Goal: Task Accomplishment & Management: Complete application form

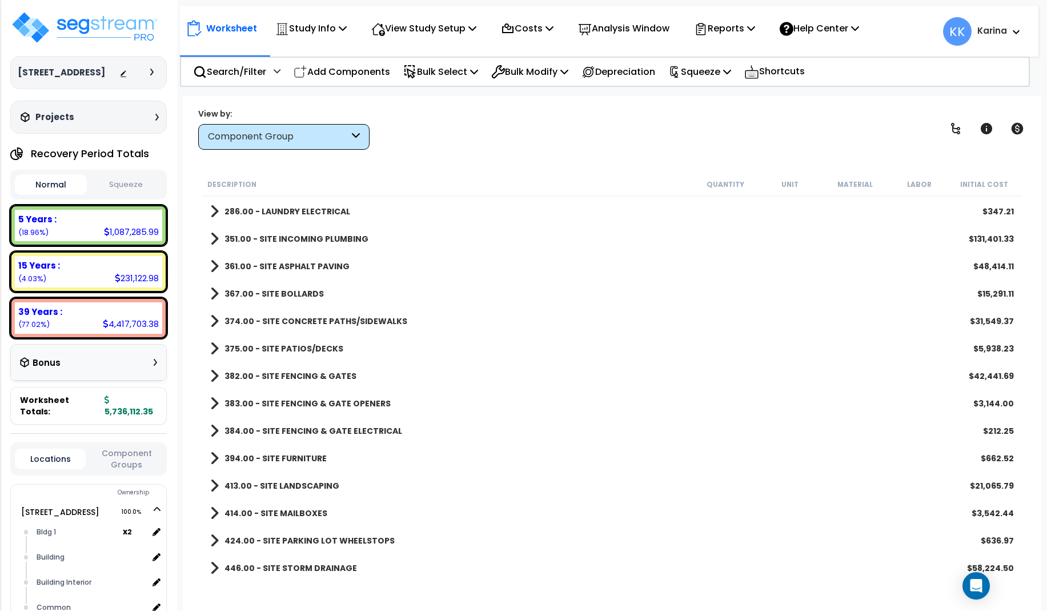
scroll to position [50, 0]
click at [435, 431] on div "384.00 - SITE FENCING & GATE ELECTRICAL $212.25" at bounding box center [612, 430] width 815 height 27
click at [214, 568] on span at bounding box center [214, 568] width 9 height 16
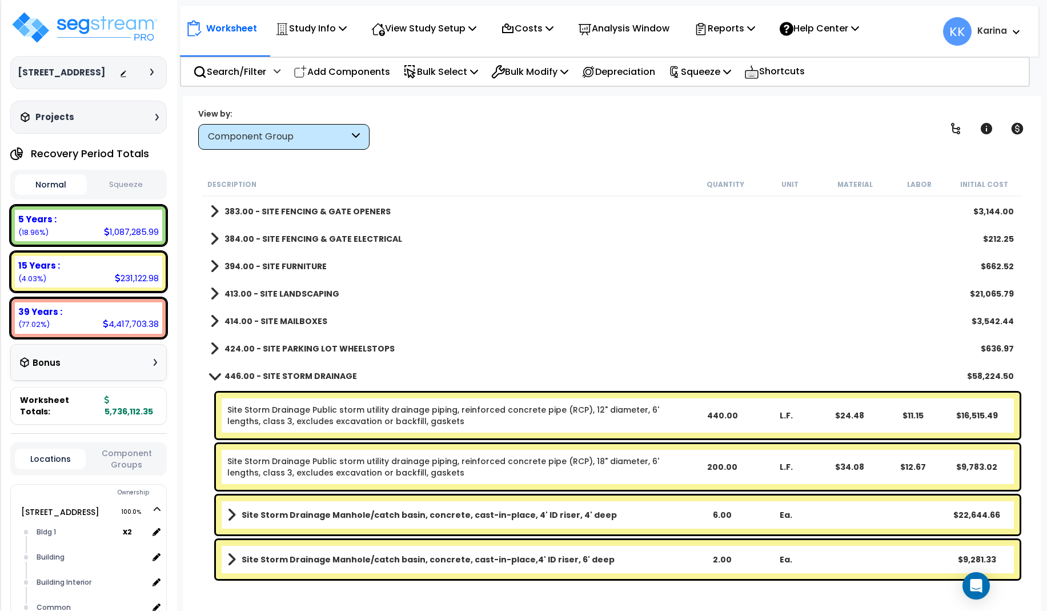
click at [215, 372] on span at bounding box center [214, 375] width 16 height 9
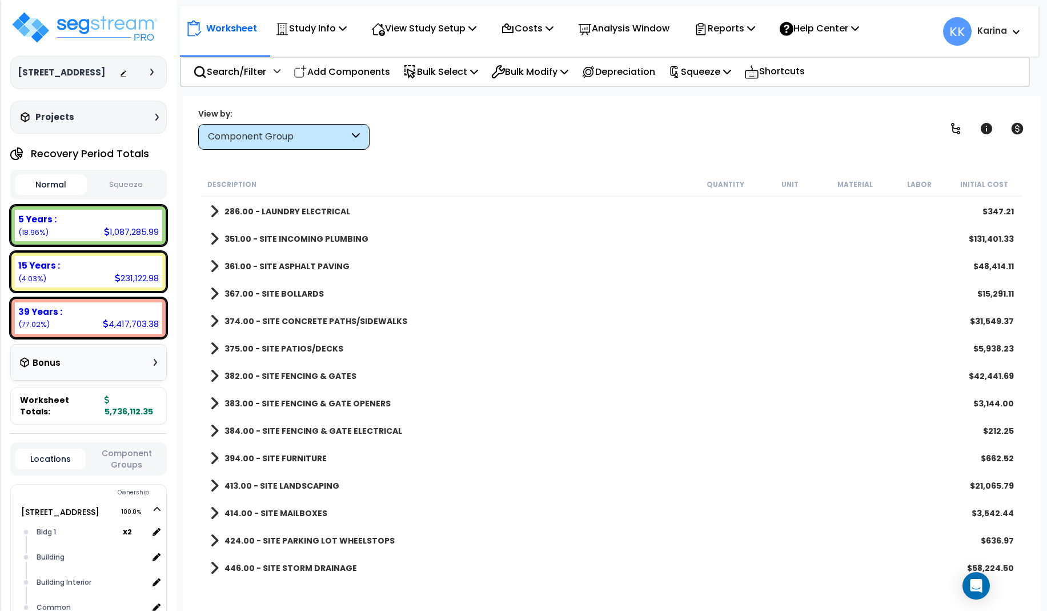
click at [213, 538] on span at bounding box center [214, 540] width 9 height 16
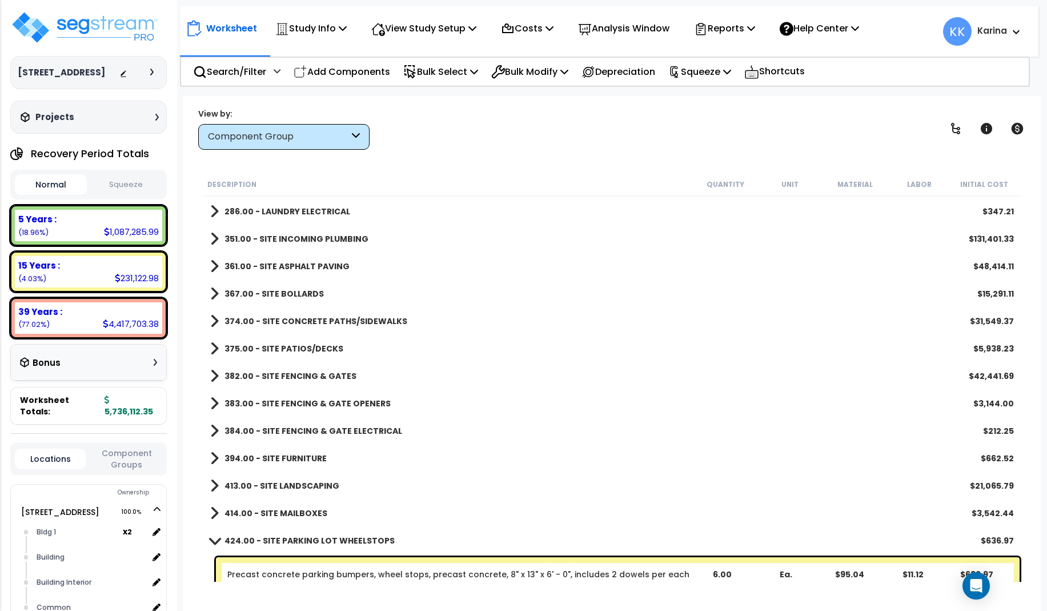
scroll to position [1151, 0]
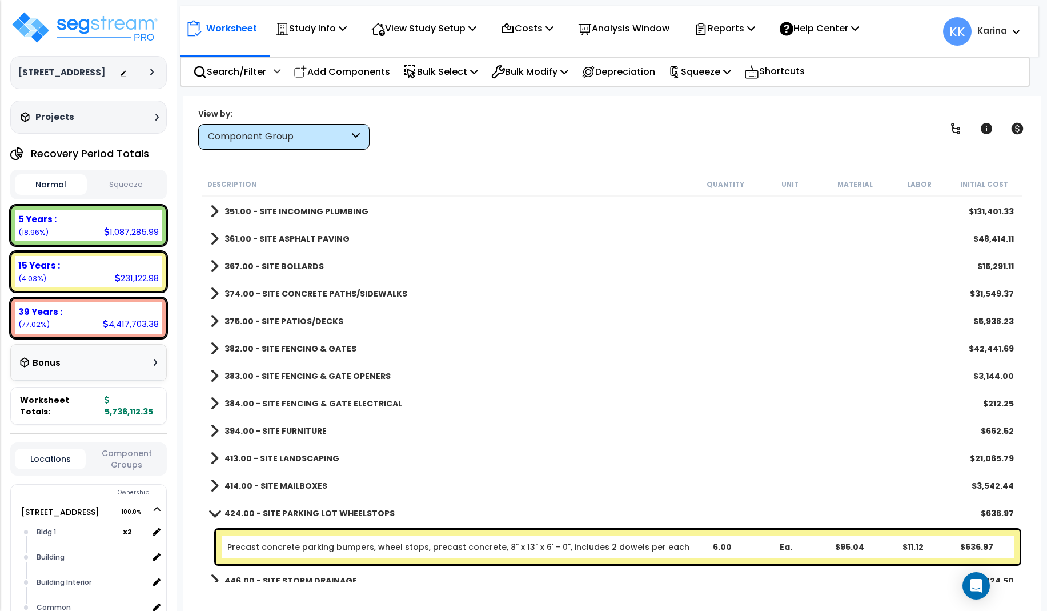
click at [214, 510] on span at bounding box center [214, 512] width 16 height 9
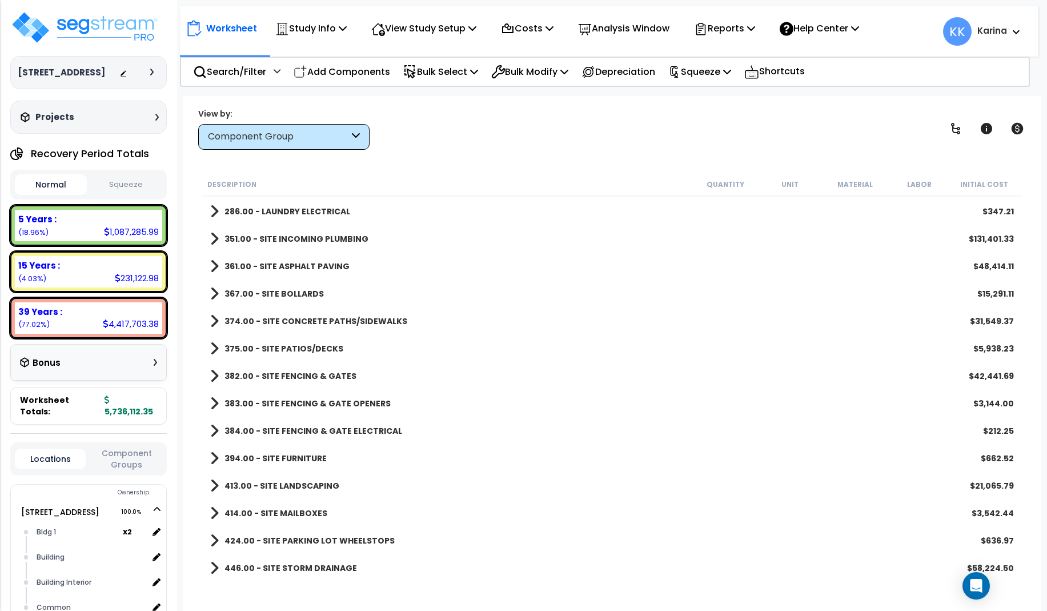
scroll to position [1123, 0]
click at [212, 510] on span at bounding box center [214, 513] width 9 height 16
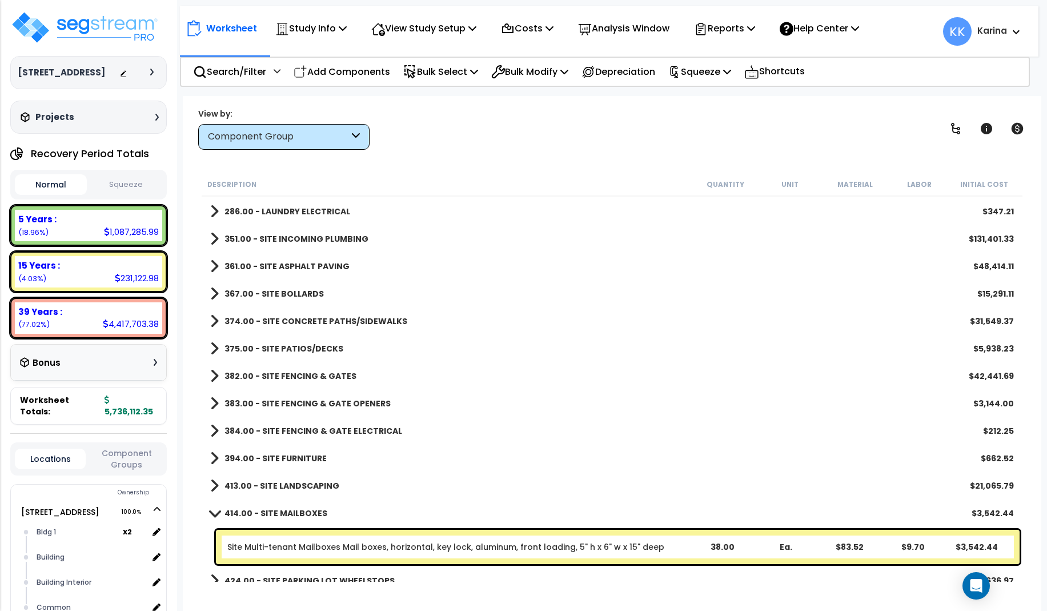
click at [212, 510] on span at bounding box center [214, 512] width 16 height 9
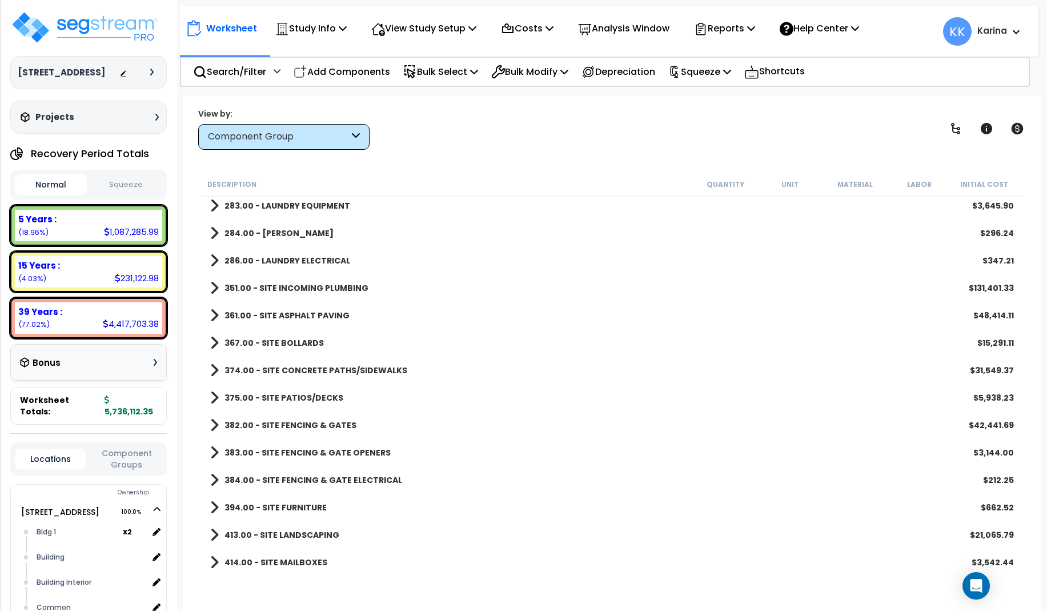
scroll to position [1055, 0]
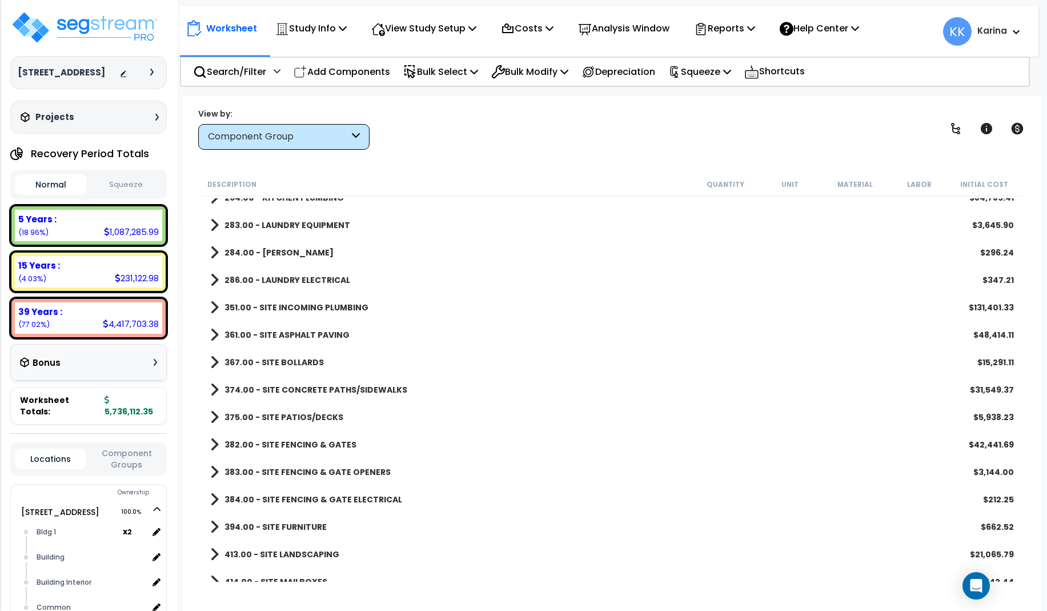
click at [210, 496] on span at bounding box center [214, 499] width 9 height 16
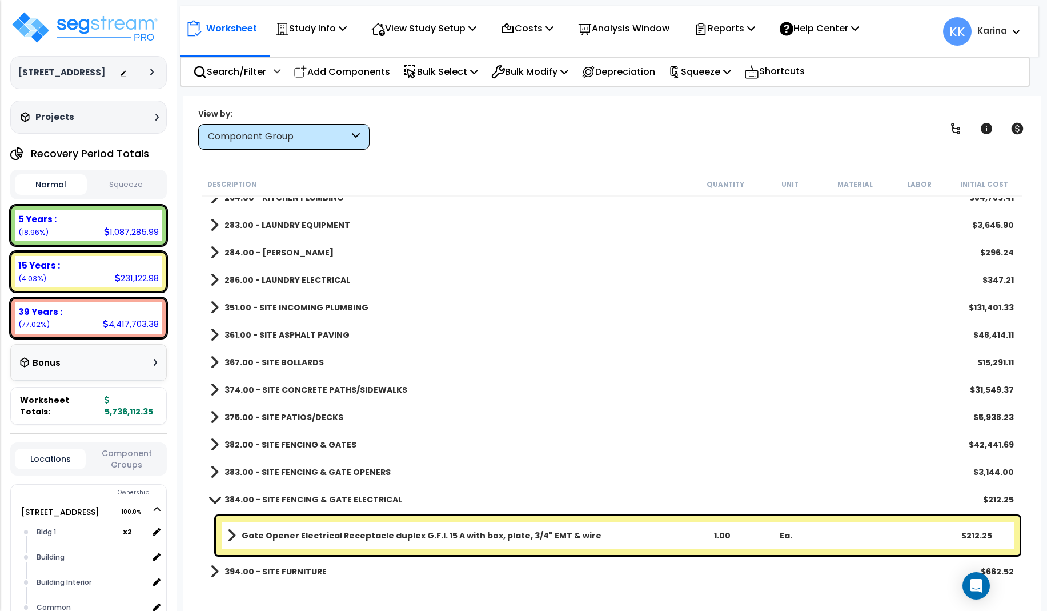
click at [214, 500] on span at bounding box center [214, 499] width 16 height 9
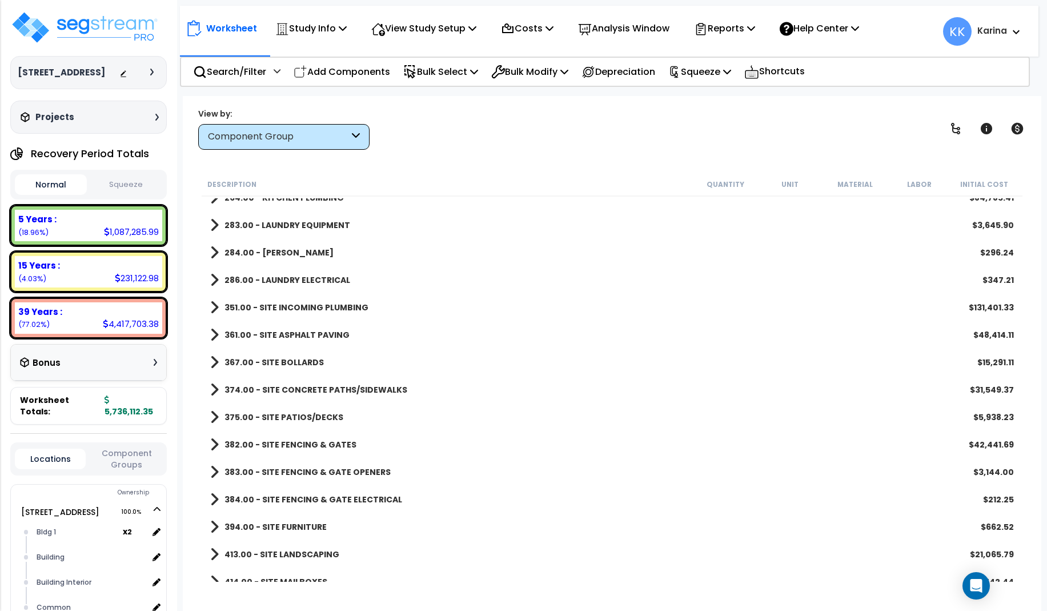
click at [213, 495] on span at bounding box center [214, 499] width 9 height 16
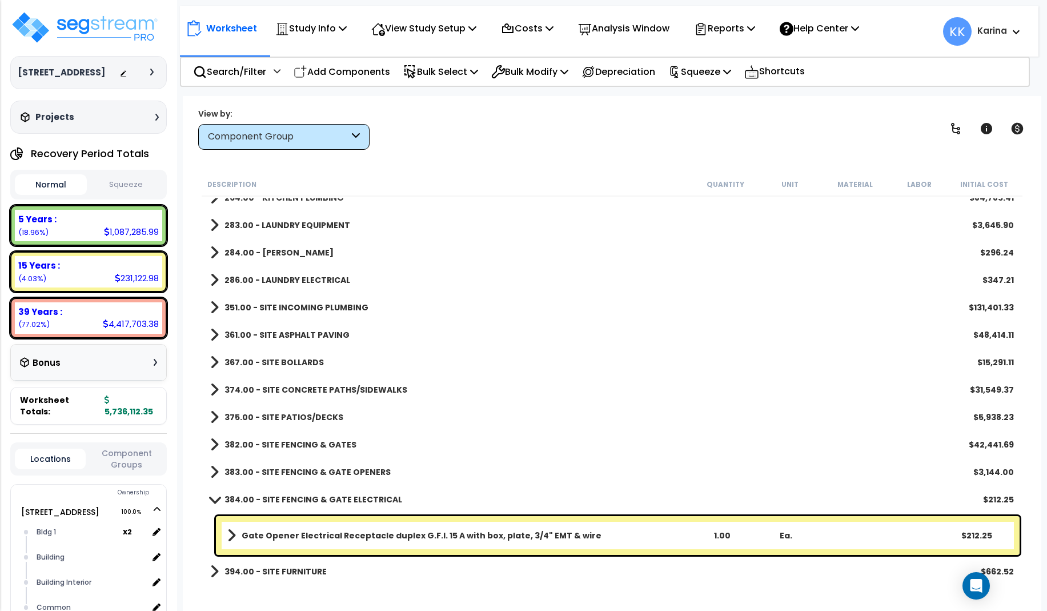
click at [214, 470] on span at bounding box center [214, 472] width 9 height 16
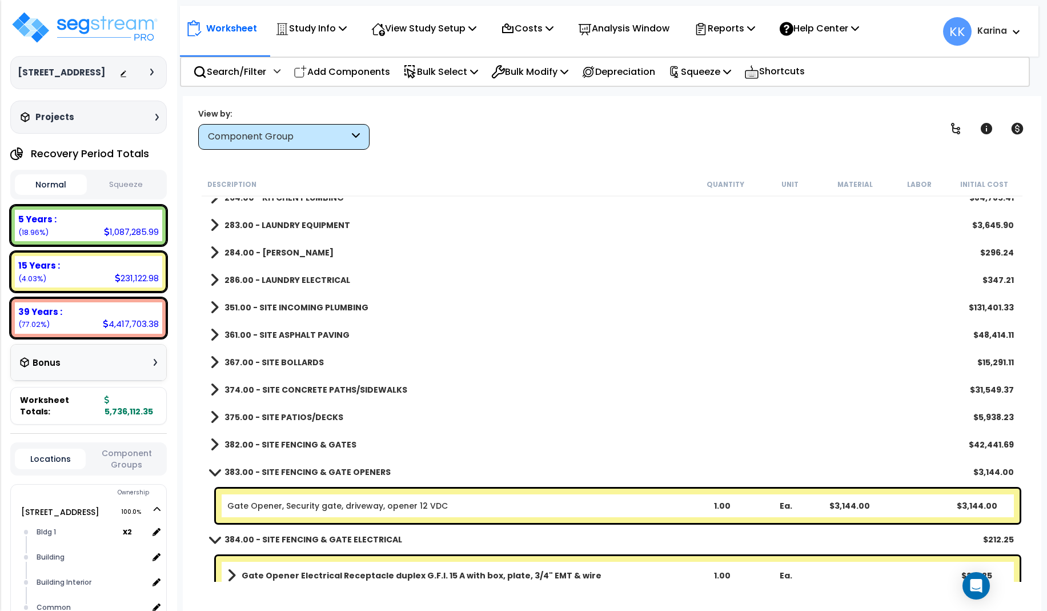
click at [214, 470] on span at bounding box center [214, 471] width 16 height 9
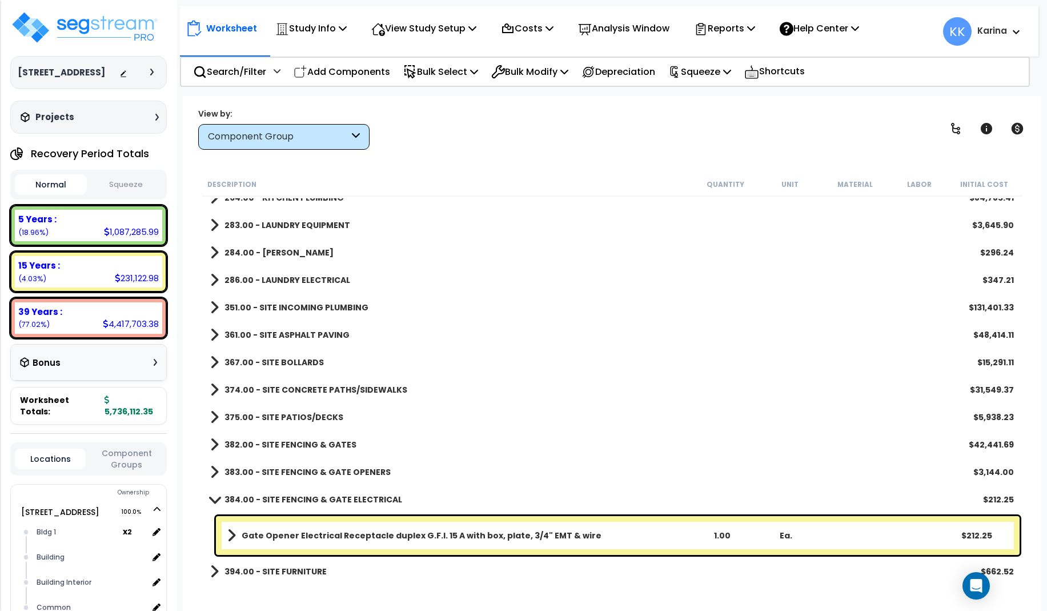
click at [282, 532] on b "Gate Opener Electrical Receptacle duplex G.F.I. 15 A with box, plate, 3/4" EMT …" at bounding box center [422, 535] width 360 height 11
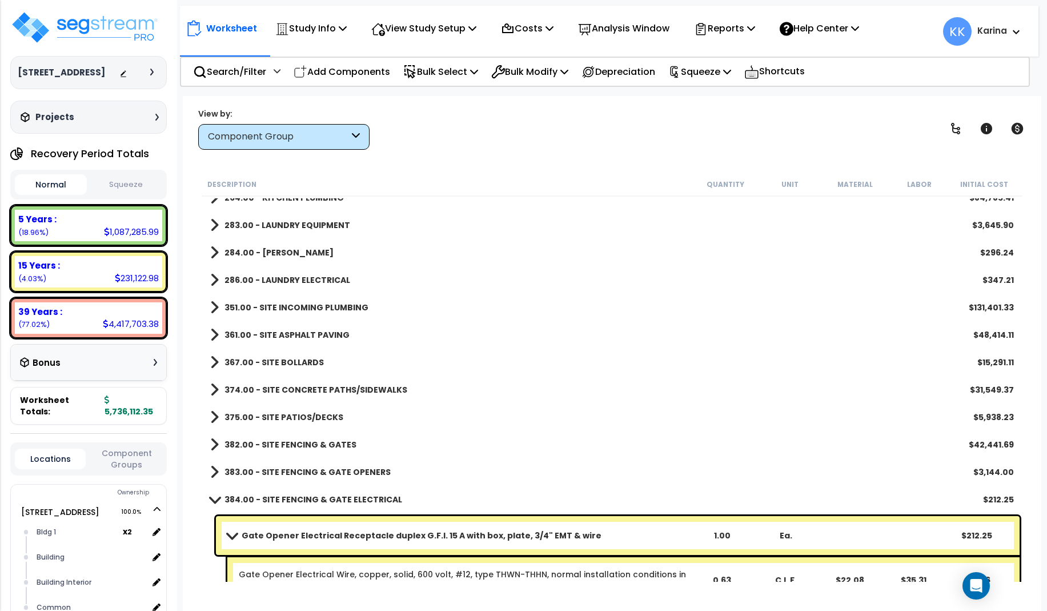
click at [282, 532] on b "Gate Opener Electrical Receptacle duplex G.F.I. 15 A with box, plate, 3/4" EMT …" at bounding box center [422, 535] width 360 height 11
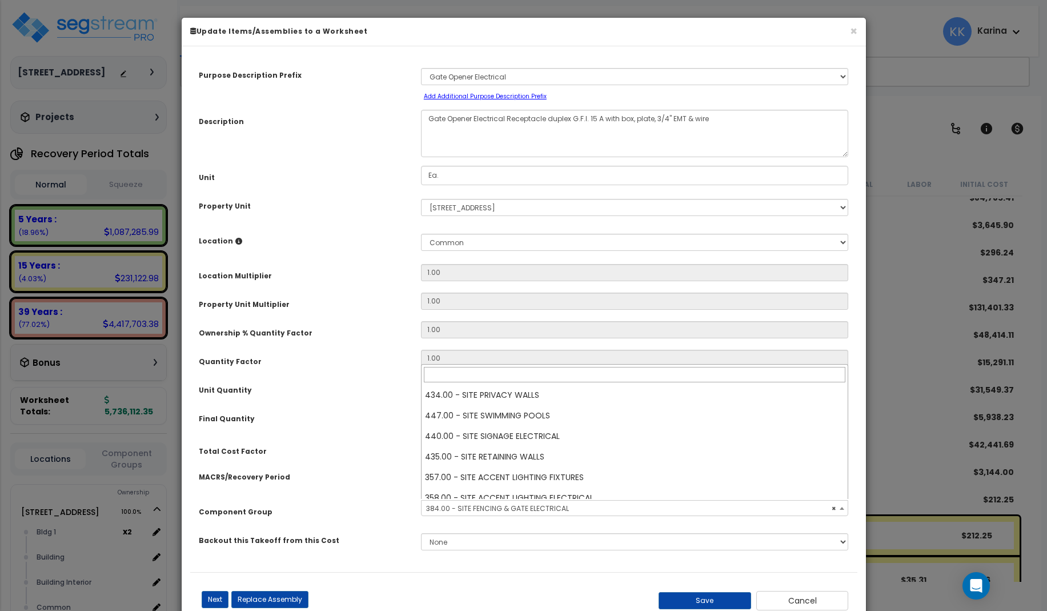
click at [441, 508] on span "× 384.00 - SITE FENCING & GATE ELECTRICAL" at bounding box center [635, 508] width 427 height 16
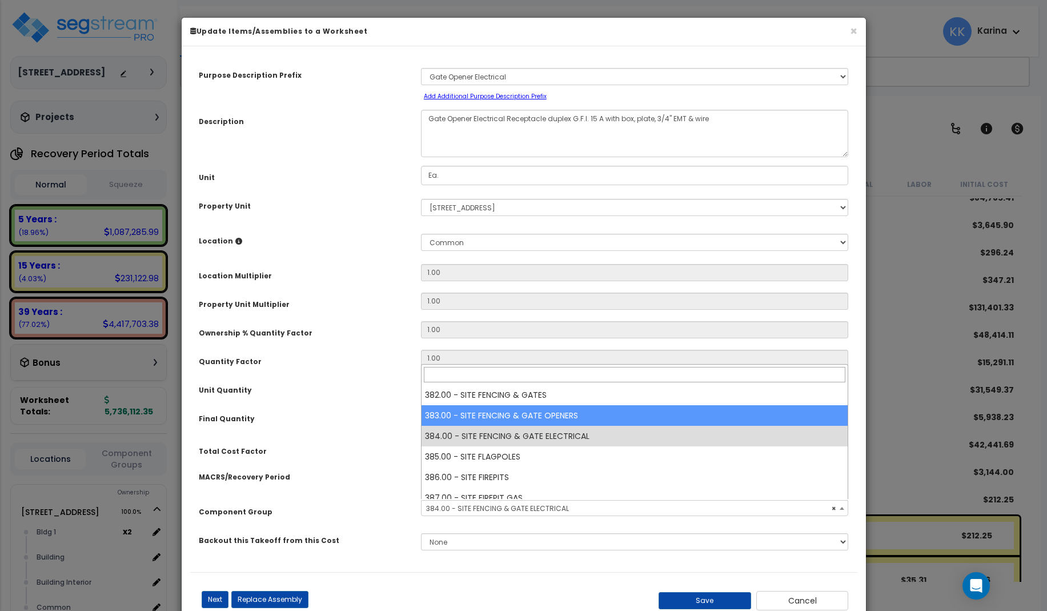
select select "57170"
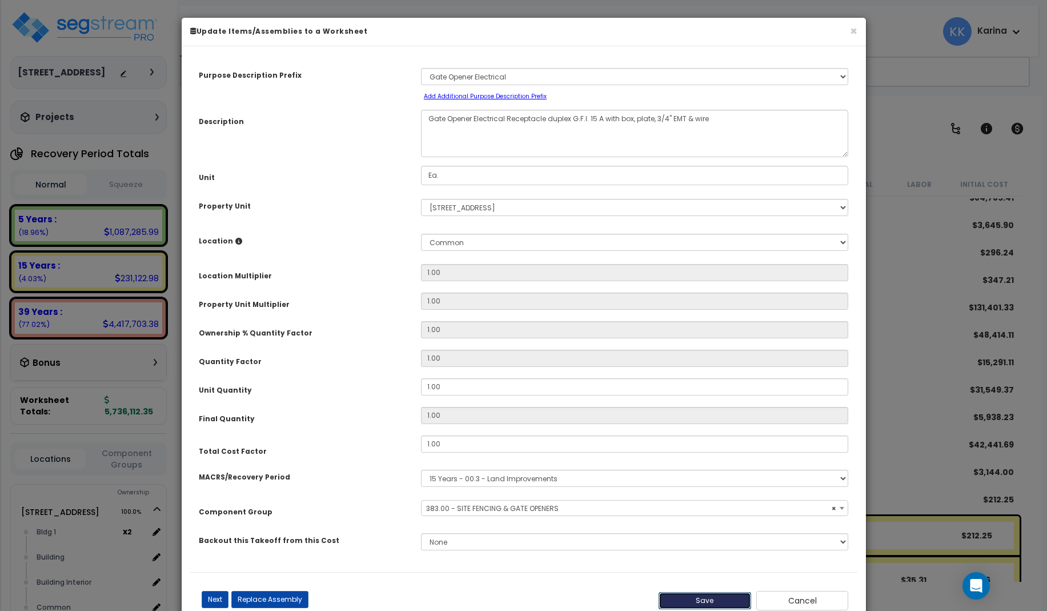
click at [707, 599] on button "Save" at bounding box center [705, 600] width 93 height 17
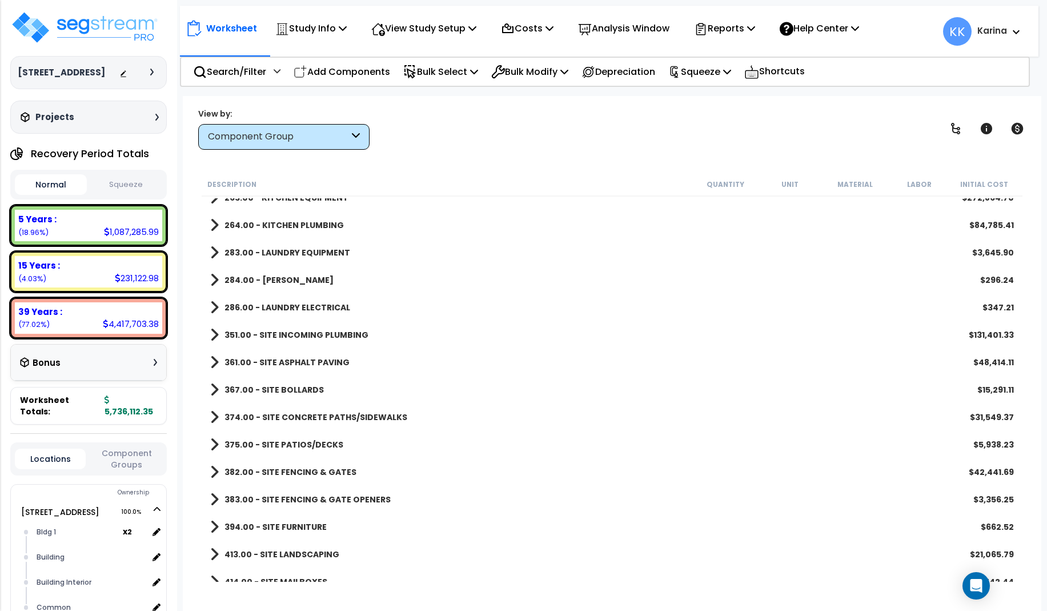
scroll to position [1096, 0]
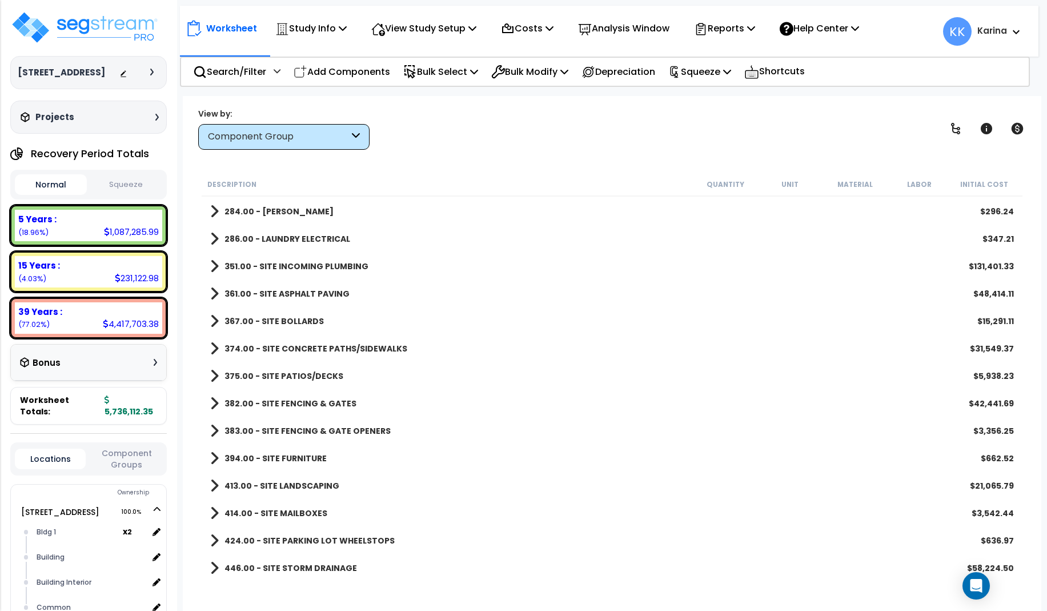
click at [213, 455] on span at bounding box center [214, 458] width 9 height 16
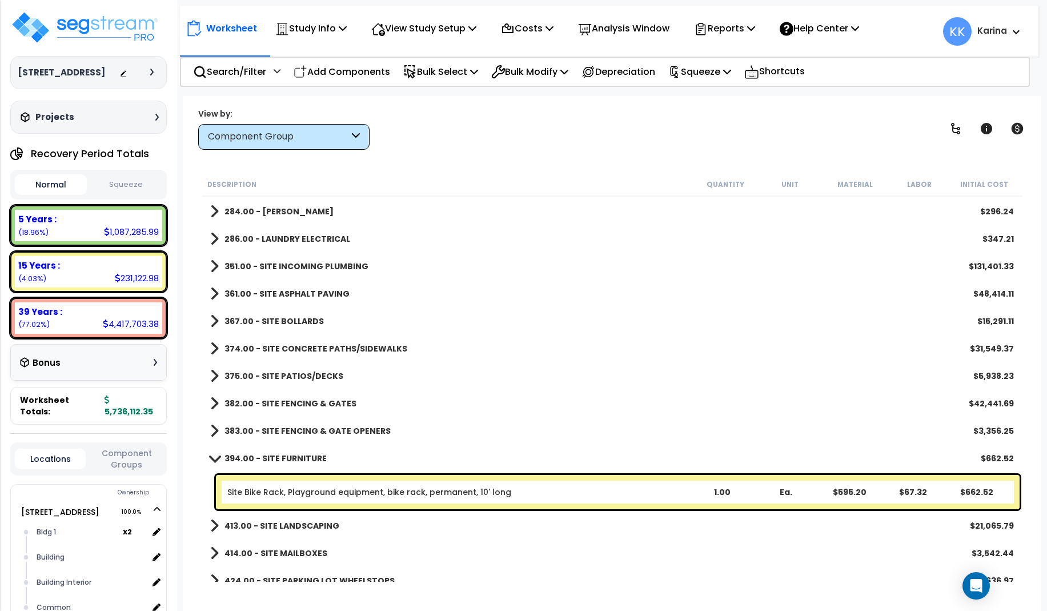
click at [213, 455] on span at bounding box center [214, 458] width 16 height 9
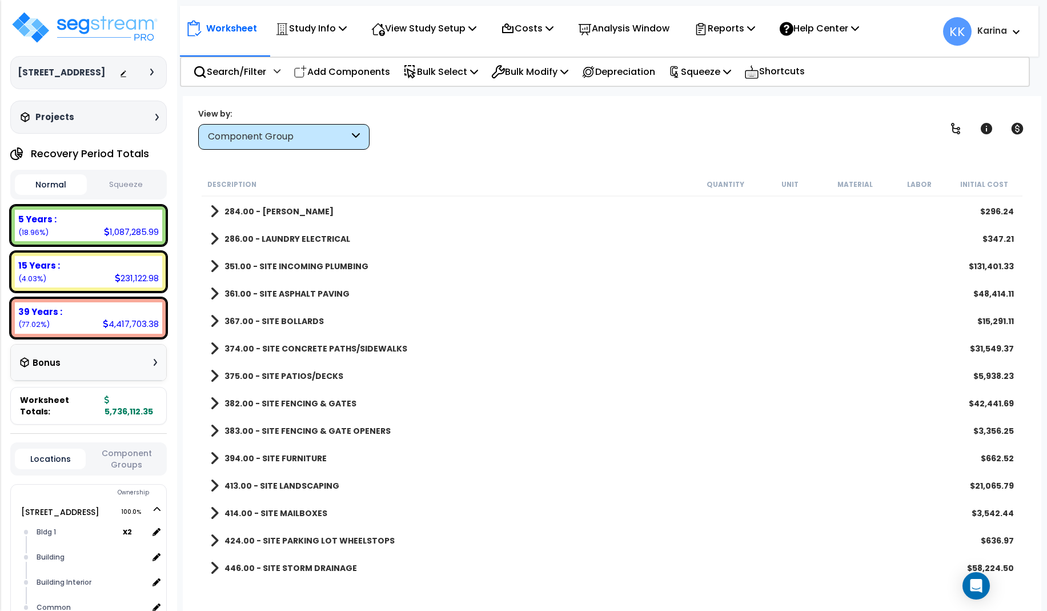
click at [213, 455] on span at bounding box center [214, 458] width 9 height 16
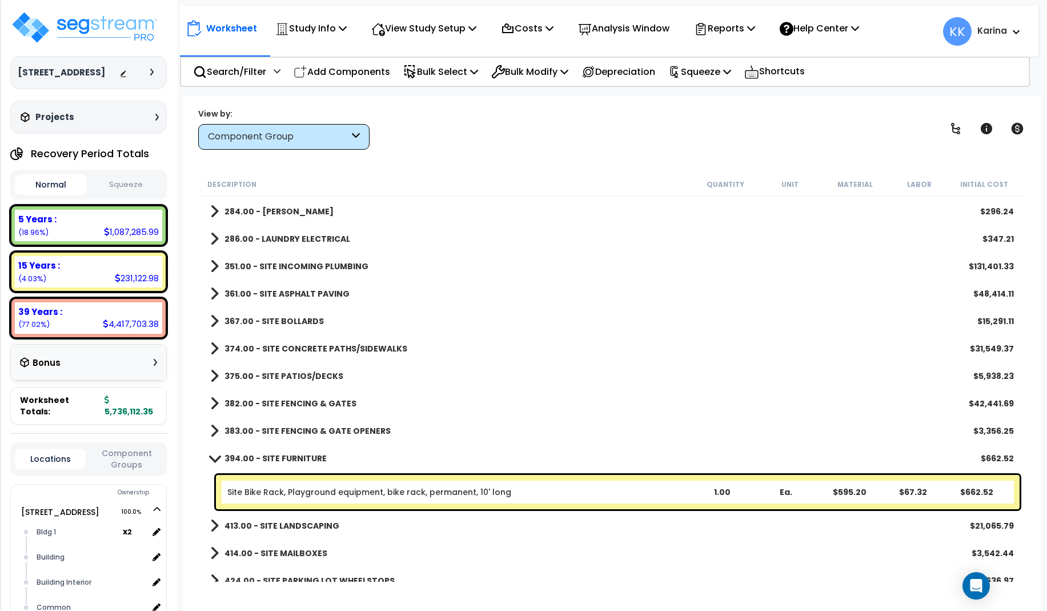
click at [213, 455] on span at bounding box center [214, 458] width 16 height 9
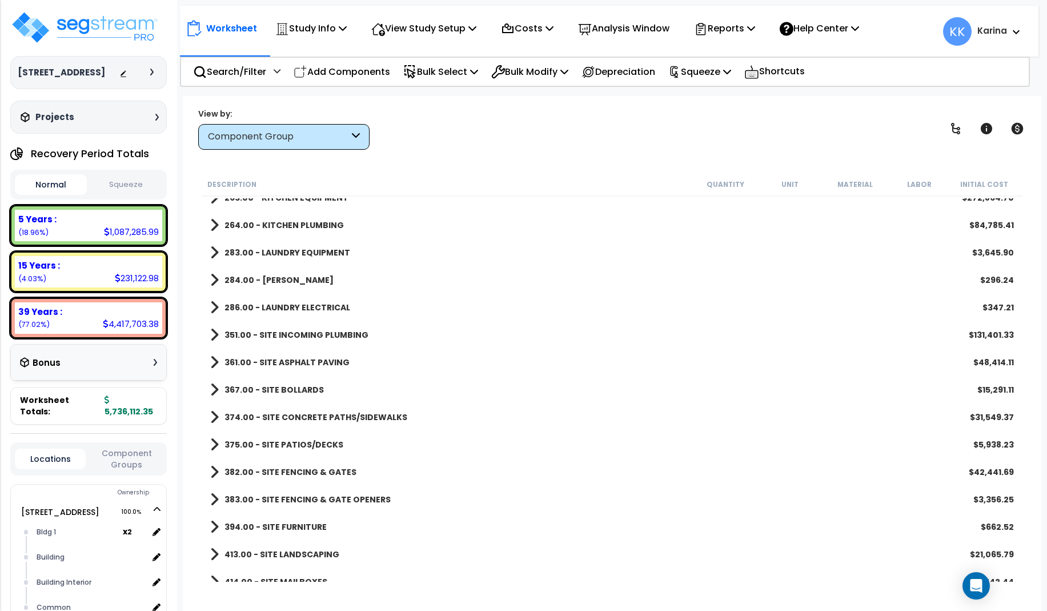
scroll to position [959, 0]
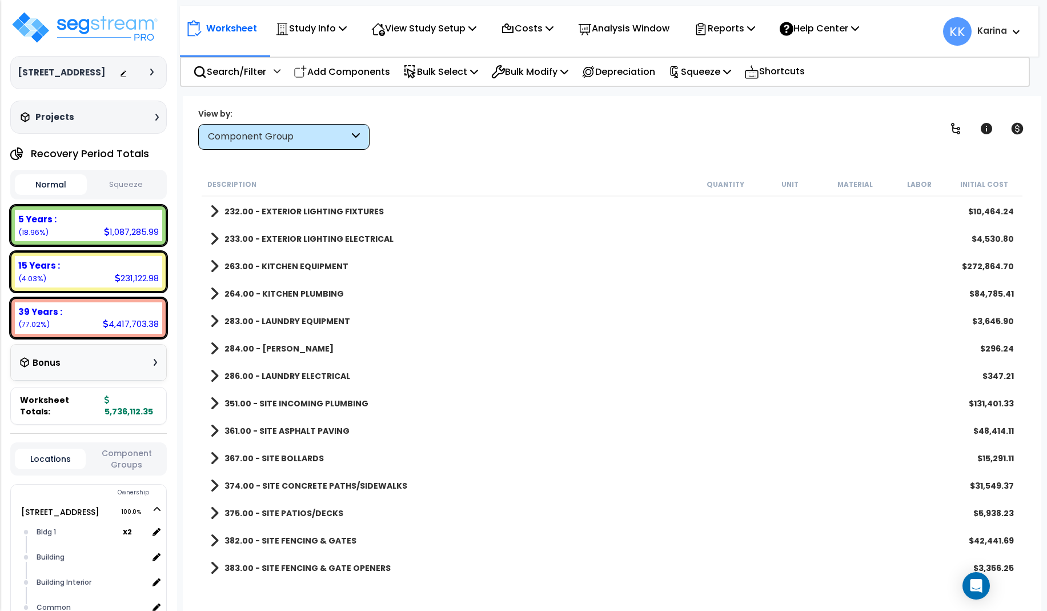
click at [660, 522] on div "375.00 - SITE PATIOS/DECKS $5,938.23" at bounding box center [612, 512] width 815 height 27
click at [214, 373] on span at bounding box center [214, 376] width 9 height 16
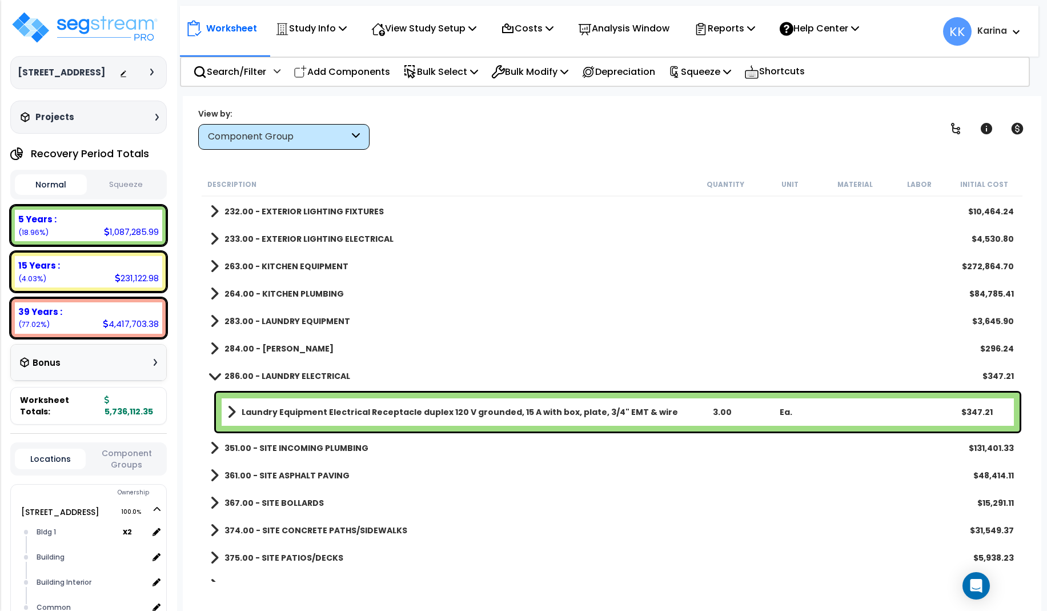
click at [214, 373] on span at bounding box center [214, 375] width 16 height 9
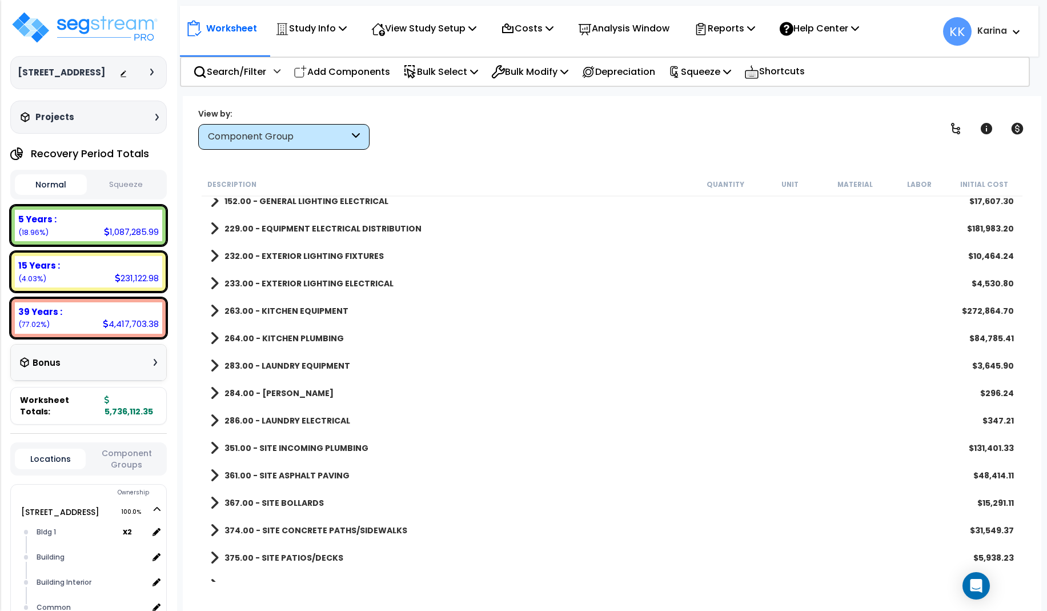
scroll to position [890, 0]
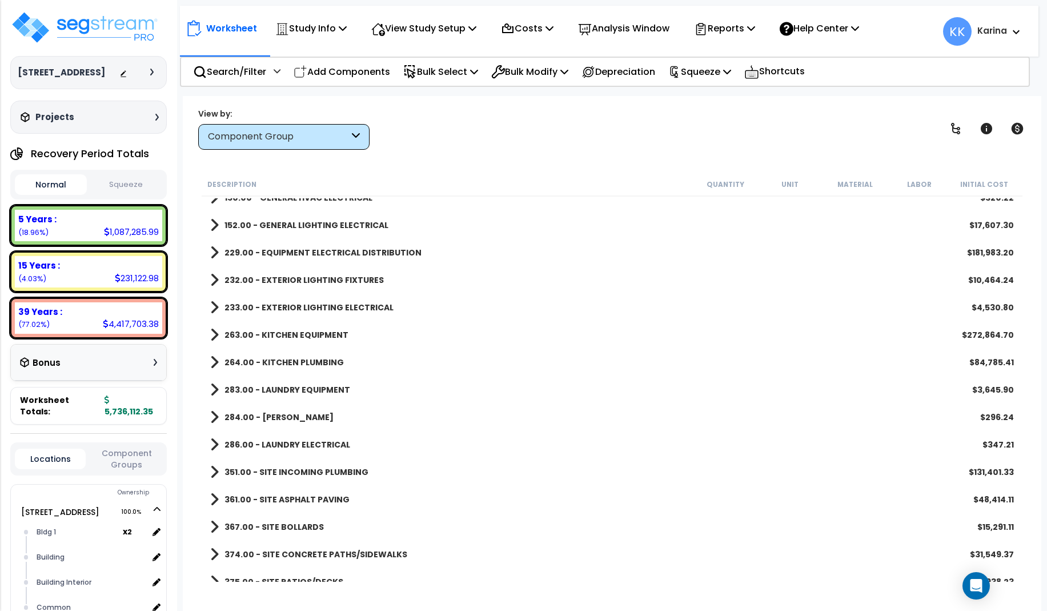
click at [214, 441] on span at bounding box center [214, 444] width 9 height 16
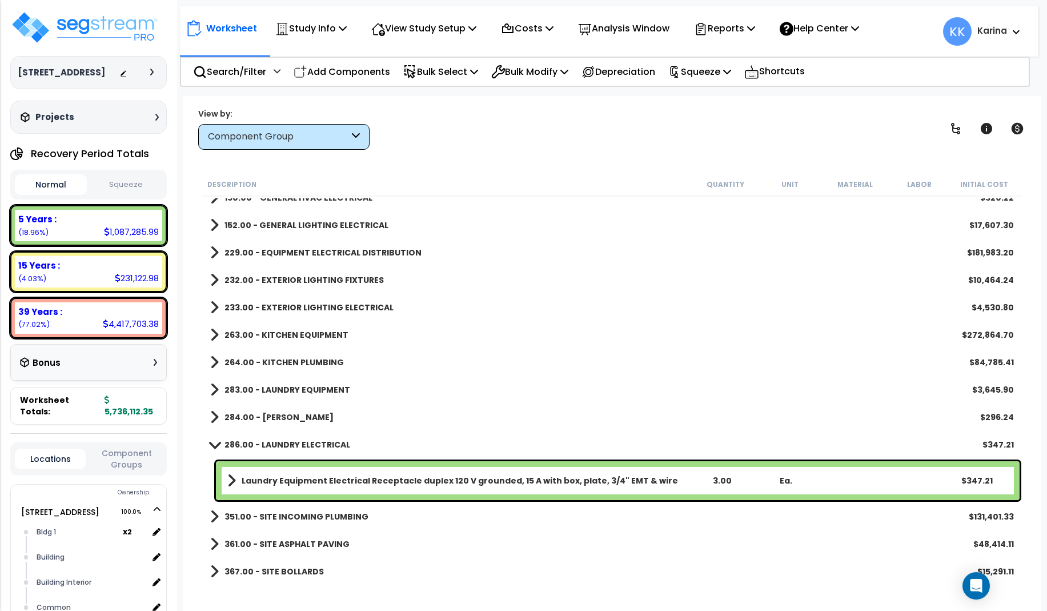
click at [298, 479] on b "Laundry Equipment Electrical Receptacle duplex 120 V grounded, 15 A with box, p…" at bounding box center [460, 480] width 436 height 11
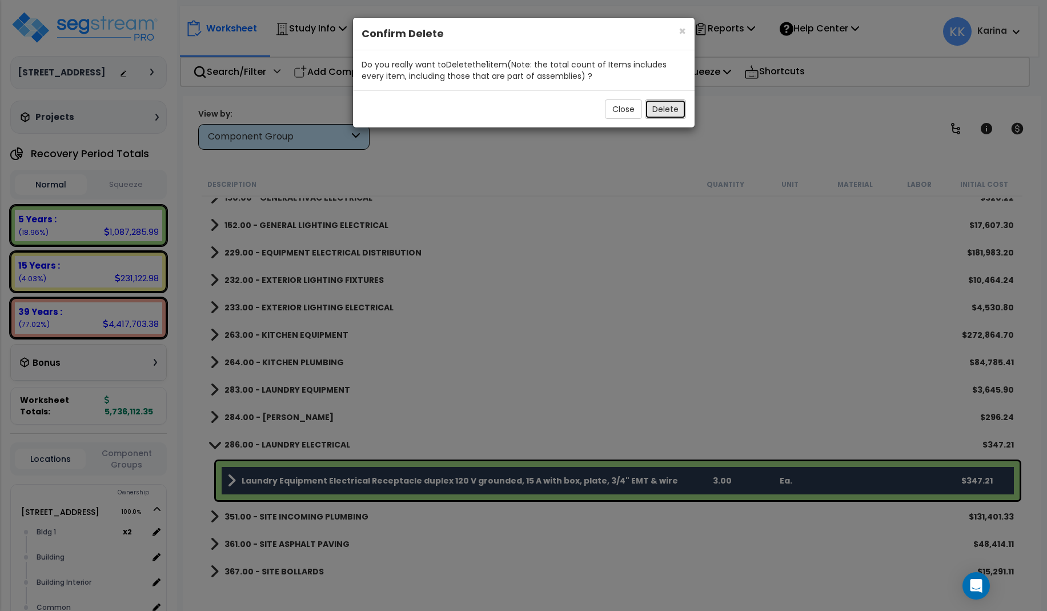
click at [670, 111] on button "Delete" at bounding box center [665, 108] width 41 height 19
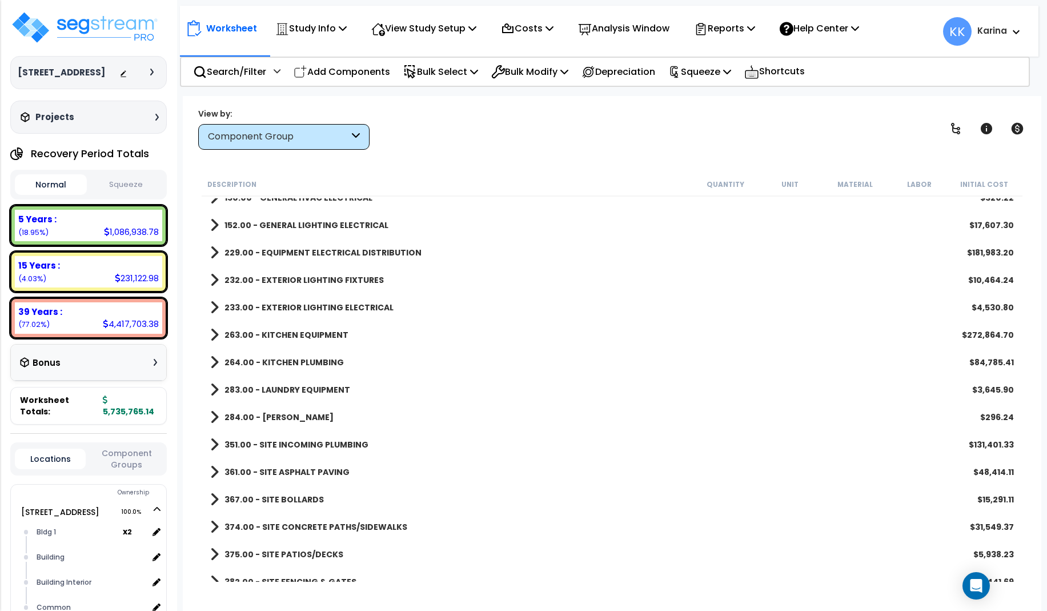
click at [213, 415] on span at bounding box center [214, 417] width 9 height 16
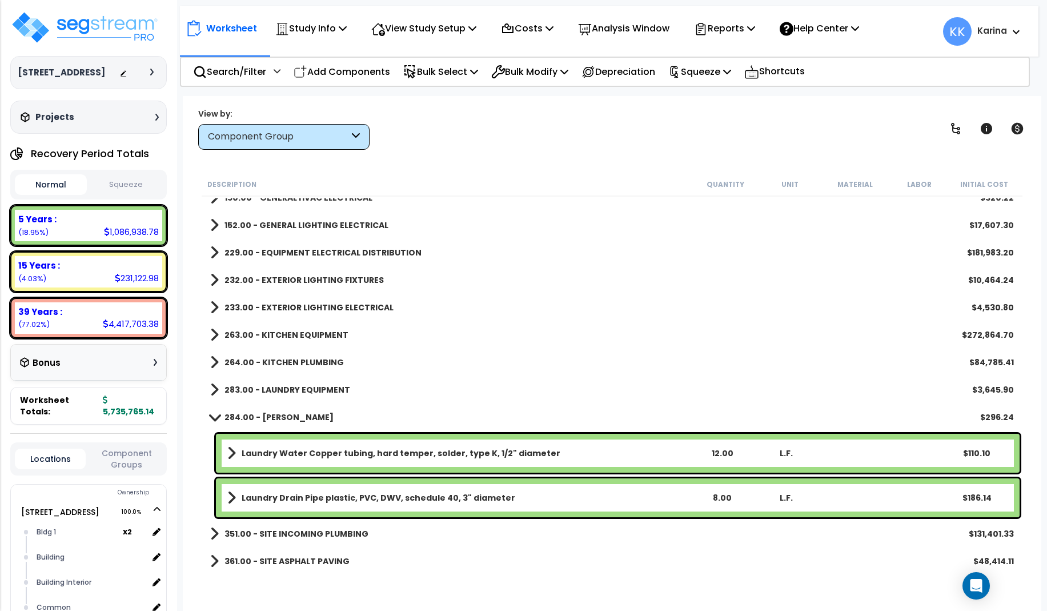
click at [213, 415] on span at bounding box center [214, 416] width 16 height 9
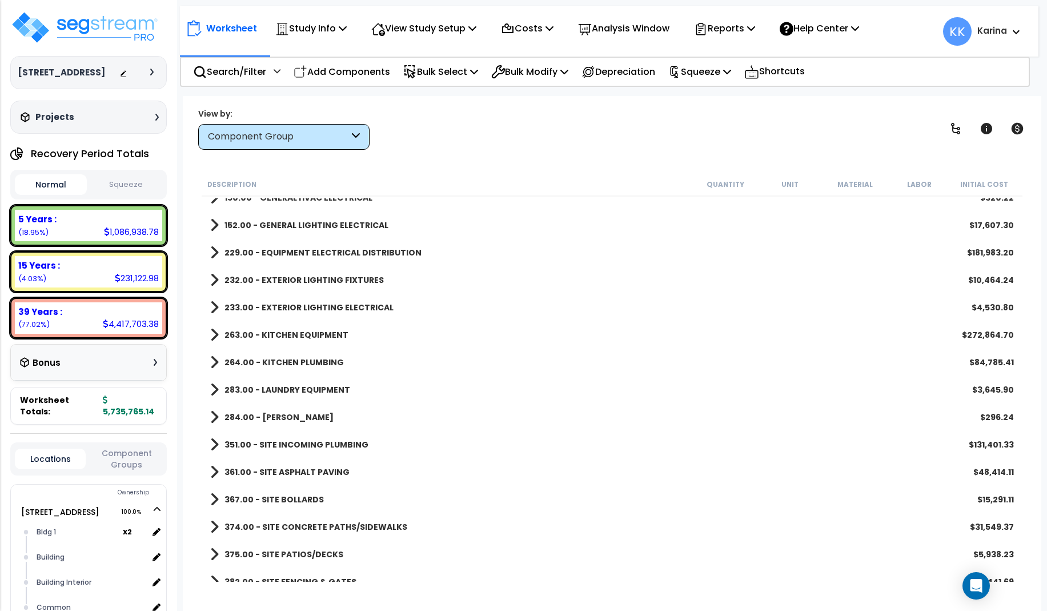
click at [215, 388] on span at bounding box center [214, 390] width 9 height 16
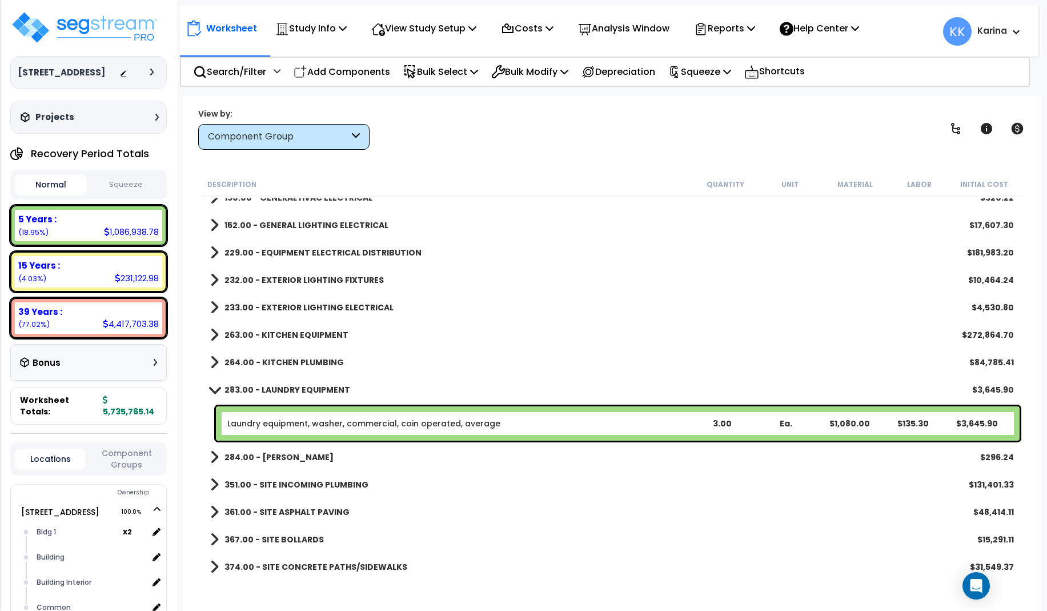
click at [215, 388] on span at bounding box center [214, 389] width 16 height 9
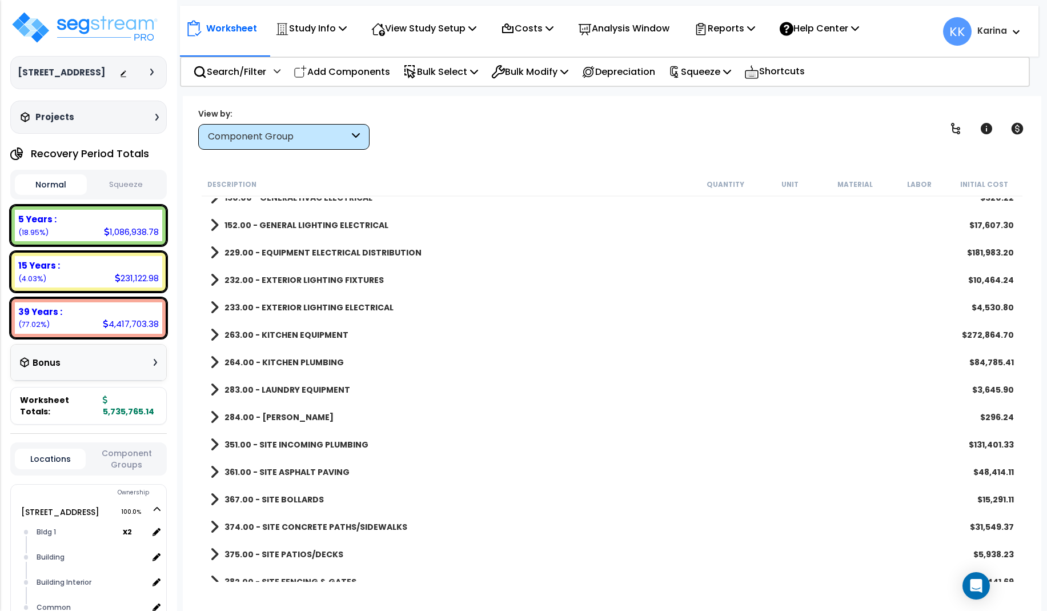
click at [212, 388] on span at bounding box center [214, 390] width 9 height 16
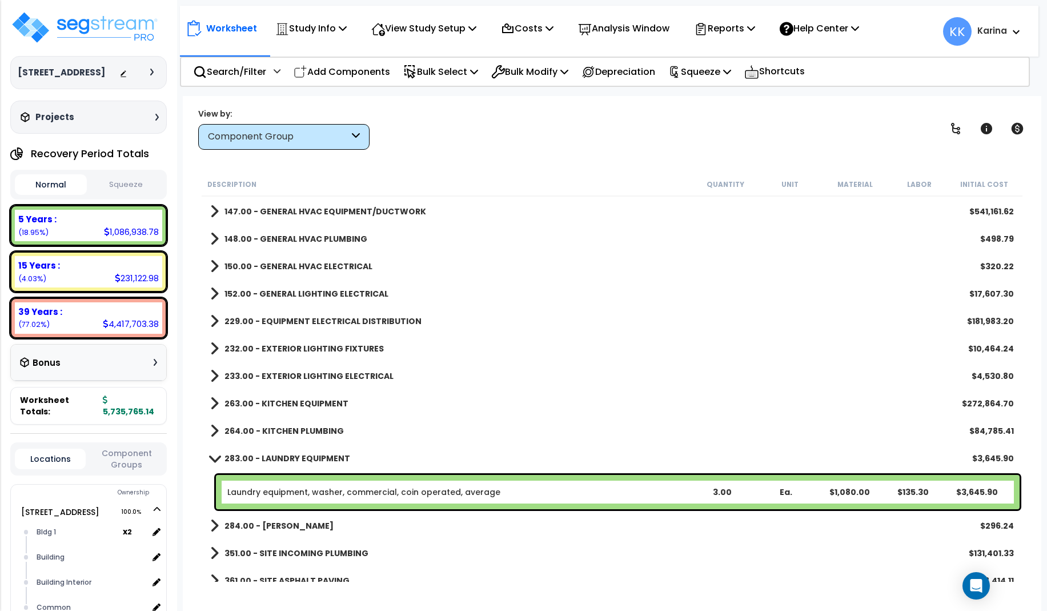
scroll to position [753, 0]
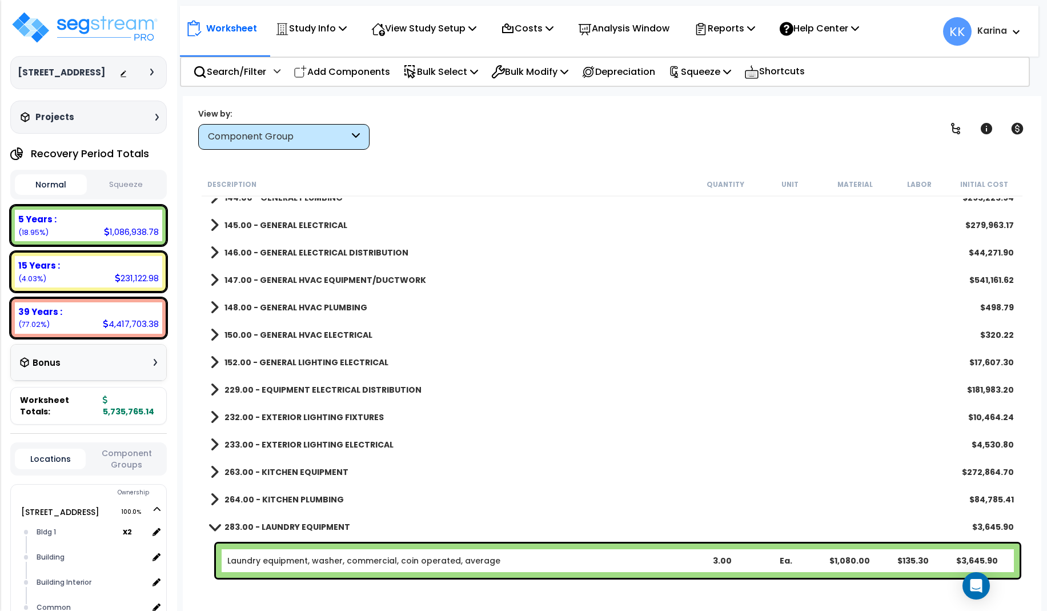
click at [214, 279] on span at bounding box center [214, 280] width 9 height 16
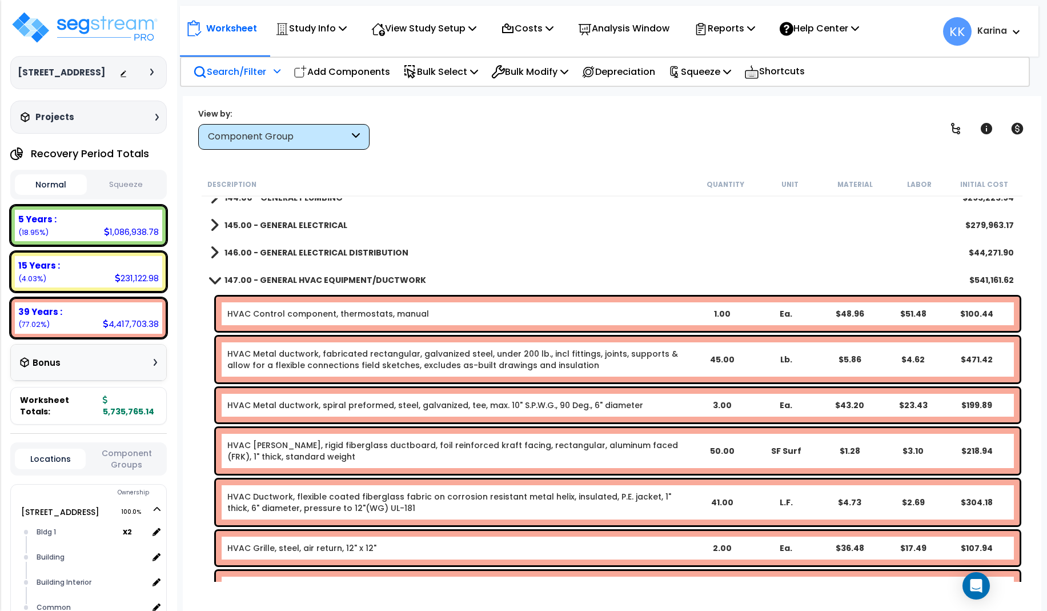
click at [246, 74] on p "Search/Filter" at bounding box center [229, 71] width 73 height 15
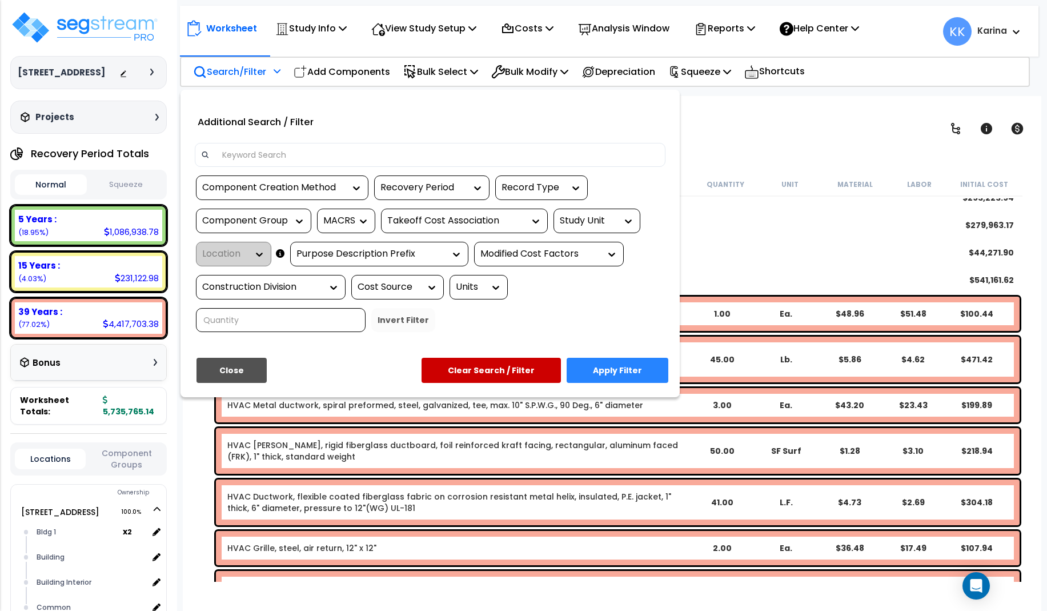
click at [319, 158] on input at bounding box center [437, 154] width 444 height 17
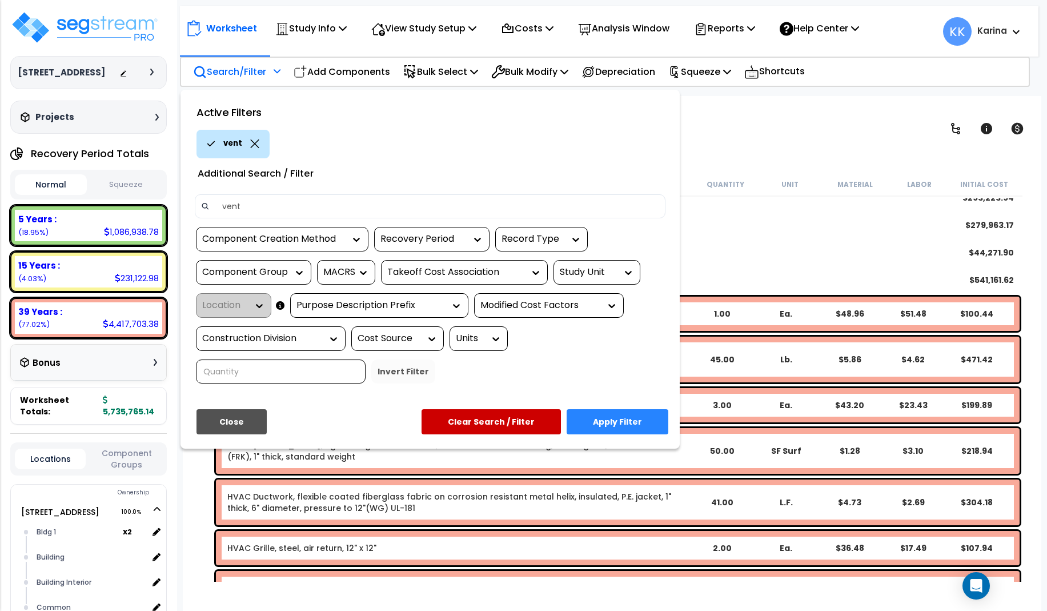
type input "vent"
click at [619, 415] on button "Apply Filter" at bounding box center [618, 421] width 102 height 25
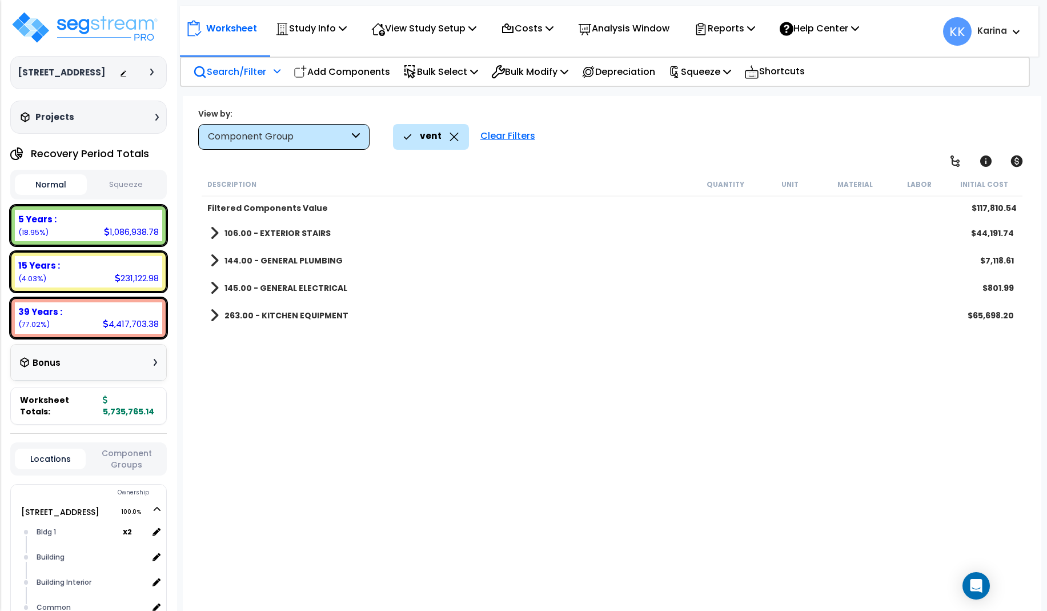
scroll to position [0, 0]
click at [214, 313] on span at bounding box center [214, 315] width 9 height 16
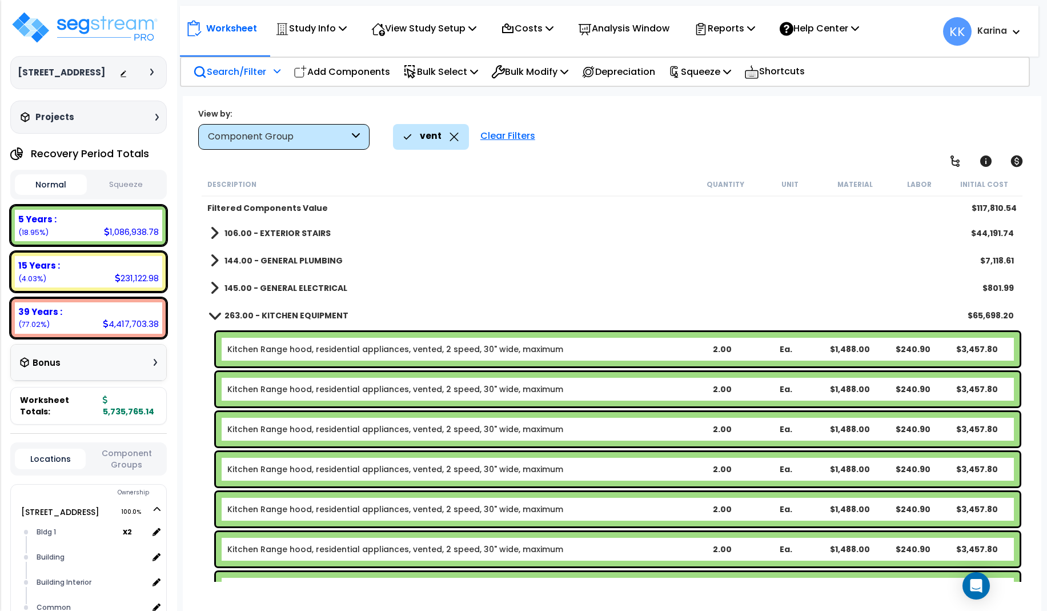
click at [214, 313] on span at bounding box center [214, 315] width 16 height 9
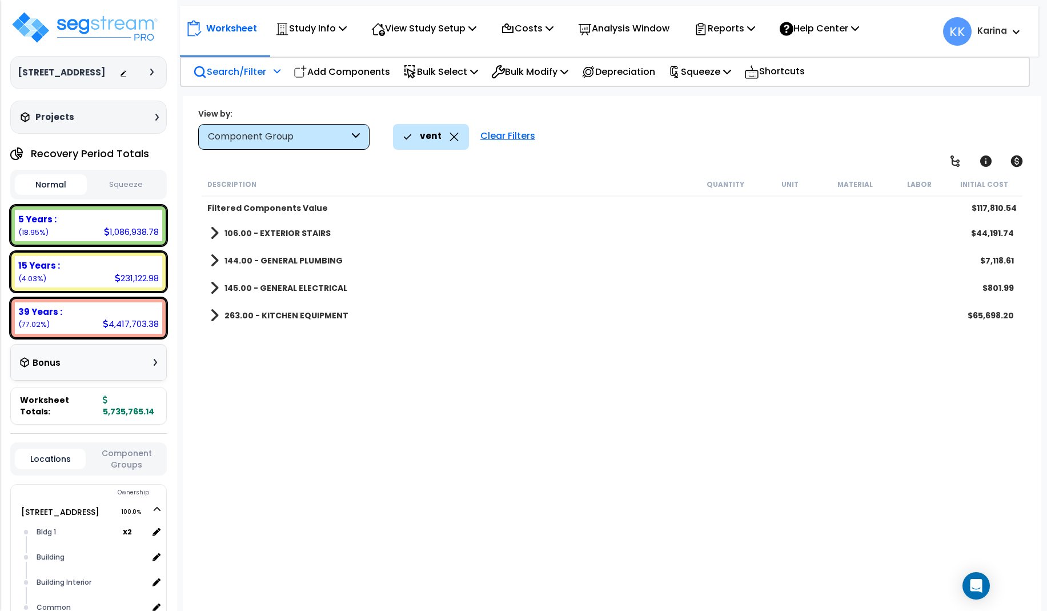
click at [214, 284] on span at bounding box center [214, 288] width 9 height 16
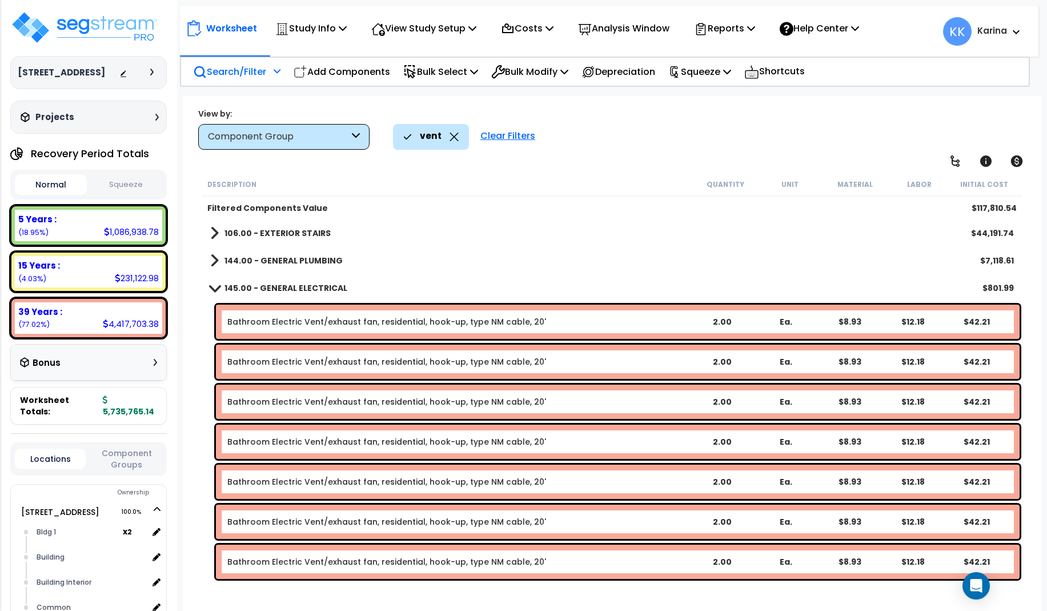
click at [214, 284] on span at bounding box center [214, 287] width 16 height 9
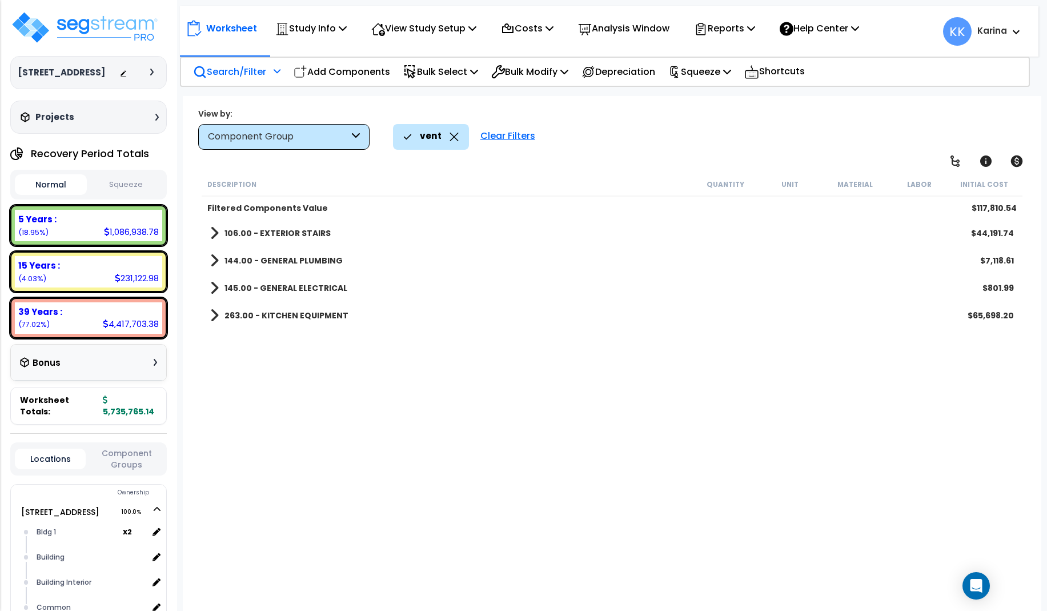
click at [213, 257] on span at bounding box center [214, 260] width 9 height 16
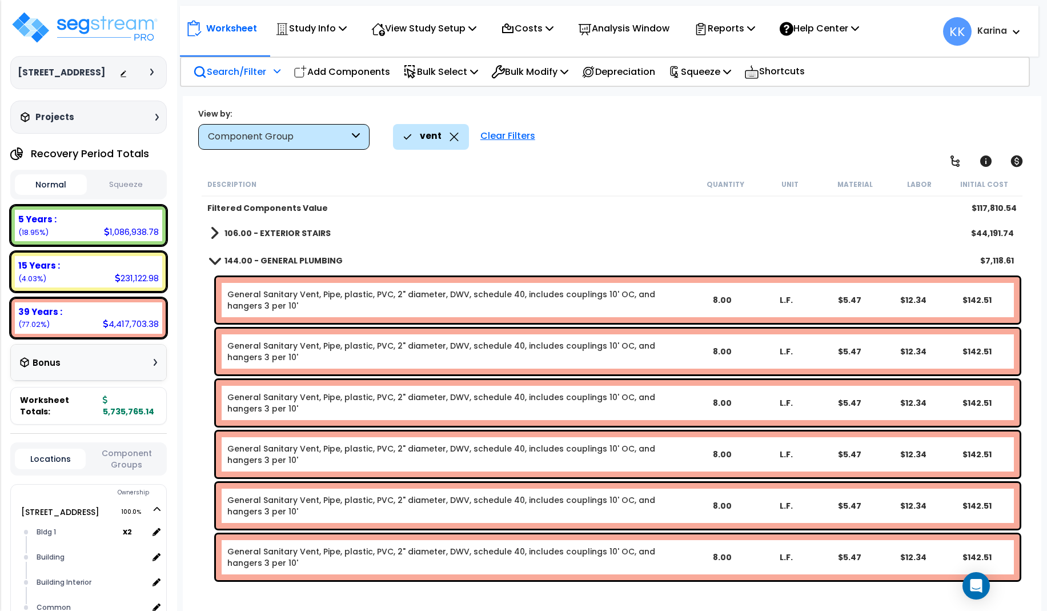
click at [213, 257] on span at bounding box center [214, 260] width 16 height 9
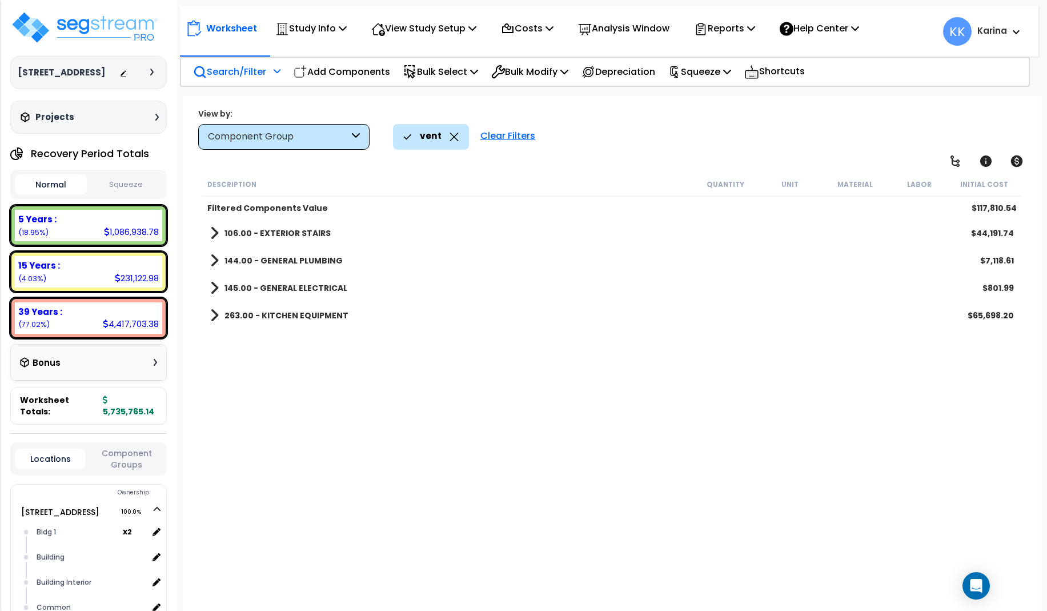
click at [210, 233] on span at bounding box center [214, 233] width 9 height 16
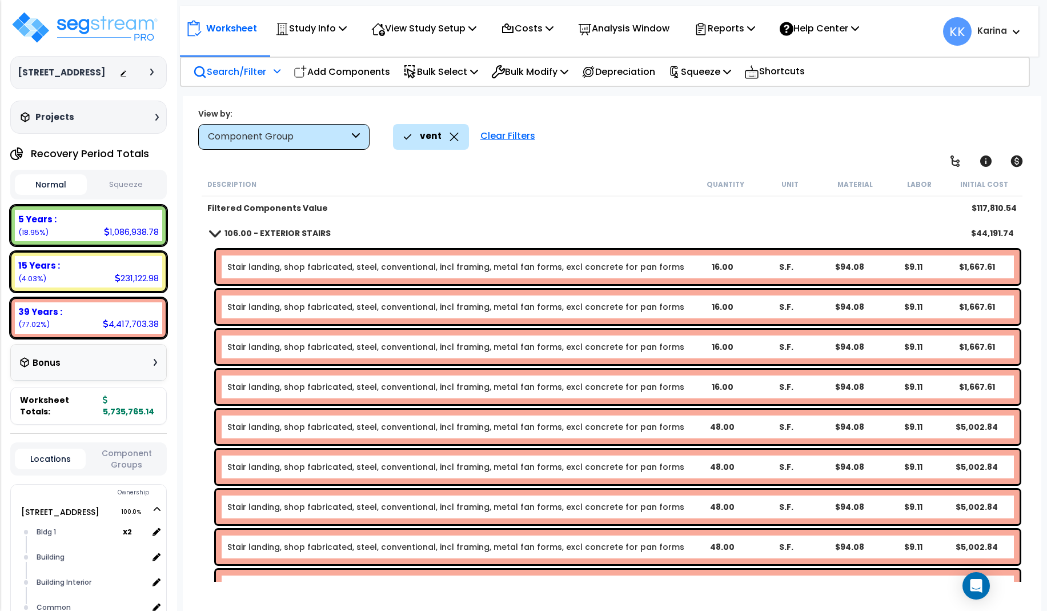
click at [210, 233] on span at bounding box center [214, 233] width 16 height 9
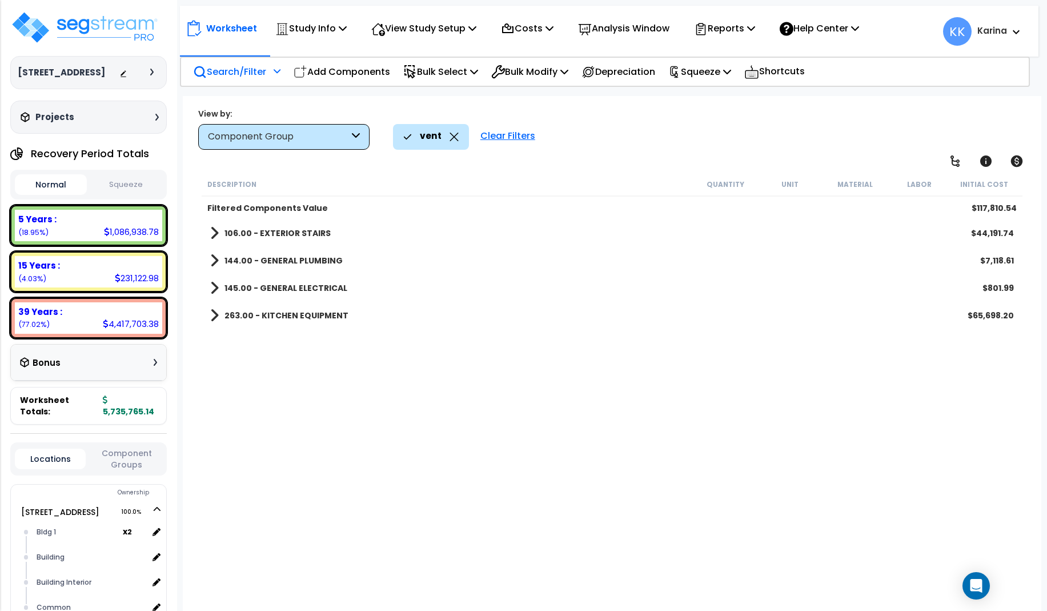
click at [491, 134] on div "Clear Filters" at bounding box center [508, 136] width 66 height 25
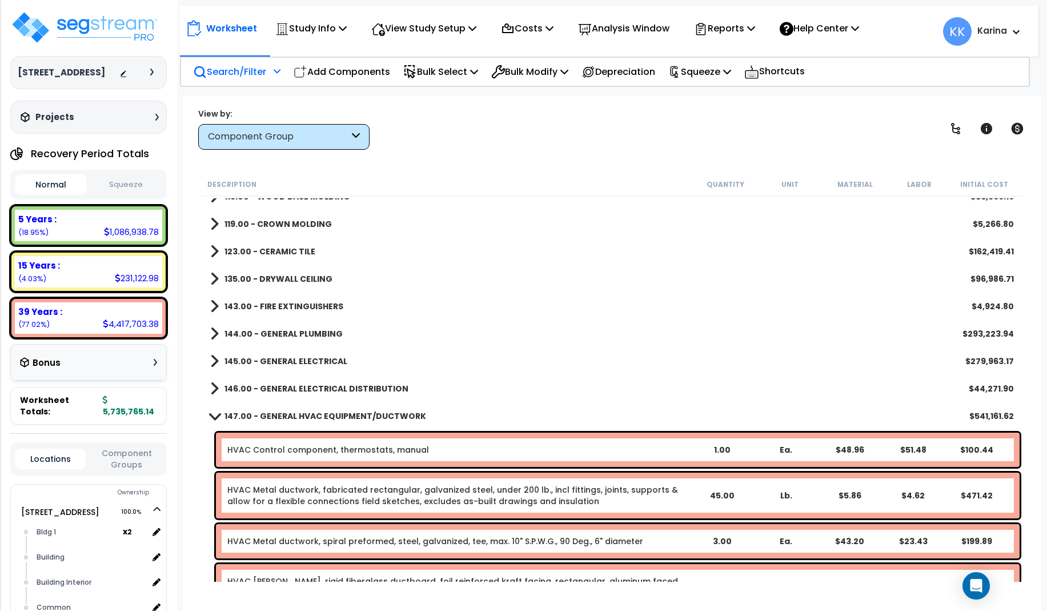
scroll to position [686, 0]
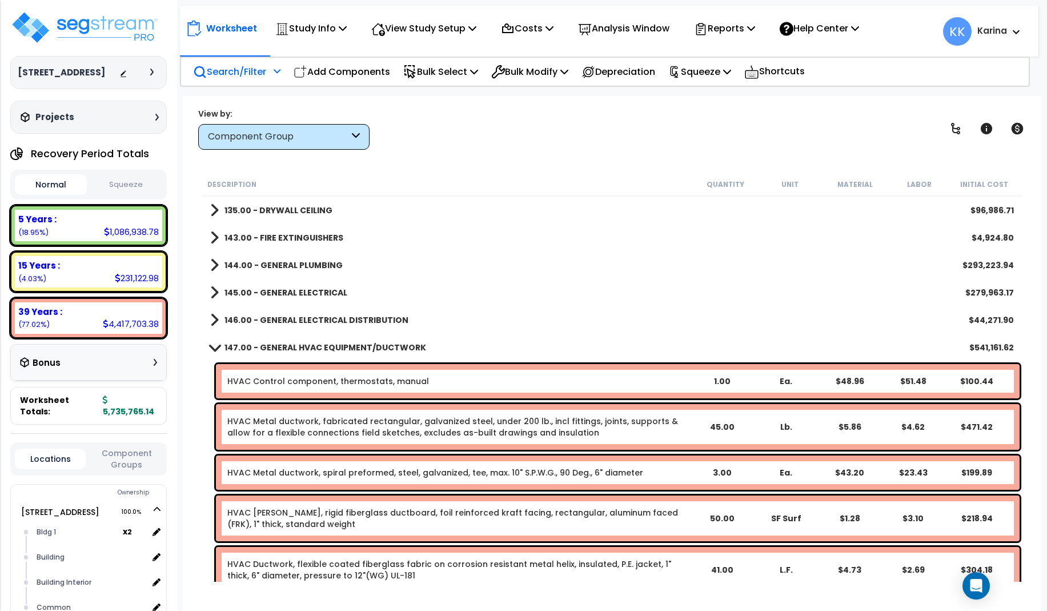
click at [214, 344] on span at bounding box center [214, 347] width 16 height 9
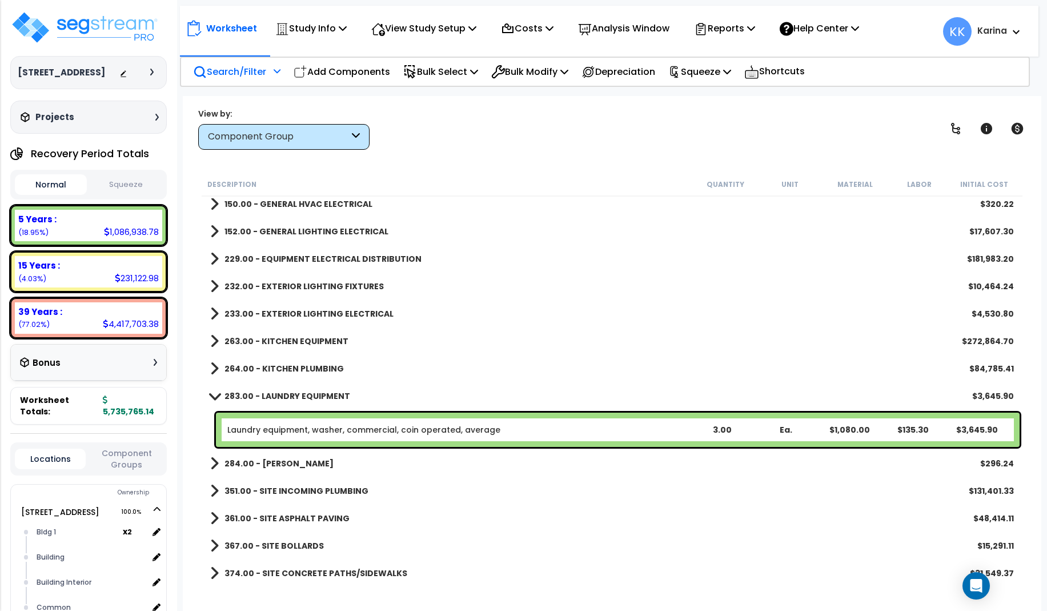
scroll to position [891, 0]
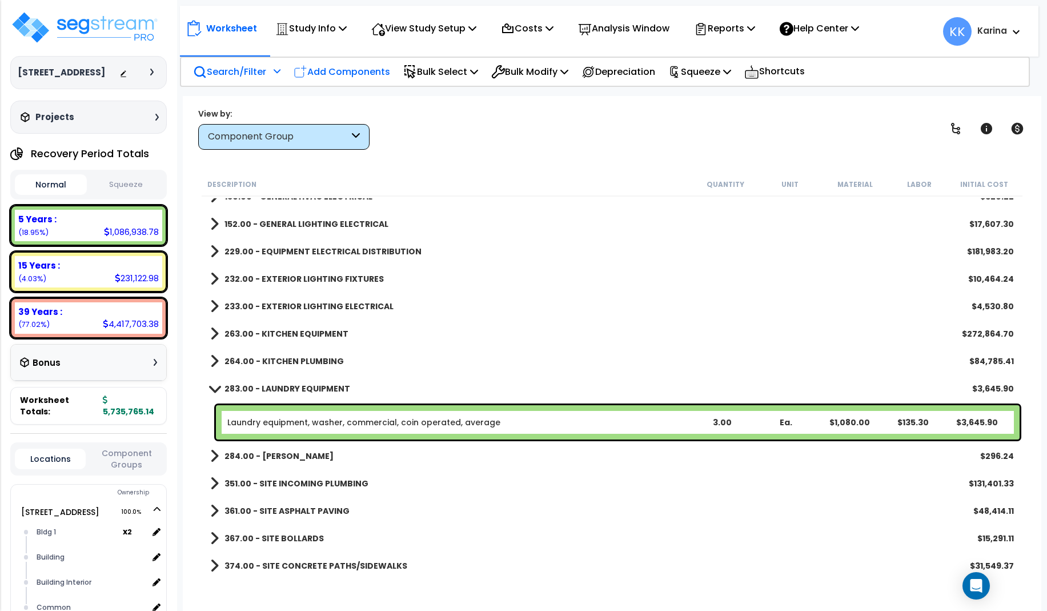
click at [360, 66] on p "Add Components" at bounding box center [342, 71] width 97 height 15
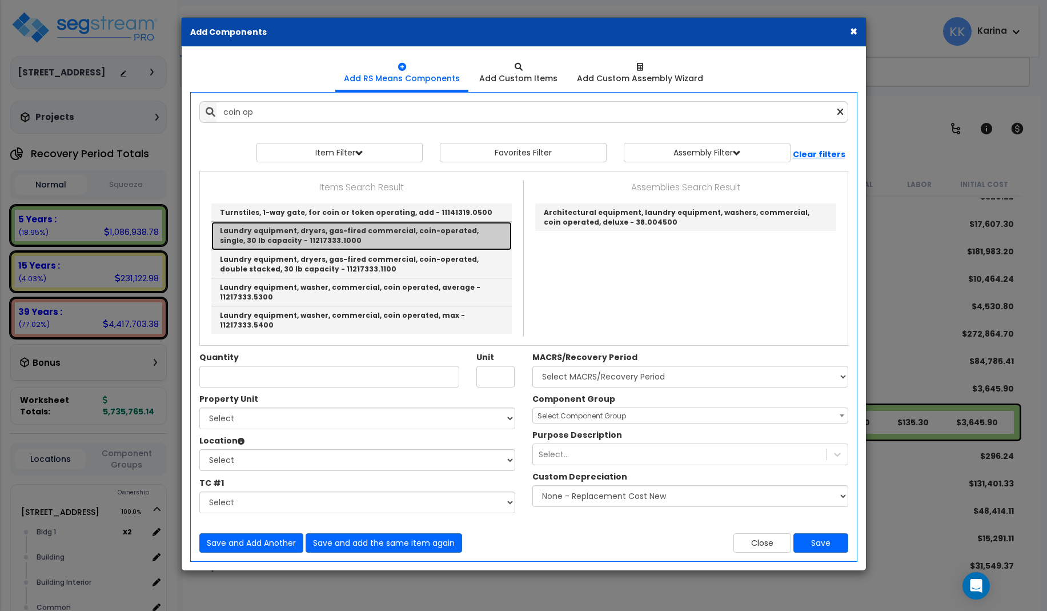
click at [373, 240] on link "Laundry equipment, dryers, gas-fired commercial, coin-operated, single, 30 lb c…" at bounding box center [361, 236] width 300 height 28
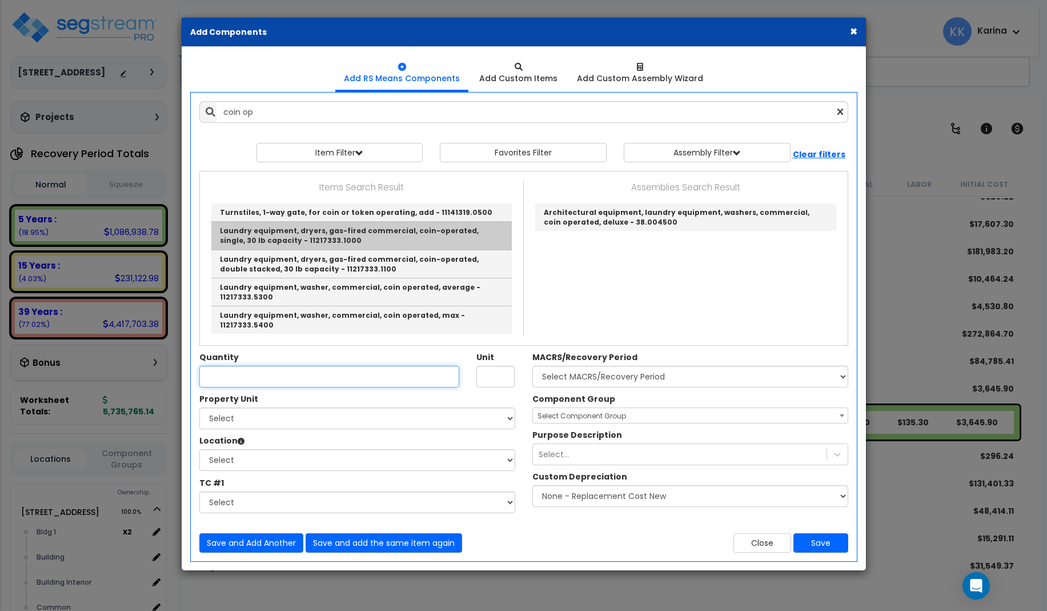
type input "Laundry equipment, dryers, gas-fired commercial, coin-operated, single, 30 lb c…"
checkbox input "false"
type input "Ea."
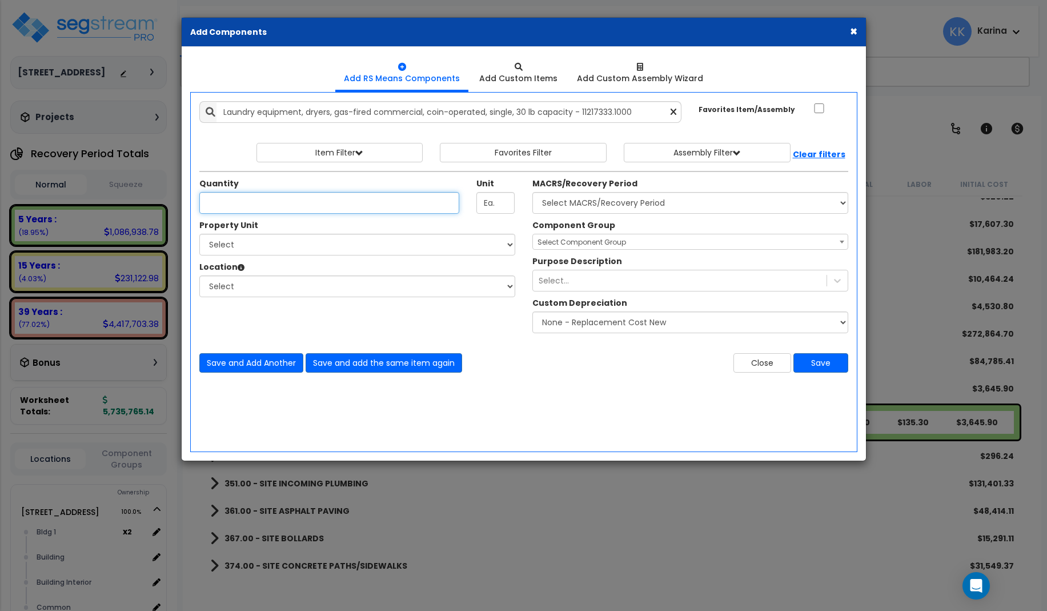
scroll to position [0, 0]
type input "4"
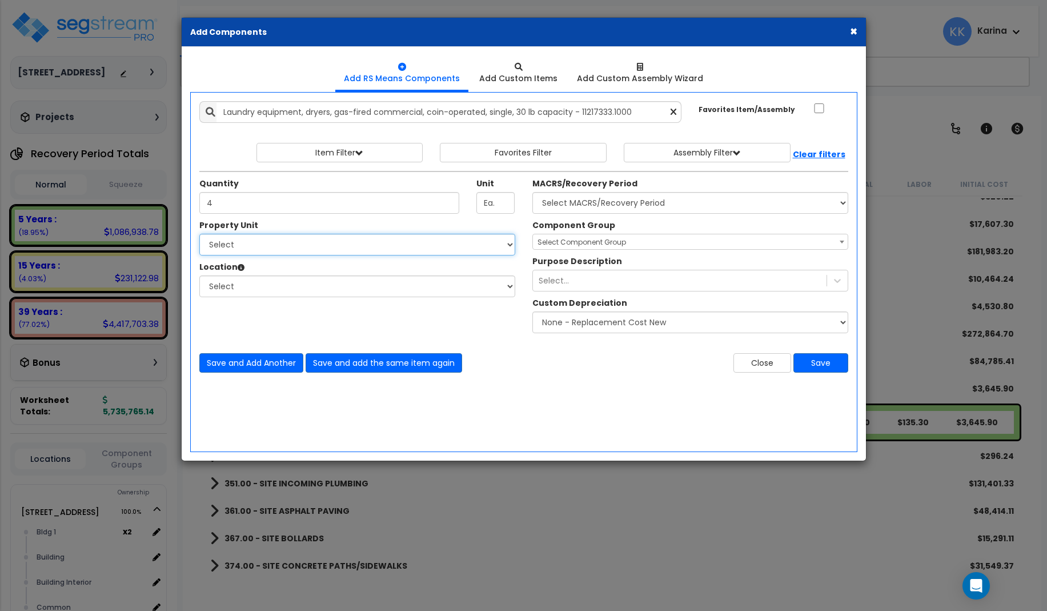
click at [199, 234] on select "Select 3620 Southmore Blvd 3620 Southmore Blvd Clone #10 3620 Southmore Blvd Cl…" at bounding box center [357, 245] width 316 height 22
select select "171679"
click option "Laundry" at bounding box center [0, 0] width 0 height 0
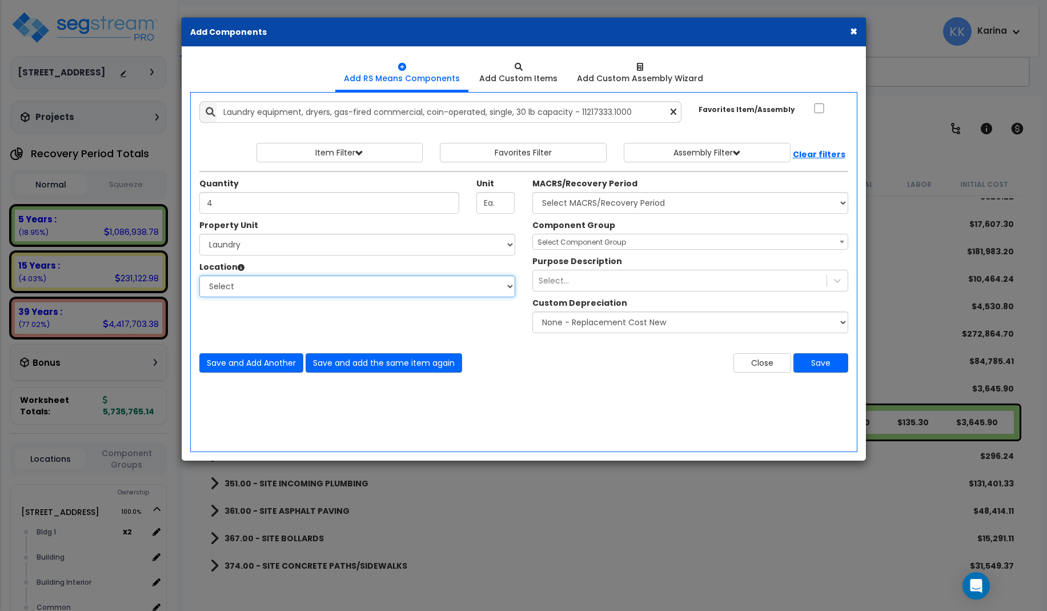
click at [199, 275] on select "Select Building Building Exterior Building Interior Add Additional Location" at bounding box center [357, 286] width 316 height 22
select select "461"
click option "Building Interior" at bounding box center [0, 0] width 0 height 0
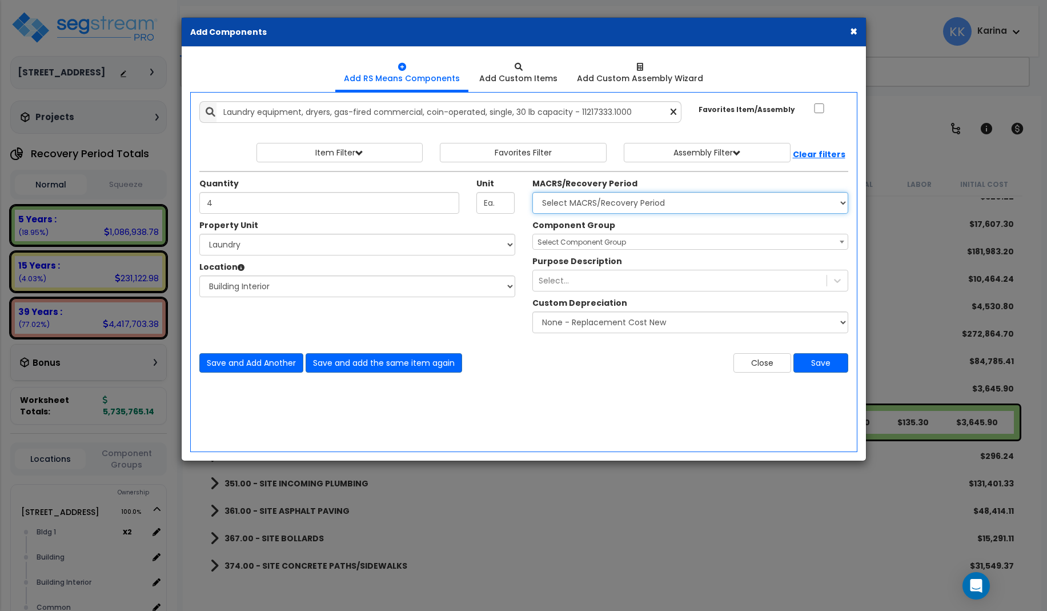
click at [532, 192] on select "Select MACRS/Recovery Period 5 Years - 57.0 - Distributive Trades & Services 5 …" at bounding box center [690, 203] width 316 height 22
select select "3667"
click option "5 Years - 57.0 - Distributive Trades & Services" at bounding box center [0, 0] width 0 height 0
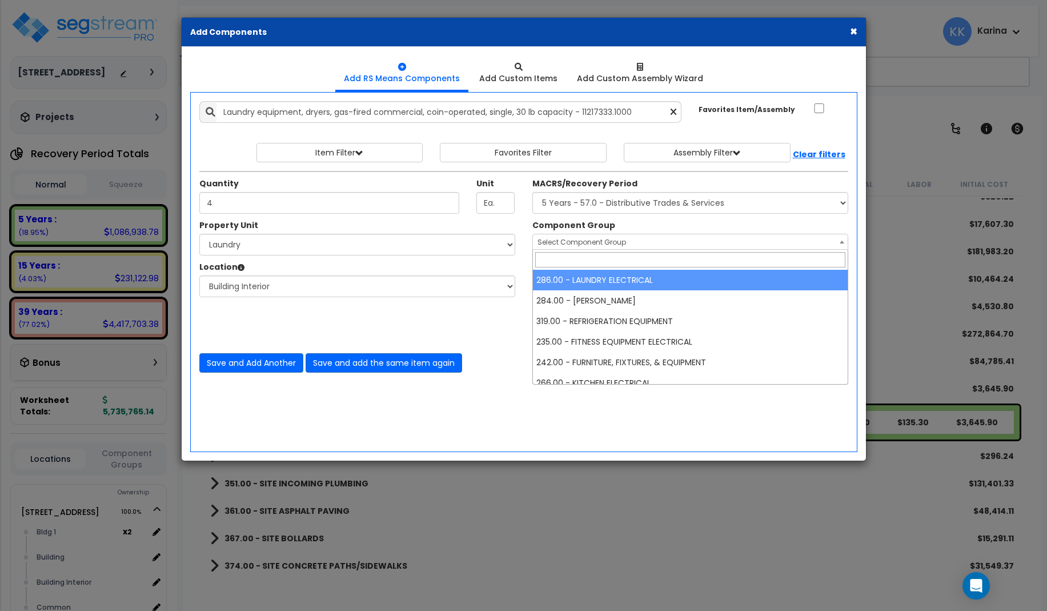
click at [568, 239] on span "Select Component Group" at bounding box center [582, 242] width 89 height 10
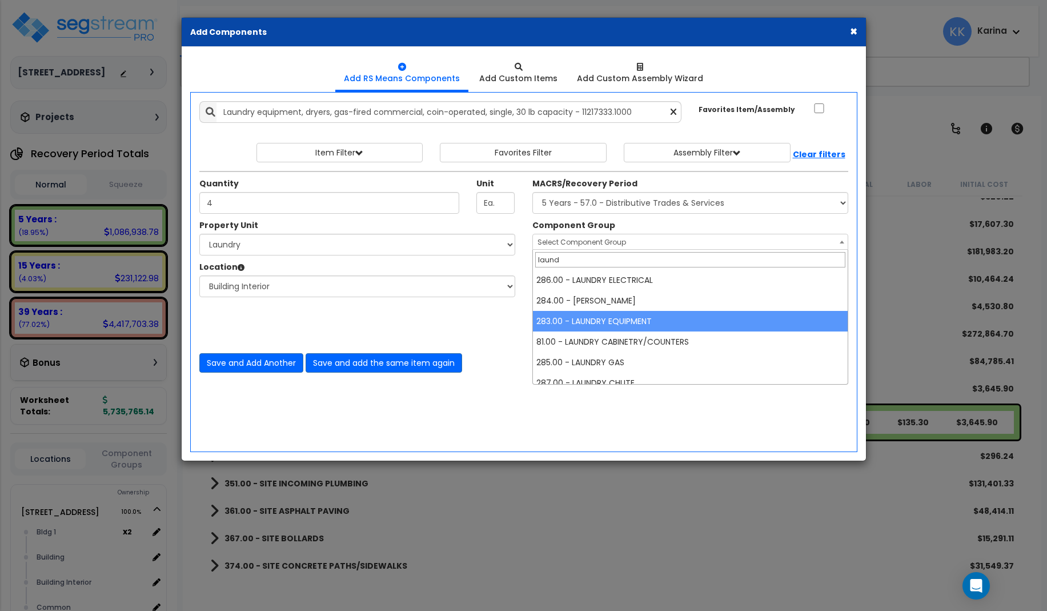
type input "laund"
select select "56831"
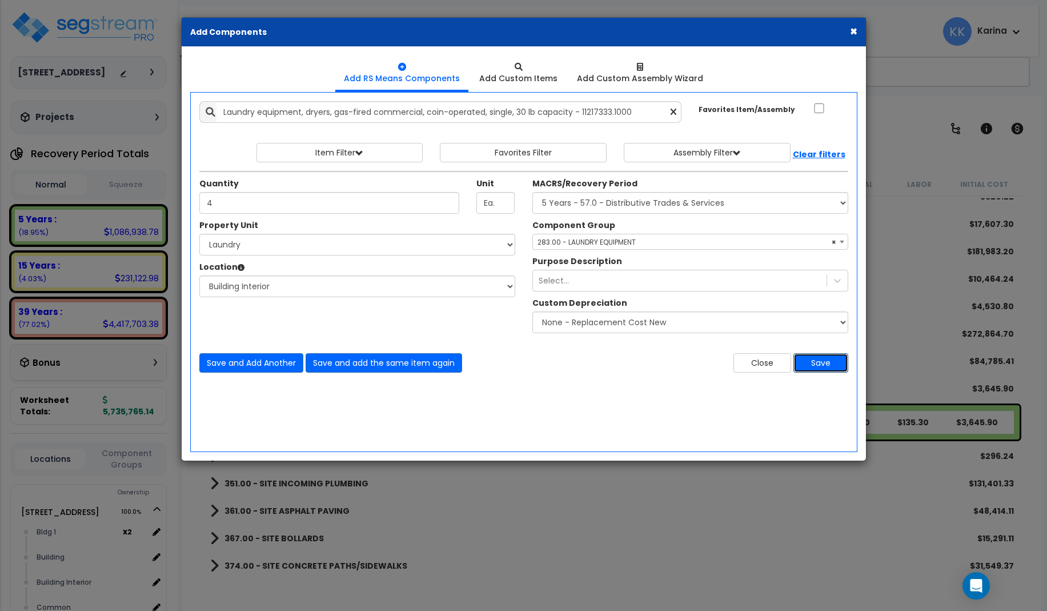
click at [815, 362] on button "Save" at bounding box center [820, 362] width 55 height 19
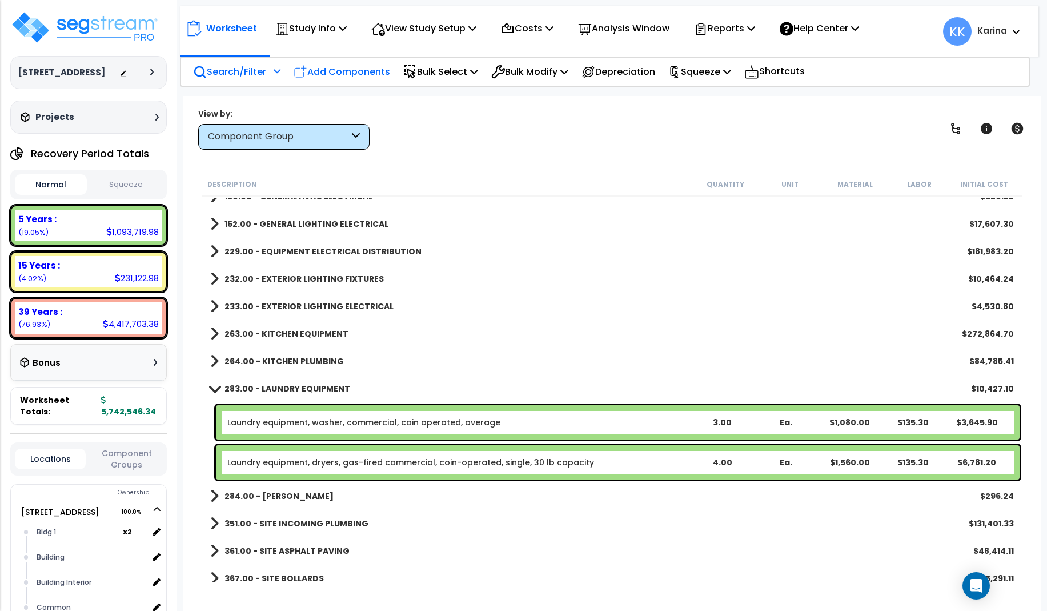
click at [343, 72] on p "Add Components" at bounding box center [342, 71] width 97 height 15
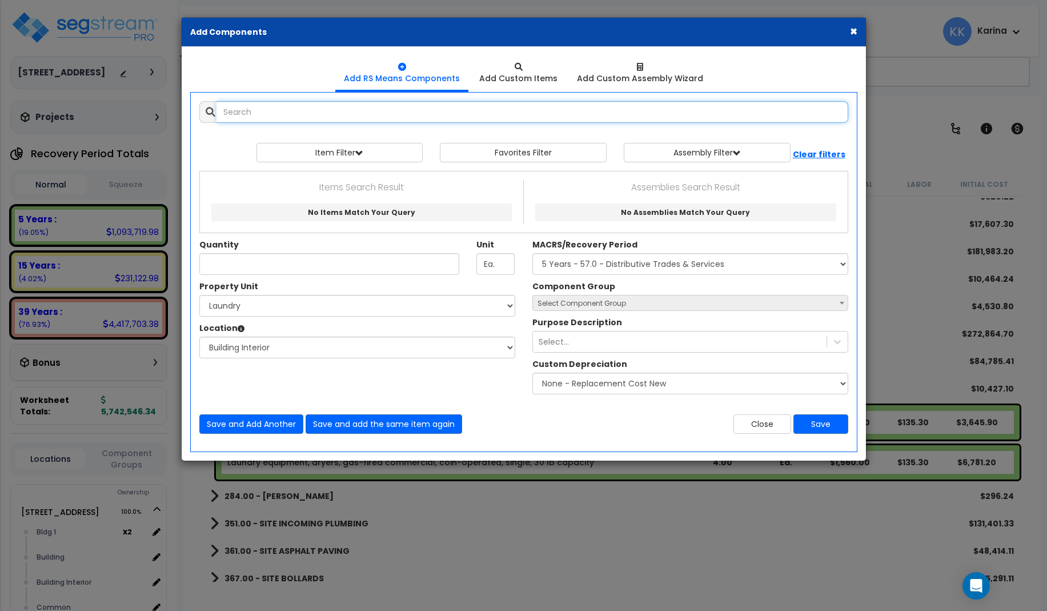
select select
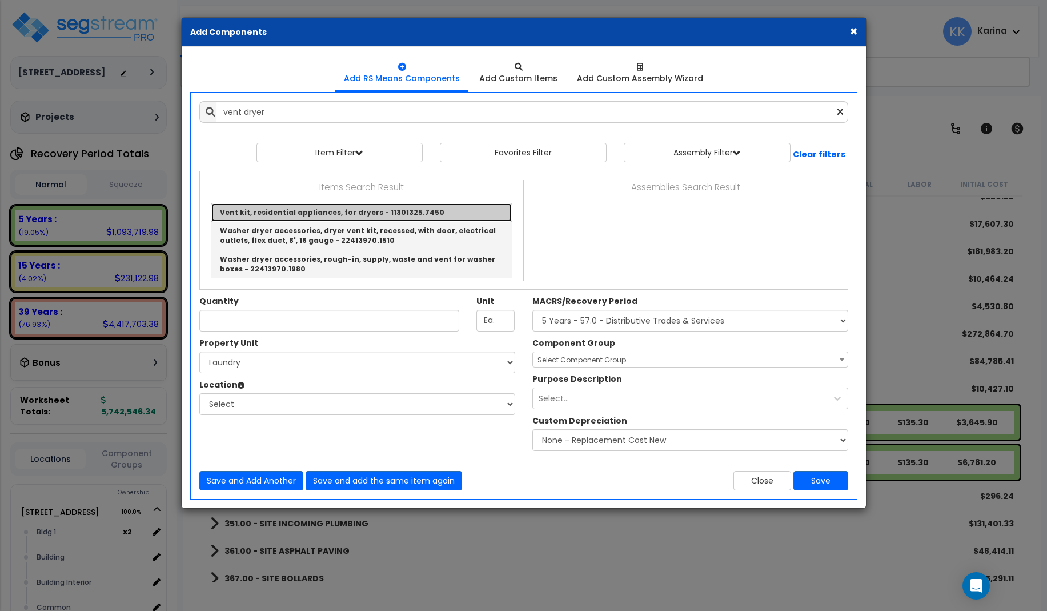
click at [284, 210] on link "Vent kit, residential appliances, for dryers - 11301325.7450" at bounding box center [361, 212] width 300 height 18
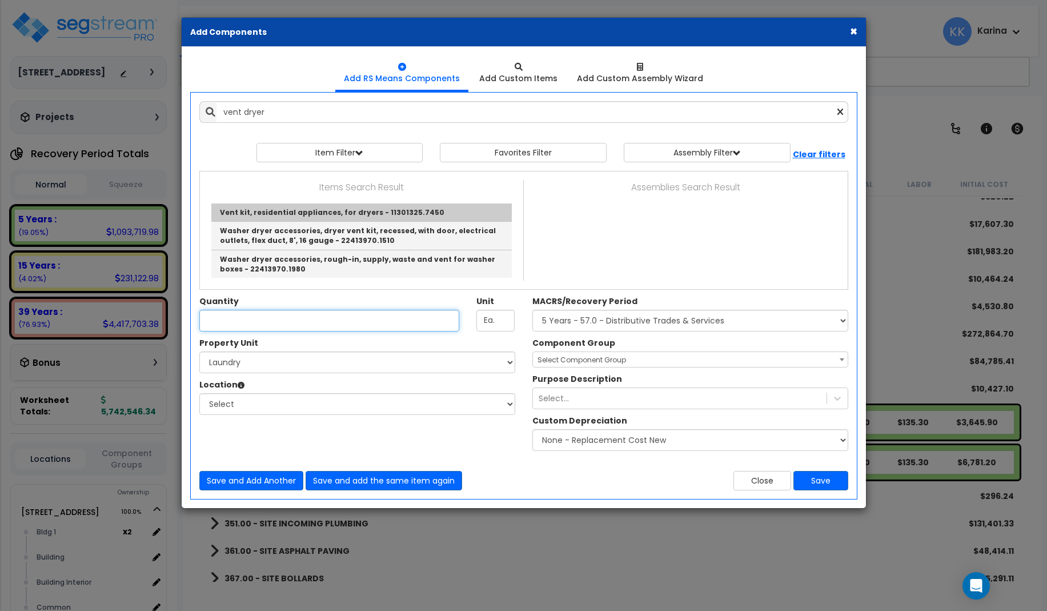
type input "Vent kit, residential appliances, for dryers - 11301325.7450"
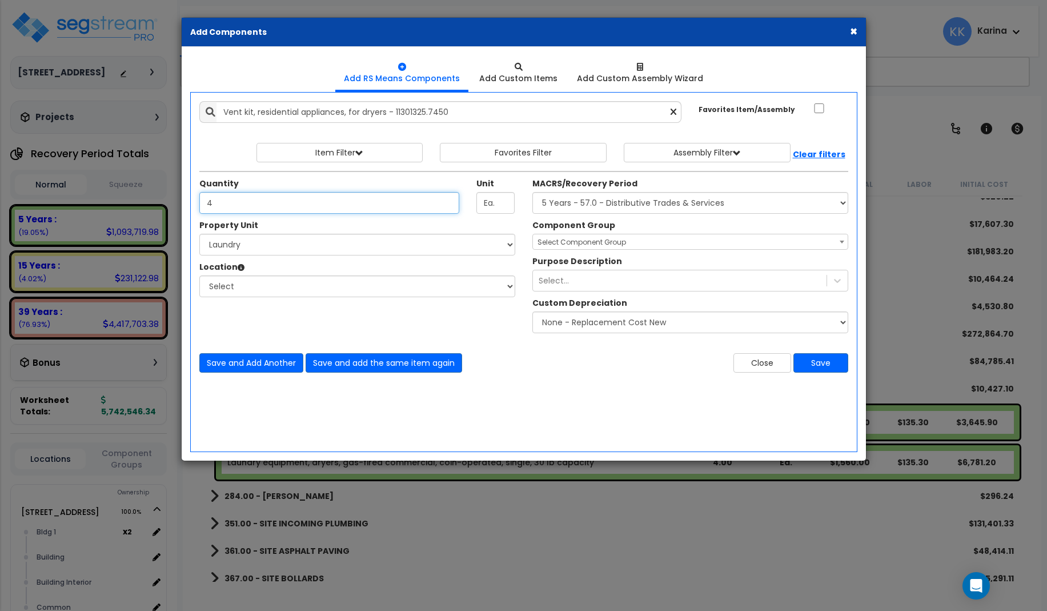
type input "4"
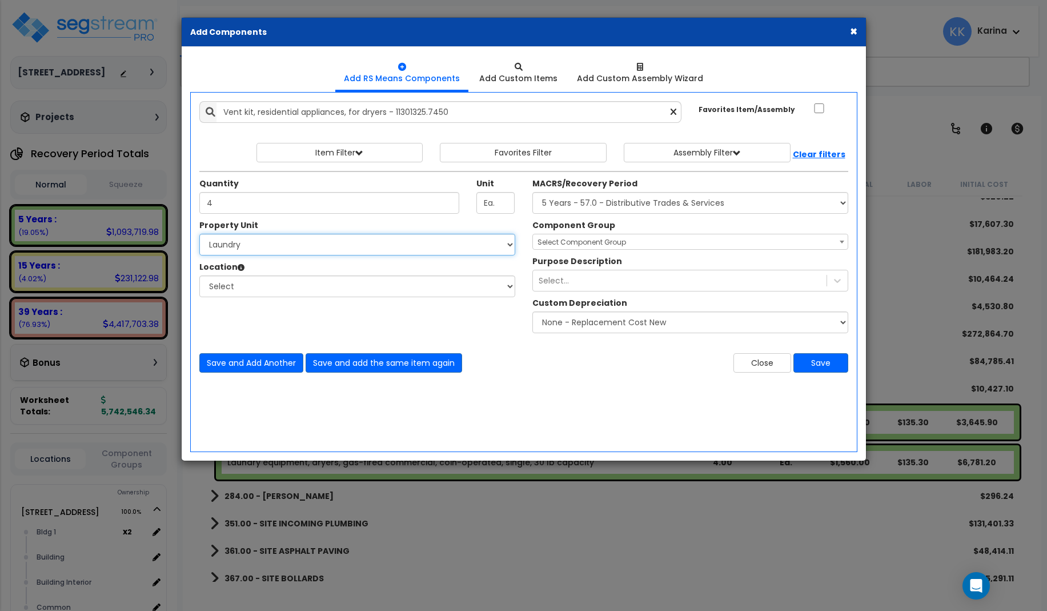
click at [199, 234] on select "Select 3620 Southmore Blvd 3620 Southmore Blvd Clone #10 3620 Southmore Blvd Cl…" at bounding box center [357, 245] width 316 height 22
select select "171679"
click option "Laundry" at bounding box center [0, 0] width 0 height 0
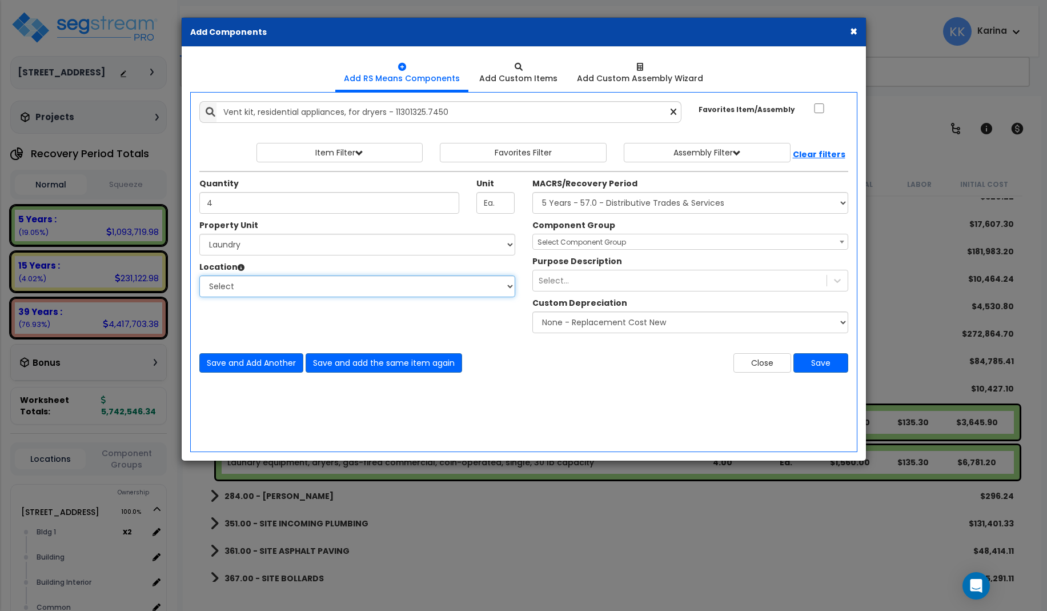
click at [199, 275] on select "Select Building Building Exterior Building Interior Add Additional Location" at bounding box center [357, 286] width 316 height 22
select select "461"
click option "Building Interior" at bounding box center [0, 0] width 0 height 0
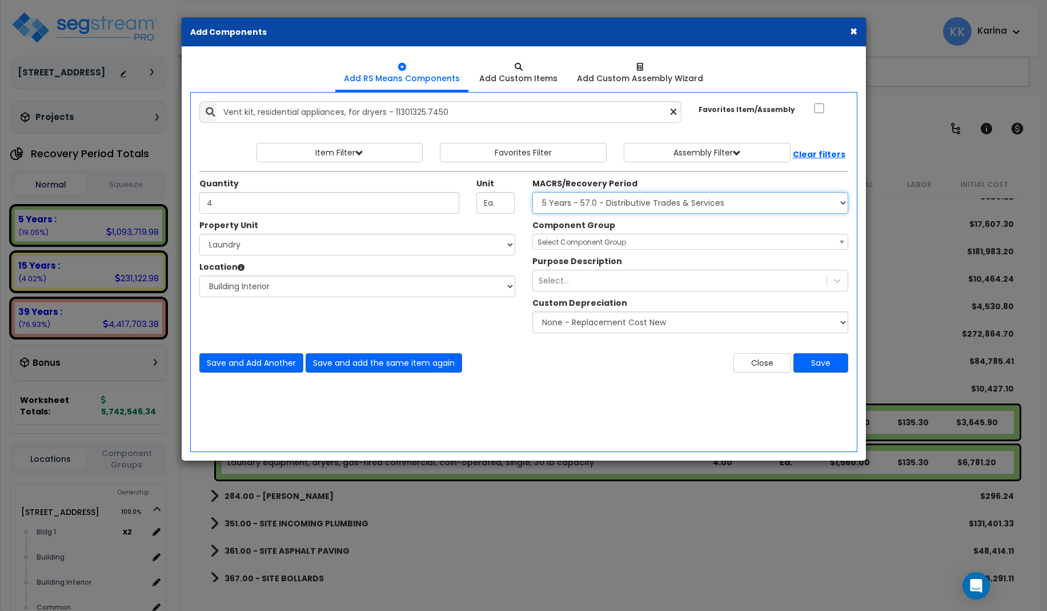
click at [532, 192] on select "Select MACRS/Recovery Period 5 Years - 57.0 - Distributive Trades & Services 5 …" at bounding box center [690, 203] width 316 height 22
select select "3669"
click option "39 Years - NA - Long-Life Property" at bounding box center [0, 0] width 0 height 0
click at [568, 241] on span "Select Component Group" at bounding box center [582, 242] width 89 height 10
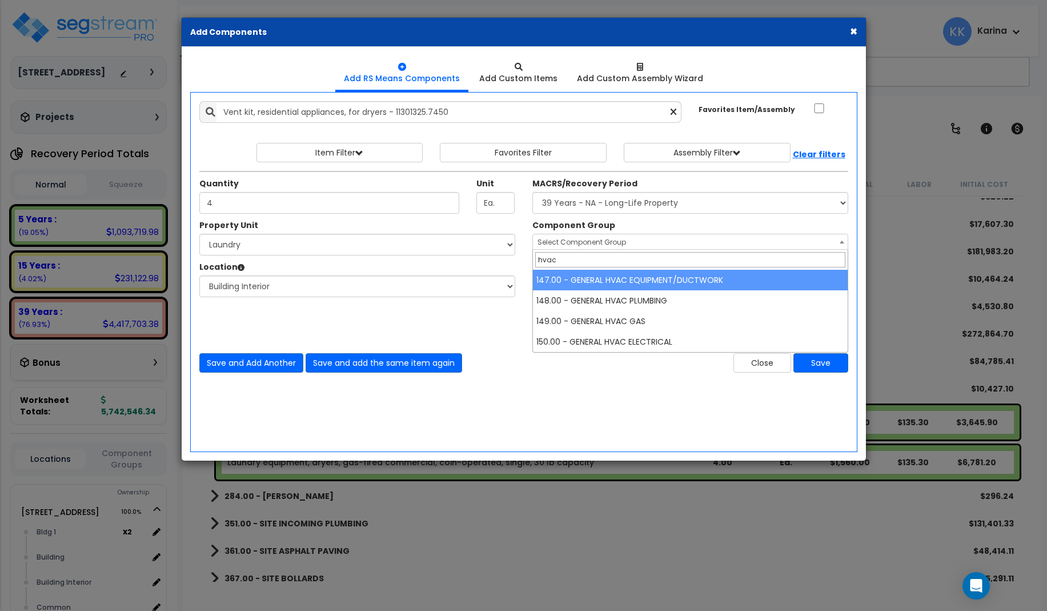
type input "hvac"
select select "56957"
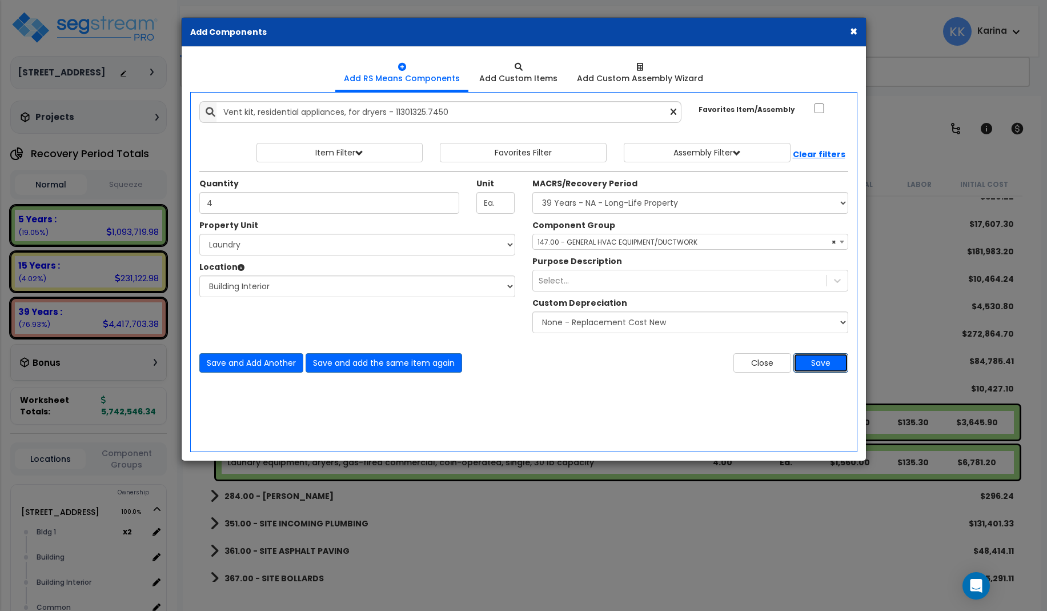
click at [815, 359] on button "Save" at bounding box center [820, 362] width 55 height 19
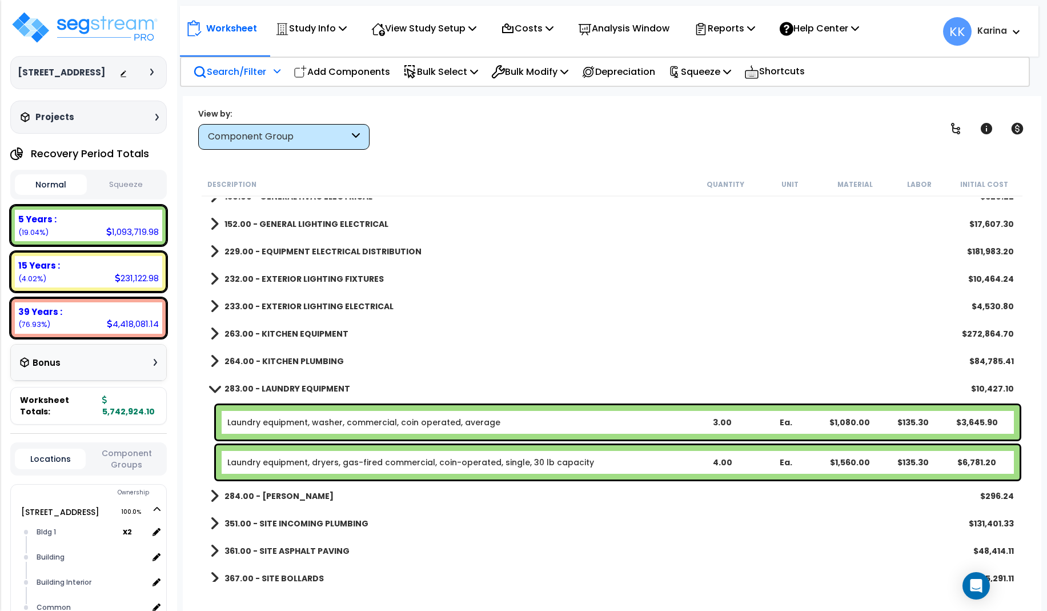
click at [211, 388] on span at bounding box center [214, 388] width 16 height 9
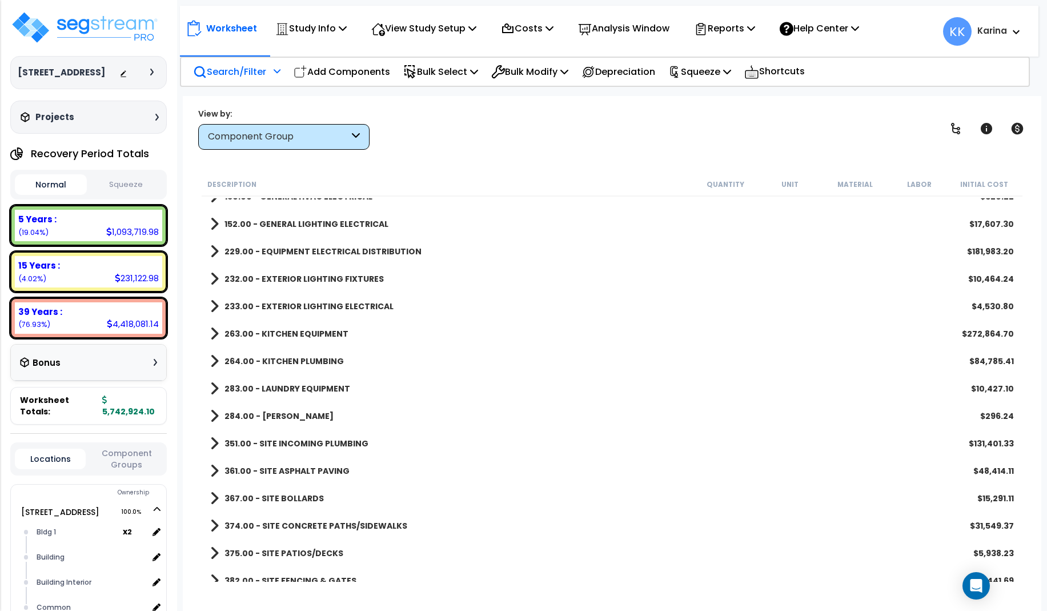
click at [211, 363] on span at bounding box center [214, 361] width 9 height 16
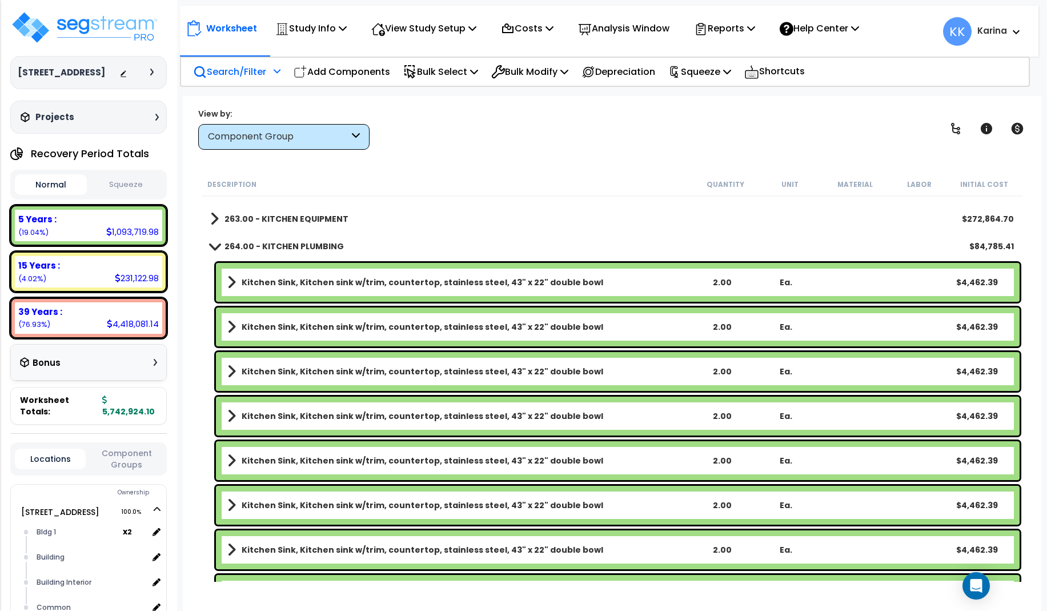
scroll to position [960, 0]
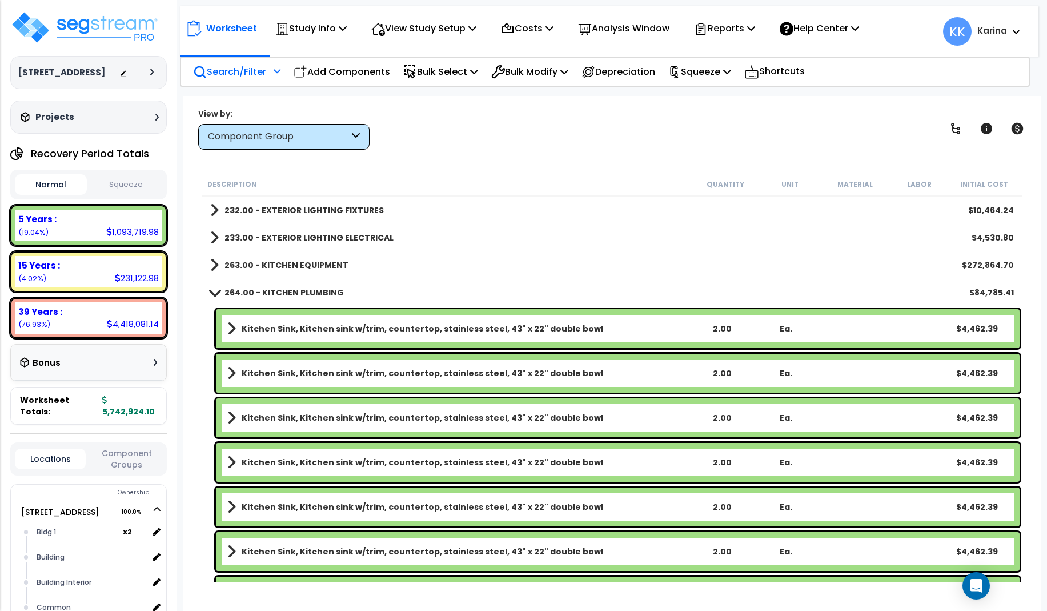
click at [320, 328] on b "Kitchen Sink, Kitchen sink w/trim, countertop, stainless steel, 43" x 22" doubl…" at bounding box center [423, 328] width 362 height 11
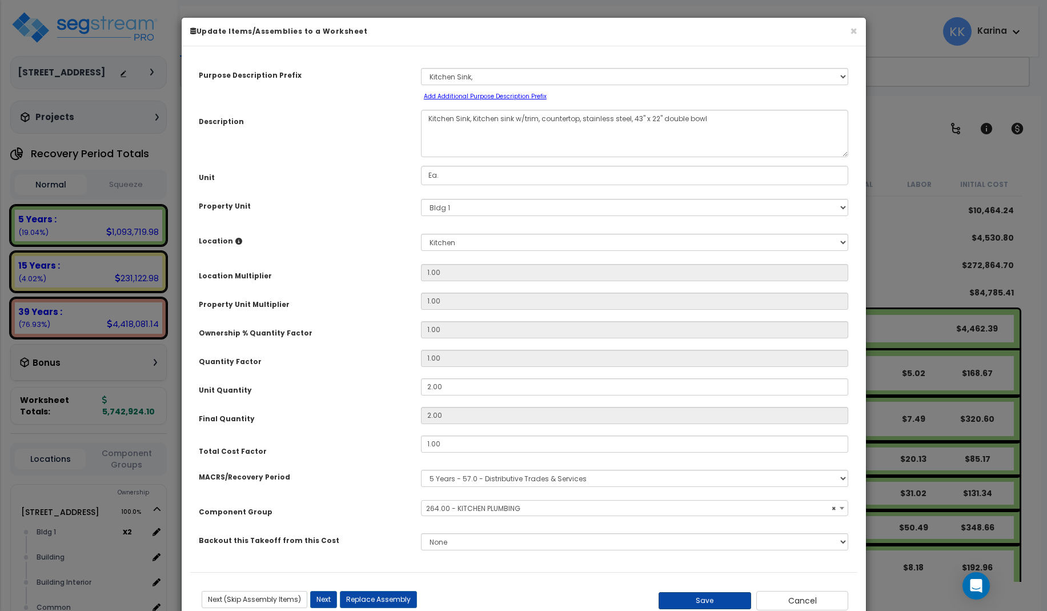
select select "57266"
click at [732, 599] on button "Save" at bounding box center [705, 600] width 93 height 17
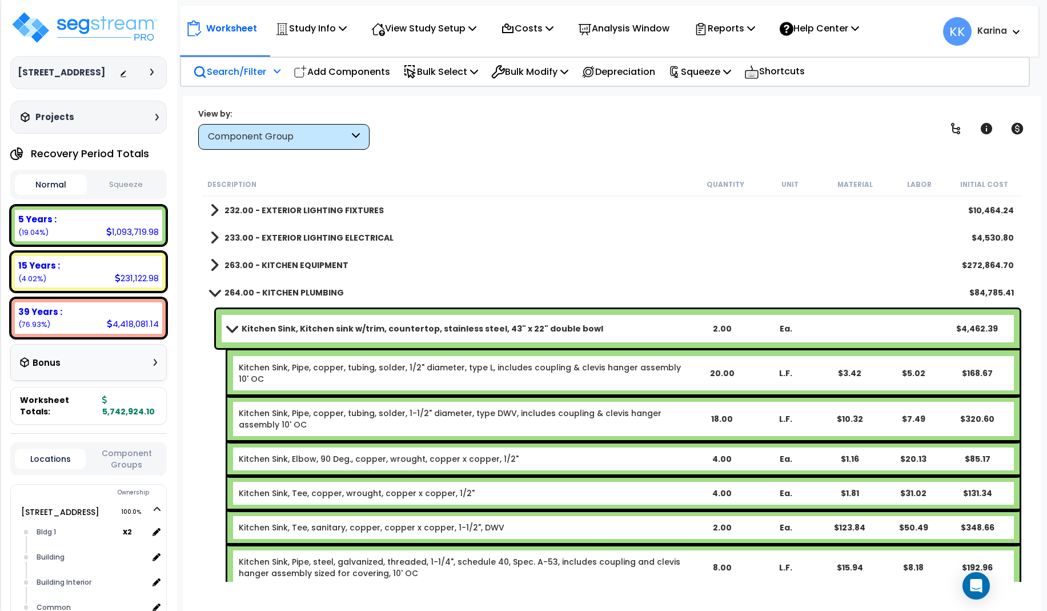
click at [213, 293] on span at bounding box center [214, 292] width 16 height 9
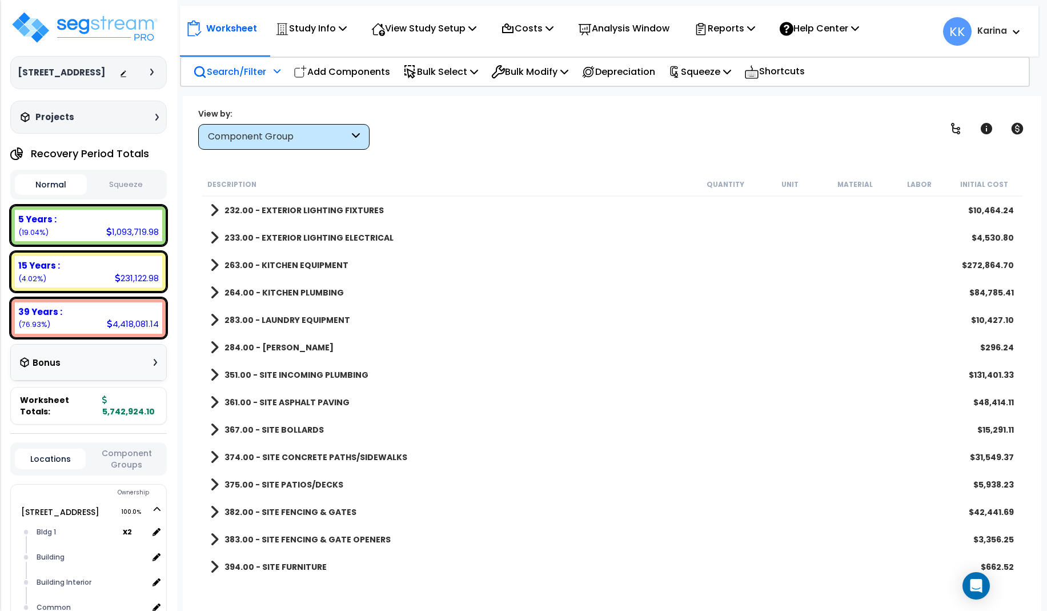
click at [667, 354] on div "284.00 - LAUNDRY PLUMBING $296.24" at bounding box center [612, 347] width 815 height 27
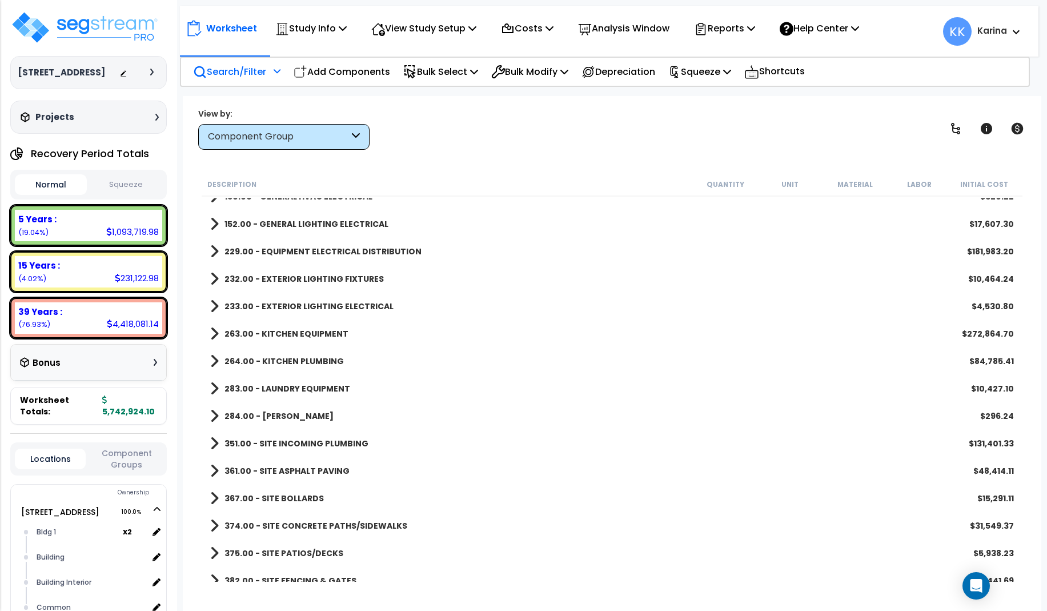
scroll to position [823, 0]
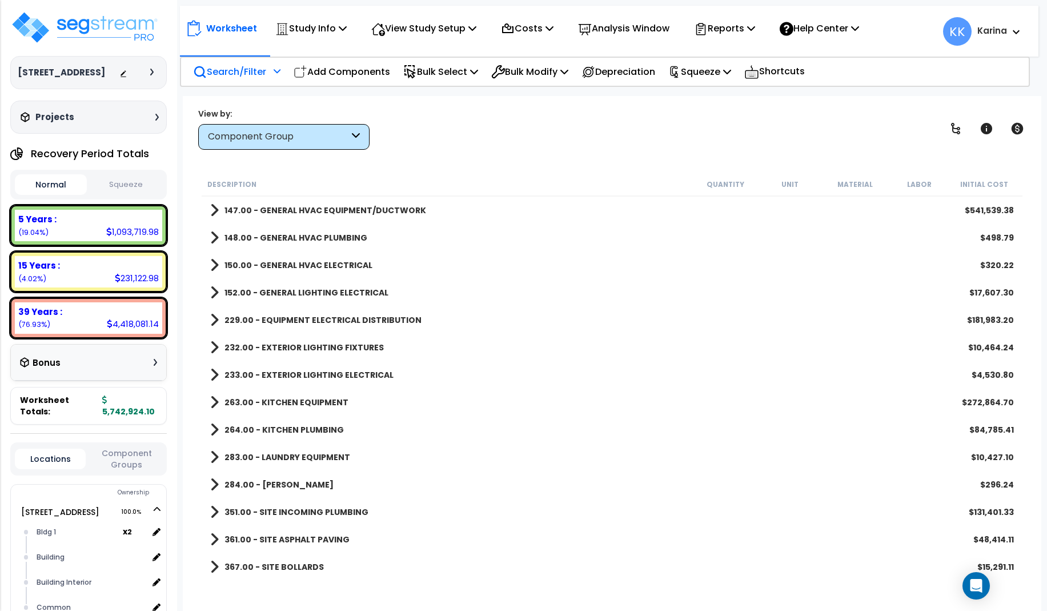
click at [214, 378] on span at bounding box center [214, 375] width 9 height 16
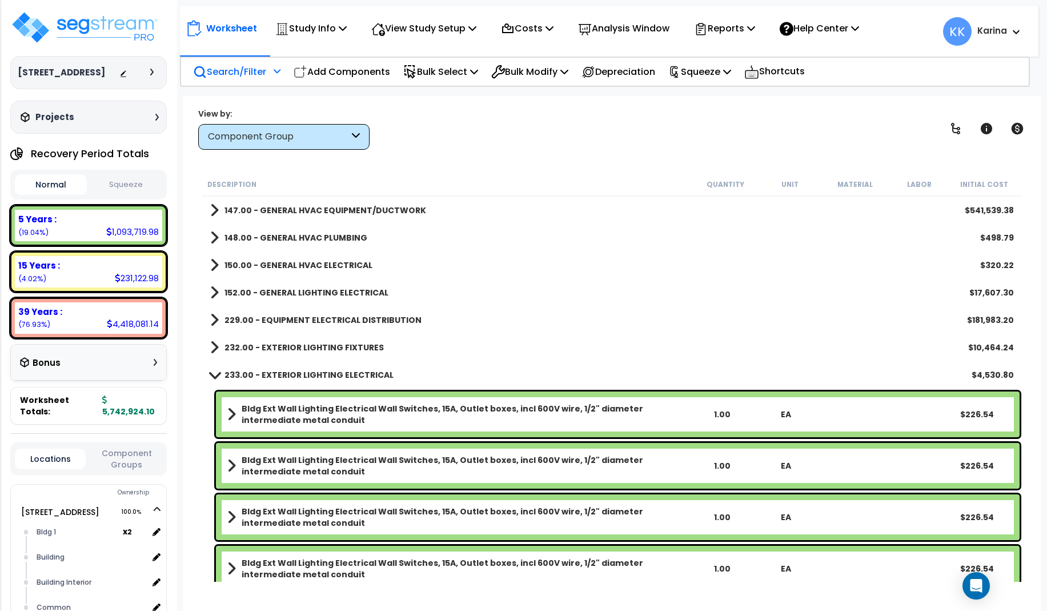
click at [214, 378] on span at bounding box center [214, 374] width 16 height 9
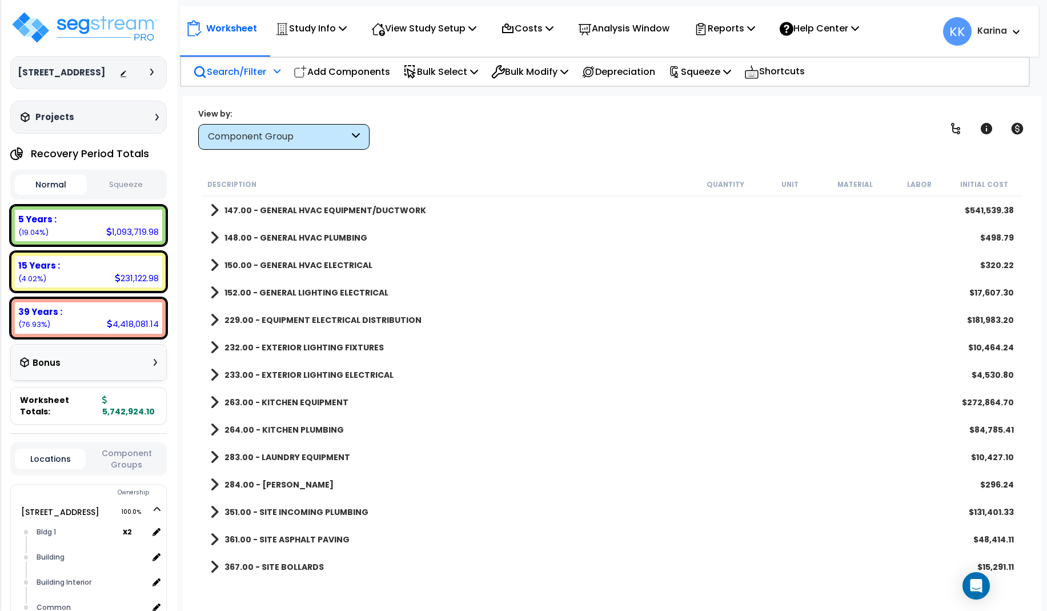
click at [211, 349] on span at bounding box center [214, 347] width 9 height 16
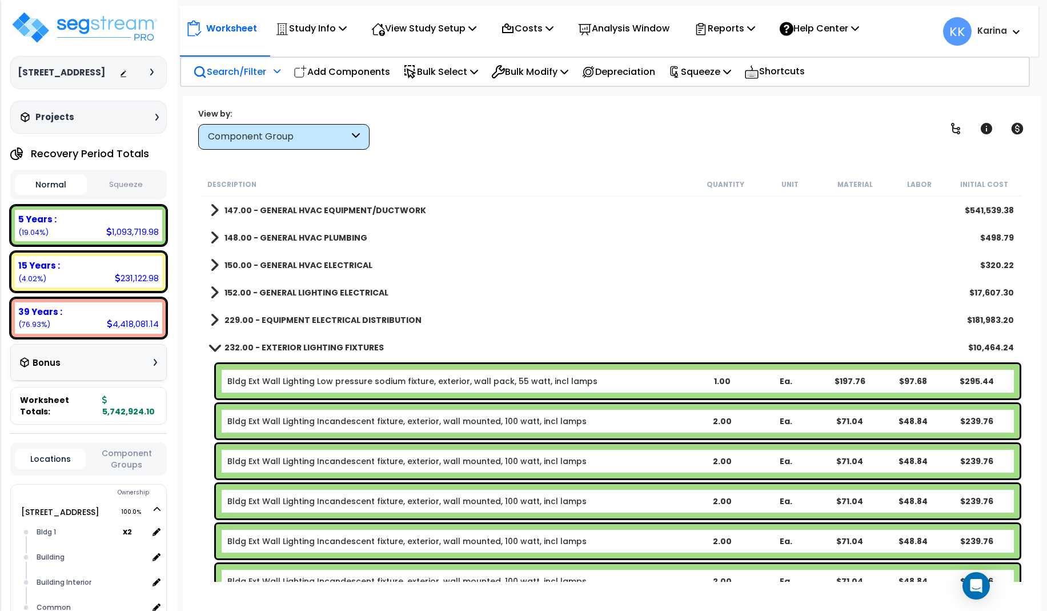
click at [211, 348] on span at bounding box center [214, 347] width 16 height 9
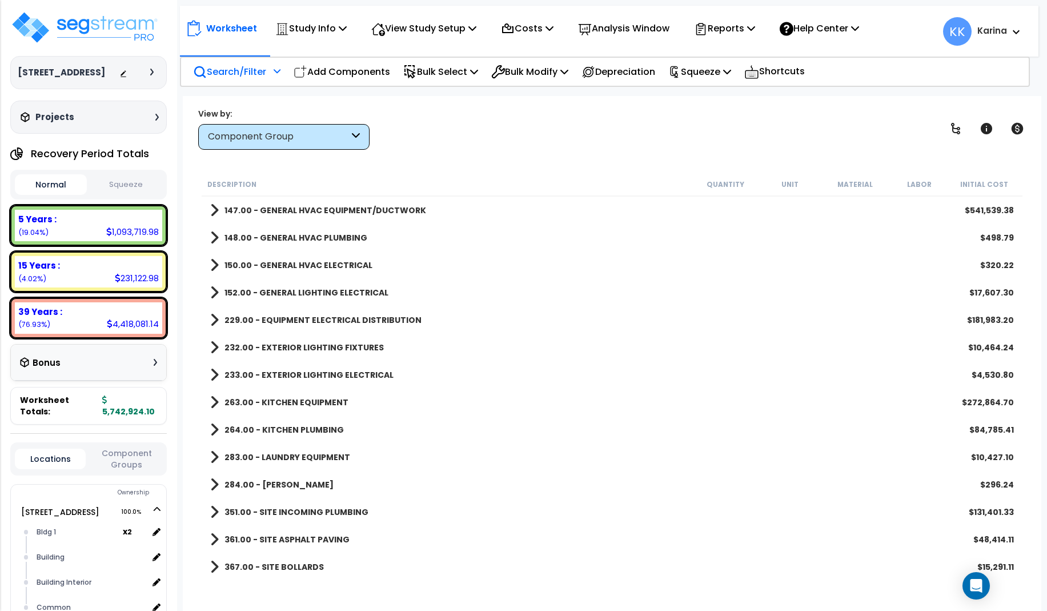
scroll to position [754, 0]
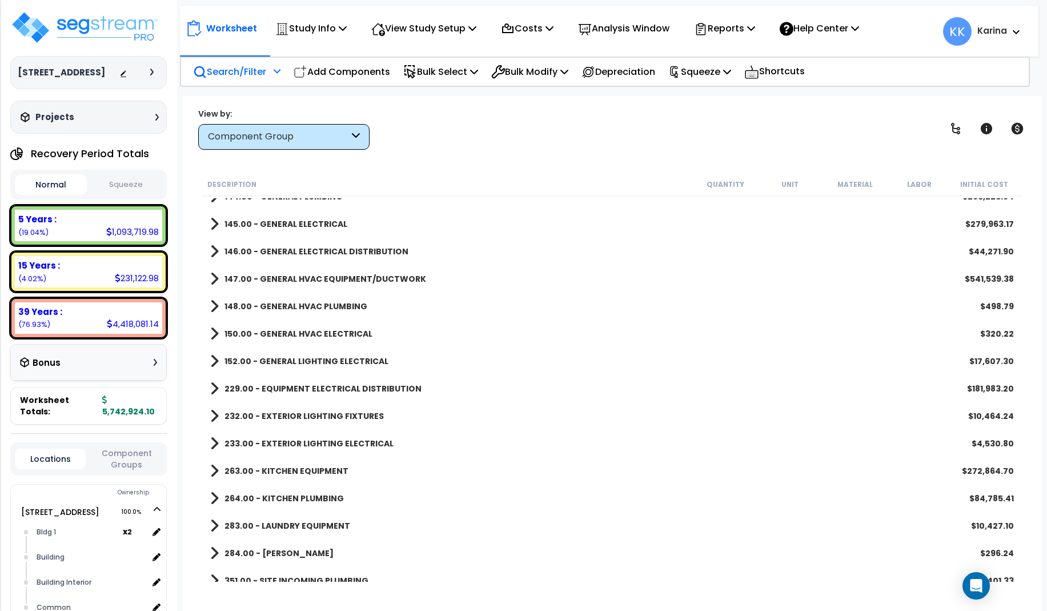
click at [213, 359] on span at bounding box center [214, 361] width 9 height 16
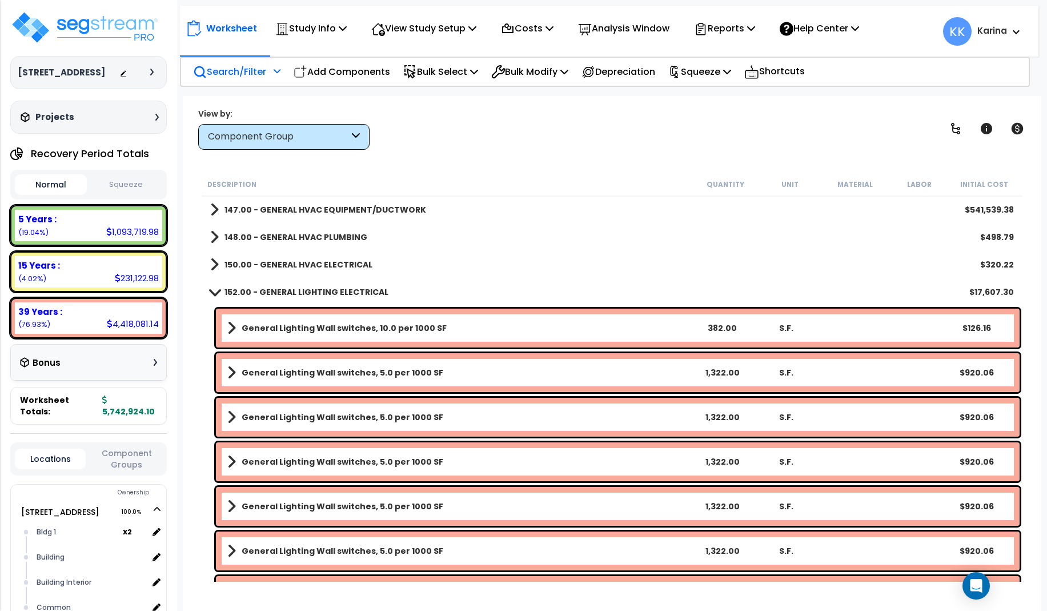
scroll to position [823, 0]
click at [290, 327] on b "General Lighting Wall switches, 10.0 per 1000 SF" at bounding box center [344, 328] width 205 height 11
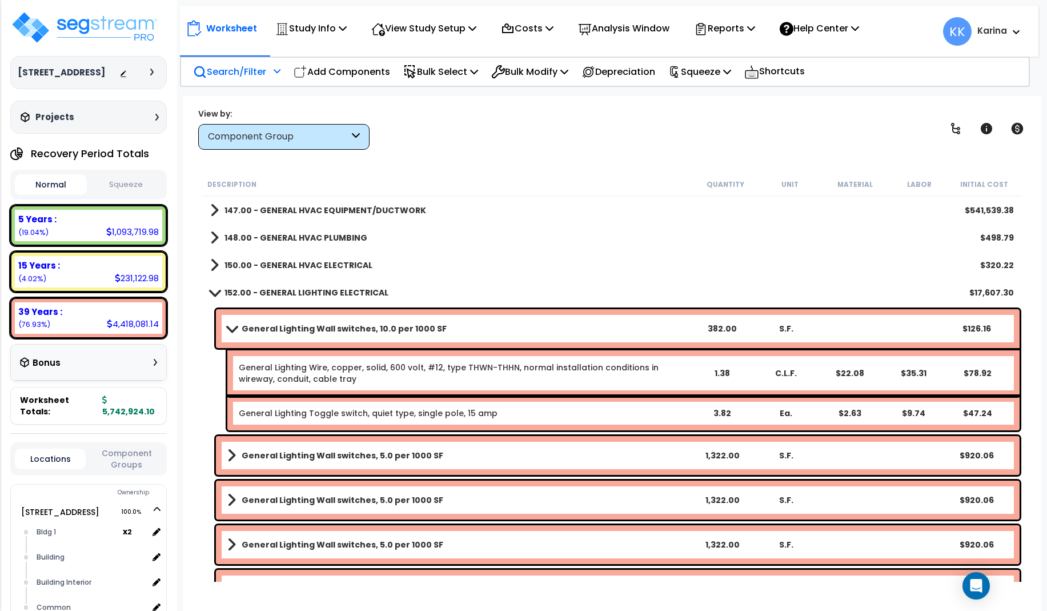
click at [290, 327] on b "General Lighting Wall switches, 10.0 per 1000 SF" at bounding box center [344, 328] width 205 height 11
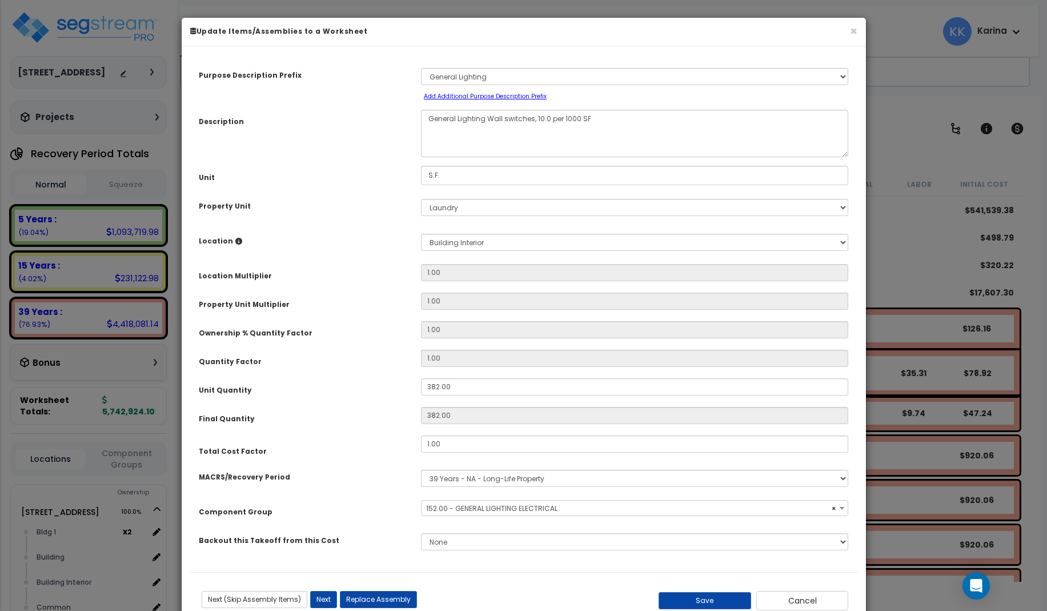
select select "56962"
click at [787, 596] on button "Cancel" at bounding box center [802, 600] width 93 height 19
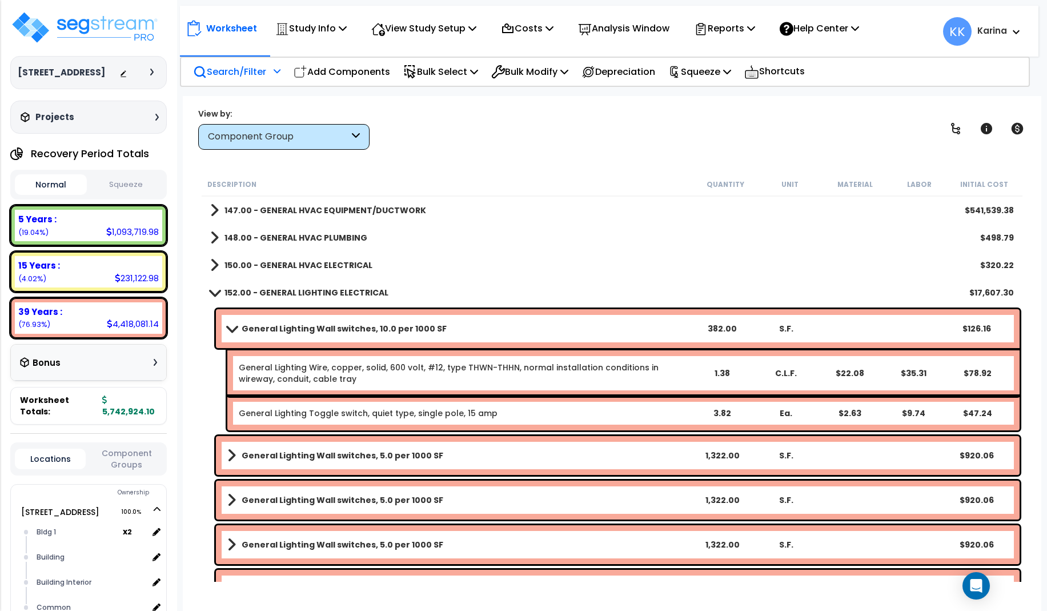
click at [234, 327] on span at bounding box center [231, 328] width 16 height 9
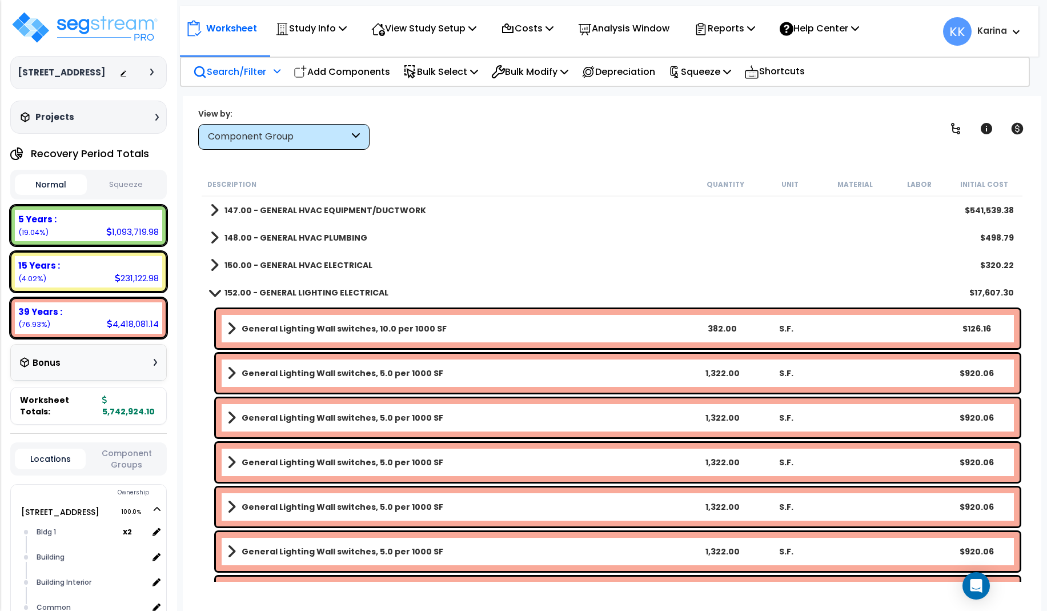
click at [267, 374] on b "General Lighting Wall switches, 5.0 per 1000 SF" at bounding box center [343, 372] width 202 height 11
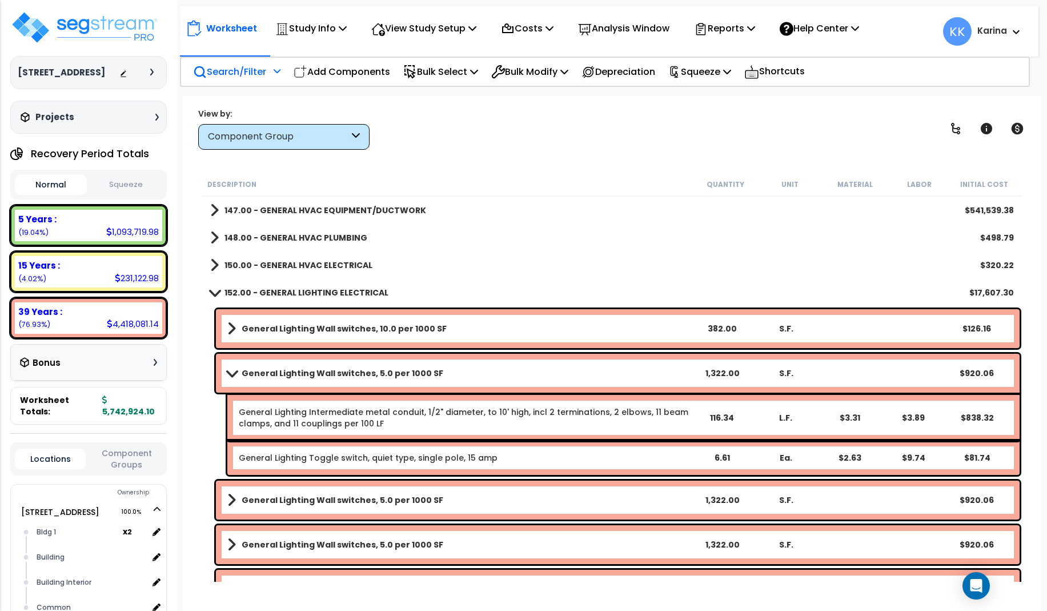
click at [267, 374] on b "General Lighting Wall switches, 5.0 per 1000 SF" at bounding box center [343, 372] width 202 height 11
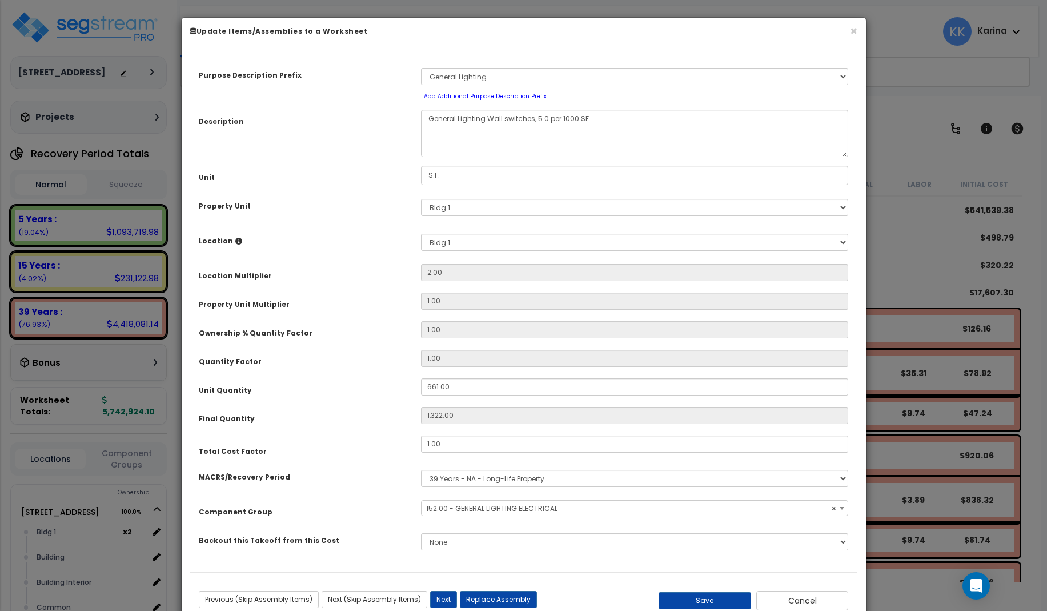
select select "56962"
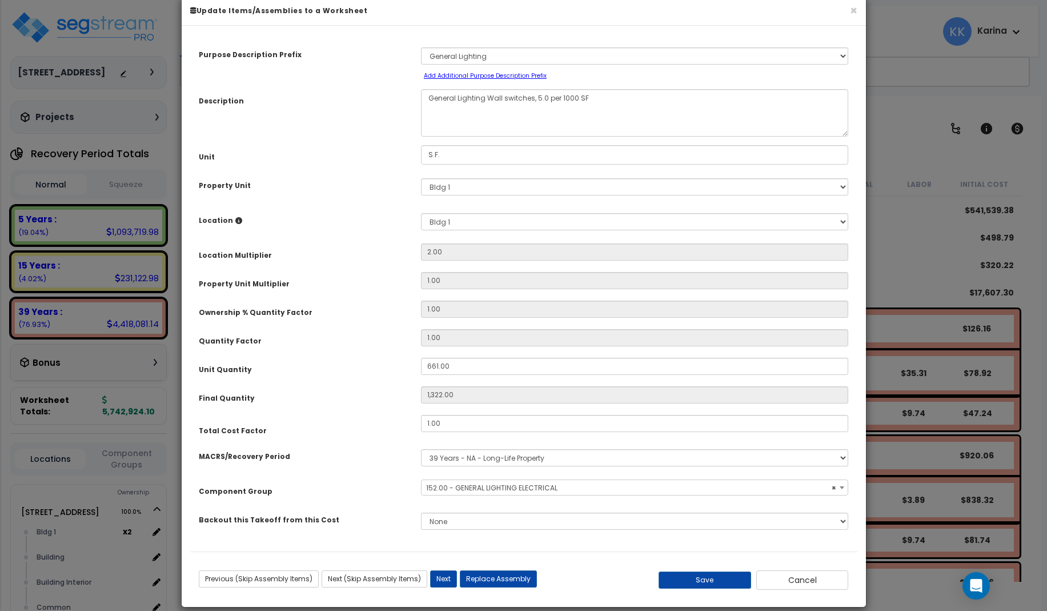
scroll to position [34, 0]
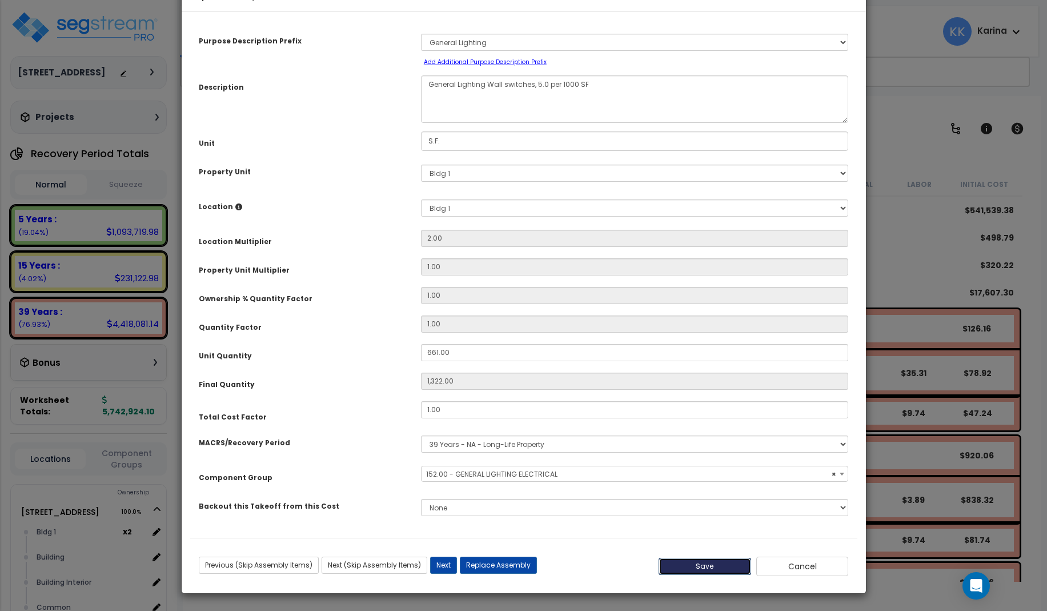
click at [716, 566] on button "Save" at bounding box center [705, 566] width 93 height 17
type input "1322.00"
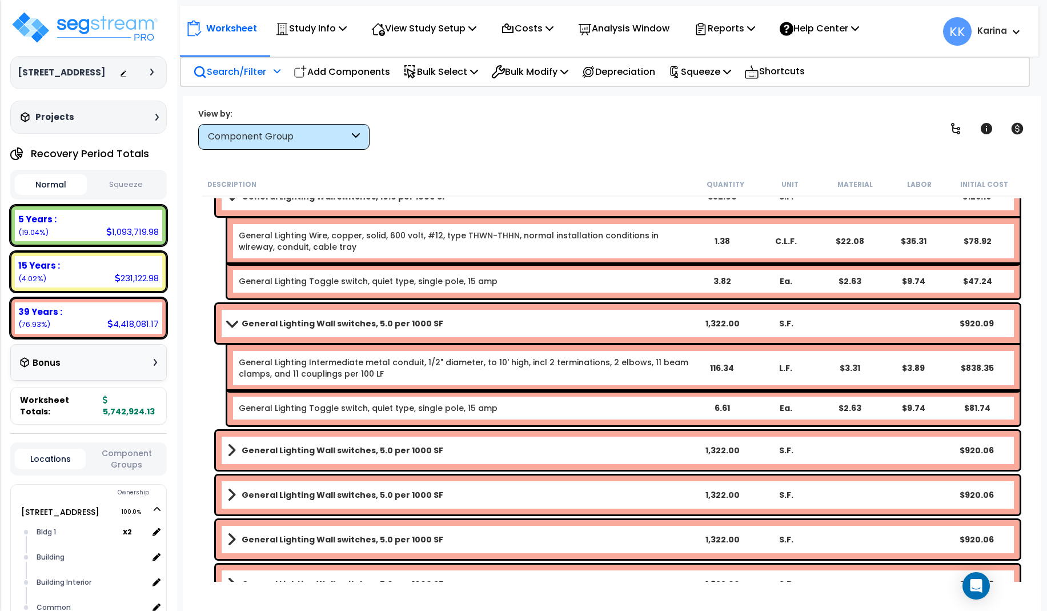
scroll to position [960, 0]
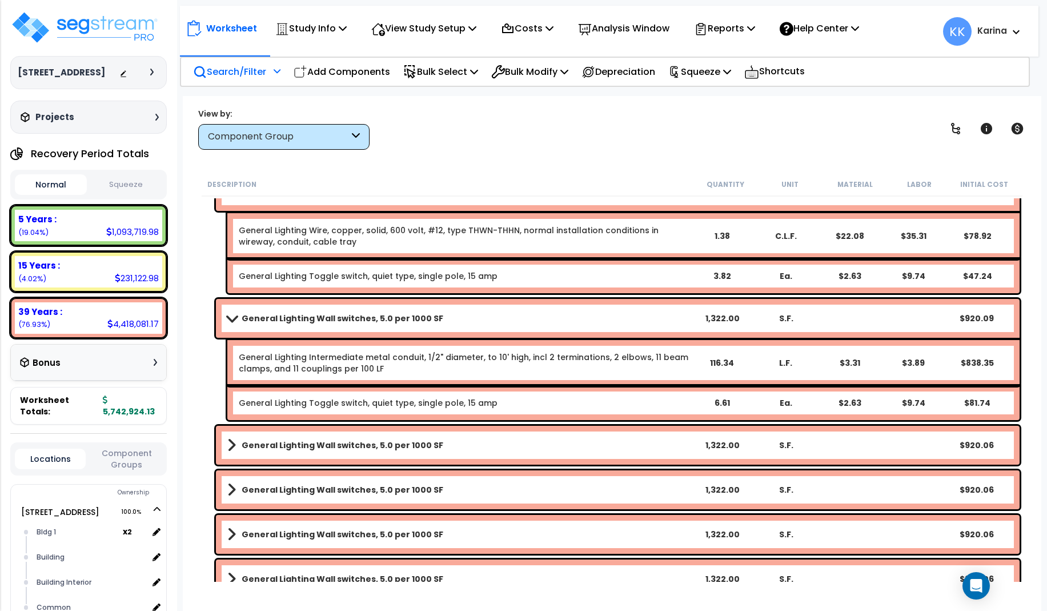
click at [302, 446] on b "General Lighting Wall switches, 5.0 per 1000 SF" at bounding box center [343, 444] width 202 height 11
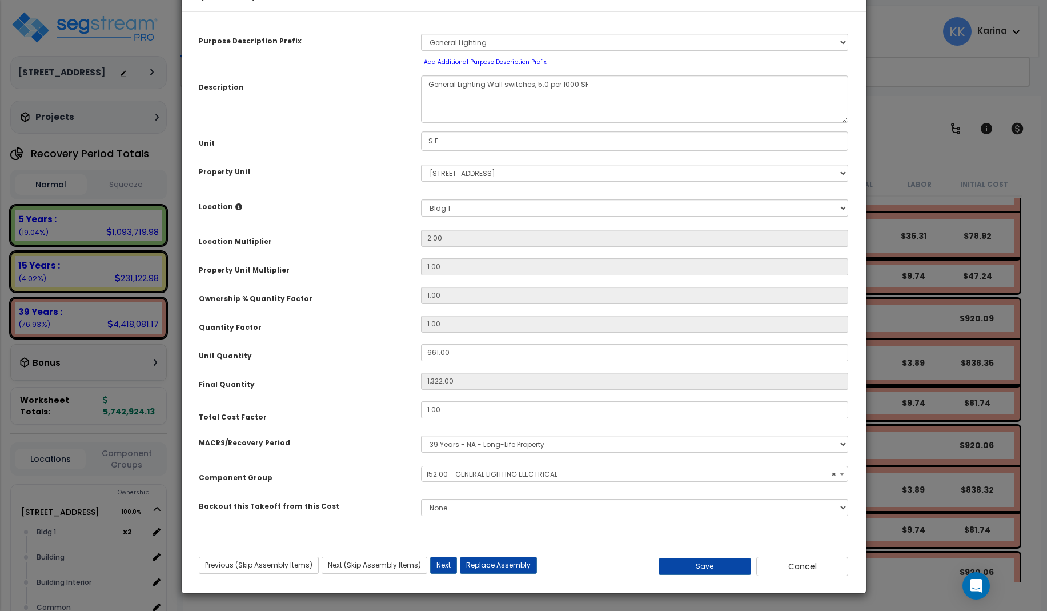
select select "56962"
click at [792, 562] on button "Cancel" at bounding box center [802, 565] width 93 height 19
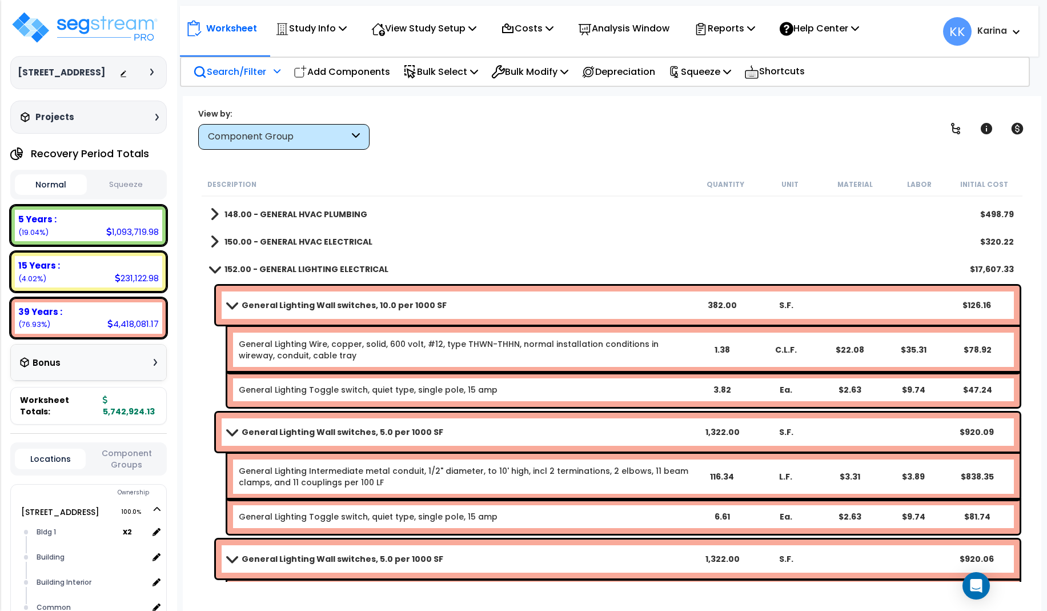
scroll to position [823, 0]
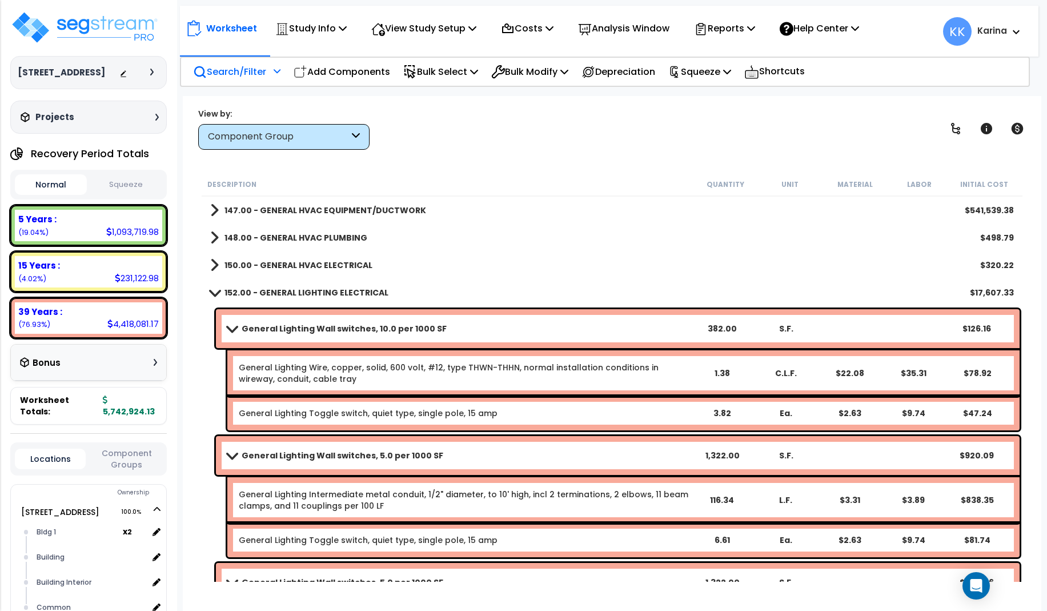
click at [213, 293] on span at bounding box center [214, 292] width 16 height 9
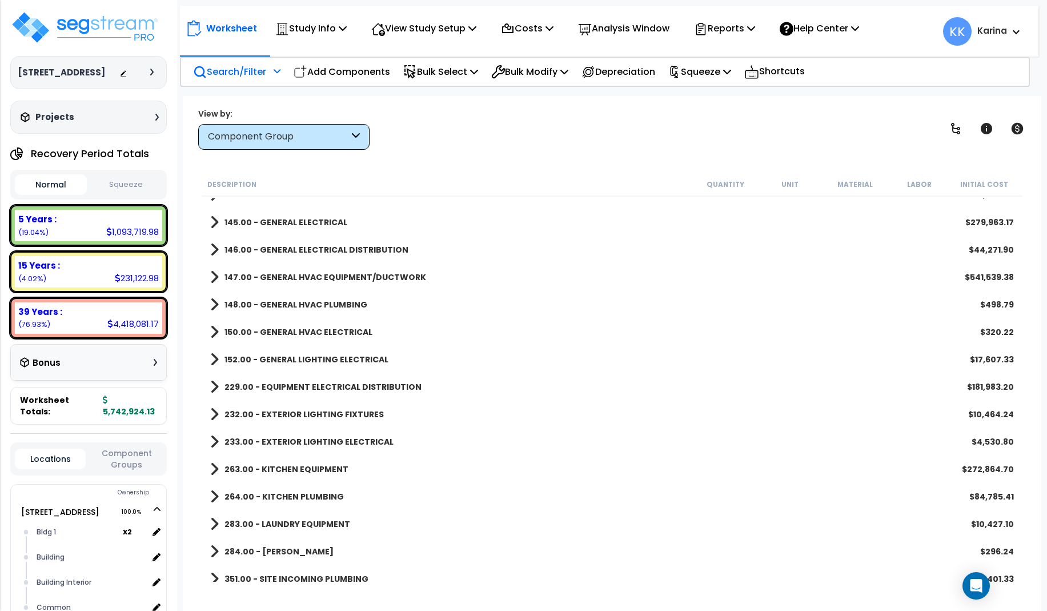
scroll to position [754, 0]
click at [211, 304] on span at bounding box center [214, 306] width 9 height 16
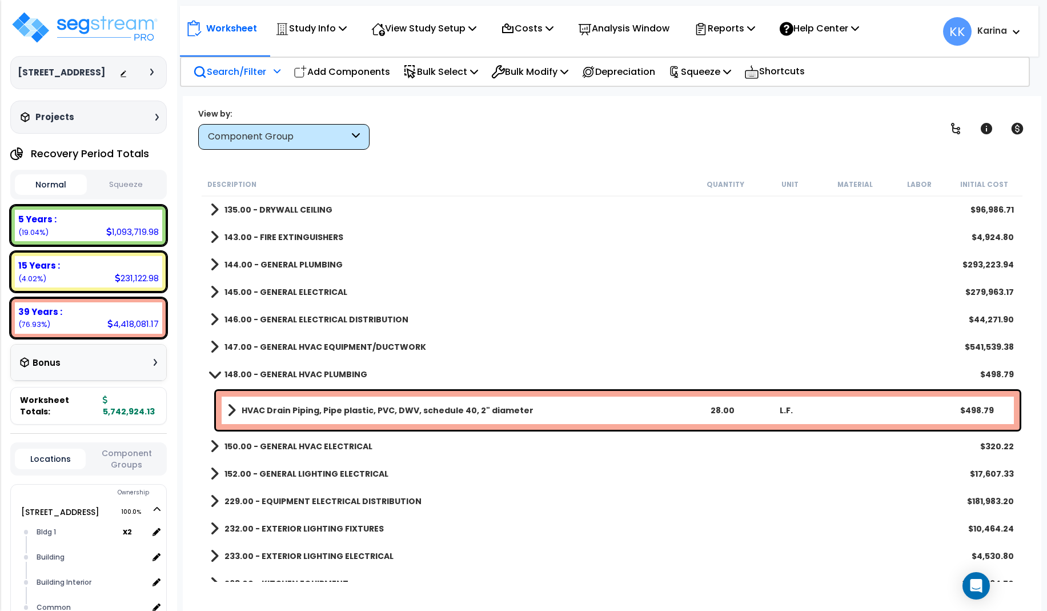
scroll to position [686, 0]
click at [216, 376] on span at bounding box center [214, 374] width 16 height 9
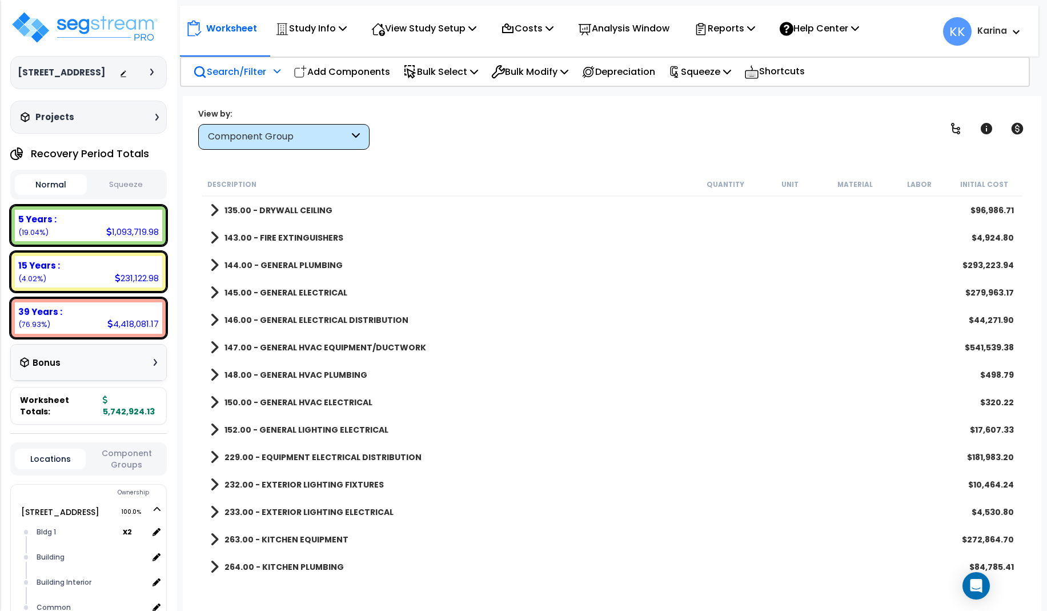
click at [215, 344] on span at bounding box center [214, 347] width 9 height 16
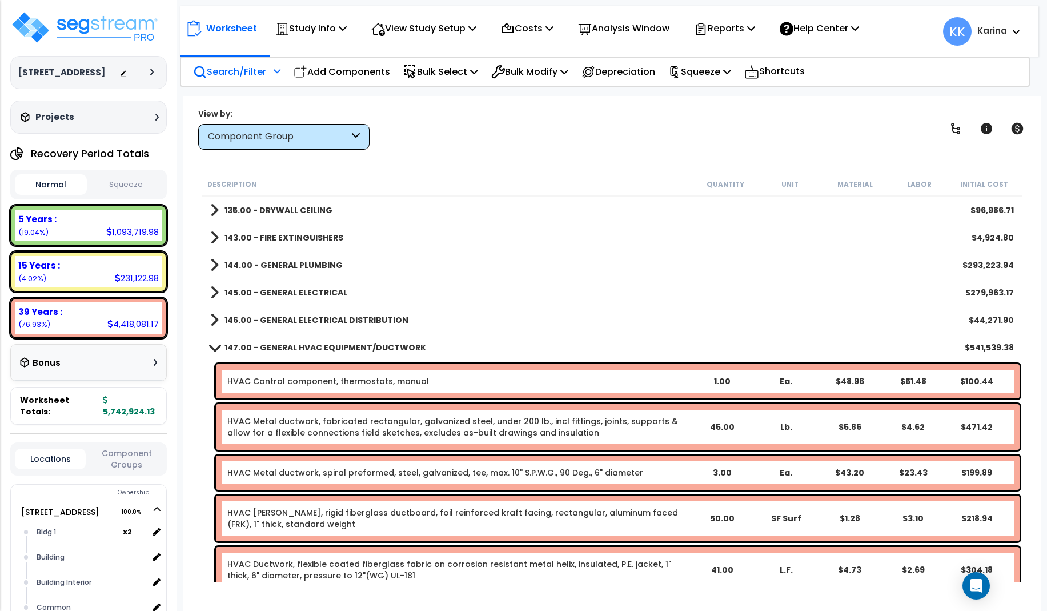
click at [213, 348] on span at bounding box center [214, 347] width 16 height 9
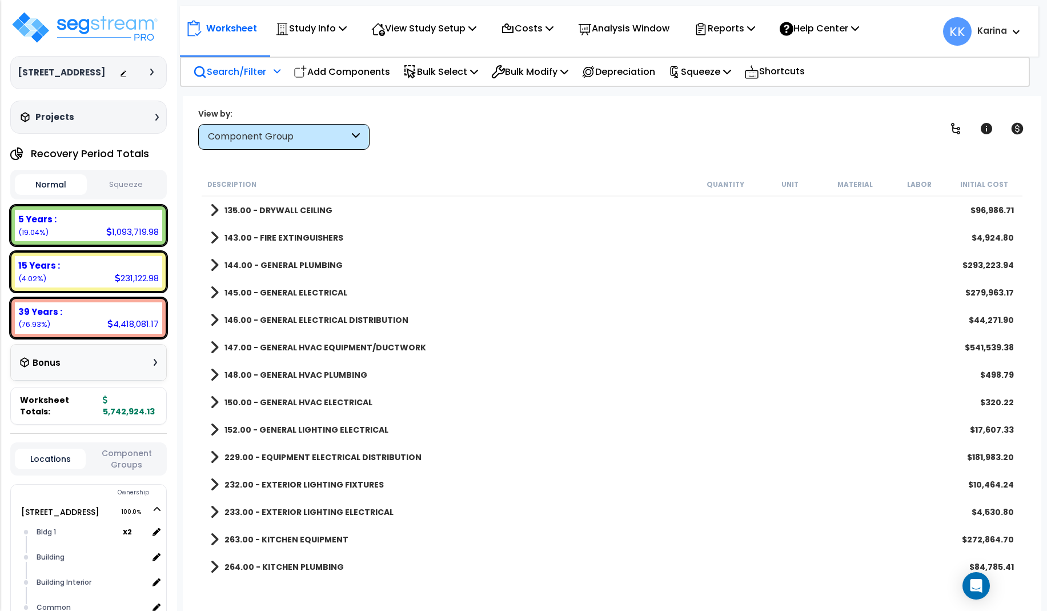
click at [213, 322] on span at bounding box center [214, 320] width 9 height 16
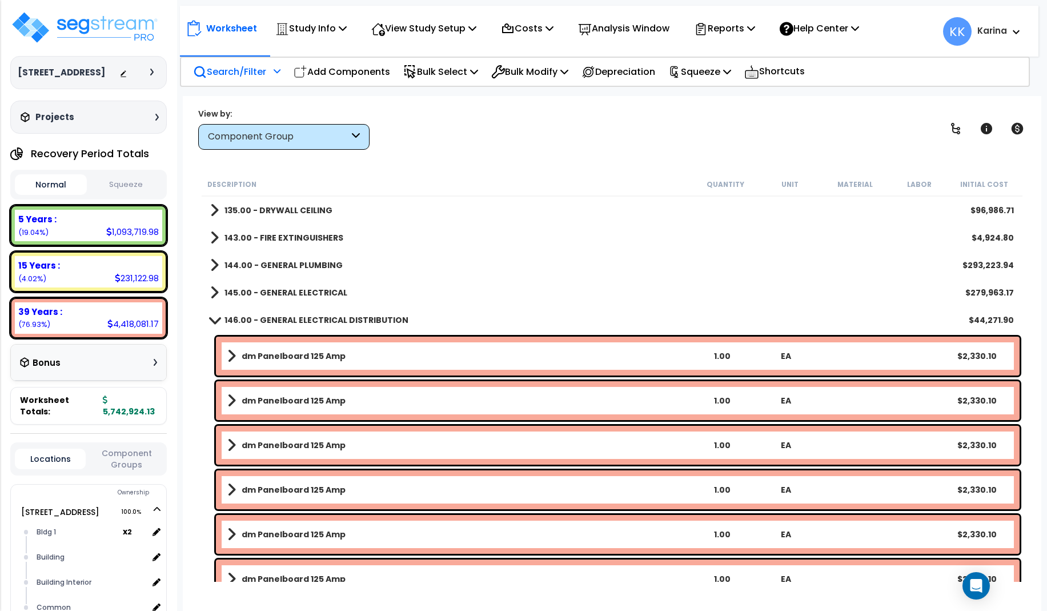
click at [213, 322] on span at bounding box center [214, 319] width 16 height 9
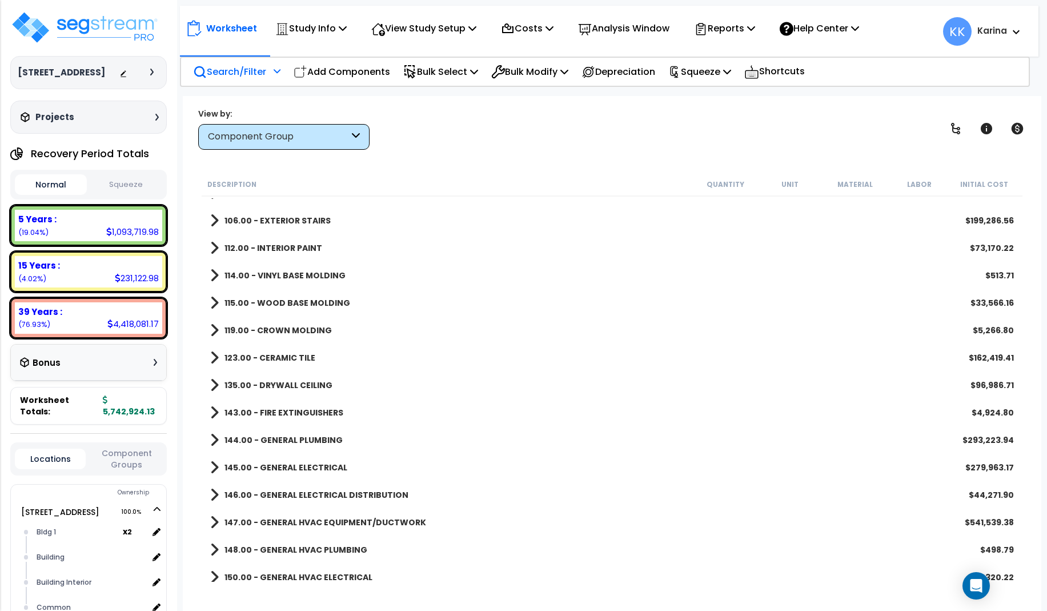
scroll to position [480, 0]
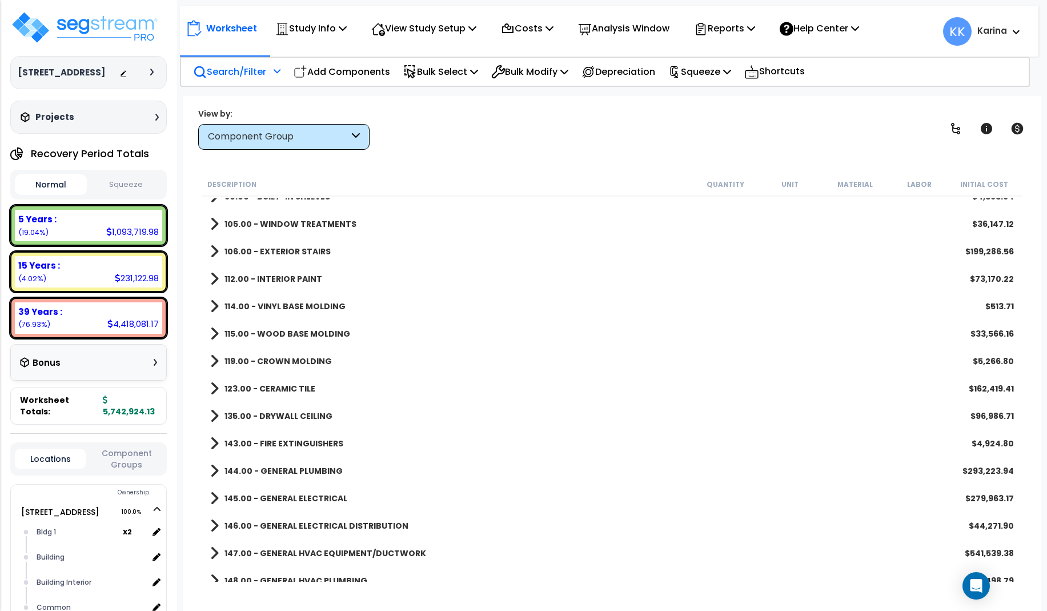
click at [211, 360] on span at bounding box center [214, 361] width 9 height 16
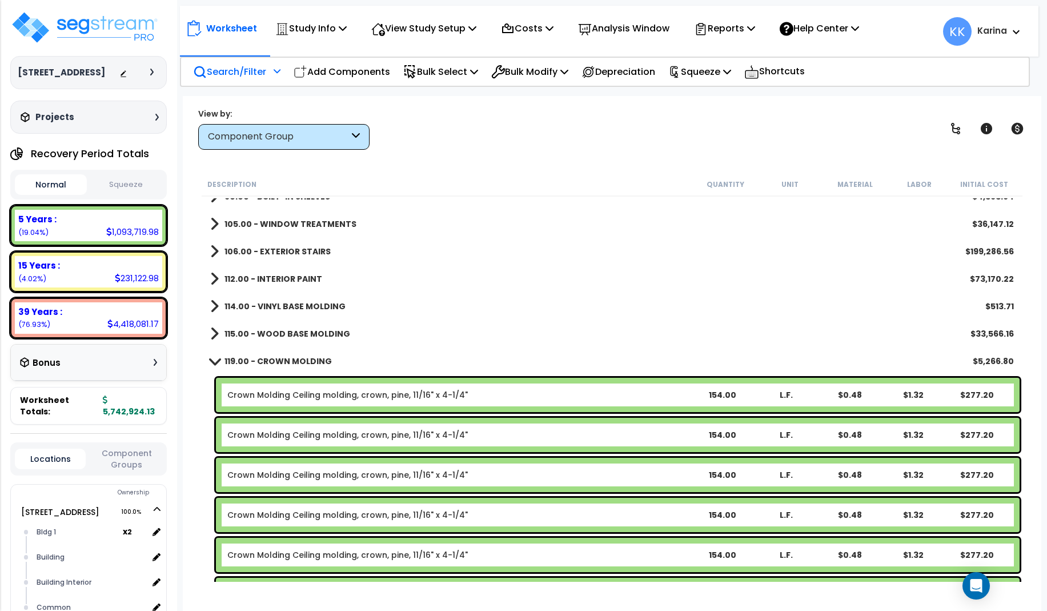
click at [211, 360] on span at bounding box center [214, 360] width 16 height 9
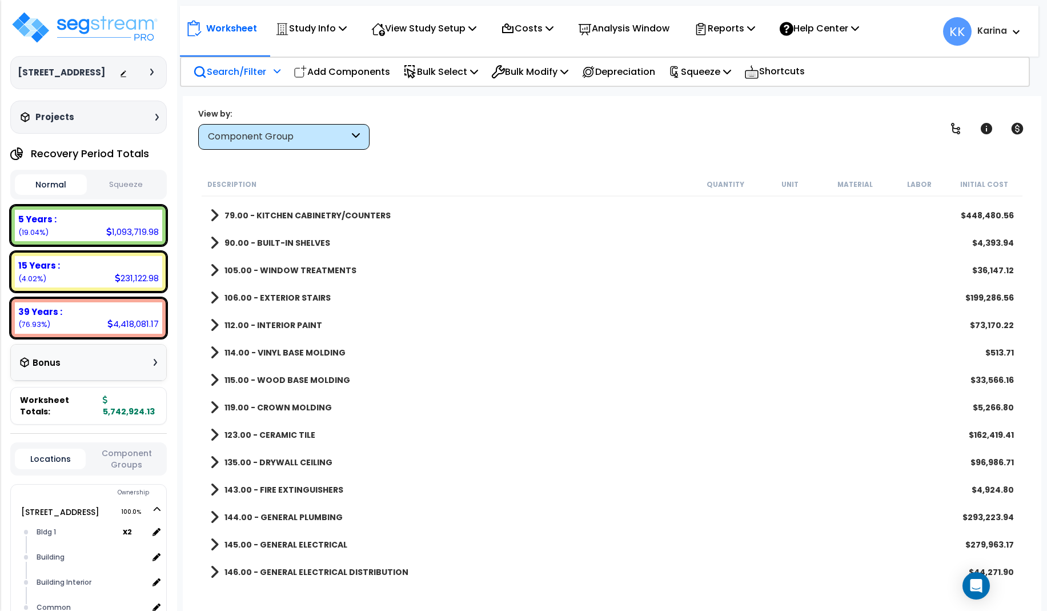
scroll to position [411, 0]
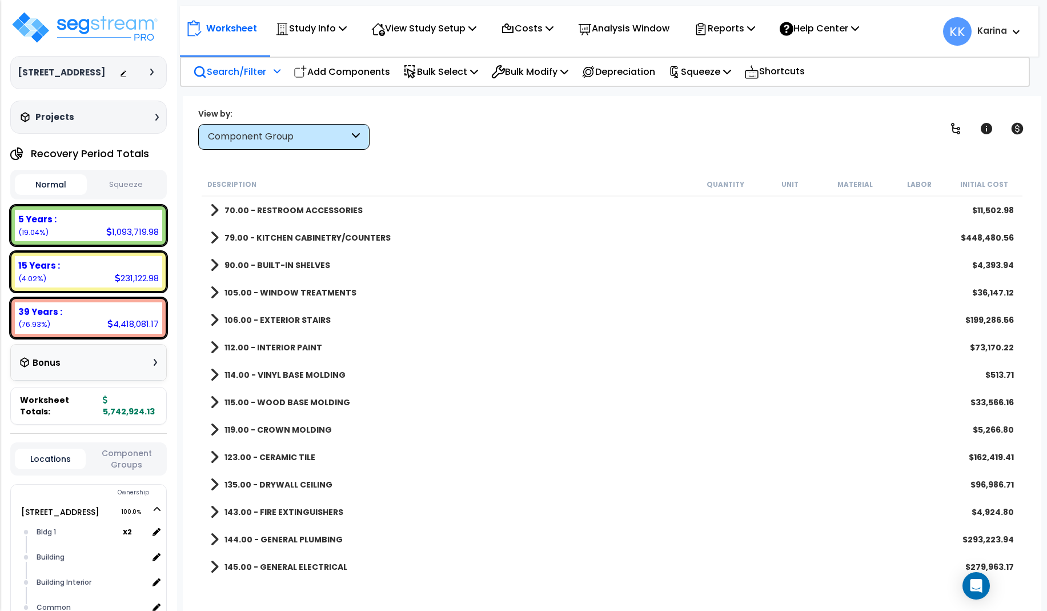
click at [214, 369] on span at bounding box center [214, 375] width 9 height 16
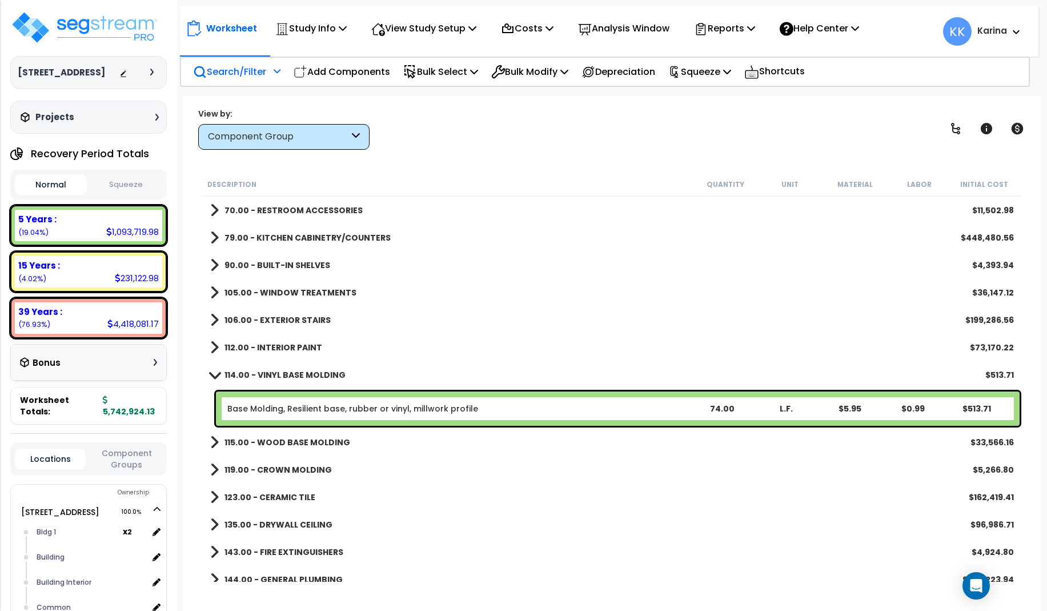
click at [214, 369] on link "114.00 - VINYL BASE MOLDING" at bounding box center [277, 375] width 135 height 16
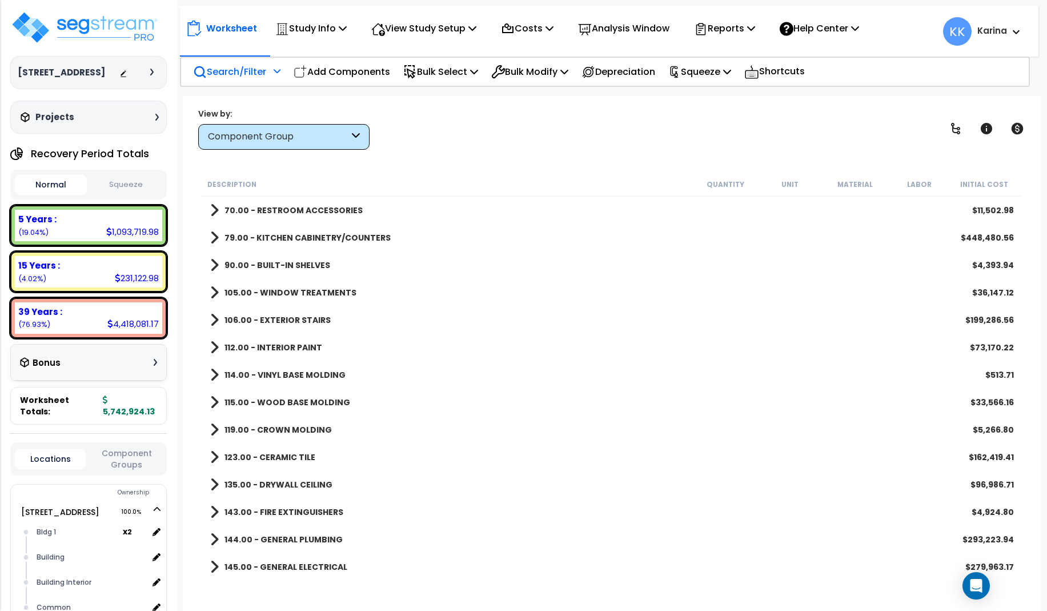
click at [211, 394] on span at bounding box center [214, 402] width 9 height 16
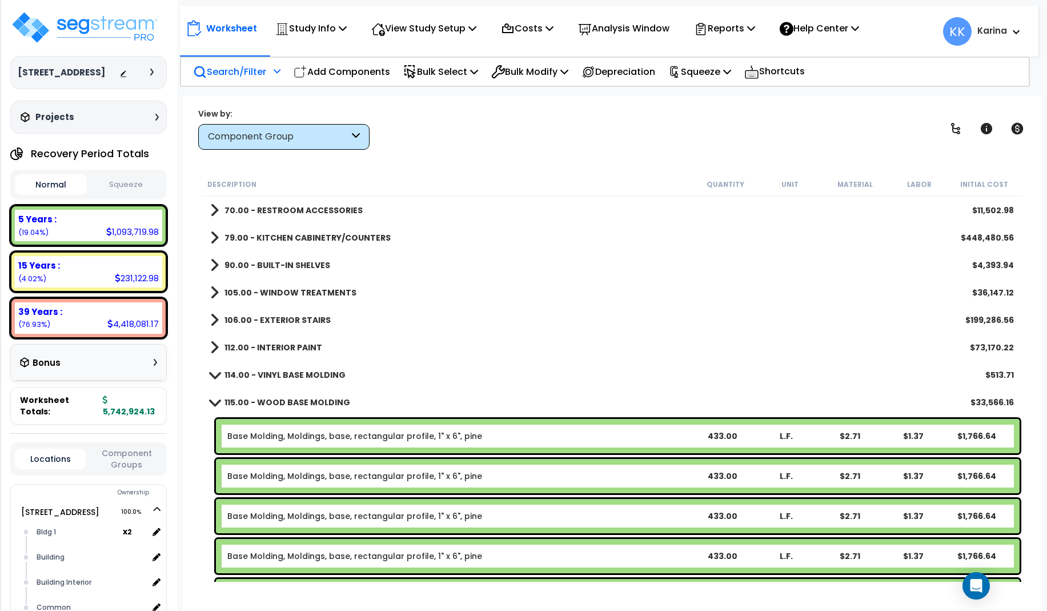
click at [299, 436] on link "Base Molding, Moldings, base, rectangular profile, 1" x 6", pine" at bounding box center [354, 435] width 255 height 11
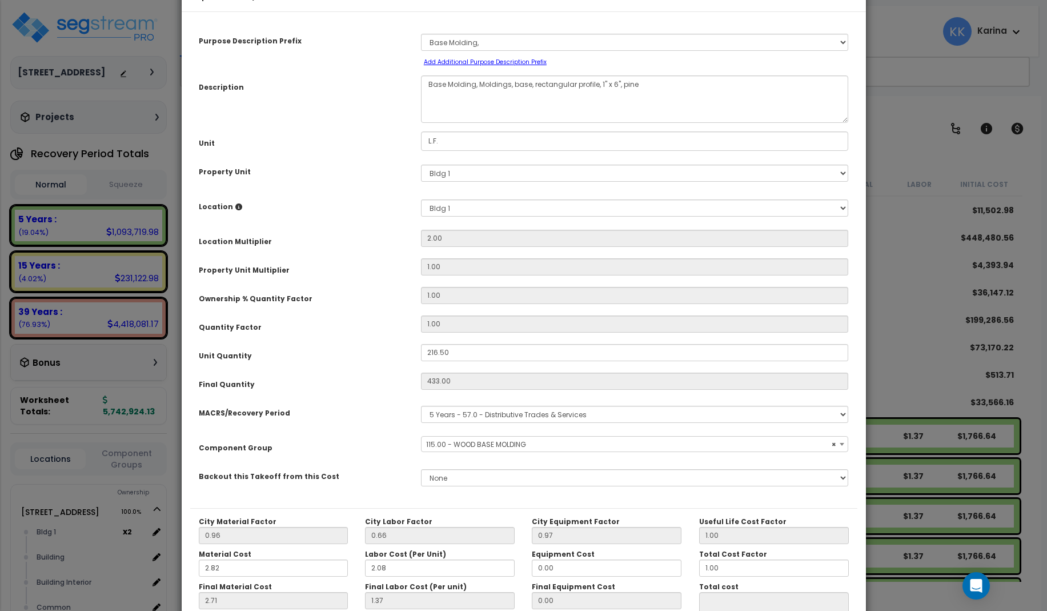
select select "56930"
drag, startPoint x: 510, startPoint y: 118, endPoint x: 478, endPoint y: 119, distance: 32.0
click at [478, 119] on textarea "Base Molding, Moldings, base, rectangular profile, 1" x 6", pine" at bounding box center [635, 98] width 428 height 47
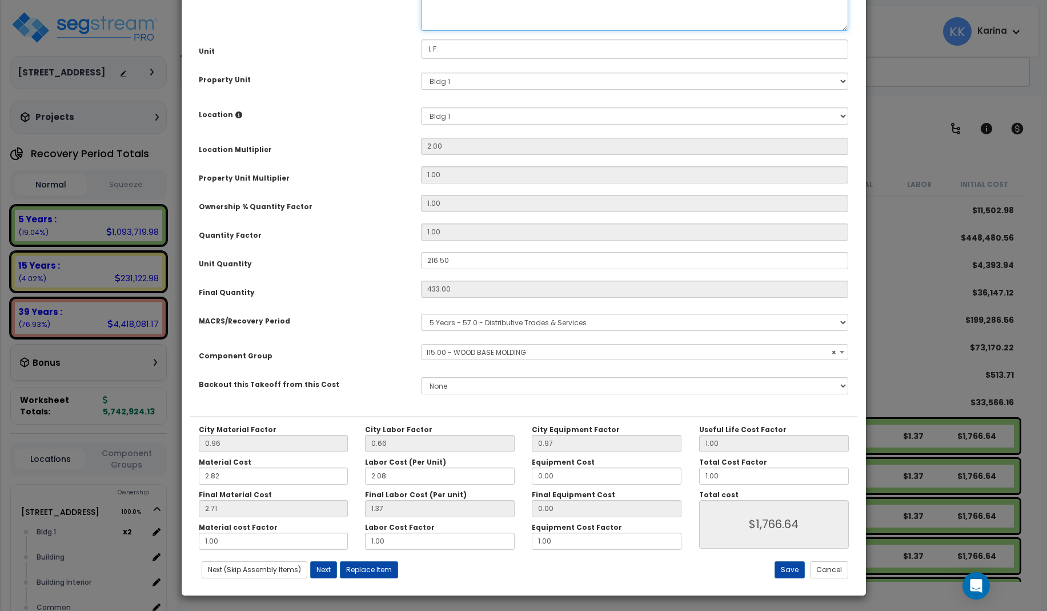
scroll to position [129, 0]
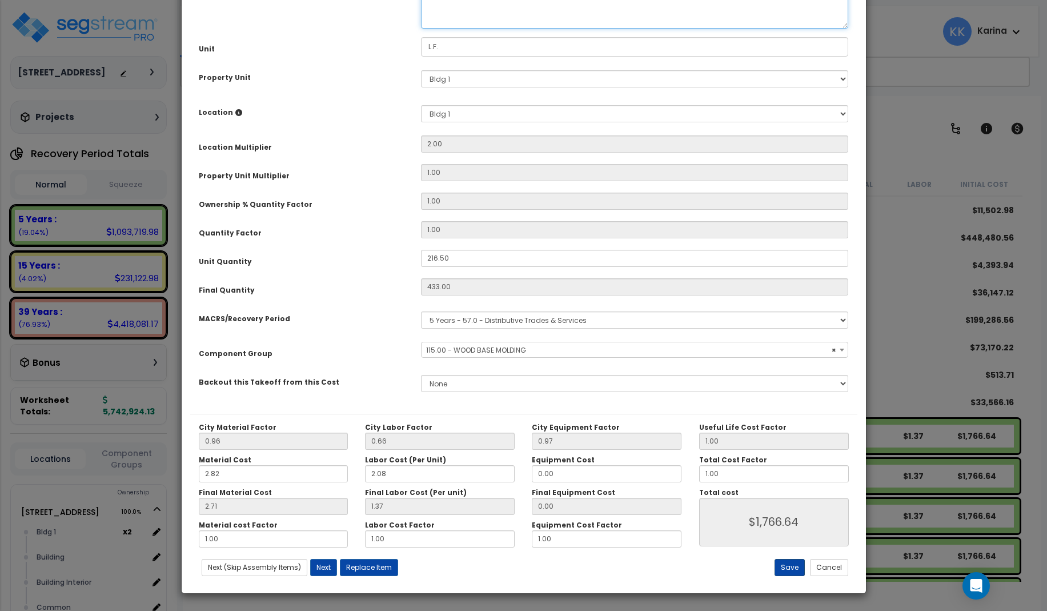
type textarea "Base Molding, base, rectangular profile, 1" x 6", pine"
click at [793, 563] on button "Save" at bounding box center [790, 567] width 30 height 17
type input "1766.64"
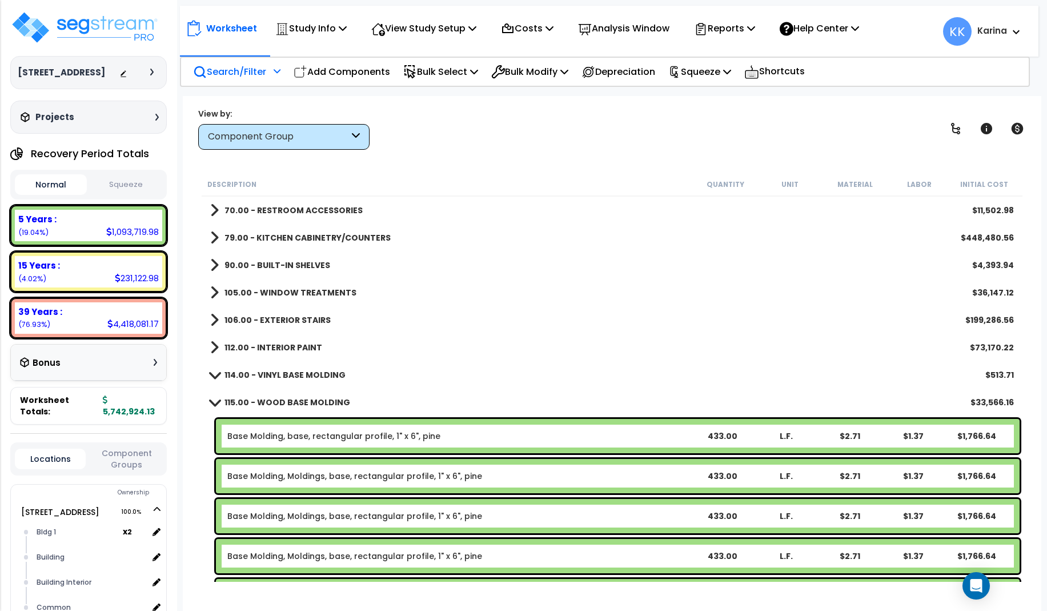
click at [301, 472] on link "Base Molding, Moldings, base, rectangular profile, 1" x 6", pine" at bounding box center [354, 475] width 255 height 11
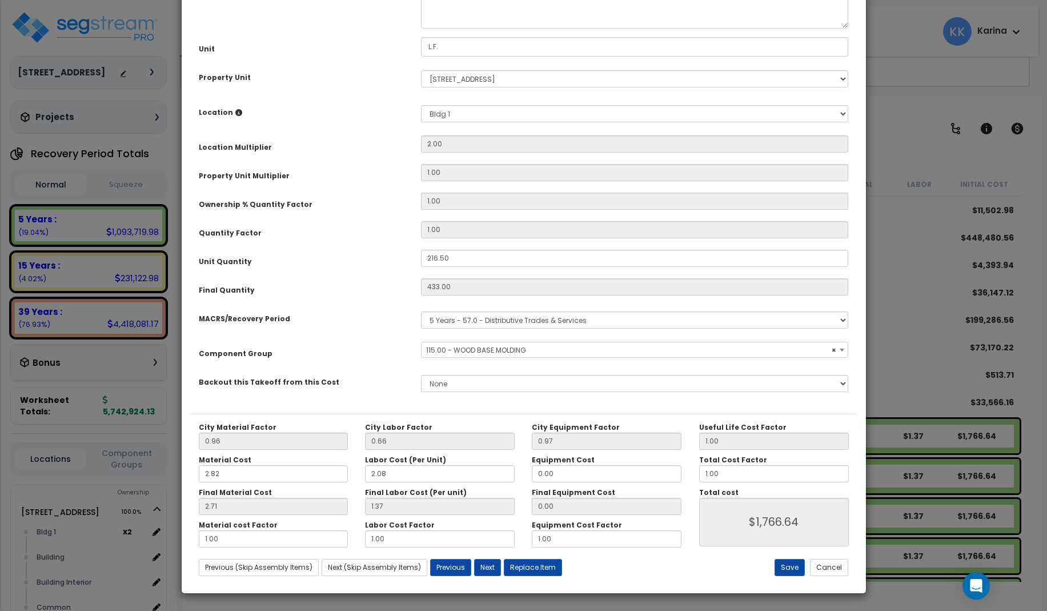
select select "56930"
drag, startPoint x: 511, startPoint y: 119, endPoint x: 478, endPoint y: 124, distance: 33.0
click at [478, 29] on textarea "Base Molding, Moldings, base, rectangular profile, 1" x 6", pine" at bounding box center [635, 4] width 428 height 47
type textarea "Base Molding, base, rectangular profile, 1" x 6", pine"
click at [793, 566] on button "Save" at bounding box center [790, 567] width 30 height 17
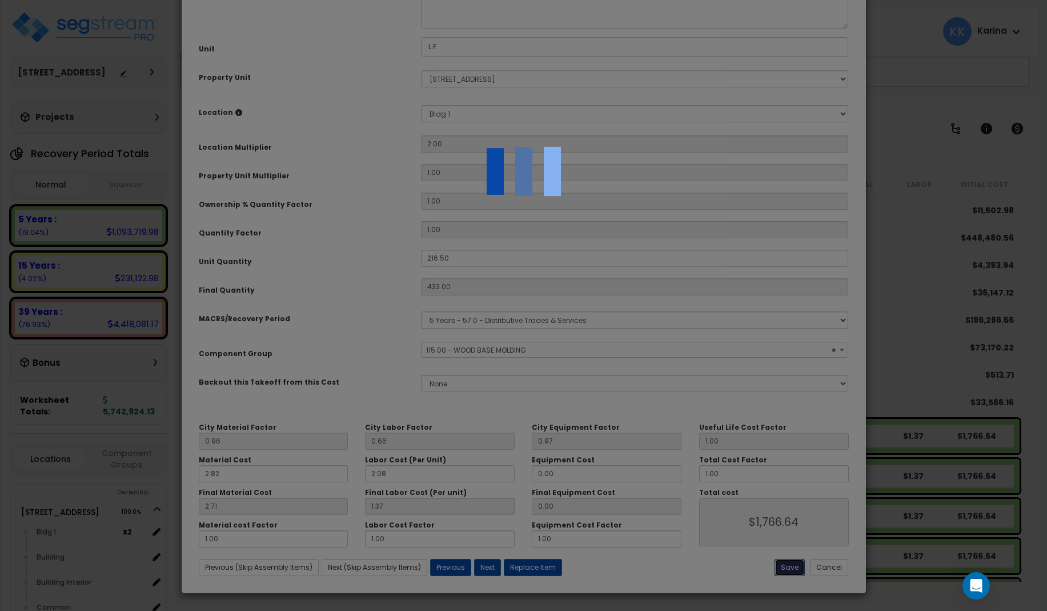
type input "1766.64"
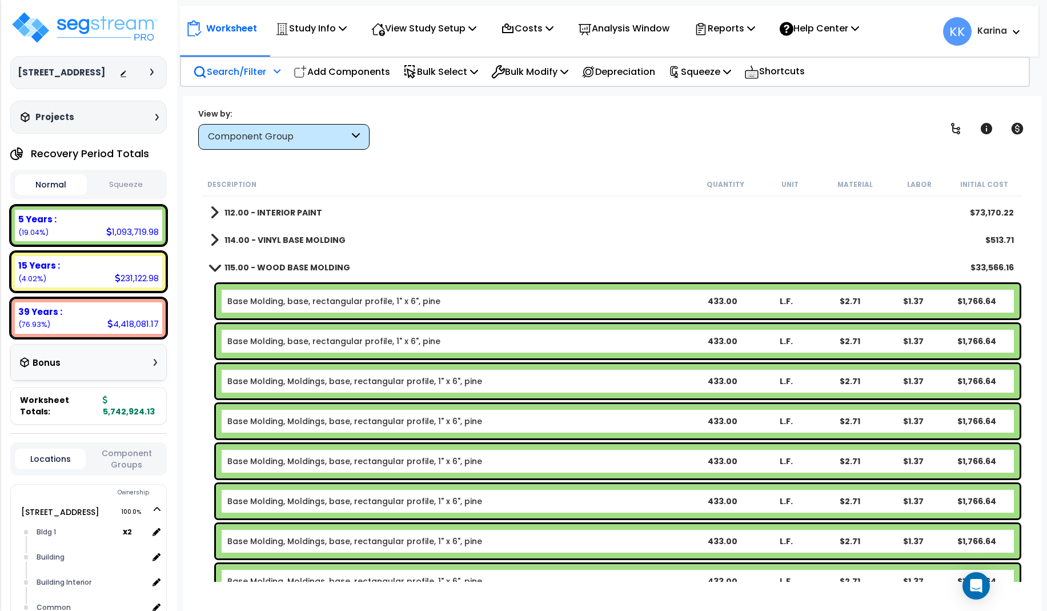
scroll to position [548, 0]
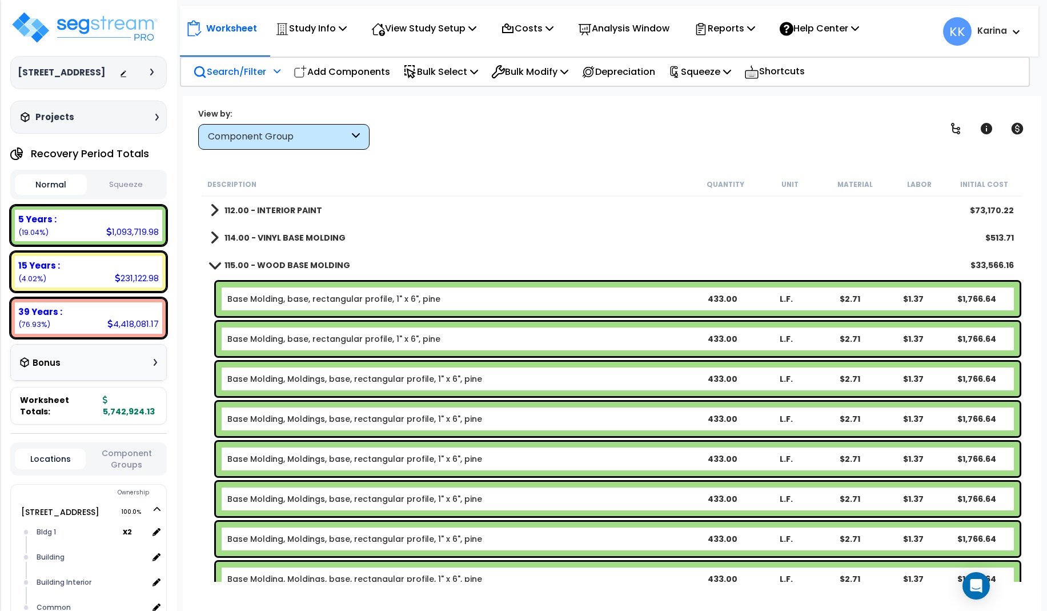
click at [310, 377] on link "Base Molding, Moldings, base, rectangular profile, 1" x 6", pine" at bounding box center [354, 378] width 255 height 11
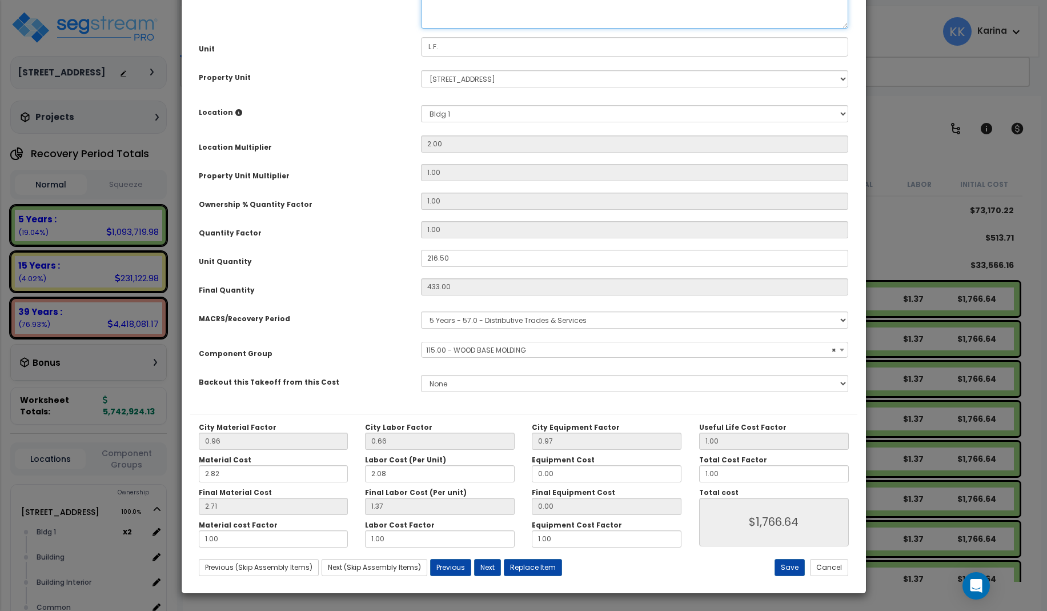
select select "56930"
drag, startPoint x: 510, startPoint y: 119, endPoint x: 477, endPoint y: 121, distance: 32.6
click at [477, 29] on textarea "Base Molding, Moldings, base, rectangular profile, 1" x 6", pine" at bounding box center [635, 4] width 428 height 47
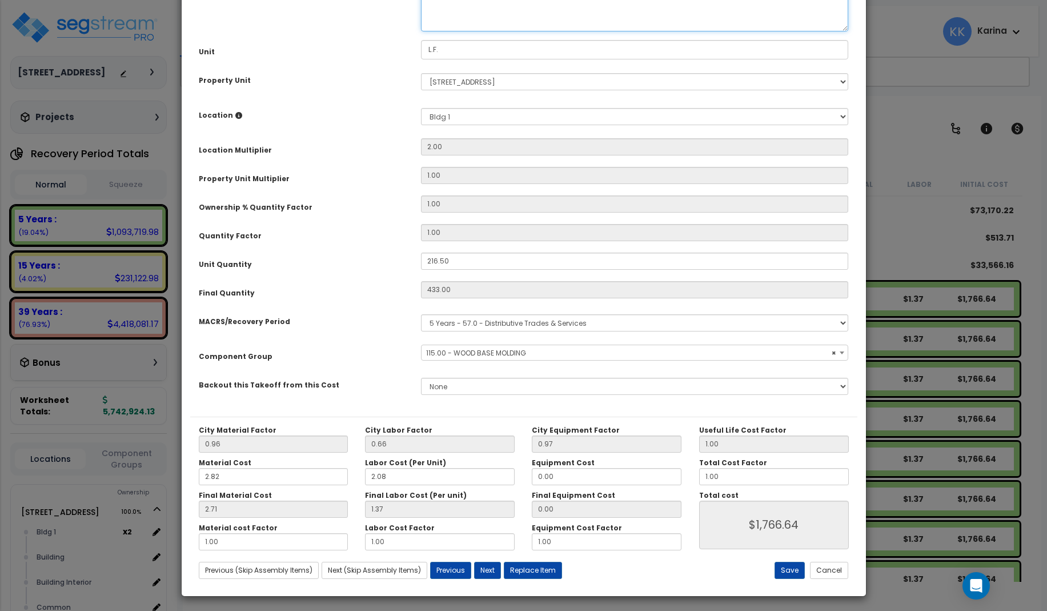
scroll to position [129, 0]
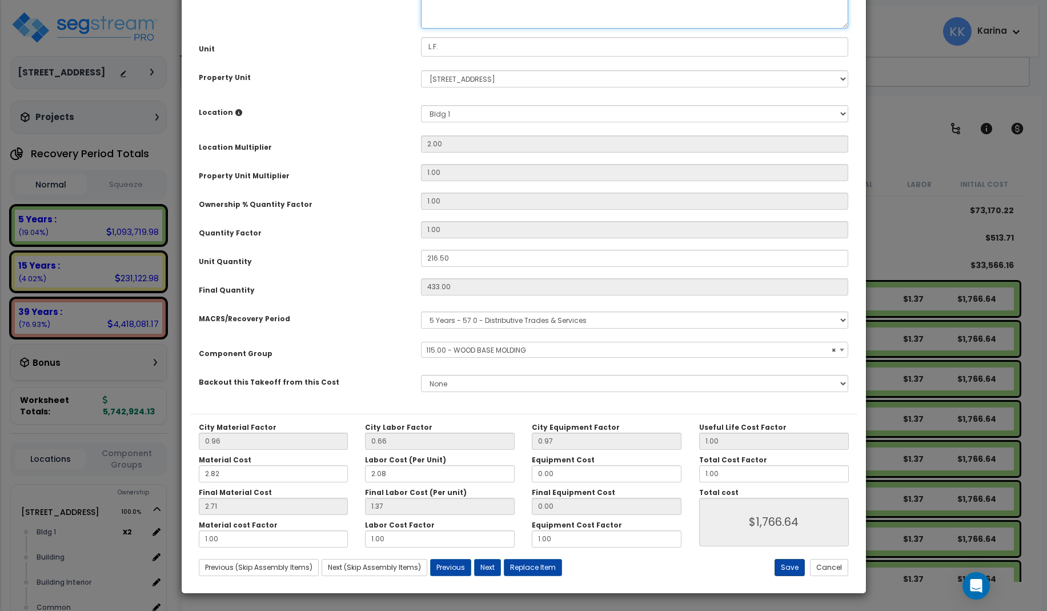
type textarea "Base Molding, base, rectangular profile, 1" x 6", pine"
drag, startPoint x: 794, startPoint y: 566, endPoint x: 624, endPoint y: 456, distance: 202.8
click at [793, 566] on button "Save" at bounding box center [790, 567] width 30 height 17
type input "1766.64"
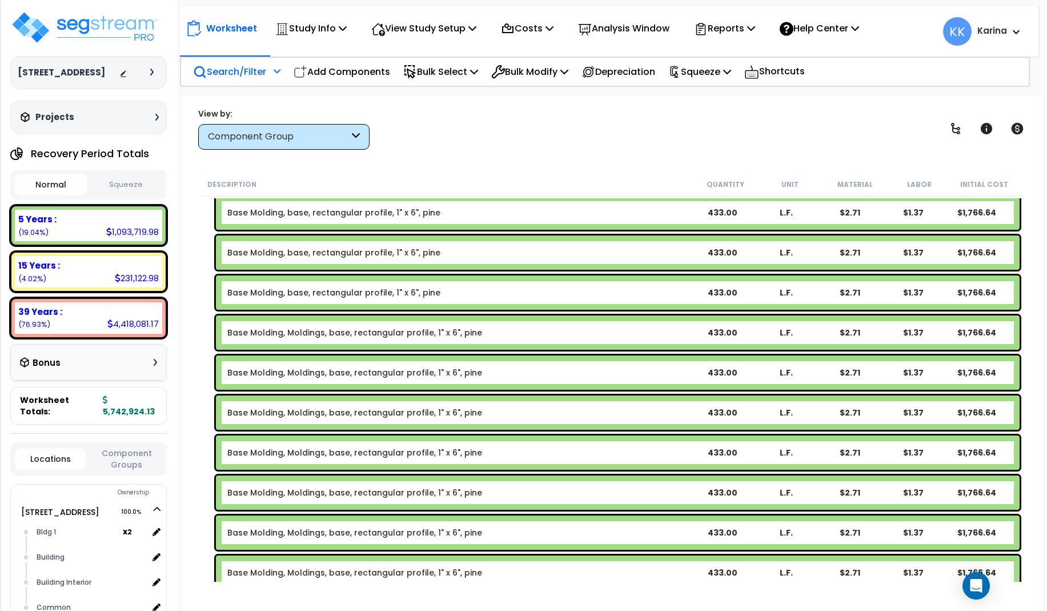
scroll to position [686, 0]
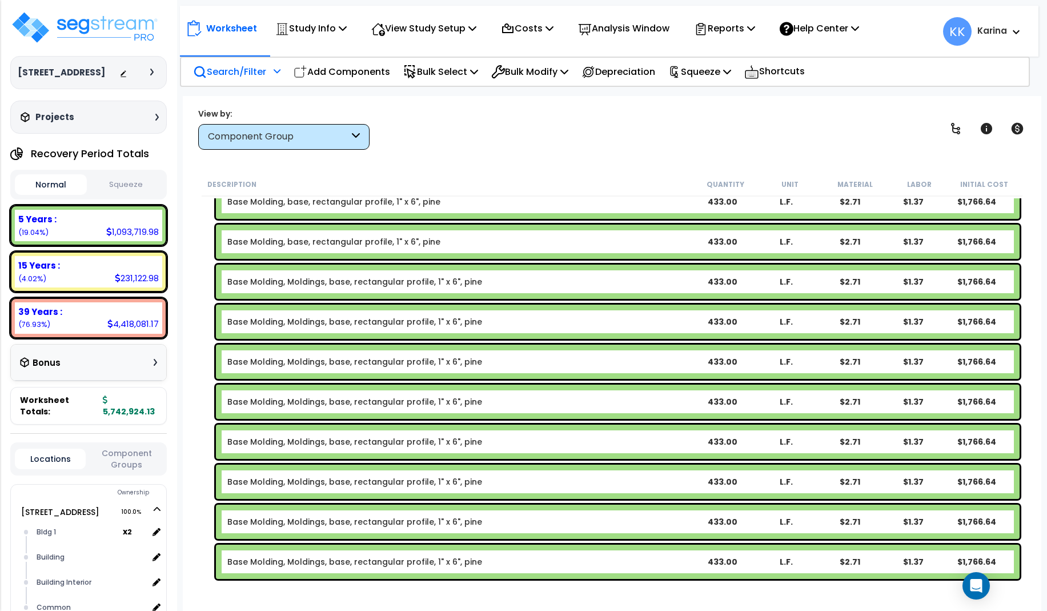
click at [331, 279] on link "Base Molding, Moldings, base, rectangular profile, 1" x 6", pine" at bounding box center [354, 281] width 255 height 11
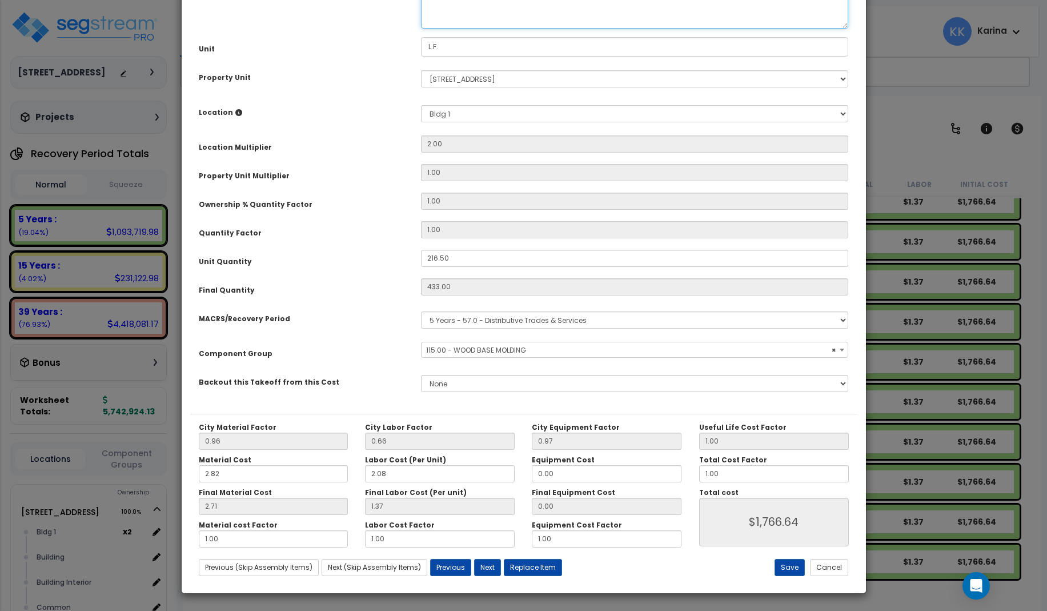
select select "56930"
drag, startPoint x: 510, startPoint y: 118, endPoint x: 480, endPoint y: 123, distance: 30.1
click at [480, 29] on textarea "Base Molding, Moldings, base, rectangular profile, 1" x 6", pine" at bounding box center [635, 4] width 428 height 47
type textarea "Base Molding, base, rectangular profile, 1" x 6", pine"
select select "56930"
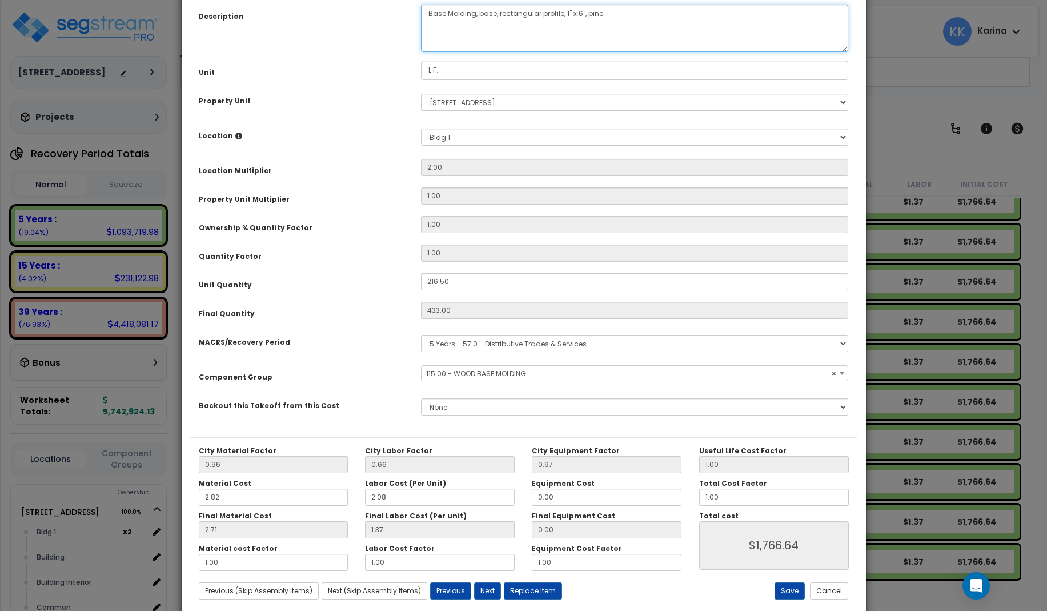
scroll to position [129, 0]
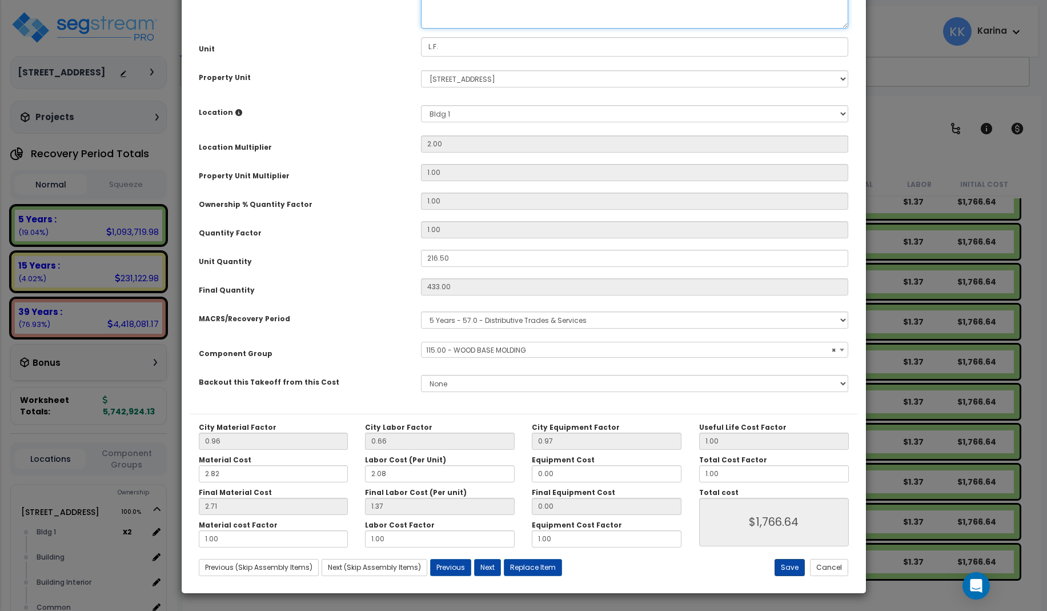
type textarea "Base Molding, base, rectangular profile, 1" x 6", pine"
click at [786, 565] on button "Save" at bounding box center [790, 567] width 30 height 17
type input "1766.64"
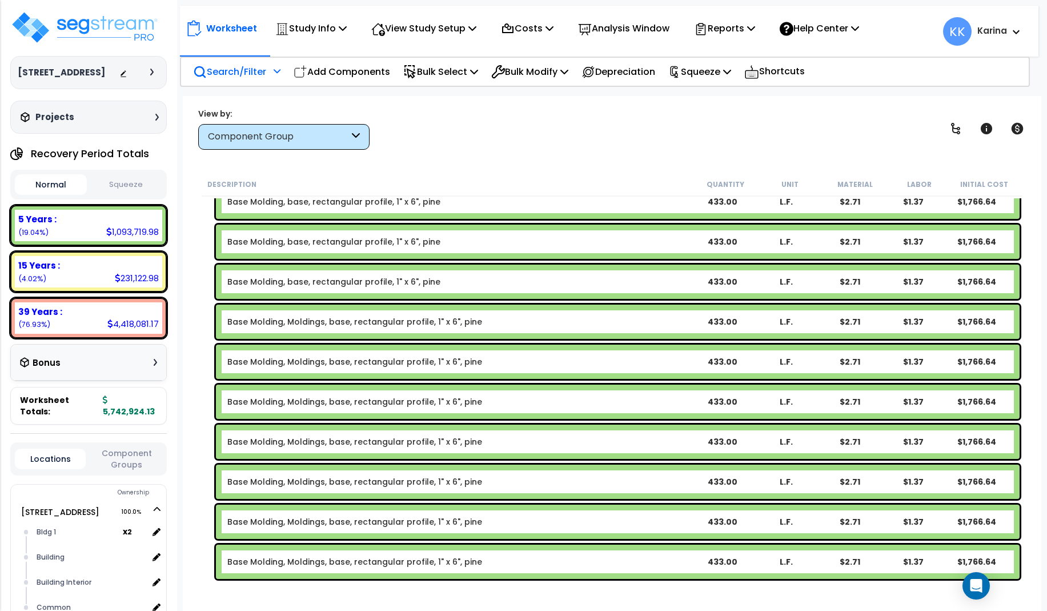
click at [325, 322] on link "Base Molding, Moldings, base, rectangular profile, 1" x 6", pine" at bounding box center [354, 321] width 255 height 11
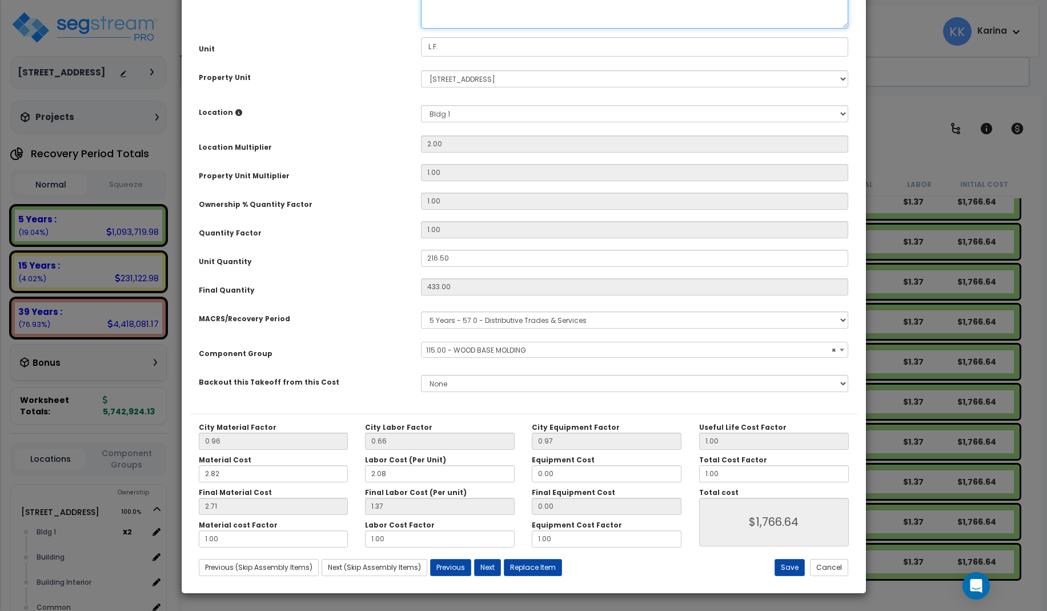
select select "56930"
drag, startPoint x: 510, startPoint y: 119, endPoint x: 478, endPoint y: 123, distance: 31.6
click at [478, 29] on textarea "Base Molding, Moldings, base, rectangular profile, 1" x 6", pine" at bounding box center [635, 4] width 428 height 47
type textarea "Base Molding, base, rectangular profile, 1" x 6", pine"
click at [789, 564] on button "Save" at bounding box center [790, 567] width 30 height 17
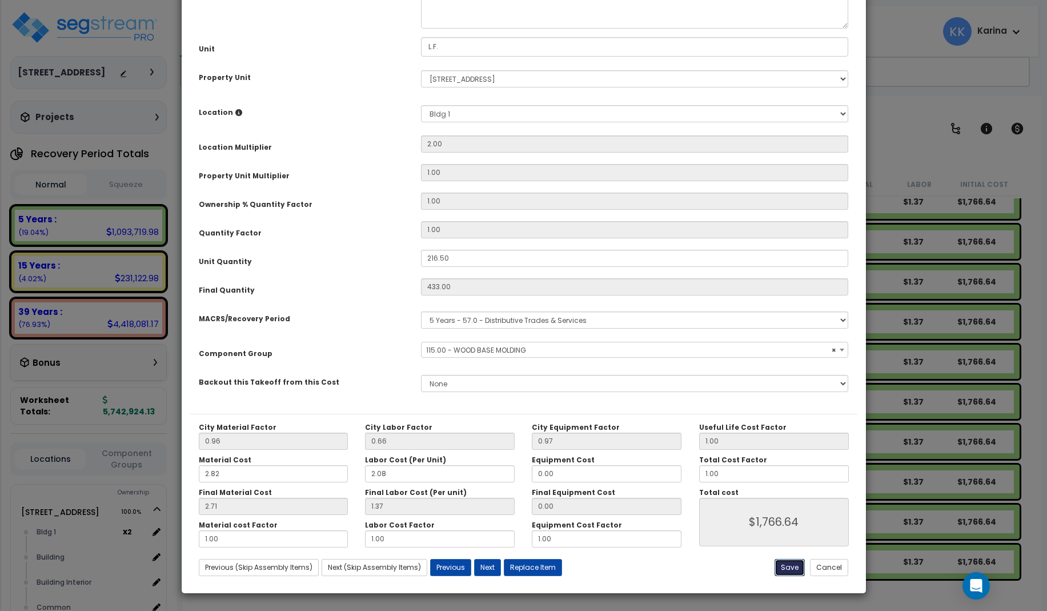
type input "1766.64"
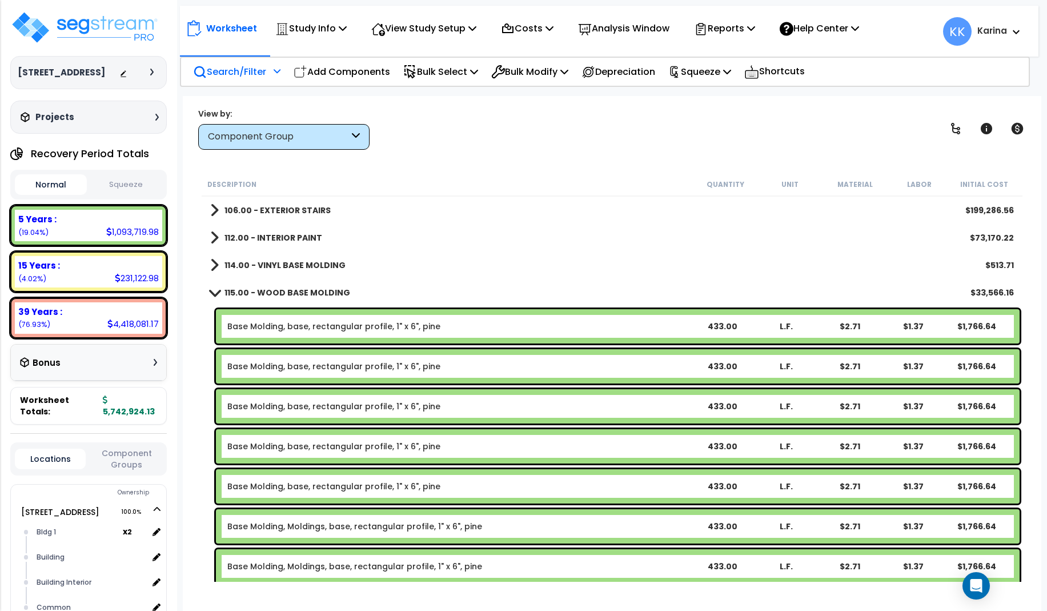
scroll to position [480, 0]
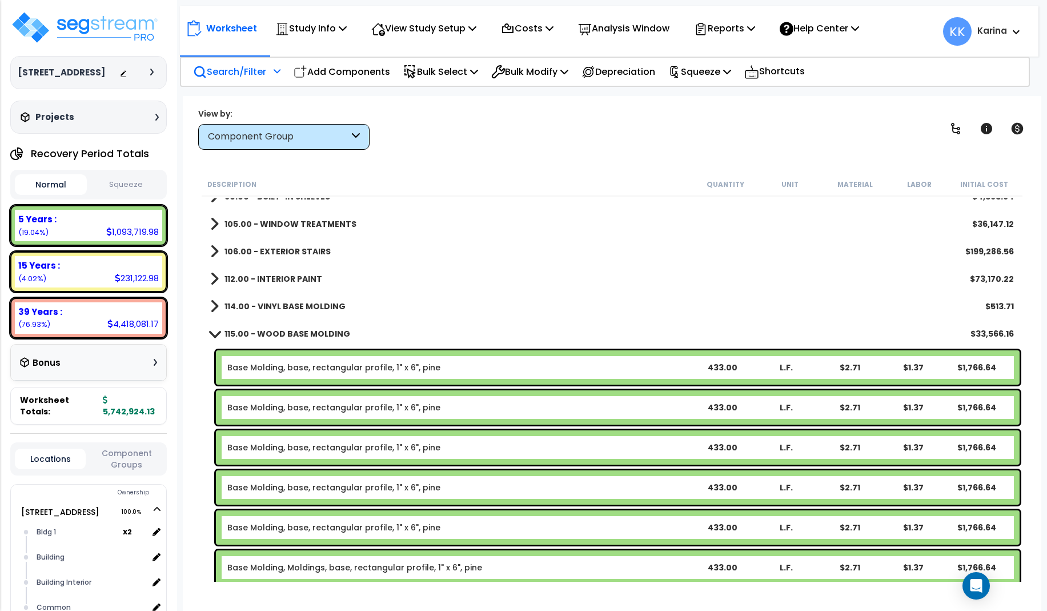
click at [354, 366] on link "Base Molding, base, rectangular profile, 1" x 6", pine" at bounding box center [333, 367] width 213 height 11
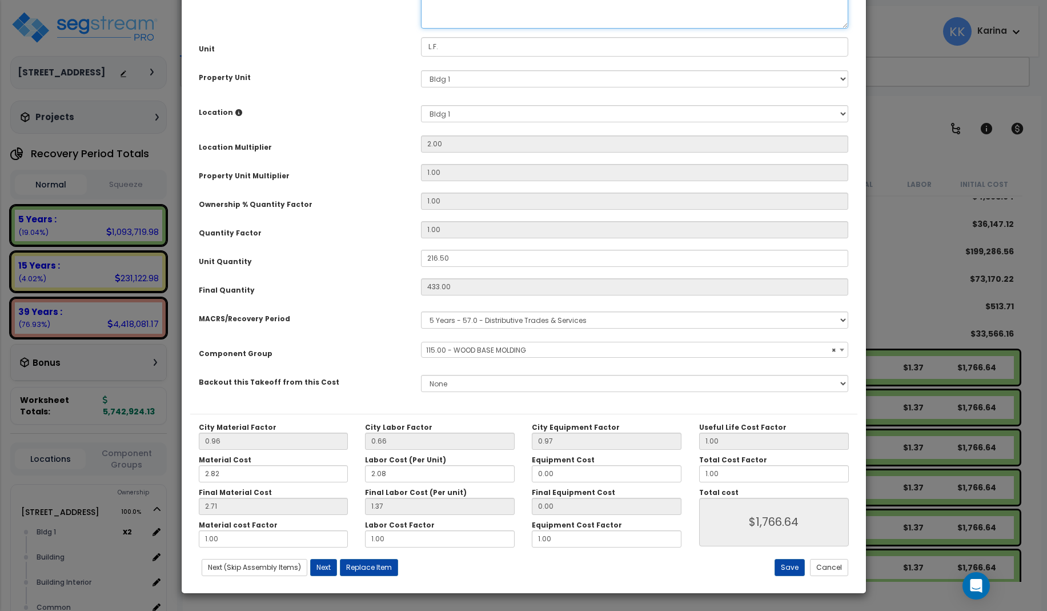
select select "56930"
drag, startPoint x: 495, startPoint y: 118, endPoint x: 478, endPoint y: 119, distance: 17.1
click at [478, 29] on textarea "Base Molding, base, rectangular profile, 1" x 6", pine" at bounding box center [635, 4] width 428 height 47
type textarea "Base Molding, , rectangular profile, 1" x 6", pine"
select select "56930"
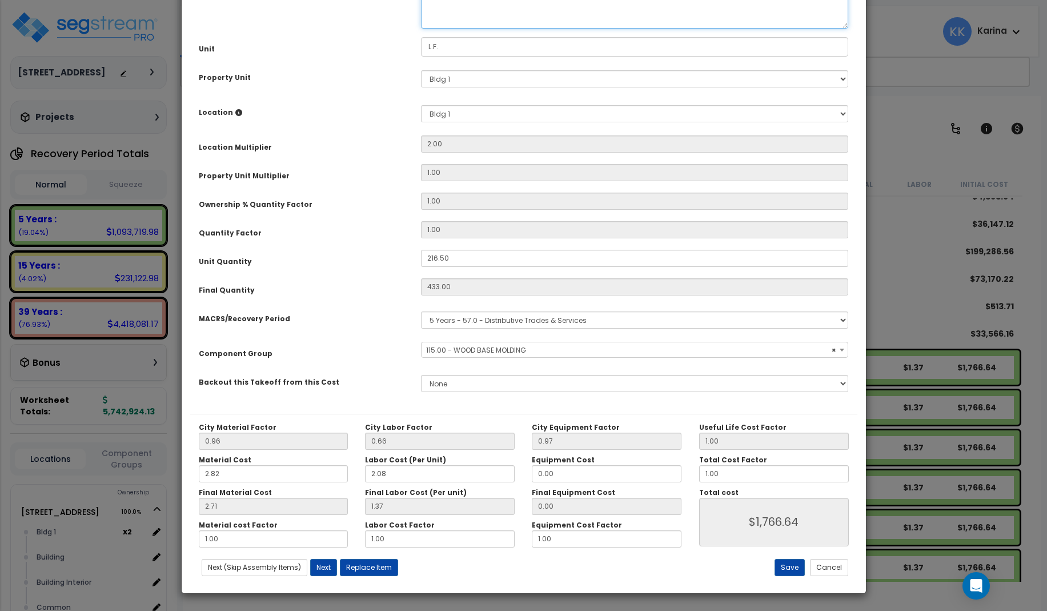
type textarea "Base Molding,, rectangular profile, 1" x 6", pine"
select select "56930"
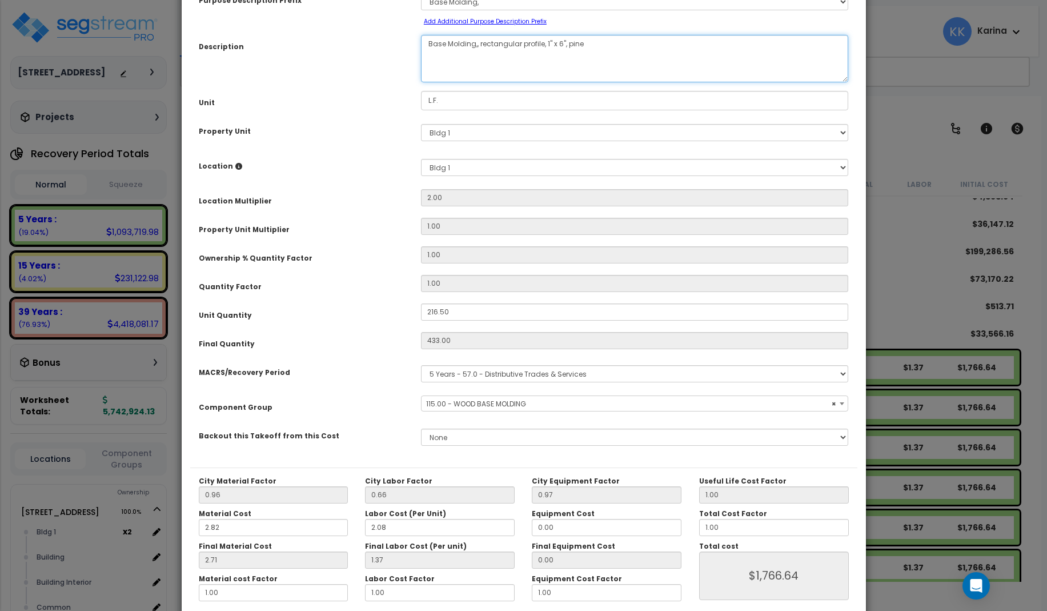
scroll to position [129, 0]
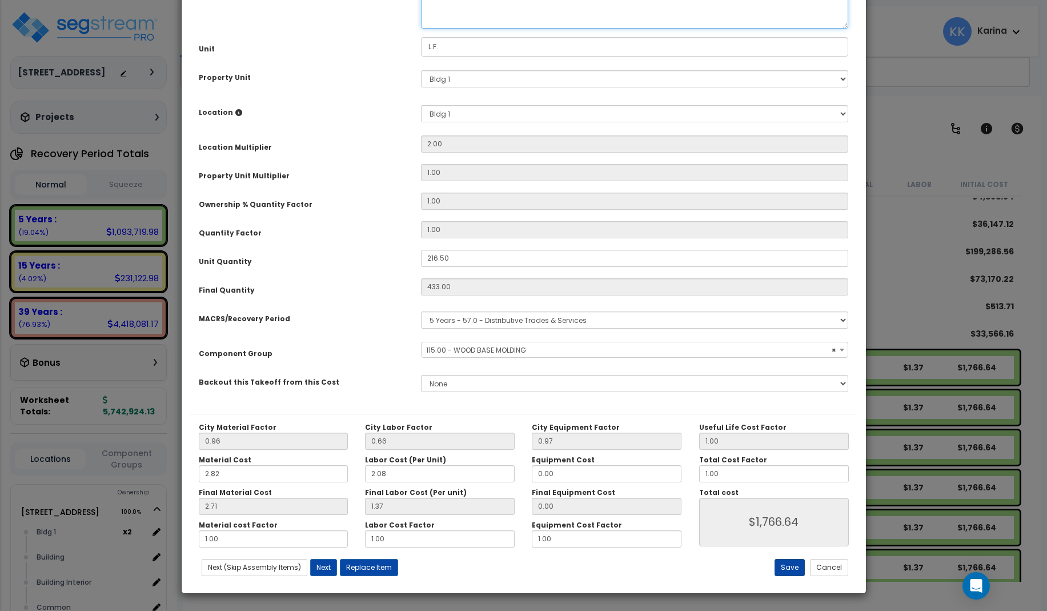
type textarea "Base Molding,, rectangular profile, 1" x 6", pine"
click at [793, 567] on button "Save" at bounding box center [790, 567] width 30 height 17
type input "1766.64"
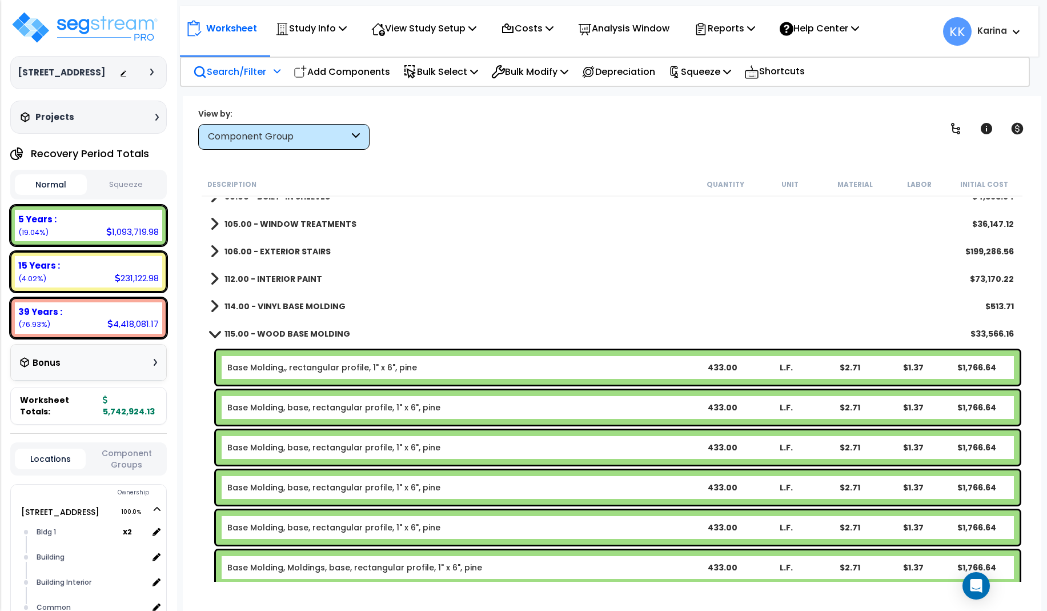
click at [478, 405] on b "Base Molding, base, rectangular profile, 1" x 6", pine" at bounding box center [458, 407] width 463 height 11
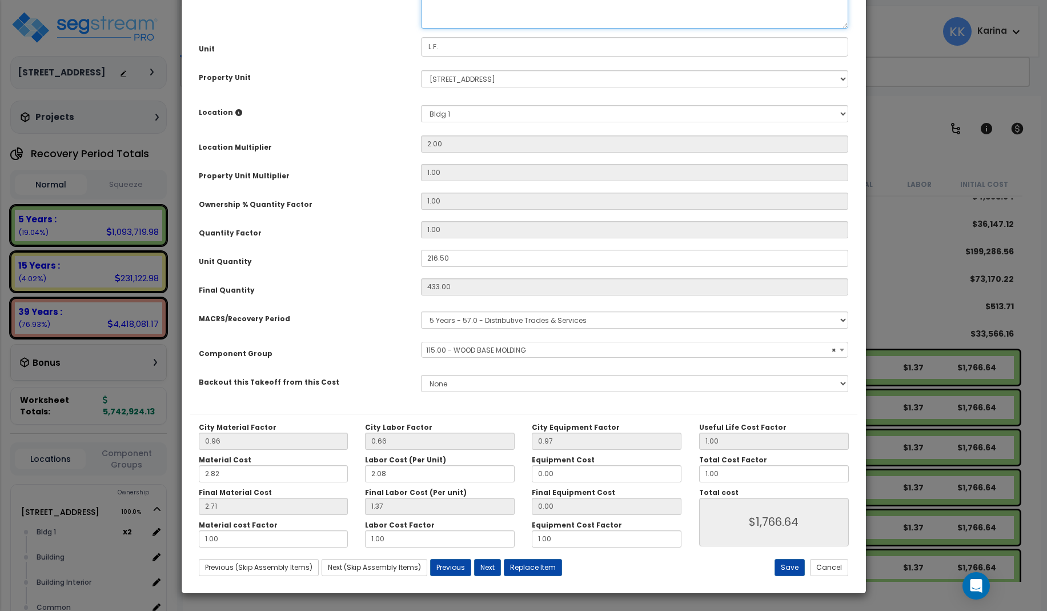
drag, startPoint x: 496, startPoint y: 119, endPoint x: 478, endPoint y: 119, distance: 18.9
click at [478, 29] on textarea "Base Molding, base, rectangular profile, 1" x 6", pine" at bounding box center [635, 4] width 428 height 47
select select "56930"
type textarea "Base Molding, rectangular profile, 1" x 6", pine"
select select "56930"
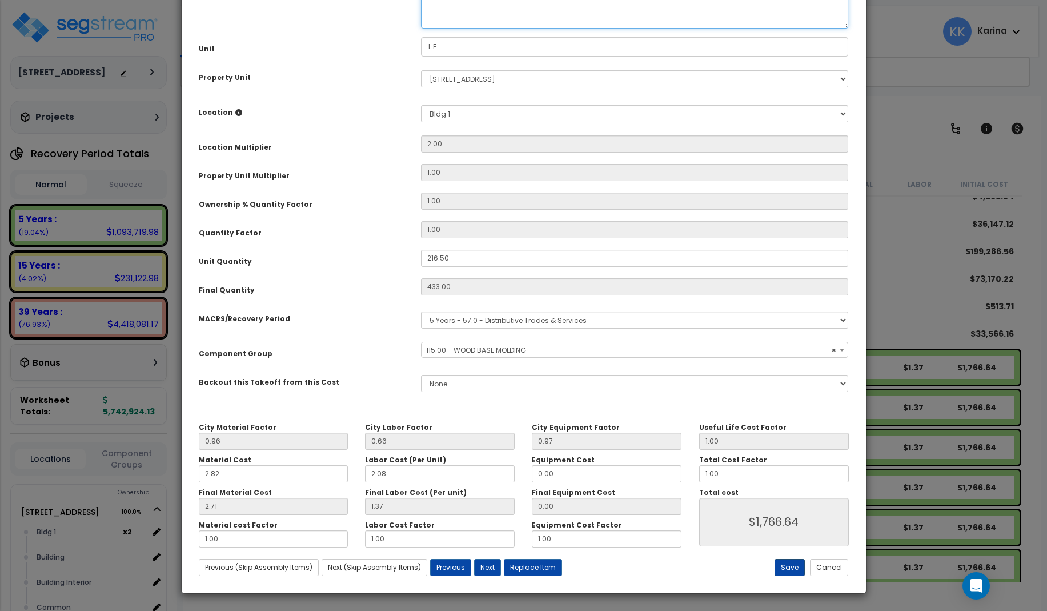
type textarea "Base Molding, rectangular profile, 1" x 6", pine"
click at [786, 568] on button "Save" at bounding box center [790, 567] width 30 height 17
type input "1766.64"
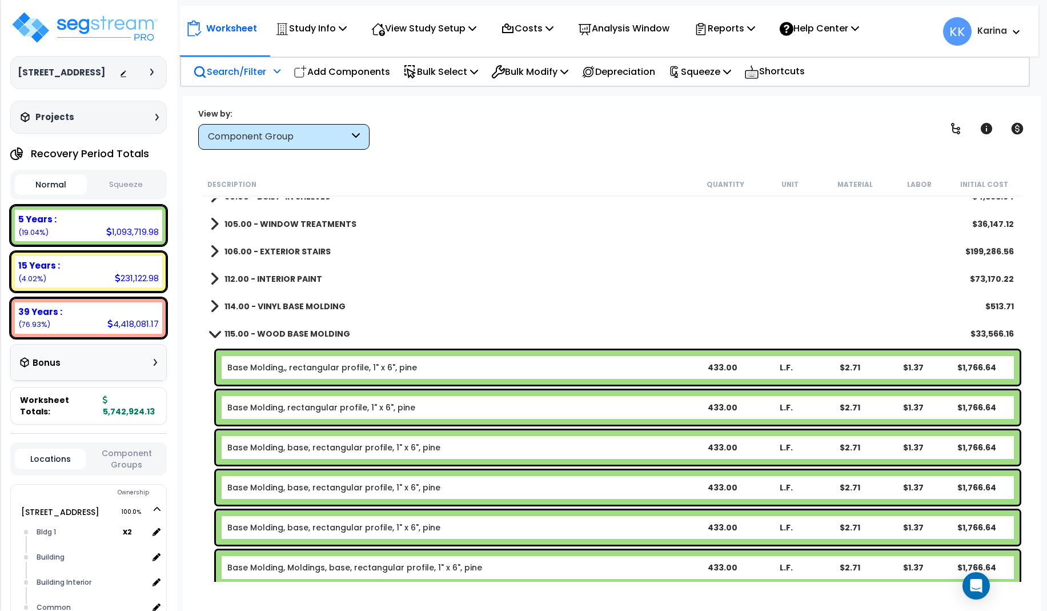
scroll to position [548, 0]
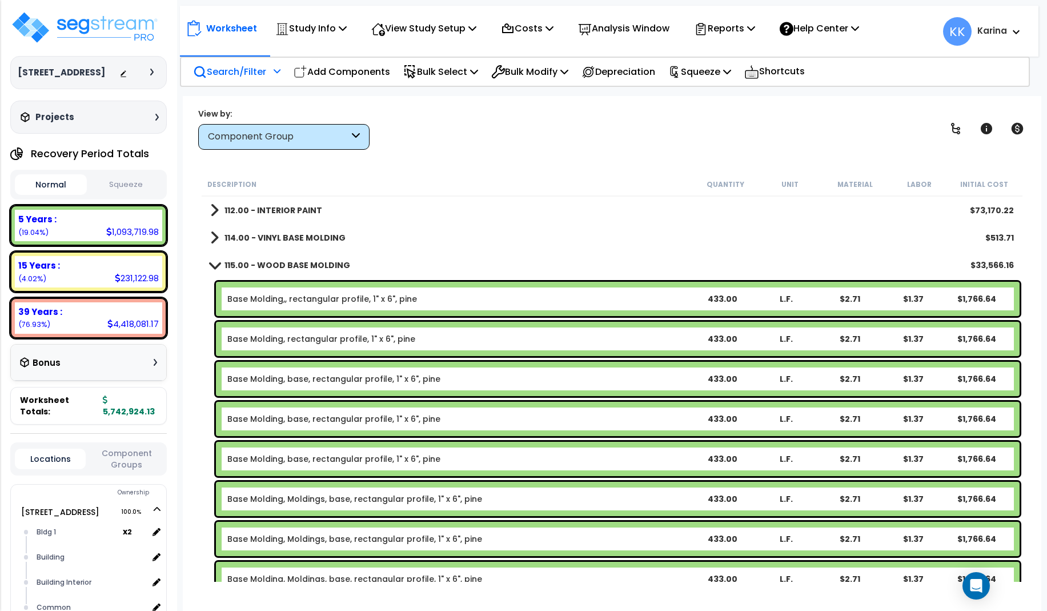
click at [340, 378] on link "Base Molding, base, rectangular profile, 1" x 6", pine" at bounding box center [333, 378] width 213 height 11
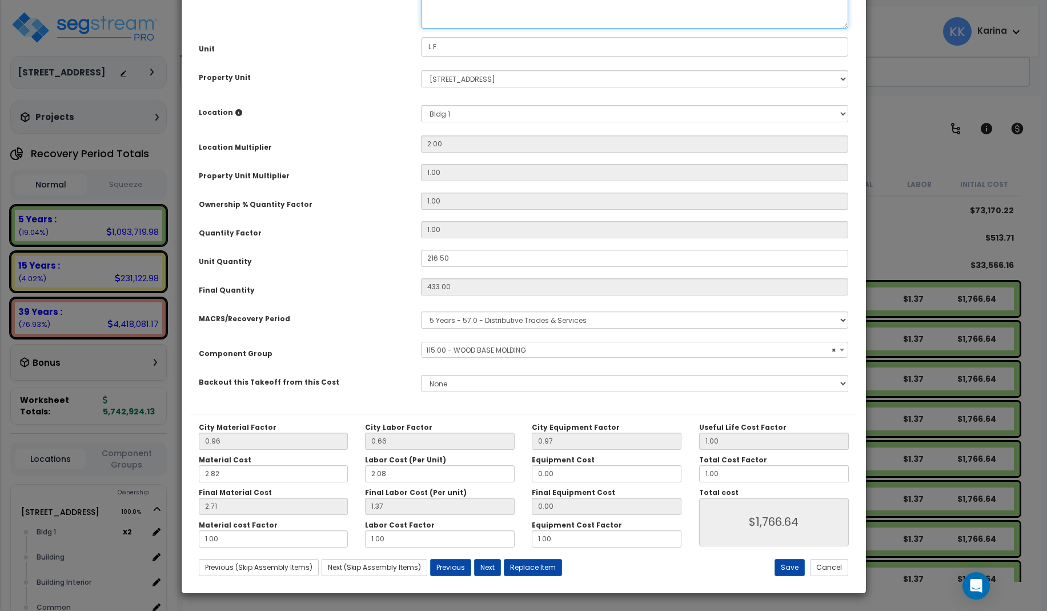
select select "56930"
drag, startPoint x: 498, startPoint y: 119, endPoint x: 476, endPoint y: 121, distance: 21.7
click at [476, 29] on textarea "Base Molding, base, rectangular profile, 1" x 6", pine" at bounding box center [635, 4] width 428 height 47
type textarea "Base Molding, rectangular profile, 1" x 6", pine"
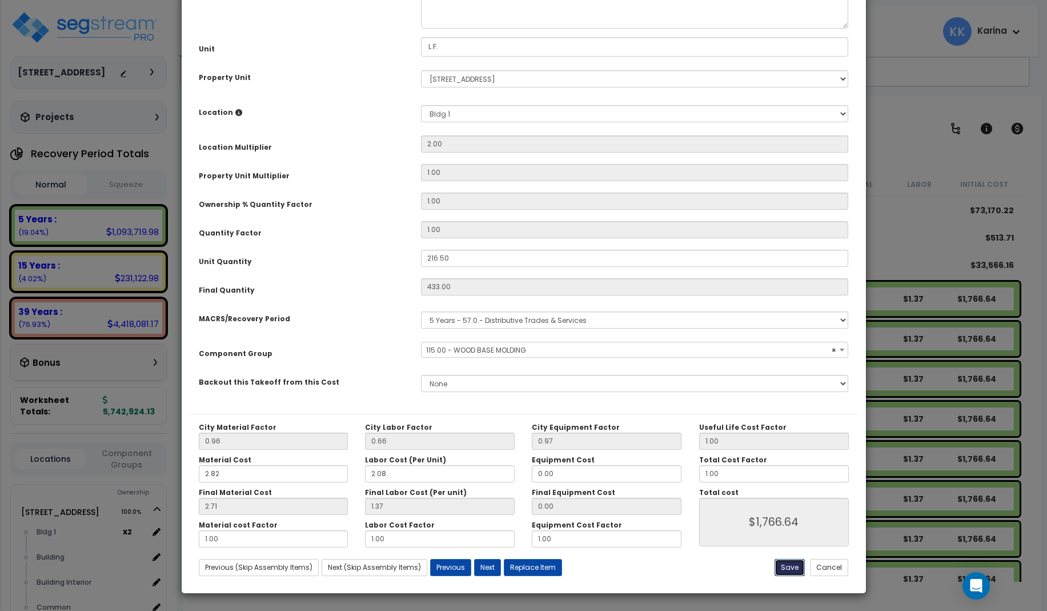
drag, startPoint x: 796, startPoint y: 566, endPoint x: 786, endPoint y: 562, distance: 10.7
click at [795, 566] on button "Save" at bounding box center [790, 567] width 30 height 17
type input "1766.64"
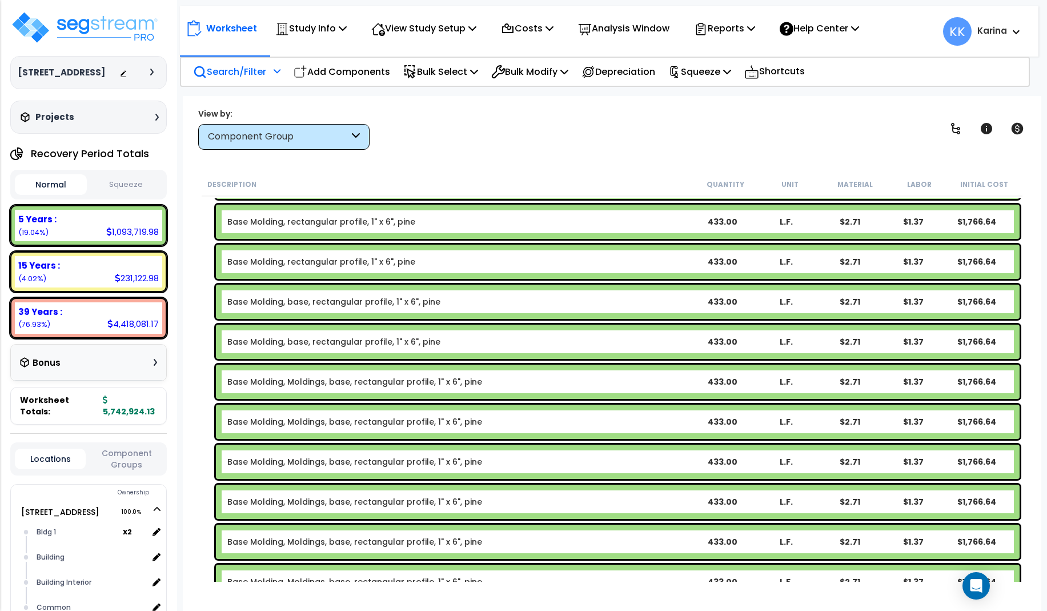
scroll to position [686, 0]
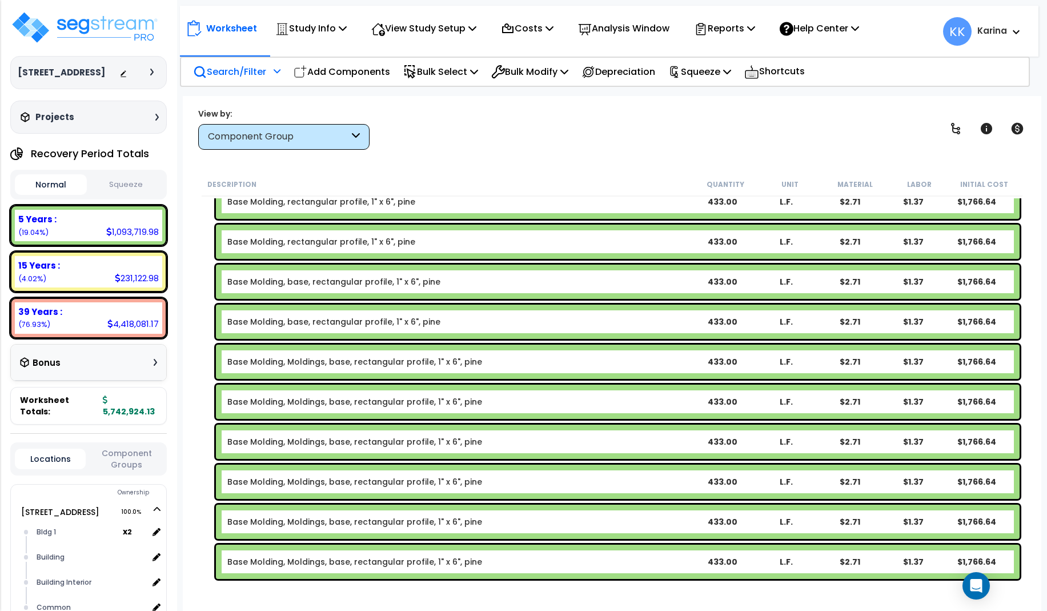
click at [320, 280] on link "Base Molding, base, rectangular profile, 1" x 6", pine" at bounding box center [333, 281] width 213 height 11
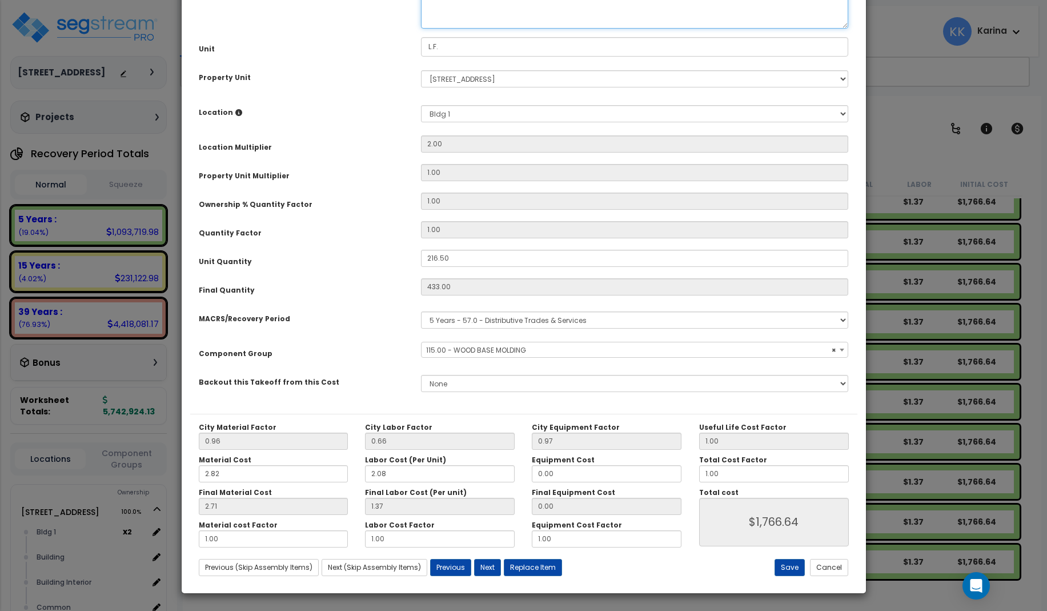
click at [496, 29] on textarea "Base Molding, base, rectangular profile, 1" x 6", pine" at bounding box center [635, 4] width 428 height 47
select select "56930"
type textarea "Base Molding, bas rectangular profile, 1" x 6", pine"
select select "56930"
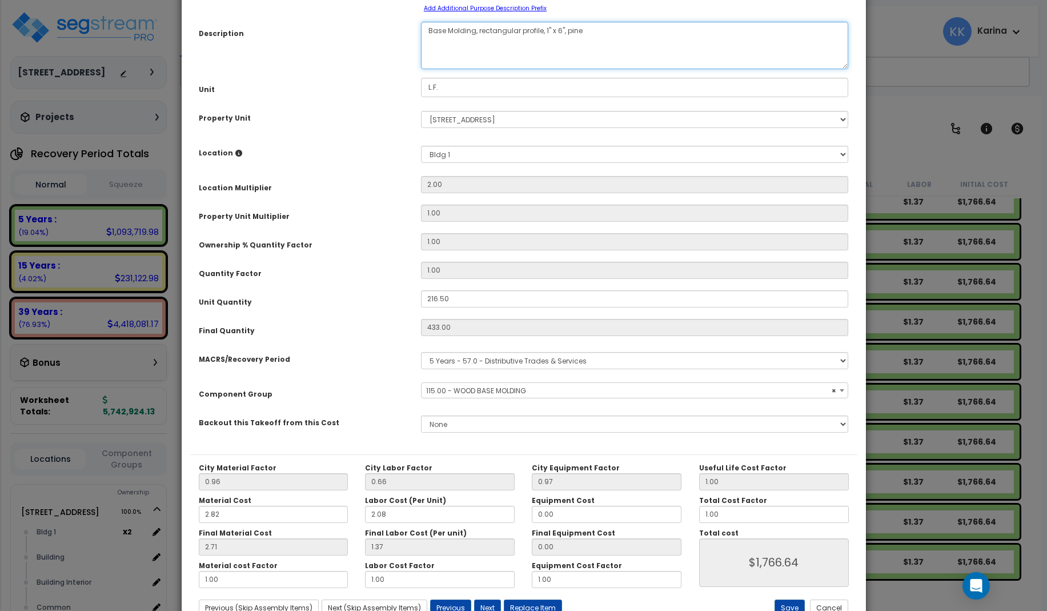
scroll to position [129, 0]
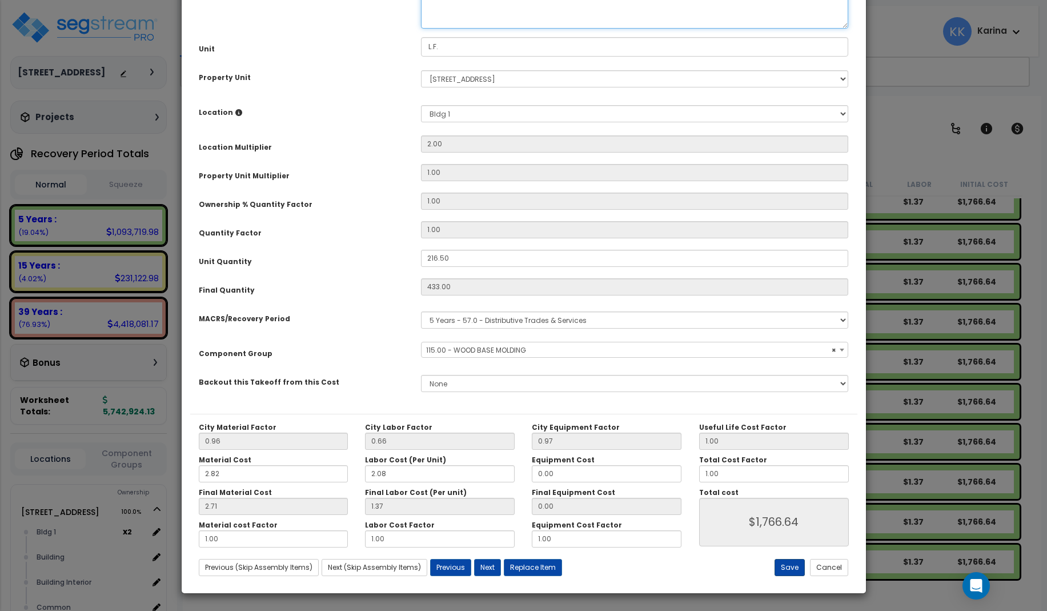
type textarea "Base Molding, rectangular profile, 1" x 6", pine"
click at [793, 569] on button "Save" at bounding box center [790, 567] width 30 height 17
type input "1766.64"
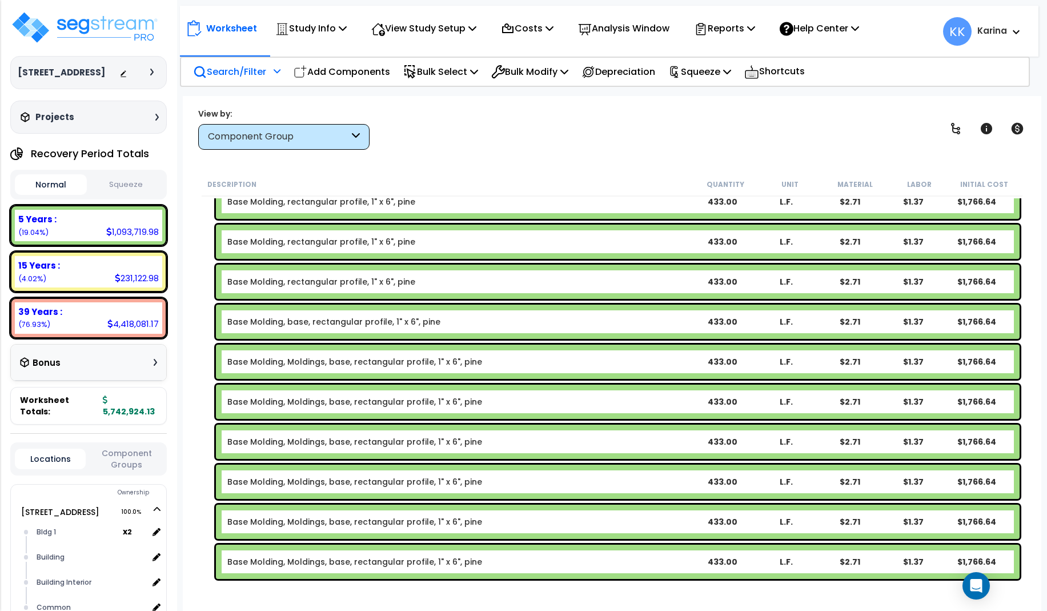
click at [326, 318] on link "Base Molding, base, rectangular profile, 1" x 6", pine" at bounding box center [333, 321] width 213 height 11
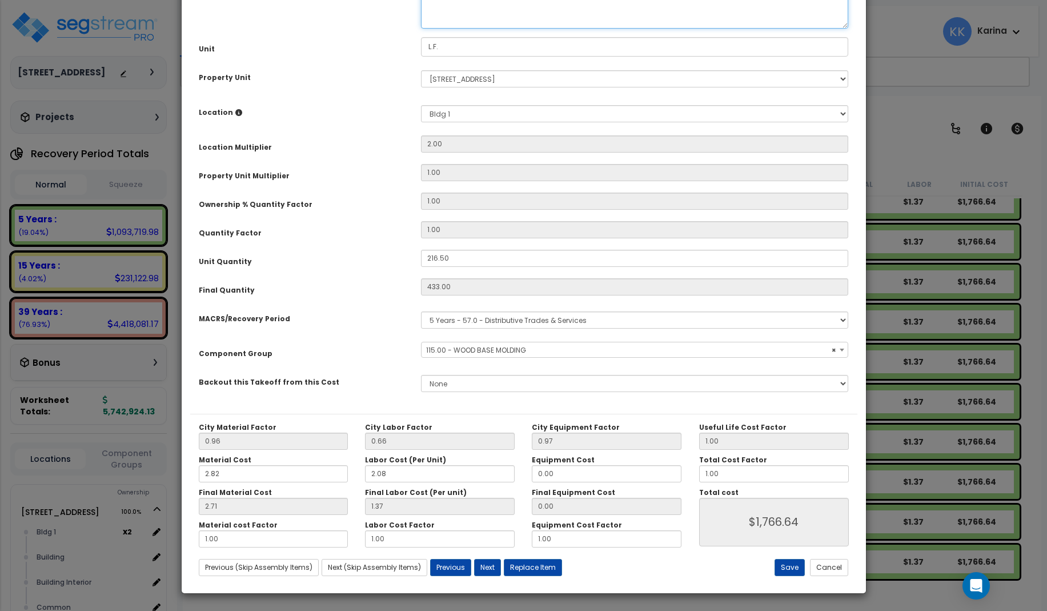
select select "56930"
drag, startPoint x: 497, startPoint y: 118, endPoint x: 476, endPoint y: 120, distance: 20.7
click at [476, 29] on textarea "Base Molding, base, rectangular profile, 1" x 6", pine" at bounding box center [635, 4] width 428 height 47
type textarea "Base Molding, rectangular profile, 1" x 6", pine"
click at [788, 564] on button "Save" at bounding box center [790, 567] width 30 height 17
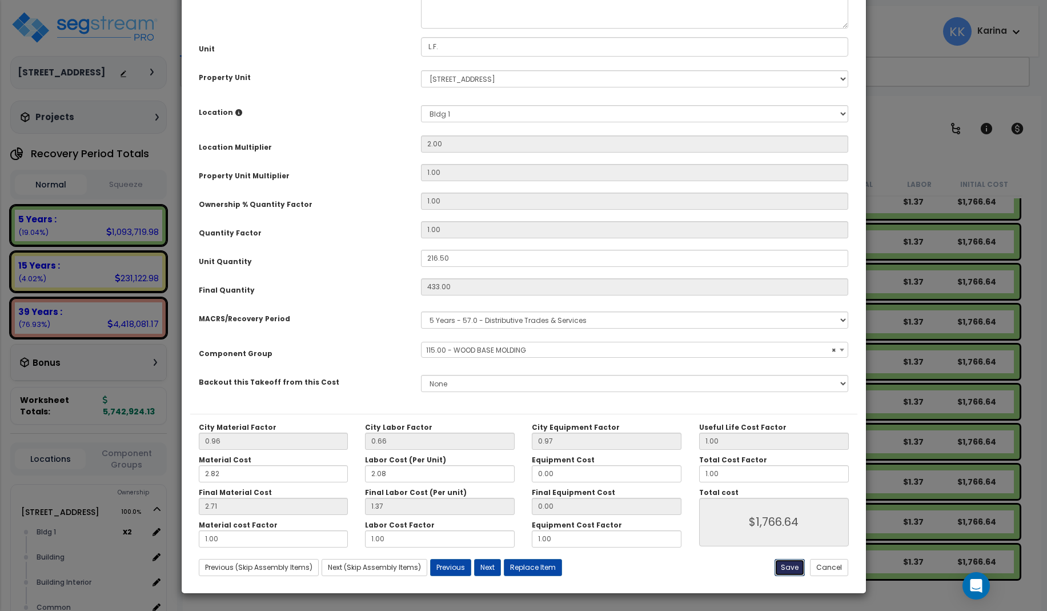
type input "1766.64"
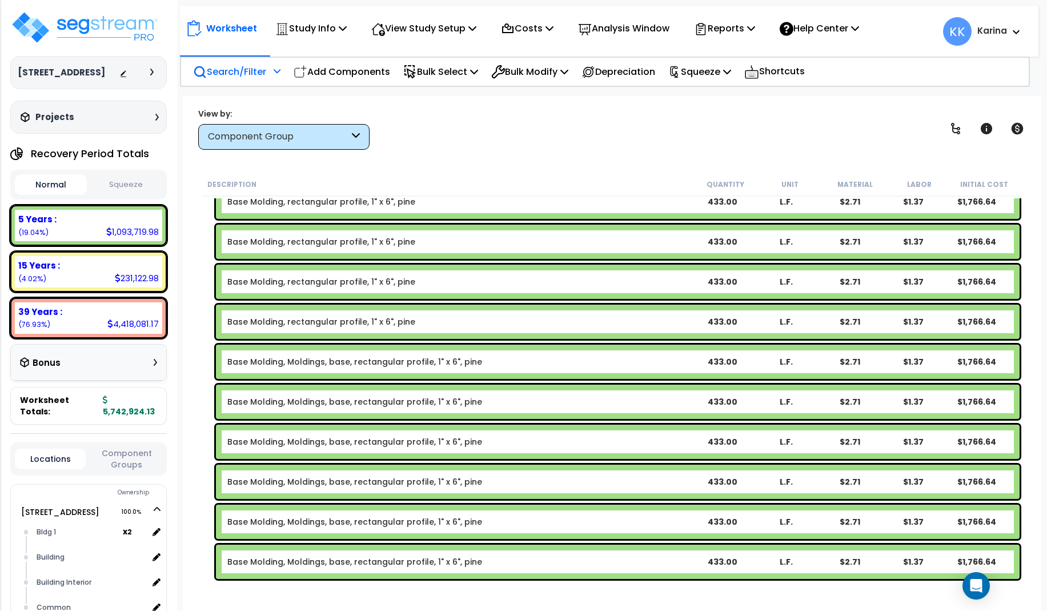
click at [349, 364] on link "Base Molding, Moldings, base, rectangular profile, 1" x 6", pine" at bounding box center [354, 361] width 255 height 11
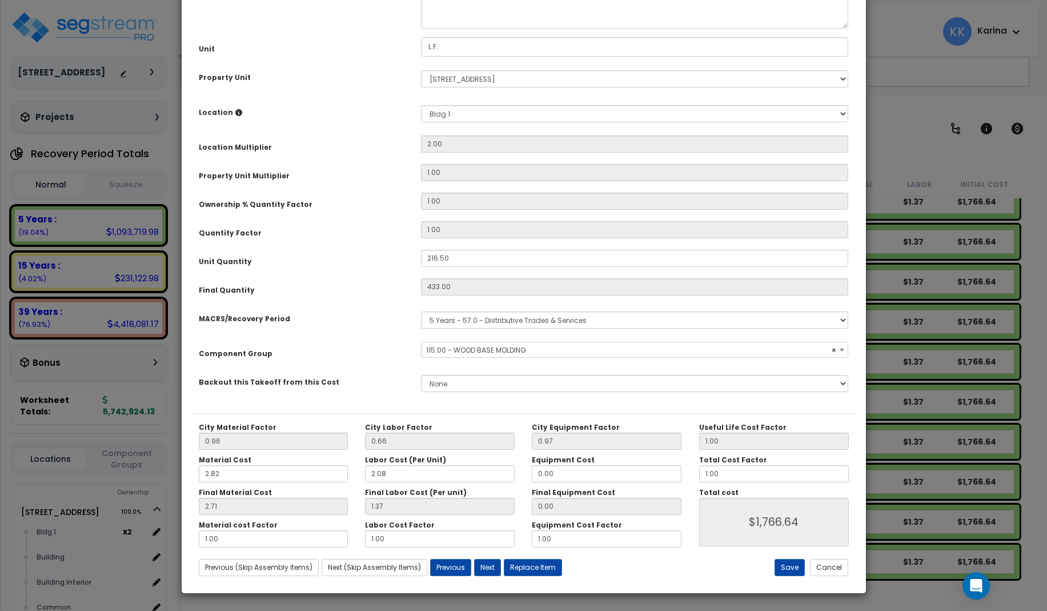
select select "56930"
drag, startPoint x: 530, startPoint y: 117, endPoint x: 478, endPoint y: 123, distance: 51.7
click at [478, 29] on textarea "Base Molding, Moldings, base, rectangular profile, 1" x 6", pine" at bounding box center [635, 4] width 428 height 47
type textarea "Base Molding, rectangular profile, 1" x 6", pine"
click at [785, 568] on button "Save" at bounding box center [790, 567] width 30 height 17
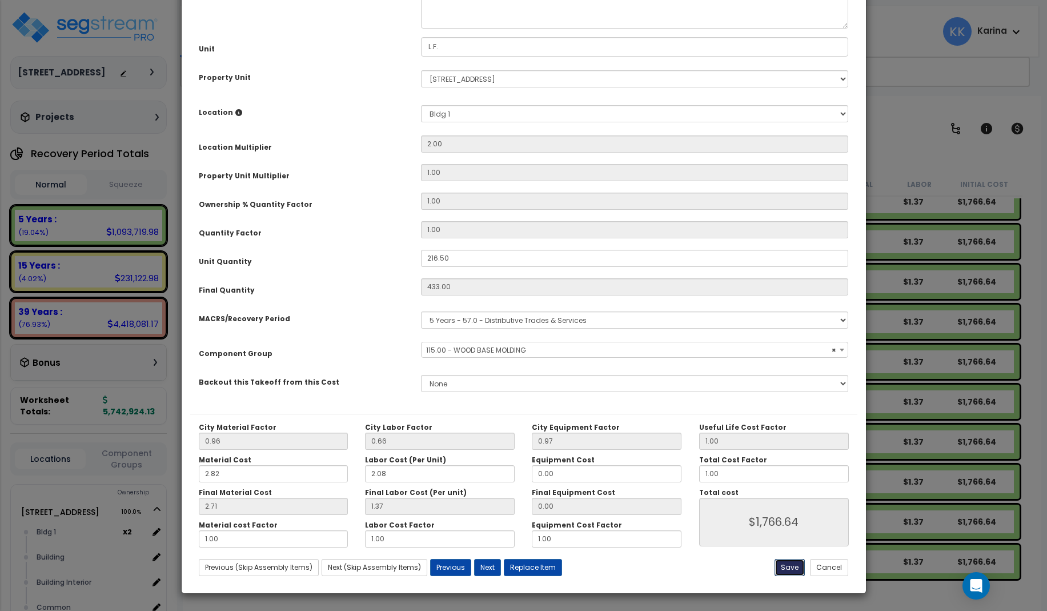
type input "1766.64"
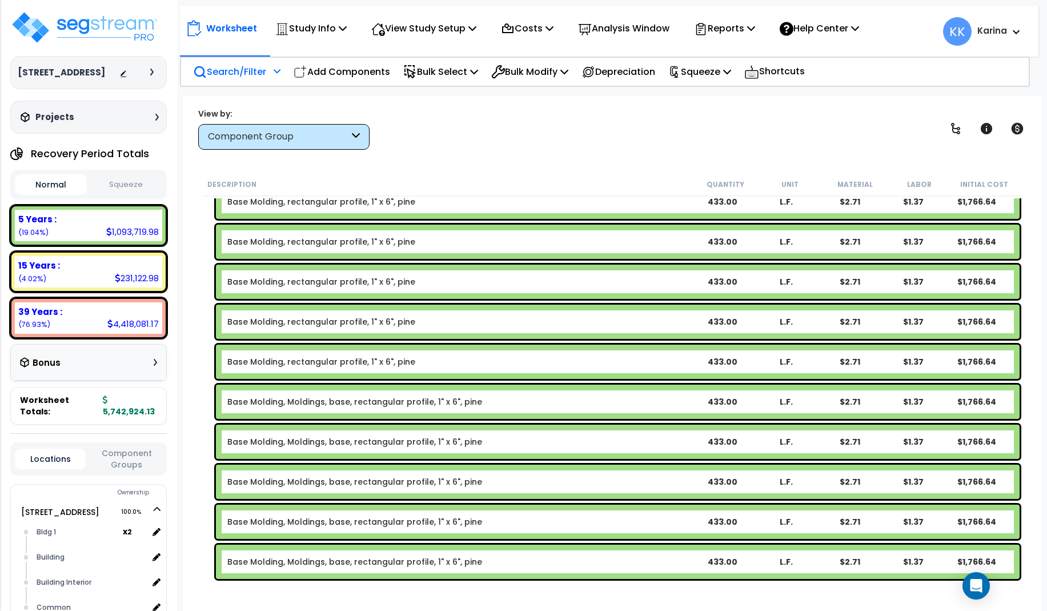
click at [397, 398] on link "Base Molding, Moldings, base, rectangular profile, 1" x 6", pine" at bounding box center [354, 401] width 255 height 11
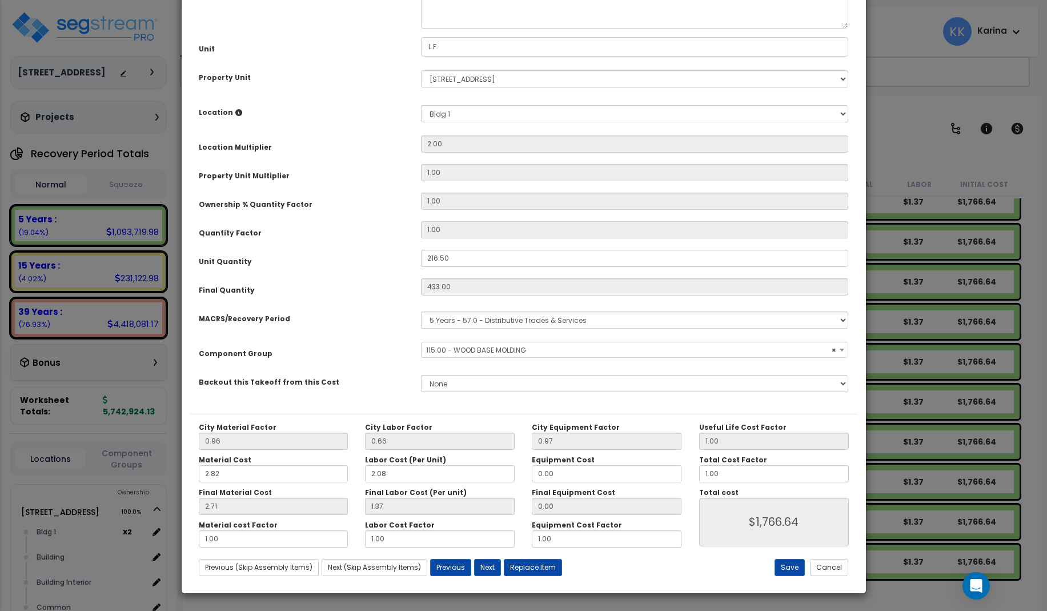
select select "56930"
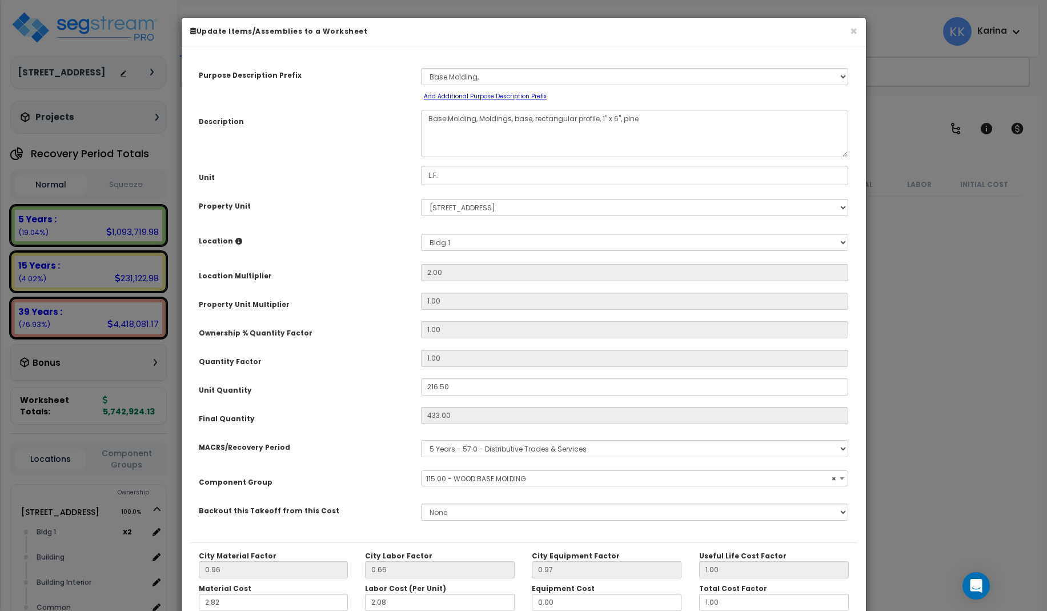
select select "56930"
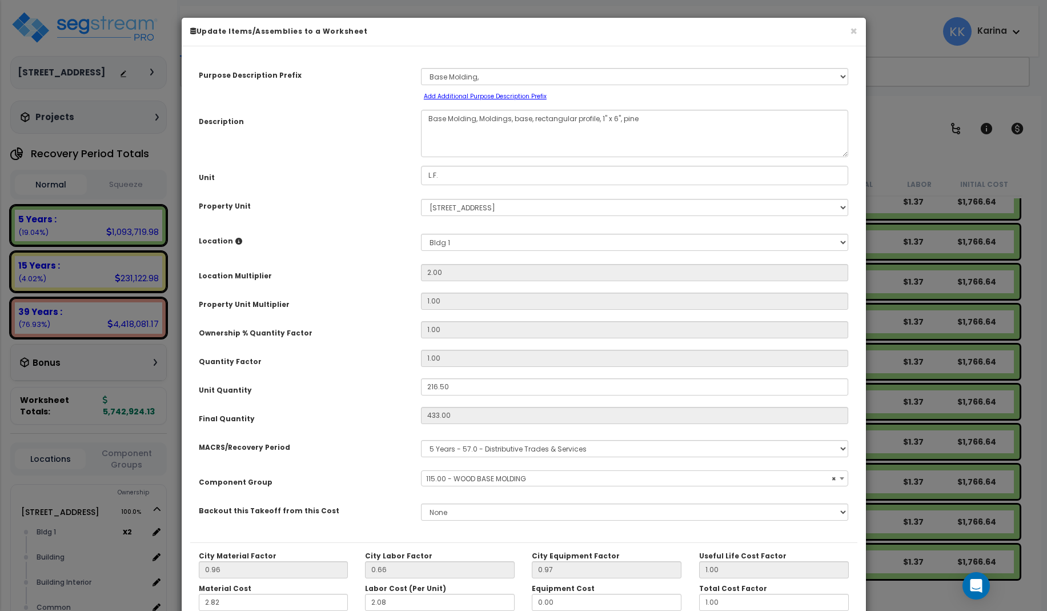
click at [479, 124] on textarea "Base Molding, Moldings, base, rectangular profile, 1" x 6", pine" at bounding box center [635, 133] width 428 height 47
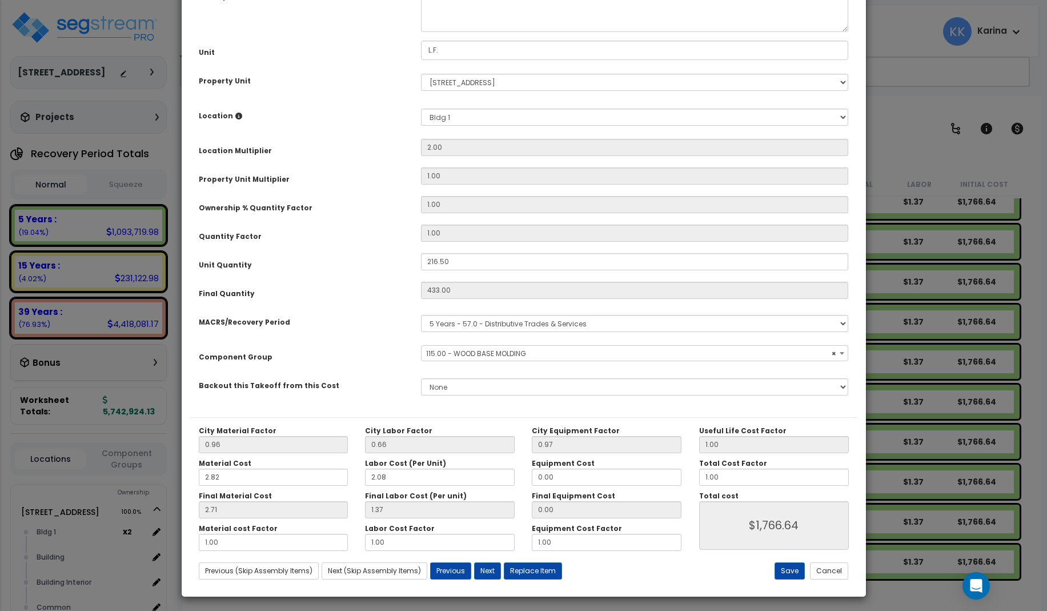
scroll to position [129, 0]
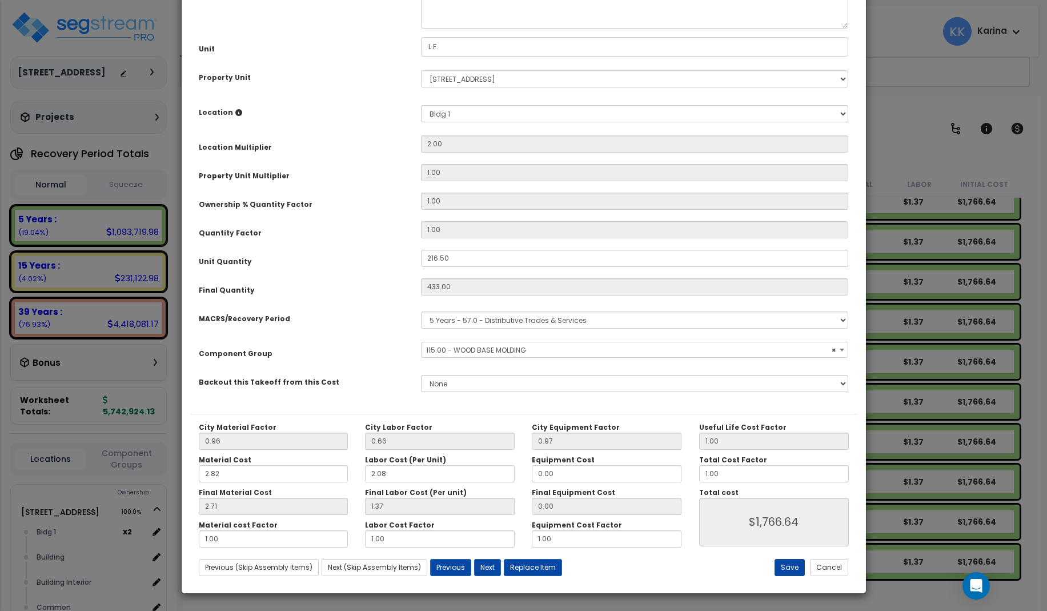
type textarea "Base Molding, rectangular profile, 1" x 6", pine"
click at [795, 567] on button "Save" at bounding box center [790, 567] width 30 height 17
type input "1766.64"
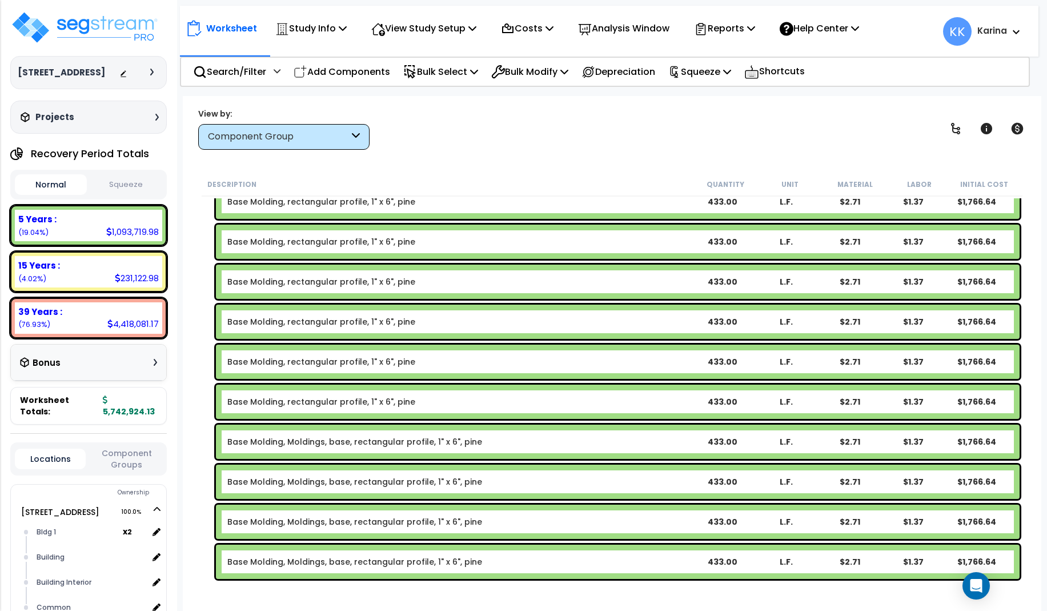
click at [336, 400] on link "Base Molding, rectangular profile, 1" x 6", pine" at bounding box center [321, 401] width 188 height 11
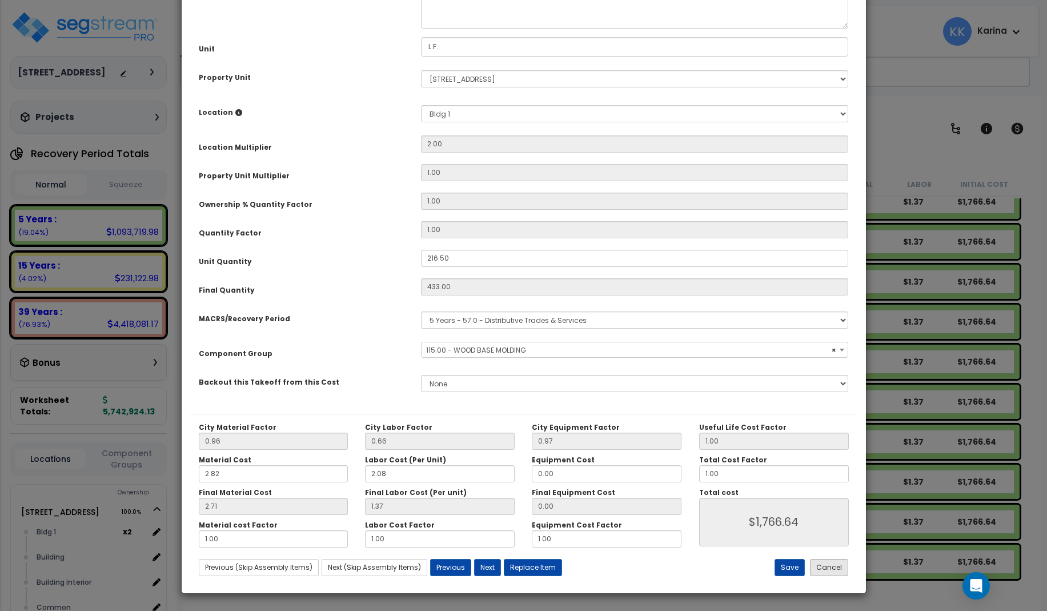
select select "56930"
click at [828, 568] on button "Cancel" at bounding box center [829, 567] width 38 height 17
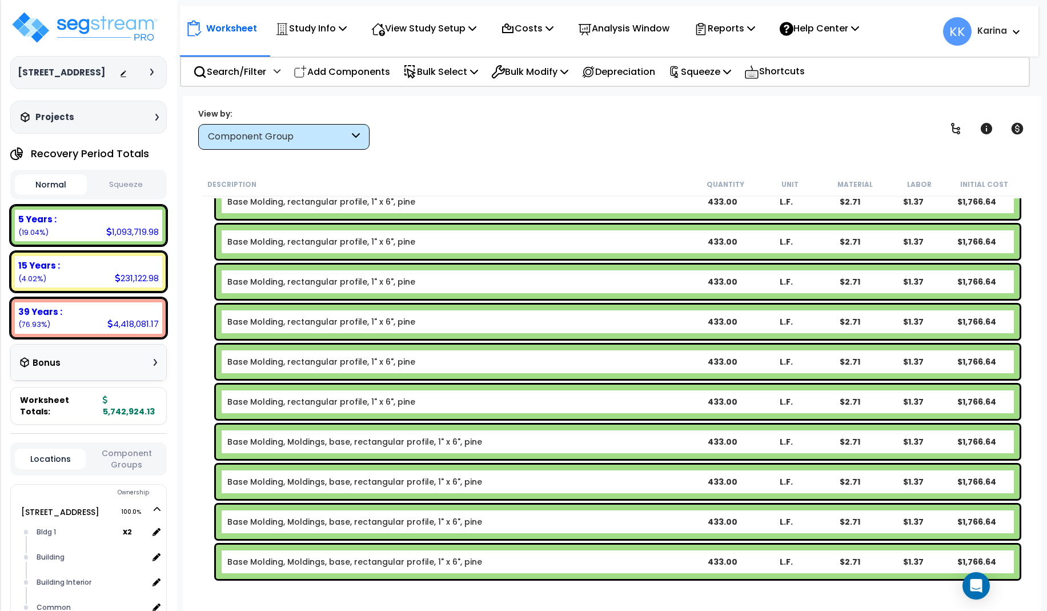
click at [312, 440] on link "Base Molding, Moldings, base, rectangular profile, 1" x 6", pine" at bounding box center [354, 441] width 255 height 11
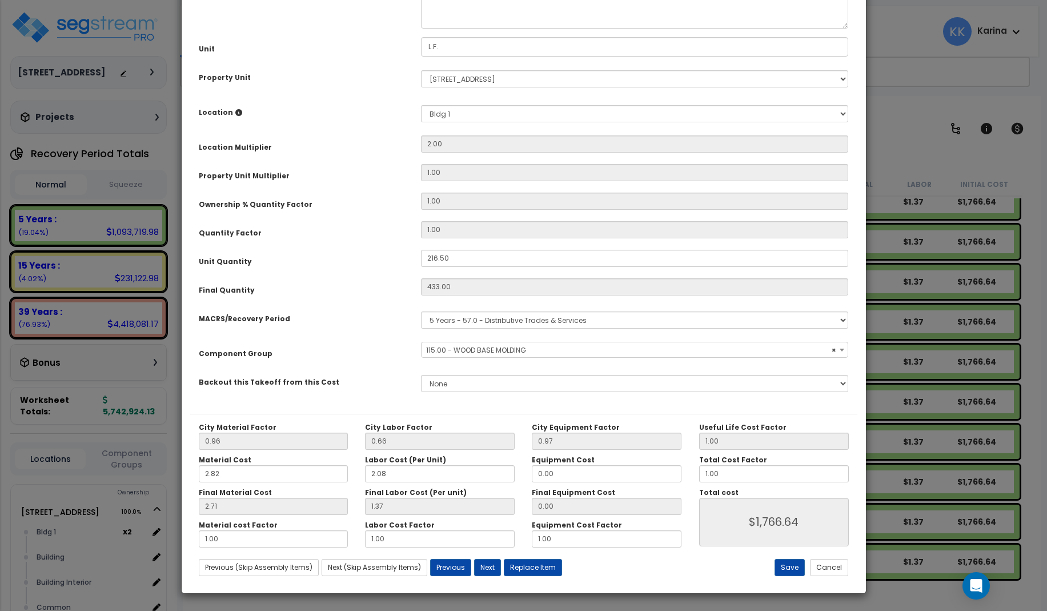
select select "56930"
drag, startPoint x: 529, startPoint y: 117, endPoint x: 479, endPoint y: 125, distance: 50.4
click at [479, 29] on textarea "Base Molding, Moldings, base, rectangular profile, 1" x 6", pine" at bounding box center [635, 4] width 428 height 47
type textarea "Base Molding, rectangular profile, 1" x 6", pine"
click at [789, 569] on button "Save" at bounding box center [790, 567] width 30 height 17
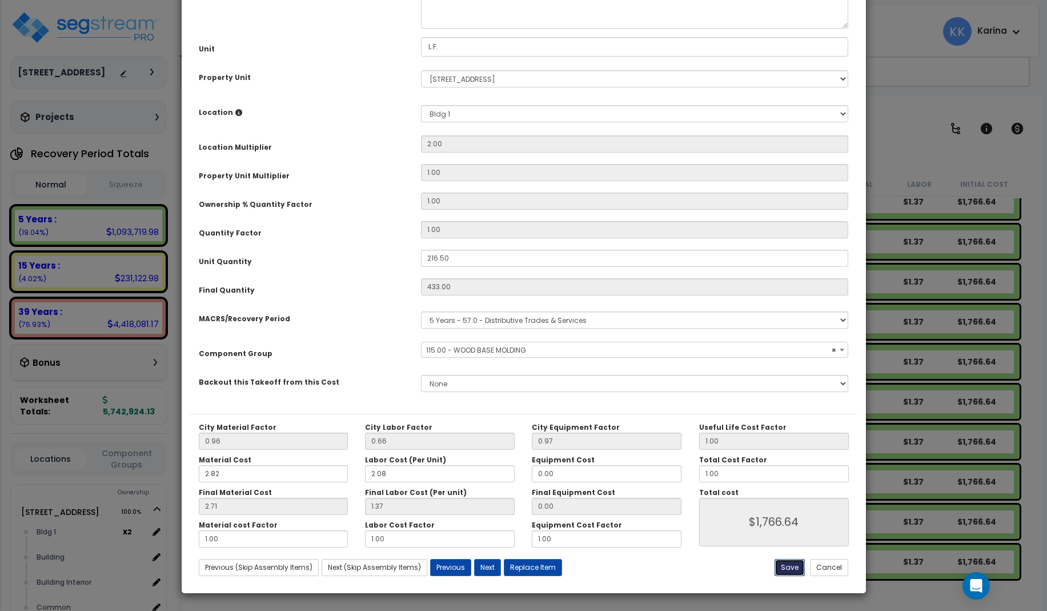
type input "1766.64"
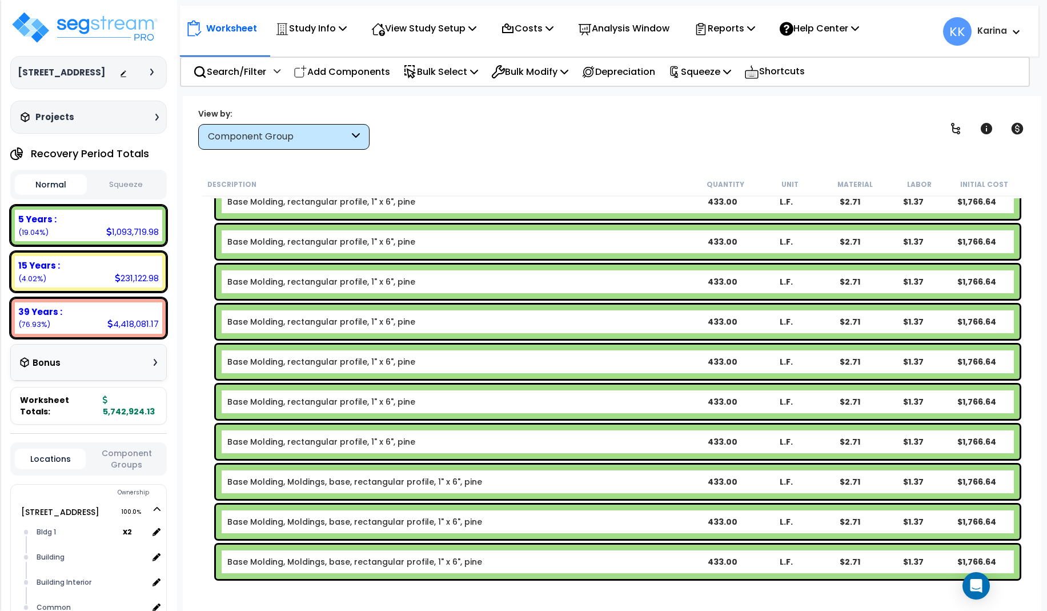
scroll to position [823, 0]
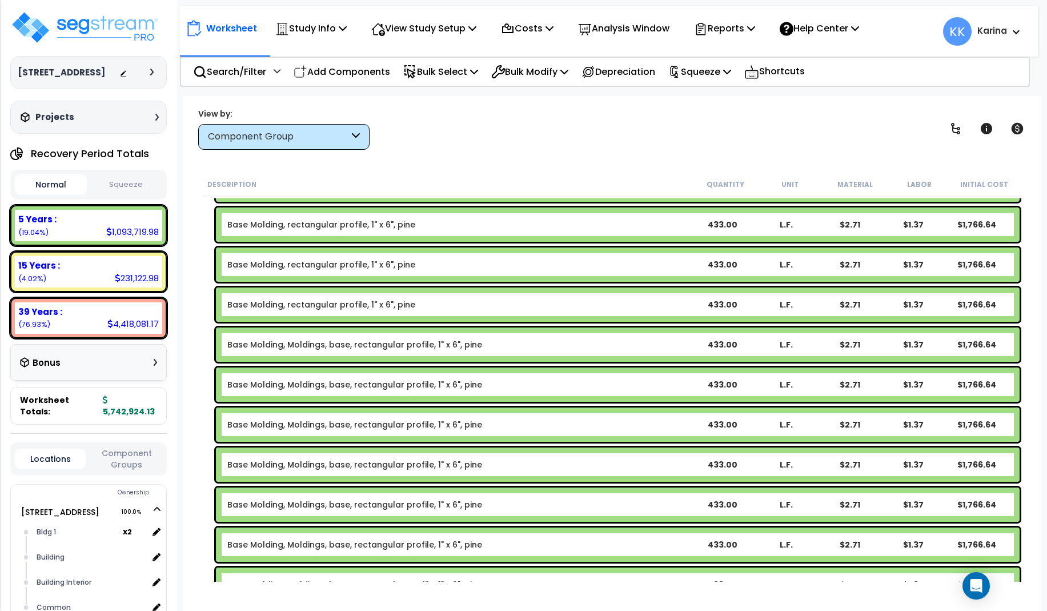
click at [356, 347] on link "Base Molding, Moldings, base, rectangular profile, 1" x 6", pine" at bounding box center [354, 344] width 255 height 11
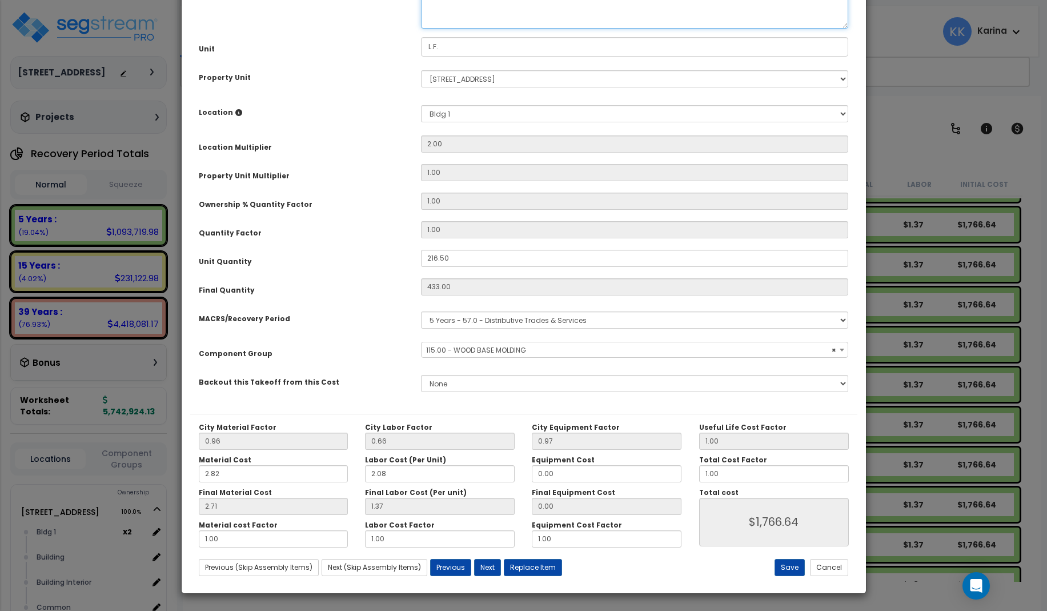
select select "56930"
drag, startPoint x: 508, startPoint y: 121, endPoint x: 478, endPoint y: 119, distance: 30.9
click at [478, 29] on textarea "Base Molding, Moldings, base, rectangular profile, 1" x 6", pine" at bounding box center [635, 4] width 428 height 47
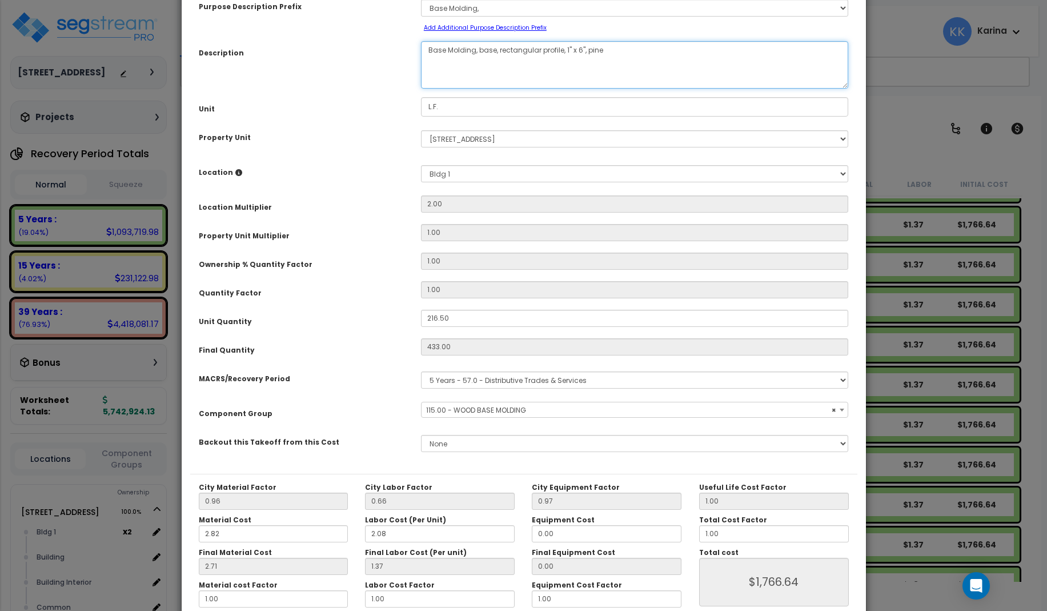
scroll to position [129, 0]
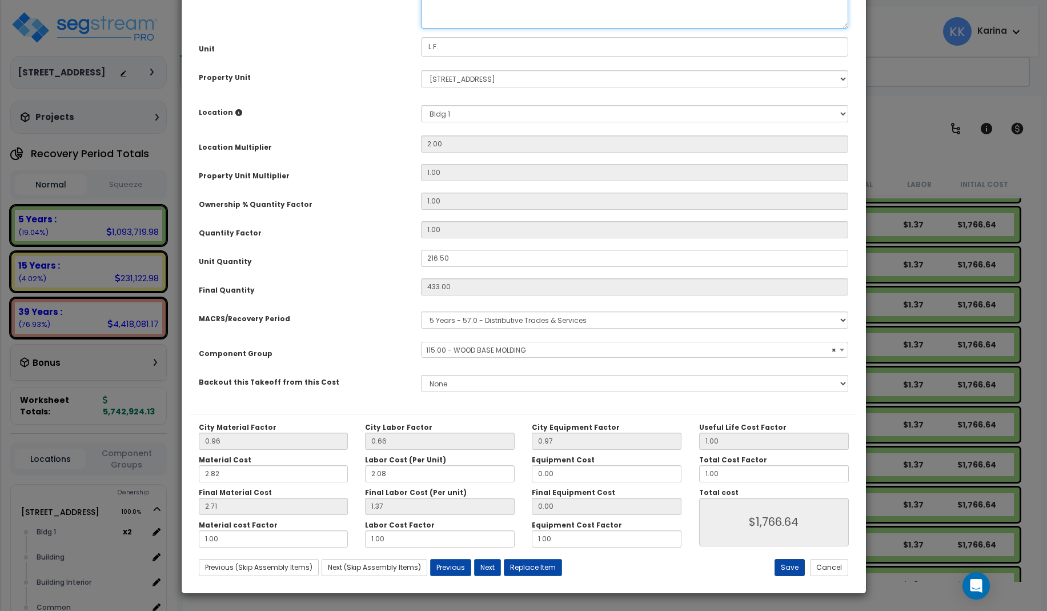
type textarea "Base Molding, base, rectangular profile, 1" x 6", pine"
click at [790, 565] on button "Save" at bounding box center [790, 567] width 30 height 17
type input "1766.64"
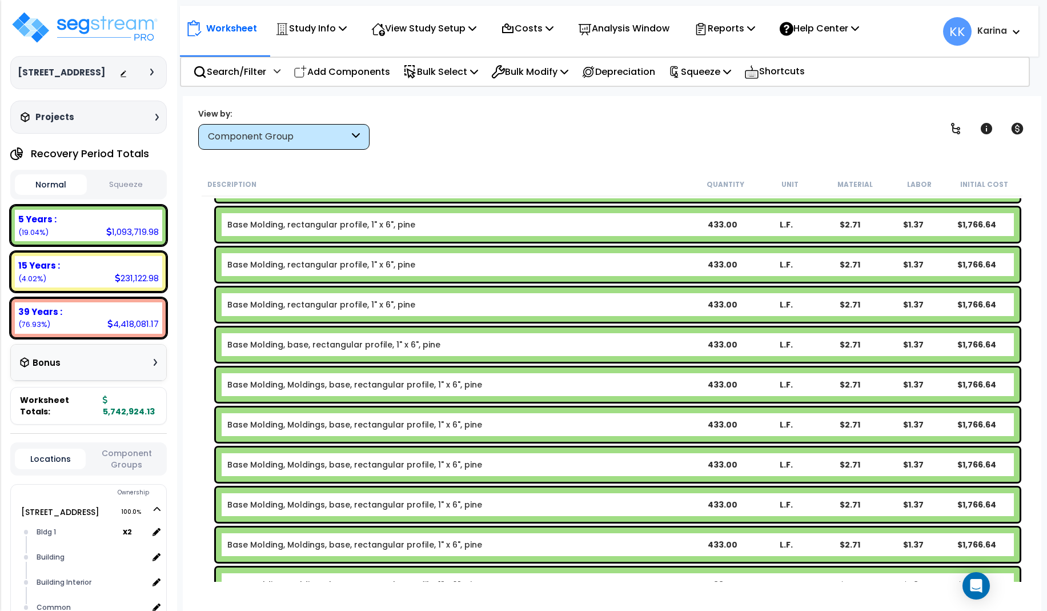
click at [360, 384] on link "Base Molding, Moldings, base, rectangular profile, 1" x 6", pine" at bounding box center [354, 384] width 255 height 11
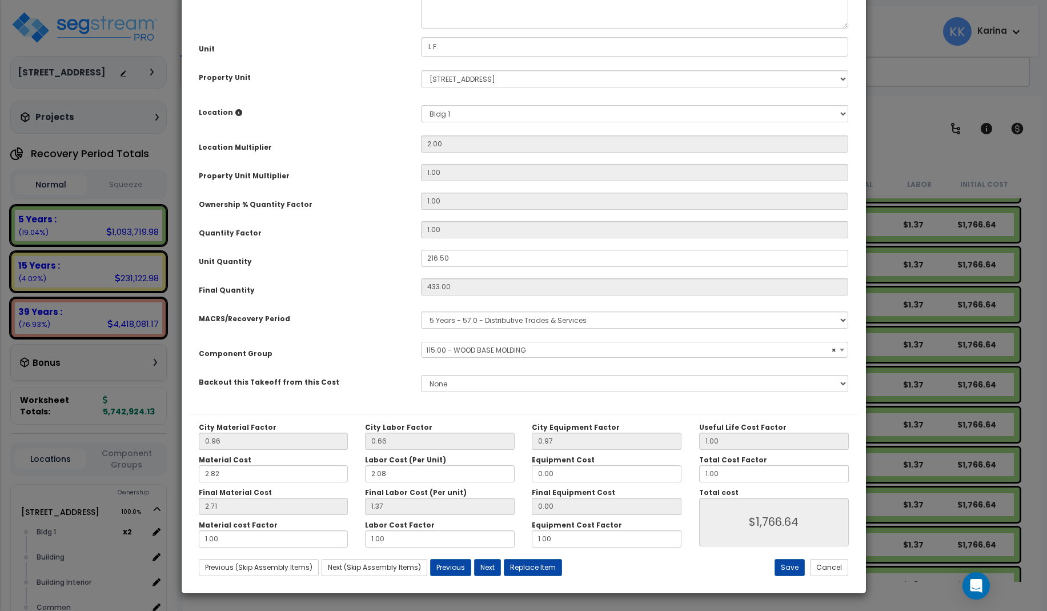
select select "56930"
drag, startPoint x: 530, startPoint y: 120, endPoint x: 479, endPoint y: 128, distance: 52.0
click at [479, 29] on textarea "Base Molding, Moldings, base, rectangular profile, 1" x 6", pine" at bounding box center [635, 4] width 428 height 47
type textarea "Base Molding, rectangular profile, 1" x 6", pine"
click at [787, 563] on button "Save" at bounding box center [790, 567] width 30 height 17
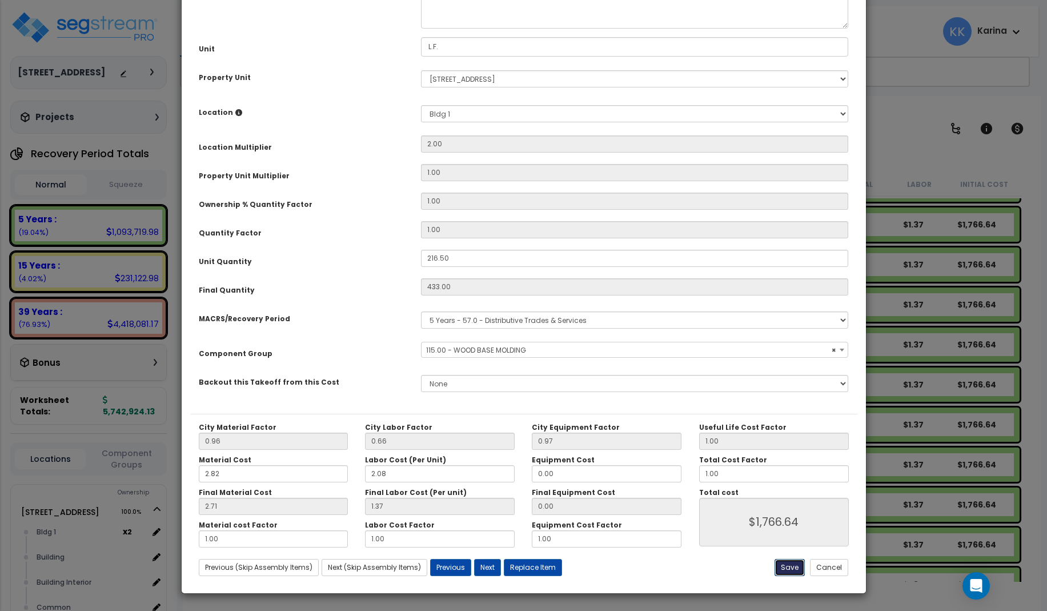
type input "1766.64"
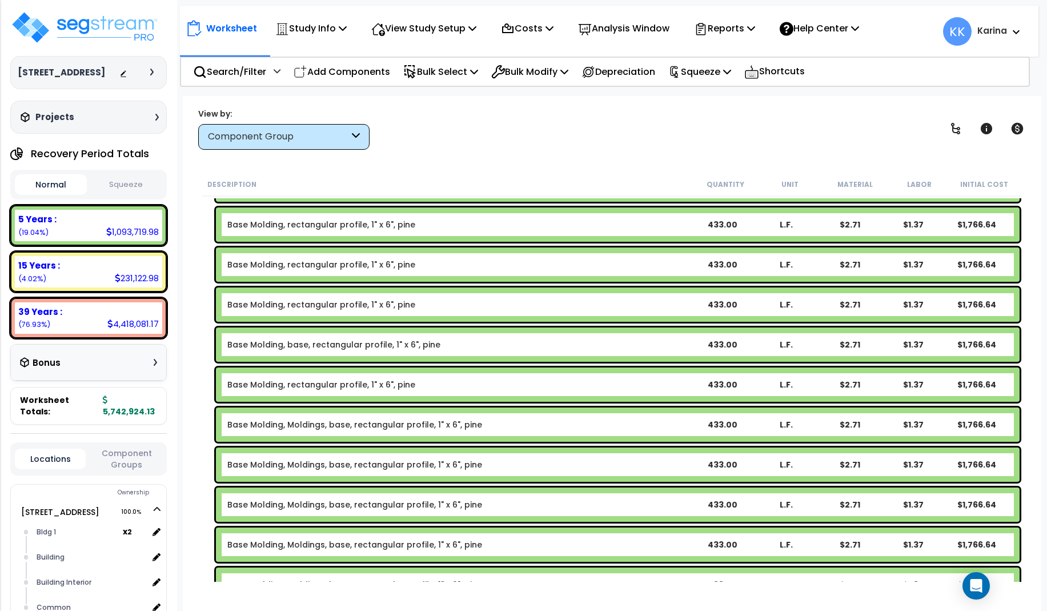
click at [337, 419] on link "Base Molding, Moldings, base, rectangular profile, 1" x 6", pine" at bounding box center [354, 424] width 255 height 11
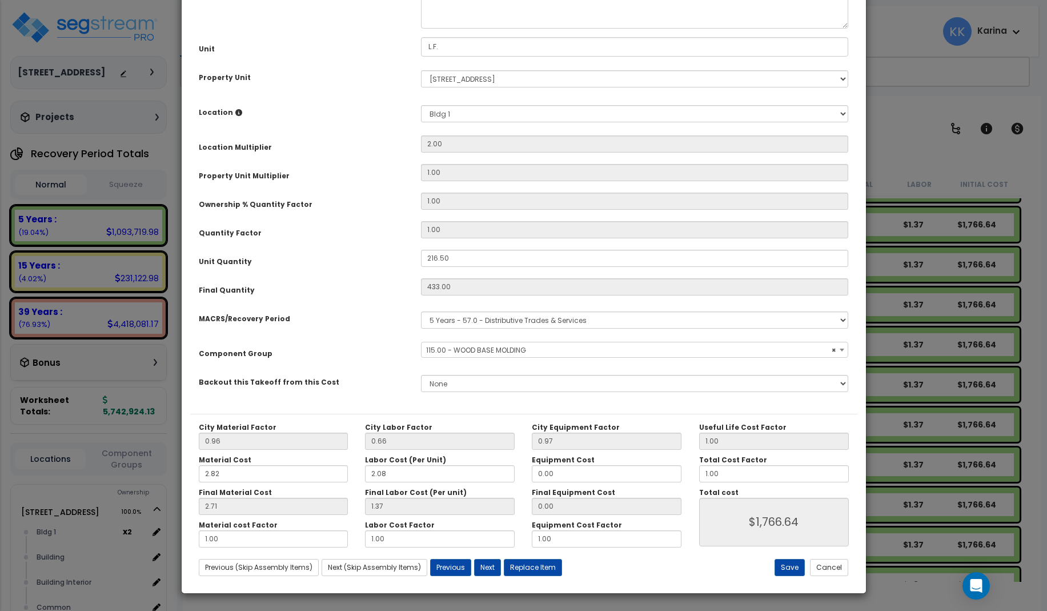
select select "56930"
drag, startPoint x: 531, startPoint y: 119, endPoint x: 476, endPoint y: 124, distance: 54.5
click at [476, 29] on textarea "Base Molding, Moldings, base, rectangular profile, 1" x 6", pine" at bounding box center [635, 4] width 428 height 47
type textarea "Base Molding, rectangular profile, 1" x 6", pine"
click at [787, 564] on button "Save" at bounding box center [790, 567] width 30 height 17
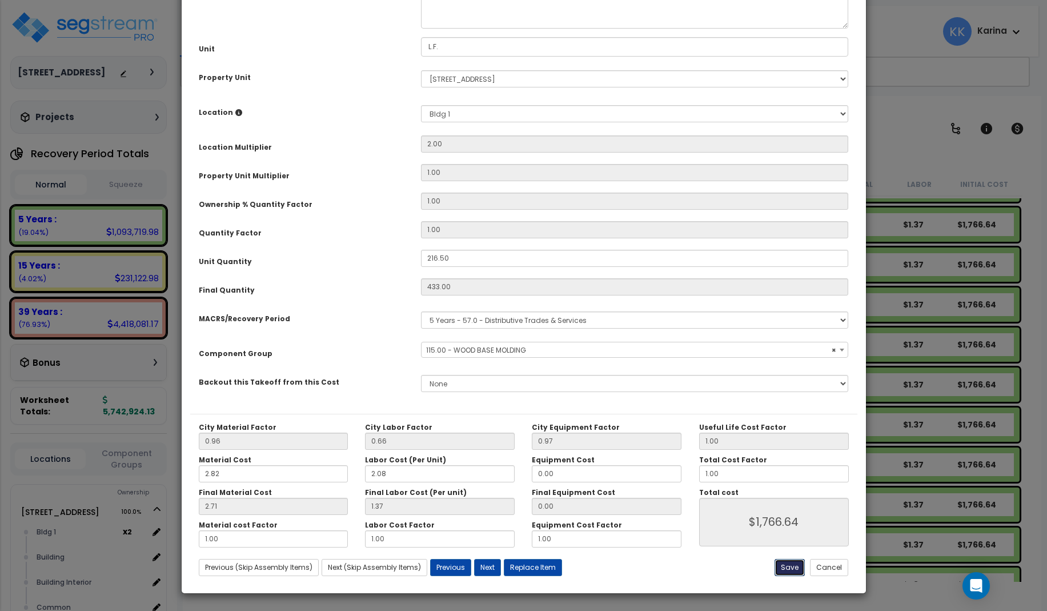
type input "1766.64"
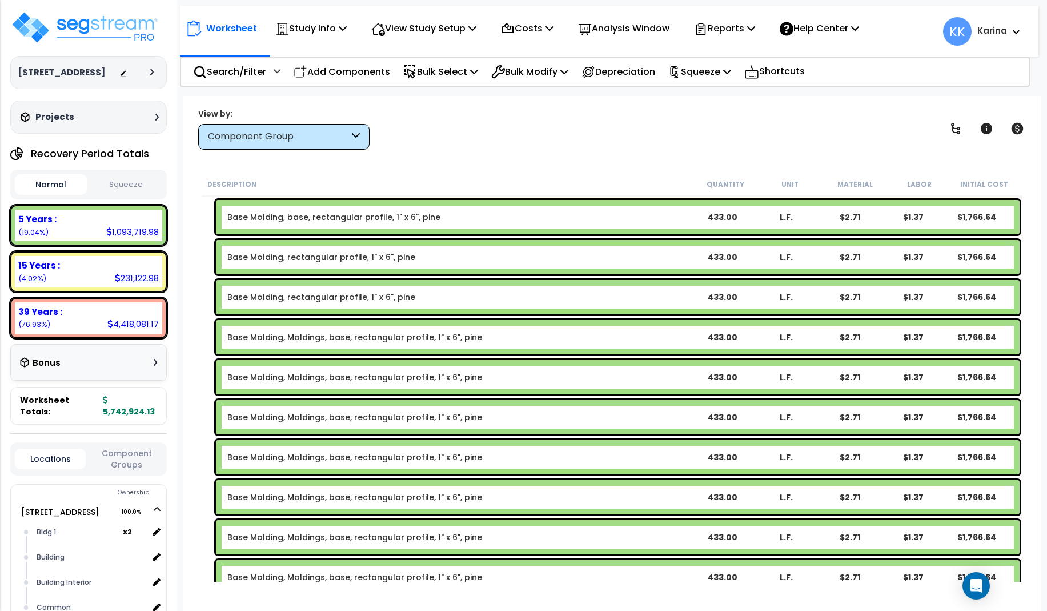
scroll to position [960, 0]
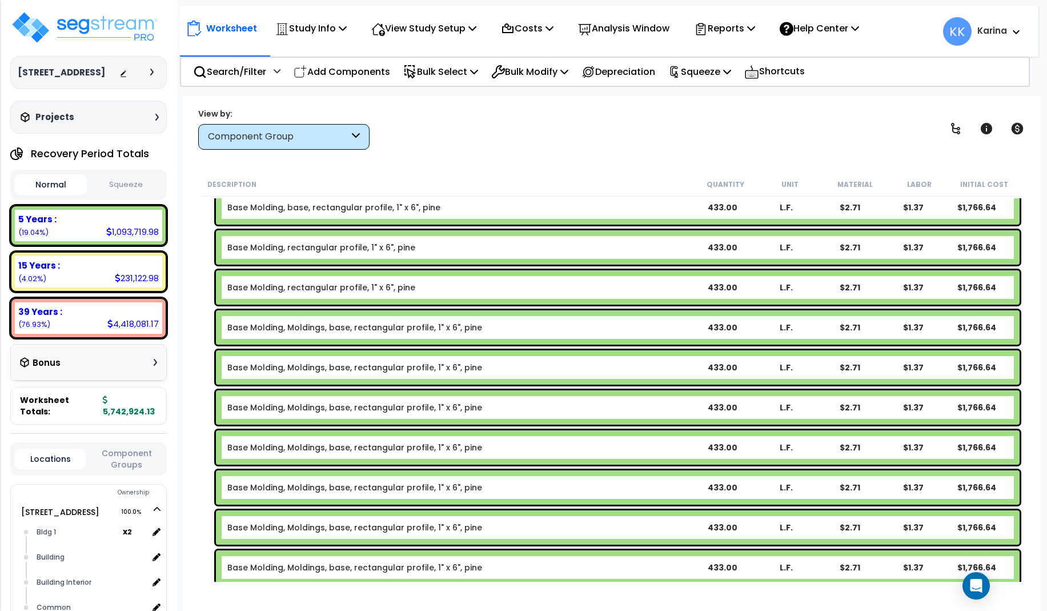
click at [394, 326] on link "Base Molding, Moldings, base, rectangular profile, 1" x 6", pine" at bounding box center [354, 327] width 255 height 11
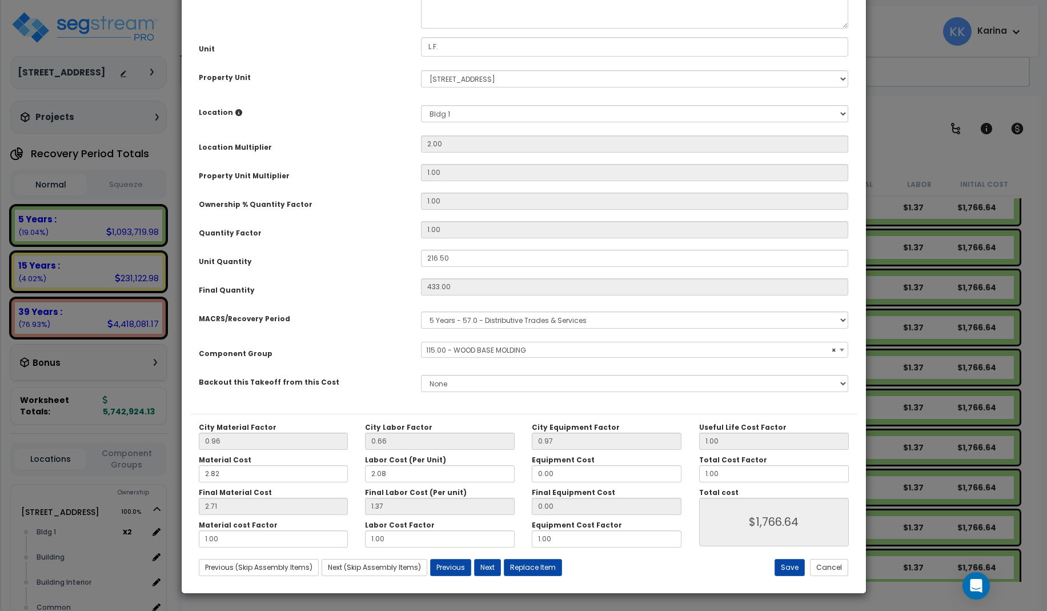
select select "56930"
drag, startPoint x: 530, startPoint y: 119, endPoint x: 479, endPoint y: 121, distance: 50.9
click at [479, 29] on textarea "Base Molding, Moldings, base, rectangular profile, 1" x 6", pine" at bounding box center [635, 4] width 428 height 47
type textarea "Base Molding, rectangular profile, 1" x 6", pine"
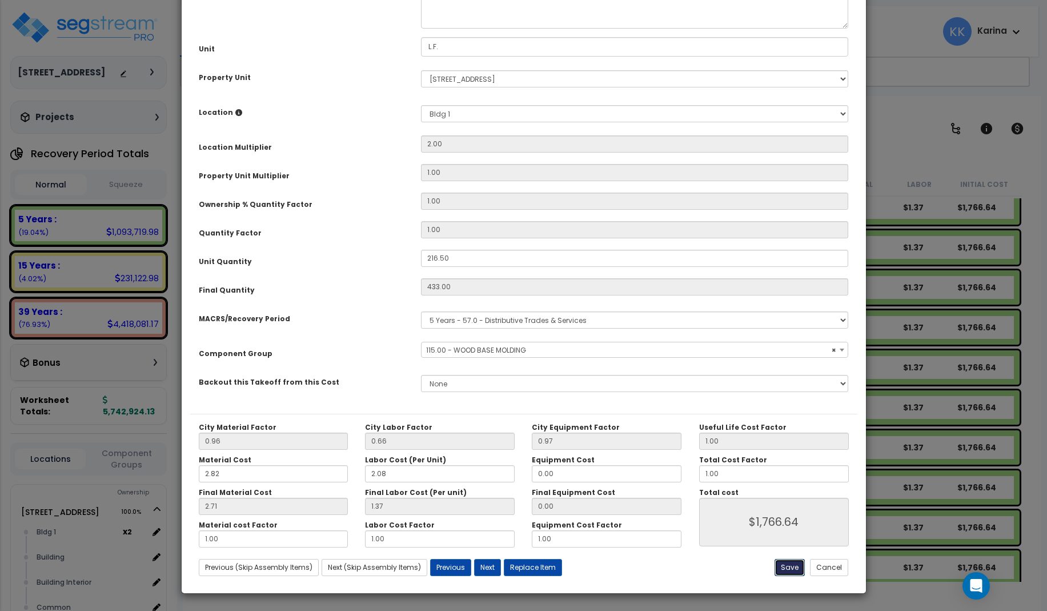
click at [783, 566] on button "Save" at bounding box center [790, 567] width 30 height 17
type input "1766.64"
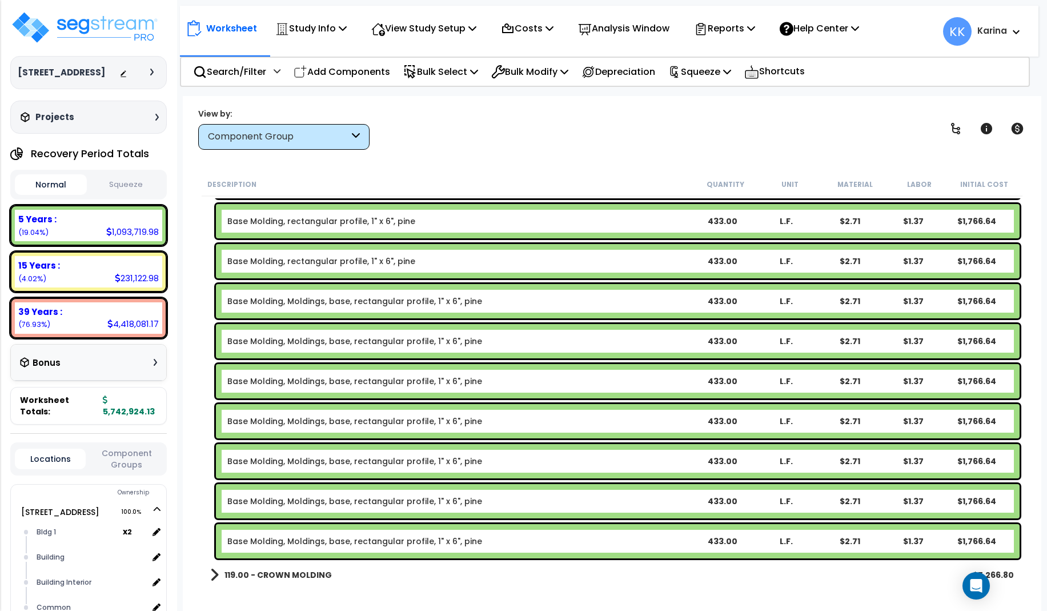
scroll to position [1028, 0]
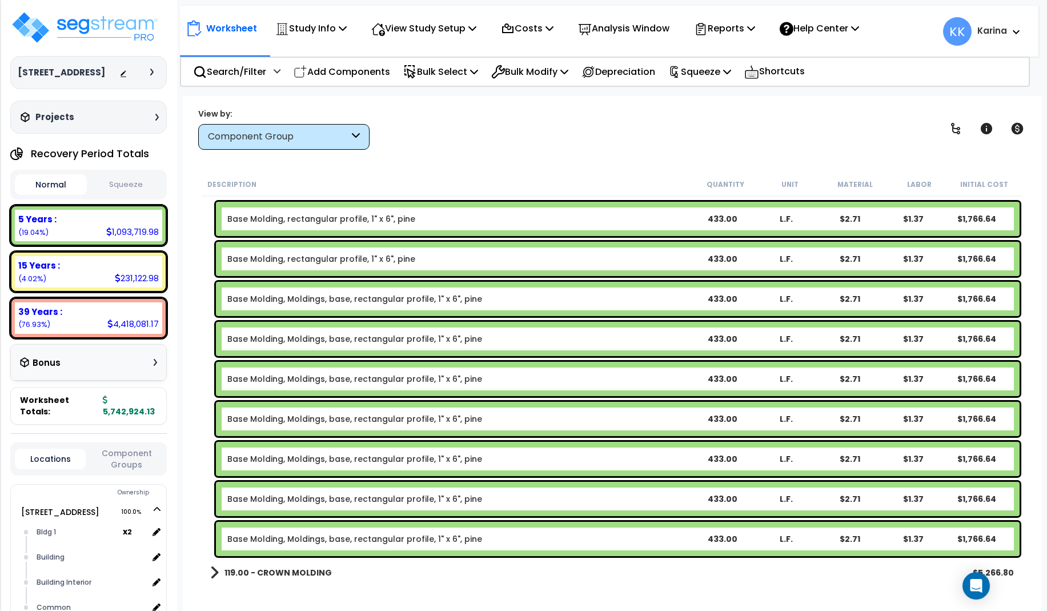
click at [368, 300] on link "Base Molding, Moldings, base, rectangular profile, 1" x 6", pine" at bounding box center [354, 298] width 255 height 11
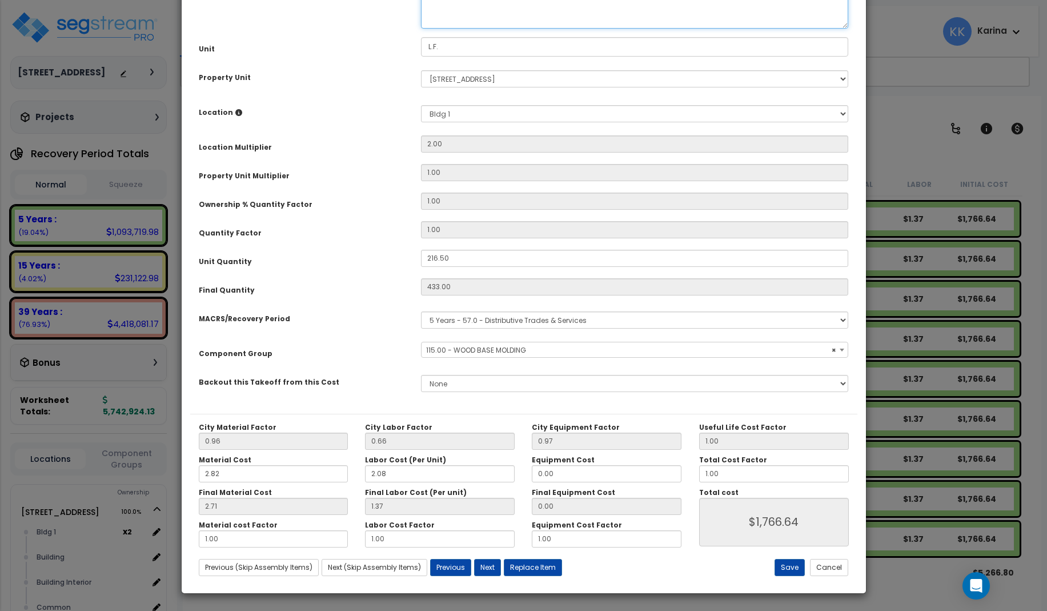
select select "56930"
drag, startPoint x: 531, startPoint y: 118, endPoint x: 479, endPoint y: 125, distance: 52.5
click at [479, 29] on textarea "Base Molding, Moldings, base, rectangular profile, 1" x 6", pine" at bounding box center [635, 4] width 428 height 47
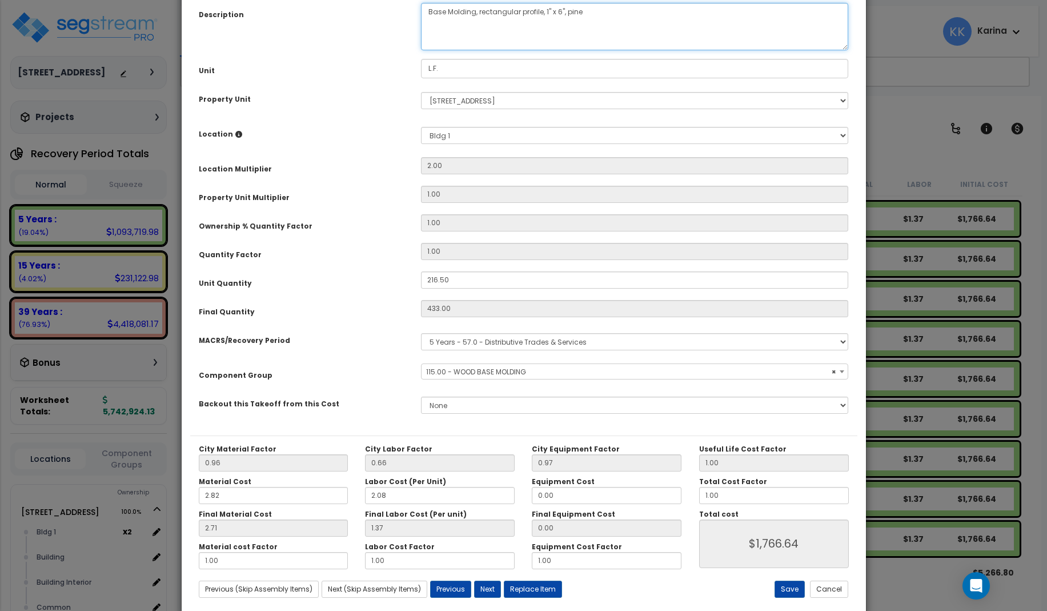
scroll to position [129, 0]
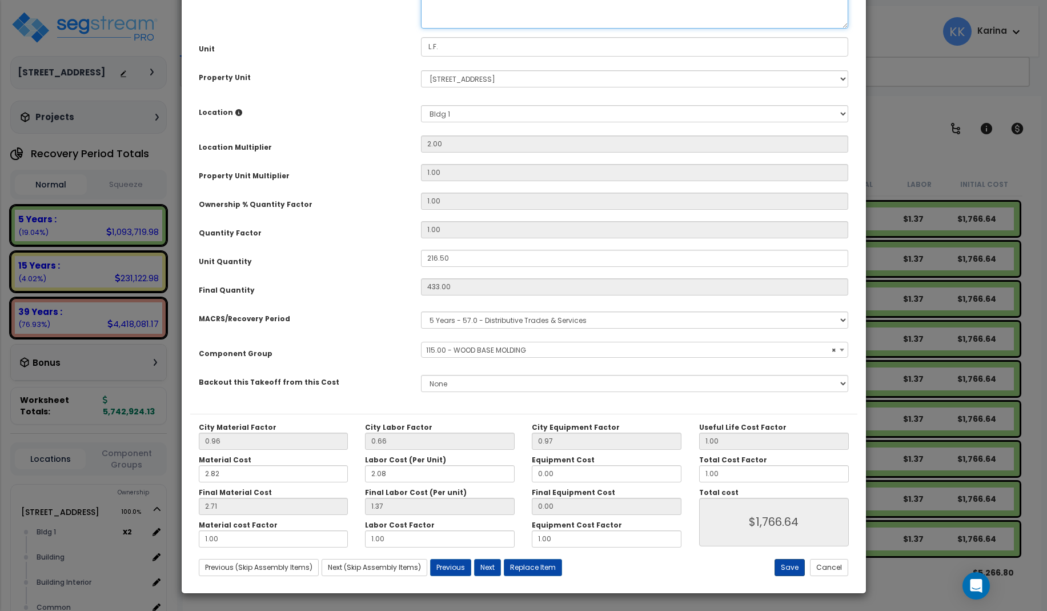
type textarea "Base Molding, rectangular profile, 1" x 6", pine"
click at [790, 566] on button "Save" at bounding box center [790, 567] width 30 height 17
type input "1766.64"
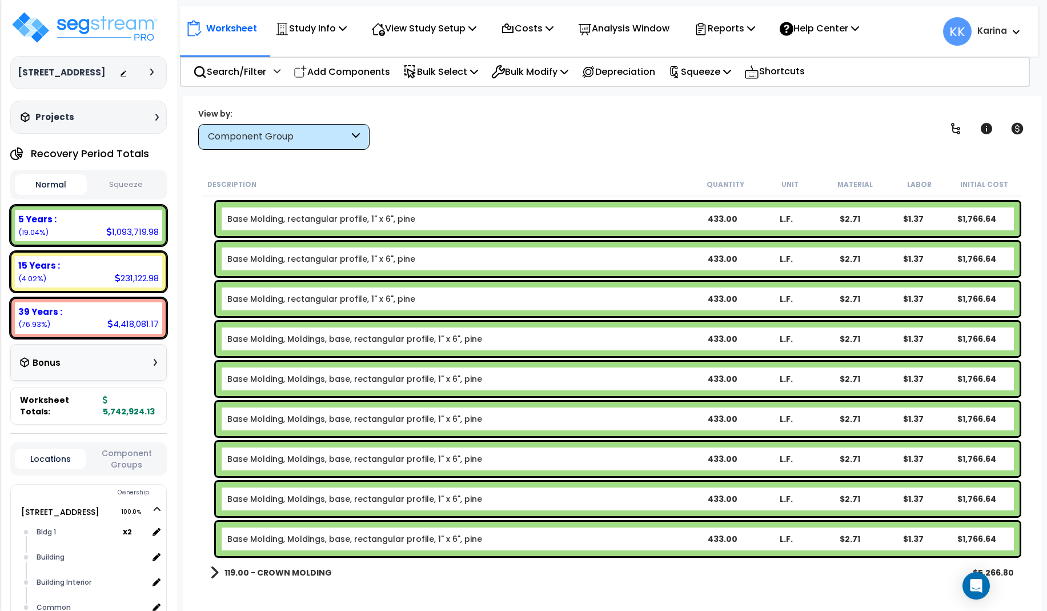
click at [343, 337] on link "Base Molding, Moldings, base, rectangular profile, 1" x 6", pine" at bounding box center [354, 338] width 255 height 11
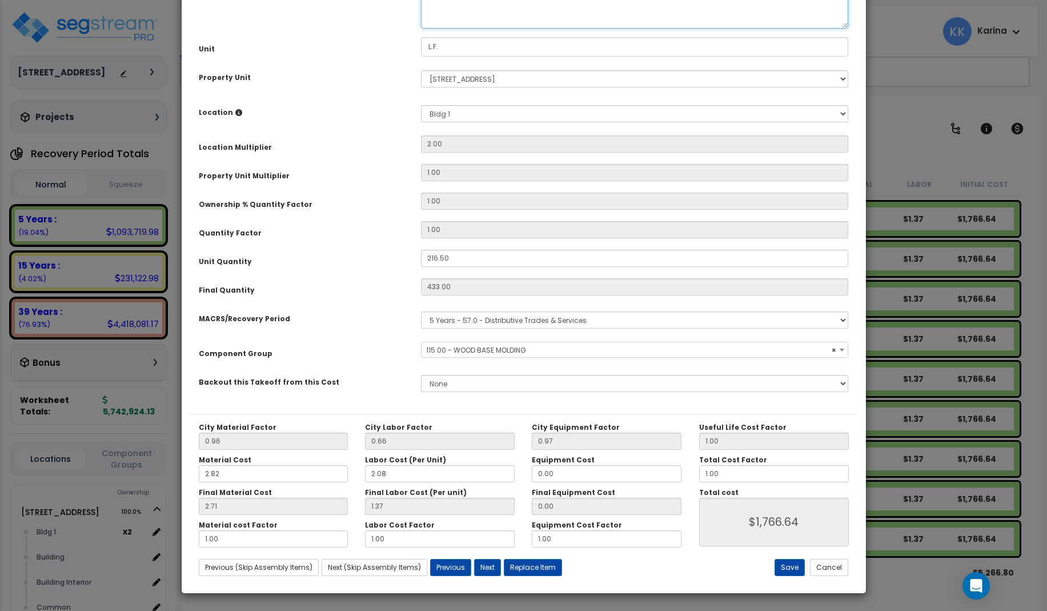
select select "56930"
drag, startPoint x: 530, startPoint y: 119, endPoint x: 478, endPoint y: 119, distance: 52.0
click at [478, 29] on textarea "Base Molding, Moldings, base, rectangular profile, 1" x 6", pine" at bounding box center [635, 4] width 428 height 47
type textarea "Base Molding, rectangular profile, 1" x 6", pine"
click at [793, 566] on button "Save" at bounding box center [790, 567] width 30 height 17
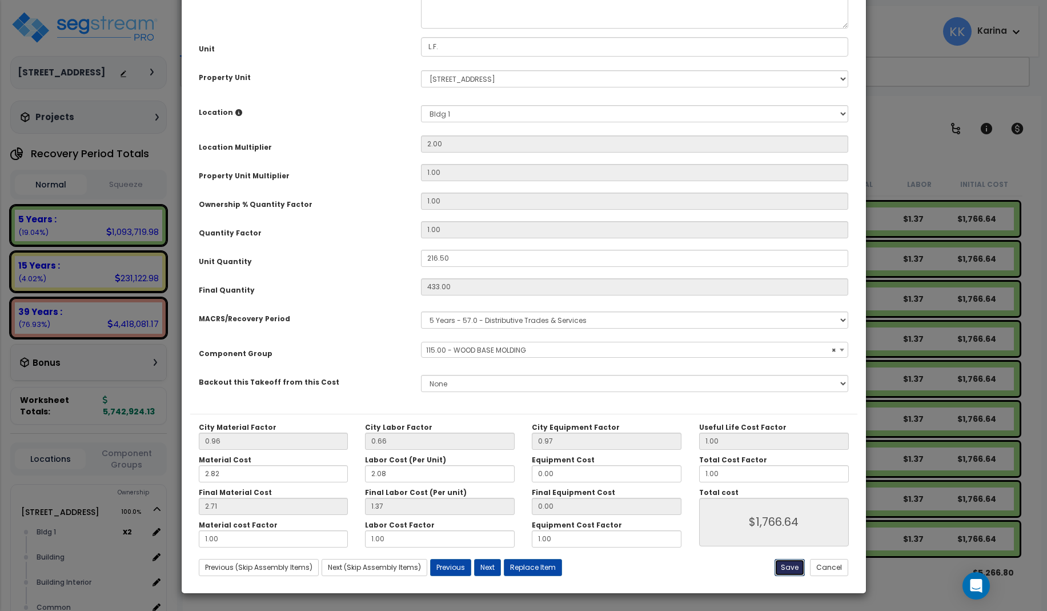
type input "1766.64"
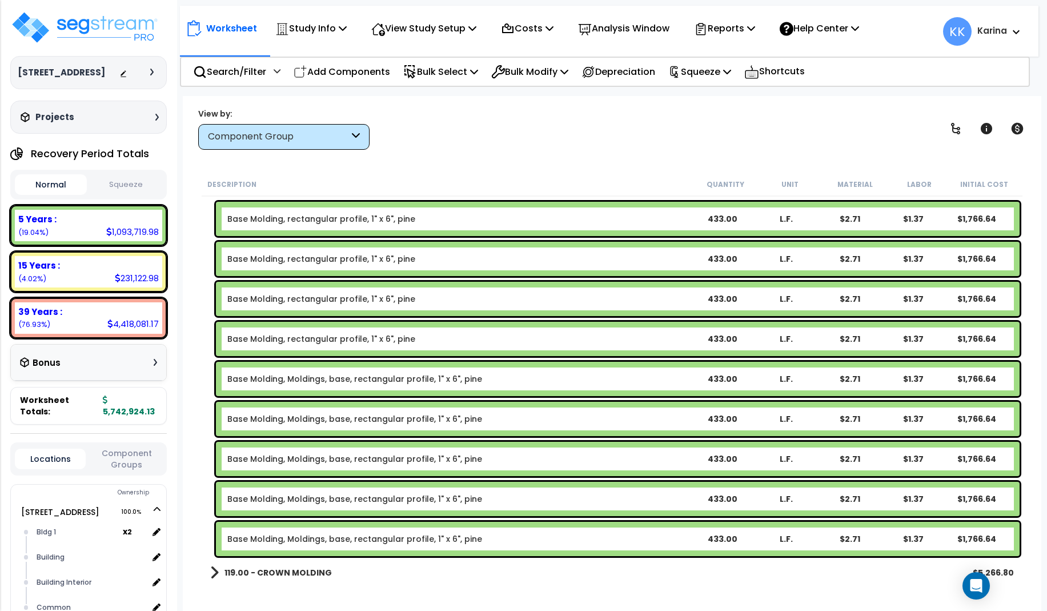
click at [392, 380] on link "Base Molding, Moldings, base, rectangular profile, 1" x 6", pine" at bounding box center [354, 378] width 255 height 11
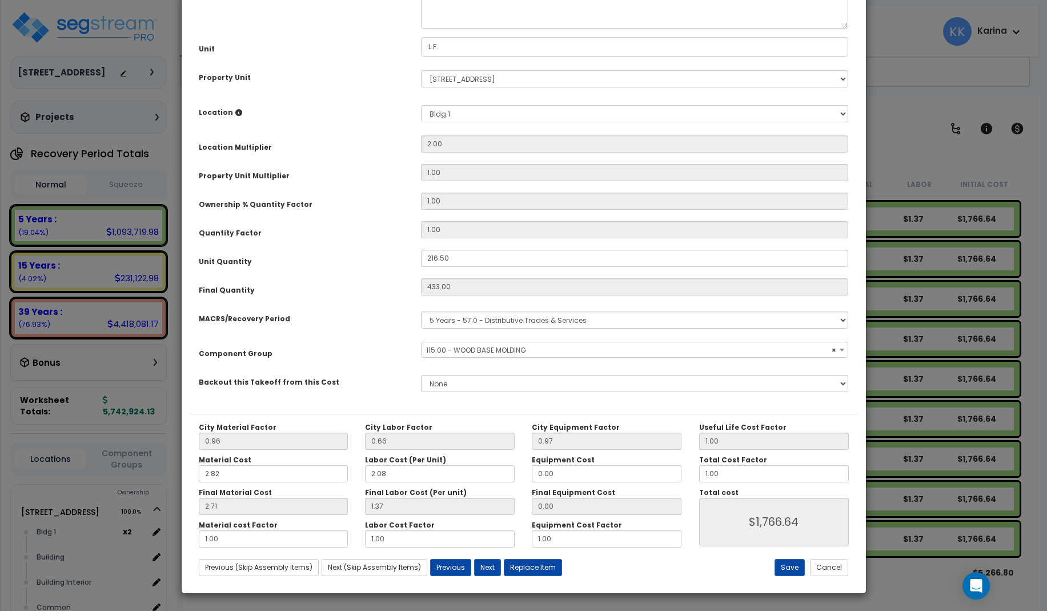
select select "56930"
drag, startPoint x: 530, startPoint y: 119, endPoint x: 478, endPoint y: 121, distance: 52.0
click at [478, 29] on textarea "Base Molding, Moldings, base, rectangular profile, 1" x 6", pine" at bounding box center [635, 4] width 428 height 47
type textarea "Base Molding, rectangular profile, 1" x 6", pine"
click at [794, 567] on button "Save" at bounding box center [790, 567] width 30 height 17
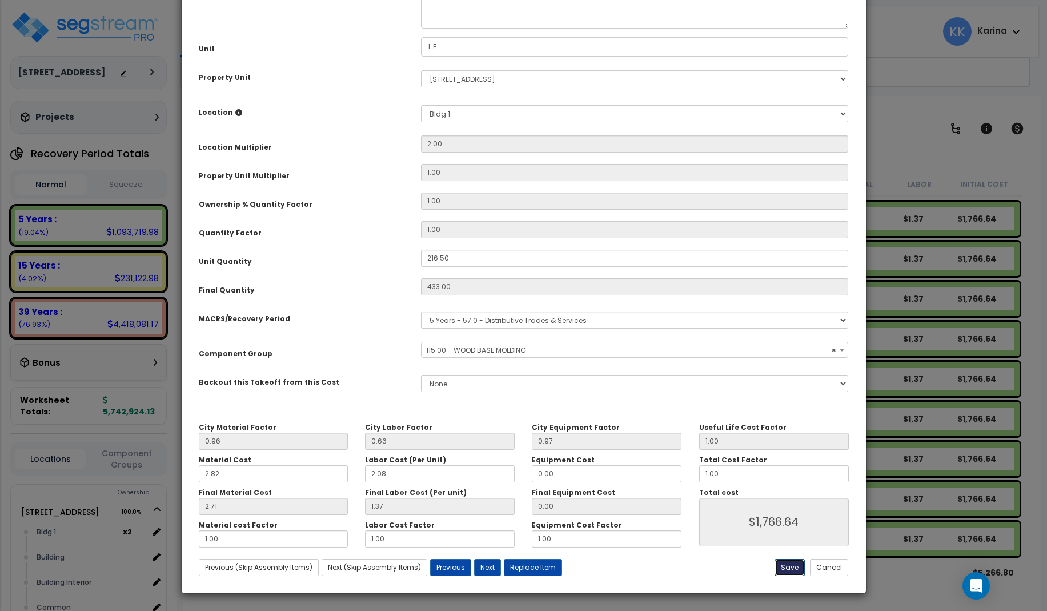
type input "1766.64"
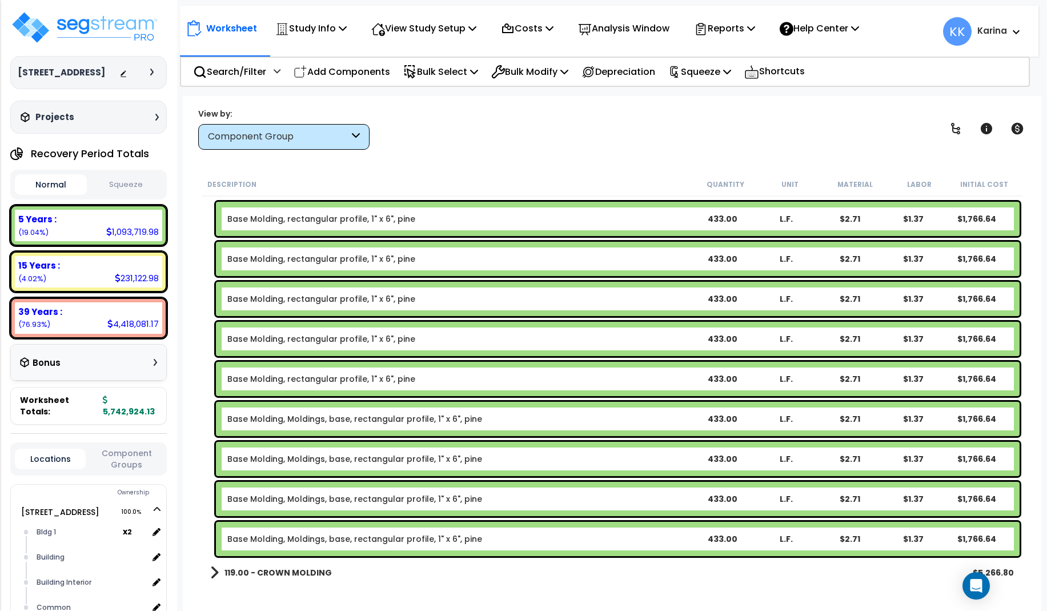
click at [393, 419] on link "Base Molding, Moldings, base, rectangular profile, 1" x 6", pine" at bounding box center [354, 418] width 255 height 11
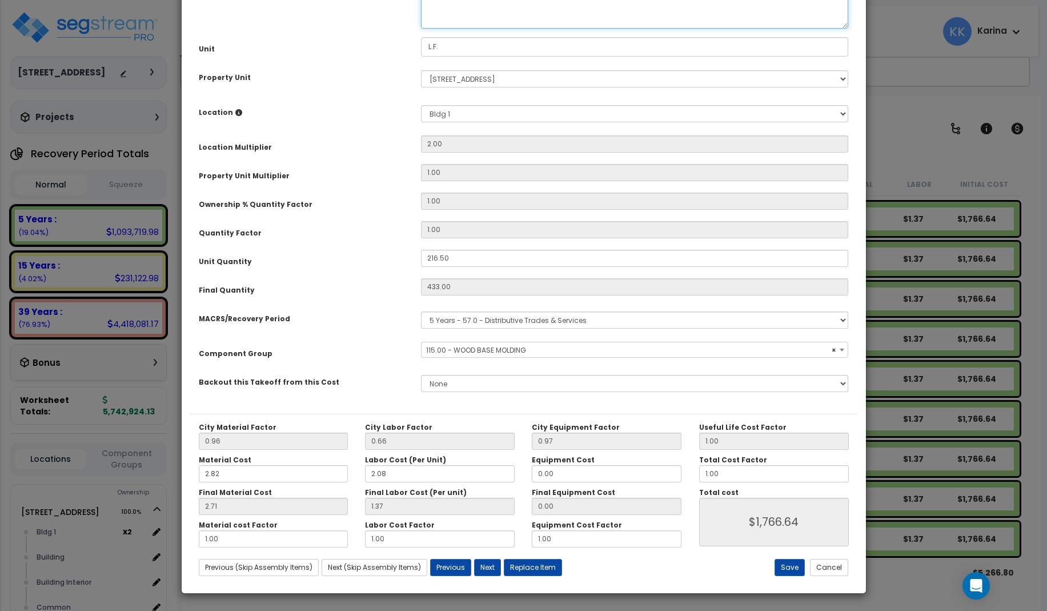
select select "56930"
drag, startPoint x: 531, startPoint y: 117, endPoint x: 479, endPoint y: 125, distance: 52.6
click at [479, 29] on textarea "Base Molding, Moldings, base, rectangular profile, 1" x 6", pine" at bounding box center [635, 4] width 428 height 47
type textarea "Base Molding, rectangular profile, 1" x 6", pine"
click at [785, 561] on button "Save" at bounding box center [790, 567] width 30 height 17
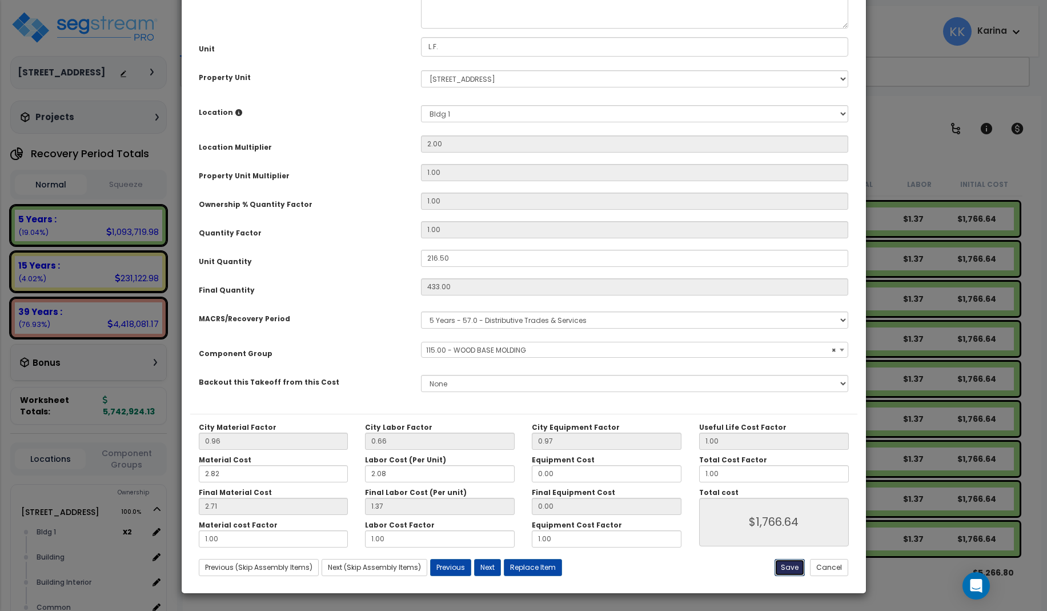
type input "1766.64"
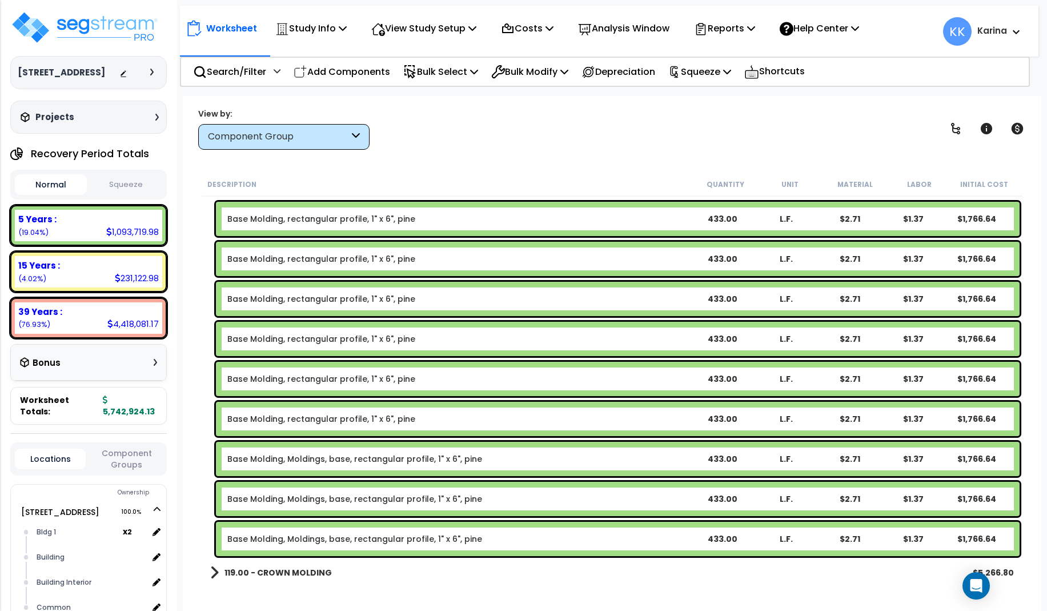
click at [391, 458] on link "Base Molding, Moldings, base, rectangular profile, 1" x 6", pine" at bounding box center [354, 458] width 255 height 11
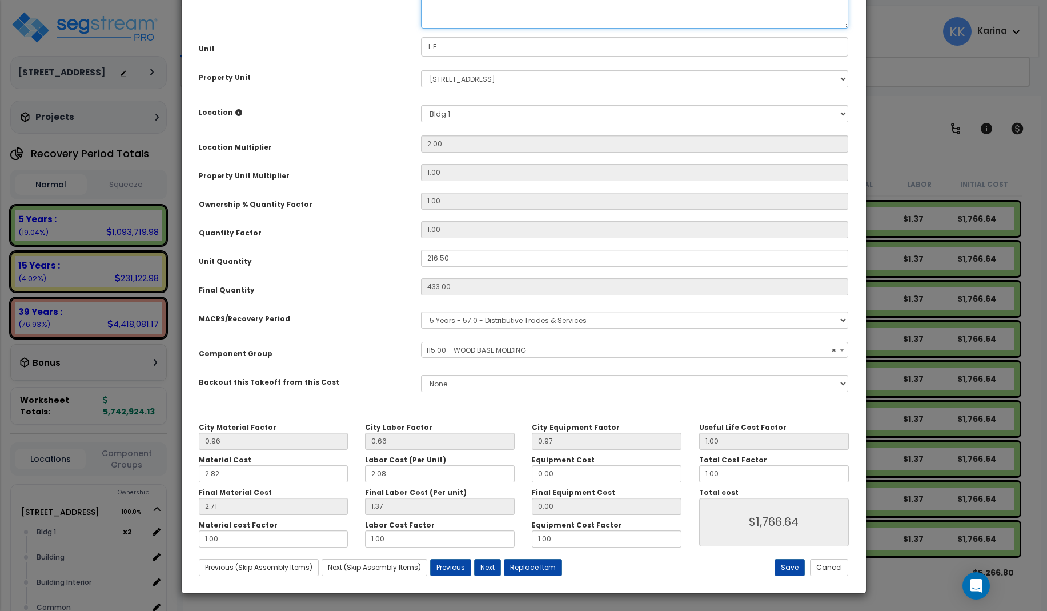
select select "56930"
drag, startPoint x: 531, startPoint y: 119, endPoint x: 479, endPoint y: 126, distance: 52.4
click at [479, 29] on textarea "Base Molding, Moldings, base, rectangular profile, 1" x 6", pine" at bounding box center [635, 4] width 428 height 47
type textarea "Base Molding, rectangular profile, 1" x 6", pine"
click at [790, 568] on button "Save" at bounding box center [790, 567] width 30 height 17
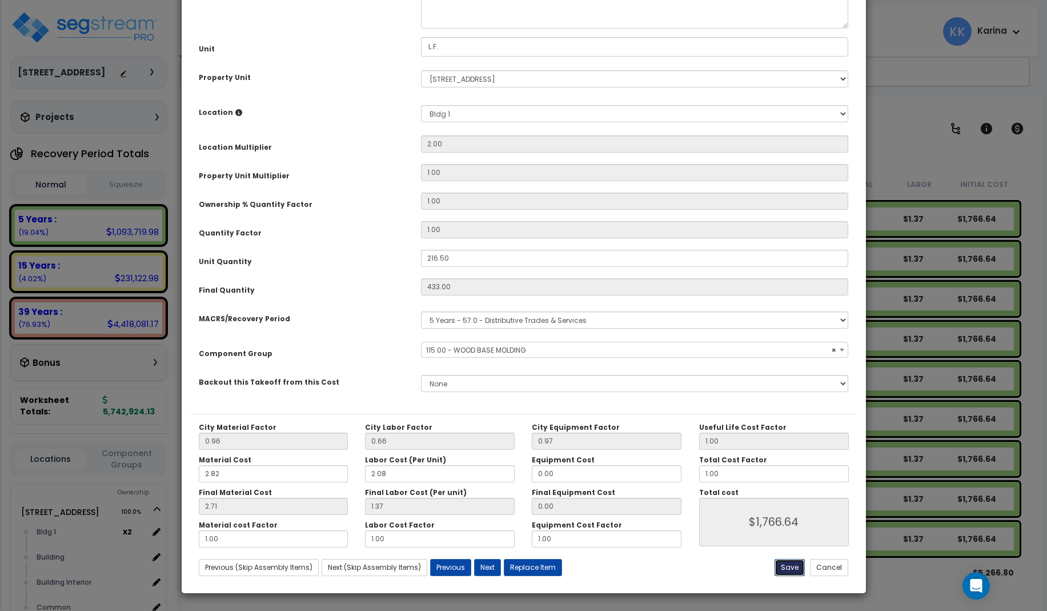
type input "1766.64"
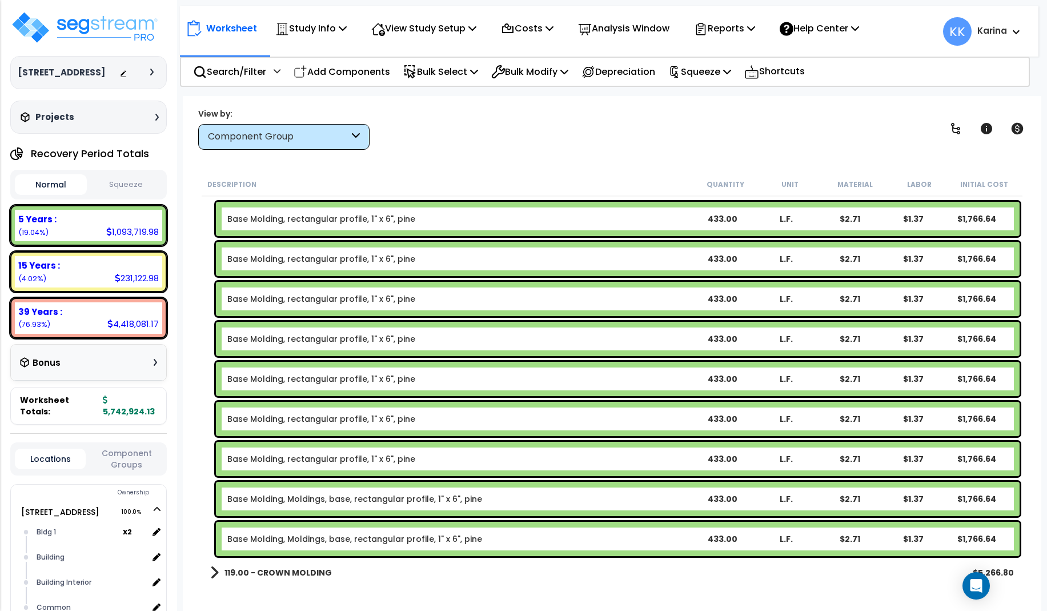
click at [386, 455] on link "Base Molding, rectangular profile, 1" x 6", pine" at bounding box center [321, 458] width 188 height 11
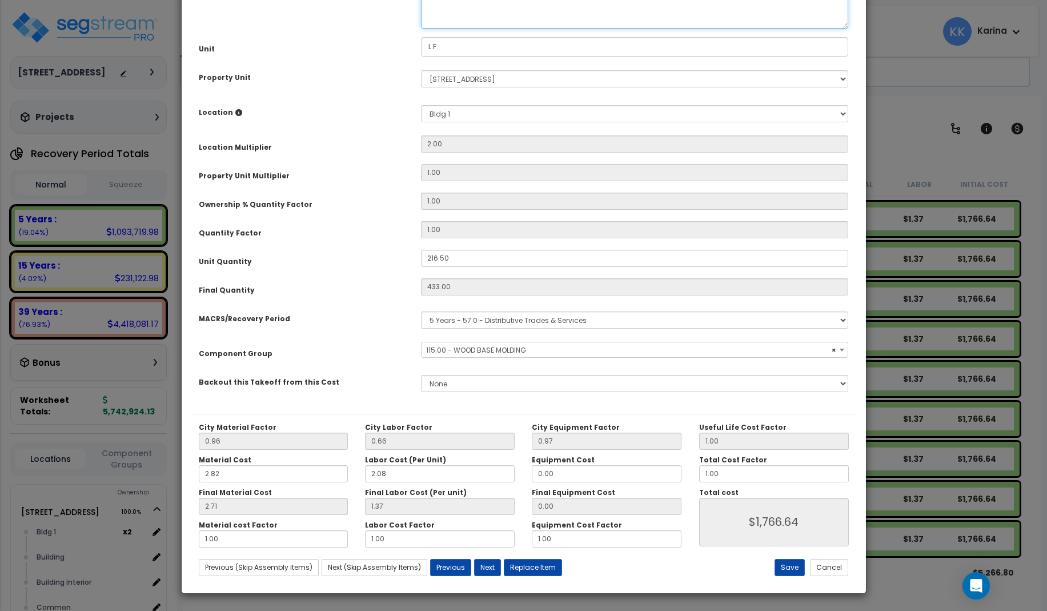
click at [542, 29] on textarea "Base Molding, rectangular profile, 1" x 6", pine" at bounding box center [635, 4] width 428 height 47
select select "56930"
click at [823, 564] on button "Cancel" at bounding box center [829, 567] width 38 height 17
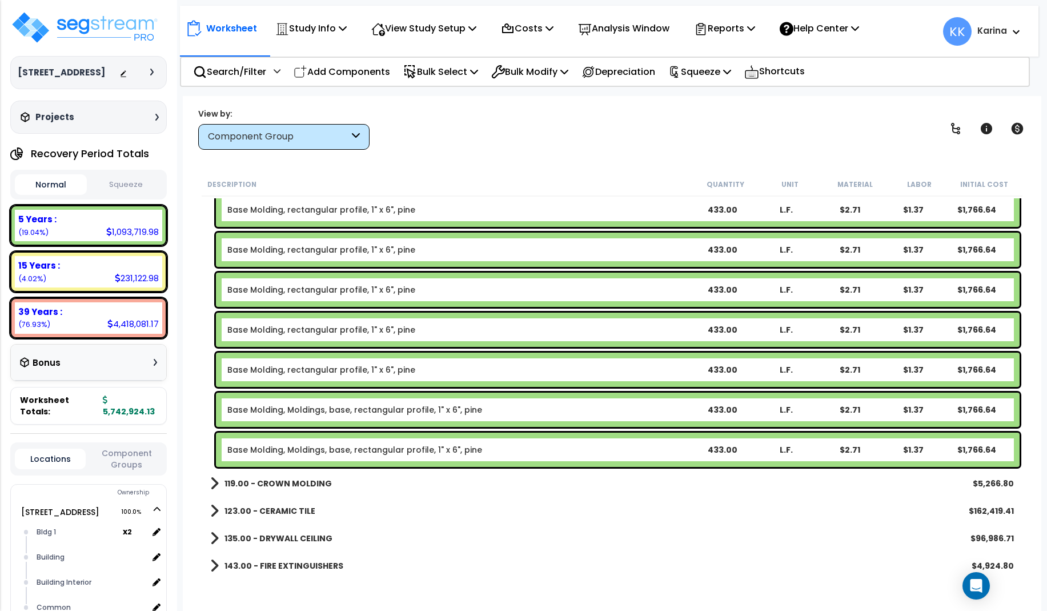
scroll to position [1165, 0]
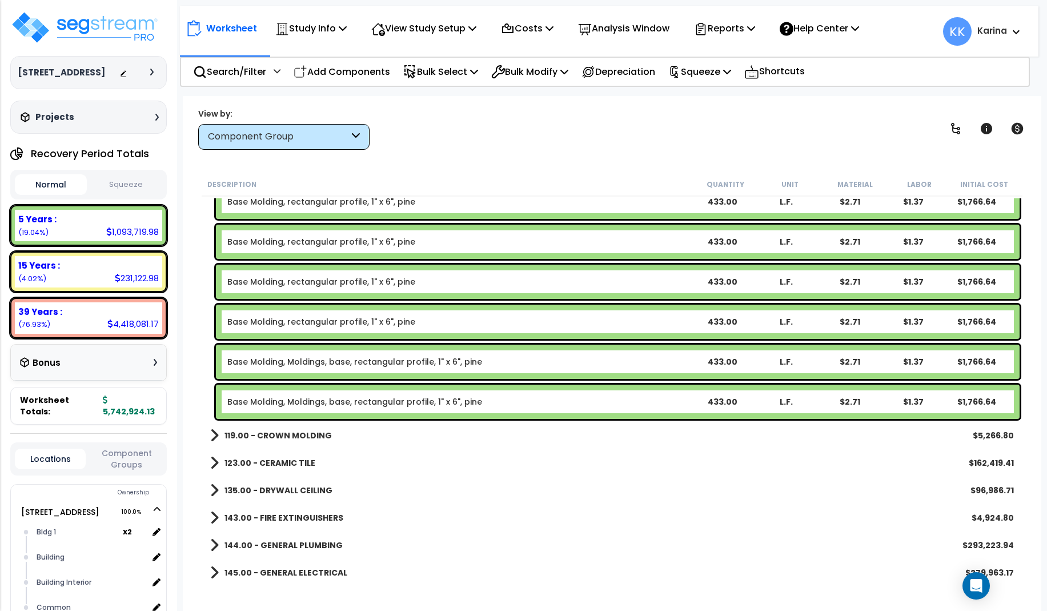
click at [343, 364] on link "Base Molding, Moldings, base, rectangular profile, 1" x 6", pine" at bounding box center [354, 361] width 255 height 11
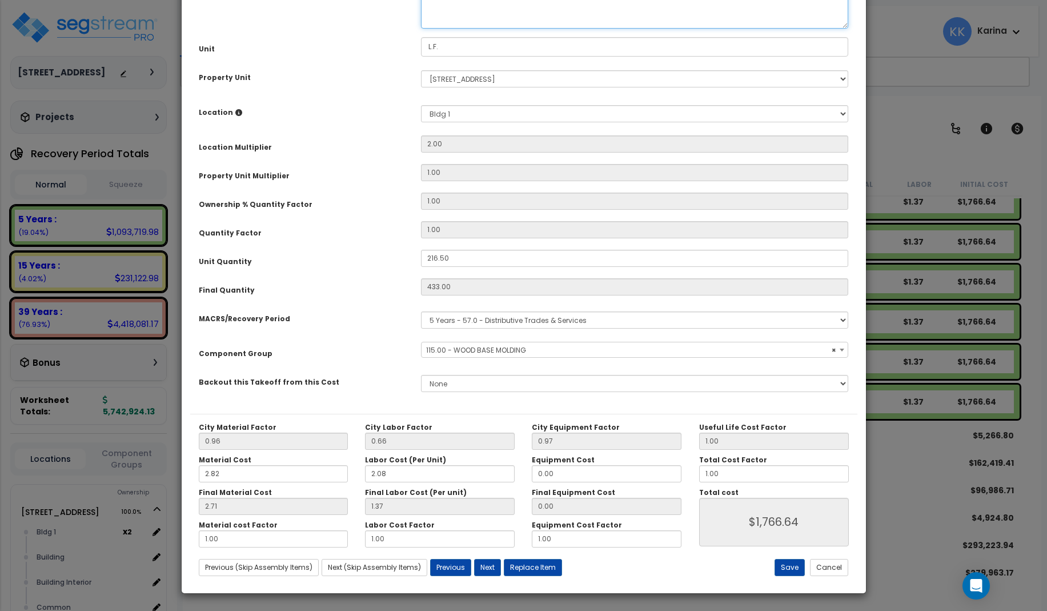
select select "56930"
drag, startPoint x: 530, startPoint y: 117, endPoint x: 480, endPoint y: 118, distance: 50.3
click at [480, 29] on textarea "Base Molding, Moldings, base, rectangular profile, 1" x 6", pine" at bounding box center [635, 4] width 428 height 47
type textarea "Base Molding, rectangular profile, 1" x 6", pine"
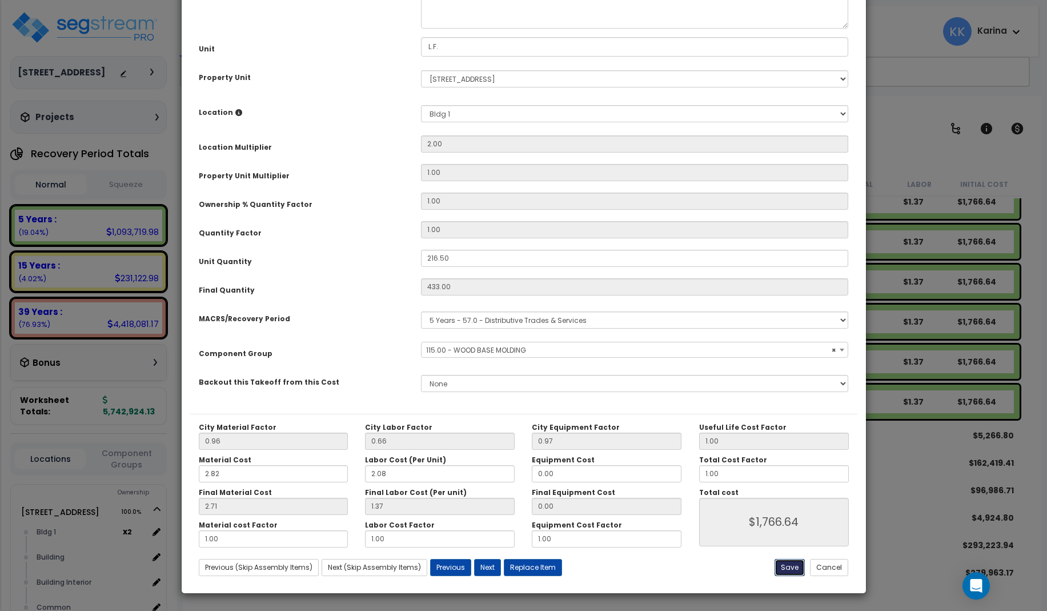
click at [789, 568] on button "Save" at bounding box center [790, 567] width 30 height 17
type input "1766.64"
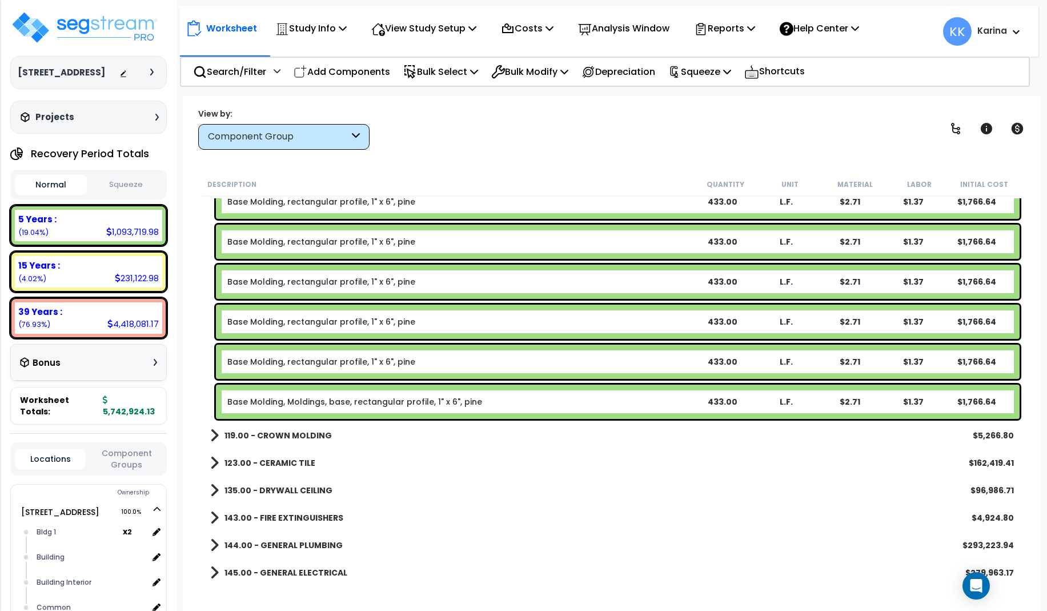
click at [343, 403] on link "Base Molding, Moldings, base, rectangular profile, 1" x 6", pine" at bounding box center [354, 401] width 255 height 11
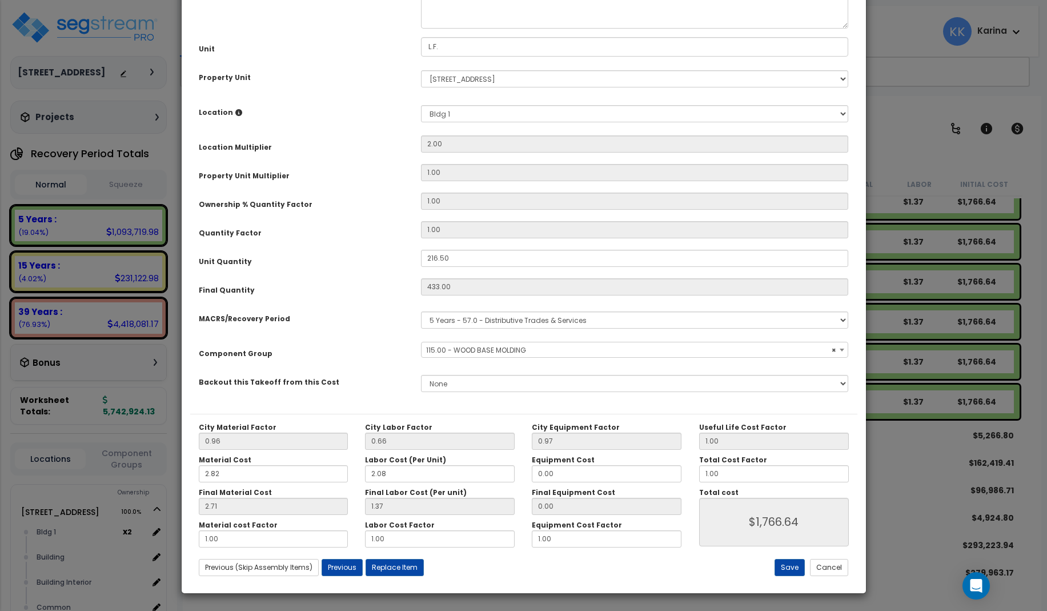
select select "56930"
drag, startPoint x: 530, startPoint y: 118, endPoint x: 479, endPoint y: 122, distance: 51.6
click at [479, 29] on textarea "Base Molding, Moldings, base, rectangular profile, 1" x 6", pine" at bounding box center [635, 4] width 428 height 47
type textarea "Base Molding, rectangular profile, 1" x 6", pine"
click at [791, 567] on button "Save" at bounding box center [790, 567] width 30 height 17
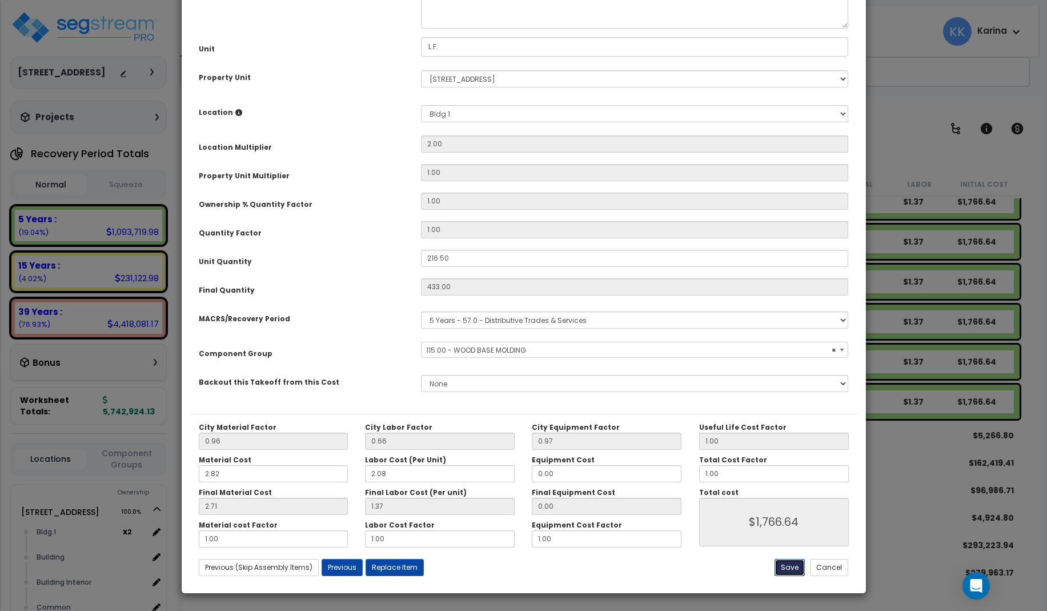
type input "1766.64"
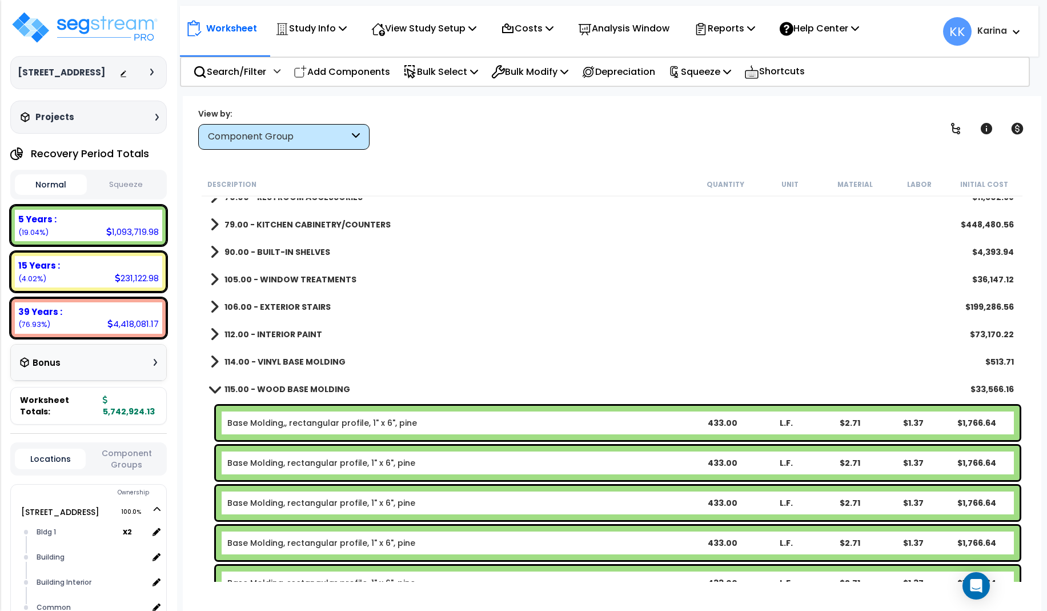
scroll to position [411, 0]
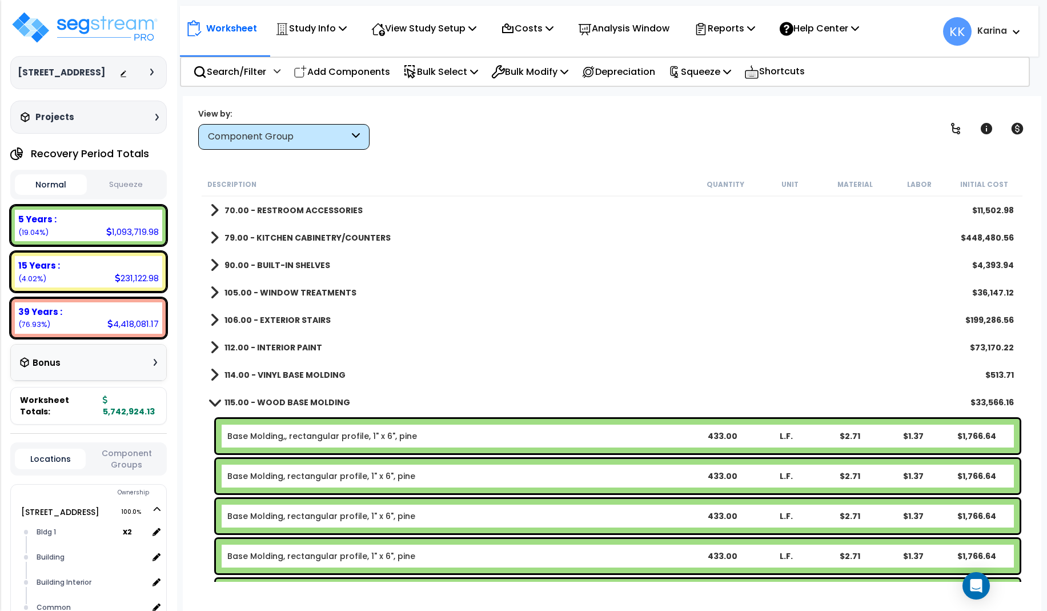
click at [209, 399] on span at bounding box center [214, 402] width 16 height 9
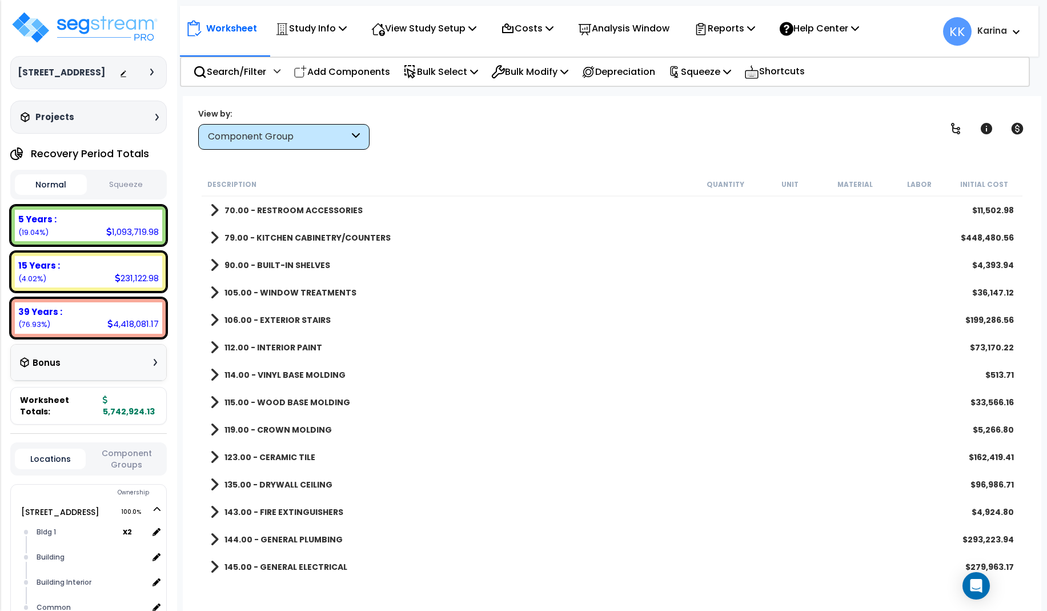
click at [214, 426] on span at bounding box center [214, 430] width 9 height 16
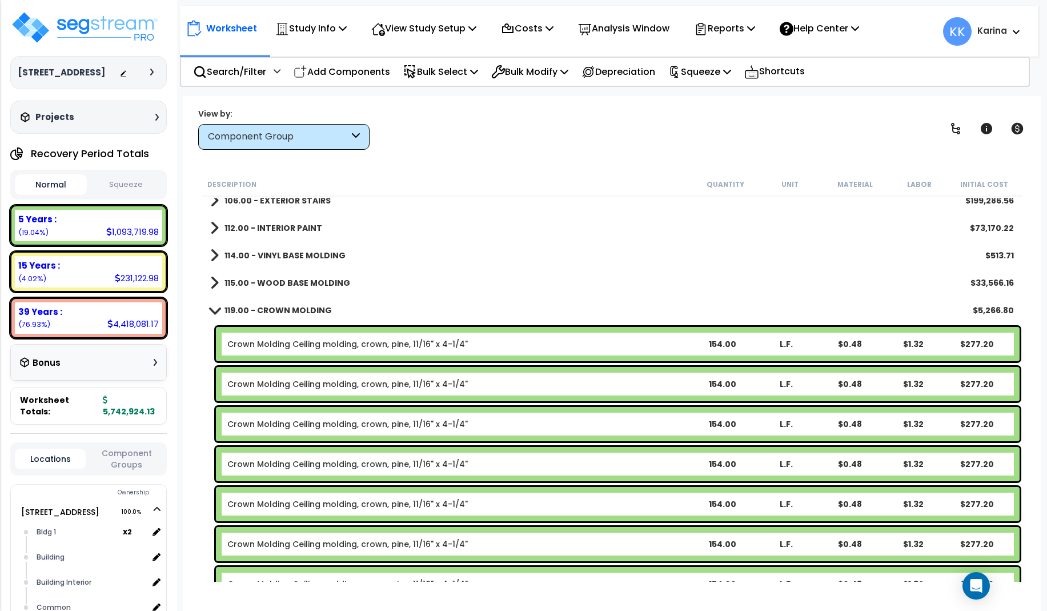
scroll to position [548, 0]
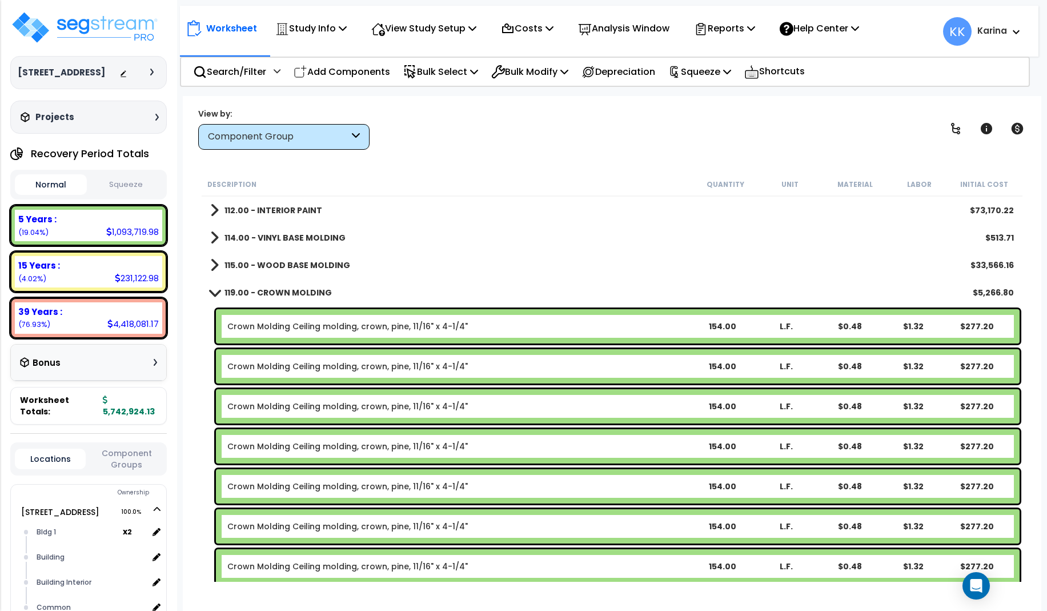
click at [317, 322] on link "Crown Molding Ceiling molding, crown, pine, 11/16" x 4-1/4"" at bounding box center [347, 325] width 241 height 11
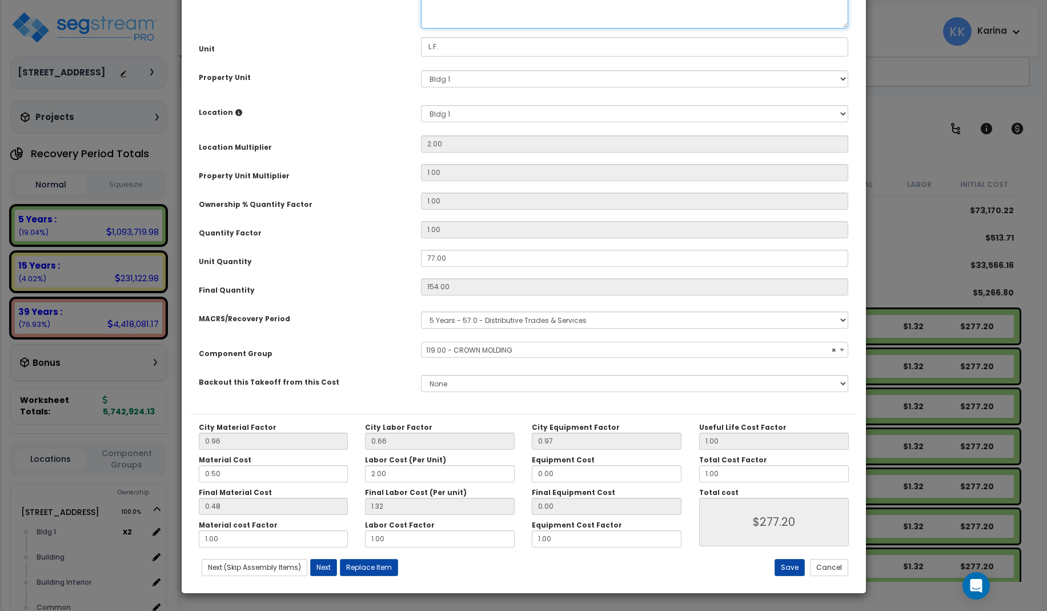
select select "56934"
drag, startPoint x: 538, startPoint y: 119, endPoint x: 480, endPoint y: 119, distance: 58.3
click at [480, 29] on textarea "Crown Molding Ceiling molding, crown, pine, 11/16" x 4-1/4"" at bounding box center [635, 4] width 428 height 47
drag, startPoint x: 505, startPoint y: 119, endPoint x: 481, endPoint y: 121, distance: 24.0
click at [481, 29] on textarea "Crown Molding Ceiling molding, crown, pine, 11/16" x 4-1/4"" at bounding box center [635, 4] width 428 height 47
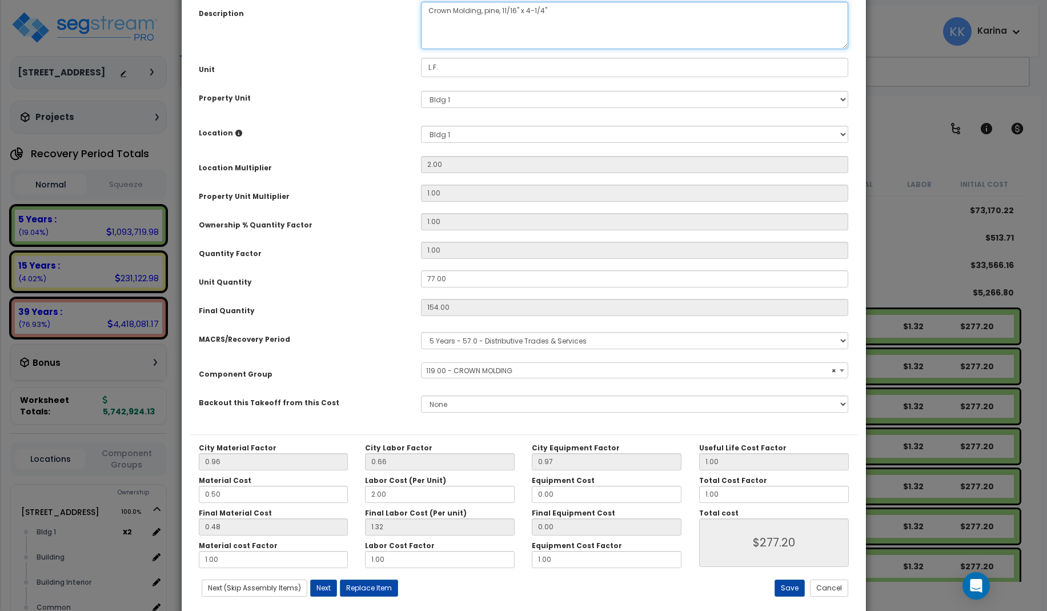
scroll to position [129, 0]
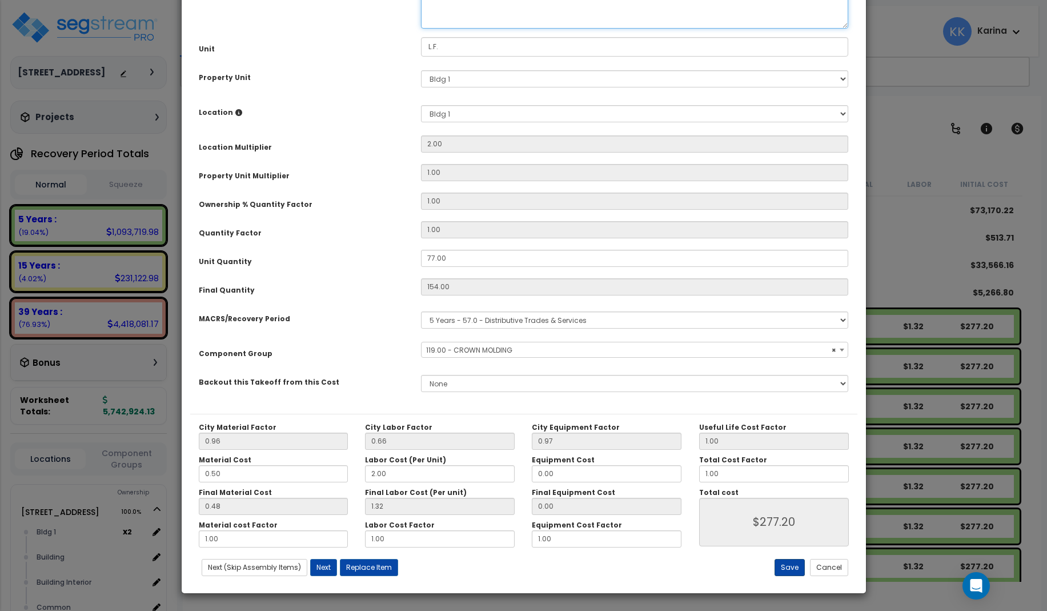
type textarea "Crown Molding, pine, 11/16" x 4-1/4""
click at [792, 567] on button "Save" at bounding box center [790, 567] width 30 height 17
type input "277.20"
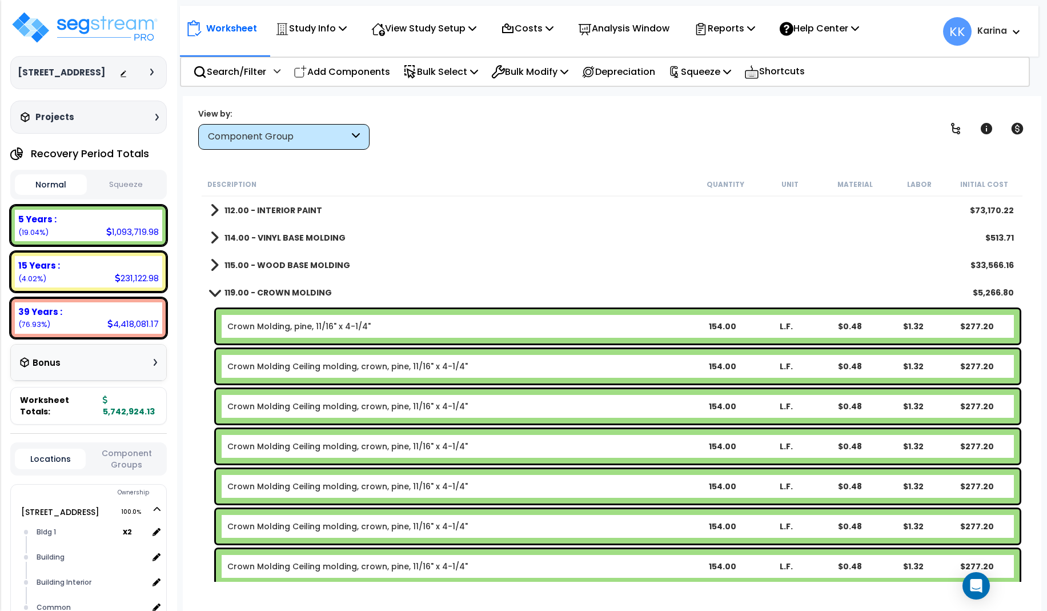
click at [341, 365] on link "Crown Molding Ceiling molding, crown, pine, 11/16" x 4-1/4"" at bounding box center [347, 365] width 241 height 11
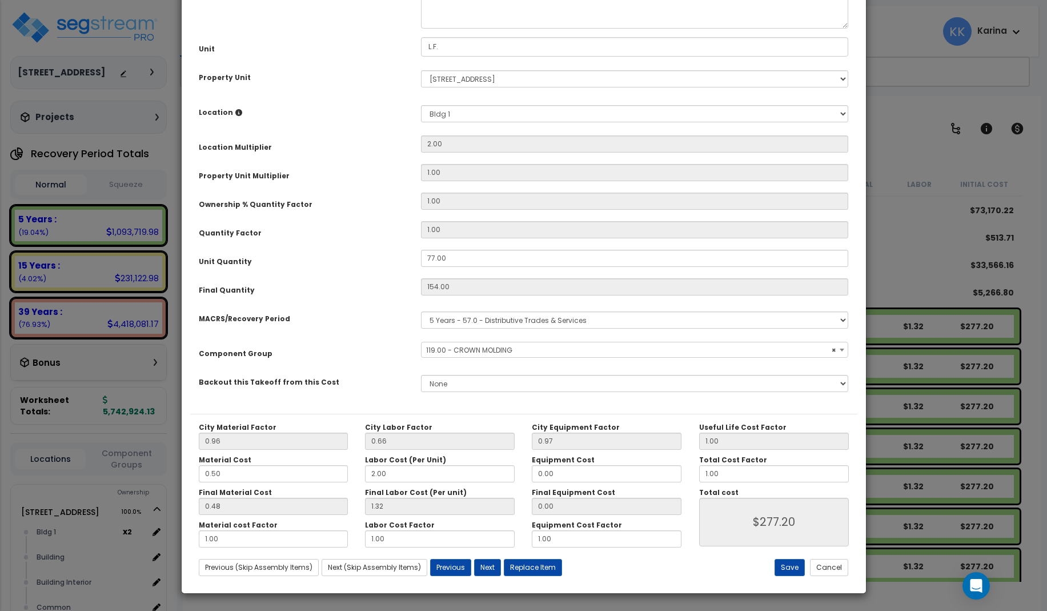
select select "56934"
drag, startPoint x: 560, startPoint y: 117, endPoint x: 480, endPoint y: 120, distance: 80.0
click at [480, 29] on textarea "Crown Molding Ceiling molding, crown, pine, 11/16" x 4-1/4"" at bounding box center [635, 4] width 428 height 47
type textarea "Crown Molding, pine, 11/16" x 4-1/4""
click at [791, 569] on button "Save" at bounding box center [790, 567] width 30 height 17
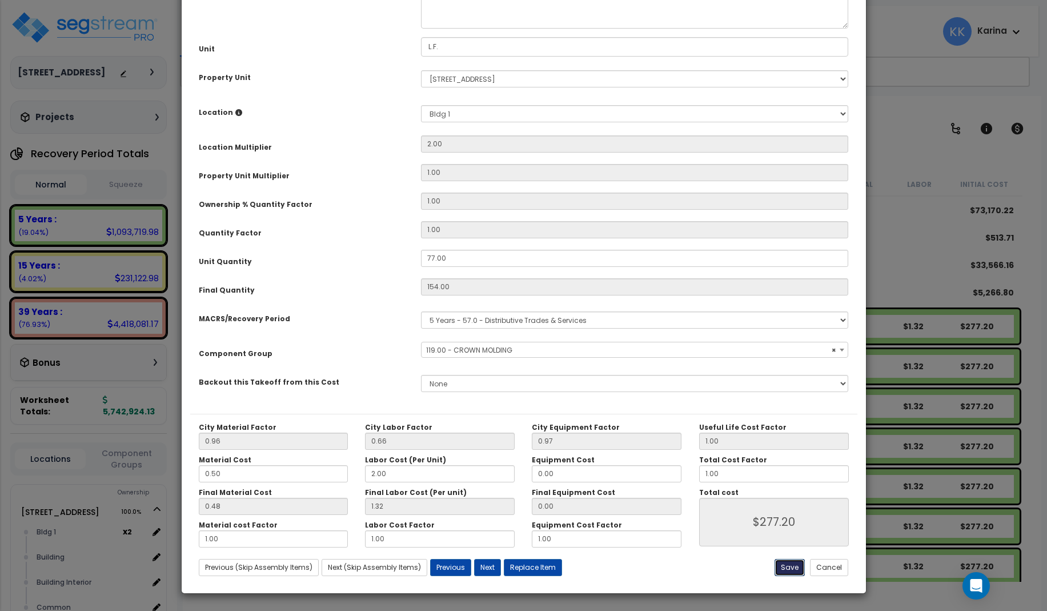
type input "277.20"
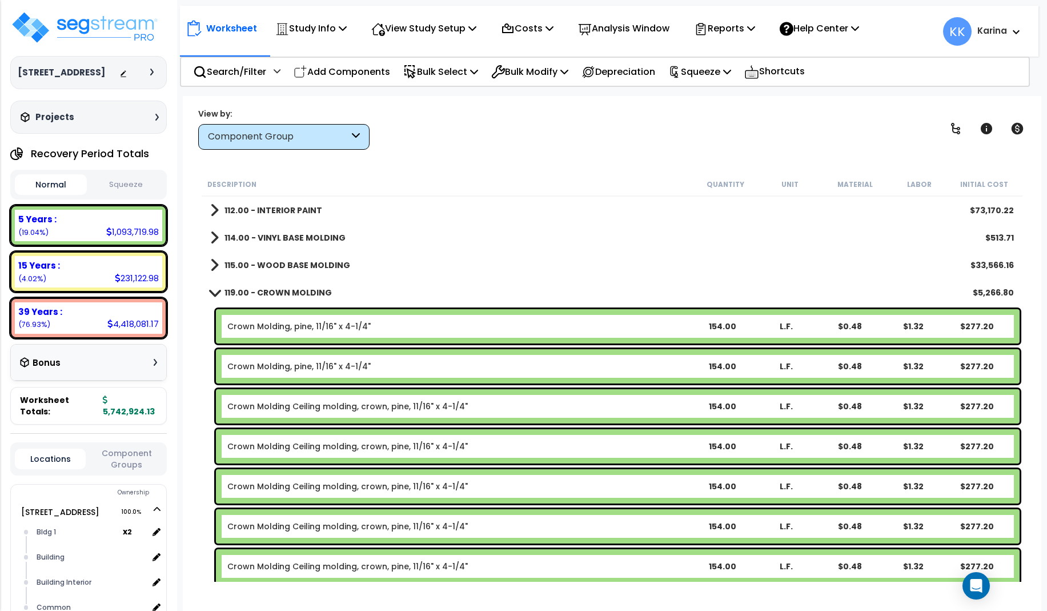
click at [350, 407] on link "Crown Molding Ceiling molding, crown, pine, 11/16" x 4-1/4"" at bounding box center [347, 405] width 241 height 11
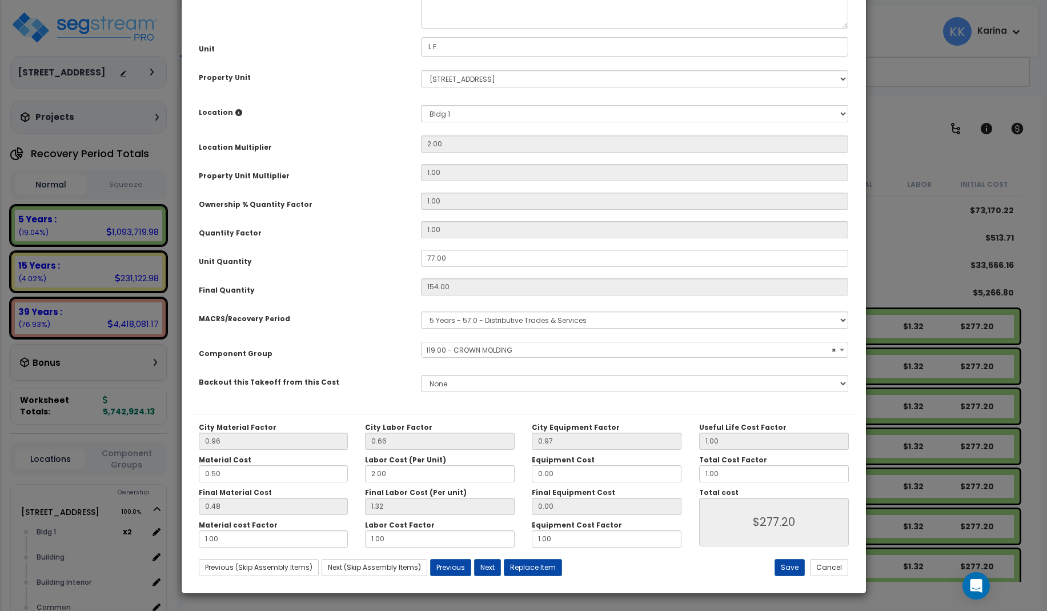
select select "56934"
drag, startPoint x: 558, startPoint y: 118, endPoint x: 478, endPoint y: 114, distance: 80.1
click at [478, 29] on textarea "Crown Molding Ceiling molding, crown, pine, 11/16" x 4-1/4"" at bounding box center [635, 4] width 428 height 47
type textarea "Crown Molding, pine, 11/16" x 4-1/4""
click at [789, 564] on button "Save" at bounding box center [790, 567] width 30 height 17
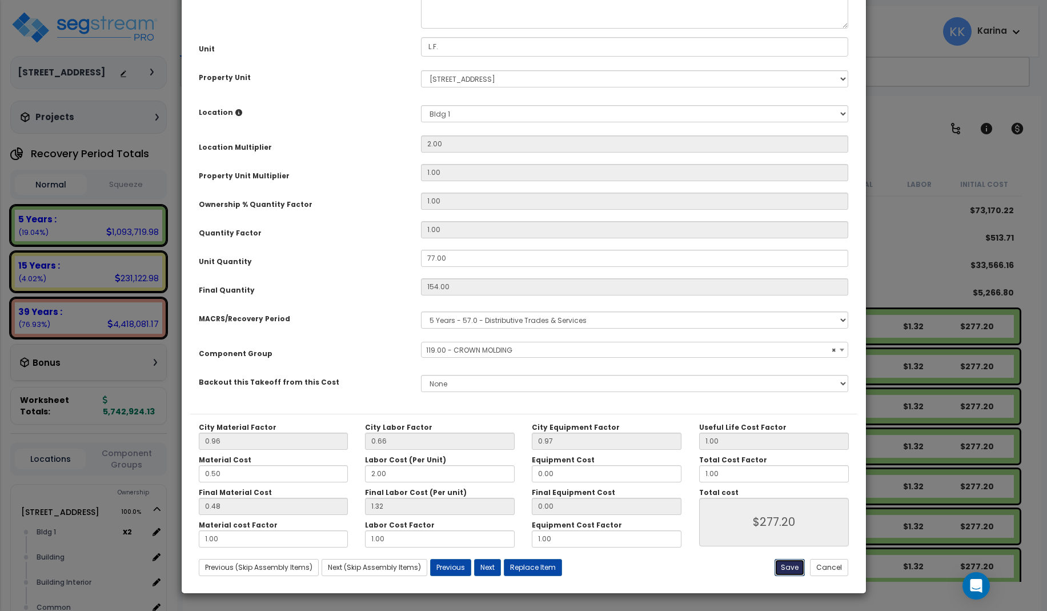
type input "277.20"
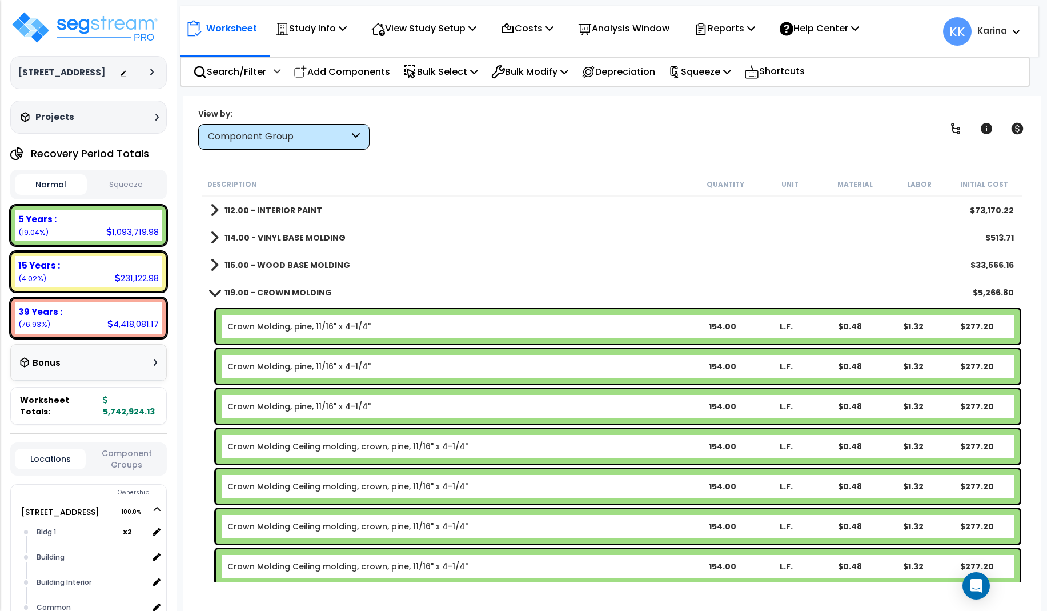
click at [350, 444] on link "Crown Molding Ceiling molding, crown, pine, 11/16" x 4-1/4"" at bounding box center [347, 445] width 241 height 11
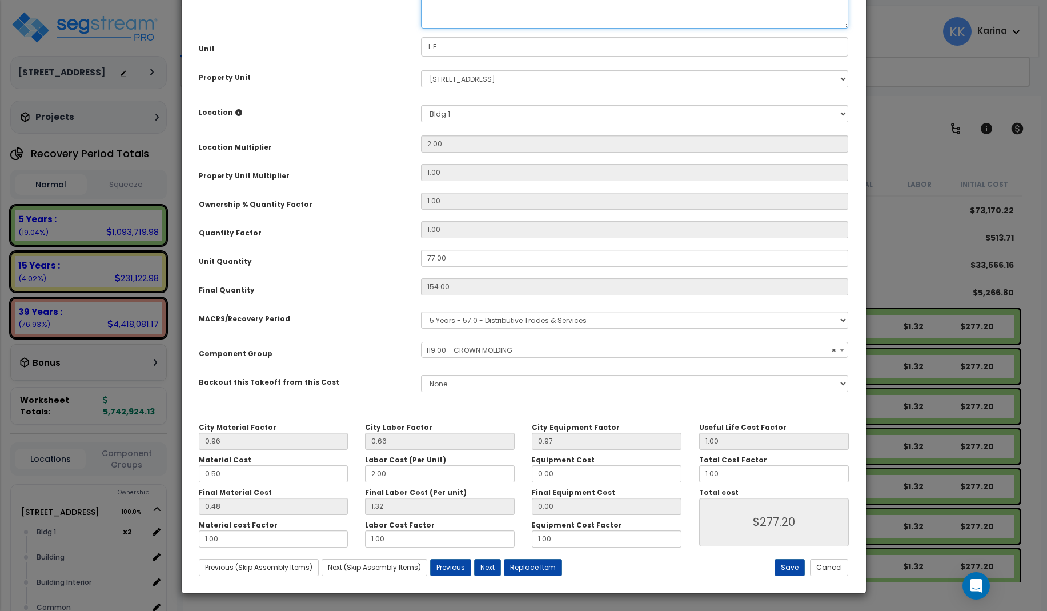
select select "56934"
drag, startPoint x: 558, startPoint y: 118, endPoint x: 479, endPoint y: 123, distance: 79.0
click at [479, 29] on textarea "Crown Molding Ceiling molding, crown, pine, 11/16" x 4-1/4"" at bounding box center [635, 4] width 428 height 47
type textarea "Crown Molding, pine, 11/16" x 4-1/4""
click at [788, 564] on button "Save" at bounding box center [790, 567] width 30 height 17
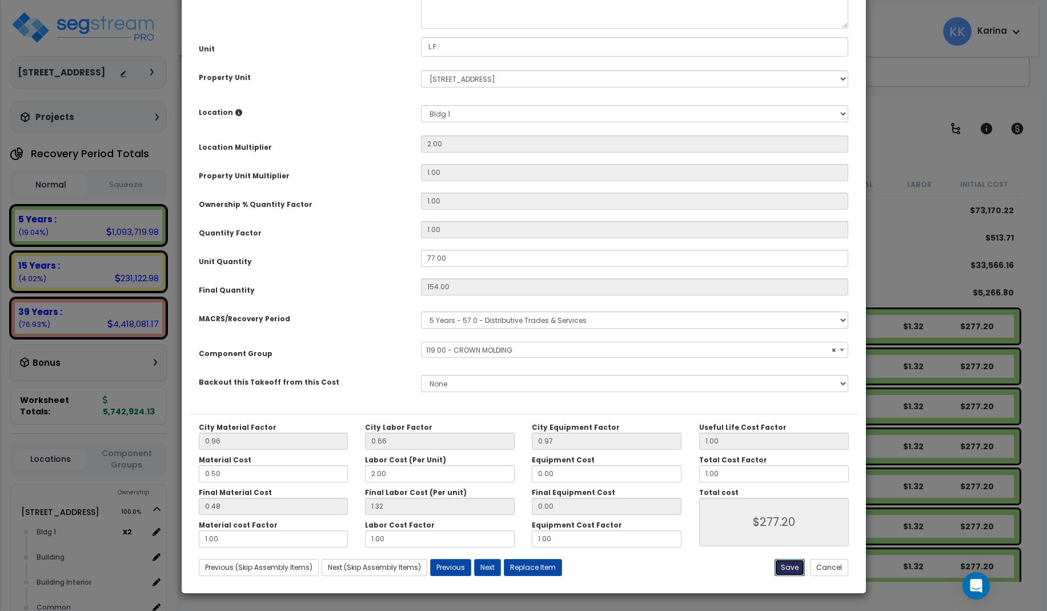
type input "277.20"
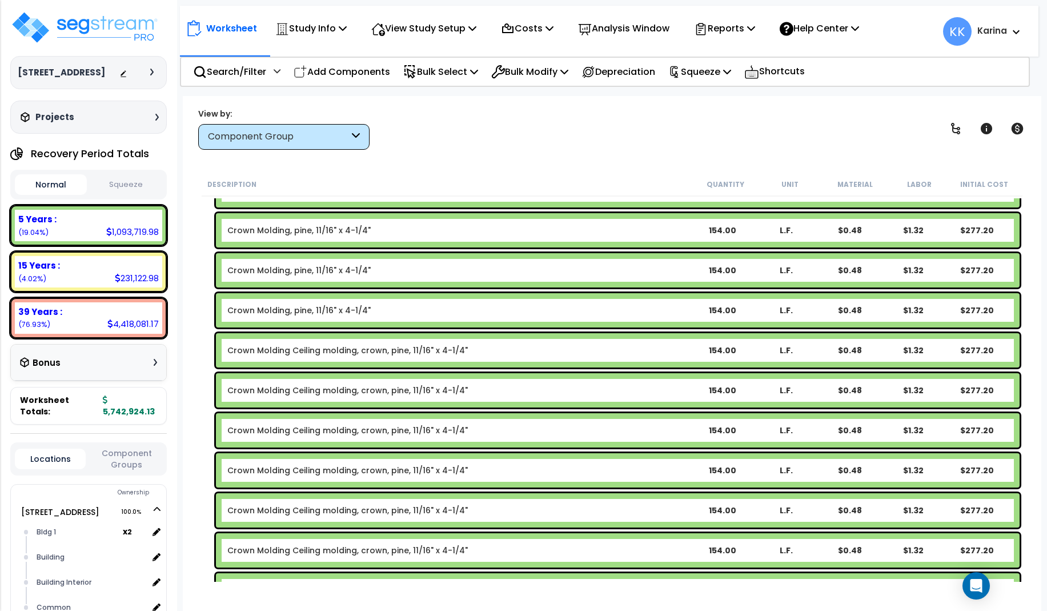
scroll to position [686, 0]
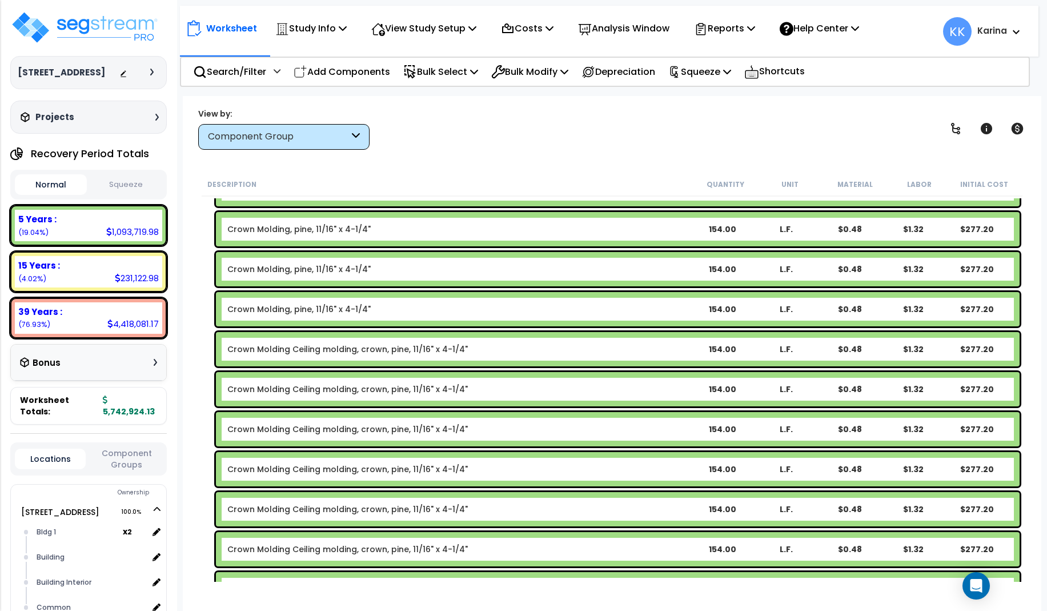
click at [360, 351] on link "Crown Molding Ceiling molding, crown, pine, 11/16" x 4-1/4"" at bounding box center [347, 348] width 241 height 11
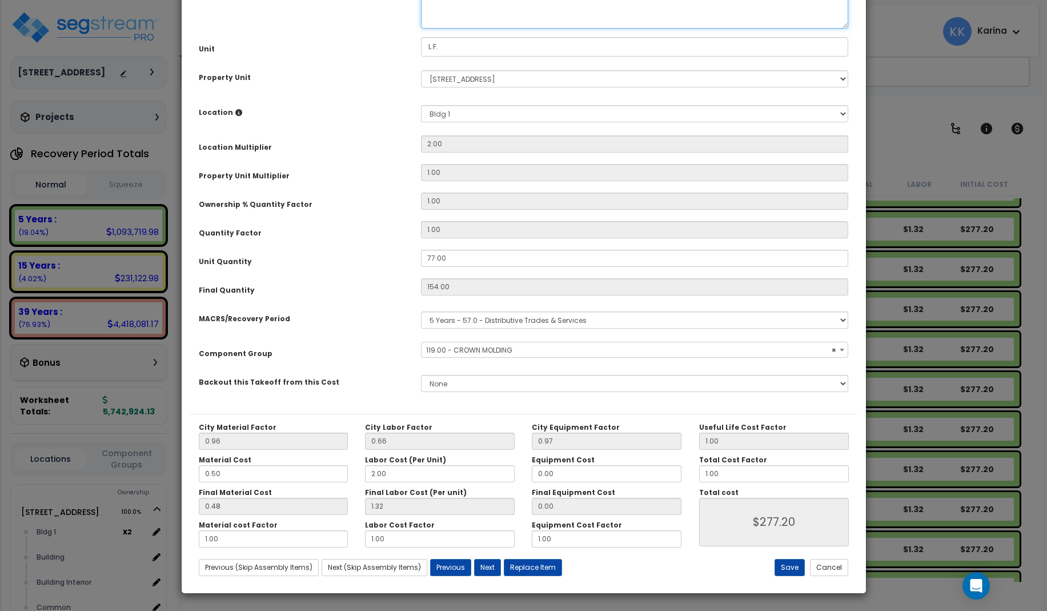
select select "56934"
drag, startPoint x: 559, startPoint y: 119, endPoint x: 480, endPoint y: 118, distance: 78.3
click at [480, 29] on textarea "Crown Molding Ceiling molding, crown, pine, 11/16" x 4-1/4"" at bounding box center [635, 4] width 428 height 47
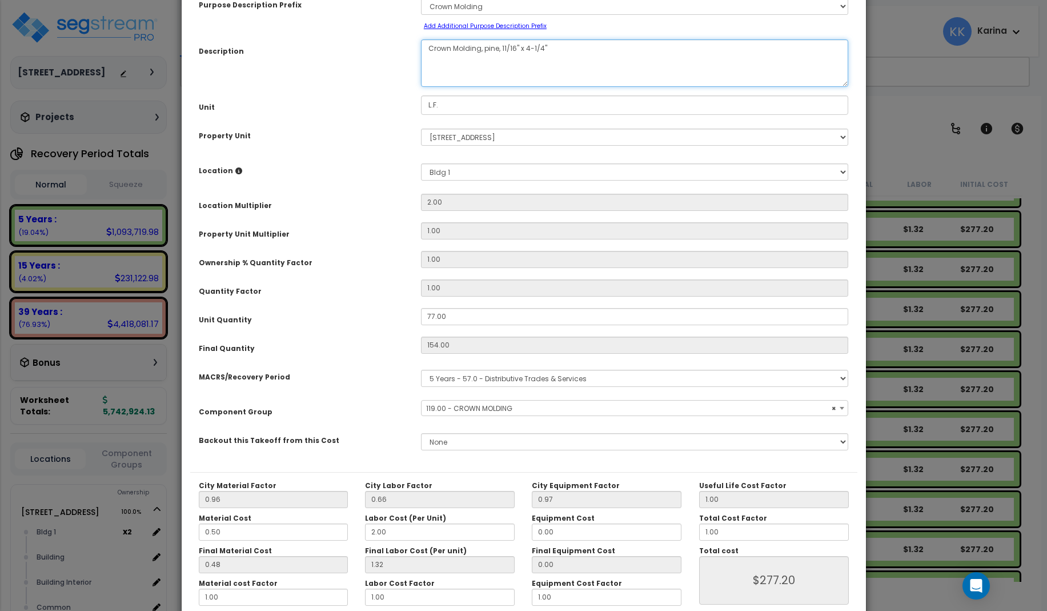
scroll to position [129, 0]
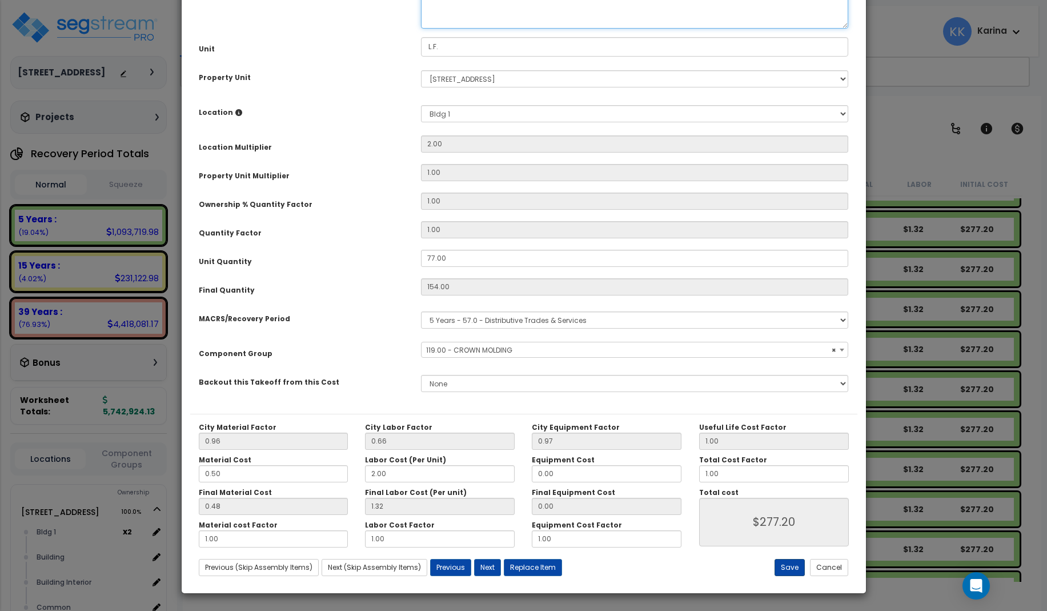
type textarea "Crown Molding, pine, 11/16" x 4-1/4""
click at [792, 563] on button "Save" at bounding box center [790, 567] width 30 height 17
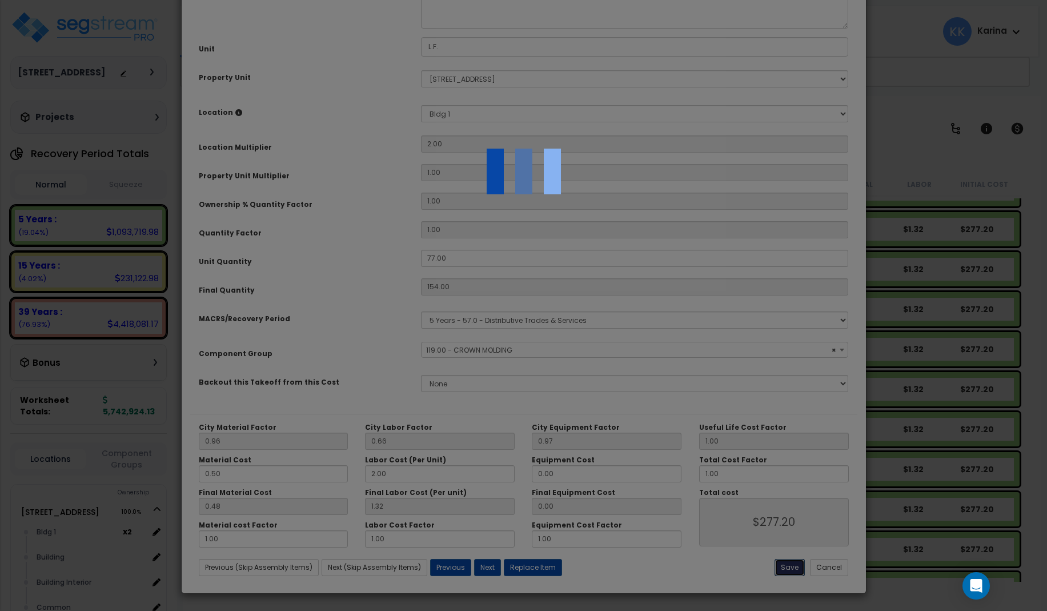
type input "277.20"
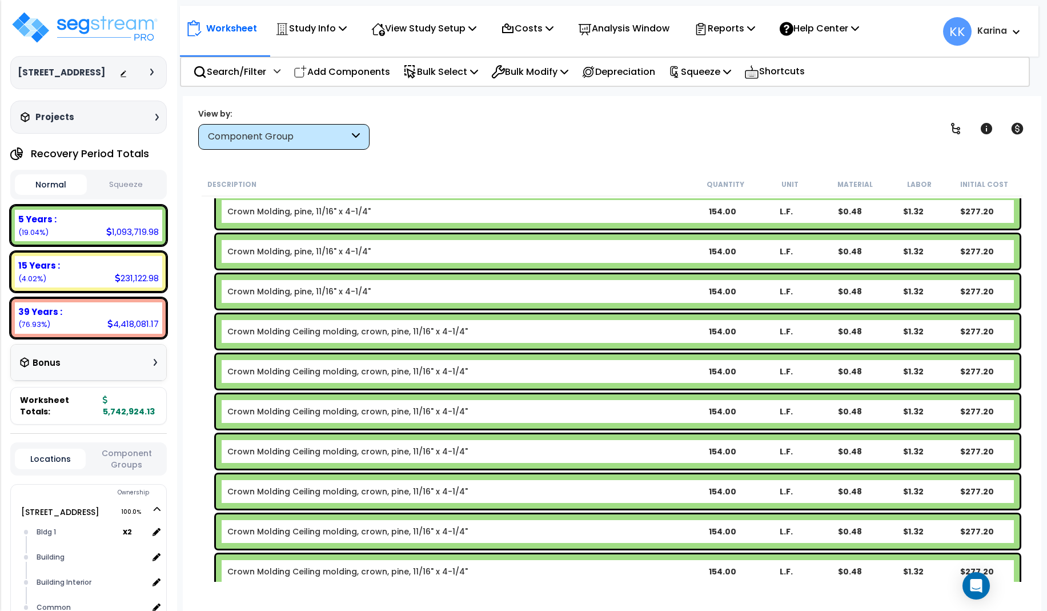
scroll to position [823, 0]
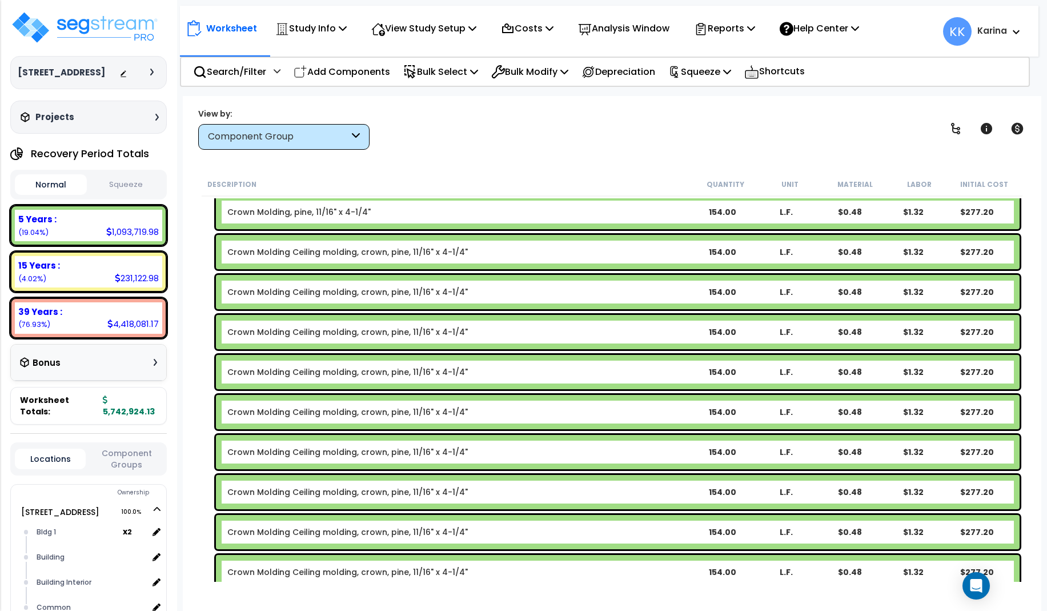
click at [366, 252] on link "Crown Molding Ceiling molding, crown, pine, 11/16" x 4-1/4"" at bounding box center [347, 251] width 241 height 11
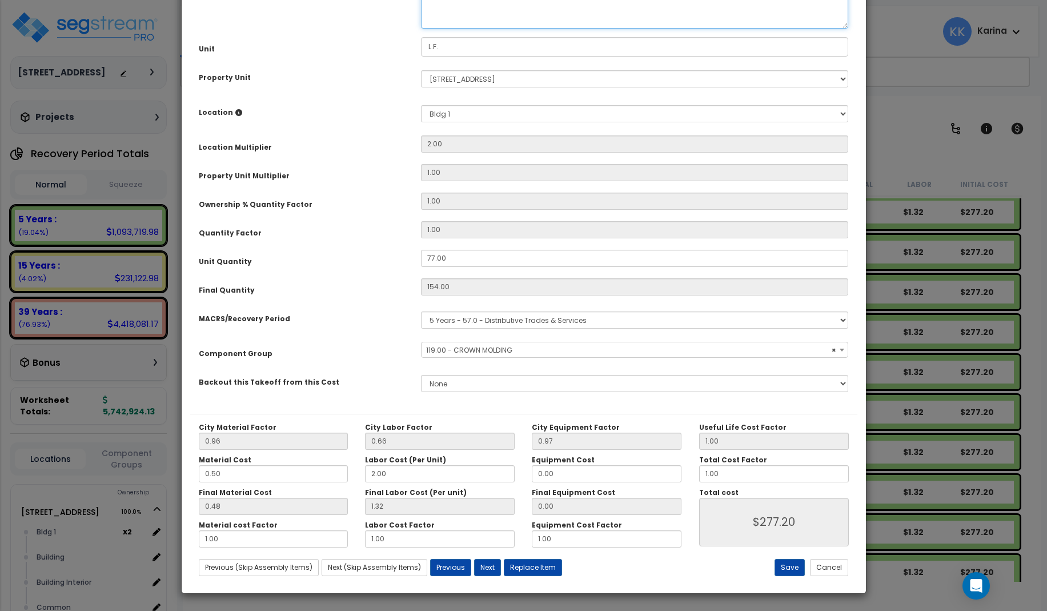
select select "56934"
drag, startPoint x: 558, startPoint y: 119, endPoint x: 479, endPoint y: 122, distance: 78.9
click at [479, 29] on textarea "Crown Molding Ceiling molding, crown, pine, 11/16" x 4-1/4"" at bounding box center [635, 4] width 428 height 47
type textarea "Crown Molding, pine, 11/16" x 4-1/4""
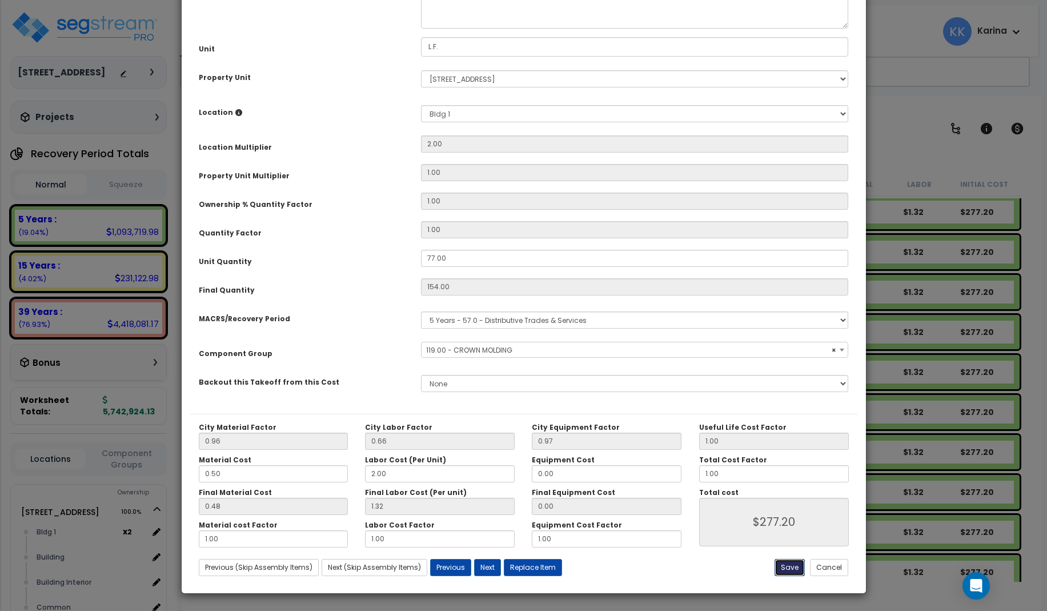
click at [789, 568] on button "Save" at bounding box center [790, 567] width 30 height 17
type input "277.20"
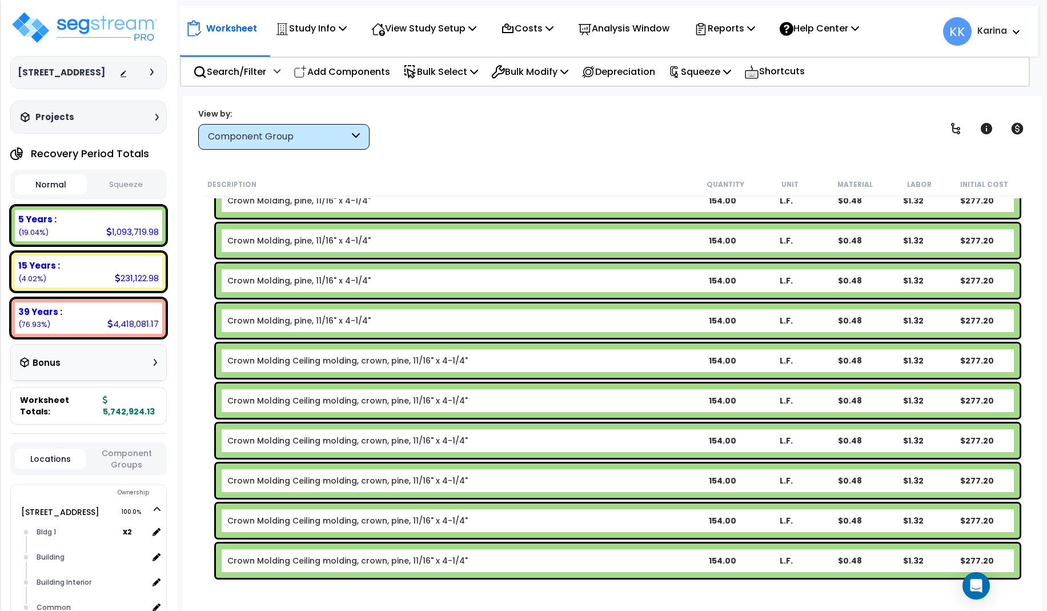
scroll to position [823, 0]
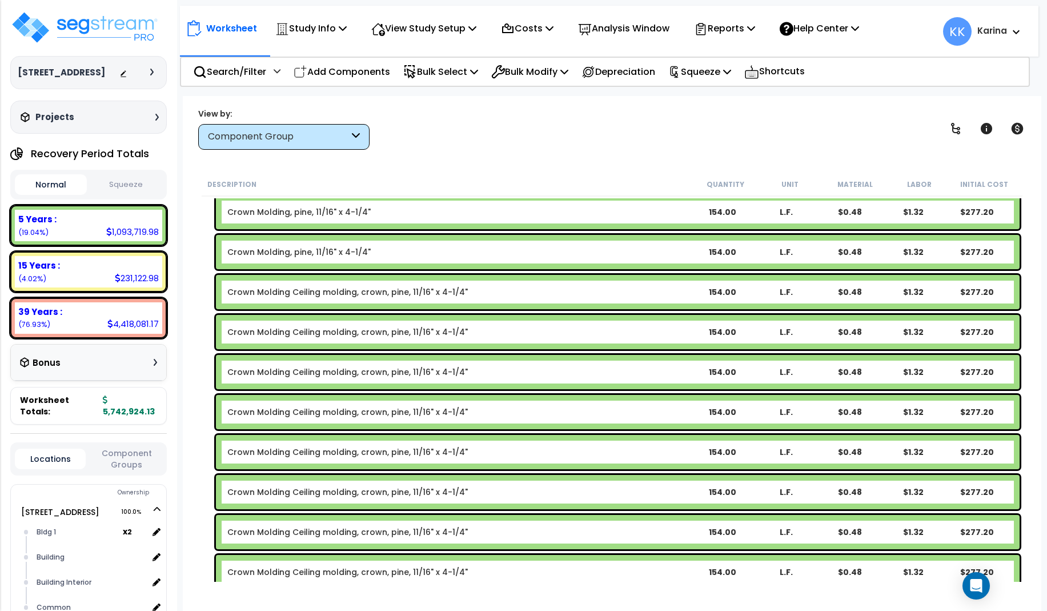
click at [357, 289] on link "Crown Molding Ceiling molding, crown, pine, 11/16" x 4-1/4"" at bounding box center [347, 291] width 241 height 11
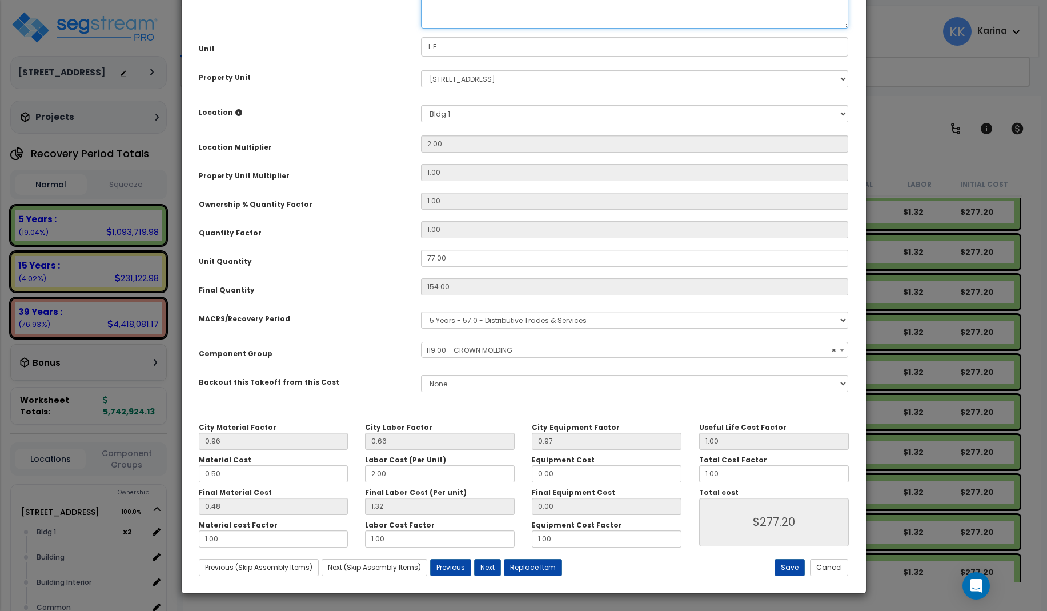
select select "56934"
drag, startPoint x: 558, startPoint y: 119, endPoint x: 480, endPoint y: 122, distance: 77.7
click at [480, 29] on textarea "Crown Molding Ceiling molding, crown, pine, 11/16" x 4-1/4"" at bounding box center [635, 4] width 428 height 47
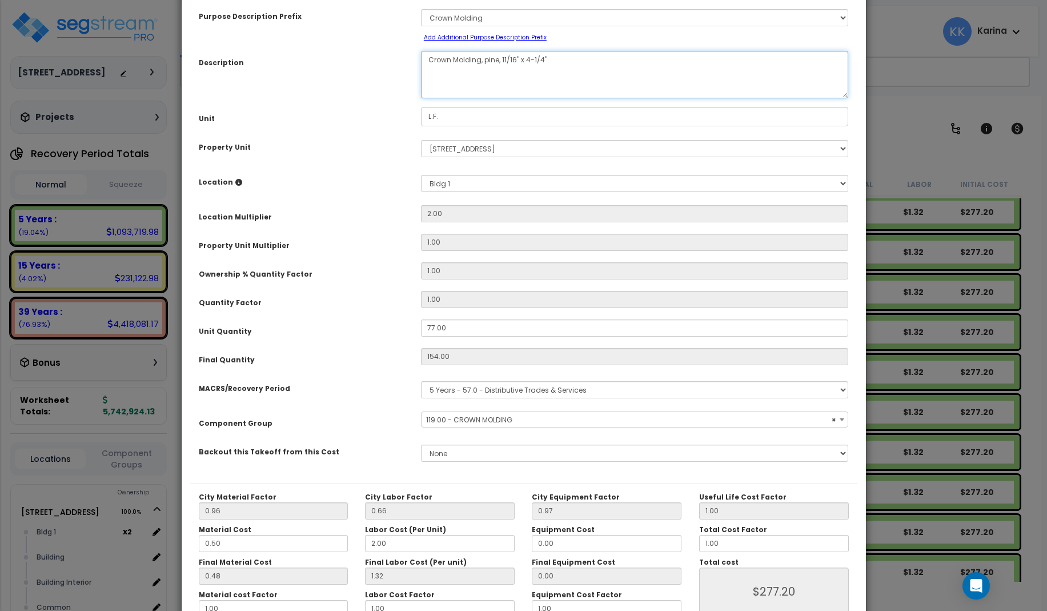
scroll to position [129, 0]
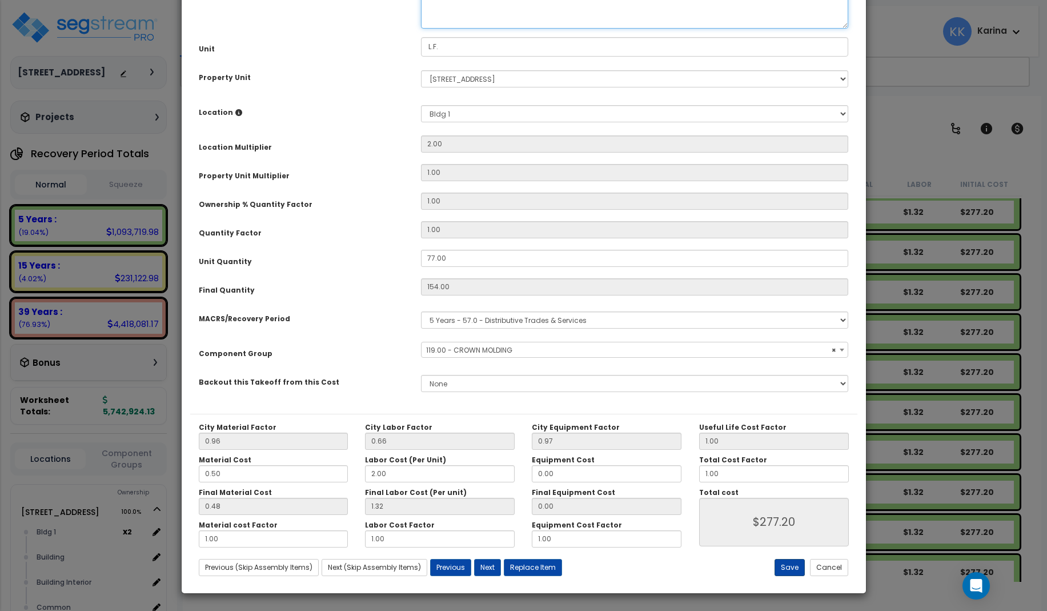
type textarea "Crown Molding, pine, 11/16" x 4-1/4""
click at [785, 567] on button "Save" at bounding box center [790, 567] width 30 height 17
type input "277.20"
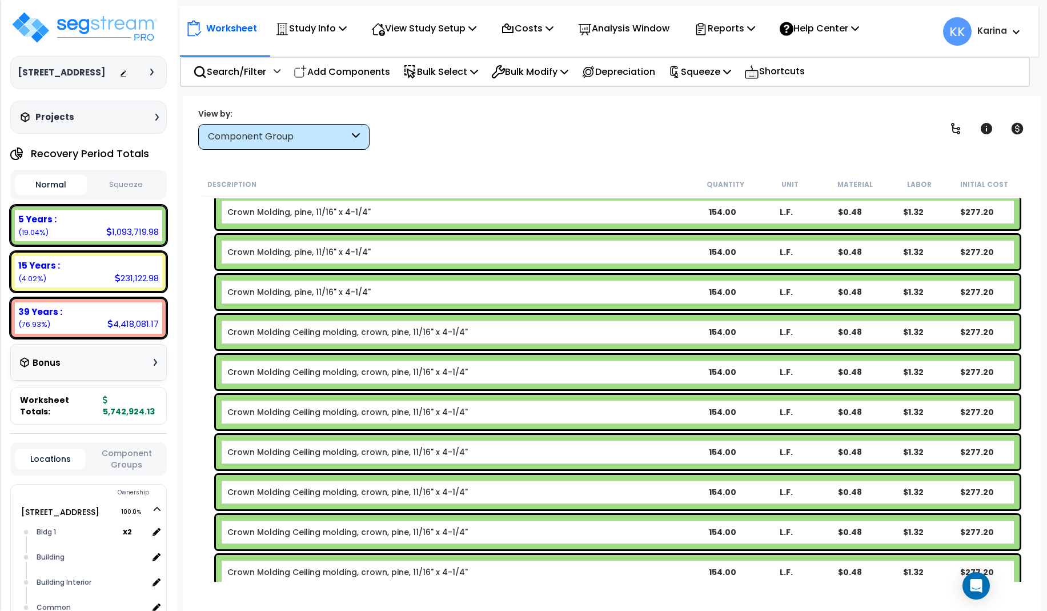
click at [348, 331] on link "Crown Molding Ceiling molding, crown, pine, 11/16" x 4-1/4"" at bounding box center [347, 331] width 241 height 11
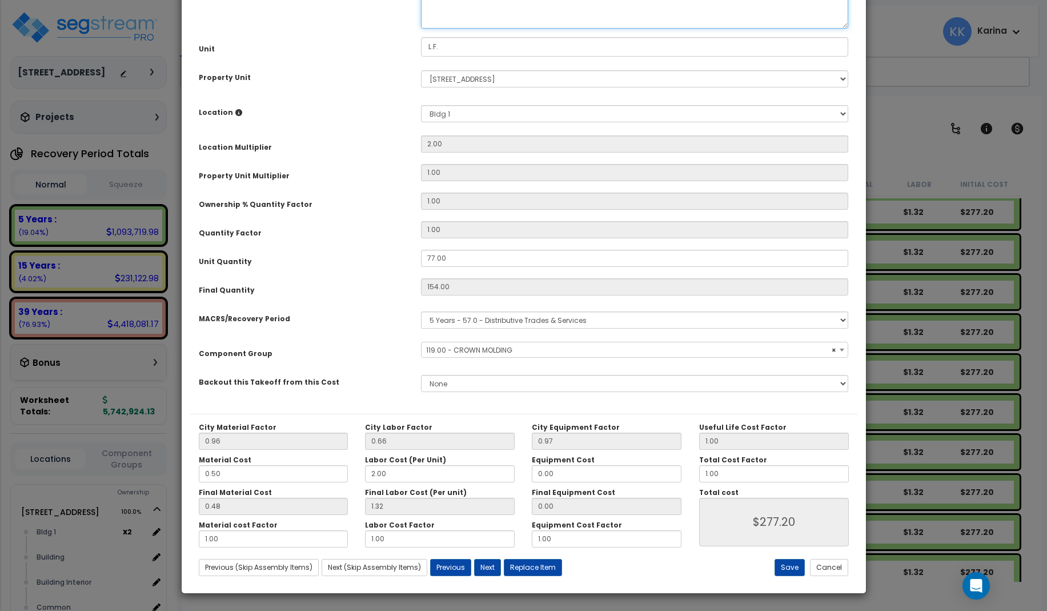
select select "56934"
drag, startPoint x: 535, startPoint y: 117, endPoint x: 480, endPoint y: 119, distance: 55.5
click at [480, 29] on textarea "Crown Molding Ceiling molding, crown, pine, 11/16" x 4-1/4"" at bounding box center [635, 4] width 428 height 47
type textarea "Crown Molding, crown, pine, 11/16" x 4-1/4""
click at [785, 568] on button "Save" at bounding box center [790, 567] width 30 height 17
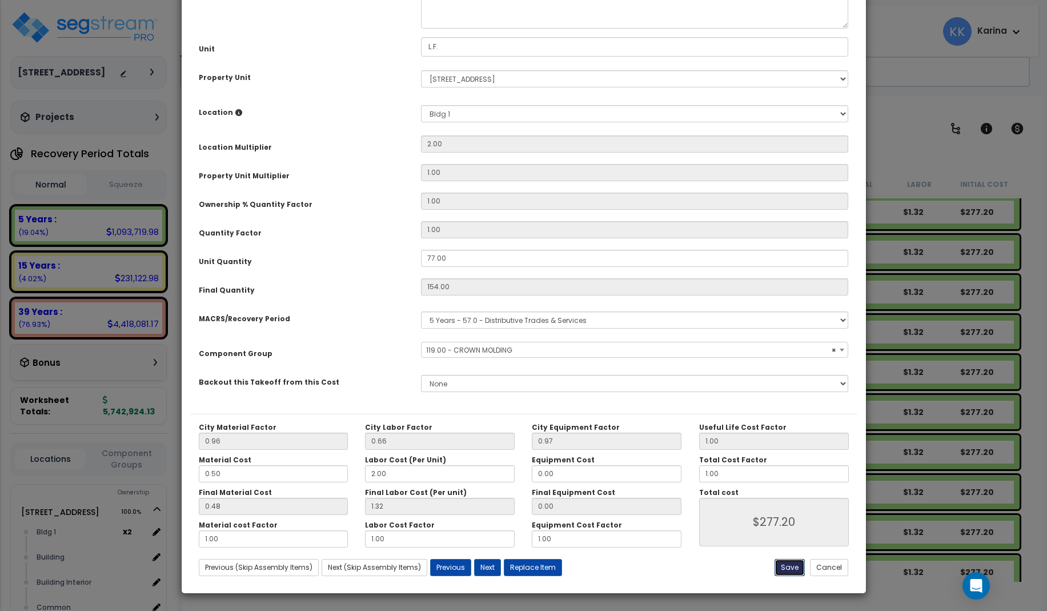
type input "277.20"
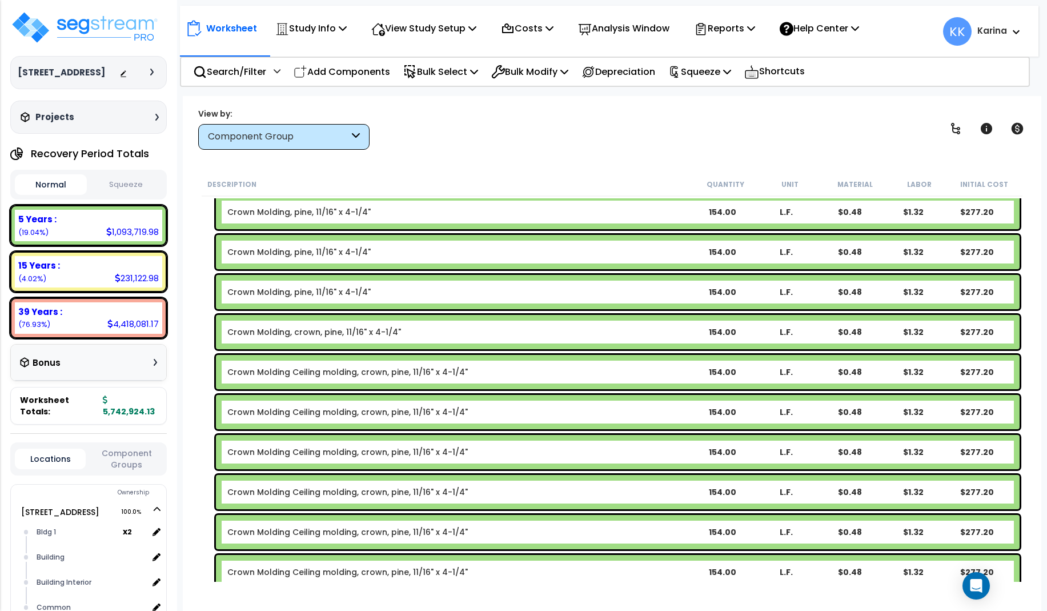
click at [362, 372] on link "Crown Molding Ceiling molding, crown, pine, 11/16" x 4-1/4"" at bounding box center [347, 371] width 241 height 11
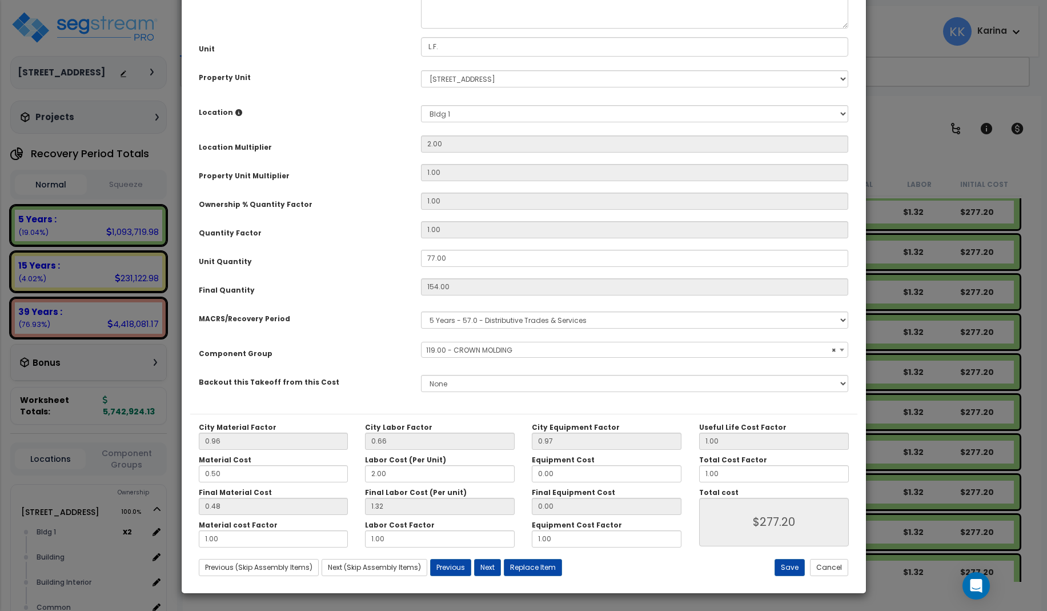
select select "56934"
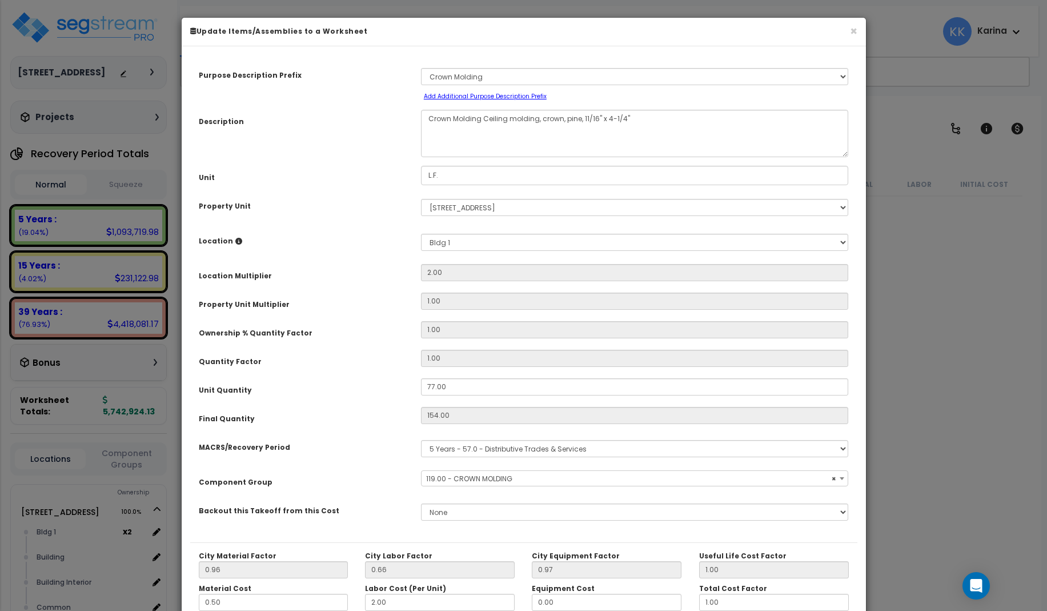
select select "56934"
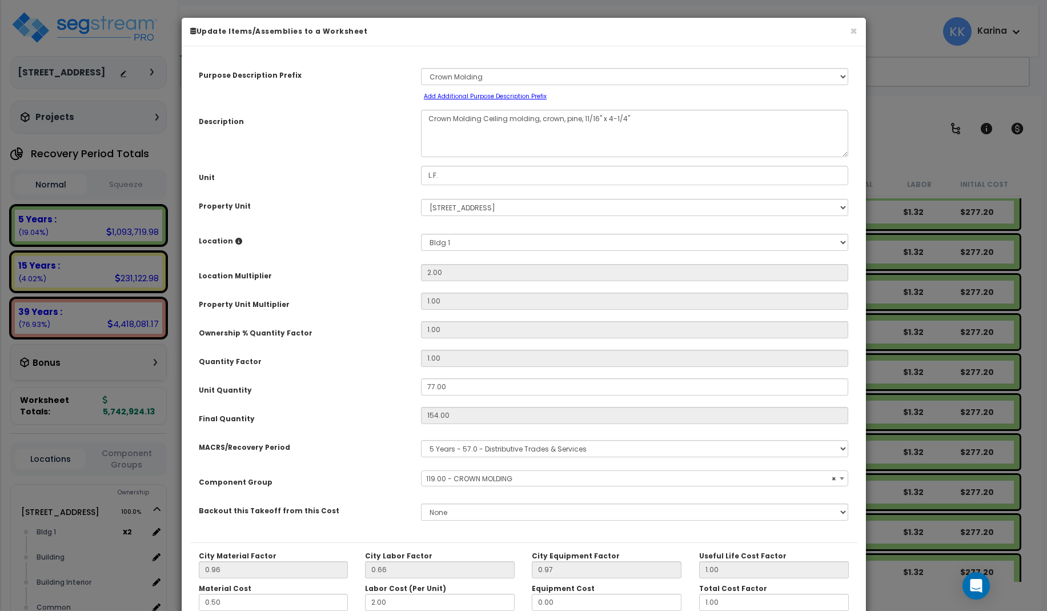
click at [479, 122] on textarea "Crown Molding Ceiling molding, crown, pine, 11/16" x 4-1/4"" at bounding box center [635, 133] width 428 height 47
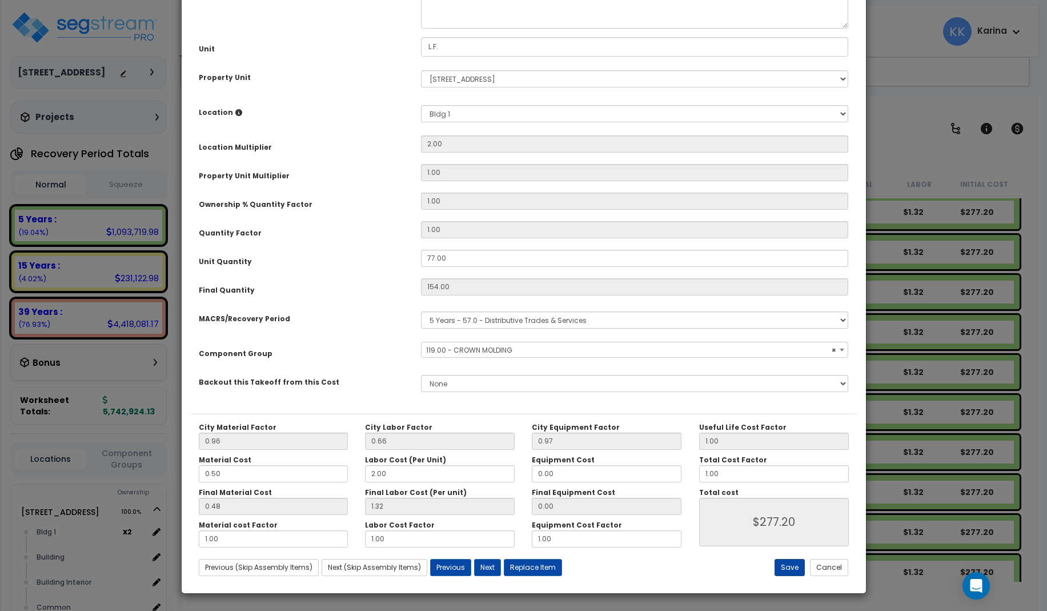
type textarea "Crown Molding, pine, 11/16" x 4-1/4""
click at [795, 566] on button "Save" at bounding box center [790, 567] width 30 height 17
type input "277.20"
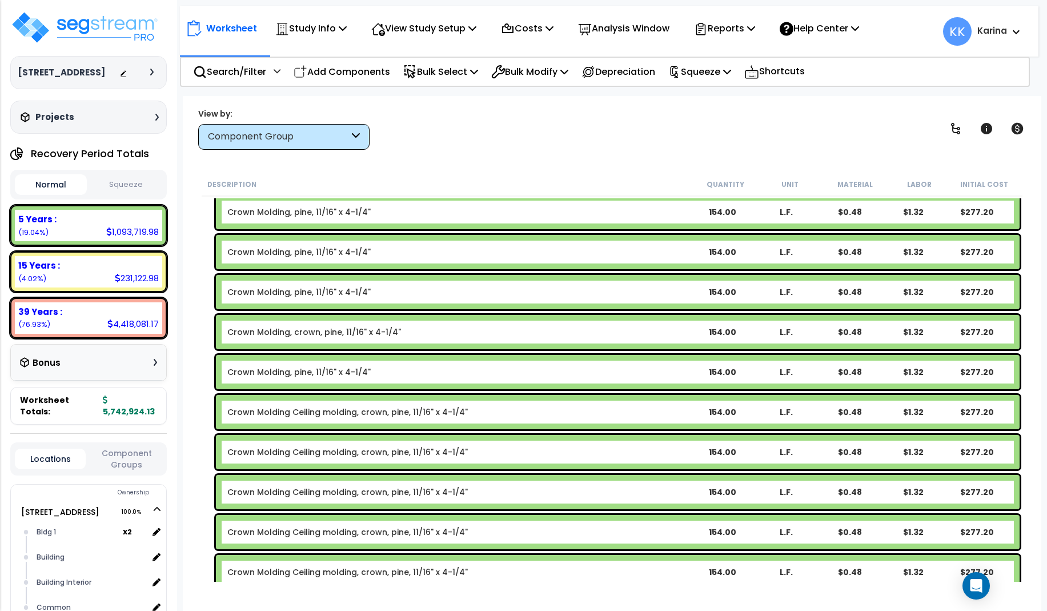
click at [294, 327] on link "Crown Molding, crown, pine, 11/16" x 4-1/4"" at bounding box center [314, 331] width 174 height 11
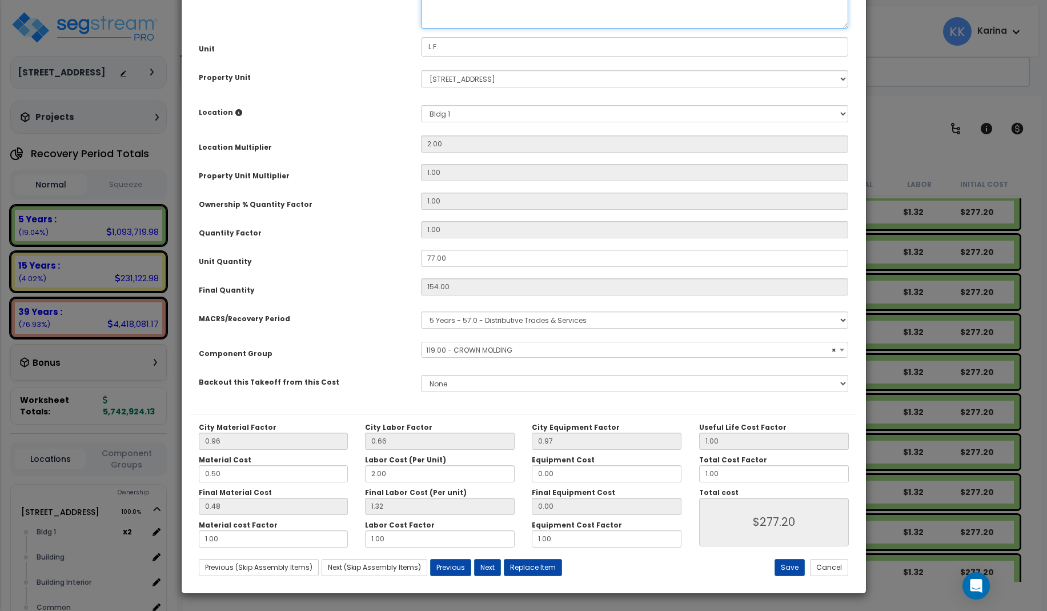
select select "56934"
drag, startPoint x: 503, startPoint y: 119, endPoint x: 480, endPoint y: 121, distance: 23.5
click at [480, 29] on textarea "Crown Molding, crown, pine, 11/16" x 4-1/4"" at bounding box center [635, 4] width 428 height 47
type textarea "Crown Molding, pine, 11/16" x 4-1/4""
click at [795, 567] on button "Save" at bounding box center [790, 567] width 30 height 17
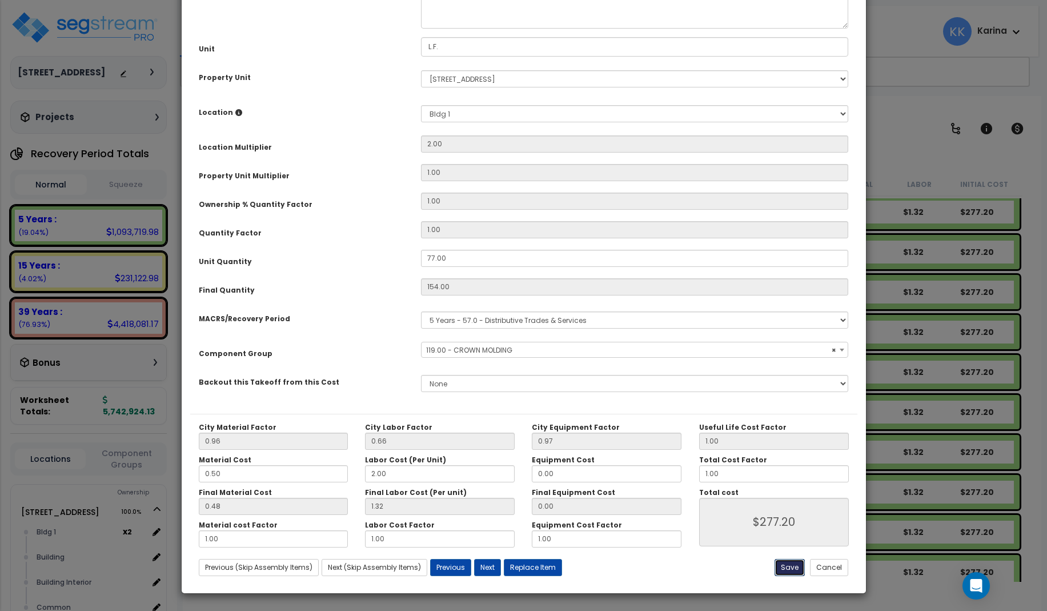
type input "277.20"
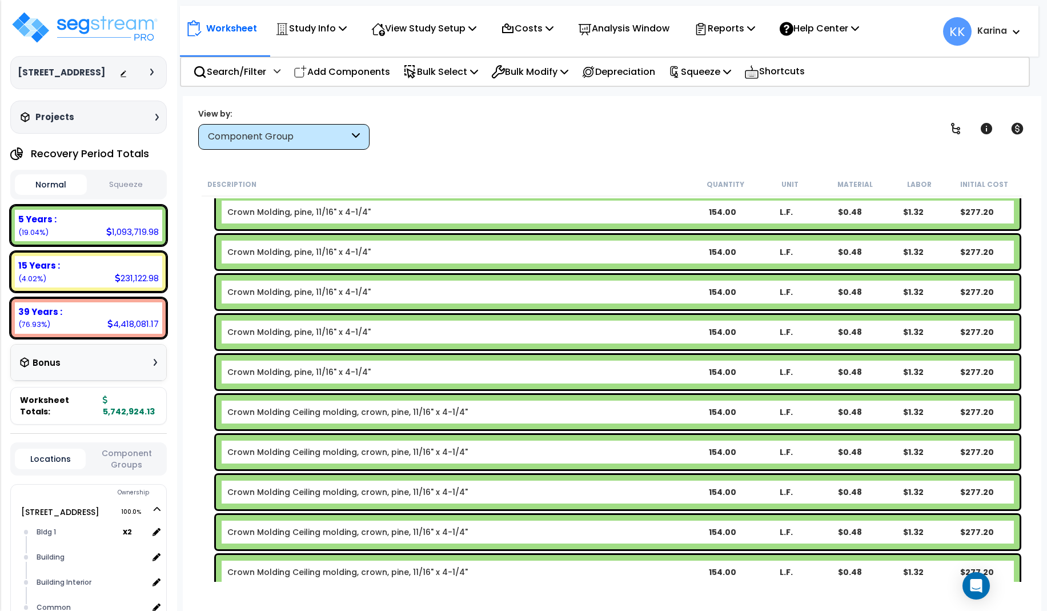
click at [361, 411] on link "Crown Molding Ceiling molding, crown, pine, 11/16" x 4-1/4"" at bounding box center [347, 411] width 241 height 11
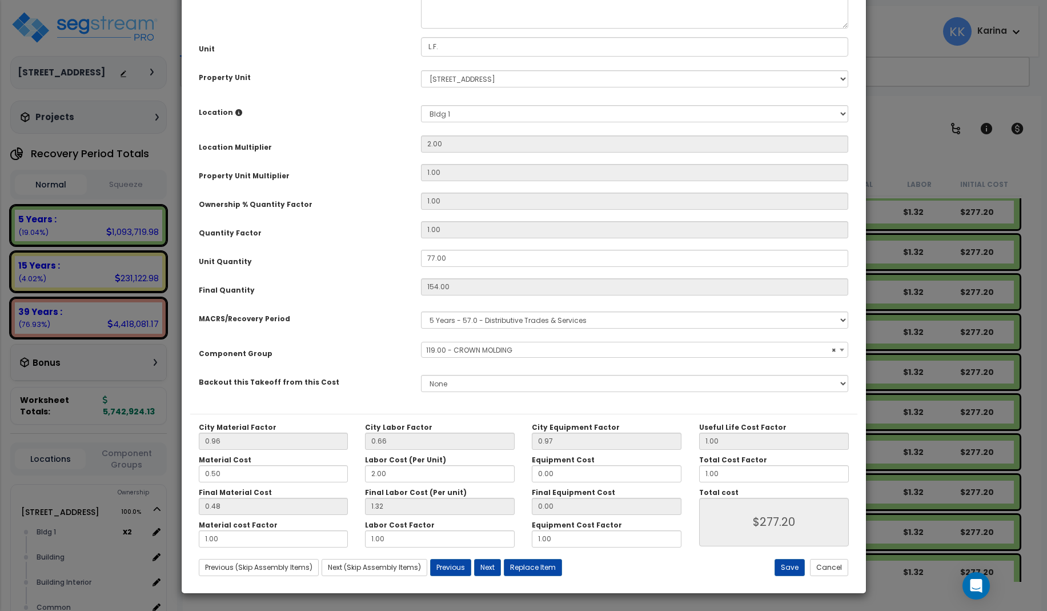
select select "56934"
drag, startPoint x: 558, startPoint y: 117, endPoint x: 479, endPoint y: 121, distance: 78.9
click at [479, 29] on textarea "Crown Molding Ceiling molding, crown, pine, 11/16" x 4-1/4"" at bounding box center [635, 4] width 428 height 47
type textarea "Crown Molding, pine, 11/16" x 4-1/4""
click at [791, 568] on button "Save" at bounding box center [790, 567] width 30 height 17
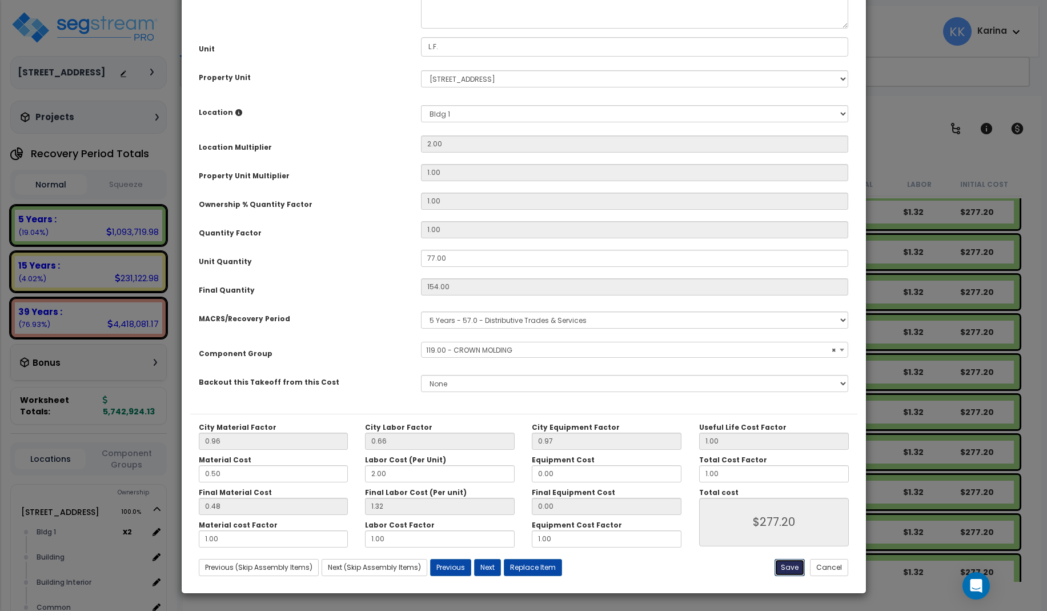
type input "277.20"
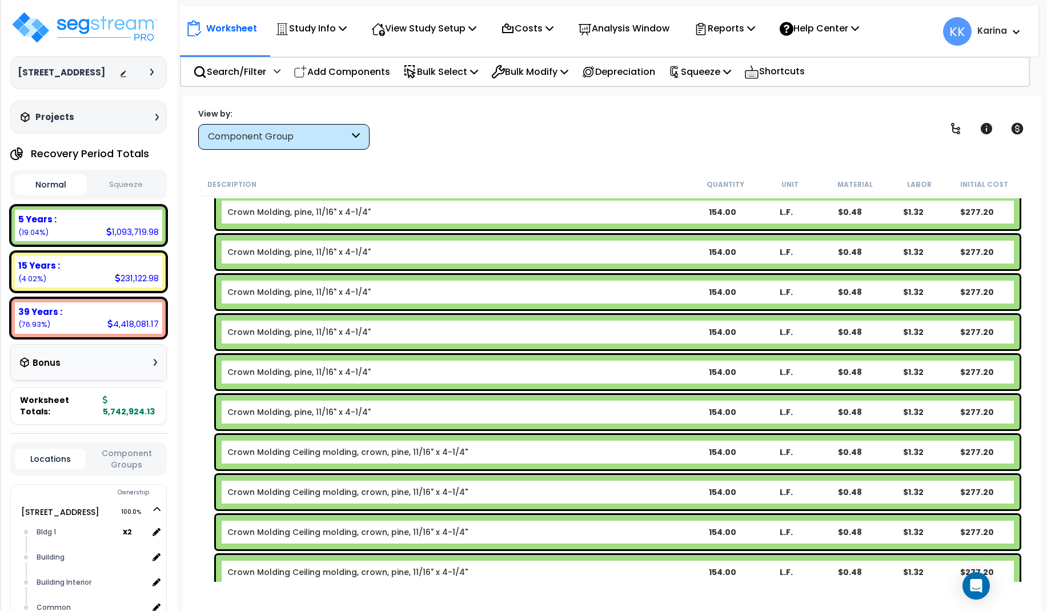
click at [342, 450] on link "Crown Molding Ceiling molding, crown, pine, 11/16" x 4-1/4"" at bounding box center [347, 451] width 241 height 11
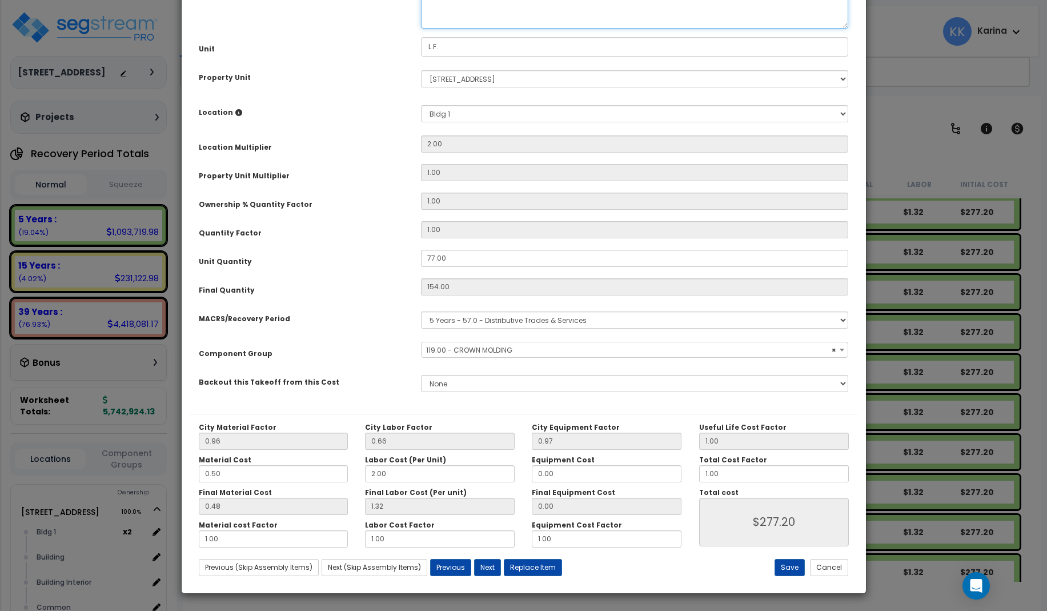
select select "56934"
drag, startPoint x: 559, startPoint y: 118, endPoint x: 480, endPoint y: 120, distance: 78.3
click at [480, 29] on textarea "Crown Molding Ceiling molding, crown, pine, 11/16" x 4-1/4"" at bounding box center [635, 4] width 428 height 47
type textarea "Crown Molding, pine, 11/16" x 4-1/4""
drag, startPoint x: 788, startPoint y: 566, endPoint x: 691, endPoint y: 507, distance: 113.5
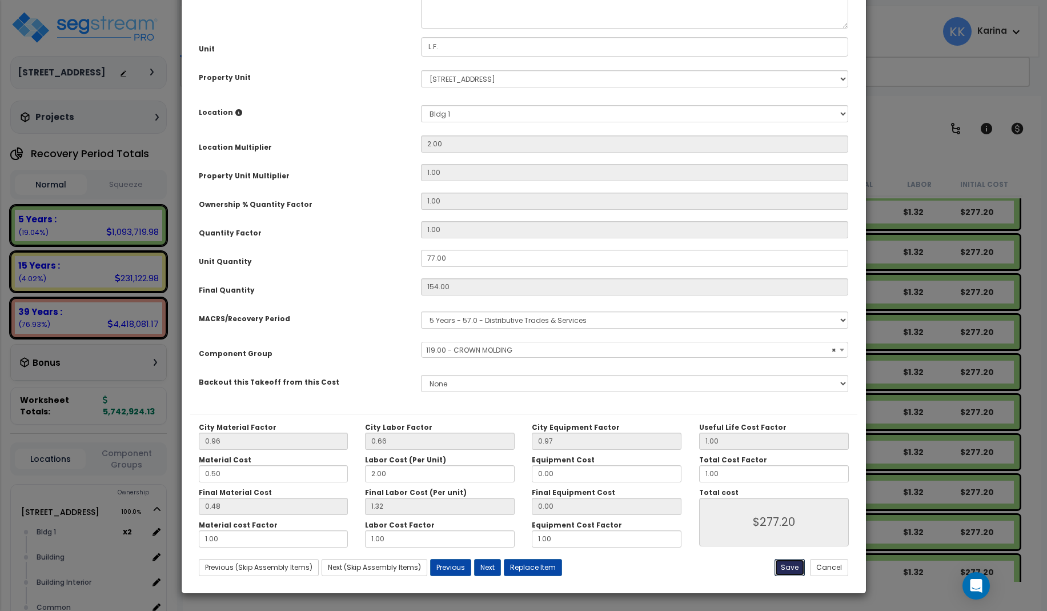
click at [787, 566] on button "Save" at bounding box center [790, 567] width 30 height 17
type input "277.20"
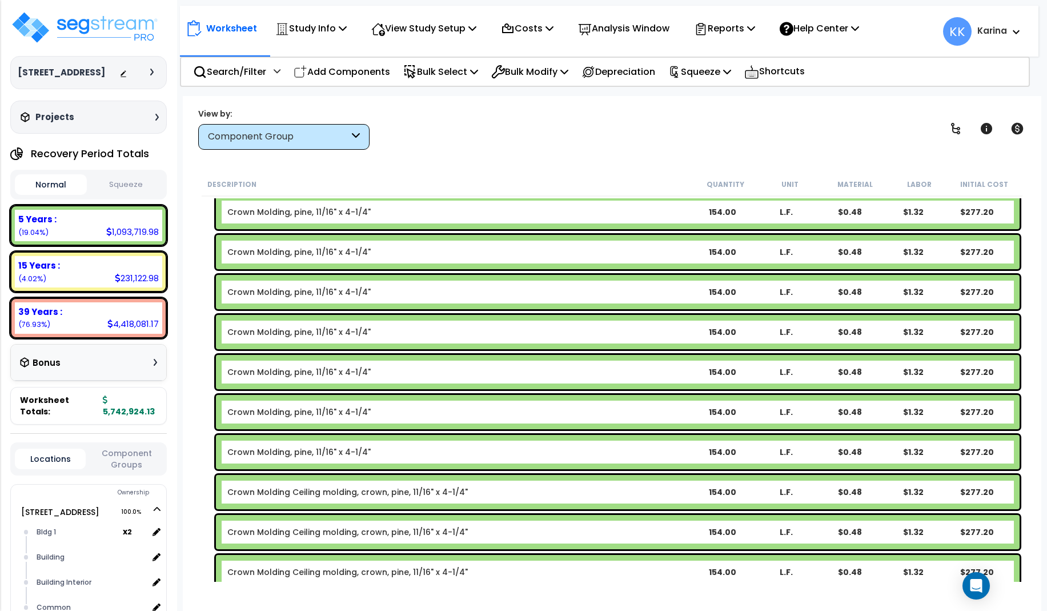
click at [384, 492] on link "Crown Molding Ceiling molding, crown, pine, 11/16" x 4-1/4"" at bounding box center [347, 491] width 241 height 11
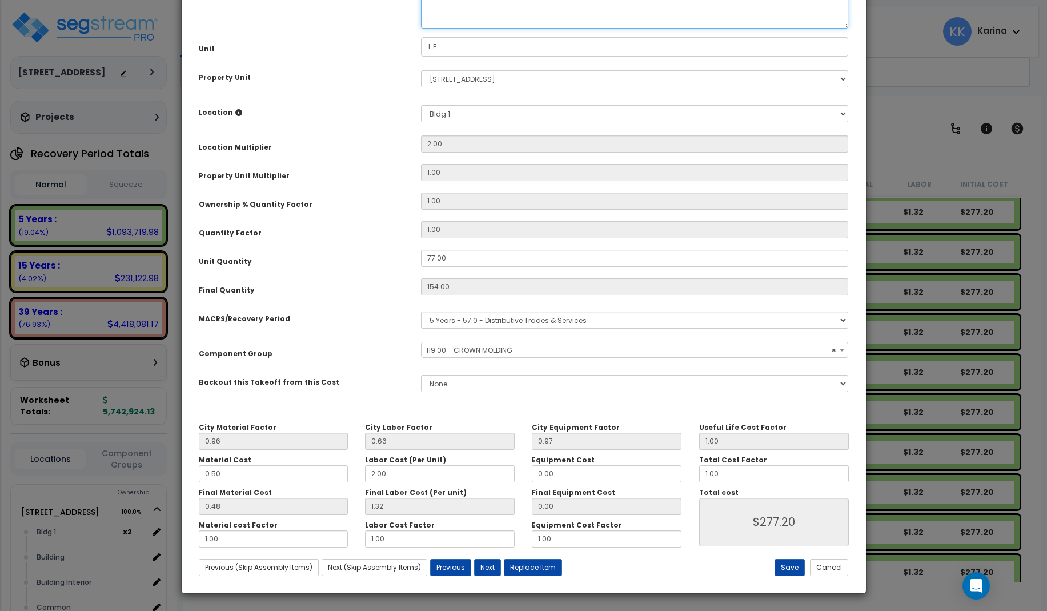
select select "56934"
drag, startPoint x: 559, startPoint y: 117, endPoint x: 479, endPoint y: 121, distance: 80.6
click at [479, 29] on textarea "Crown Molding Ceiling molding, crown, pine, 11/16" x 4-1/4"" at bounding box center [635, 4] width 428 height 47
type textarea "Crown Molding, pine, 11/16" x 4-1/4""
click at [788, 566] on button "Save" at bounding box center [790, 567] width 30 height 17
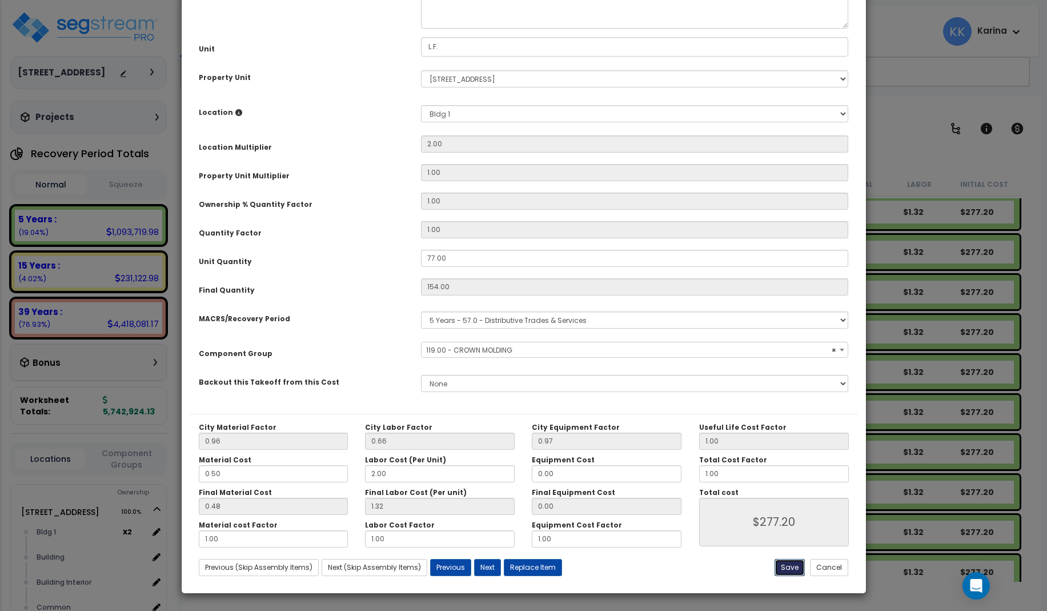
type input "277.20"
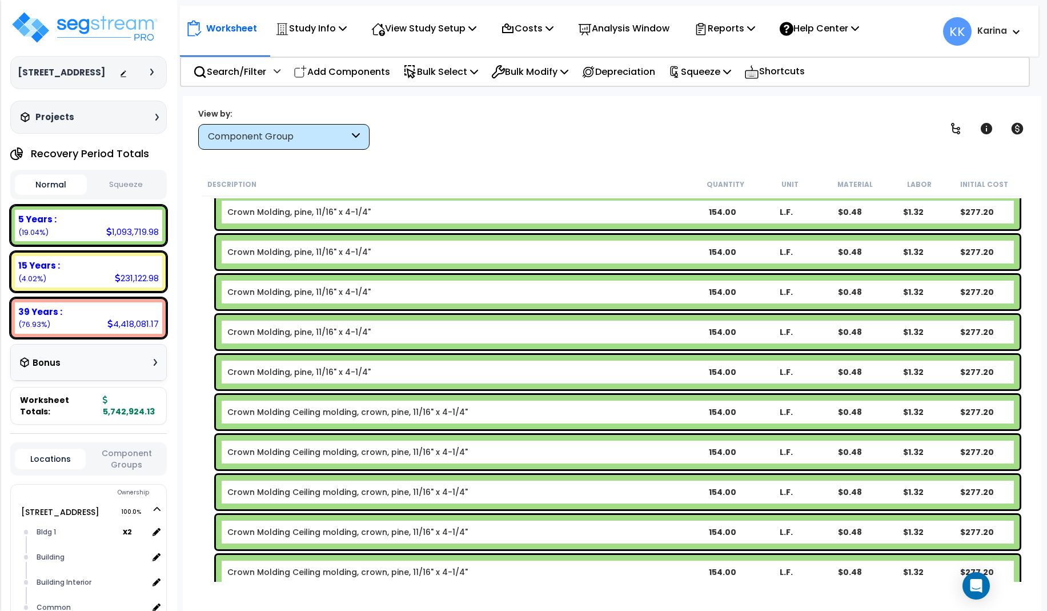
scroll to position [1028, 0]
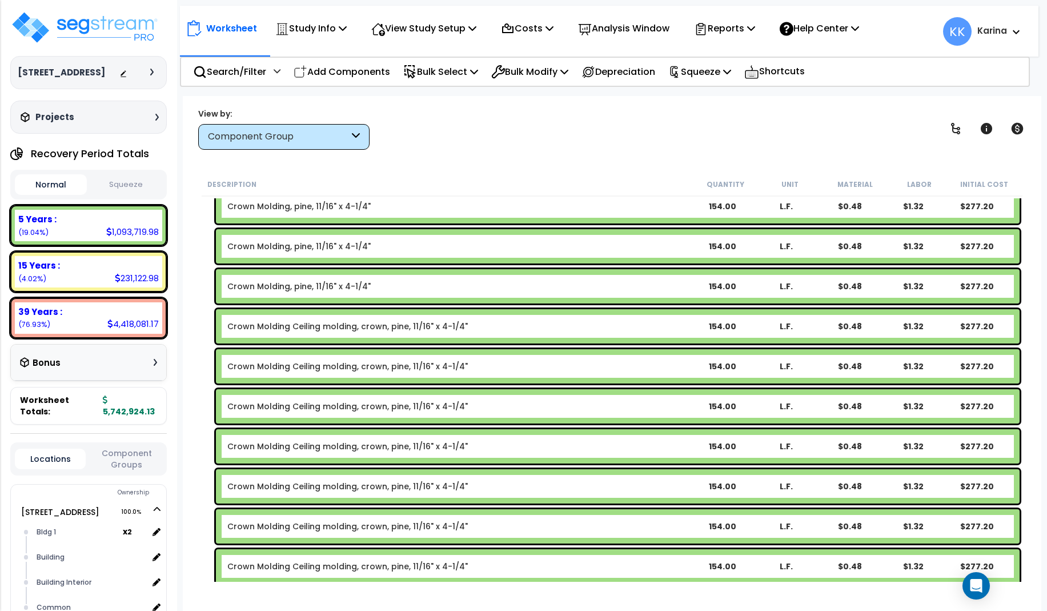
click at [360, 326] on link "Crown Molding Ceiling molding, crown, pine, 11/16" x 4-1/4"" at bounding box center [347, 325] width 241 height 11
click at [324, 323] on link "Crown Molding Ceiling molding, crown, pine, 11/16" x 4-1/4"" at bounding box center [347, 325] width 241 height 11
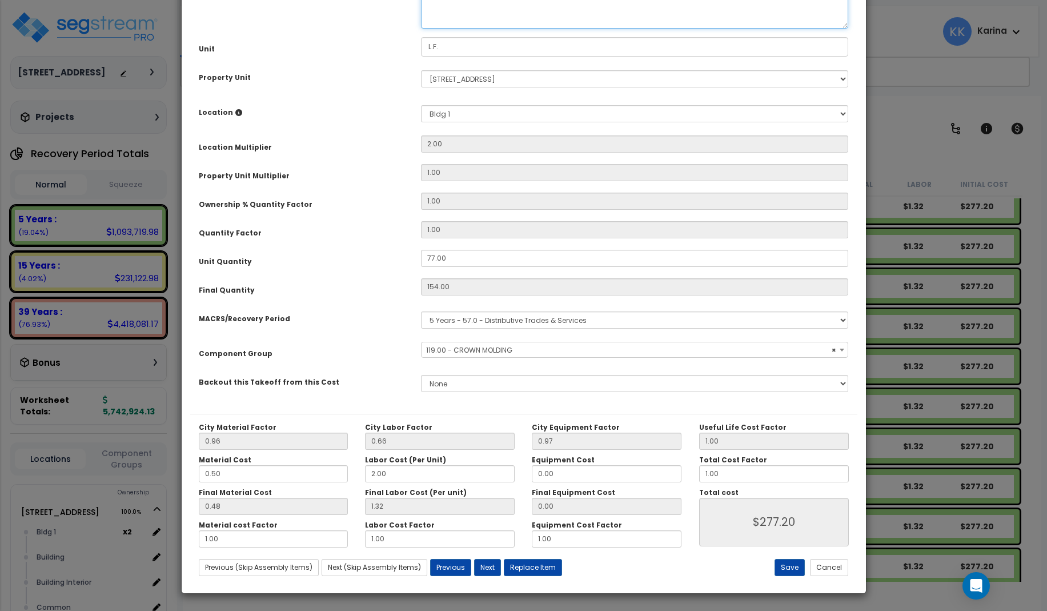
select select "56934"
drag, startPoint x: 558, startPoint y: 118, endPoint x: 479, endPoint y: 122, distance: 78.9
click at [479, 29] on textarea "Crown Molding Ceiling molding, crown, pine, 11/16" x 4-1/4"" at bounding box center [635, 4] width 428 height 47
type textarea "Crown Molding, pine, 11/16" x 4-1/4""
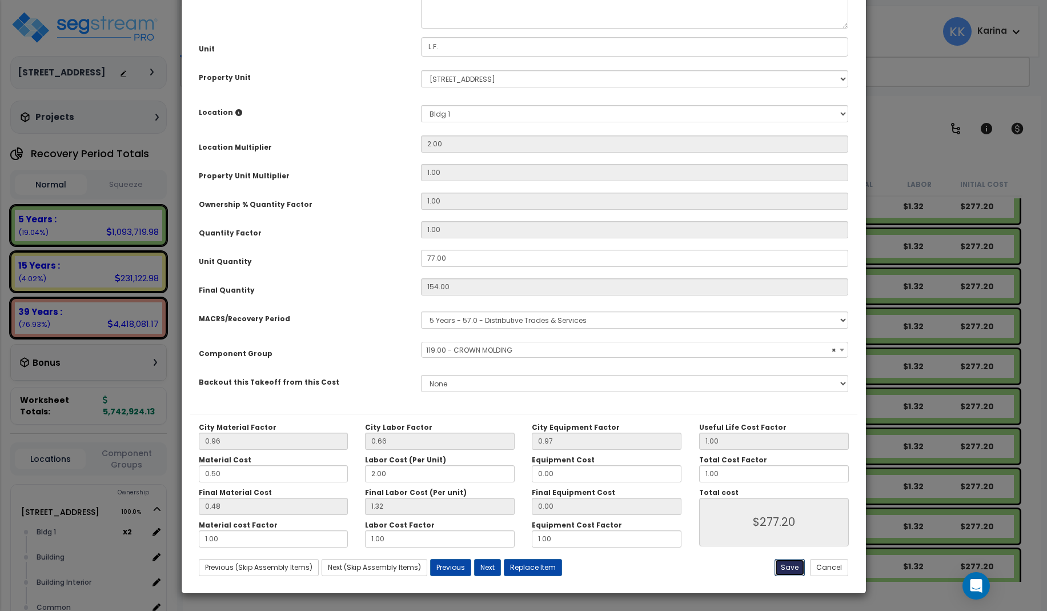
click at [795, 568] on button "Save" at bounding box center [790, 567] width 30 height 17
type input "277.20"
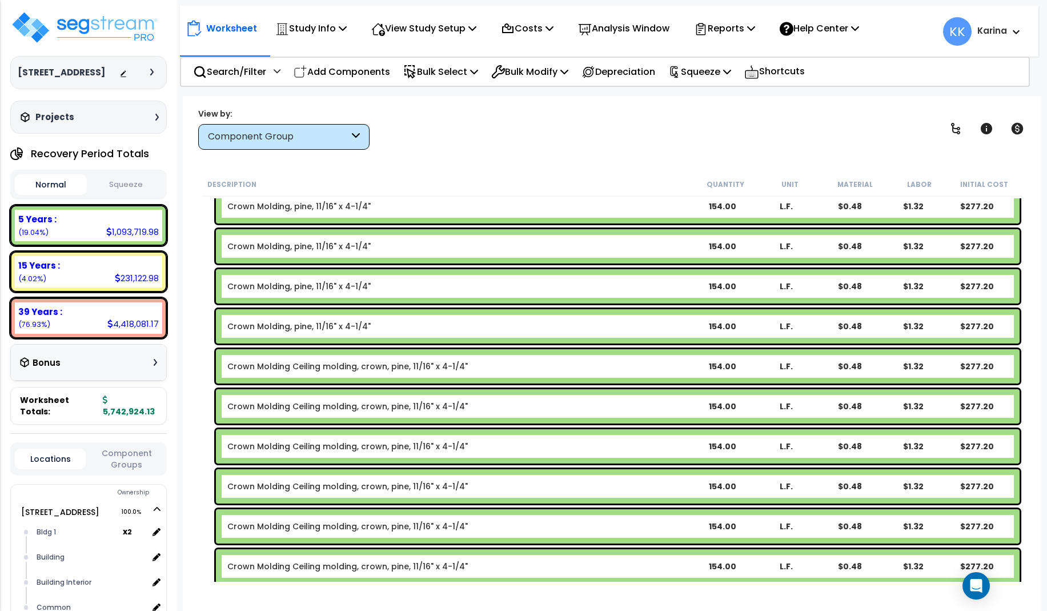
click at [375, 367] on link "Crown Molding Ceiling molding, crown, pine, 11/16" x 4-1/4"" at bounding box center [347, 365] width 241 height 11
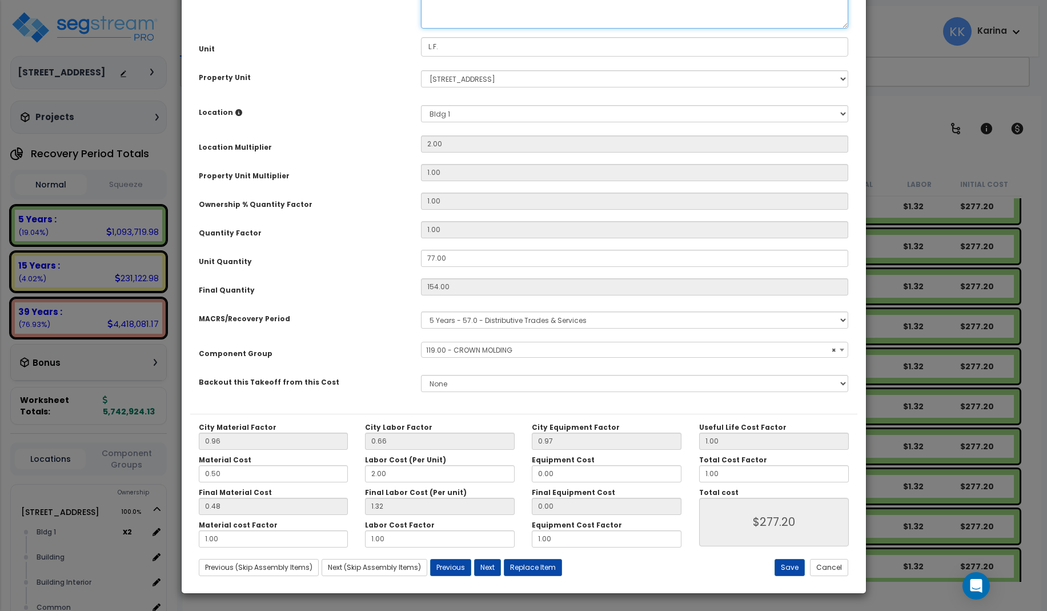
select select "56934"
drag, startPoint x: 559, startPoint y: 118, endPoint x: 479, endPoint y: 120, distance: 80.0
click at [479, 29] on textarea "Crown Molding Ceiling molding, crown, pine, 11/16" x 4-1/4"" at bounding box center [635, 4] width 428 height 47
type textarea "Crown Molding, pine, 11/16" x 4-1/4""
click at [788, 568] on button "Save" at bounding box center [790, 567] width 30 height 17
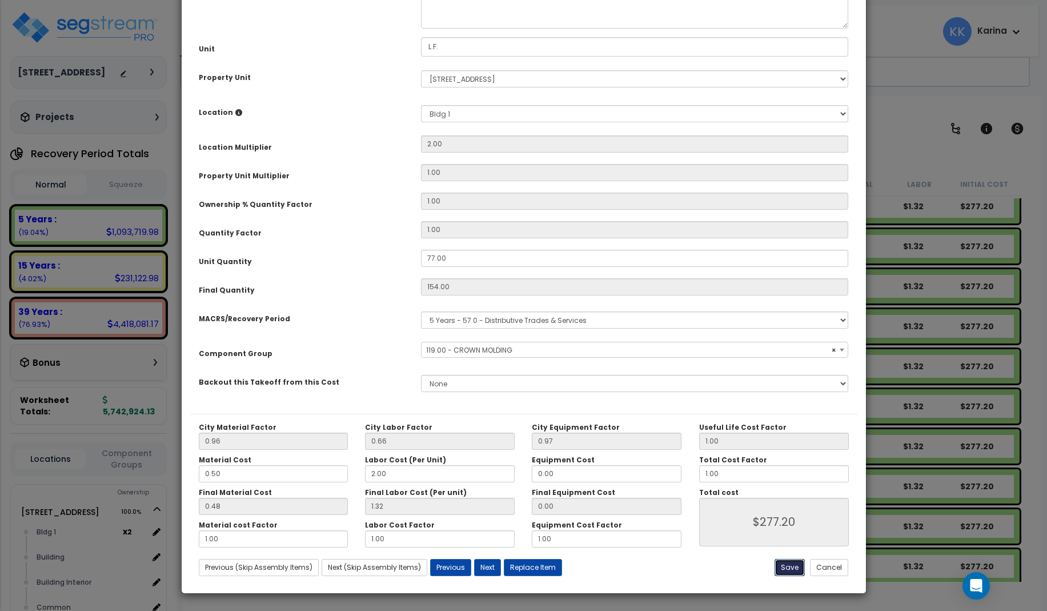
type input "277.20"
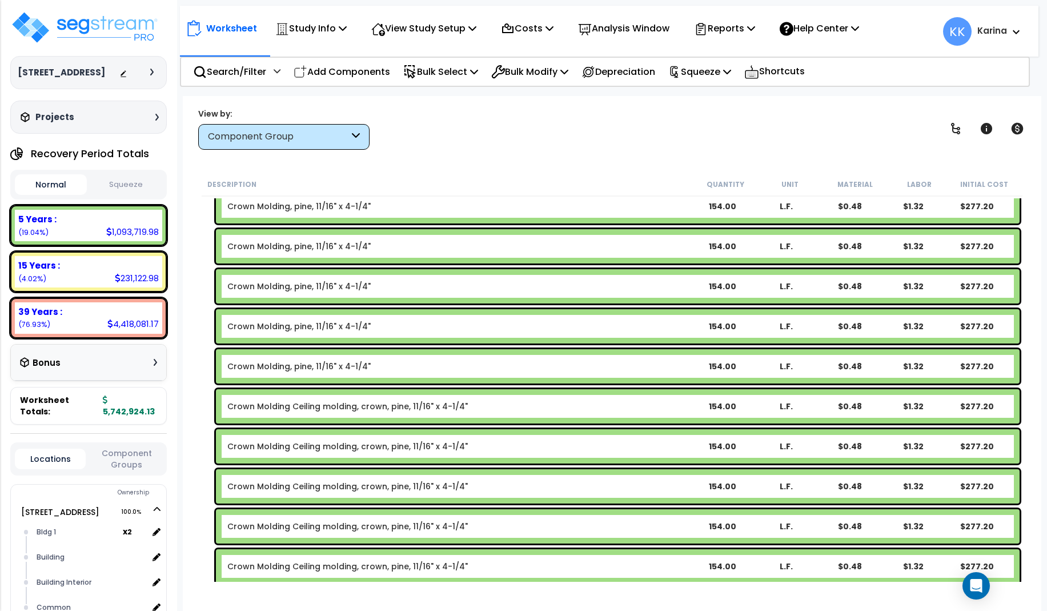
scroll to position [1097, 0]
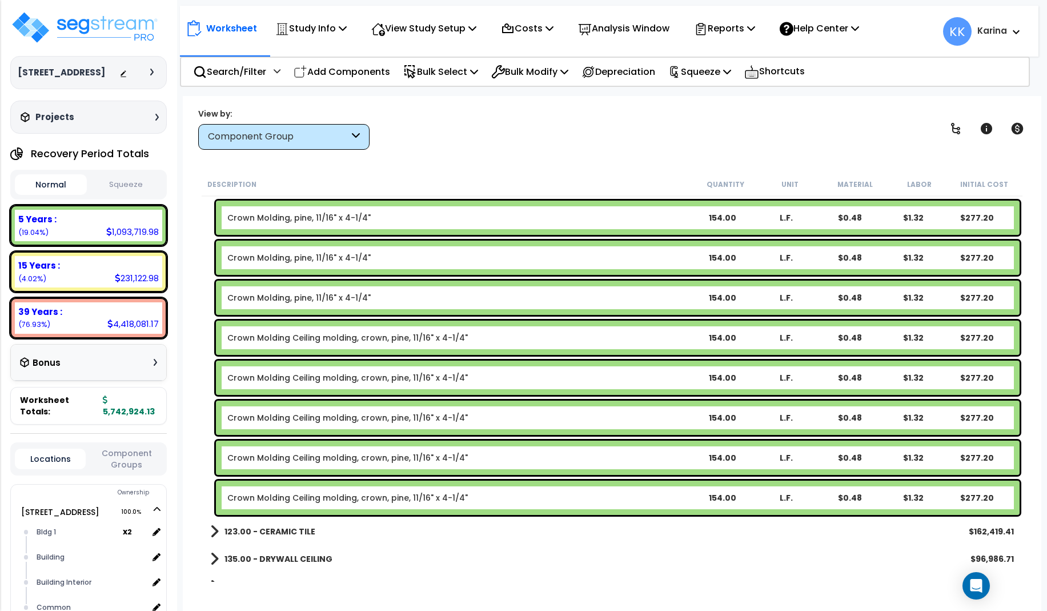
click at [351, 334] on link "Crown Molding Ceiling molding, crown, pine, 11/16" x 4-1/4"" at bounding box center [347, 337] width 241 height 11
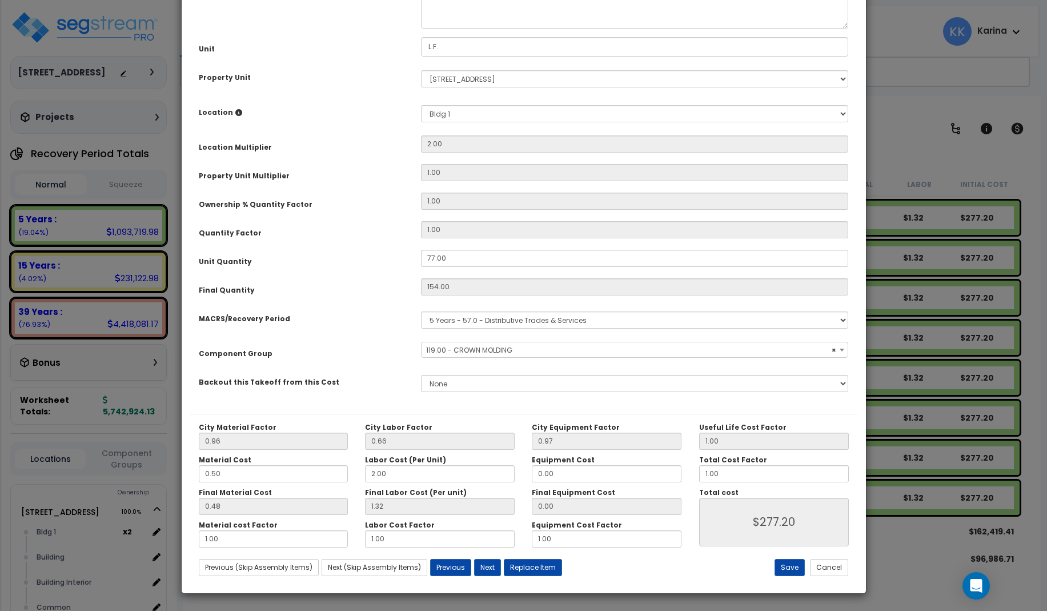
select select "56934"
drag, startPoint x: 560, startPoint y: 118, endPoint x: 480, endPoint y: 120, distance: 80.0
click at [480, 29] on textarea "Crown Molding Ceiling molding, crown, pine, 11/16" x 4-1/4"" at bounding box center [635, 4] width 428 height 47
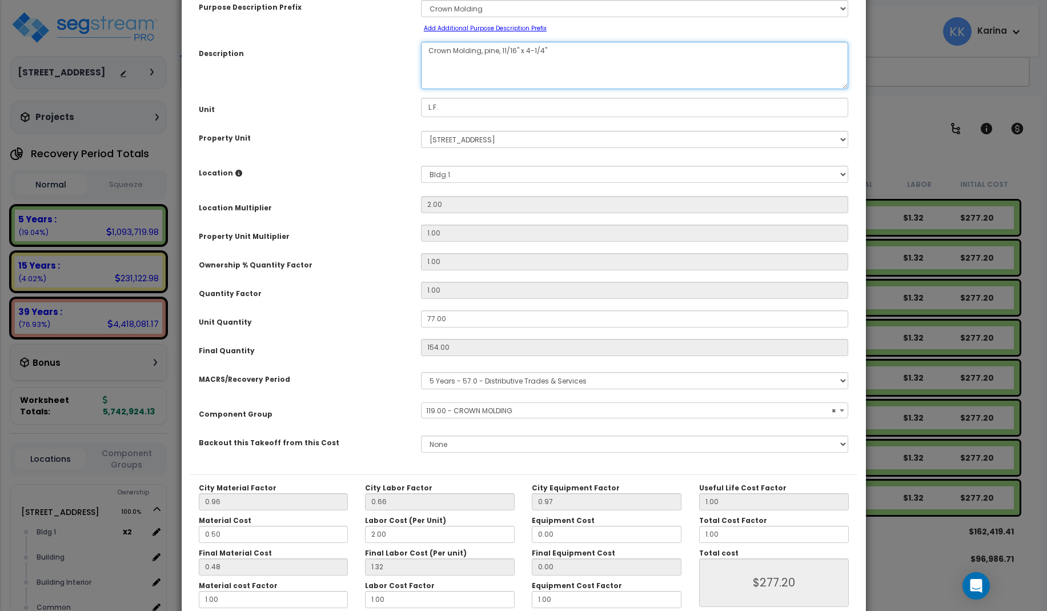
scroll to position [129, 0]
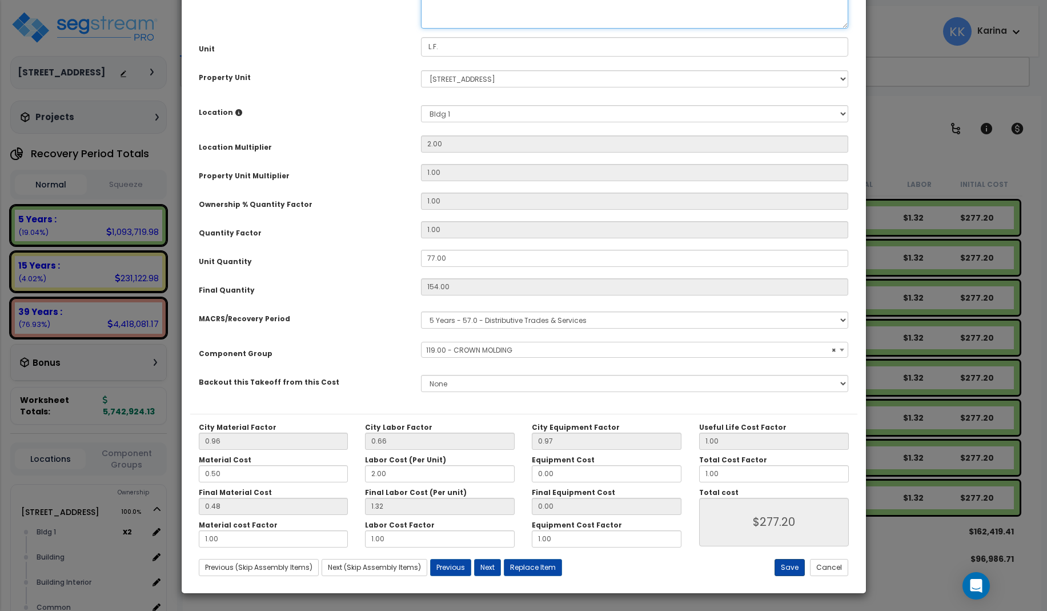
type textarea "Crown Molding, pine, 11/16" x 4-1/4""
click at [786, 571] on button "Save" at bounding box center [790, 567] width 30 height 17
type input "277.20"
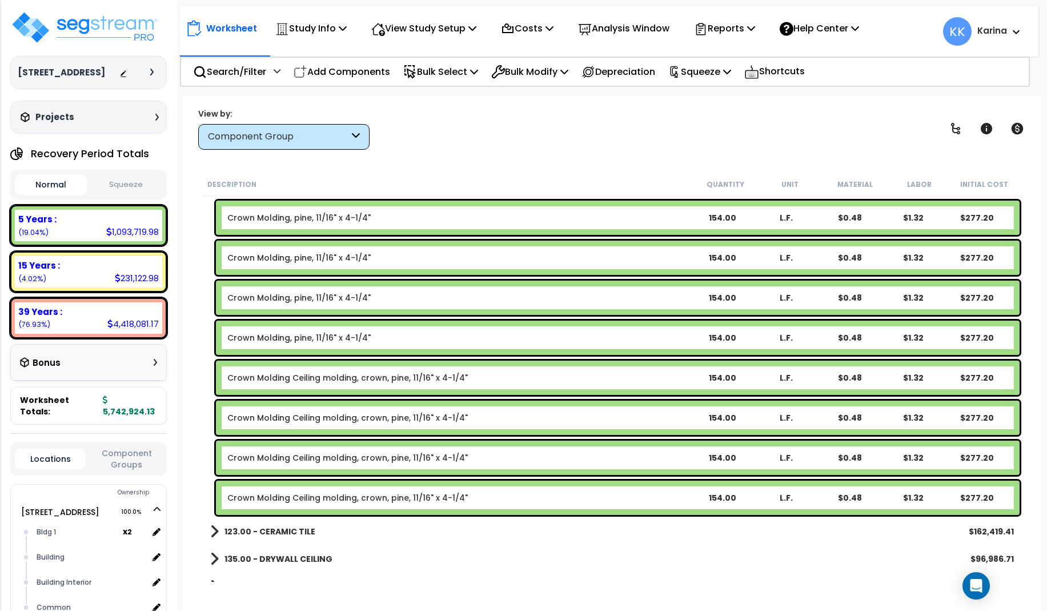
click at [346, 375] on link "Crown Molding Ceiling molding, crown, pine, 11/16" x 4-1/4"" at bounding box center [347, 377] width 241 height 11
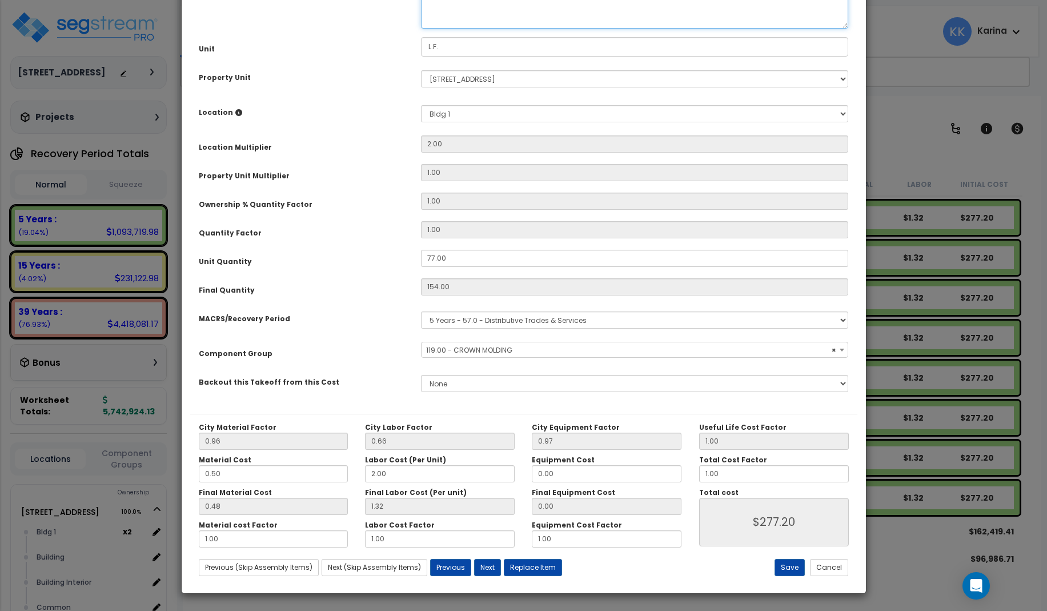
select select "56934"
drag, startPoint x: 560, startPoint y: 118, endPoint x: 480, endPoint y: 120, distance: 79.4
click at [480, 29] on textarea "Crown Molding Ceiling molding, crown, pine, 11/16" x 4-1/4"" at bounding box center [635, 4] width 428 height 47
type textarea "Crown Molding, pine, 11/16" x 4-1/4""
click at [788, 564] on button "Save" at bounding box center [790, 567] width 30 height 17
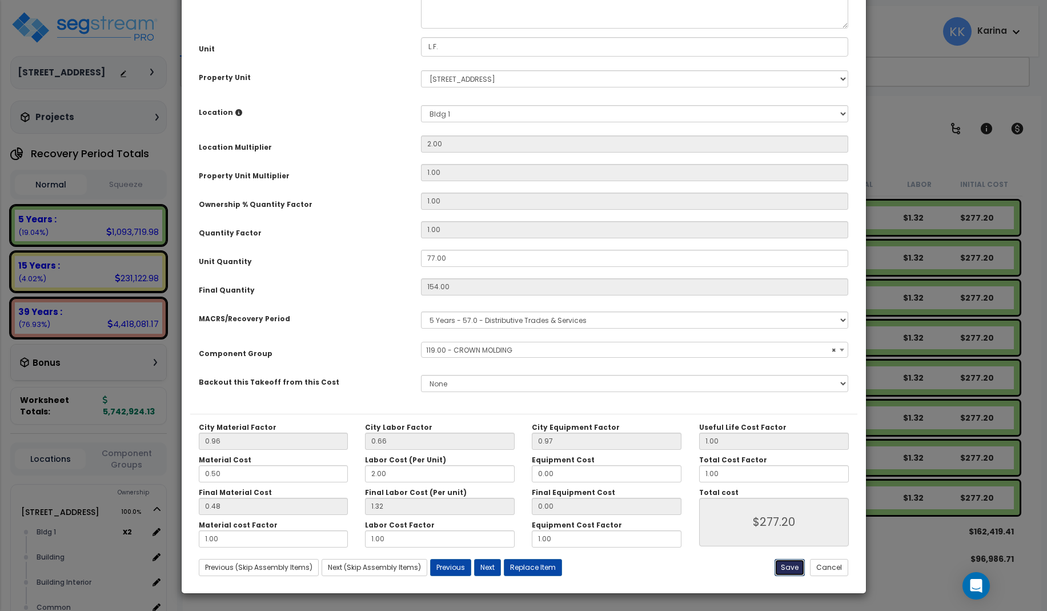
type input "277.20"
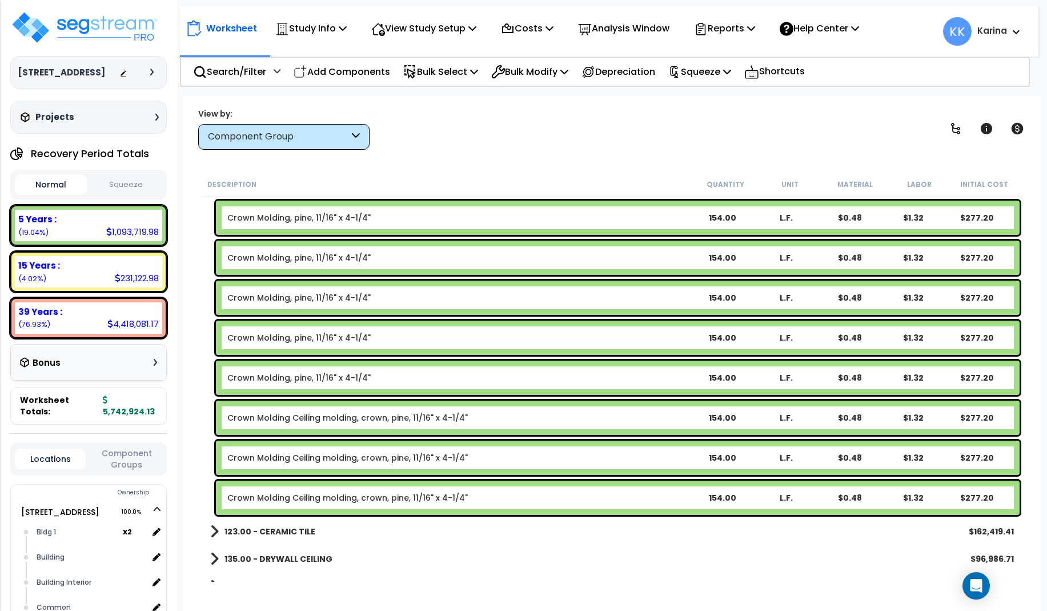
click at [350, 416] on link "Crown Molding Ceiling molding, crown, pine, 11/16" x 4-1/4"" at bounding box center [347, 417] width 241 height 11
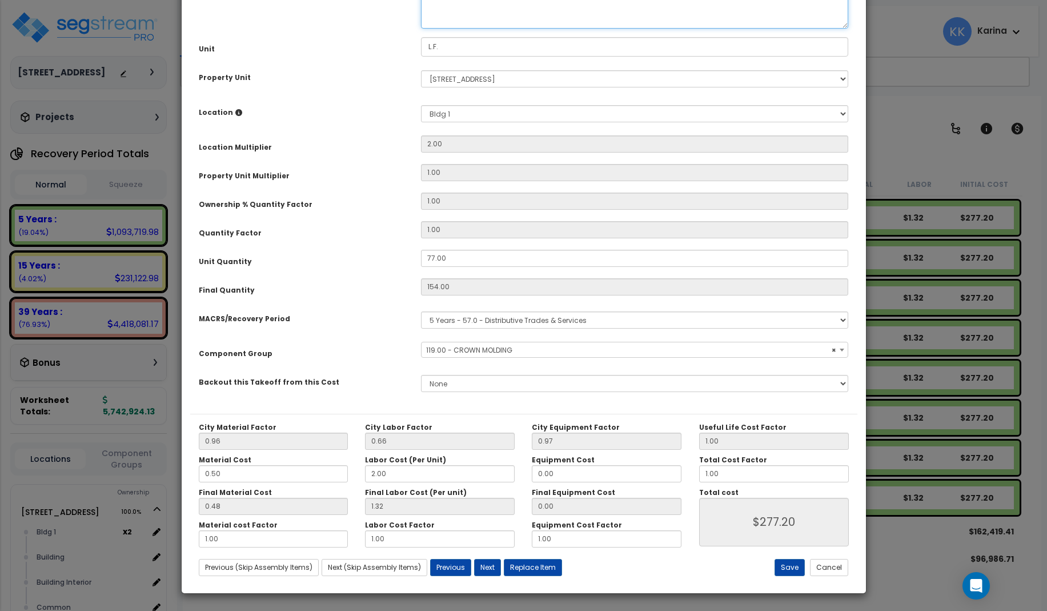
drag, startPoint x: 534, startPoint y: 118, endPoint x: 543, endPoint y: 117, distance: 9.2
click at [510, 29] on textarea "Crown Molding Ceiling molding, crown, pine, 11/16" x 4-1/4"" at bounding box center [635, 4] width 428 height 47
select select "56934"
drag, startPoint x: 558, startPoint y: 118, endPoint x: 480, endPoint y: 123, distance: 77.9
click at [480, 29] on textarea "Crown Molding Ceiling molding, crown, pine, 11/16" x 4-1/4"" at bounding box center [635, 4] width 428 height 47
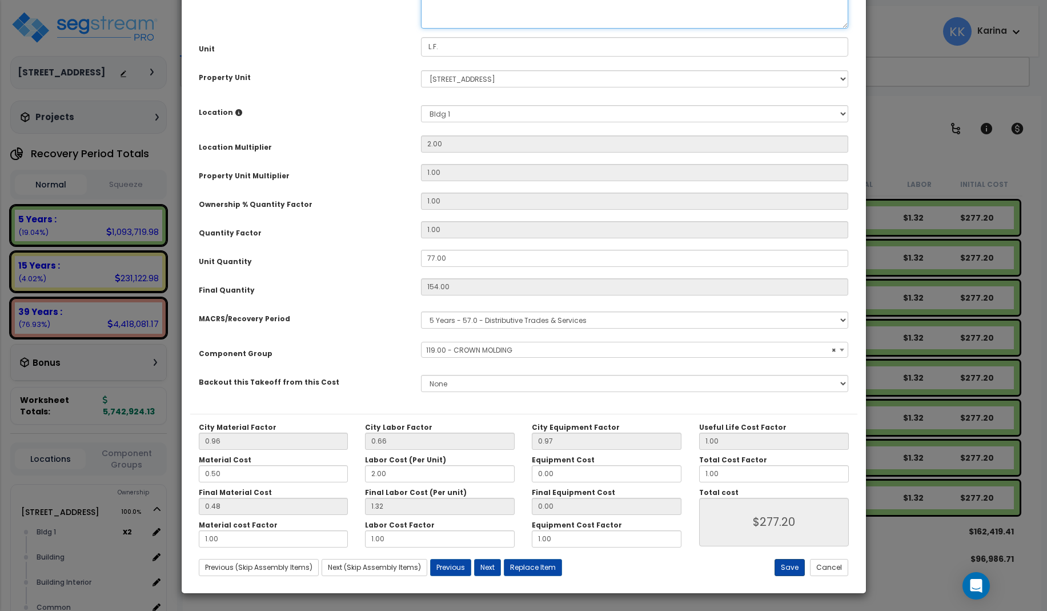
type textarea "Crown Molding, pine, 11/16" x 4-1/4""
click at [784, 564] on button "Save" at bounding box center [790, 567] width 30 height 17
type input "277.20"
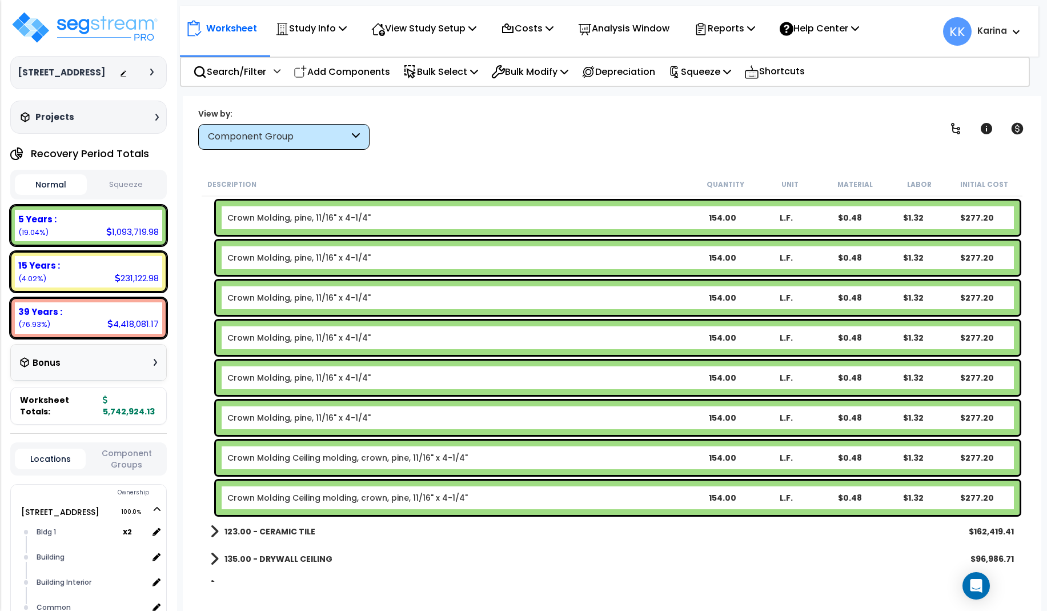
click at [334, 452] on link "Crown Molding Ceiling molding, crown, pine, 11/16" x 4-1/4"" at bounding box center [347, 457] width 241 height 11
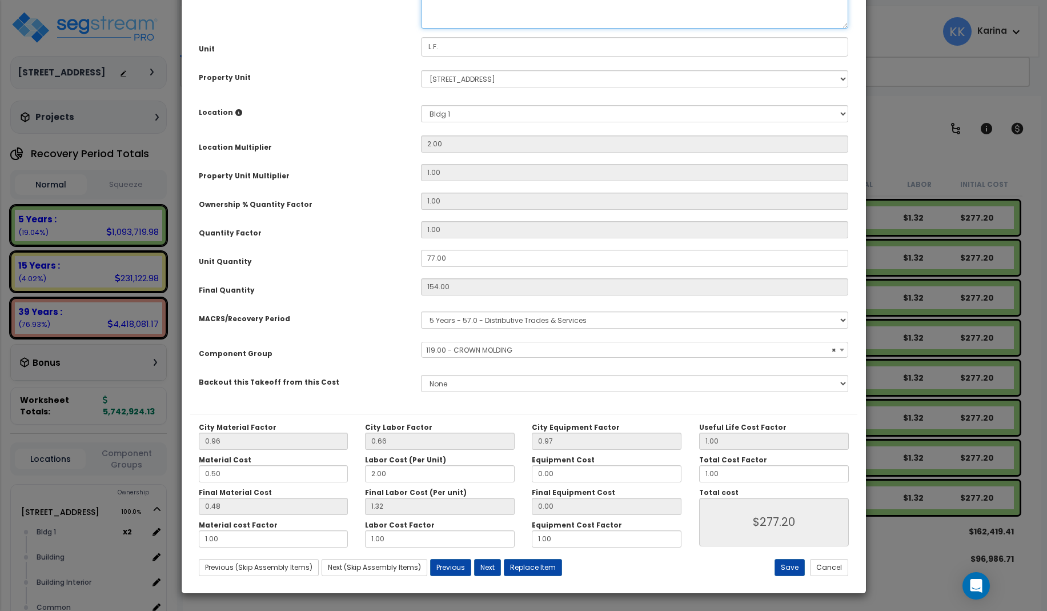
drag, startPoint x: 558, startPoint y: 118, endPoint x: 478, endPoint y: 121, distance: 80.1
click at [478, 29] on textarea "Crown Molding Ceiling molding, crown, pine, 11/16" x 4-1/4"" at bounding box center [635, 4] width 428 height 47
select select "56934"
type textarea "Crown Molding, pine, 11/16" x 4-1/4""
click at [785, 566] on button "Save" at bounding box center [790, 567] width 30 height 17
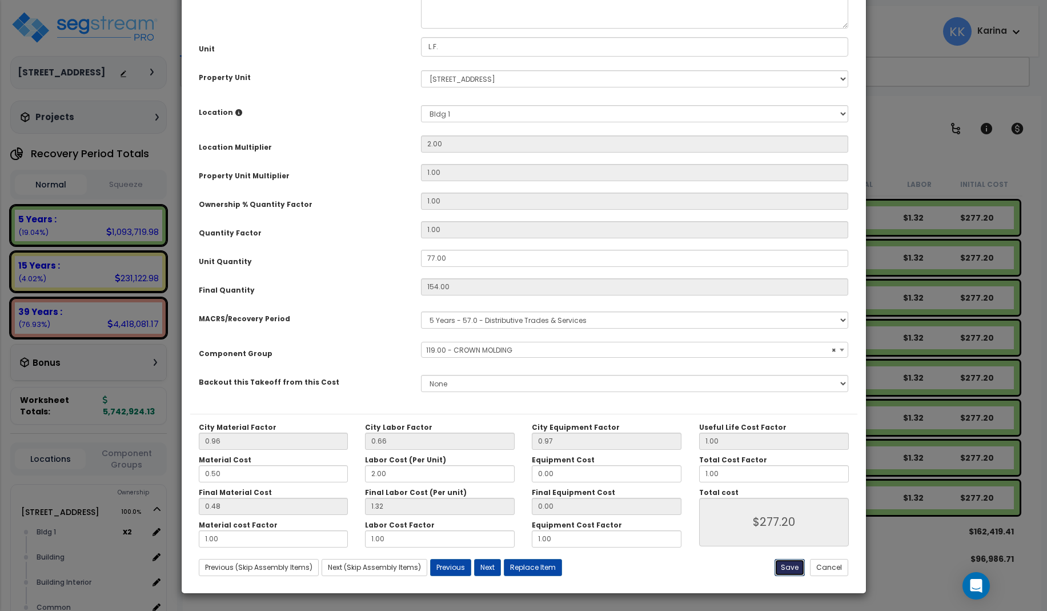
type input "277.20"
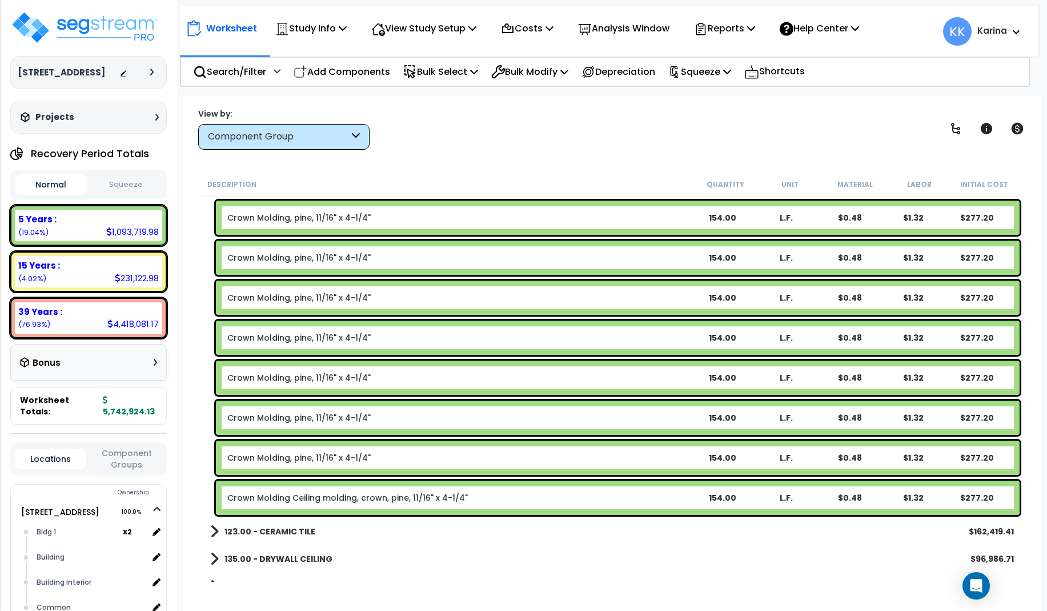
click at [336, 500] on link "Crown Molding Ceiling molding, crown, pine, 11/16" x 4-1/4"" at bounding box center [347, 497] width 241 height 11
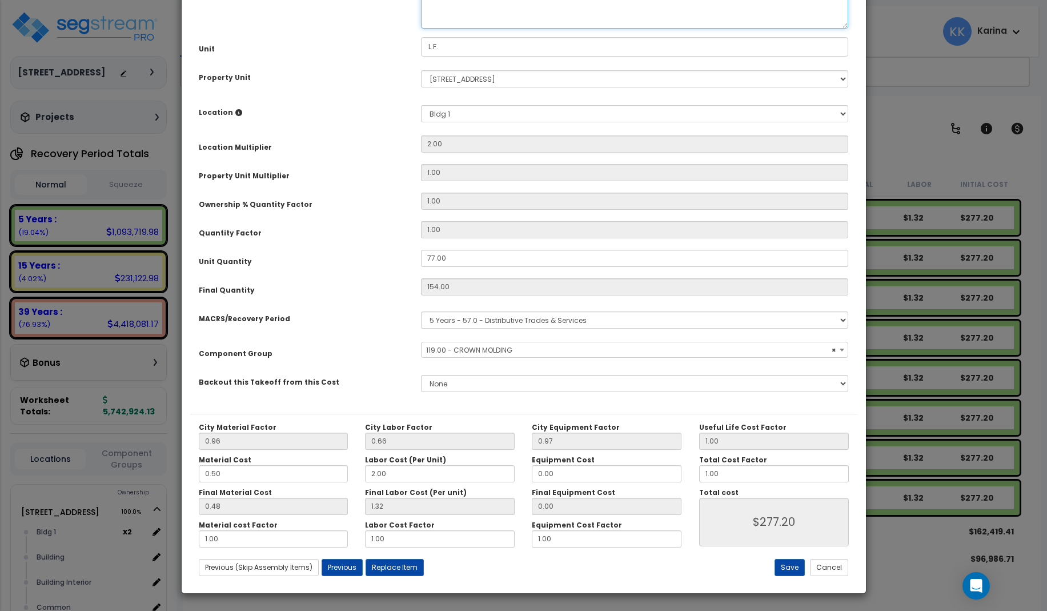
drag, startPoint x: 559, startPoint y: 119, endPoint x: 480, endPoint y: 120, distance: 78.3
click at [480, 29] on textarea "Crown Molding Ceiling molding, crown, pine, 11/16" x 4-1/4"" at bounding box center [635, 4] width 428 height 47
select select "56934"
type textarea "Crown Molding, pine, 11/16" x 4-1/4""
click at [794, 568] on button "Save" at bounding box center [790, 567] width 30 height 17
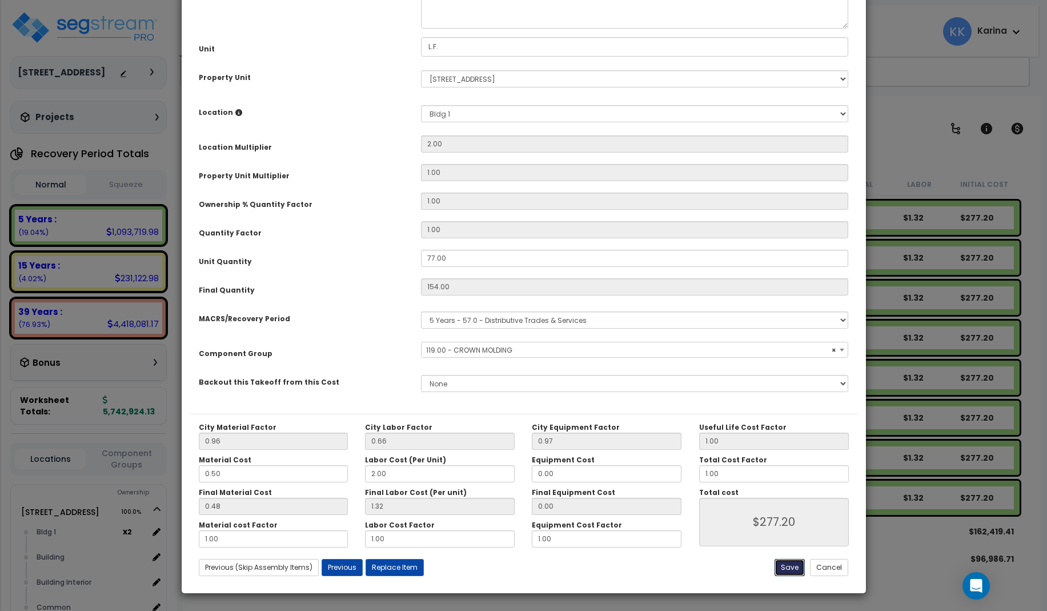
type input "277.20"
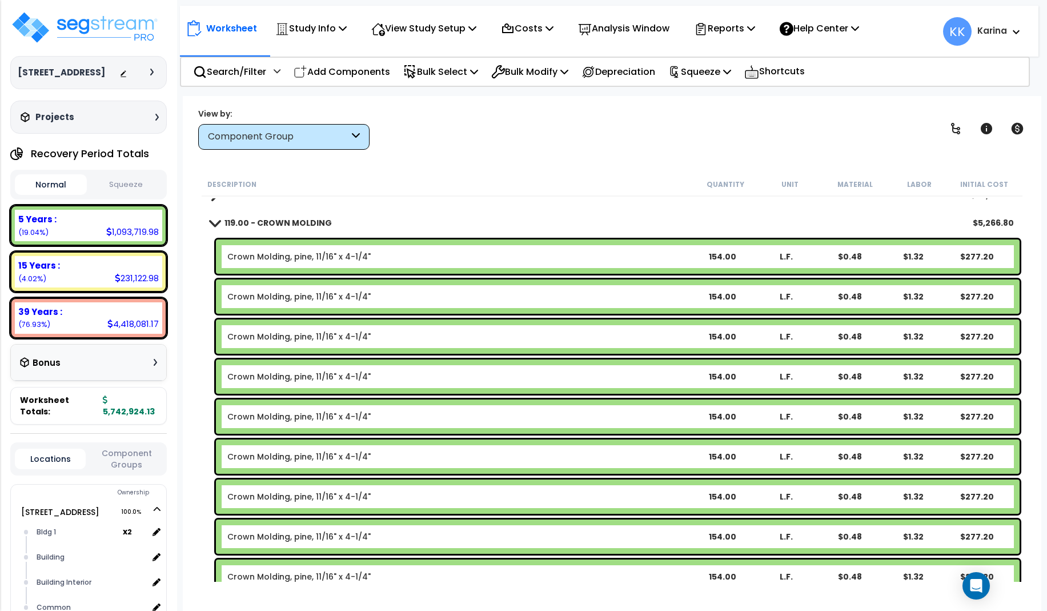
scroll to position [617, 0]
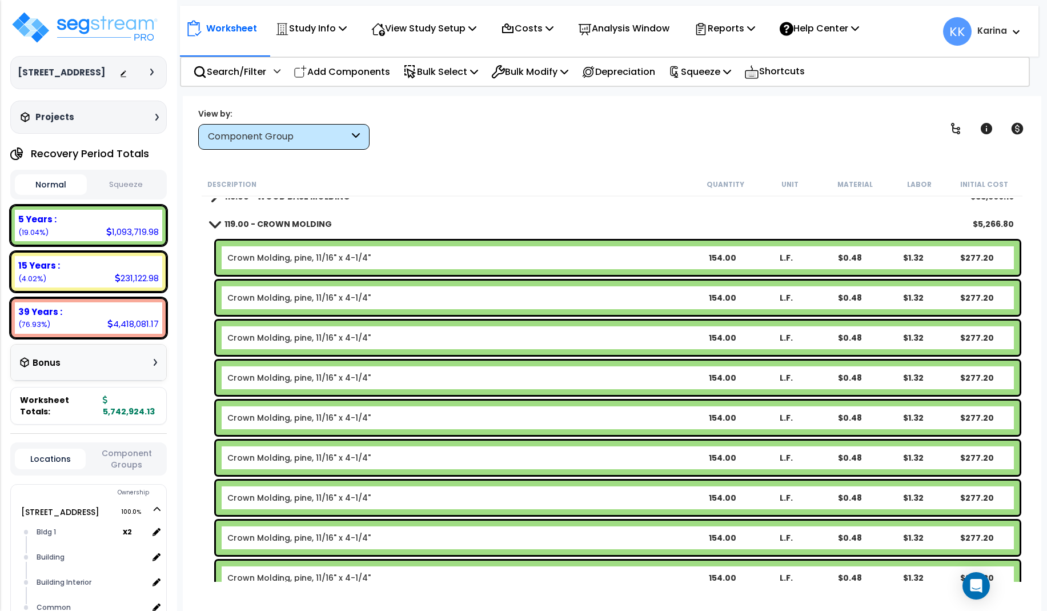
click at [214, 223] on span at bounding box center [214, 223] width 16 height 9
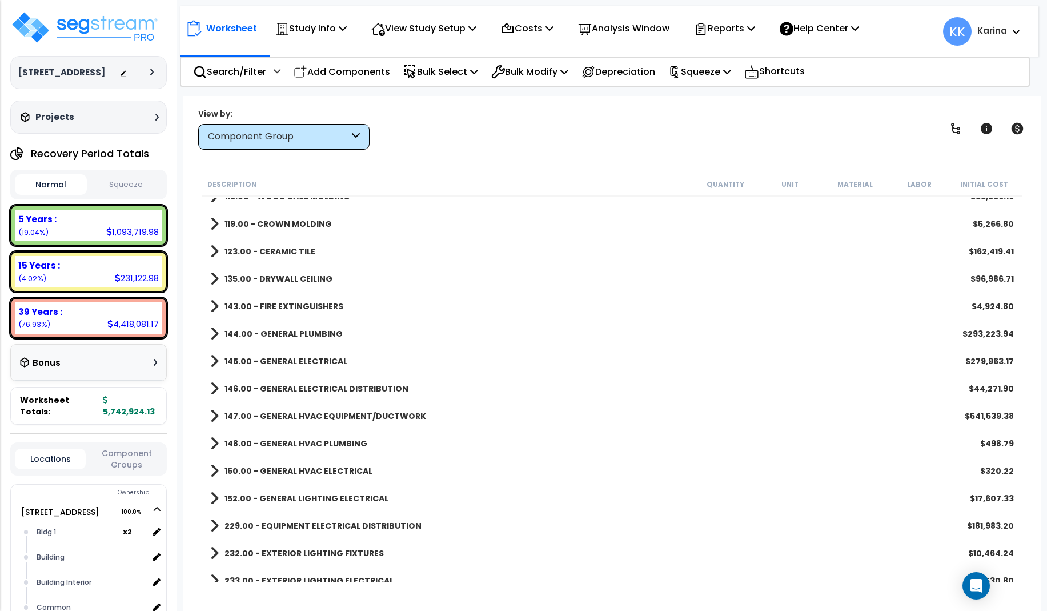
click at [214, 247] on span at bounding box center [214, 251] width 9 height 16
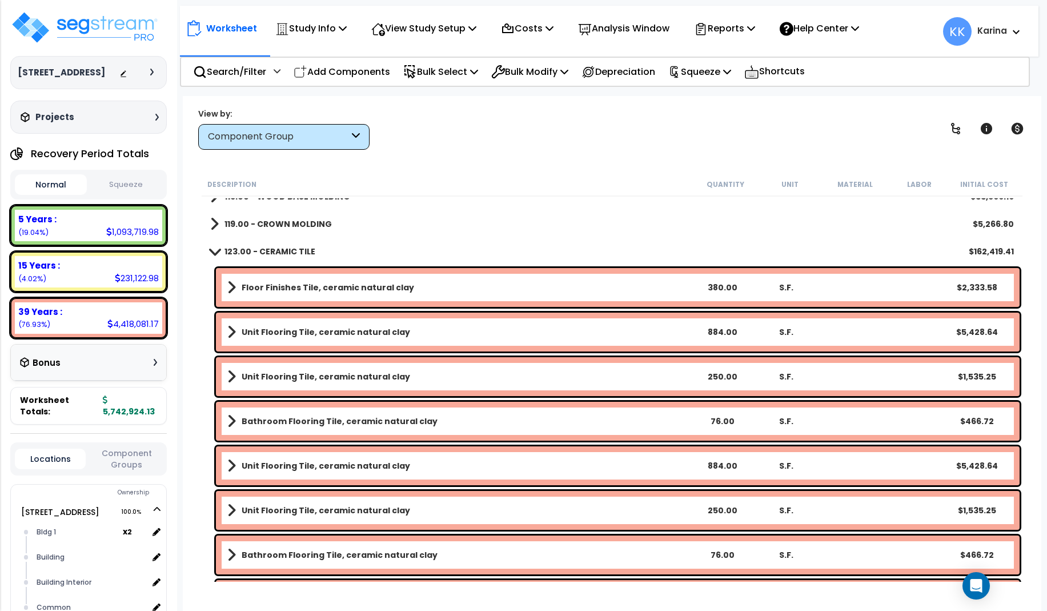
click at [214, 247] on span at bounding box center [214, 251] width 16 height 9
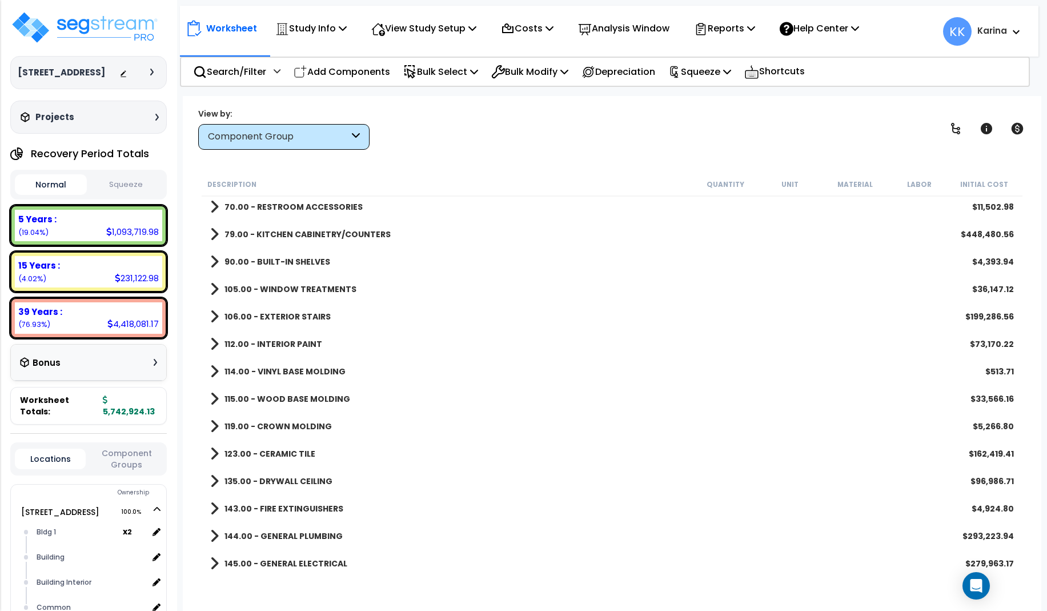
scroll to position [411, 0]
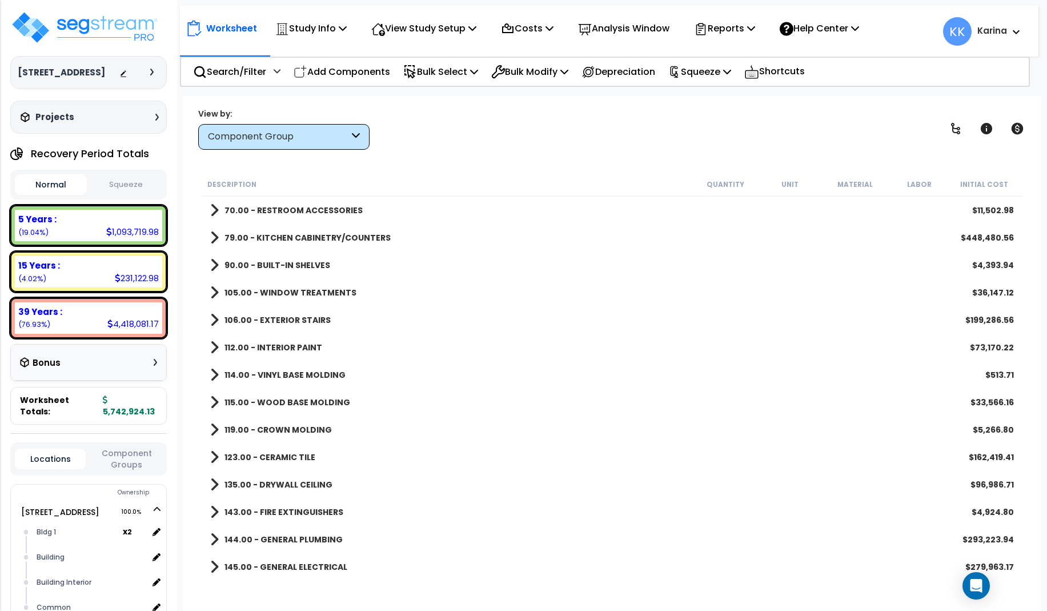
click at [482, 374] on div "114.00 - VINYL BASE MOLDING $513.71" at bounding box center [612, 374] width 815 height 27
click at [213, 374] on span at bounding box center [214, 375] width 9 height 16
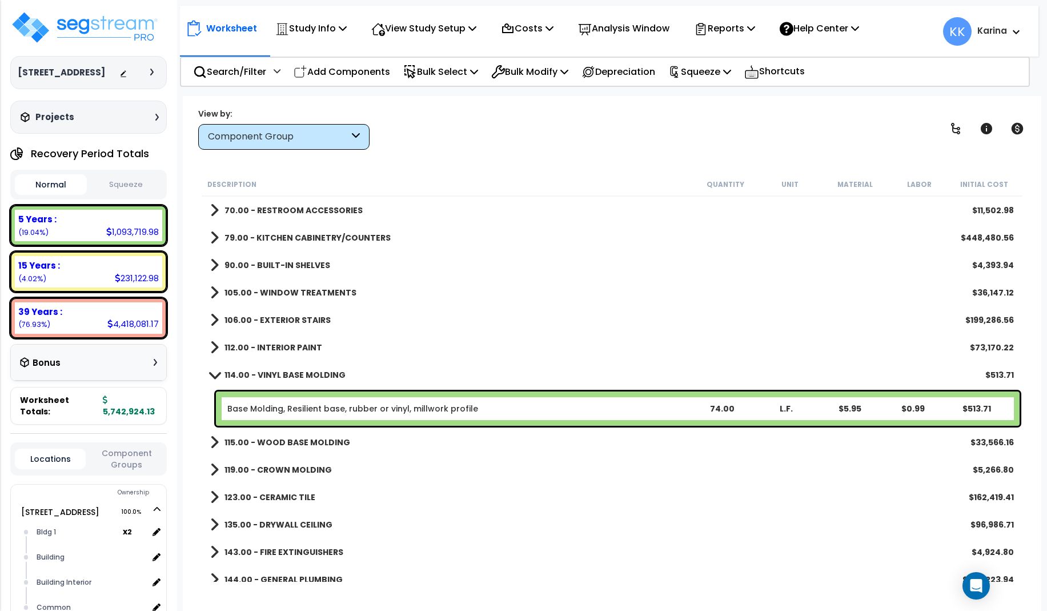
click at [213, 374] on span at bounding box center [214, 374] width 16 height 9
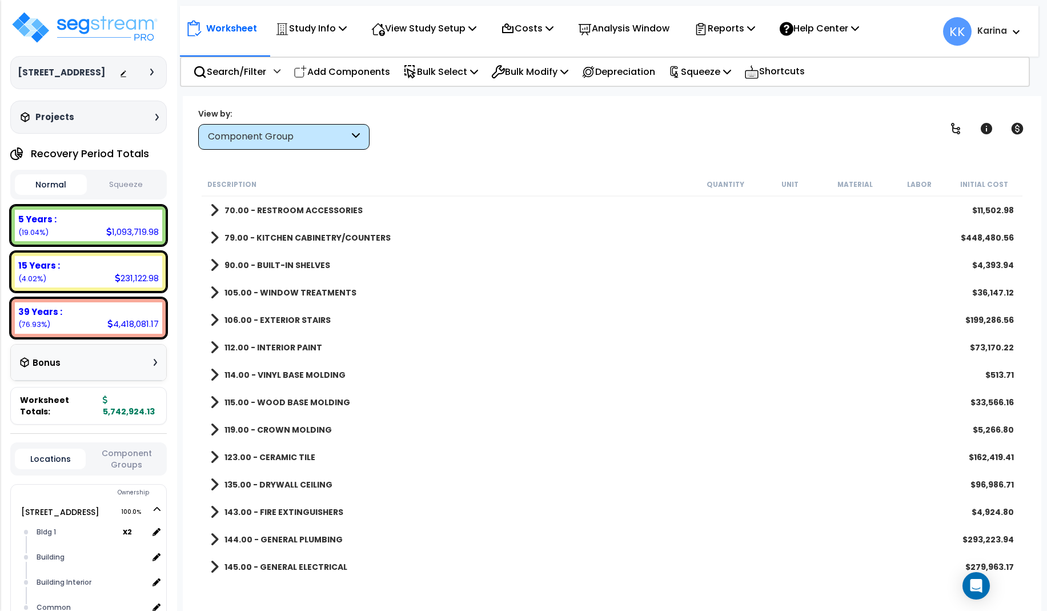
click at [214, 348] on span at bounding box center [214, 347] width 9 height 16
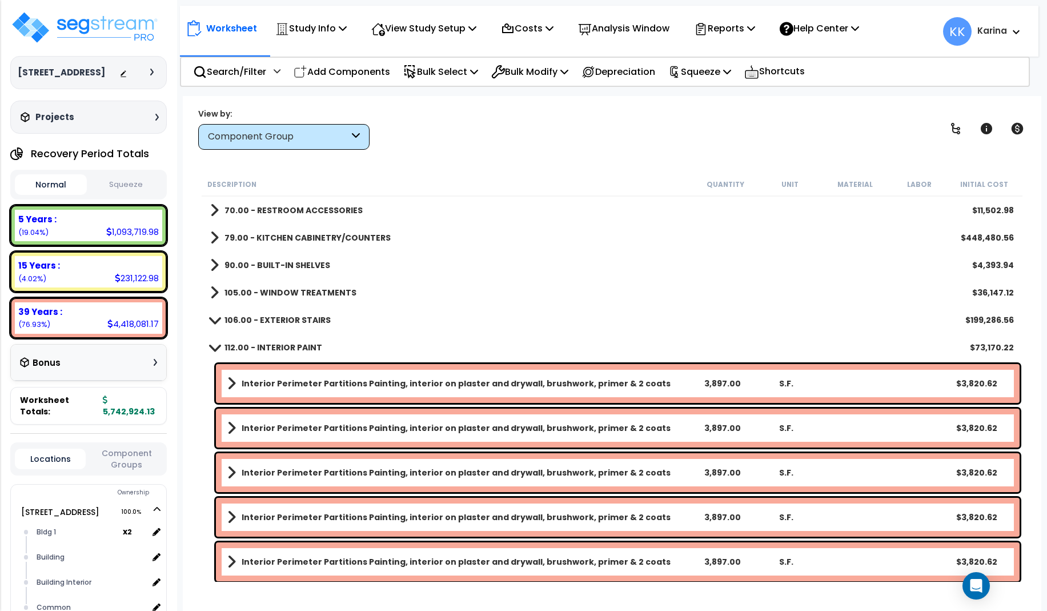
click at [214, 348] on span at bounding box center [214, 347] width 16 height 9
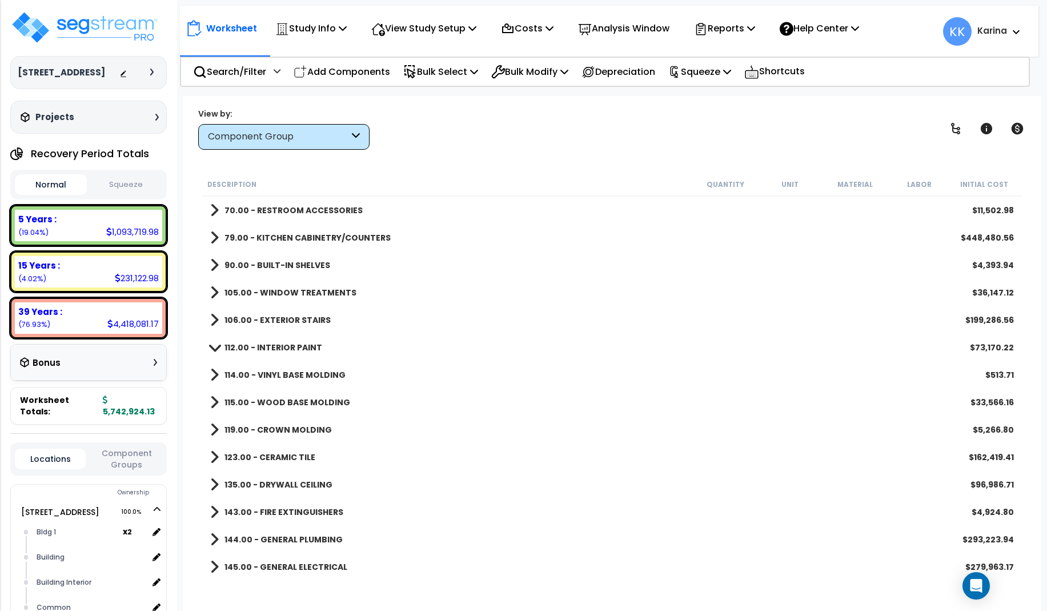
click at [213, 319] on span at bounding box center [214, 320] width 9 height 16
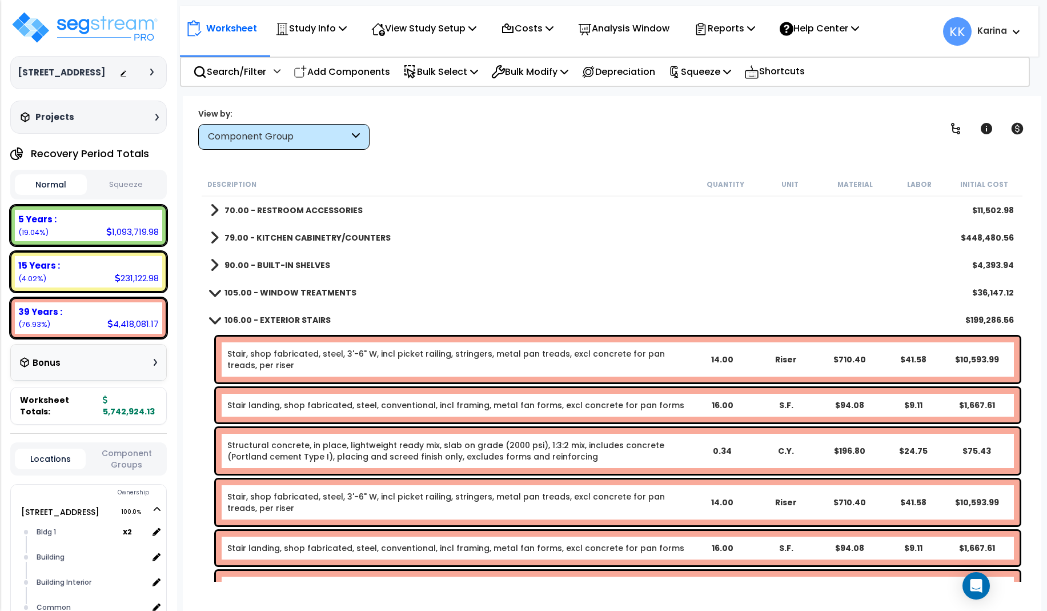
click at [213, 319] on span at bounding box center [214, 319] width 16 height 9
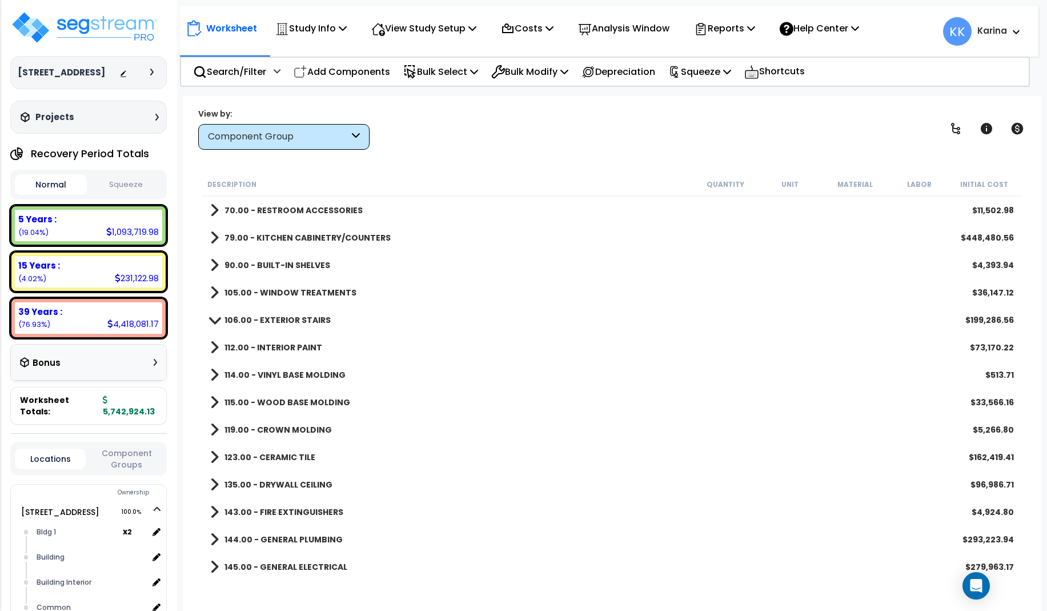
click at [214, 287] on span at bounding box center [214, 292] width 9 height 16
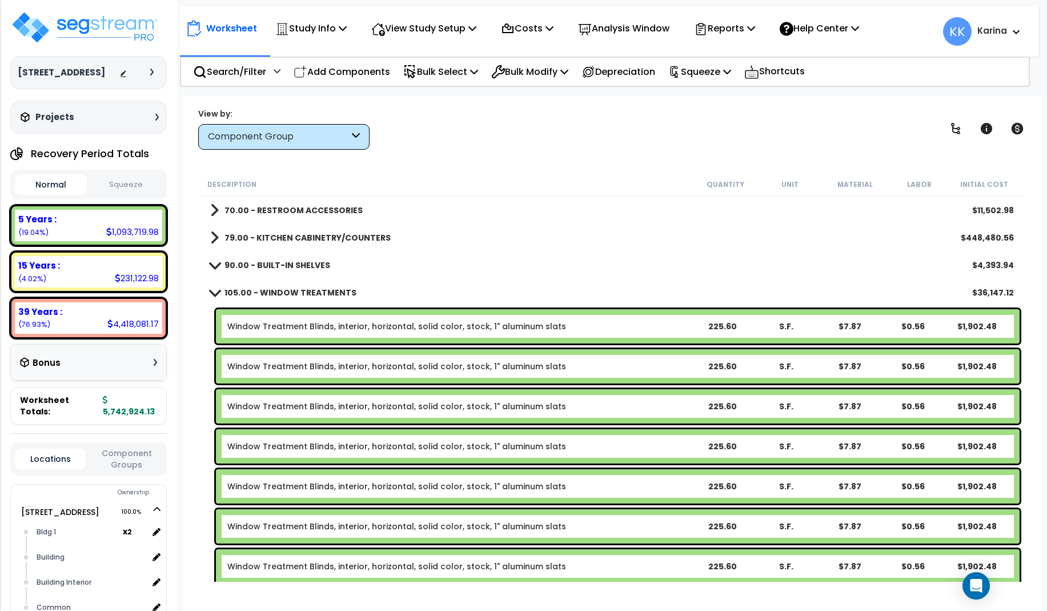
click at [214, 287] on link "105.00 - WINDOW TREATMENTS" at bounding box center [283, 292] width 146 height 16
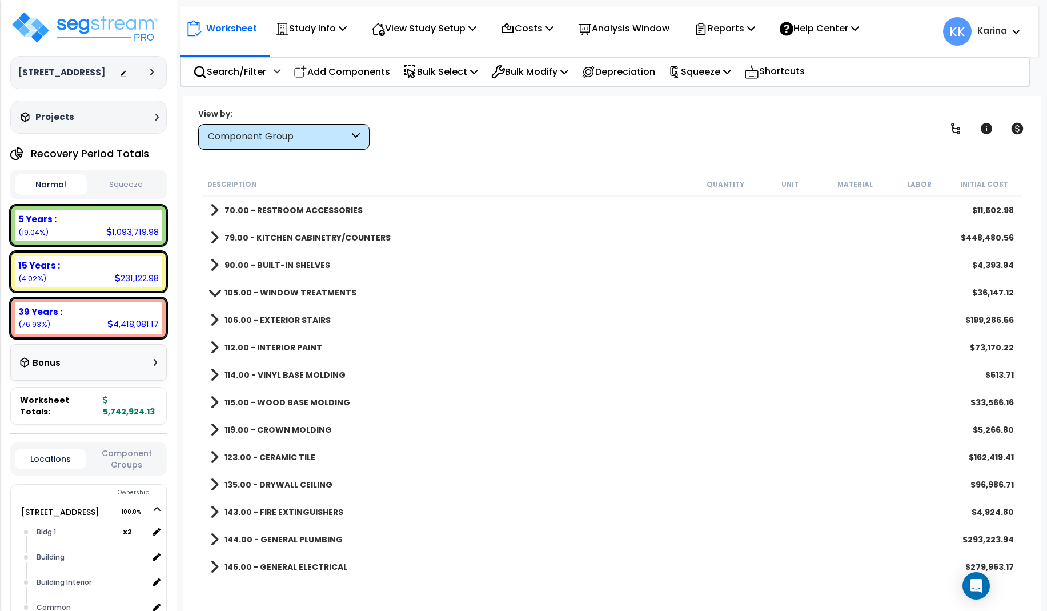
click at [213, 259] on span at bounding box center [214, 265] width 9 height 16
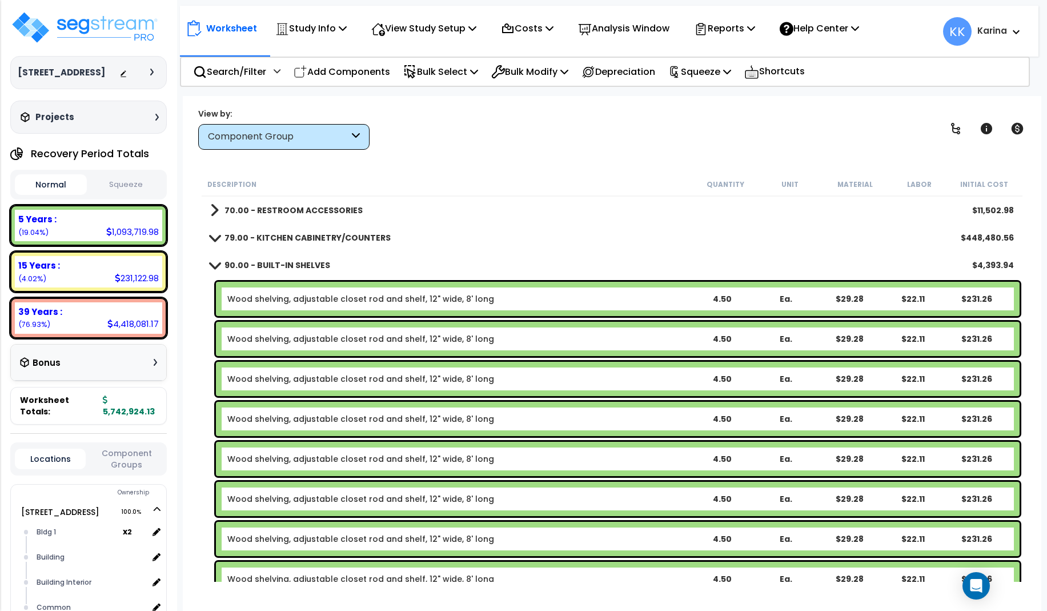
click at [213, 259] on link "90.00 - BUILT-IN SHELVES" at bounding box center [270, 265] width 120 height 16
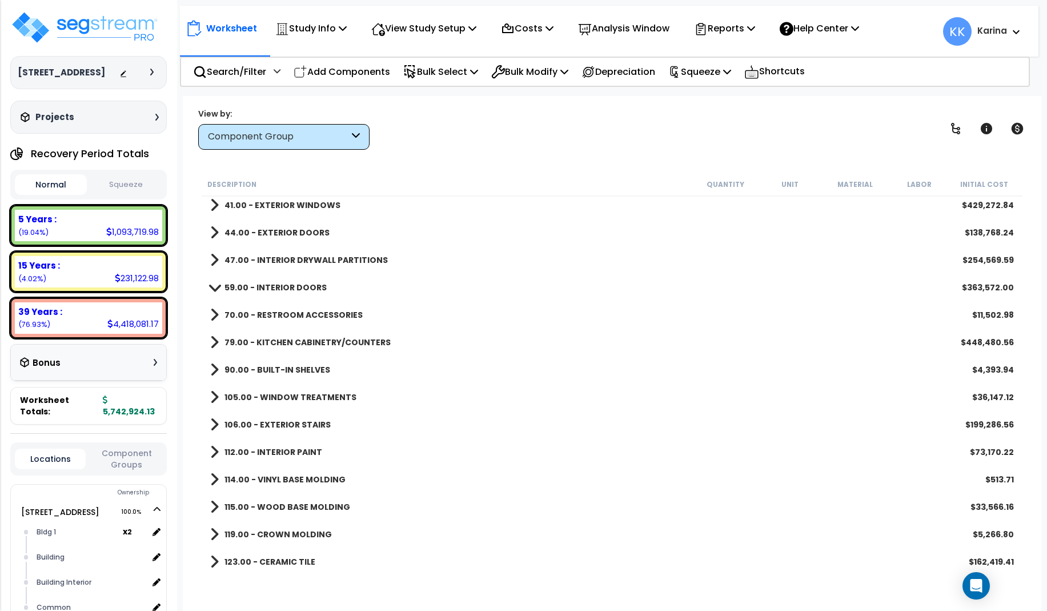
scroll to position [274, 0]
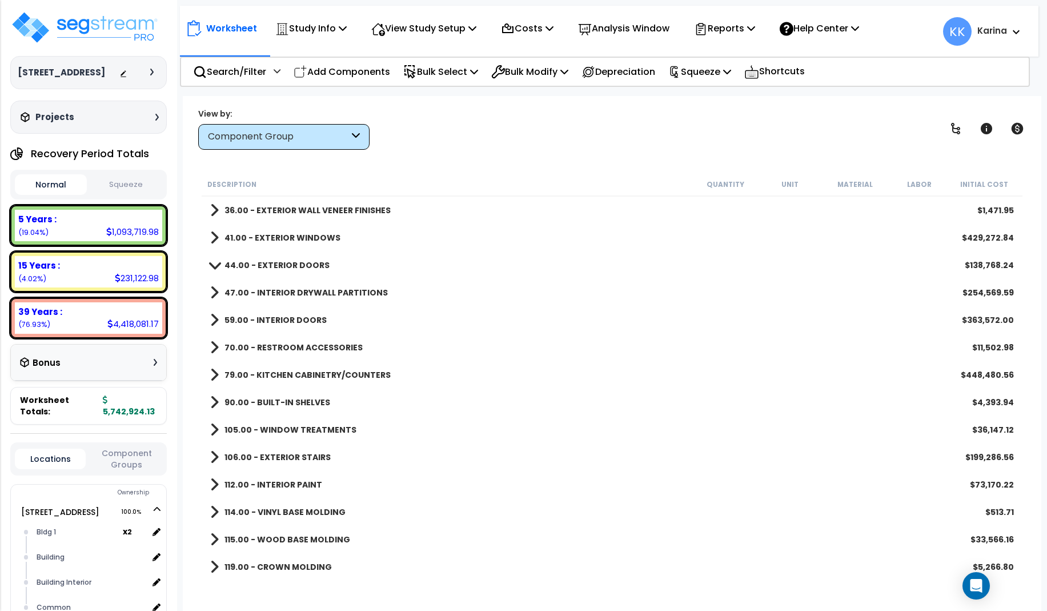
click at [214, 374] on span at bounding box center [214, 375] width 9 height 16
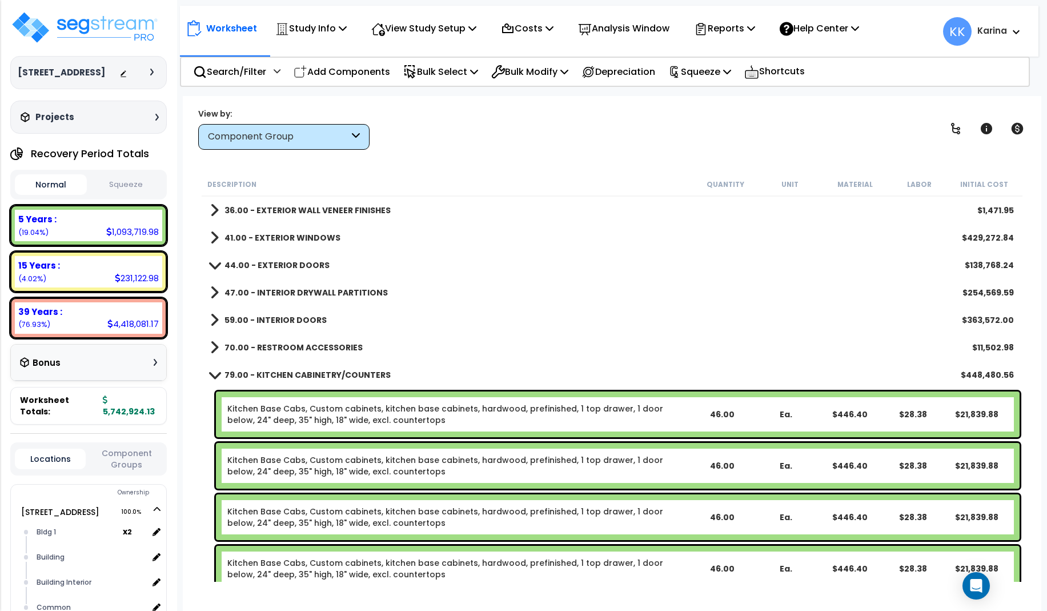
click at [214, 374] on span at bounding box center [214, 374] width 16 height 9
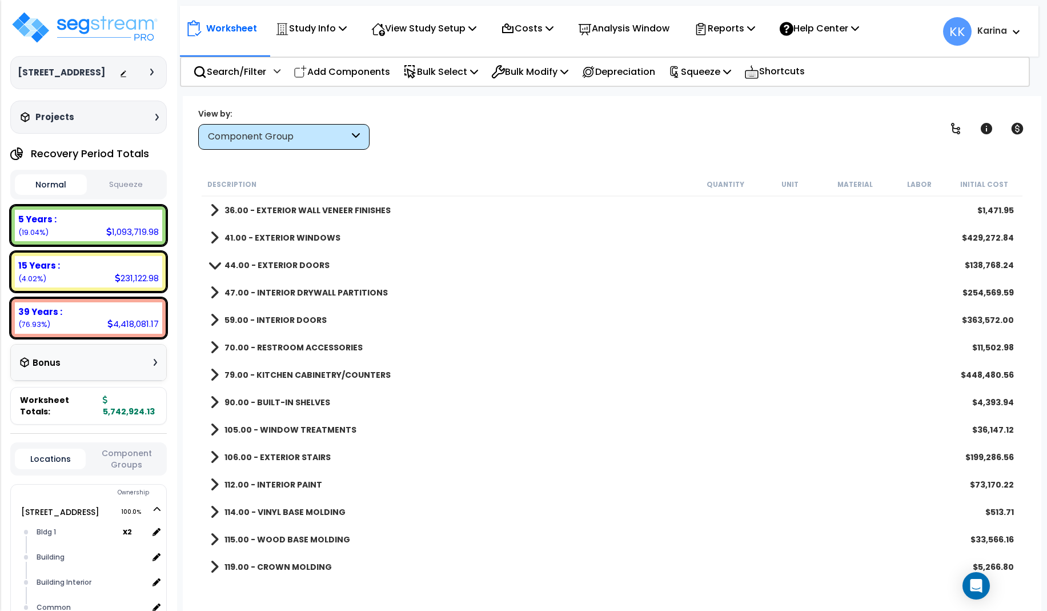
click at [211, 351] on span at bounding box center [214, 347] width 9 height 16
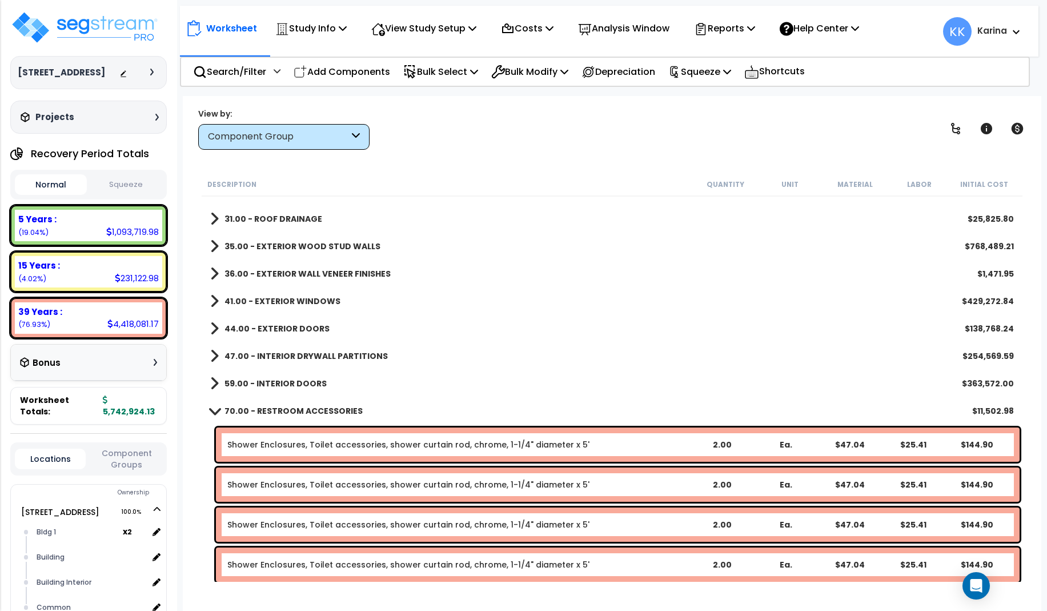
scroll to position [206, 0]
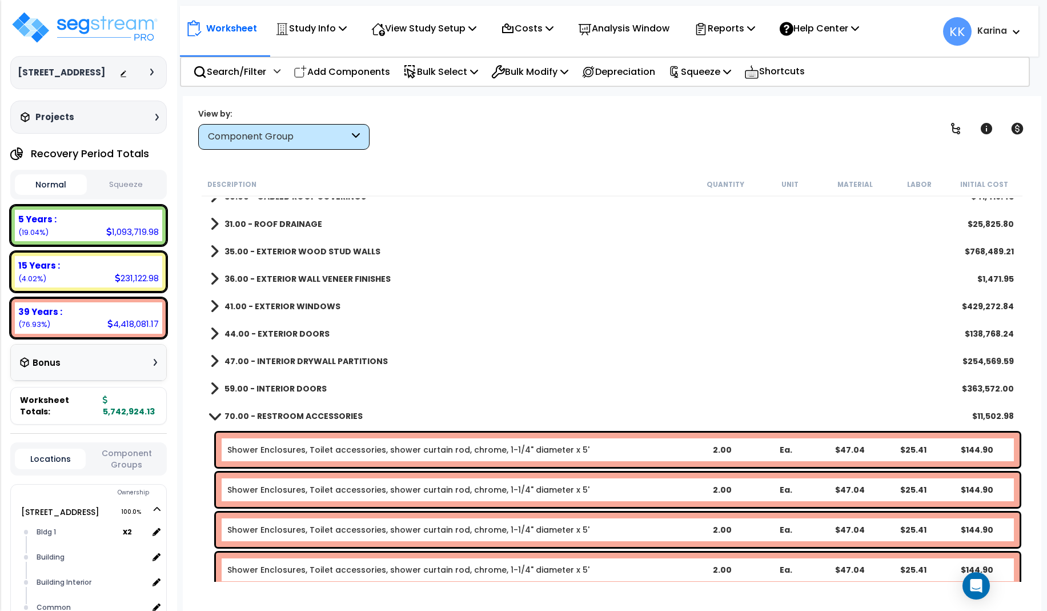
click at [212, 418] on span at bounding box center [214, 415] width 16 height 9
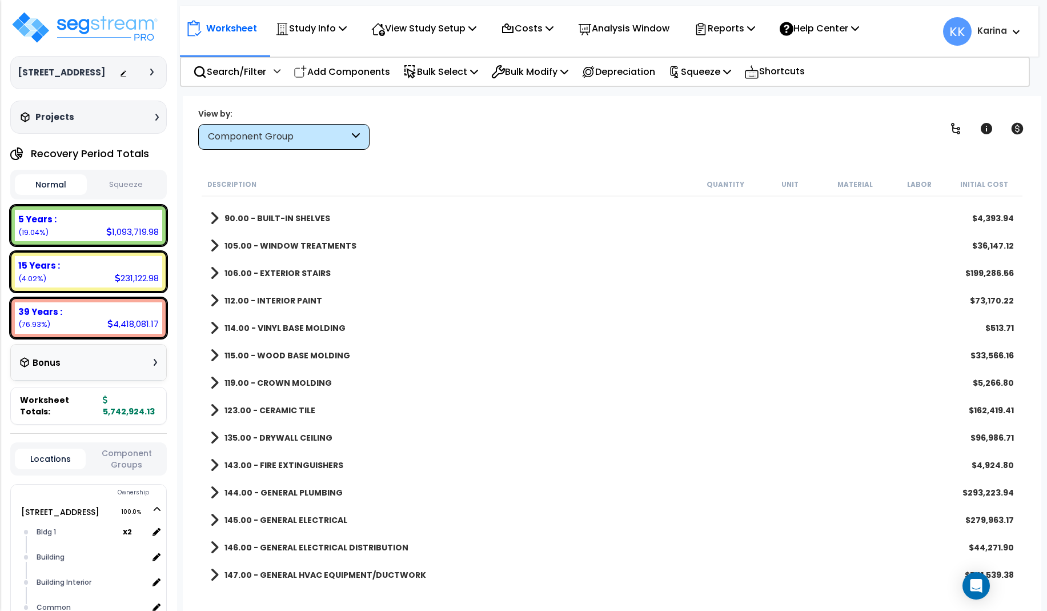
scroll to position [480, 0]
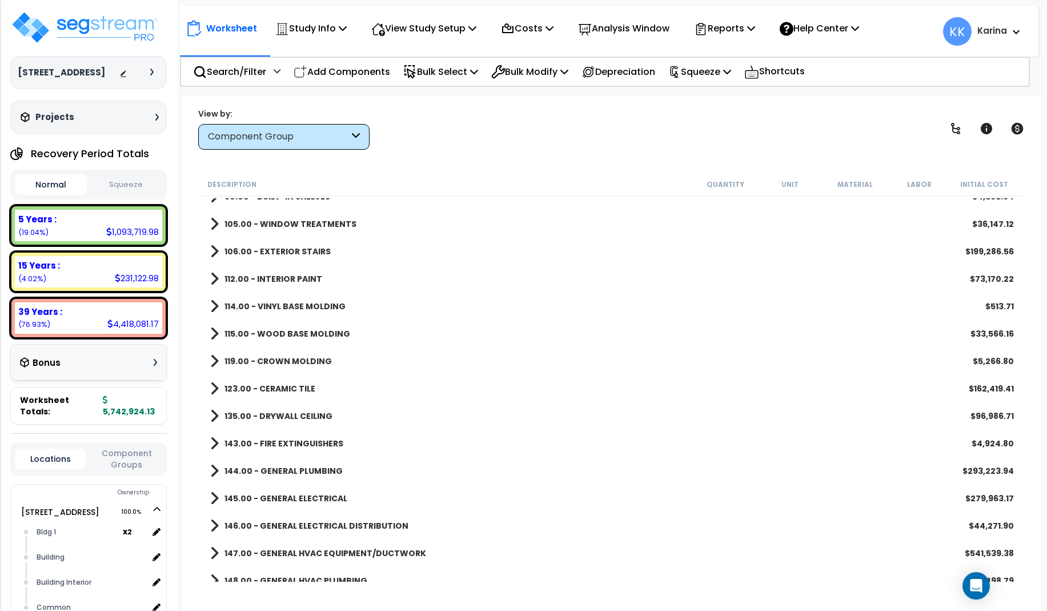
click at [214, 472] on span at bounding box center [214, 471] width 9 height 16
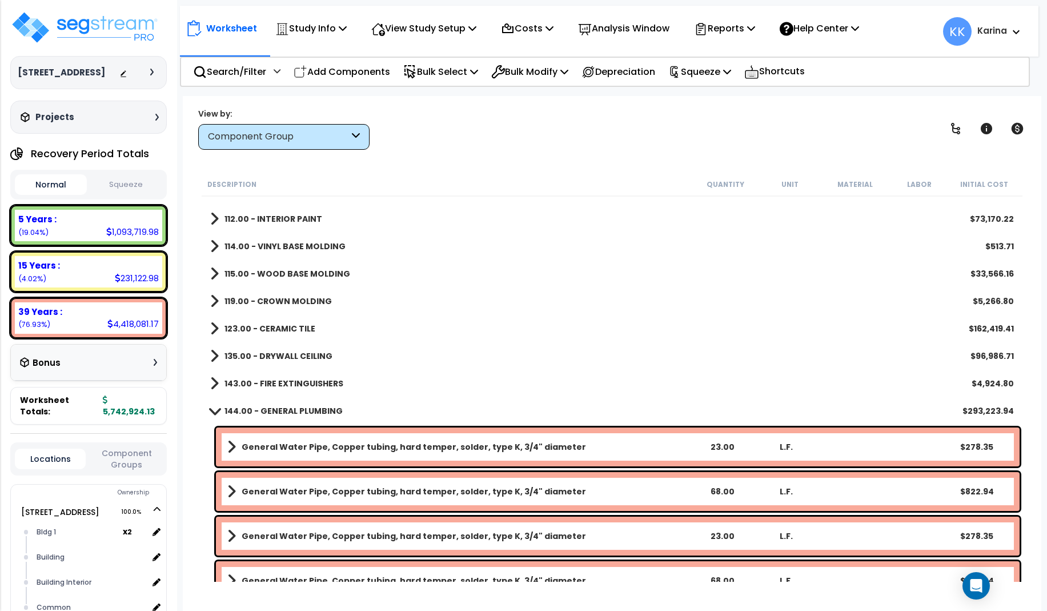
scroll to position [548, 0]
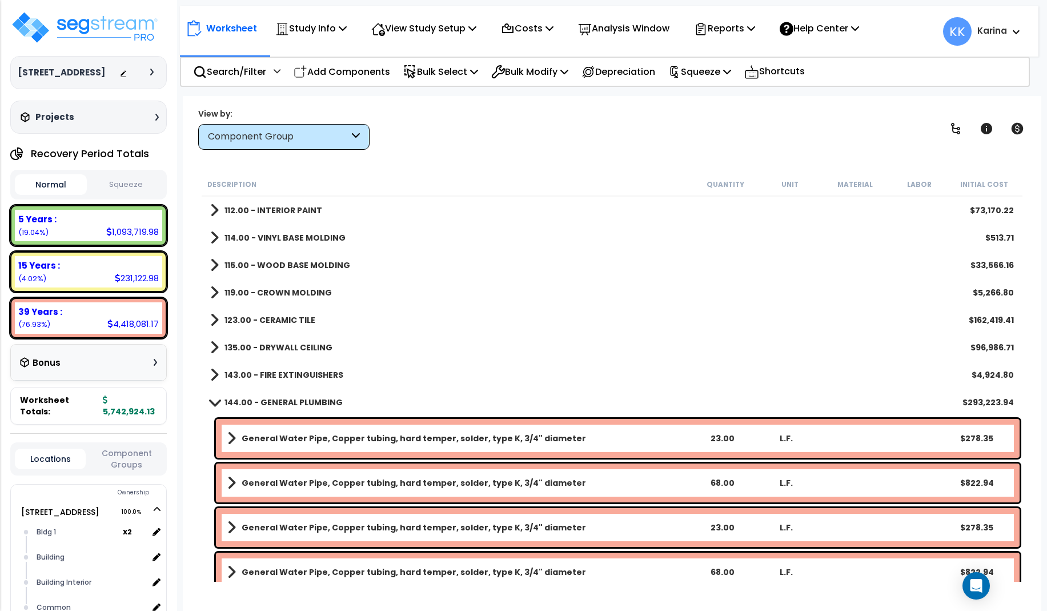
click at [211, 402] on span at bounding box center [214, 402] width 16 height 9
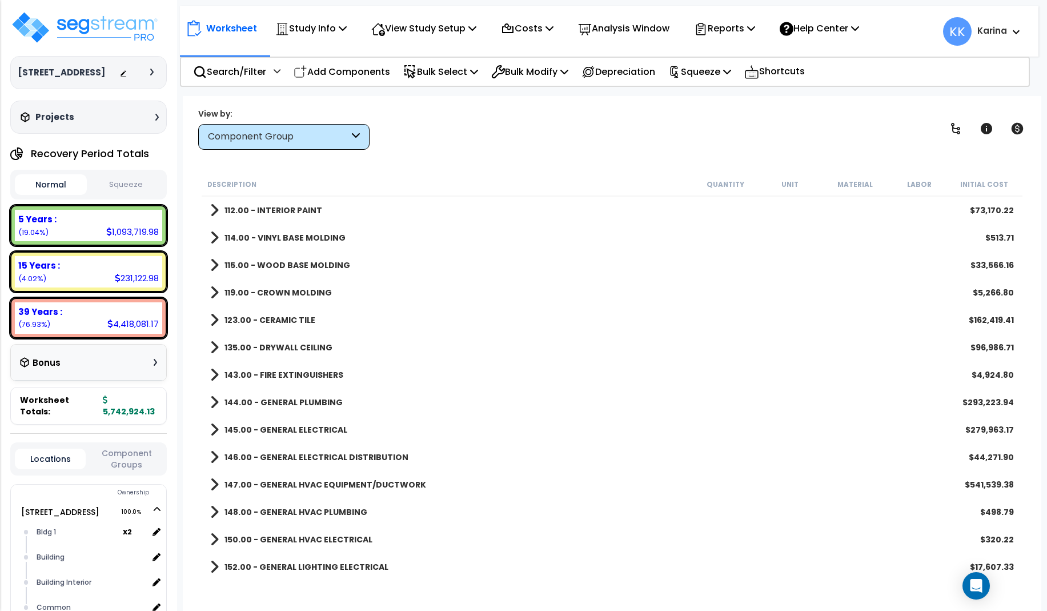
click at [213, 378] on span at bounding box center [214, 375] width 9 height 16
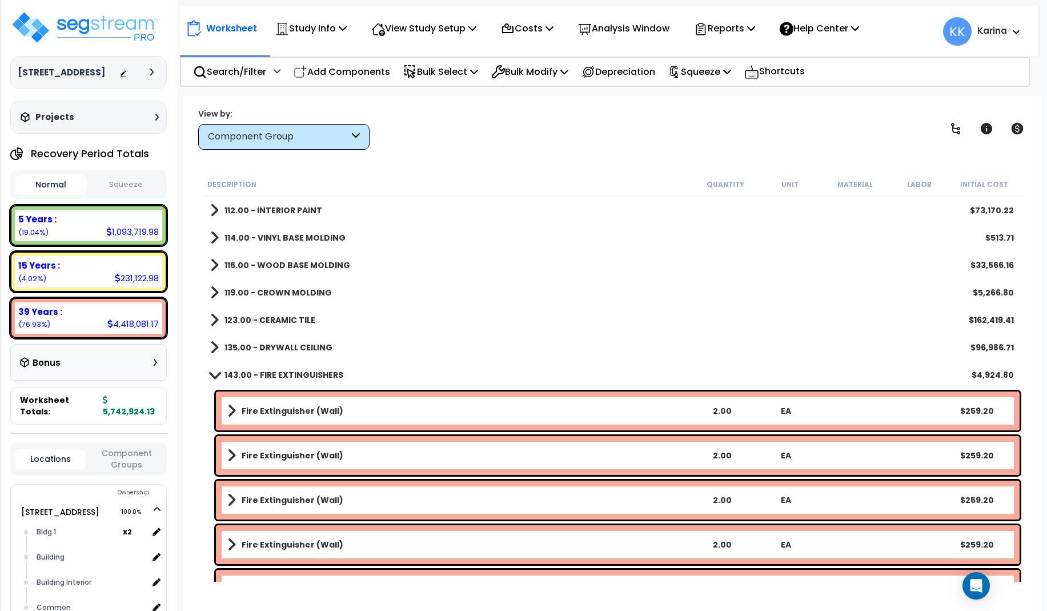
click at [213, 375] on span at bounding box center [214, 374] width 16 height 9
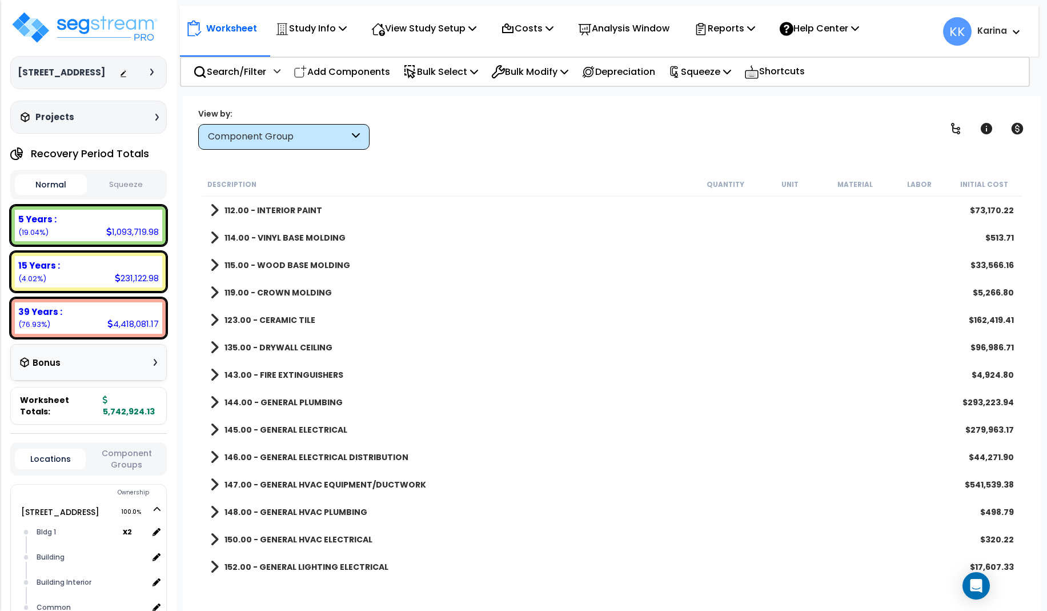
click at [214, 347] on span at bounding box center [214, 347] width 9 height 16
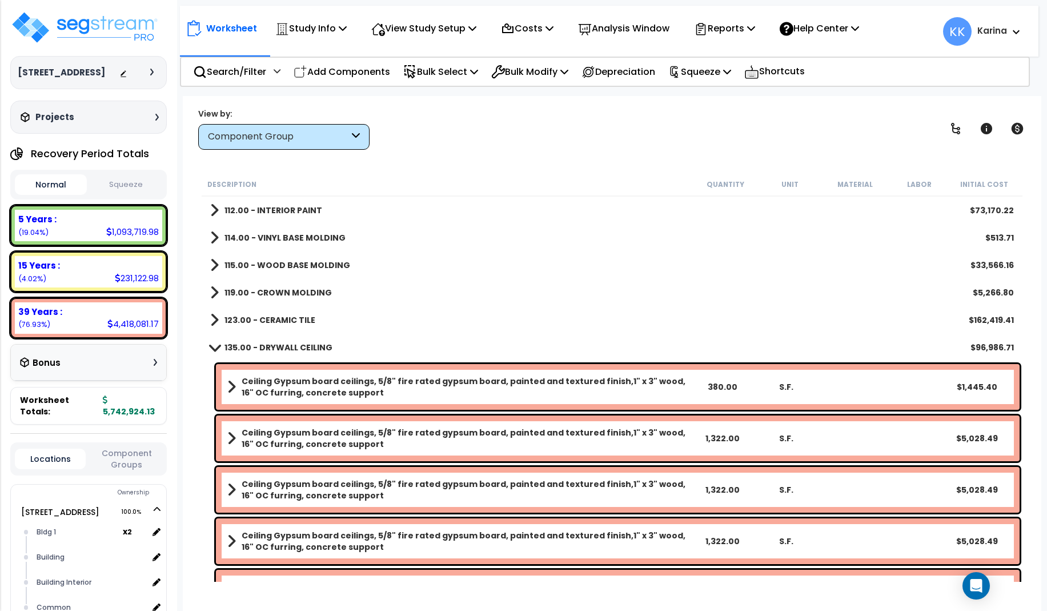
click at [214, 347] on span at bounding box center [214, 347] width 16 height 9
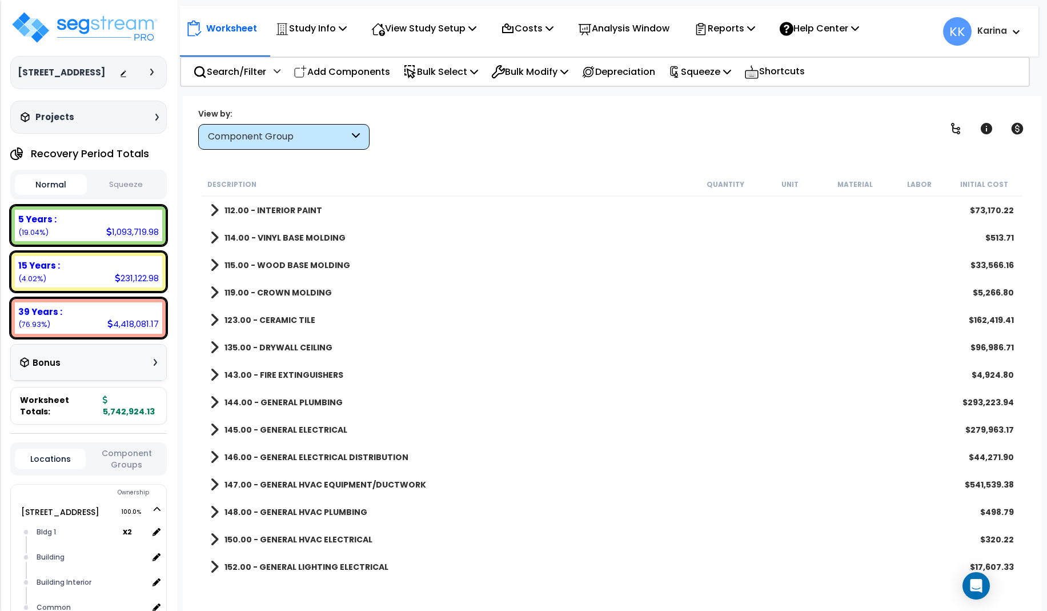
click at [212, 320] on span at bounding box center [214, 320] width 9 height 16
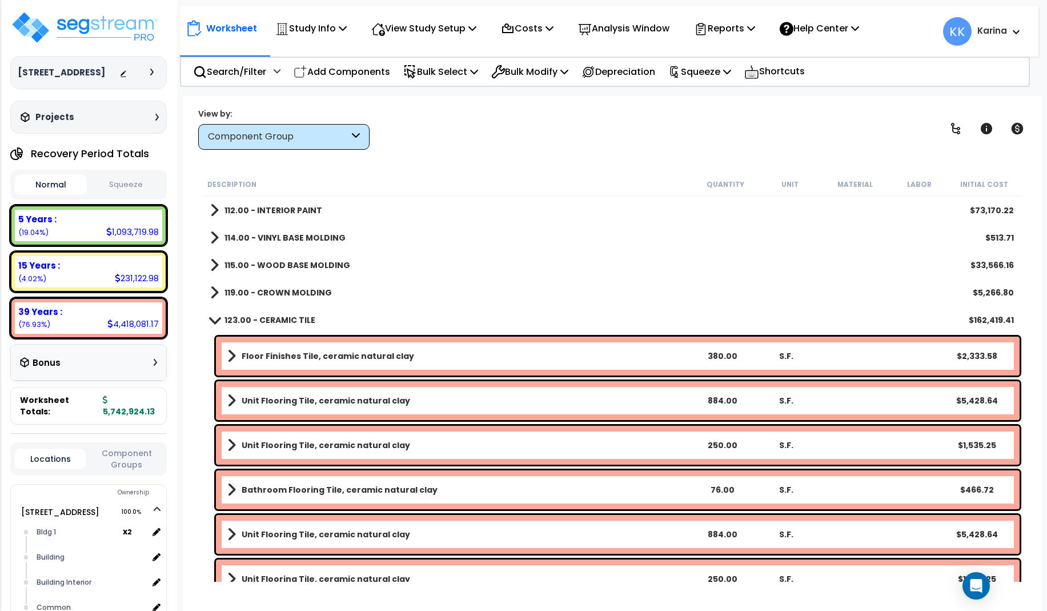
click at [212, 320] on span at bounding box center [214, 319] width 16 height 9
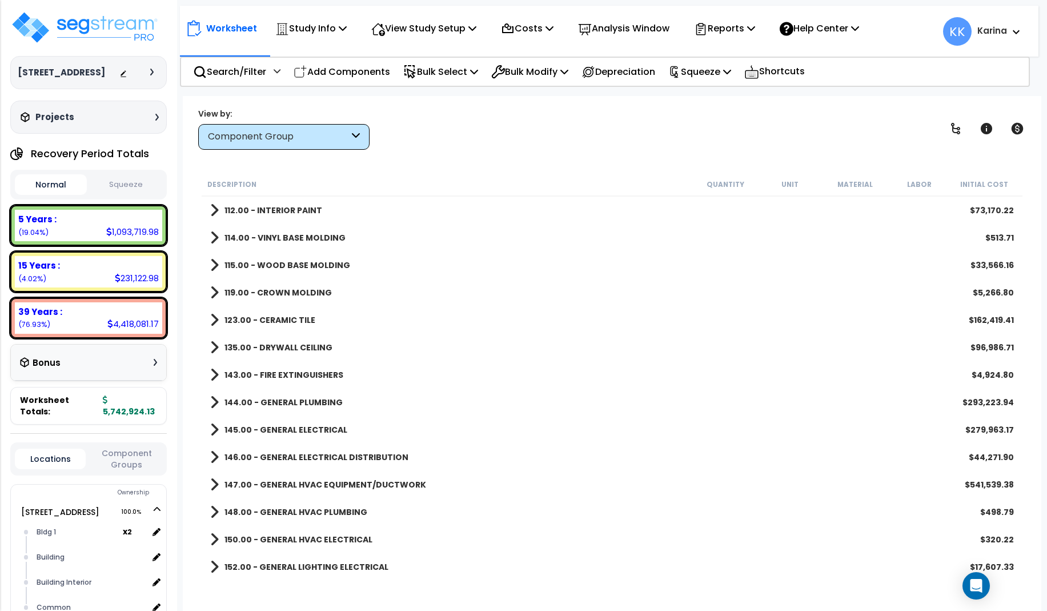
click at [217, 287] on span at bounding box center [214, 292] width 9 height 16
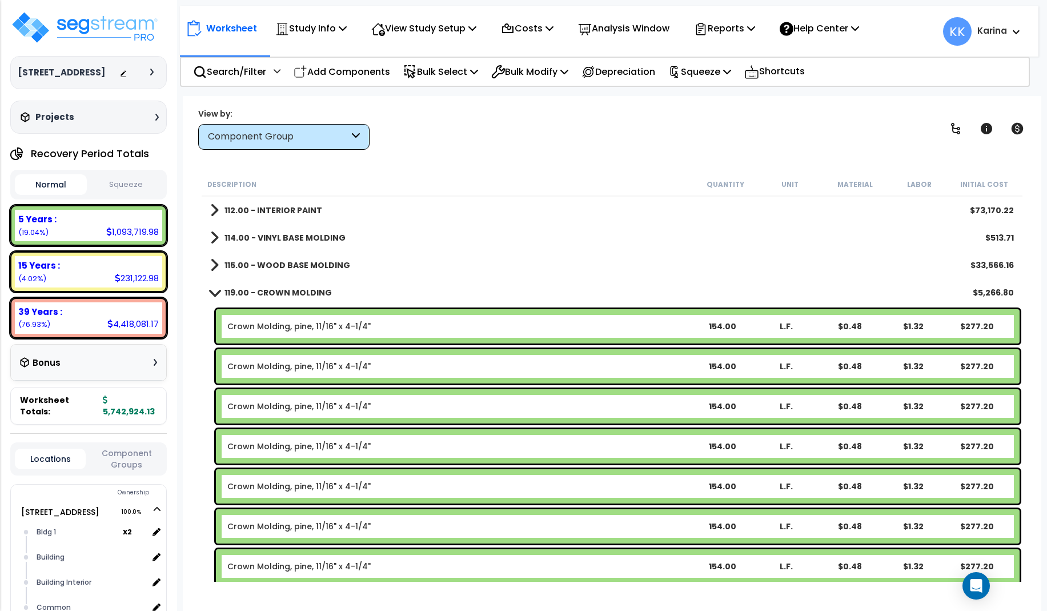
click at [217, 287] on link "119.00 - CROWN MOLDING" at bounding box center [271, 292] width 122 height 16
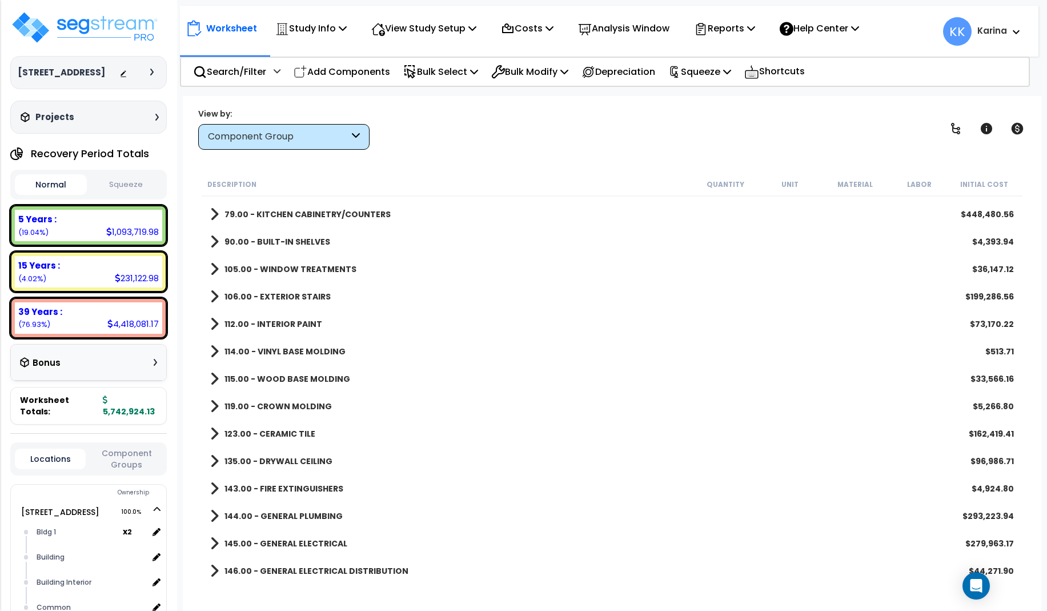
scroll to position [411, 0]
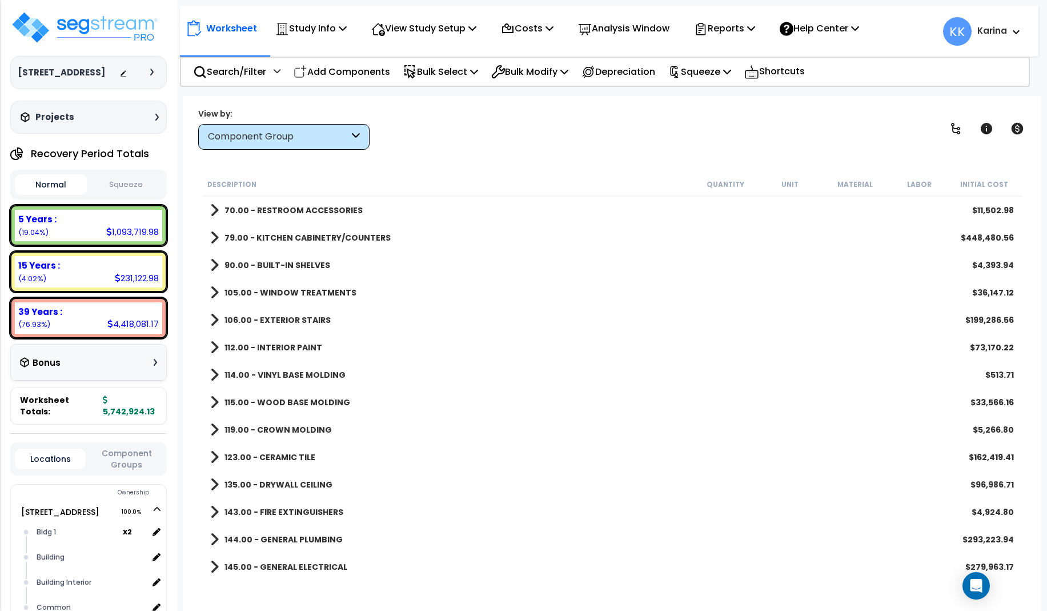
click at [215, 372] on span at bounding box center [214, 375] width 9 height 16
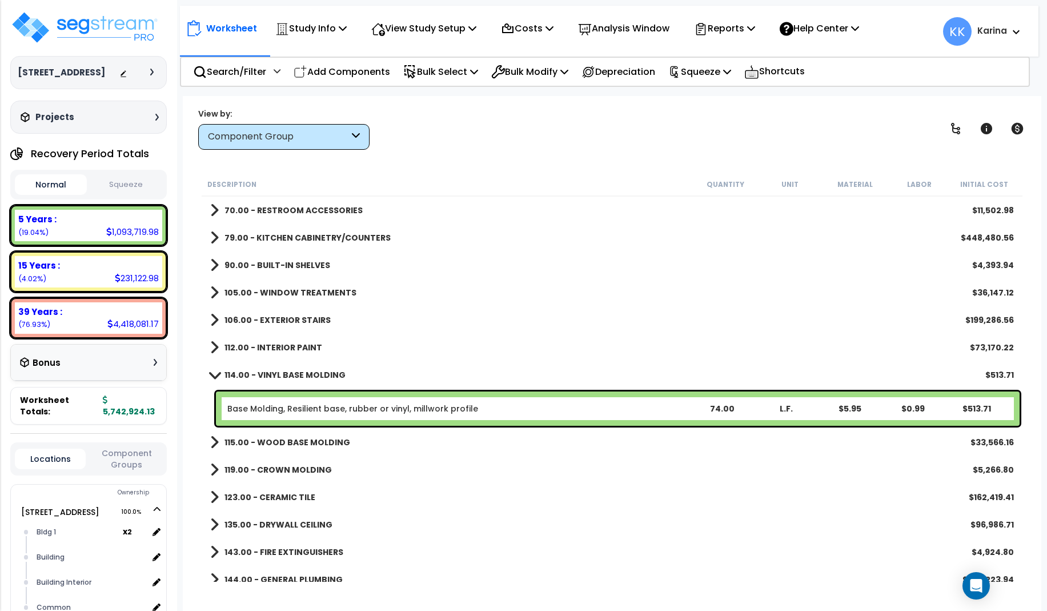
click at [215, 372] on span at bounding box center [214, 374] width 16 height 9
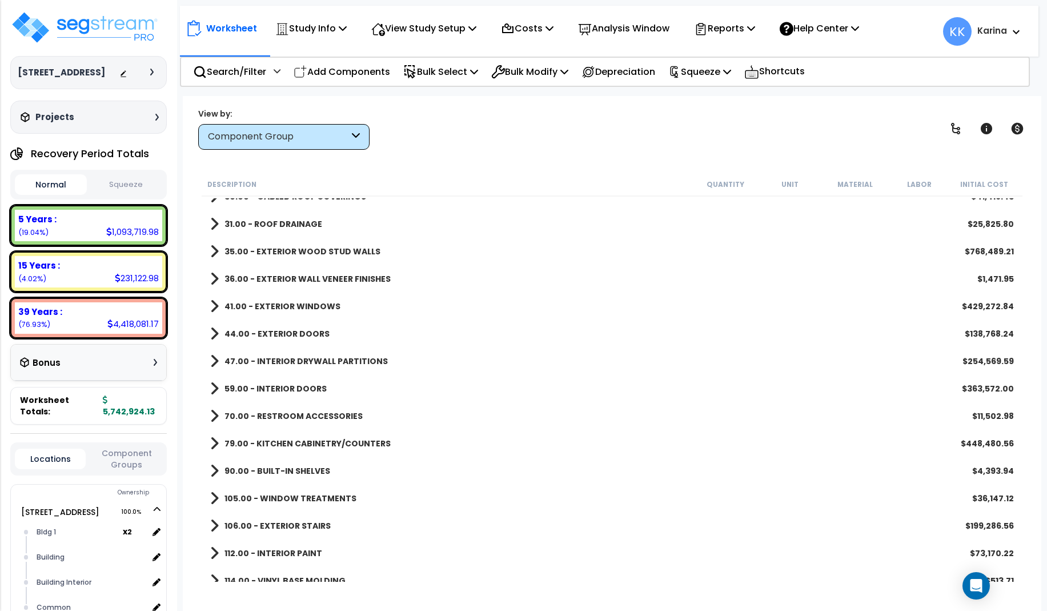
scroll to position [137, 0]
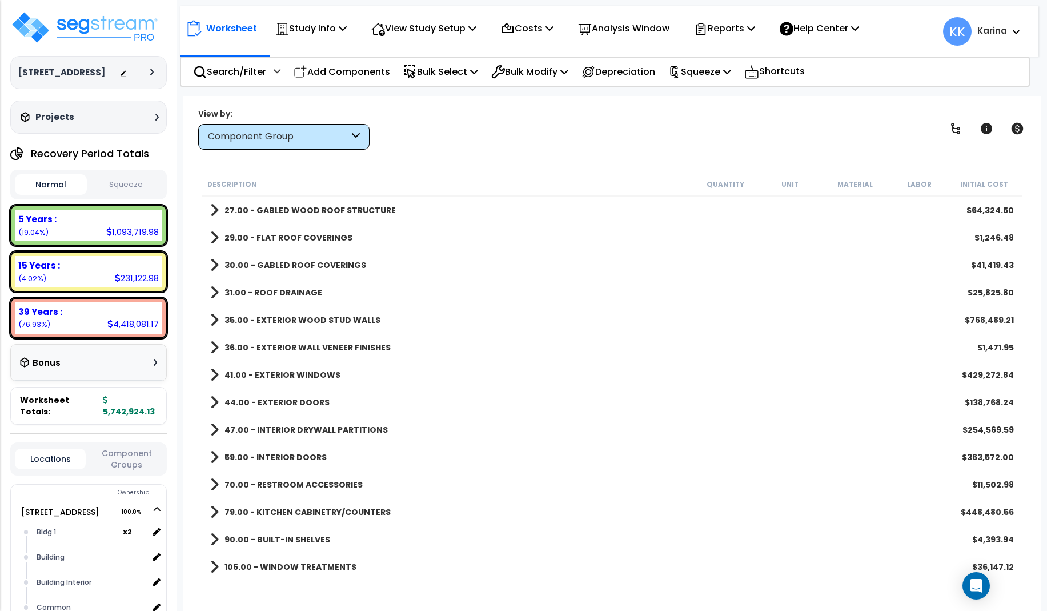
click at [213, 368] on span at bounding box center [214, 375] width 9 height 16
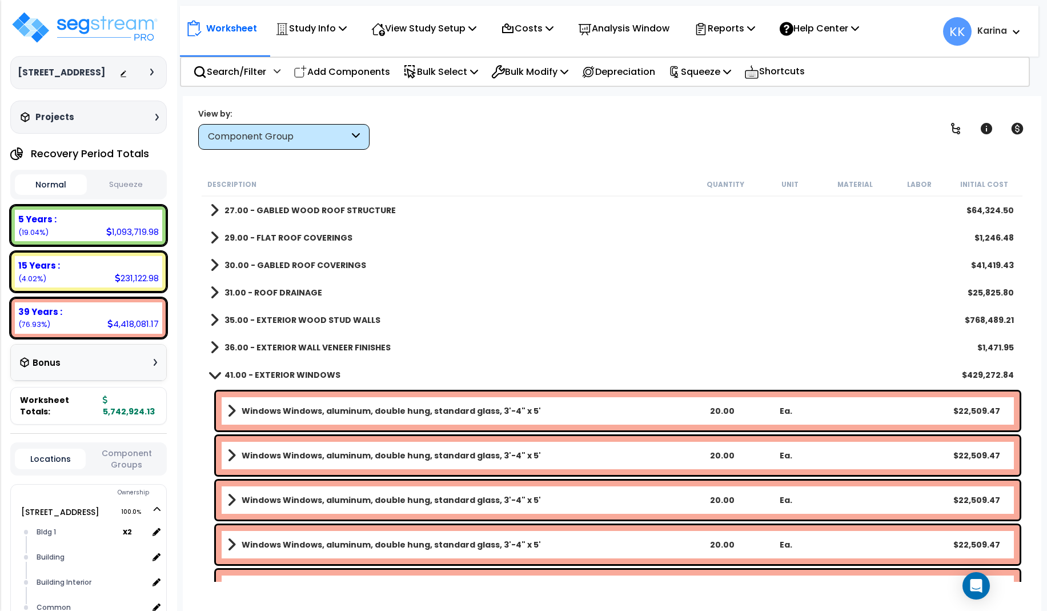
click at [213, 368] on link "41.00 - EXTERIOR WINDOWS" at bounding box center [275, 375] width 130 height 16
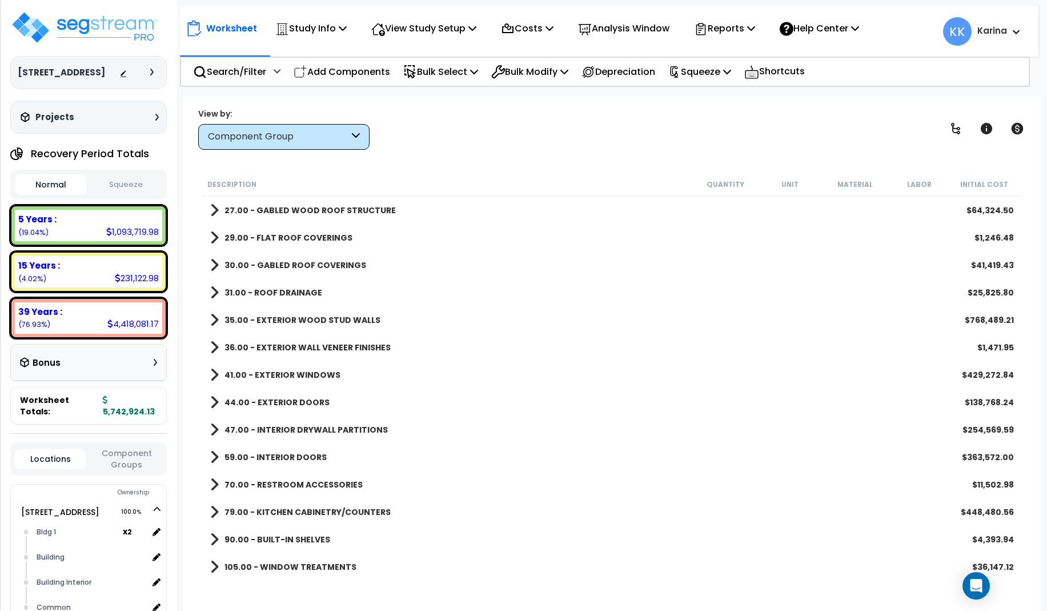
click at [214, 346] on span at bounding box center [214, 347] width 9 height 16
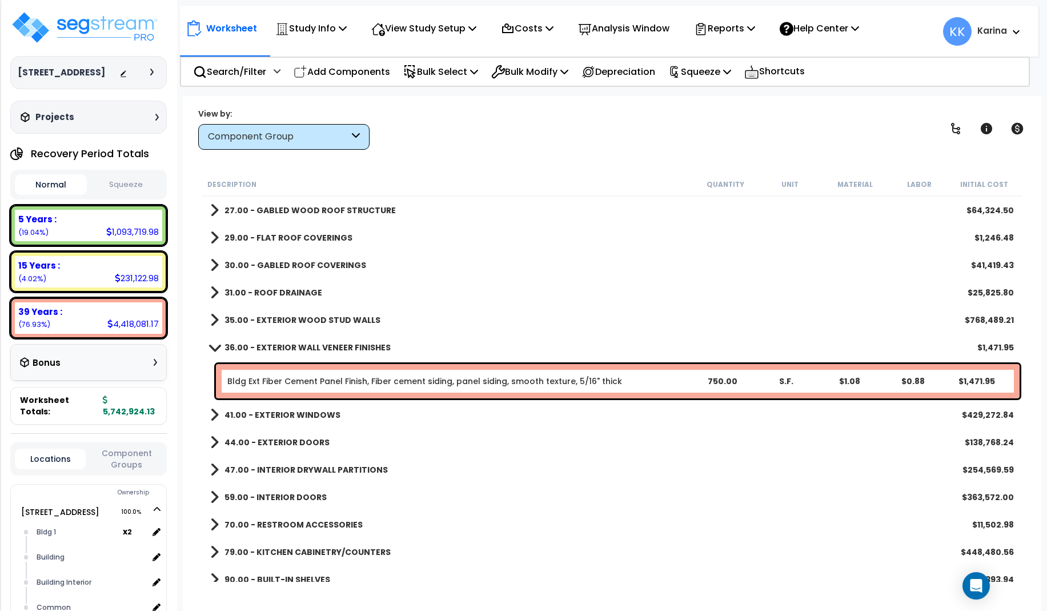
click at [214, 346] on span at bounding box center [214, 347] width 16 height 9
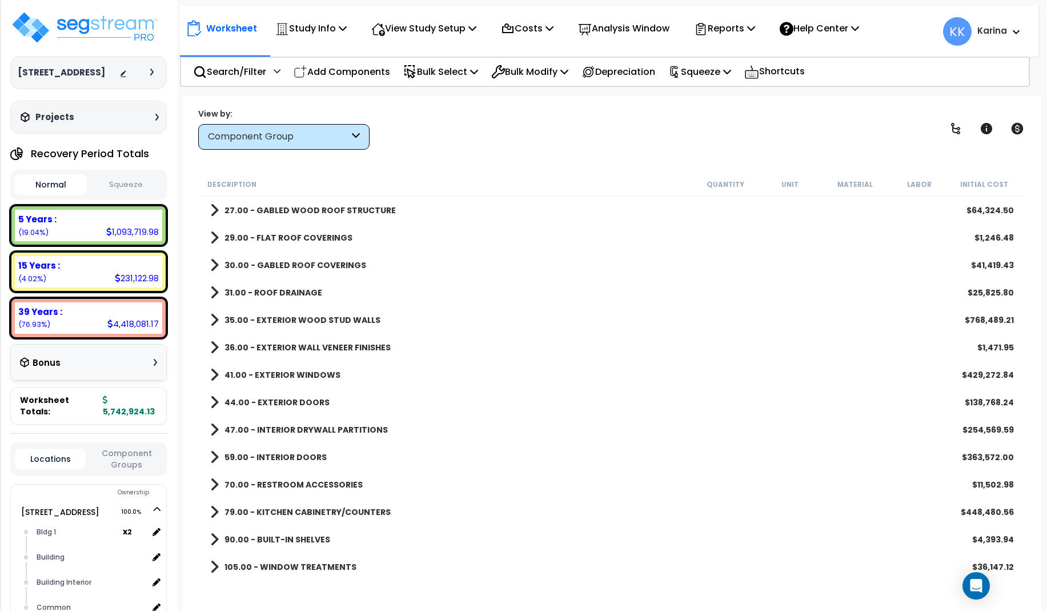
scroll to position [69, 0]
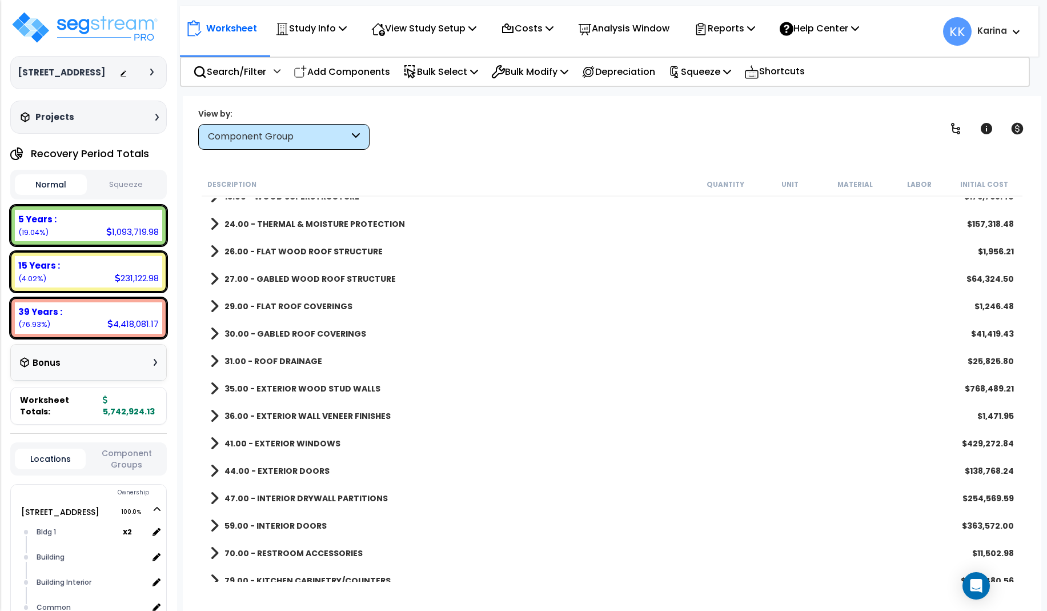
click at [214, 386] on span at bounding box center [214, 388] width 9 height 16
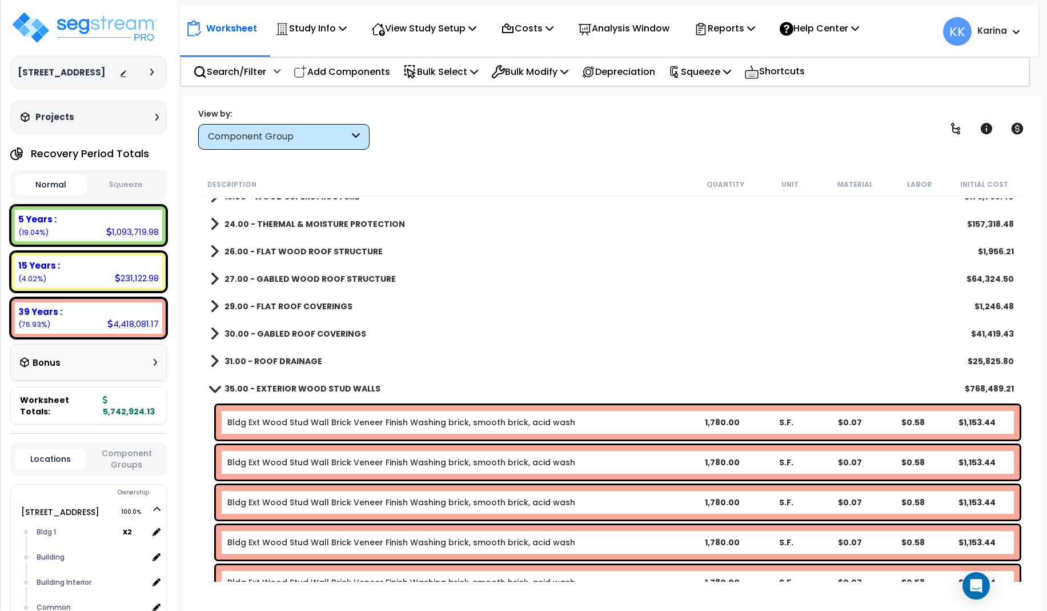
click at [214, 386] on span at bounding box center [214, 388] width 16 height 9
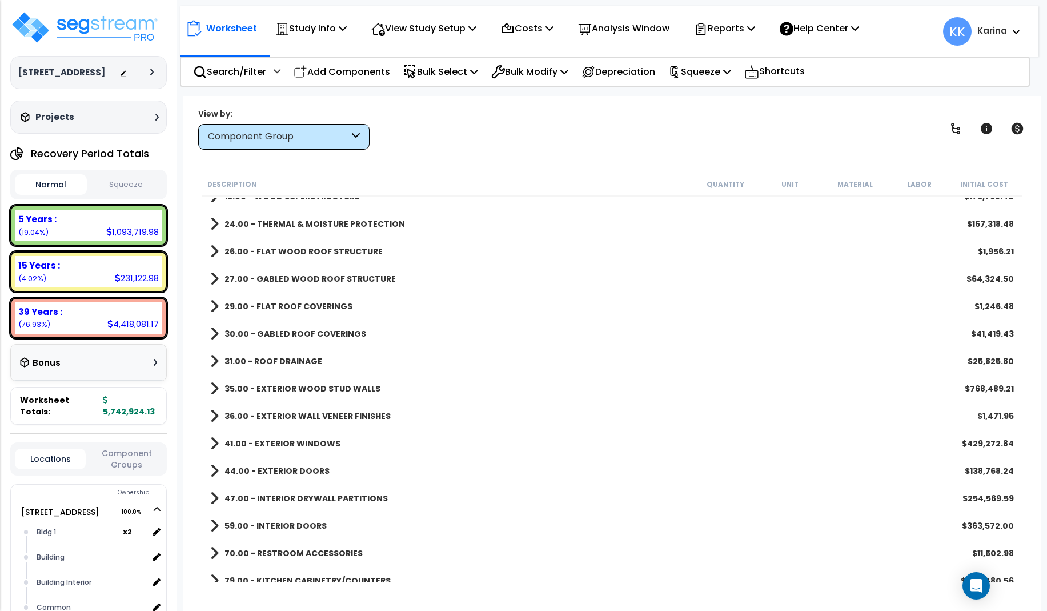
click at [210, 360] on span at bounding box center [214, 361] width 9 height 16
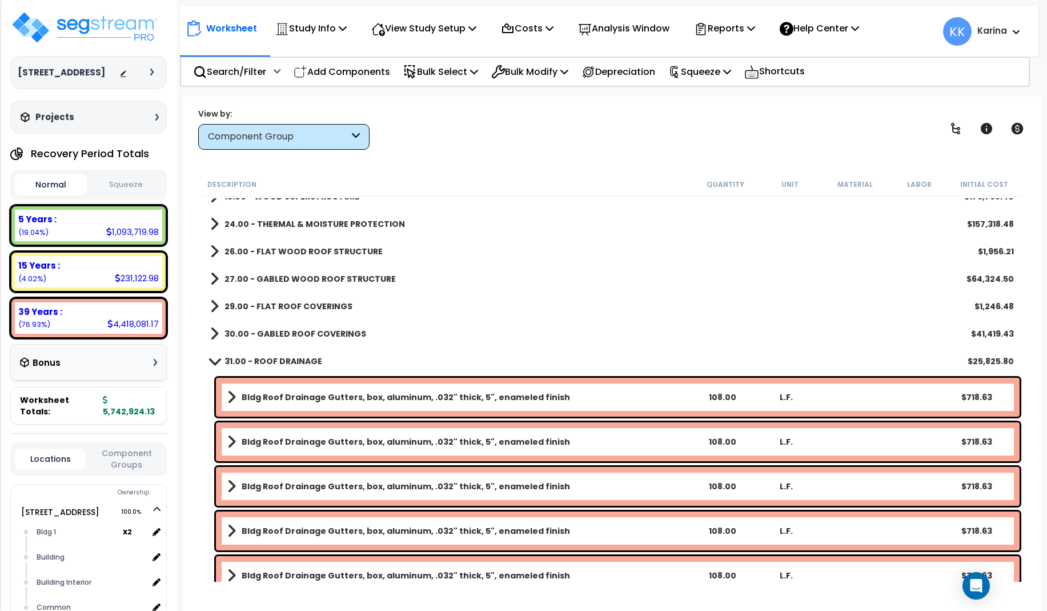
click at [210, 360] on span at bounding box center [214, 360] width 16 height 9
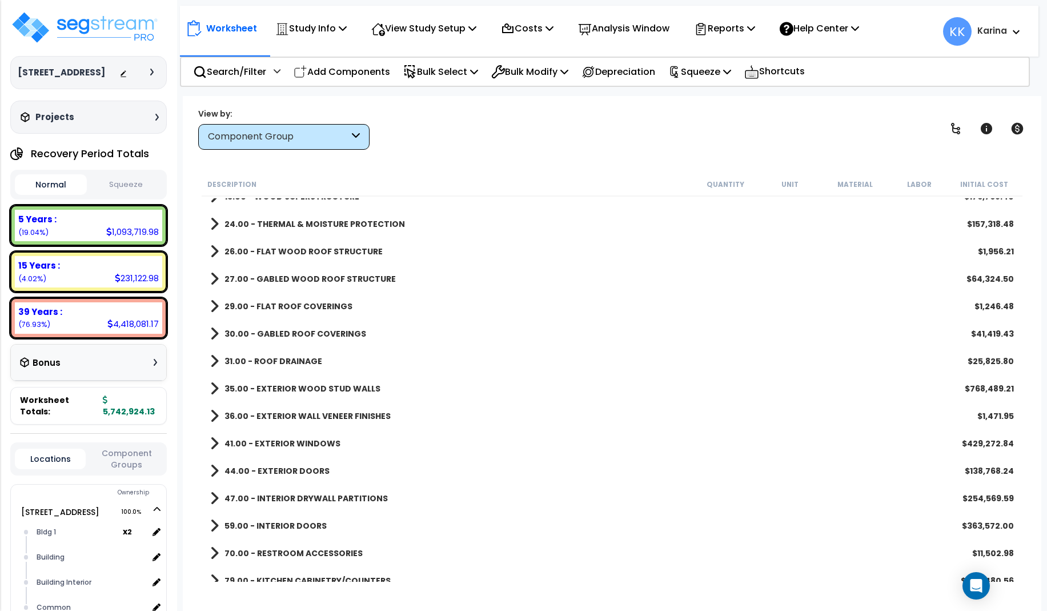
click at [213, 333] on span at bounding box center [214, 334] width 9 height 16
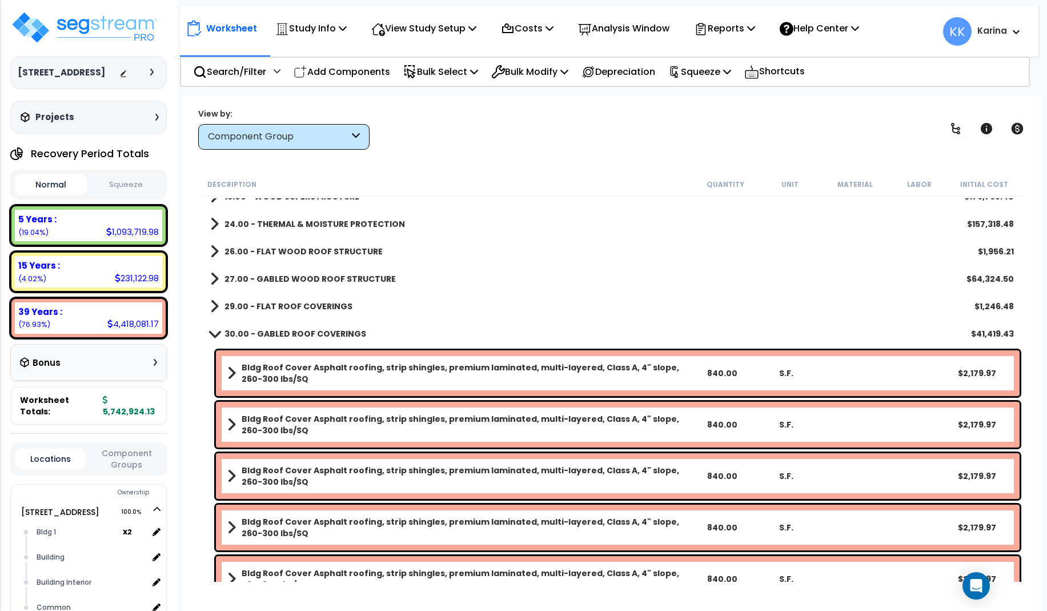
click at [213, 333] on span at bounding box center [214, 333] width 16 height 9
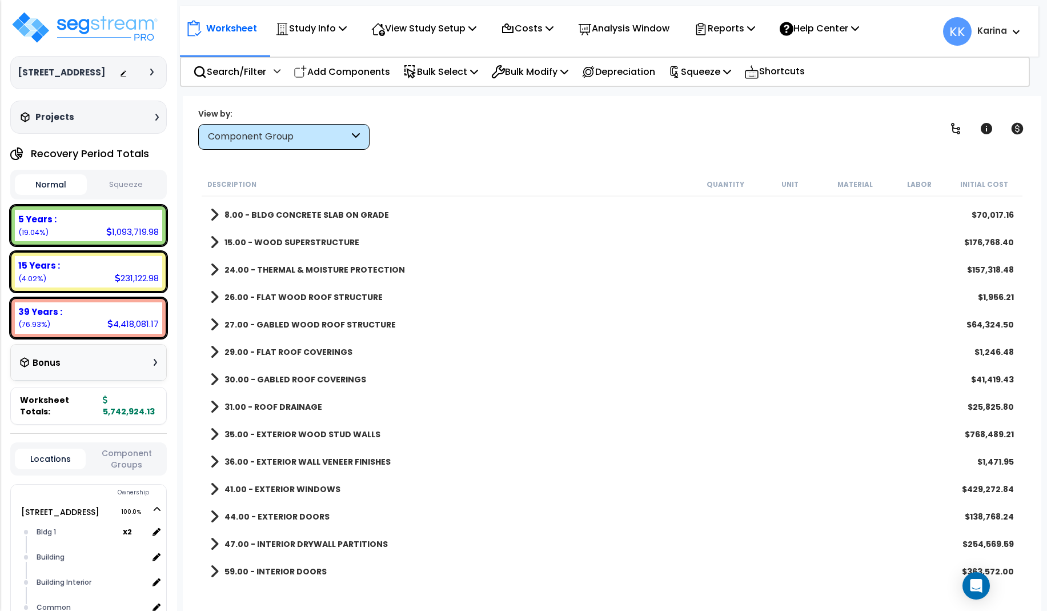
scroll to position [0, 0]
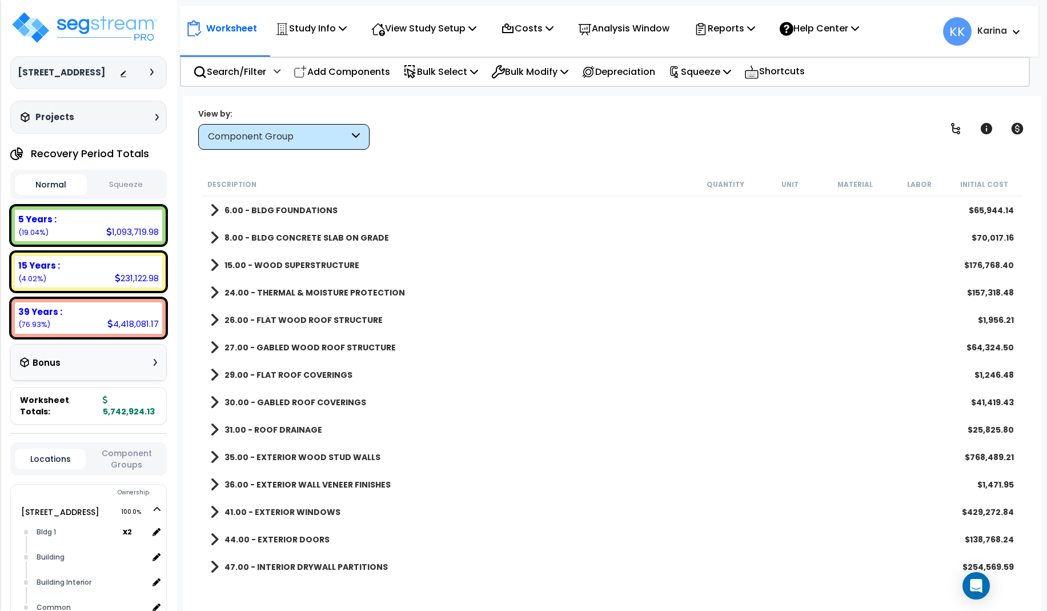
click at [491, 364] on div "29.00 - FLAT ROOF COVERINGS $1,246.48" at bounding box center [612, 374] width 815 height 27
click at [746, 441] on div "31.00 - ROOF DRAINAGE $25,825.80" at bounding box center [612, 429] width 815 height 27
click at [121, 26] on img at bounding box center [84, 27] width 149 height 34
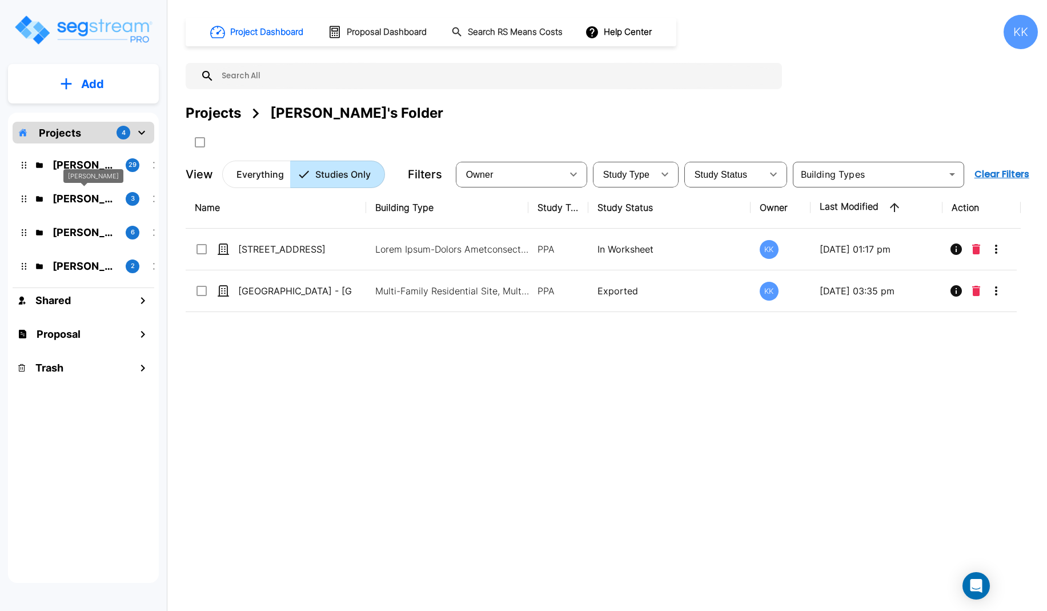
click at [84, 197] on p "[PERSON_NAME]" at bounding box center [85, 198] width 64 height 15
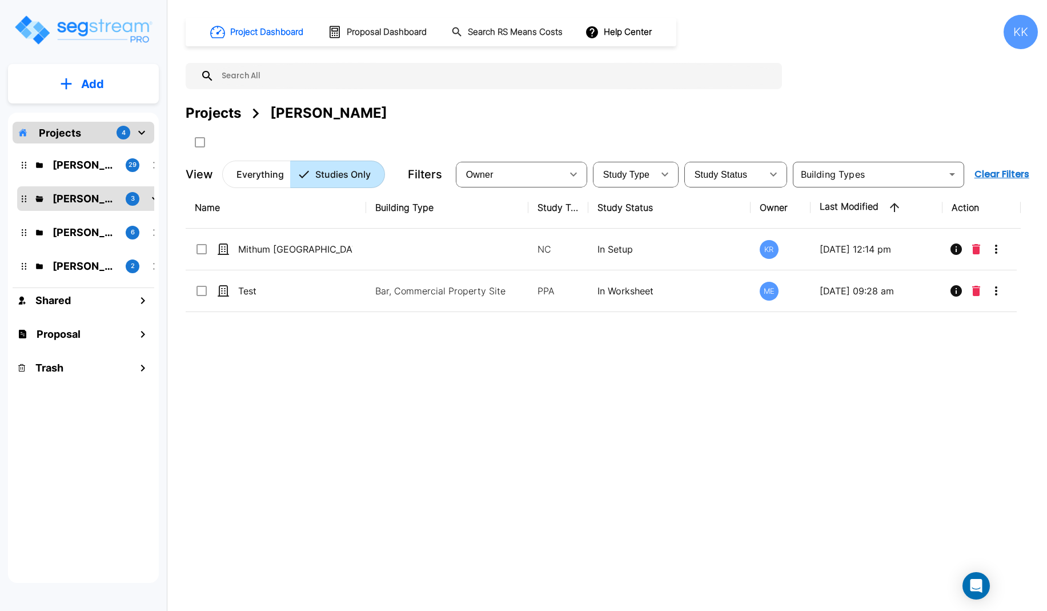
click at [558, 390] on div "Name Building Type Study Type Study Status Owner Last Modified Action Mithum [S…" at bounding box center [603, 376] width 835 height 379
click at [82, 268] on p "[PERSON_NAME]'s Folder" at bounding box center [85, 265] width 64 height 15
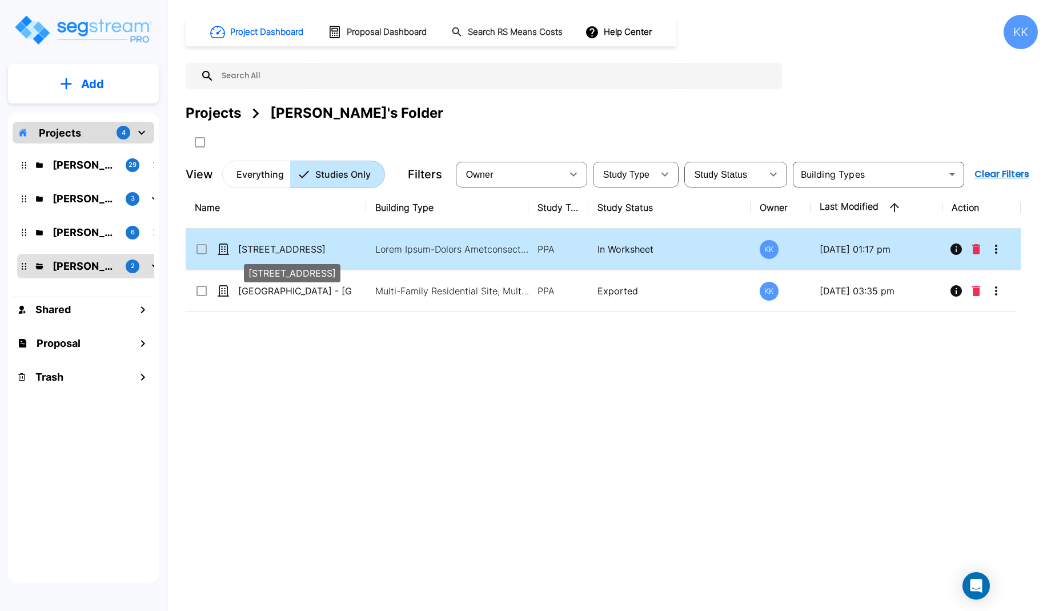
click at [293, 246] on p "[STREET_ADDRESS]" at bounding box center [295, 249] width 114 height 14
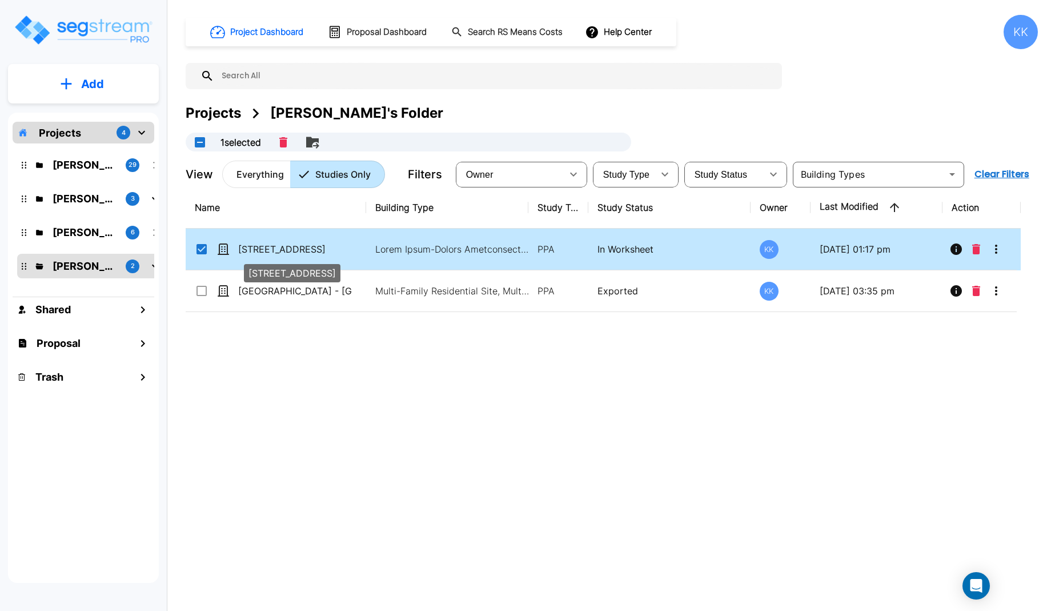
click at [286, 246] on p "[STREET_ADDRESS]" at bounding box center [295, 249] width 114 height 14
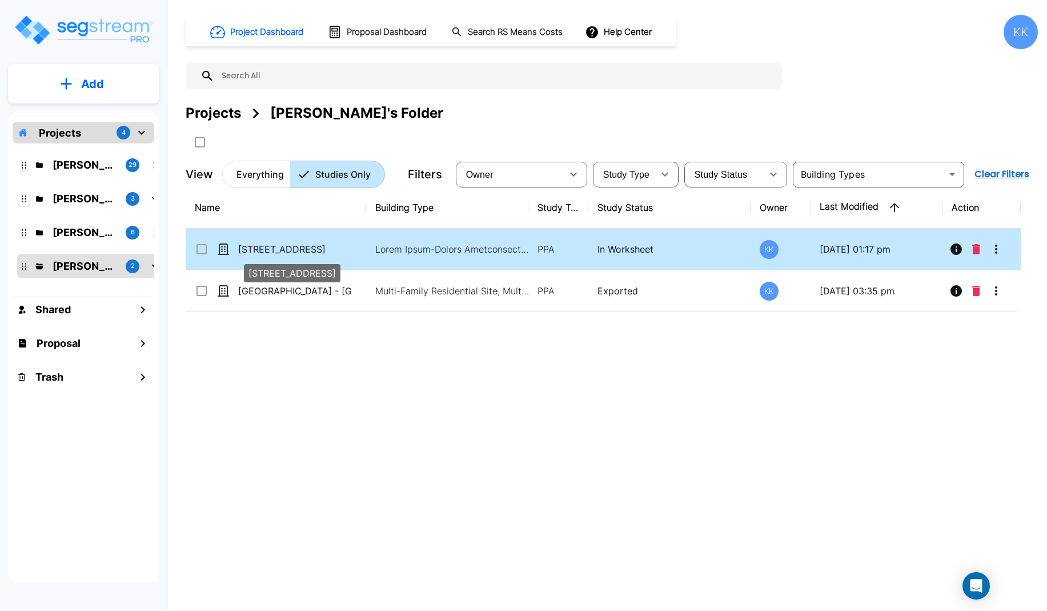
click at [286, 246] on p "[STREET_ADDRESS]" at bounding box center [295, 249] width 114 height 14
click at [278, 251] on p "[STREET_ADDRESS]" at bounding box center [295, 249] width 114 height 14
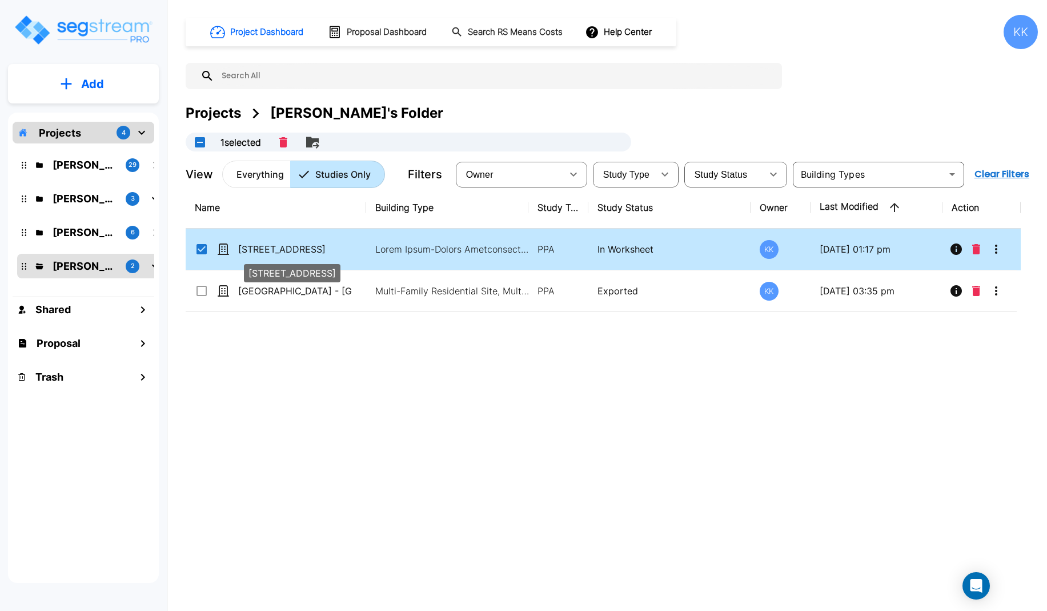
click at [300, 249] on p "[STREET_ADDRESS]" at bounding box center [295, 249] width 114 height 14
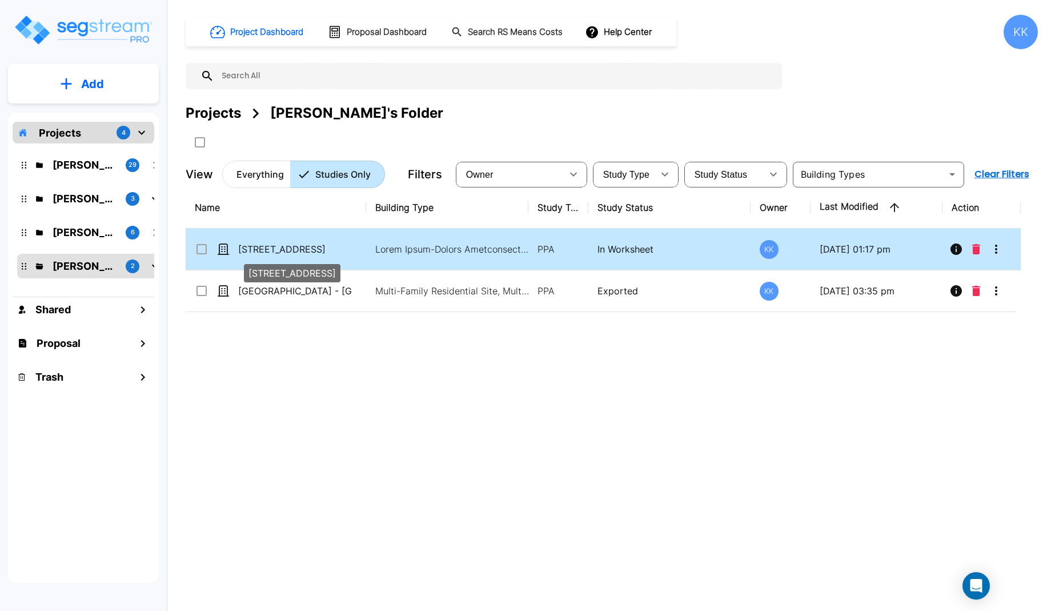
click at [294, 249] on p "[STREET_ADDRESS]" at bounding box center [295, 249] width 114 height 14
checkbox input "true"
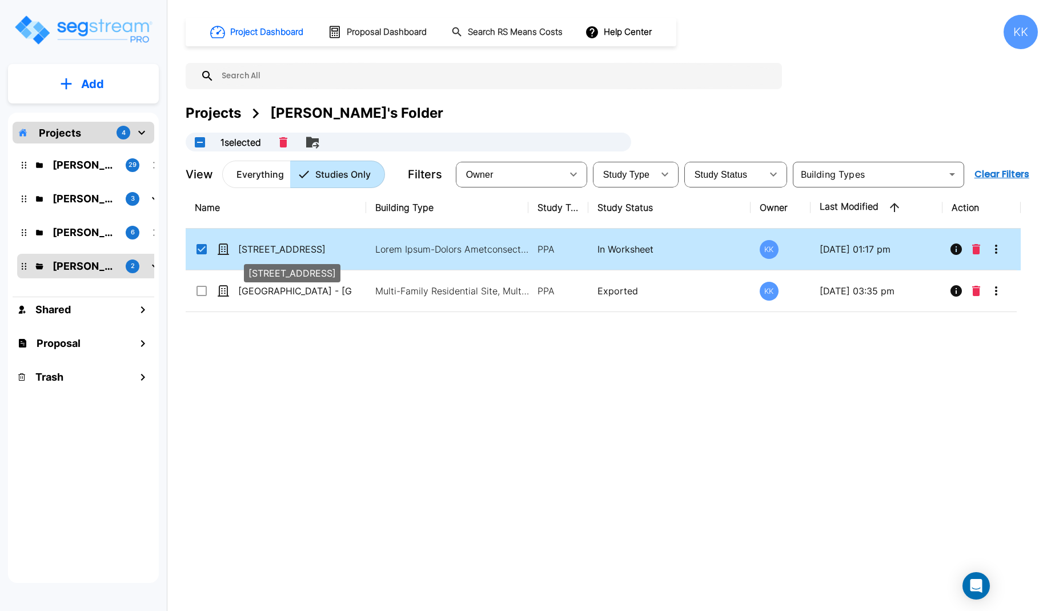
click at [294, 249] on p "[STREET_ADDRESS]" at bounding box center [295, 249] width 114 height 14
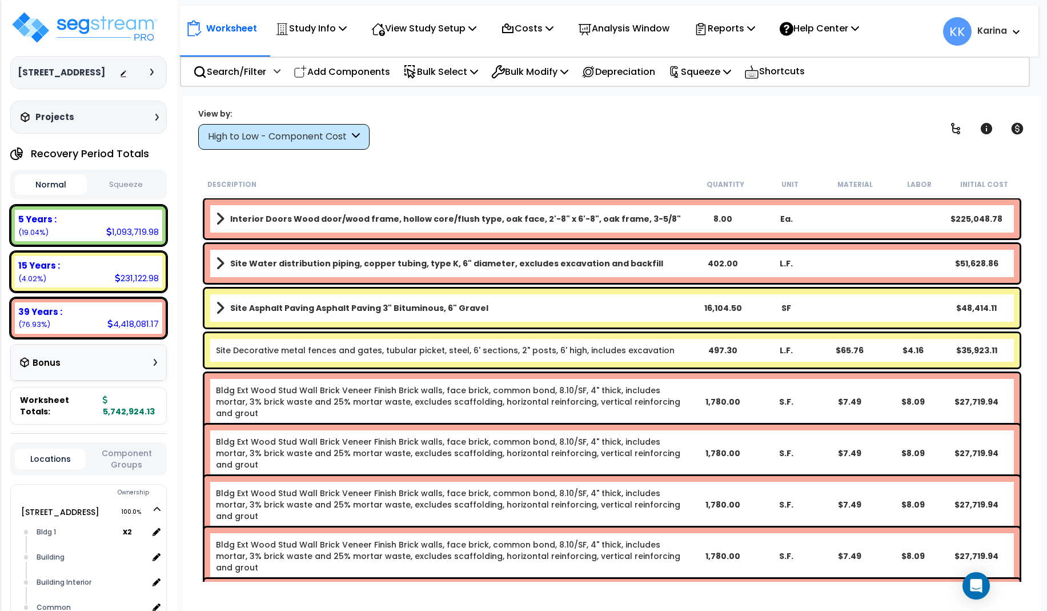
click at [345, 130] on div "High to Low - Component Cost" at bounding box center [278, 136] width 141 height 13
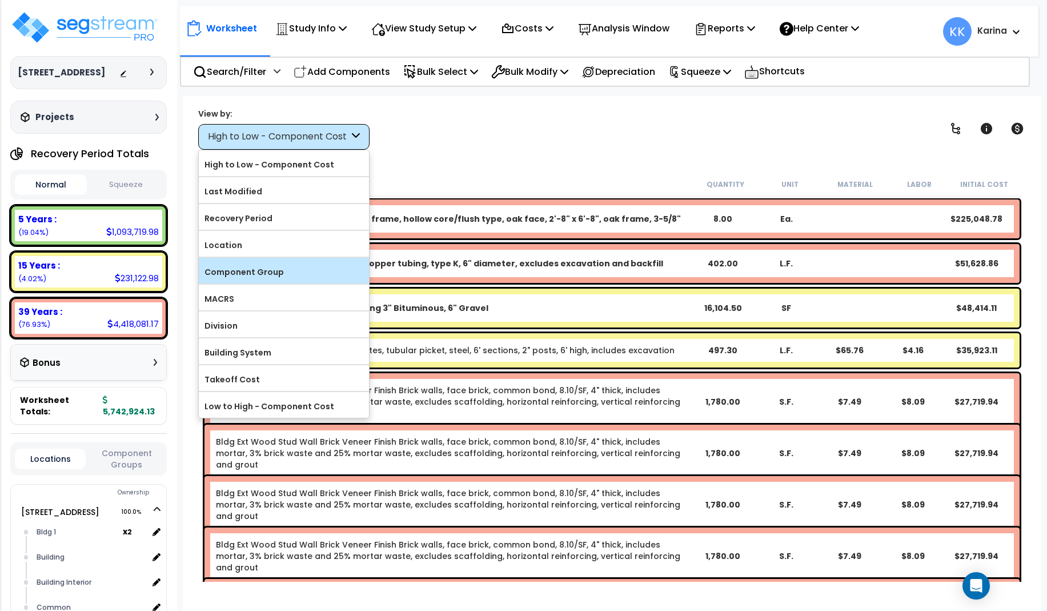
click at [283, 267] on label "Component Group" at bounding box center [284, 271] width 170 height 17
click at [0, 0] on input "Component Group" at bounding box center [0, 0] width 0 height 0
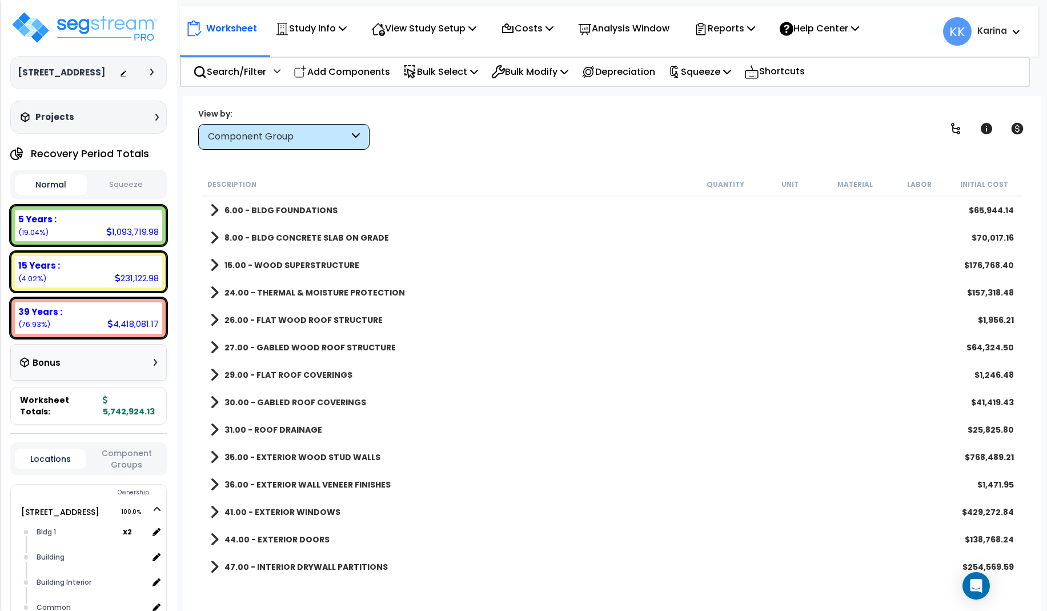
click at [215, 263] on span at bounding box center [214, 265] width 9 height 16
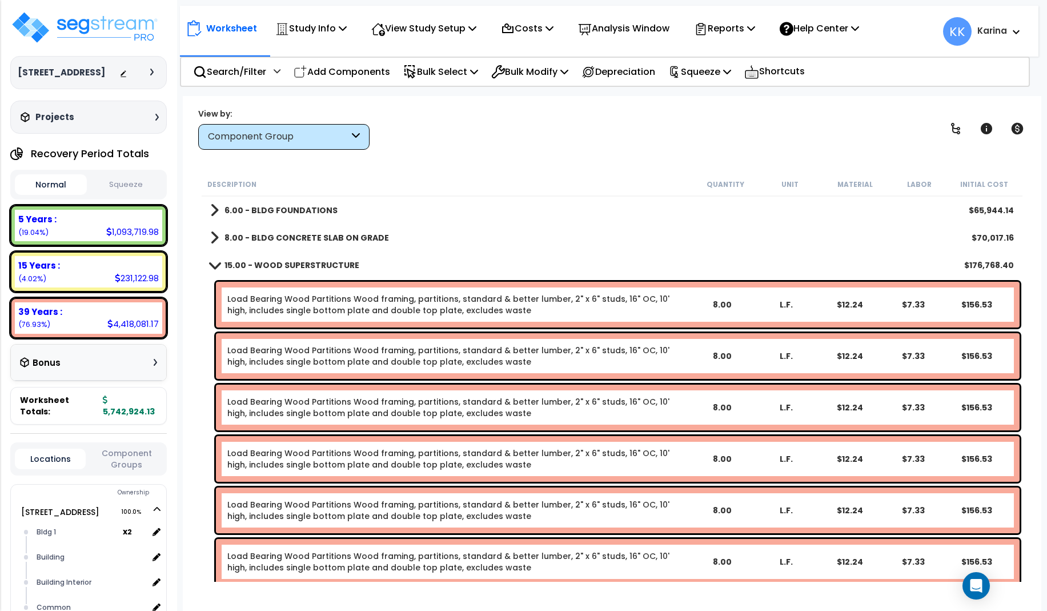
click at [286, 296] on link "Load Bearing Wood Partitions Wood framing, partitions, standard & better lumber…" at bounding box center [458, 304] width 463 height 23
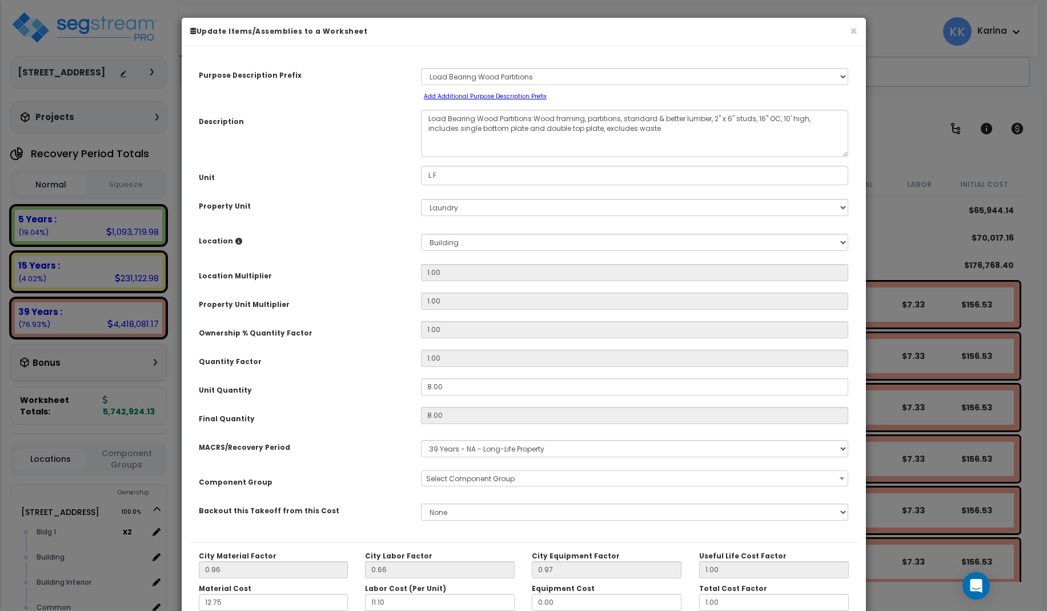
select select "56845"
click at [854, 33] on button "×" at bounding box center [853, 31] width 7 height 12
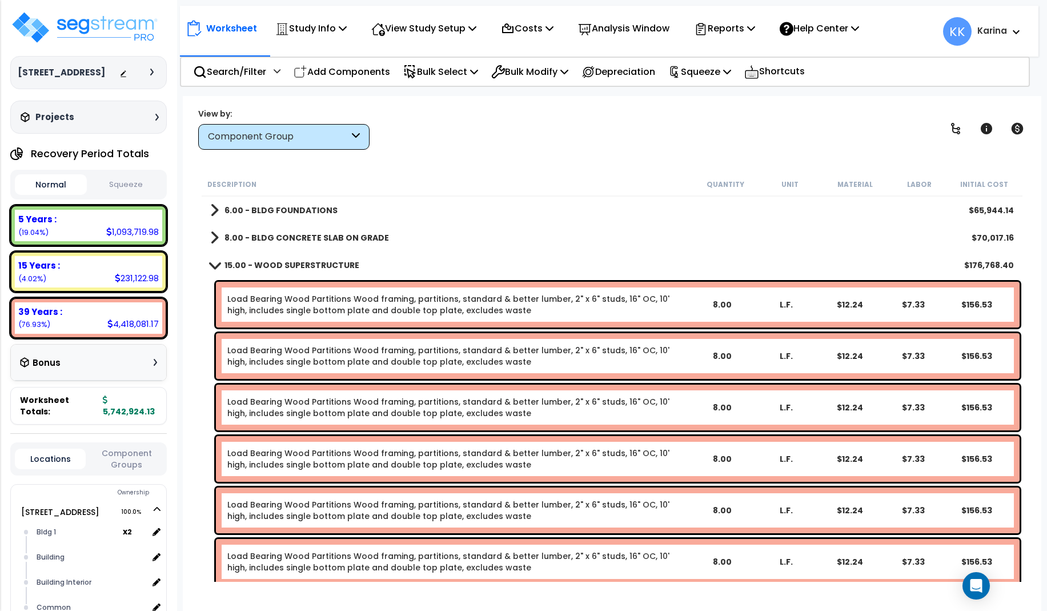
click at [336, 355] on link "Load Bearing Wood Partitions Wood framing, partitions, standard & better lumber…" at bounding box center [458, 355] width 463 height 23
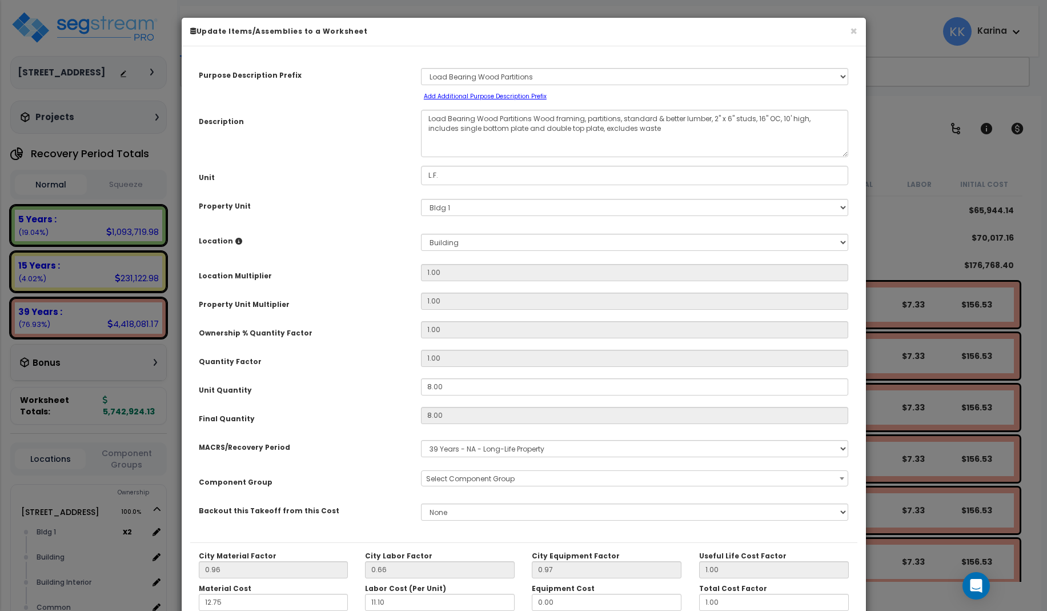
select select "56845"
click at [854, 29] on button "×" at bounding box center [853, 31] width 7 height 12
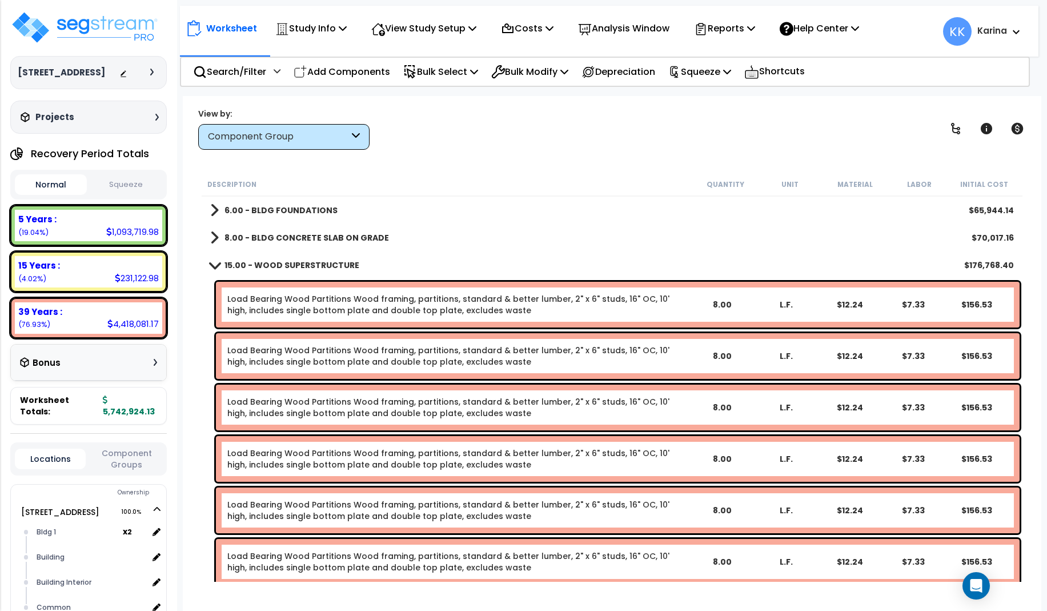
click at [300, 464] on link "Load Bearing Wood Partitions Wood framing, partitions, standard & better lumber…" at bounding box center [458, 458] width 463 height 23
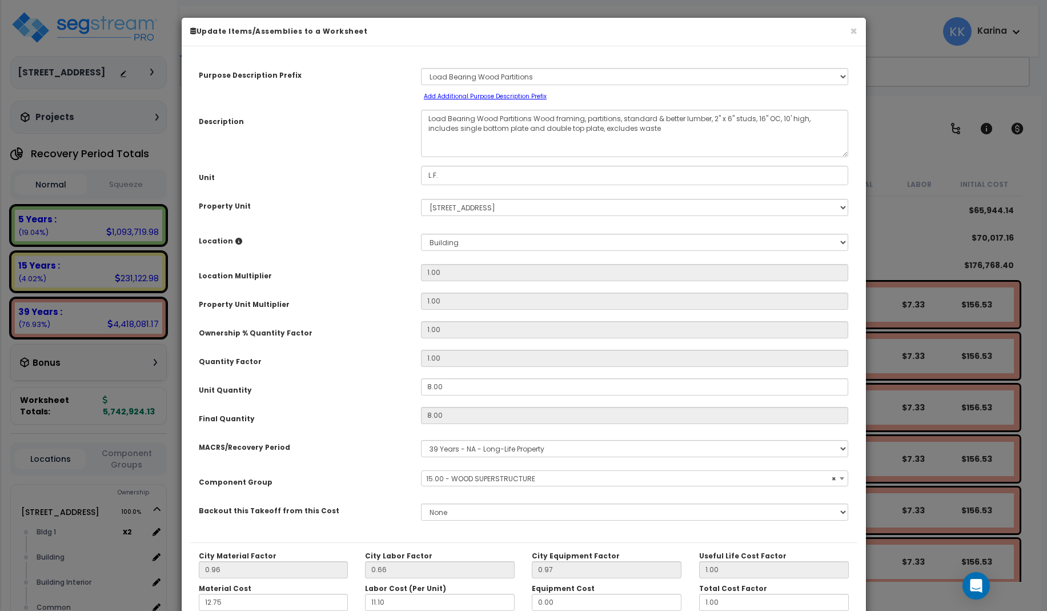
select select "56845"
click at [851, 32] on button "×" at bounding box center [853, 31] width 7 height 12
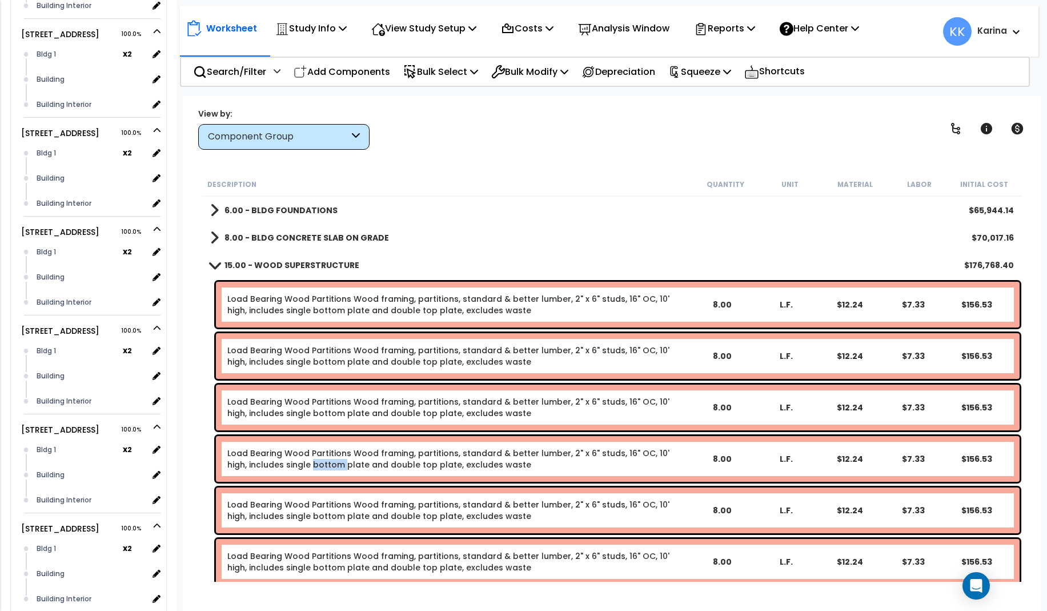
scroll to position [1577, 0]
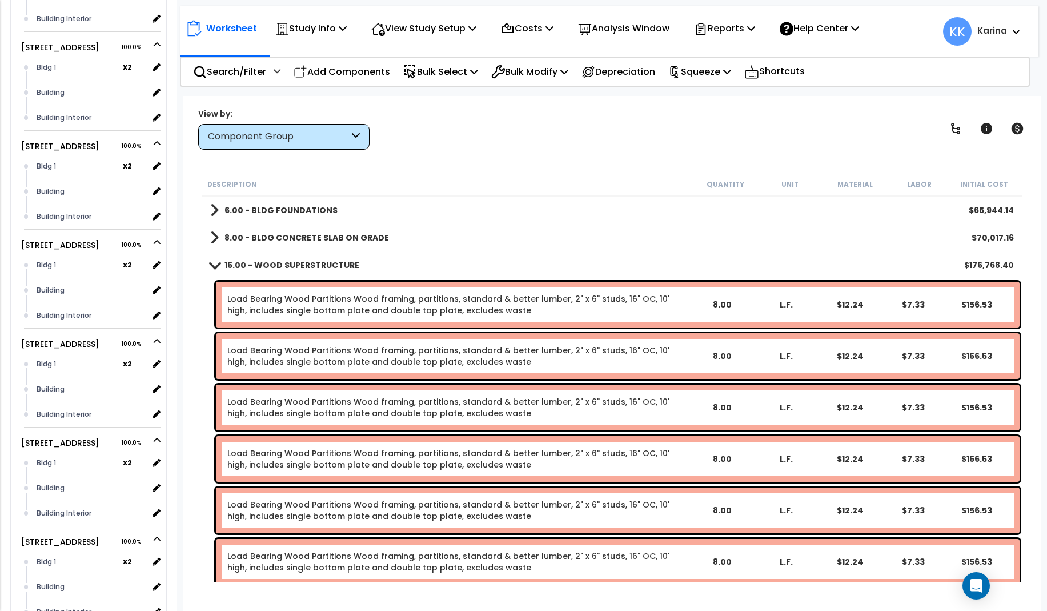
click at [349, 403] on link "Load Bearing Wood Partitions Wood framing, partitions, standard & better lumber…" at bounding box center [458, 407] width 463 height 23
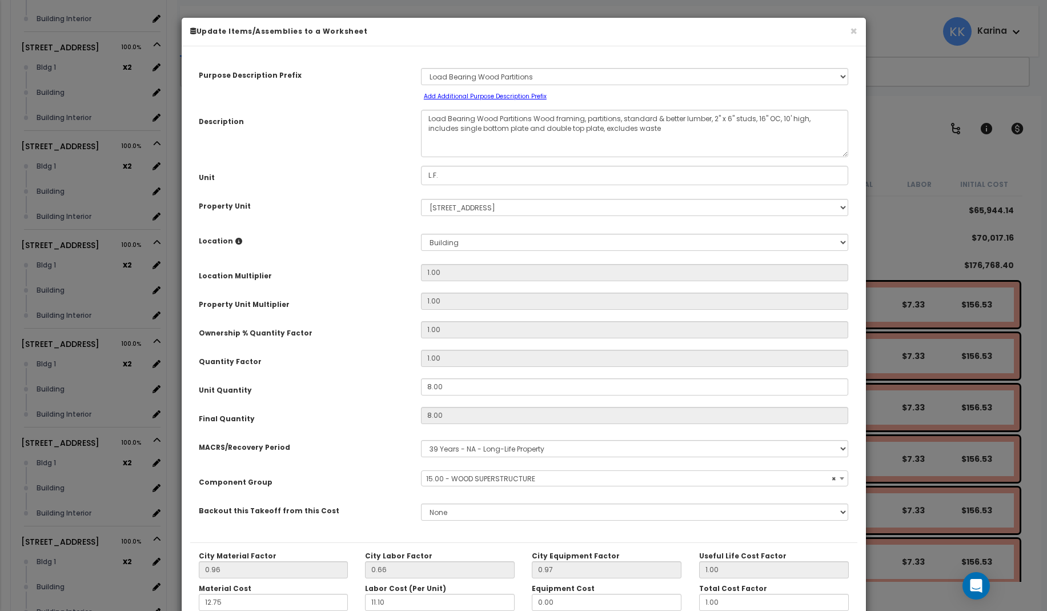
select select "56845"
click at [853, 32] on button "×" at bounding box center [853, 31] width 7 height 12
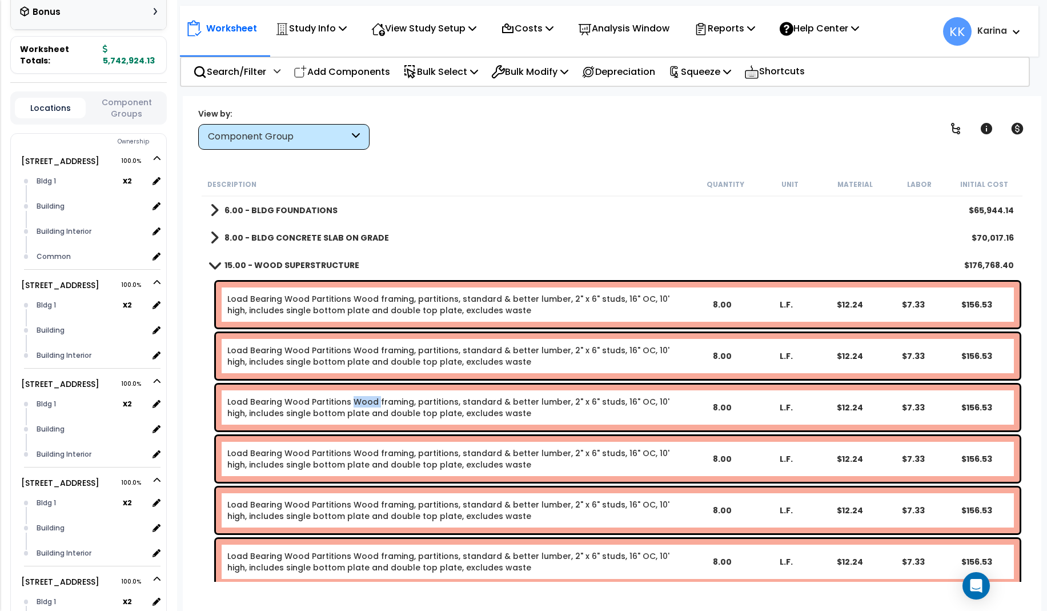
scroll to position [274, 0]
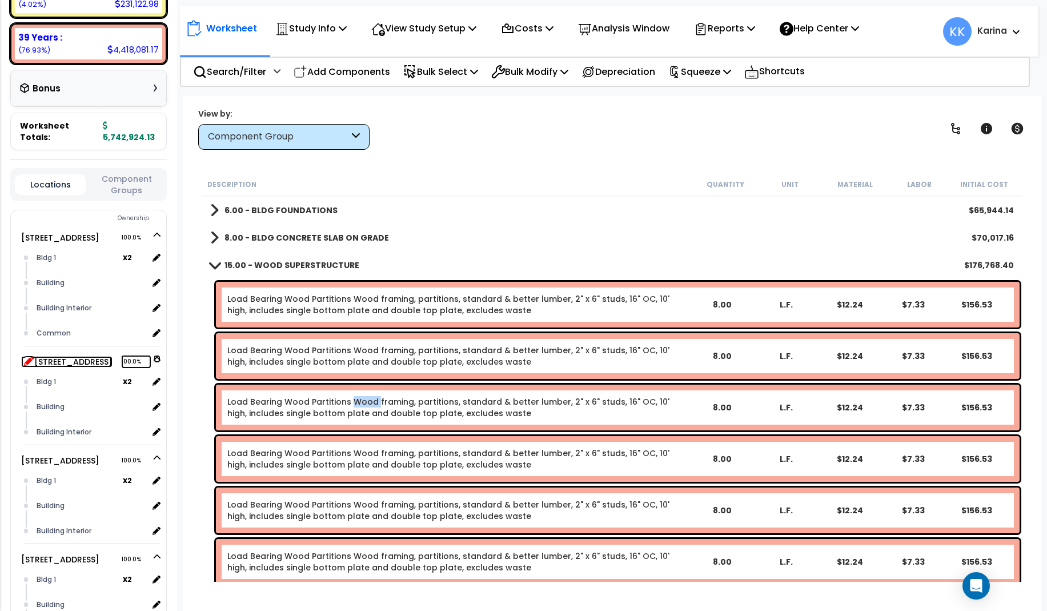
click at [27, 355] on icon at bounding box center [29, 360] width 10 height 10
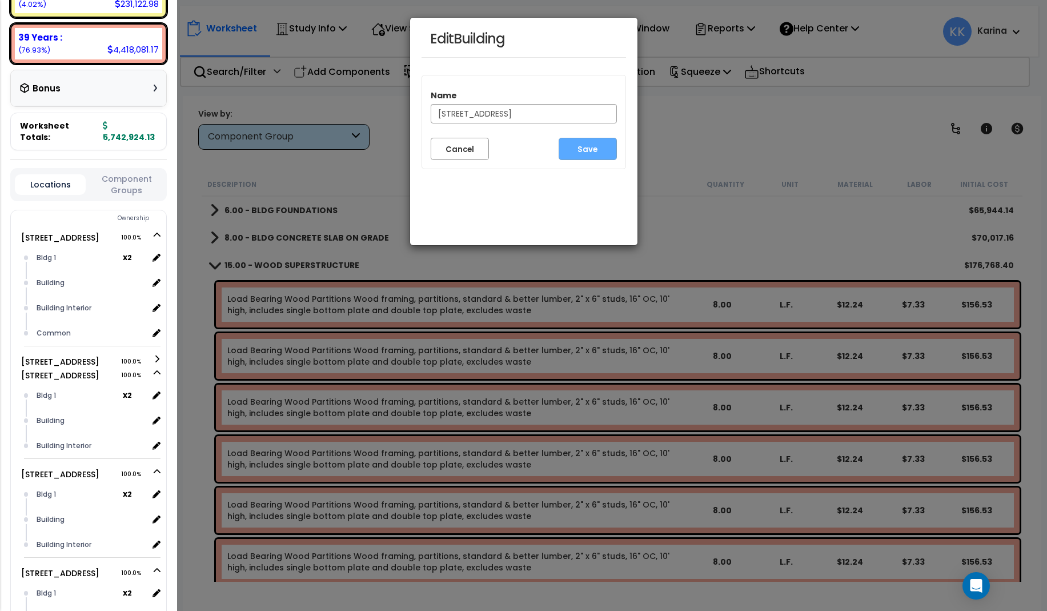
drag, startPoint x: 556, startPoint y: 112, endPoint x: 423, endPoint y: 109, distance: 133.7
click at [431, 109] on input "3620 Southmore Blvd Clone #2" at bounding box center [524, 113] width 186 height 19
type input "Bldg 2"
click at [584, 149] on button "Save" at bounding box center [588, 149] width 58 height 22
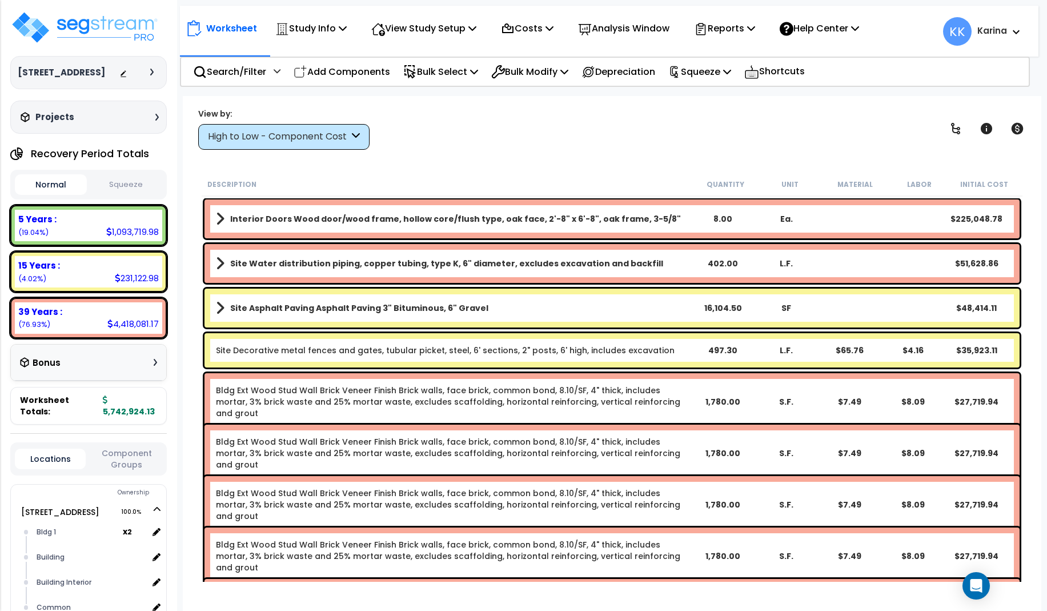
scroll to position [274, 0]
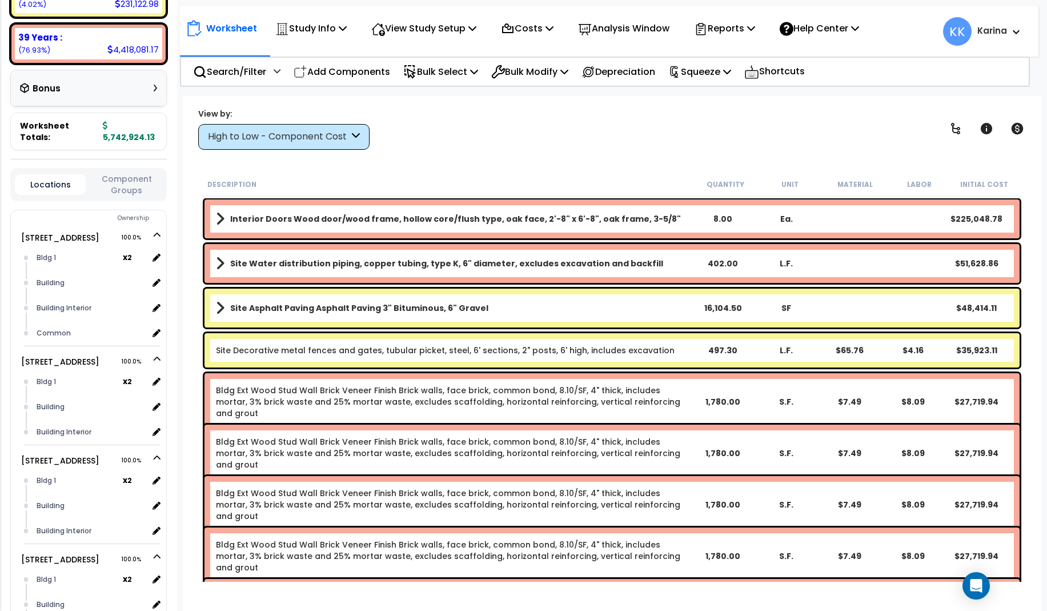
click at [330, 137] on div "High to Low - Component Cost" at bounding box center [278, 136] width 141 height 13
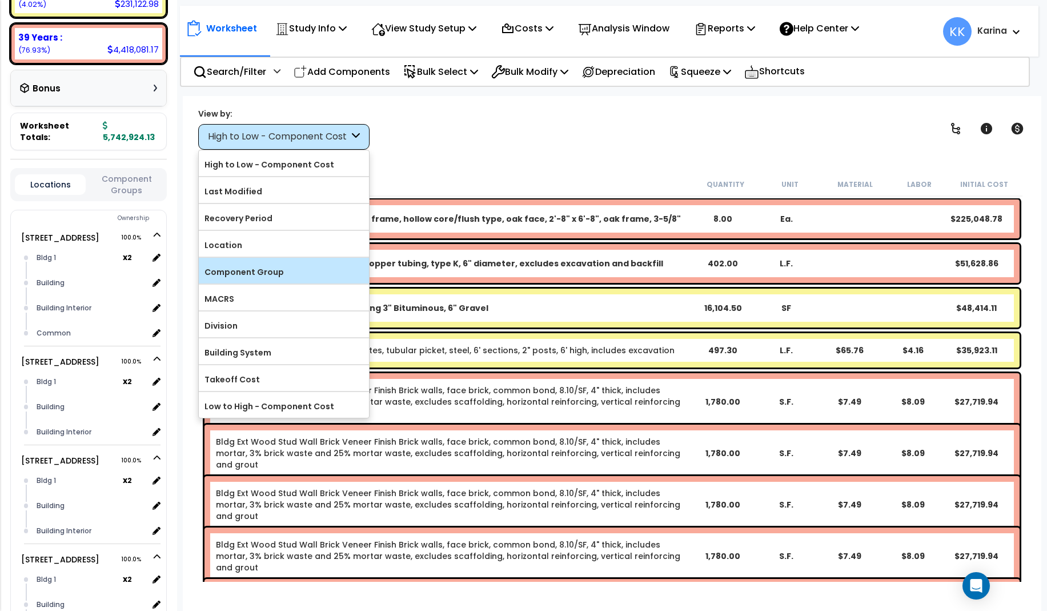
click at [251, 271] on label "Component Group" at bounding box center [284, 271] width 170 height 17
click at [0, 0] on input "Component Group" at bounding box center [0, 0] width 0 height 0
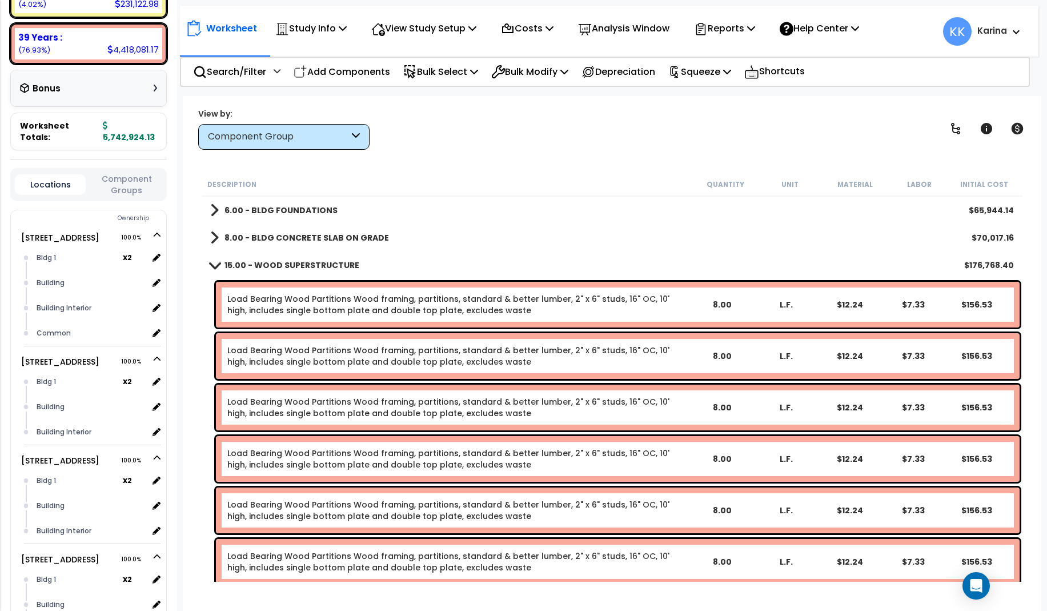
click at [315, 354] on link "Load Bearing Wood Partitions Wood framing, partitions, standard & better lumber…" at bounding box center [458, 355] width 463 height 23
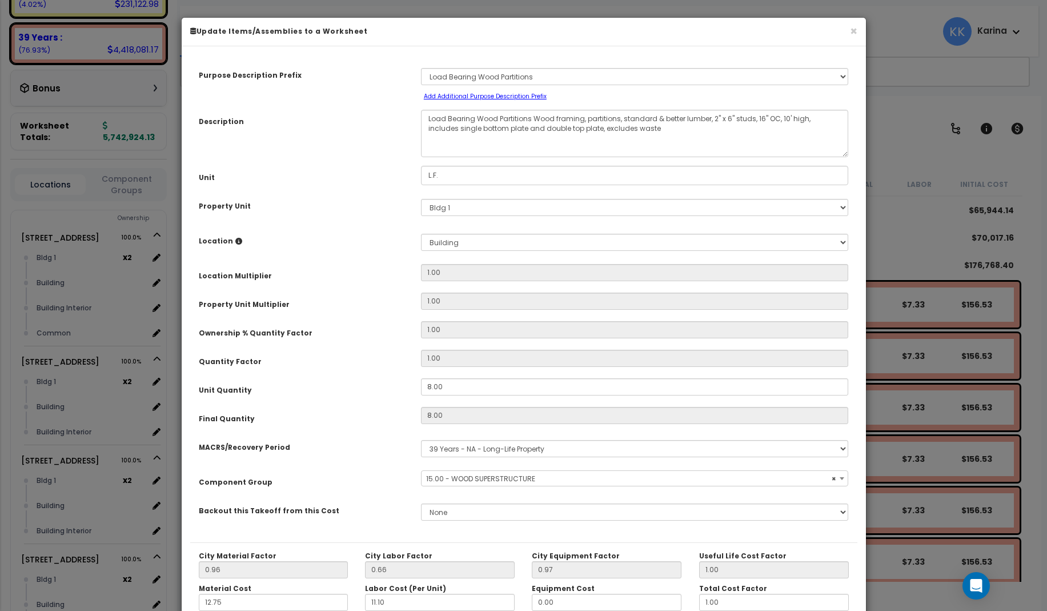
select select "56845"
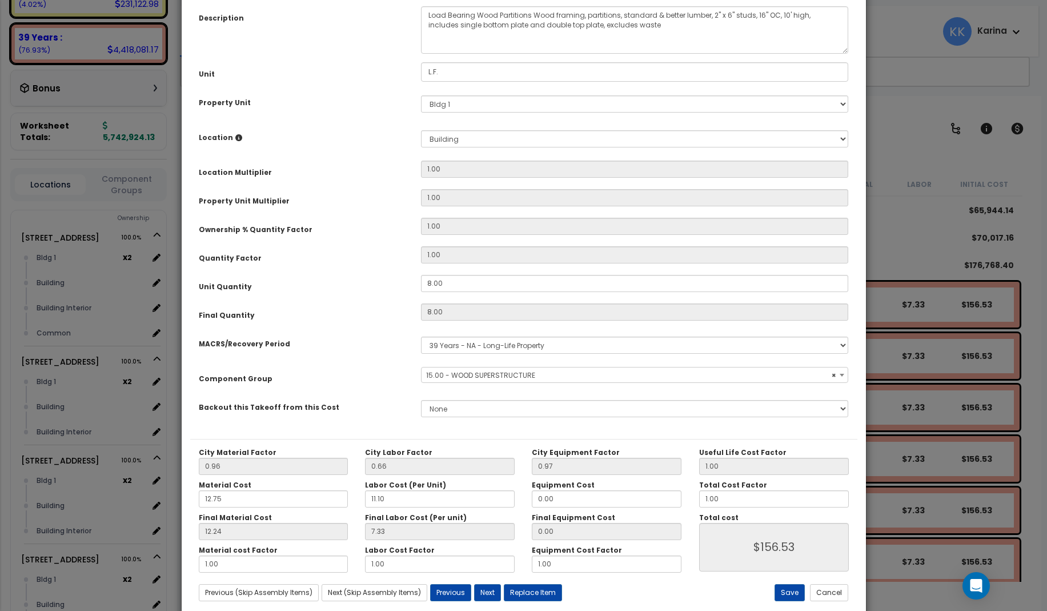
scroll to position [129, 0]
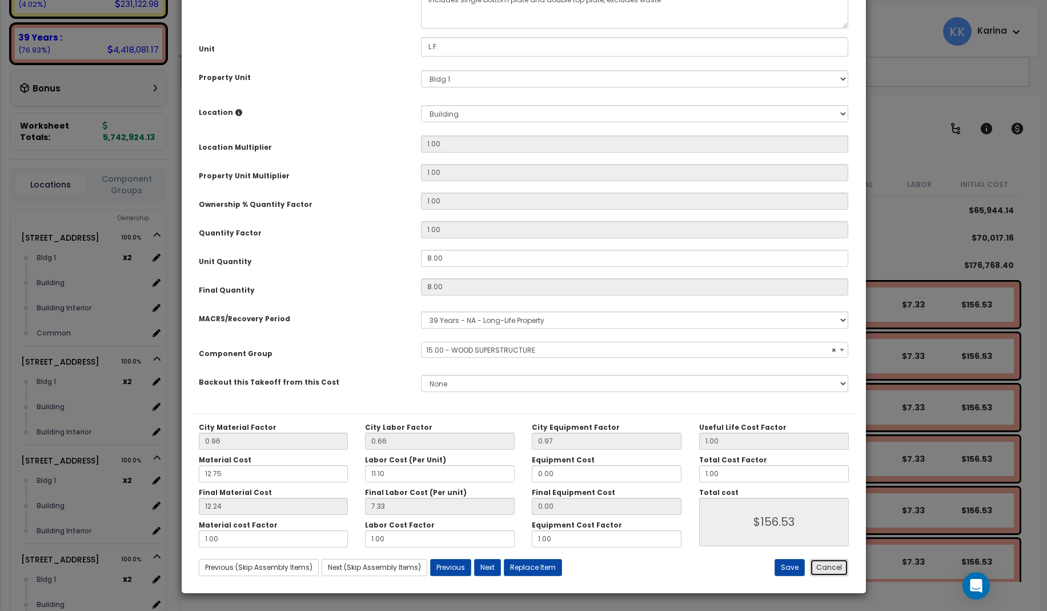
click at [831, 565] on button "Cancel" at bounding box center [829, 567] width 38 height 17
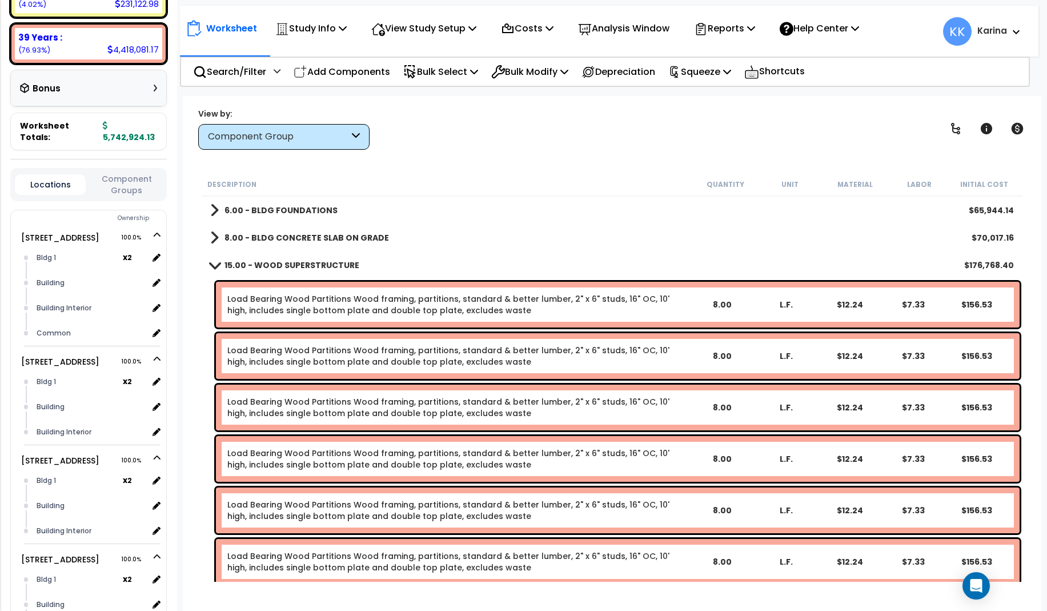
click at [307, 399] on link "Load Bearing Wood Partitions Wood framing, partitions, standard & better lumber…" at bounding box center [458, 407] width 463 height 23
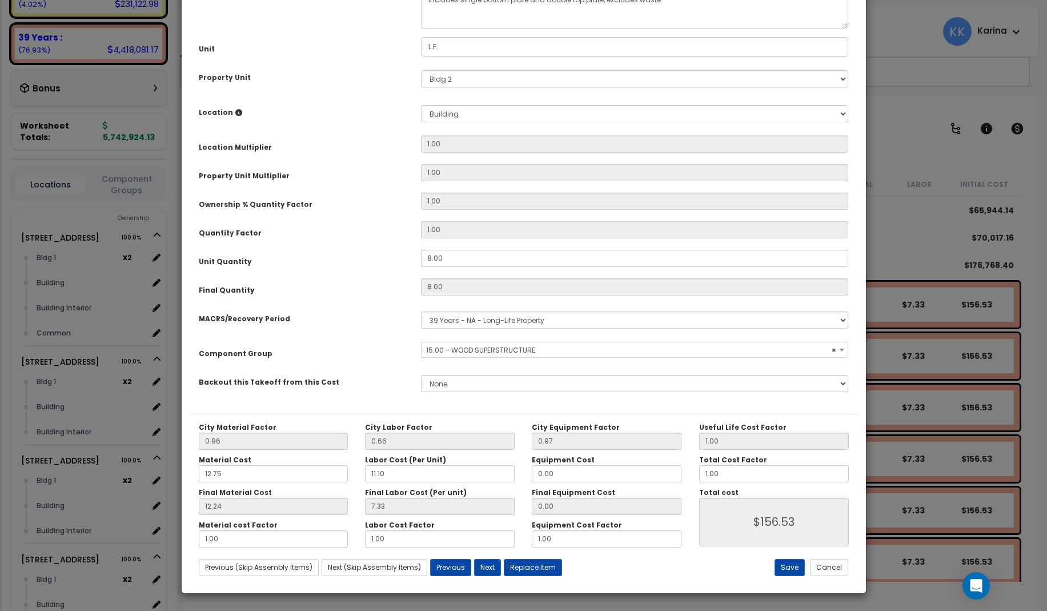
select select "56845"
click at [836, 567] on button "Cancel" at bounding box center [829, 567] width 38 height 17
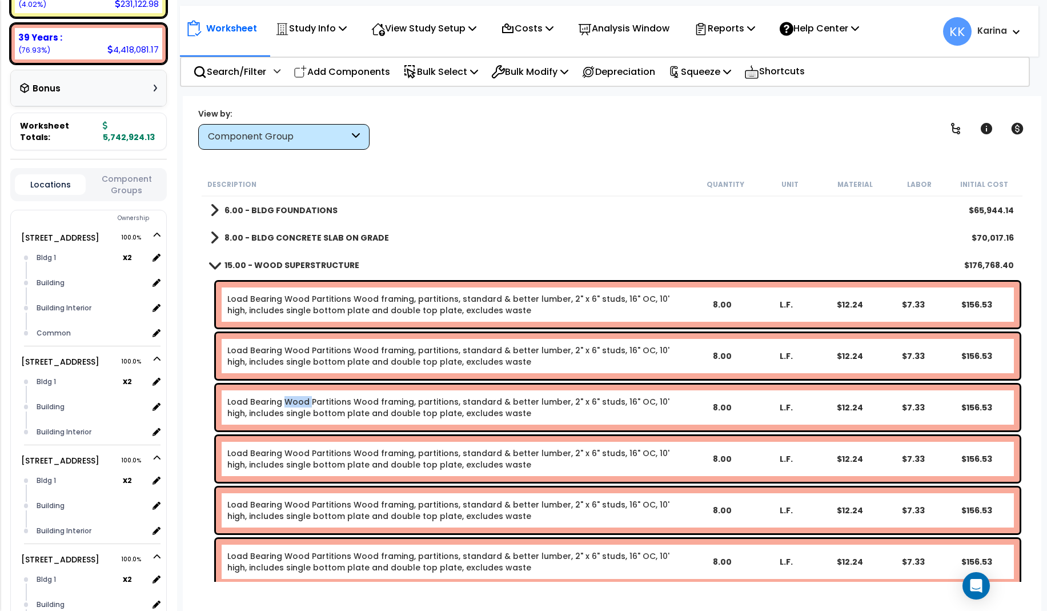
click at [213, 266] on span at bounding box center [214, 264] width 16 height 9
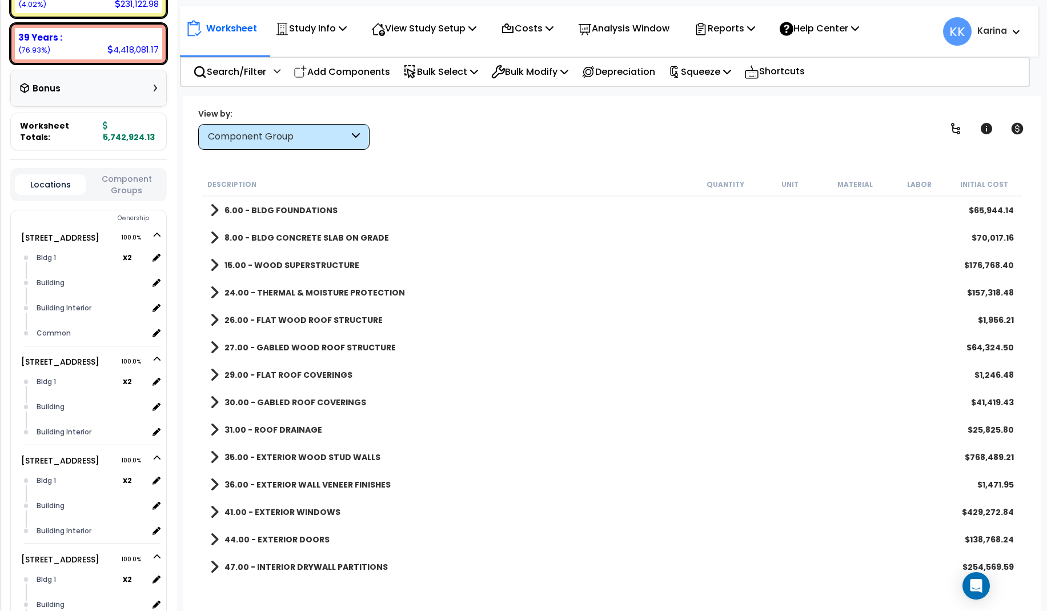
click at [215, 428] on span at bounding box center [214, 430] width 9 height 16
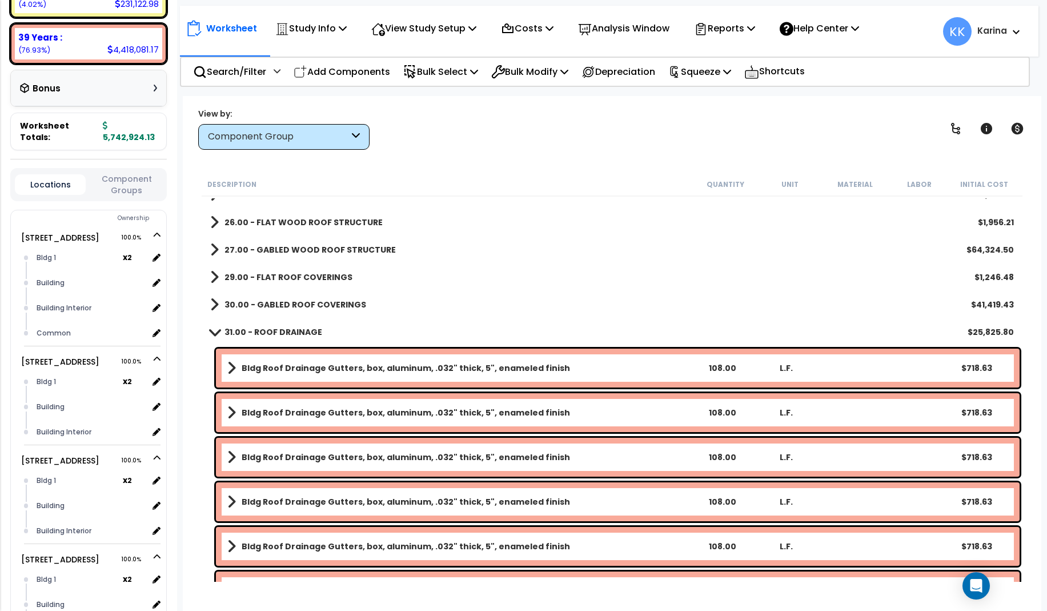
scroll to position [137, 0]
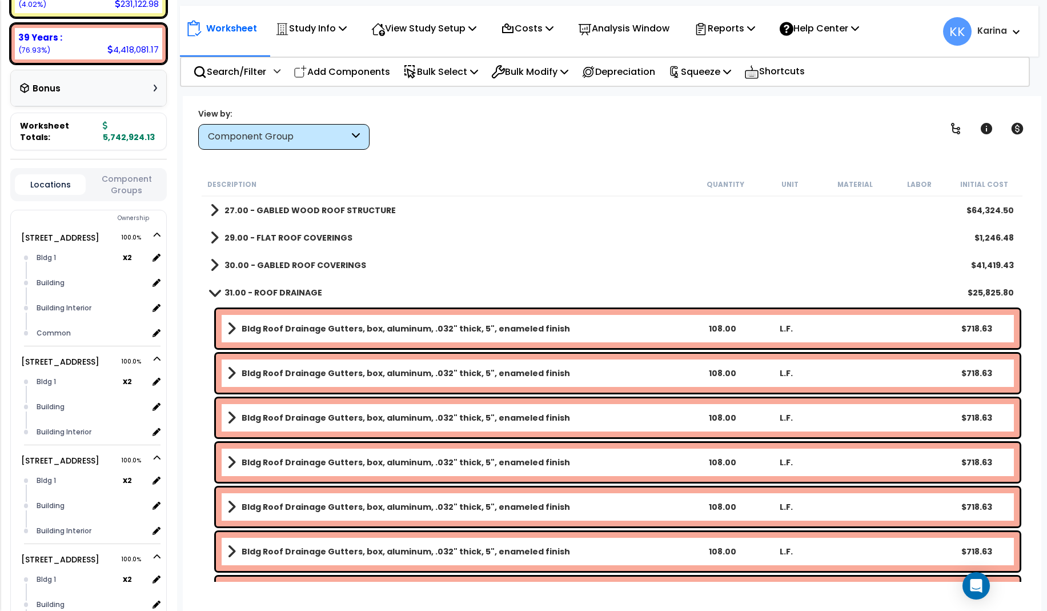
click at [338, 414] on b "Bldg Roof Drainage Gutters, box, aluminum, .032" thick, 5", enameled finish" at bounding box center [406, 417] width 328 height 11
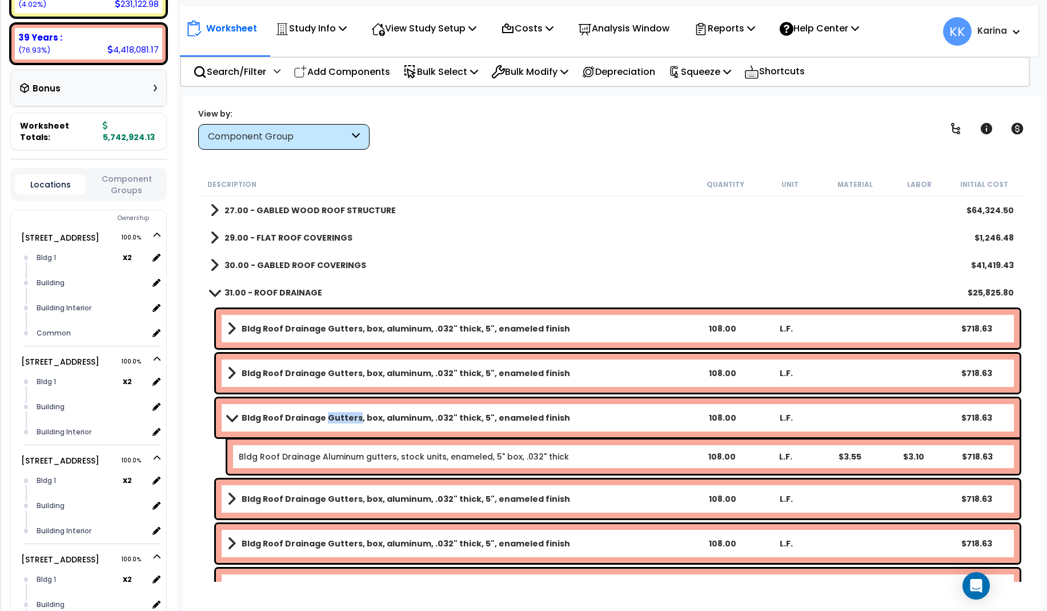
click at [338, 414] on b "Bldg Roof Drainage Gutters, box, aluminum, .032" thick, 5", enameled finish" at bounding box center [406, 417] width 328 height 11
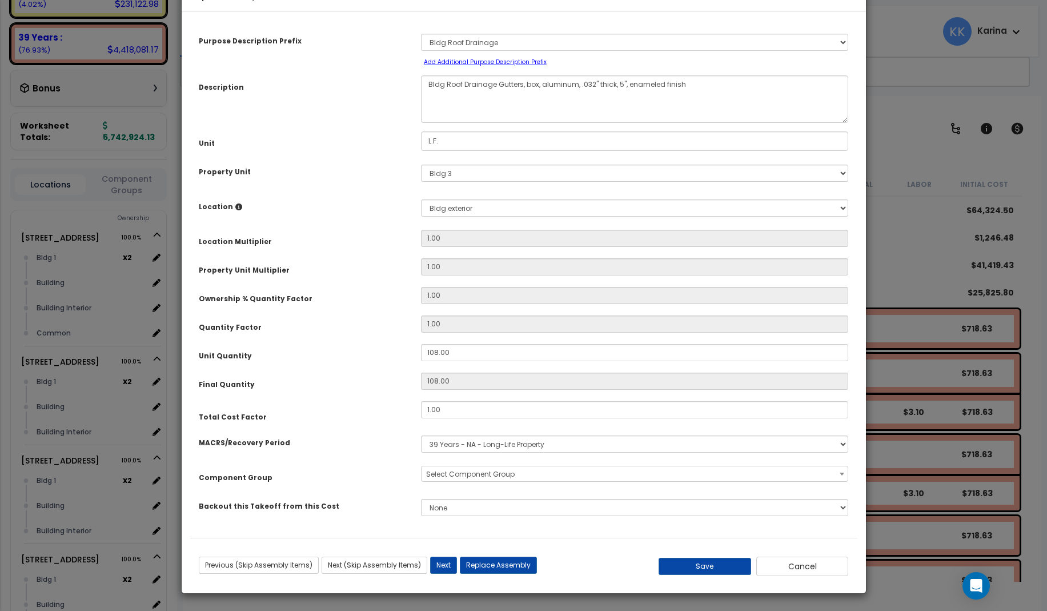
select select "56855"
click at [805, 576] on button "Cancel" at bounding box center [802, 565] width 93 height 19
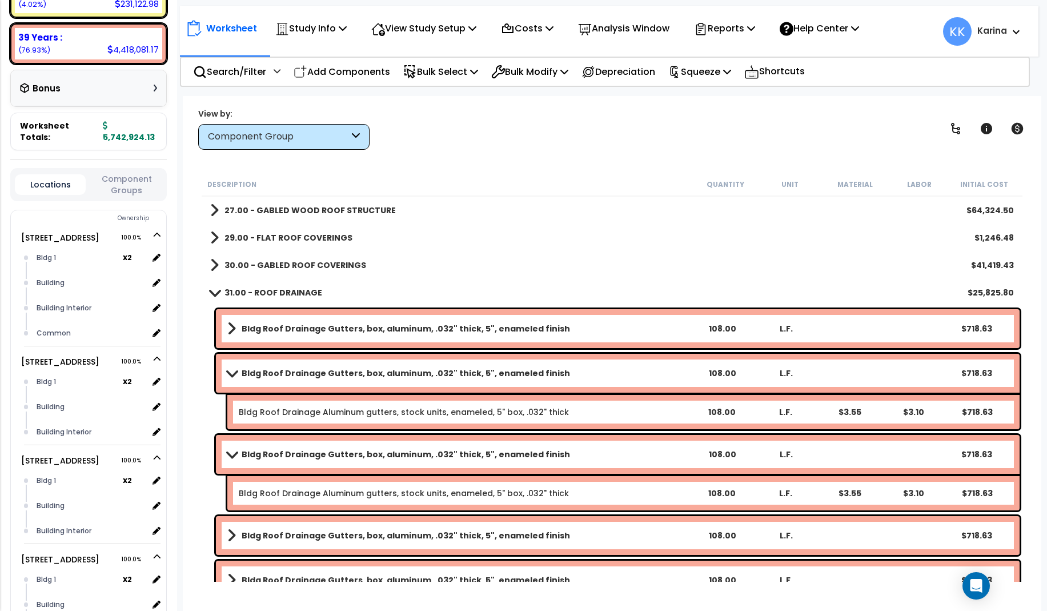
click at [375, 370] on b "Bldg Roof Drainage Gutters, box, aluminum, .032" thick, 5", enameled finish" at bounding box center [406, 372] width 328 height 11
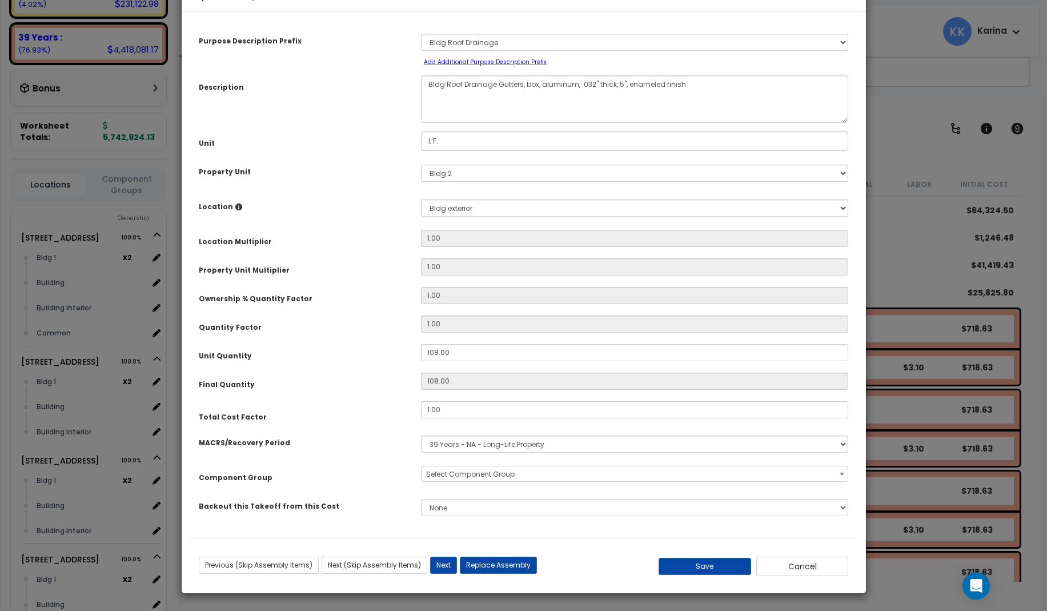
select select "56855"
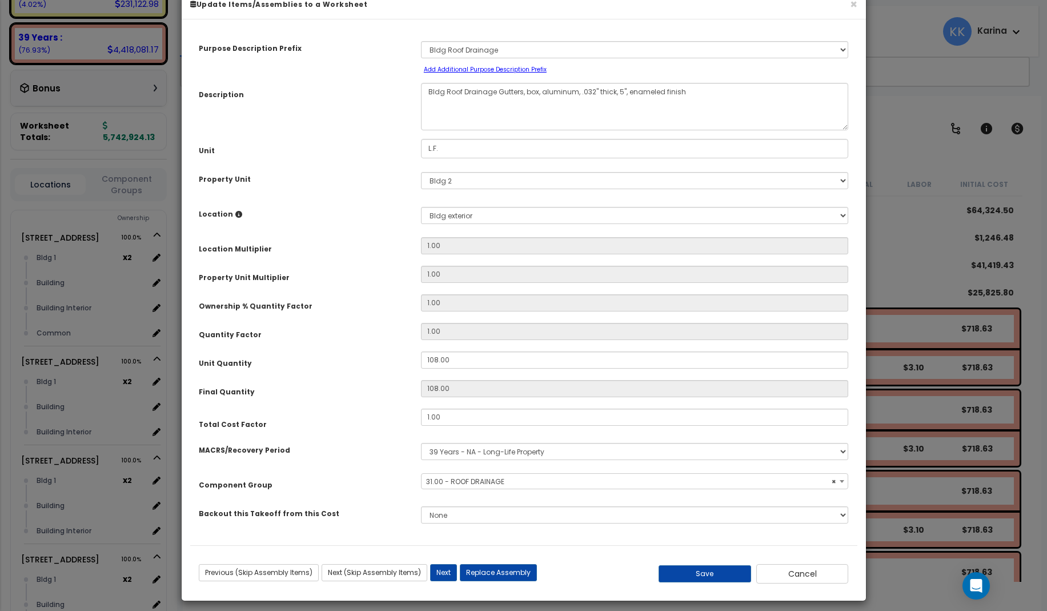
scroll to position [34, 0]
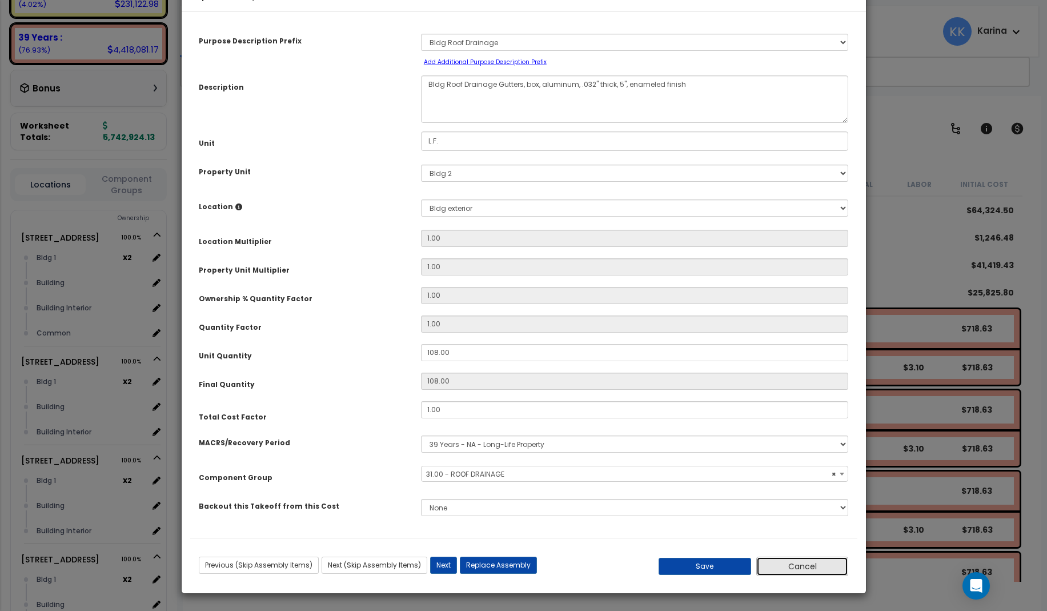
click at [787, 569] on button "Cancel" at bounding box center [802, 565] width 93 height 19
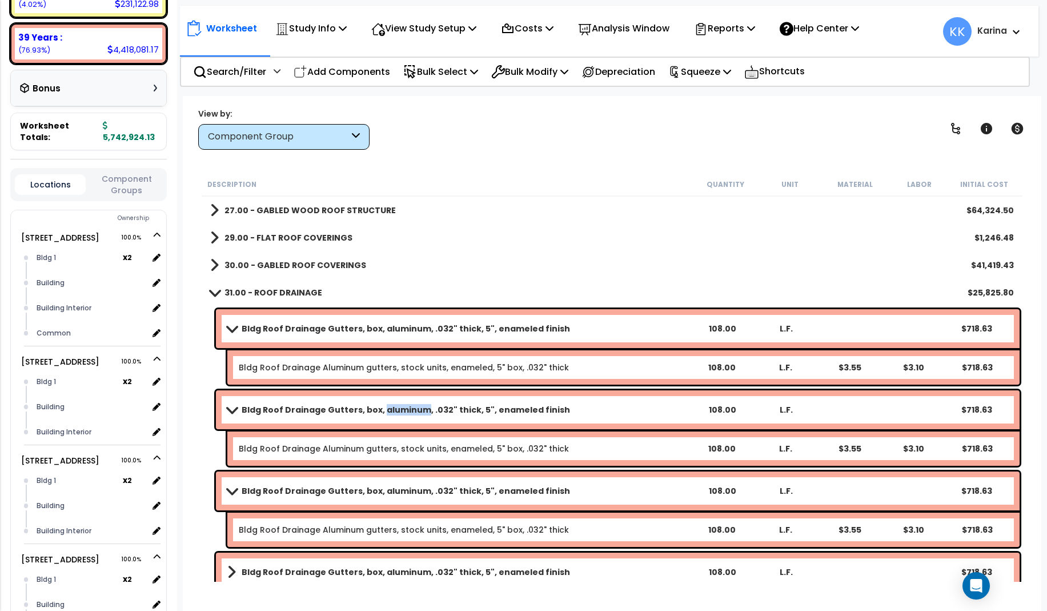
click at [212, 294] on span at bounding box center [214, 292] width 16 height 9
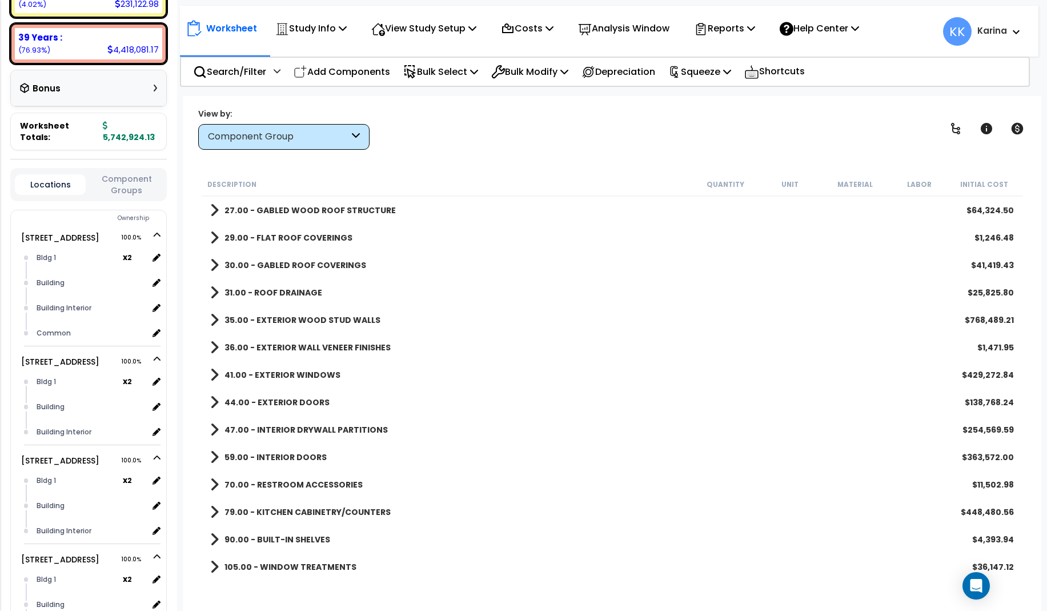
click at [214, 376] on span at bounding box center [214, 375] width 9 height 16
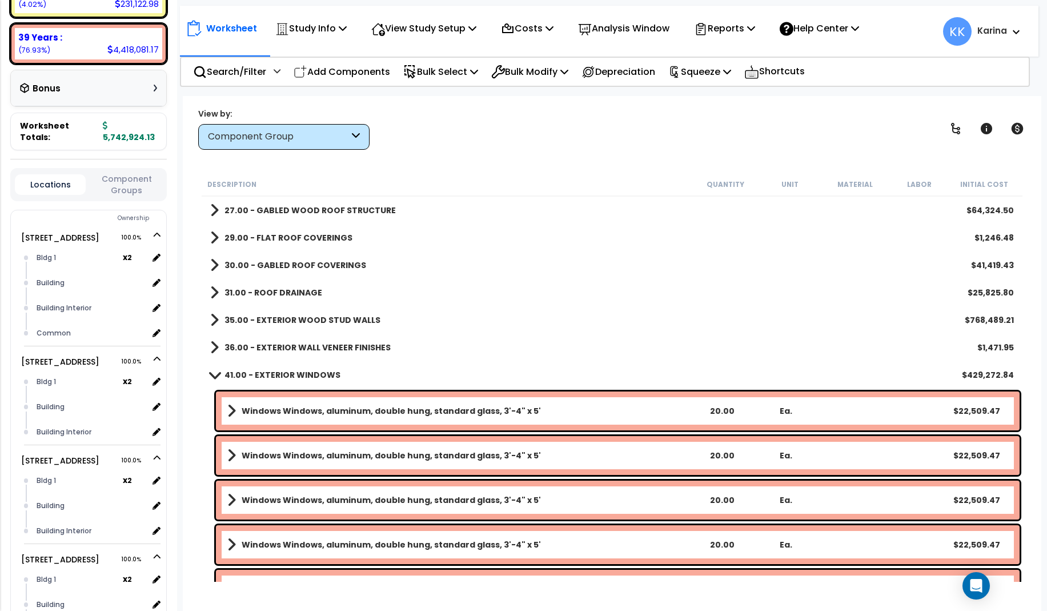
click at [326, 459] on b "Windows Windows, aluminum, double hung, standard glass, 3'-4" x 5'" at bounding box center [391, 455] width 299 height 11
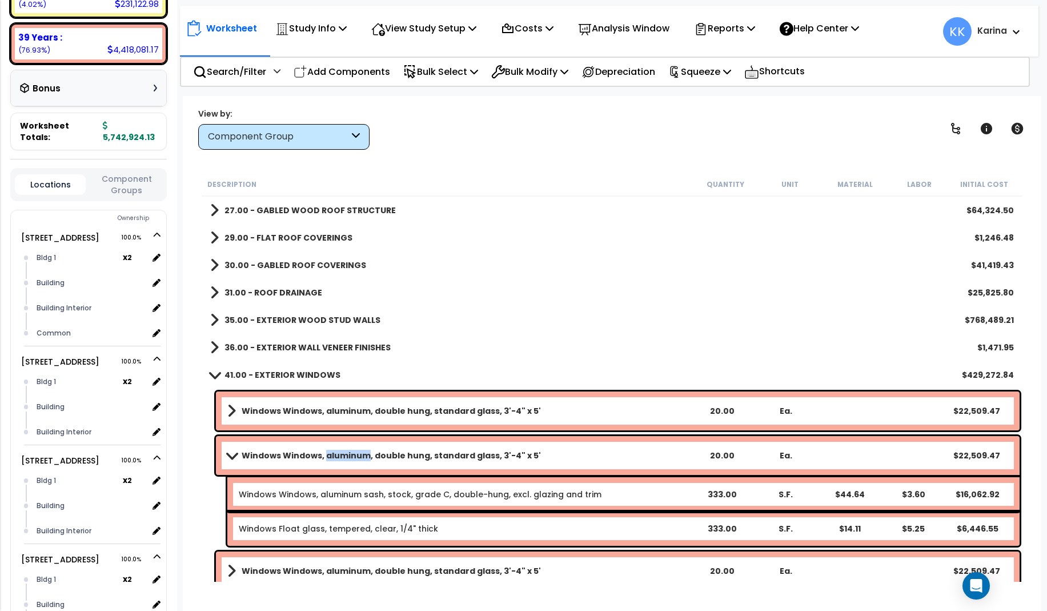
click at [326, 459] on b "Windows Windows, aluminum, double hung, standard glass, 3'-4" x 5'" at bounding box center [391, 455] width 299 height 11
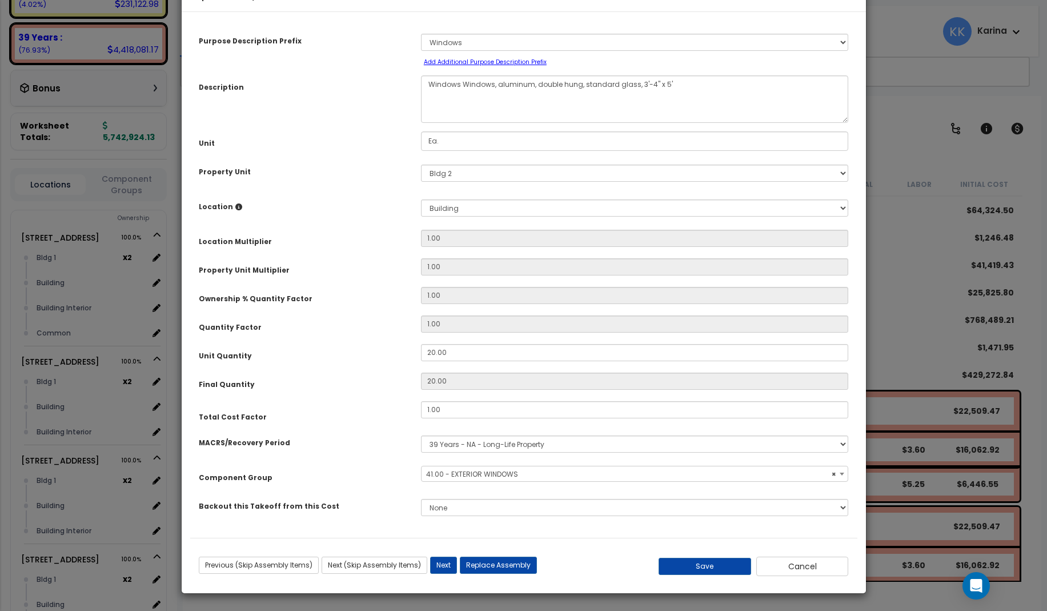
select select "56865"
click at [788, 567] on button "Cancel" at bounding box center [802, 565] width 93 height 19
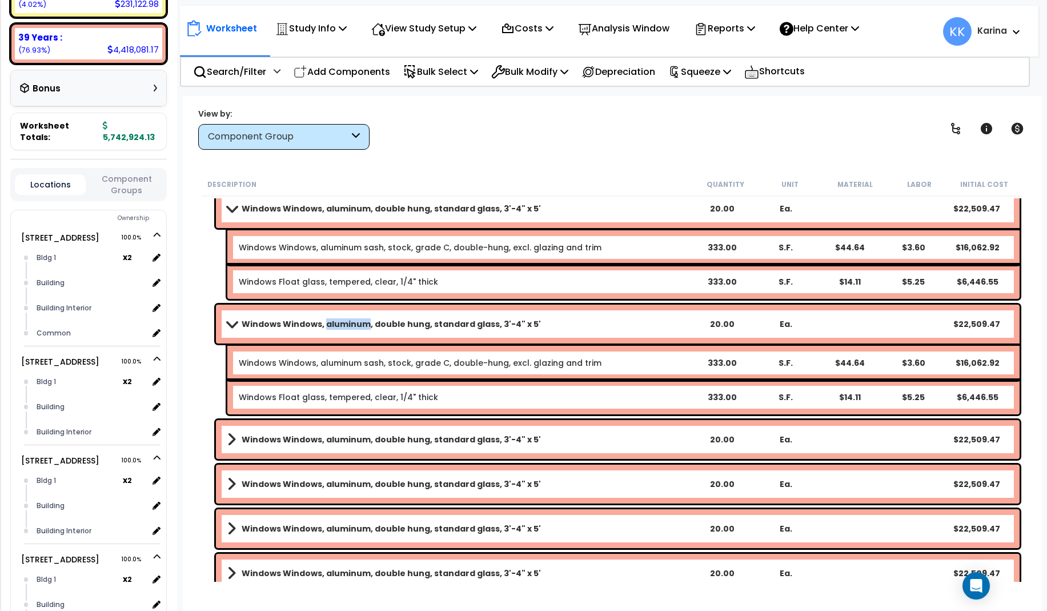
scroll to position [343, 0]
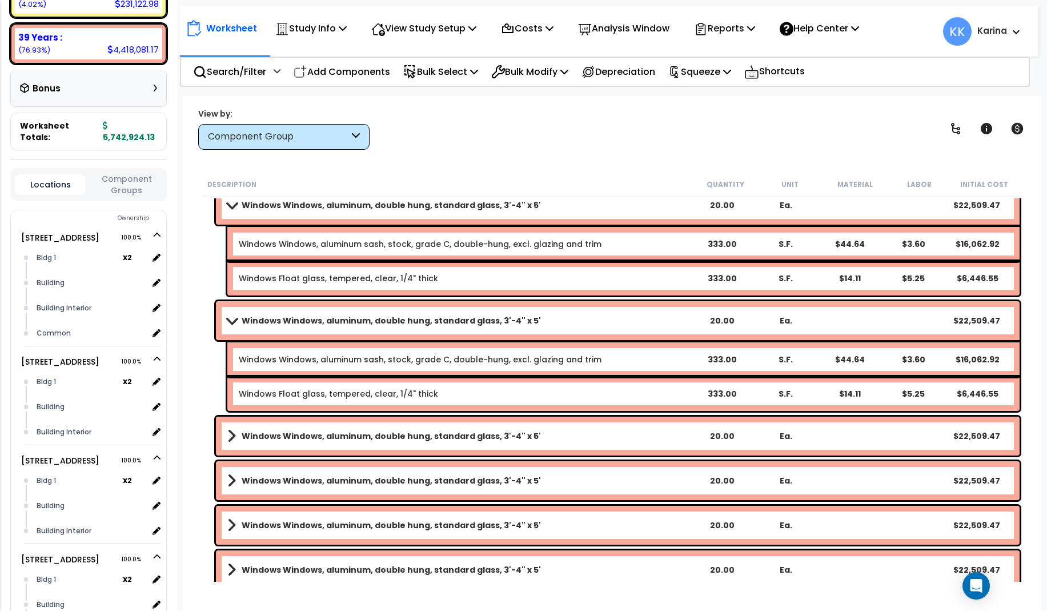
click at [317, 431] on b "Windows Windows, aluminum, double hung, standard glass, 3'-4" x 5'" at bounding box center [391, 435] width 299 height 11
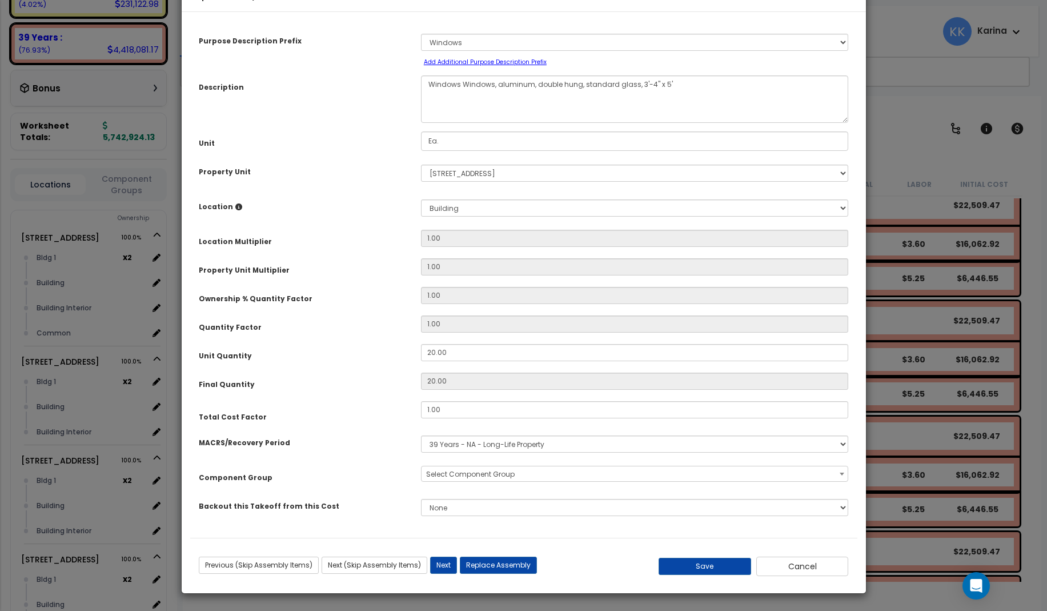
select select "56865"
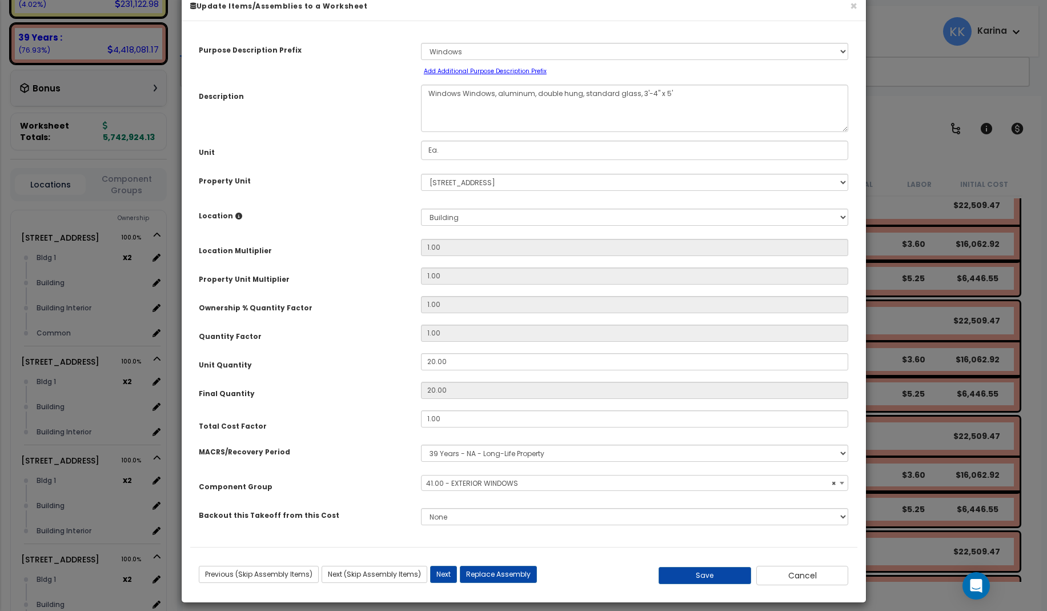
scroll to position [34, 0]
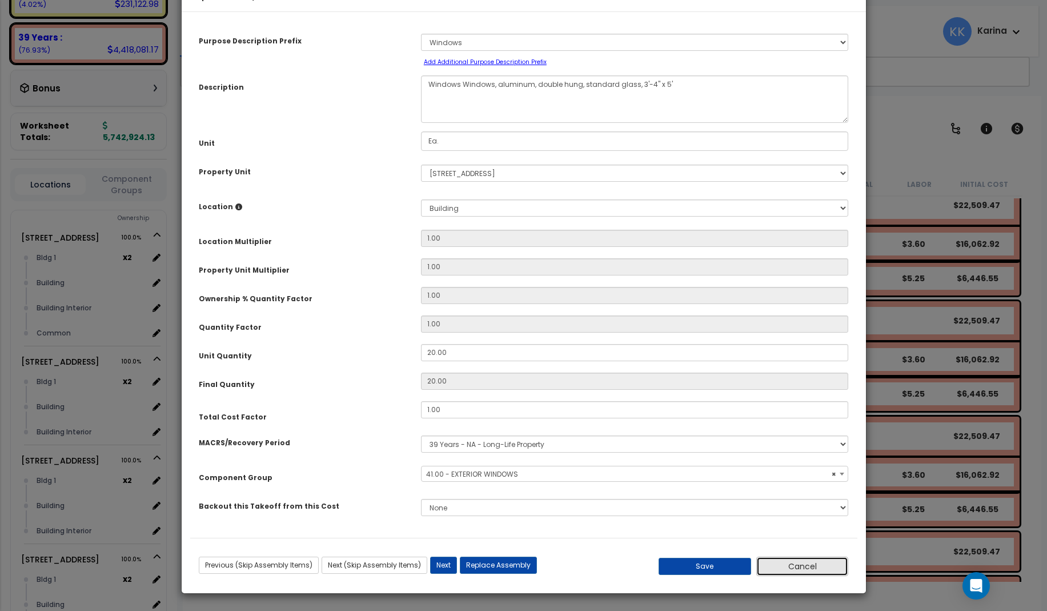
click at [783, 569] on button "Cancel" at bounding box center [802, 565] width 93 height 19
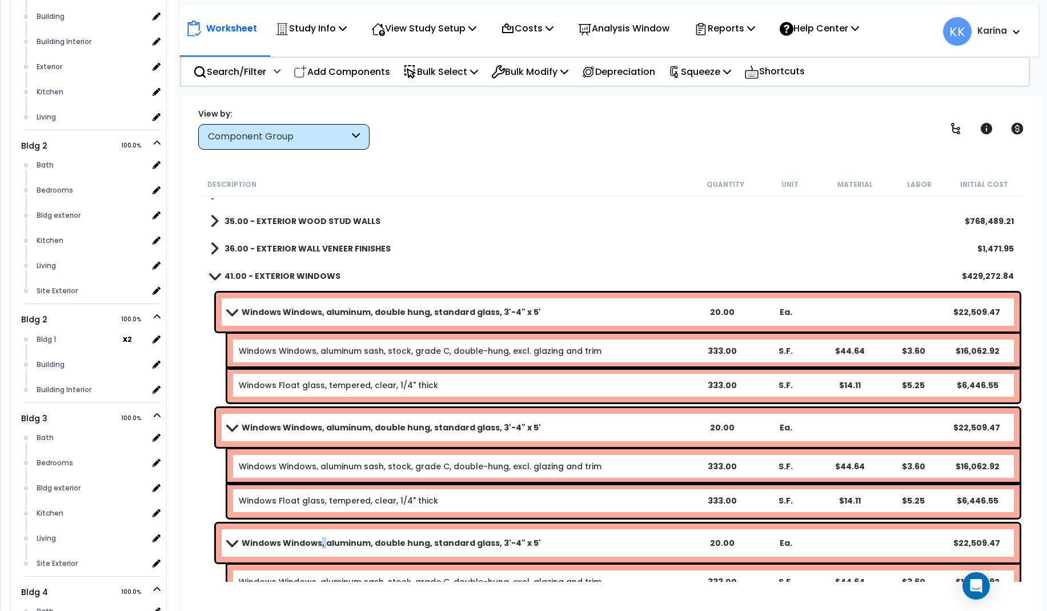
scroll to position [206, 0]
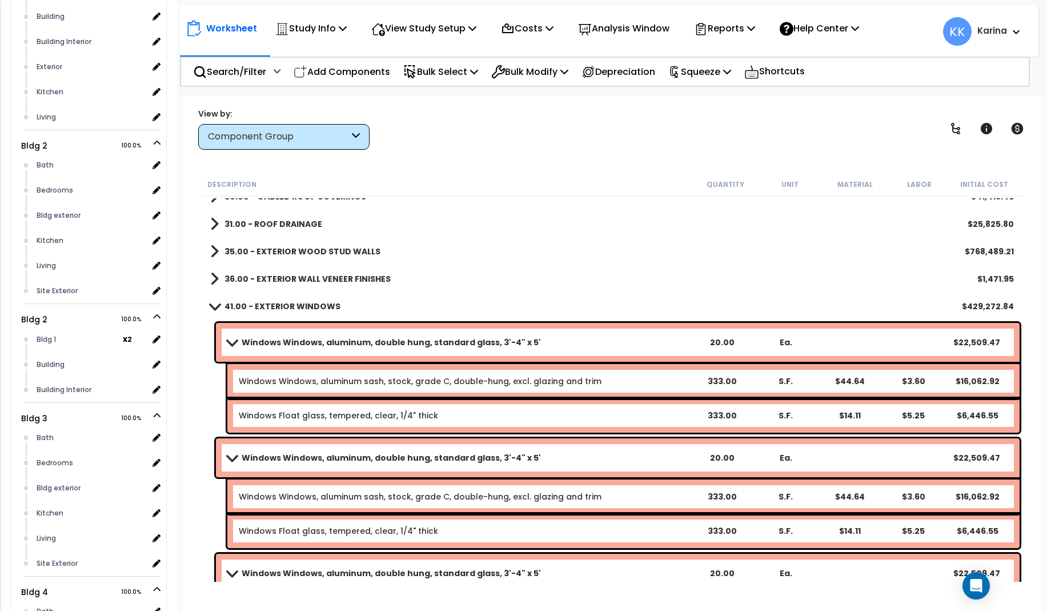
click at [334, 455] on b "Windows Windows, aluminum, double hung, standard glass, 3'-4" x 5'" at bounding box center [391, 457] width 299 height 11
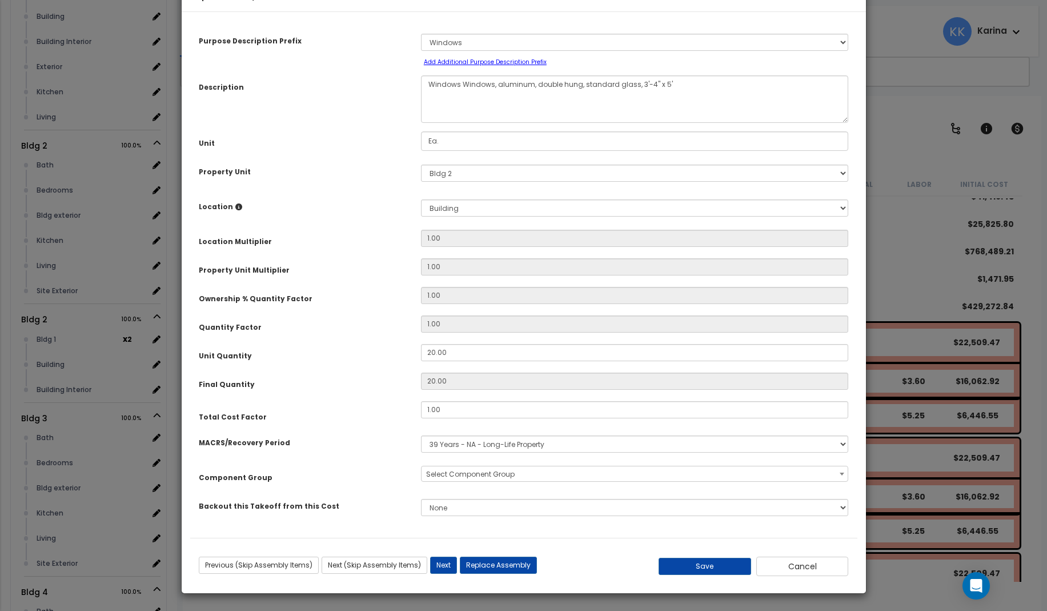
select select "56865"
click at [778, 569] on button "Cancel" at bounding box center [802, 565] width 93 height 19
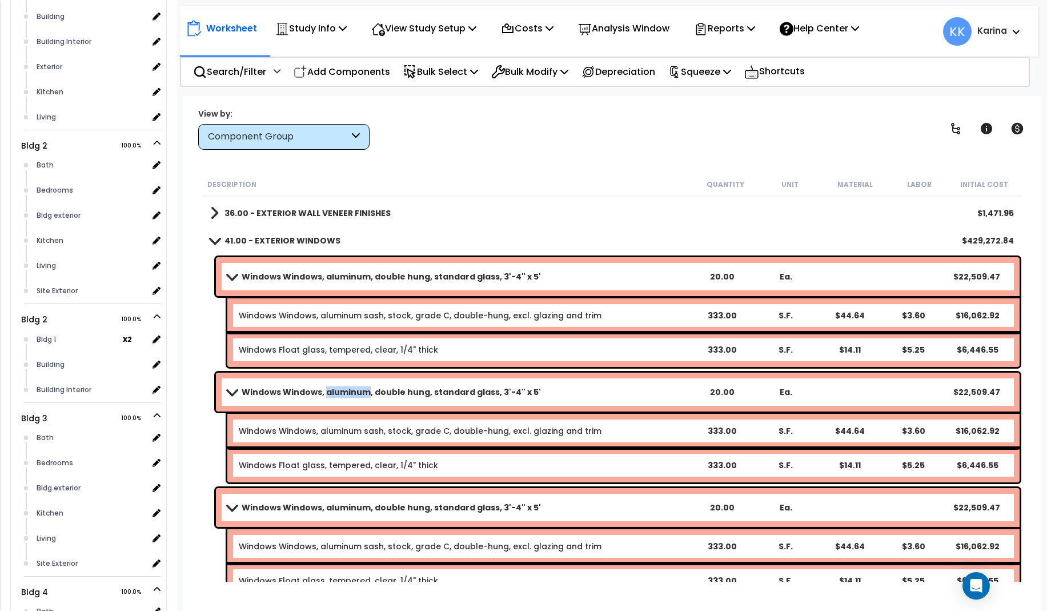
scroll to position [343, 0]
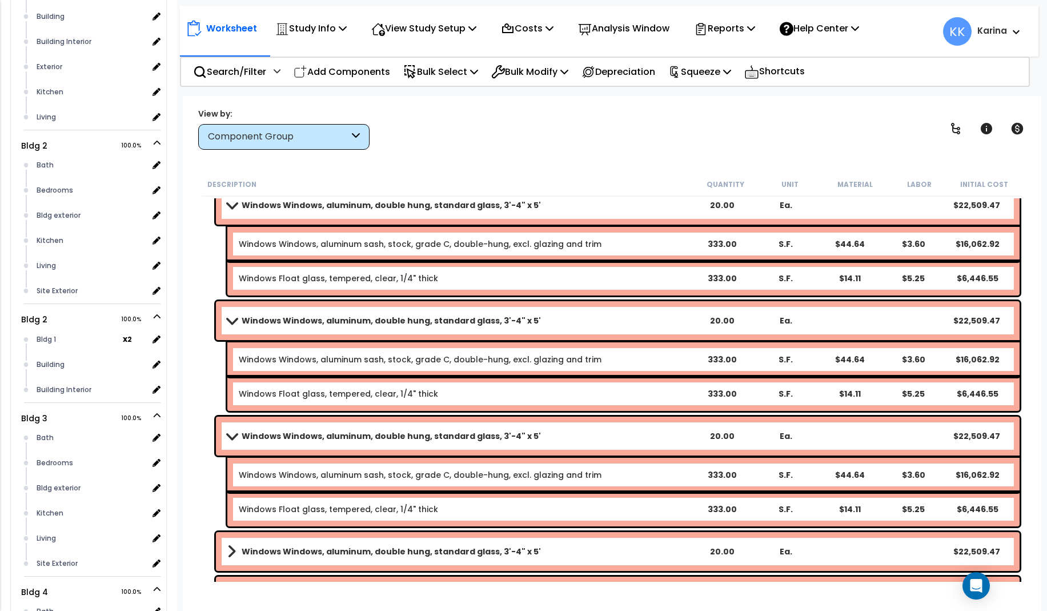
click at [331, 436] on b "Windows Windows, aluminum, double hung, standard glass, 3'-4" x 5'" at bounding box center [391, 435] width 299 height 11
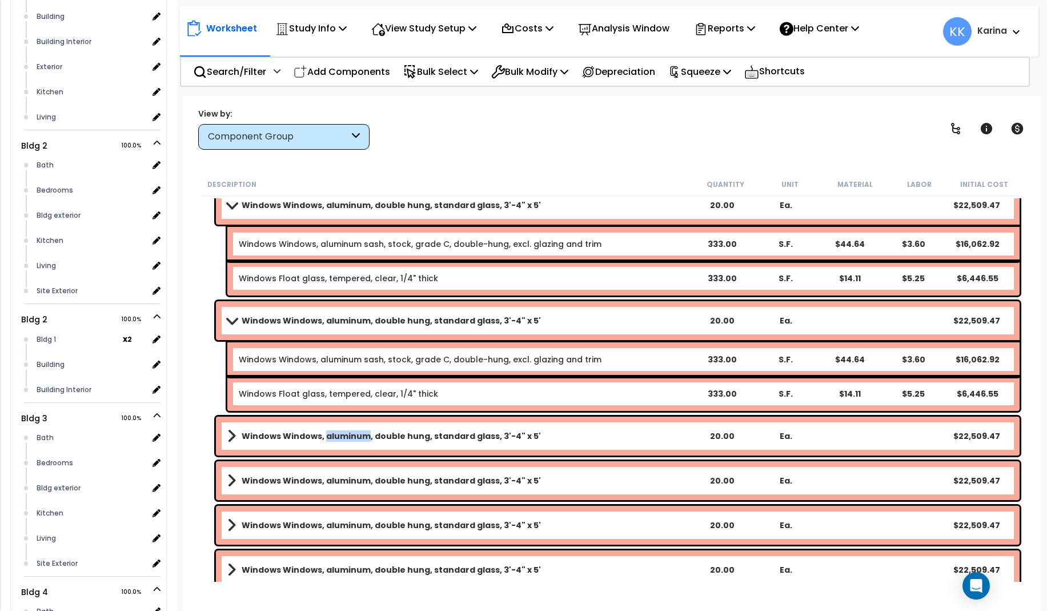
click at [331, 436] on b "Windows Windows, aluminum, double hung, standard glass, 3'-4" x 5'" at bounding box center [391, 435] width 299 height 11
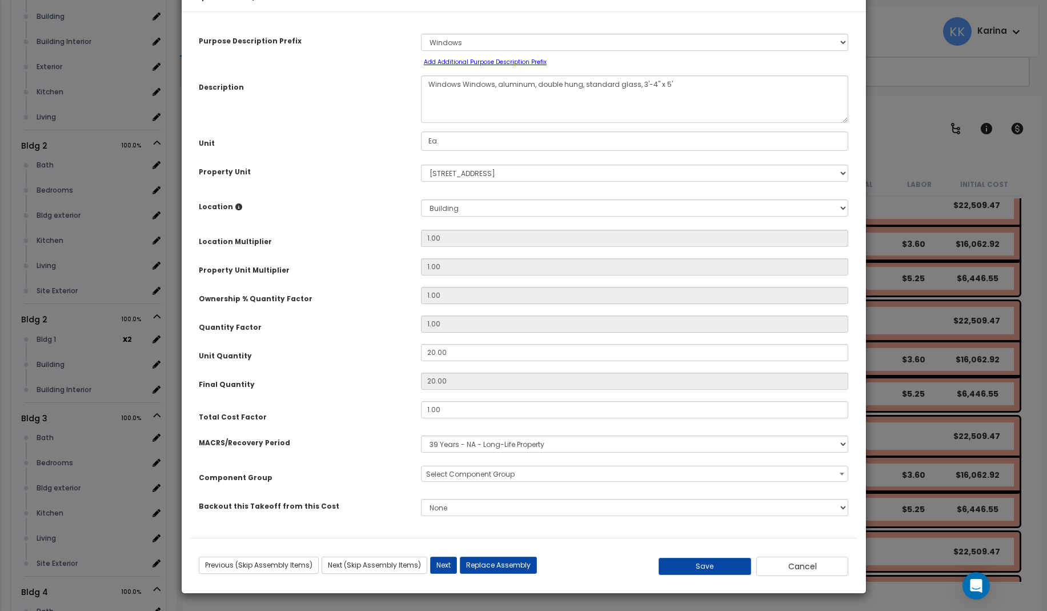
select select "56865"
click at [775, 568] on button "Cancel" at bounding box center [802, 565] width 93 height 19
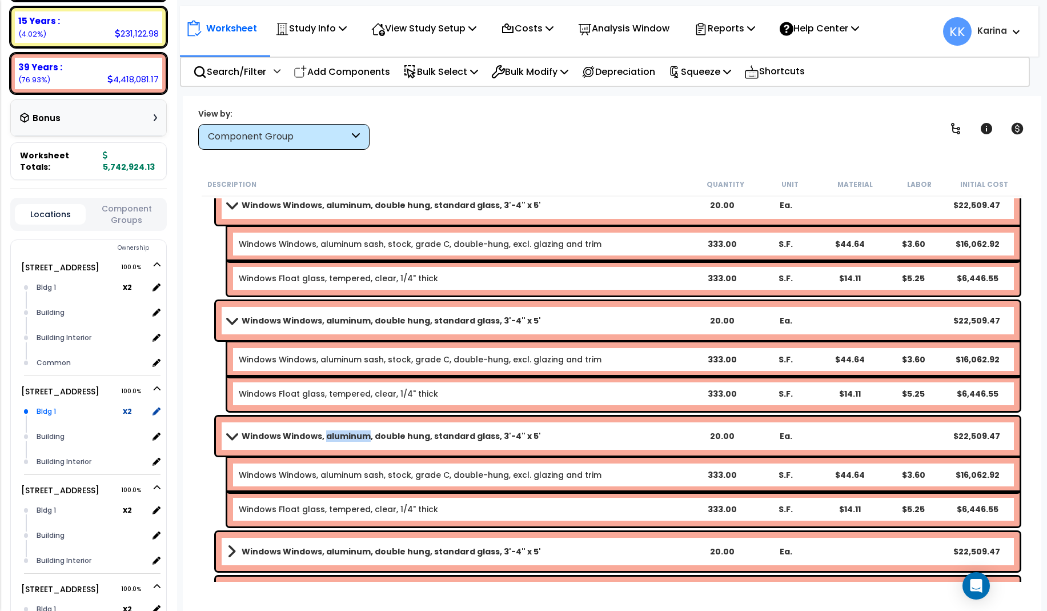
scroll to position [274, 0]
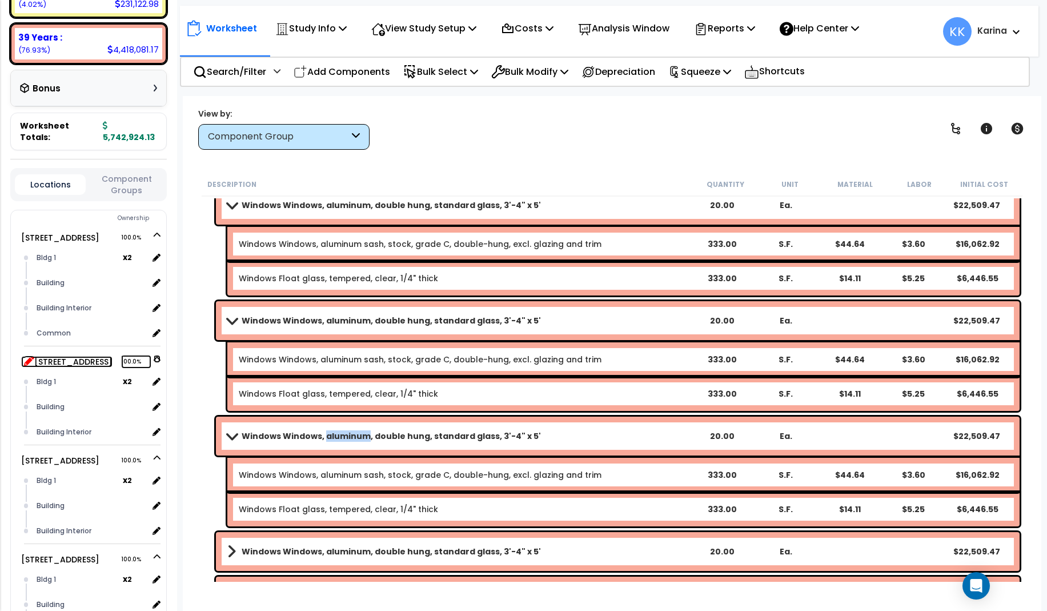
click at [26, 355] on icon at bounding box center [29, 360] width 10 height 10
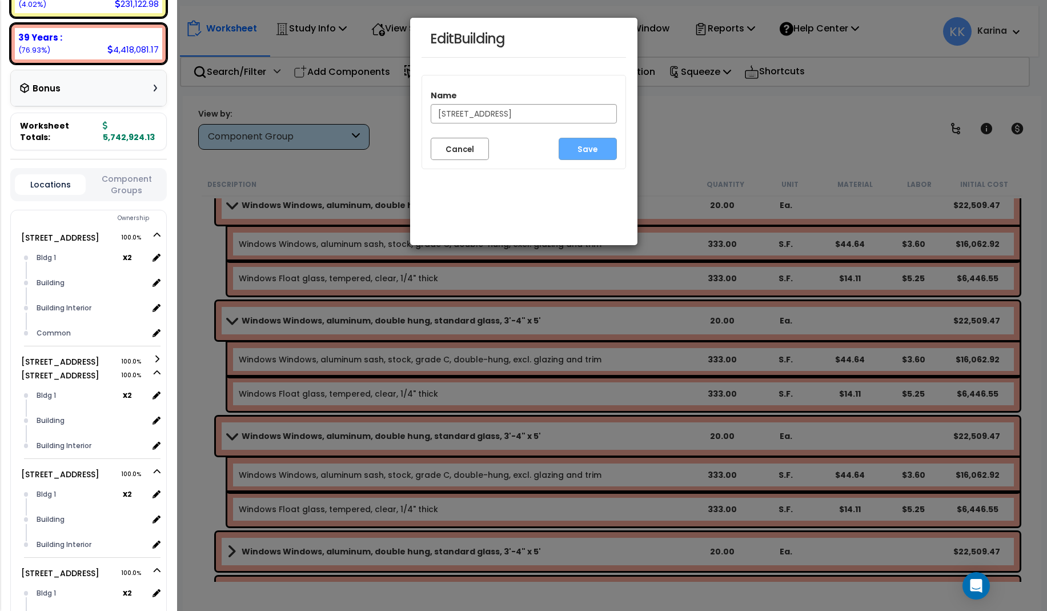
drag, startPoint x: 556, startPoint y: 114, endPoint x: 409, endPoint y: 114, distance: 147.4
click at [431, 114] on input "3620 Southmore Blvd Clone #3" at bounding box center [524, 113] width 186 height 19
type input "Bldg 3"
click at [588, 149] on button "Save" at bounding box center [588, 149] width 58 height 22
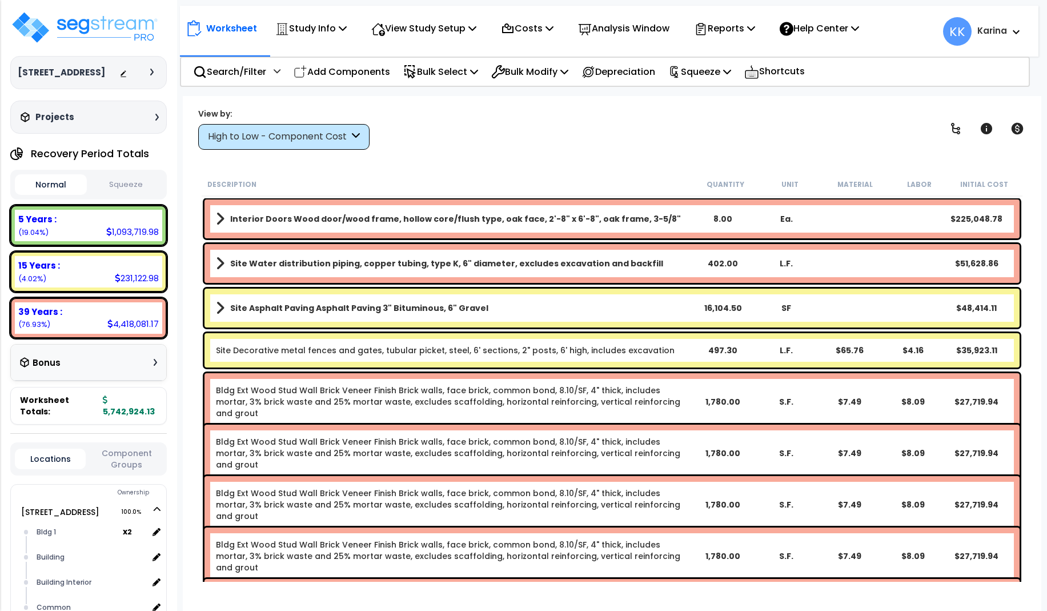
scroll to position [412, 0]
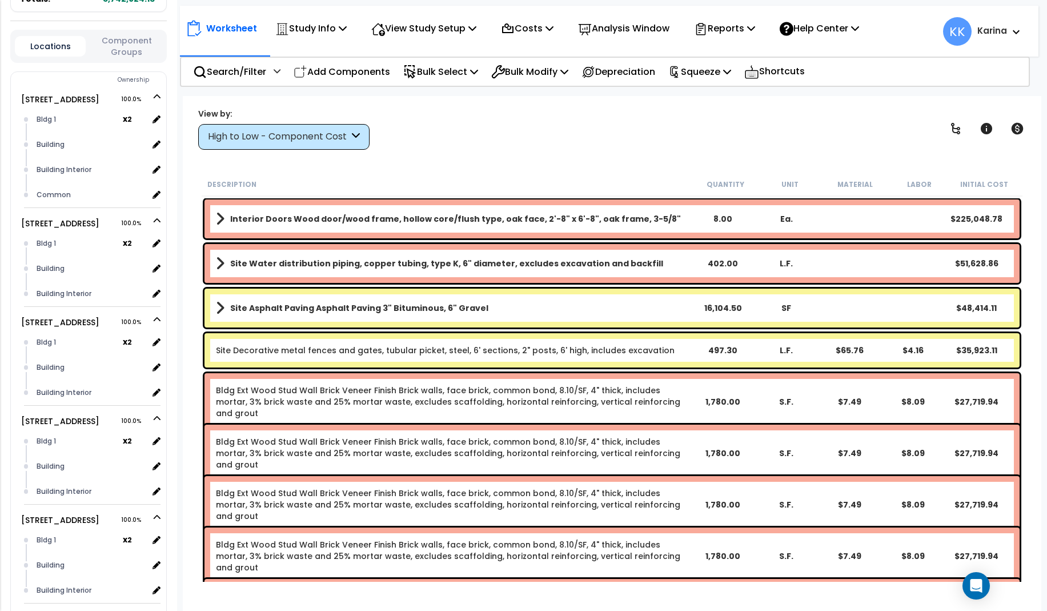
click at [297, 139] on div "High to Low - Component Cost" at bounding box center [278, 136] width 141 height 13
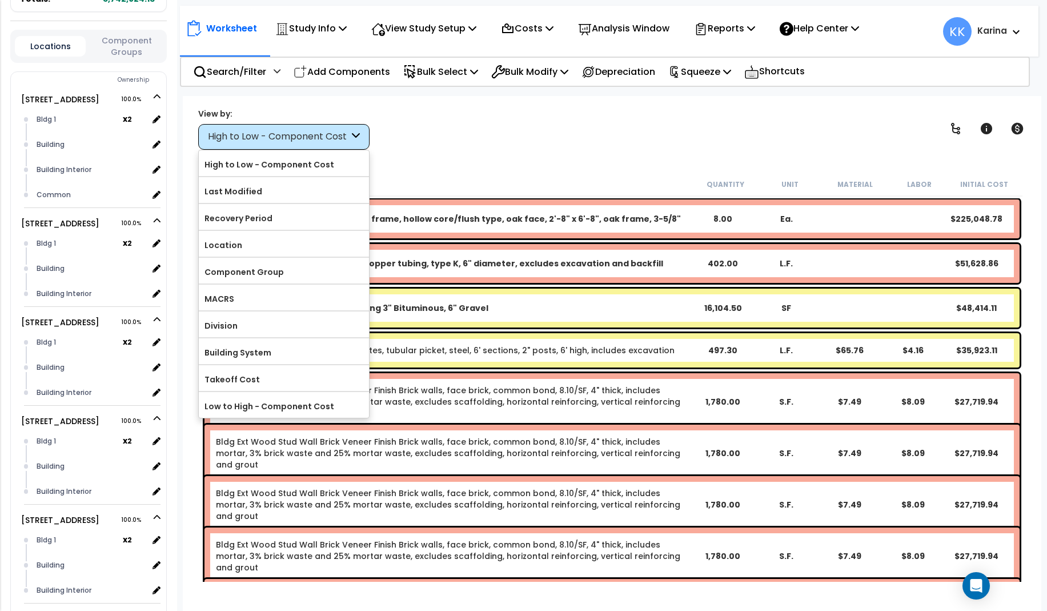
click at [392, 129] on div "View by: High to Low - Component Cost High to Low - Component Cost" at bounding box center [612, 128] width 836 height 42
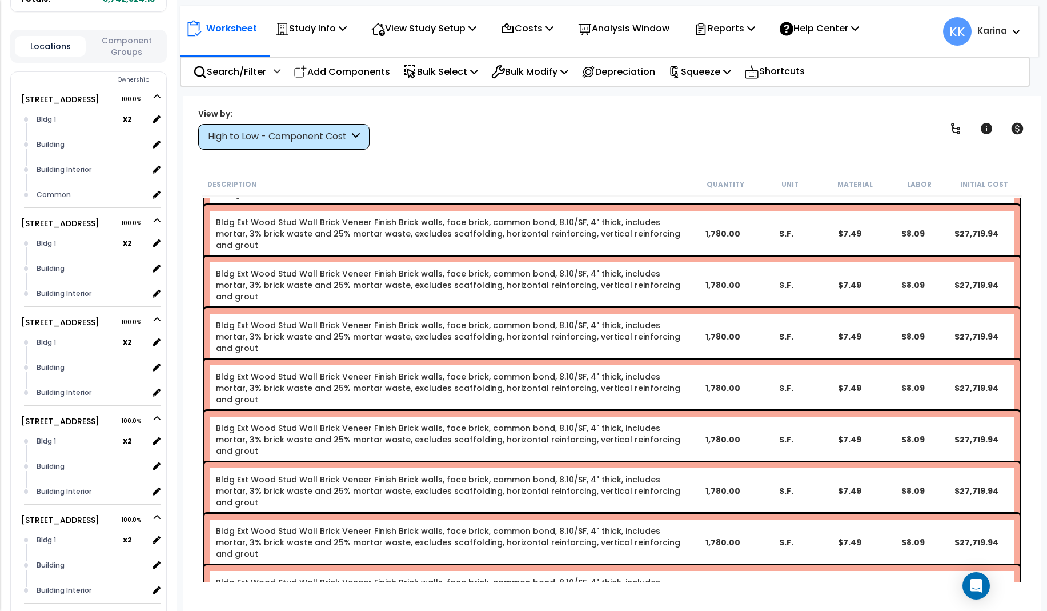
scroll to position [274, 0]
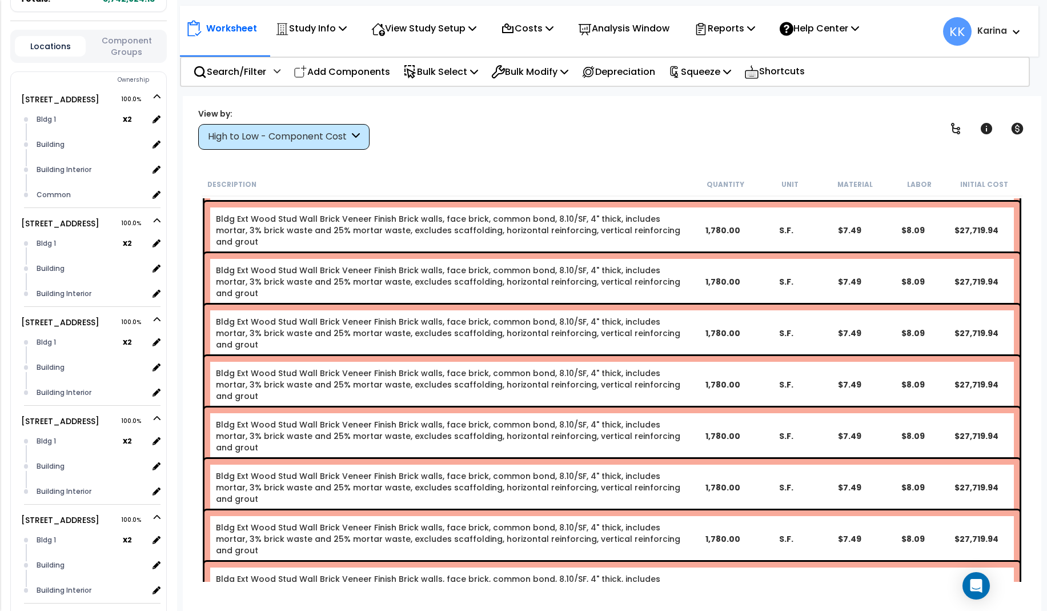
click at [294, 141] on div "High to Low - Component Cost" at bounding box center [278, 136] width 141 height 13
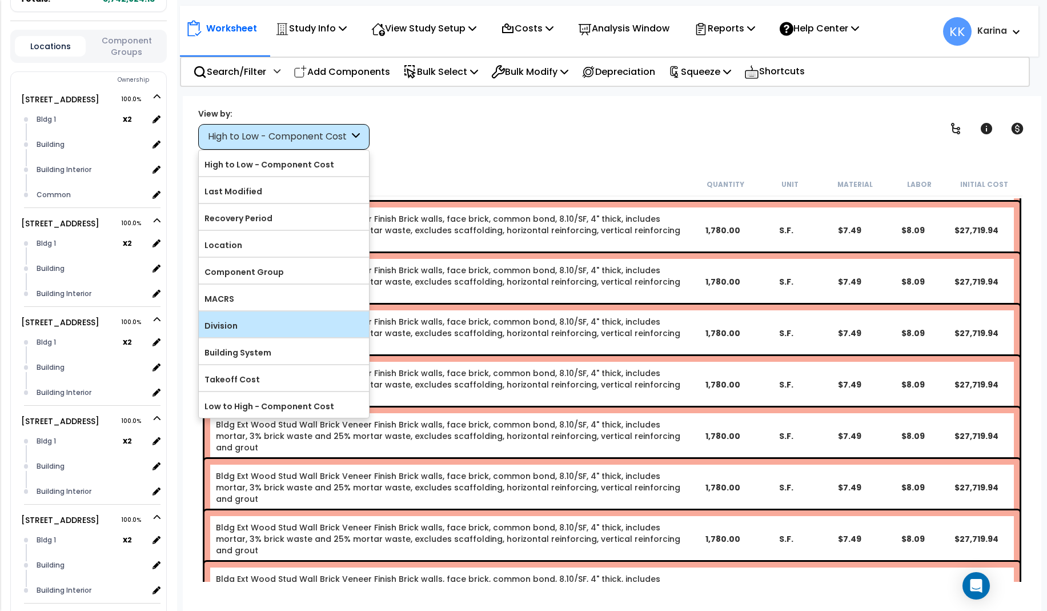
click at [234, 316] on div "Division" at bounding box center [284, 324] width 170 height 26
click at [231, 322] on label "Division" at bounding box center [284, 325] width 170 height 17
click at [0, 0] on input "Division" at bounding box center [0, 0] width 0 height 0
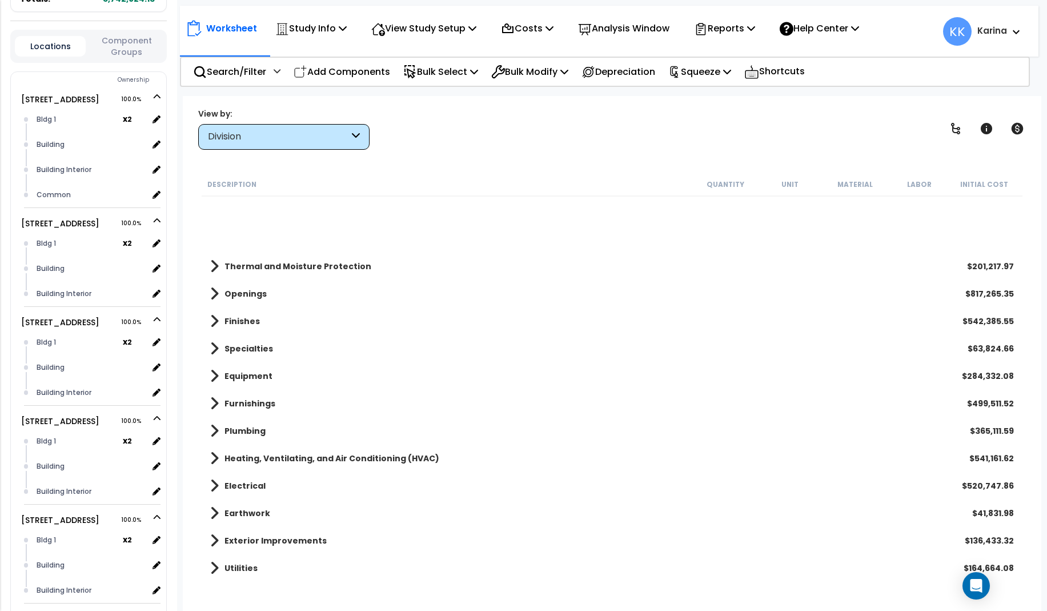
scroll to position [81, 0]
click at [265, 131] on div "Division" at bounding box center [278, 136] width 141 height 13
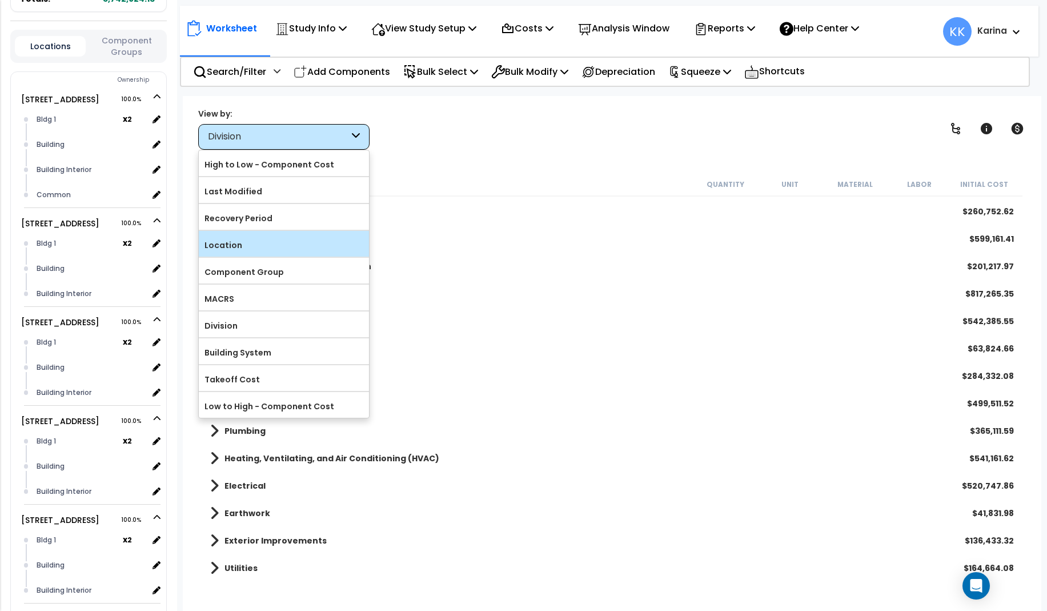
click at [238, 239] on label "Location" at bounding box center [284, 245] width 170 height 17
click at [0, 0] on input "Location" at bounding box center [0, 0] width 0 height 0
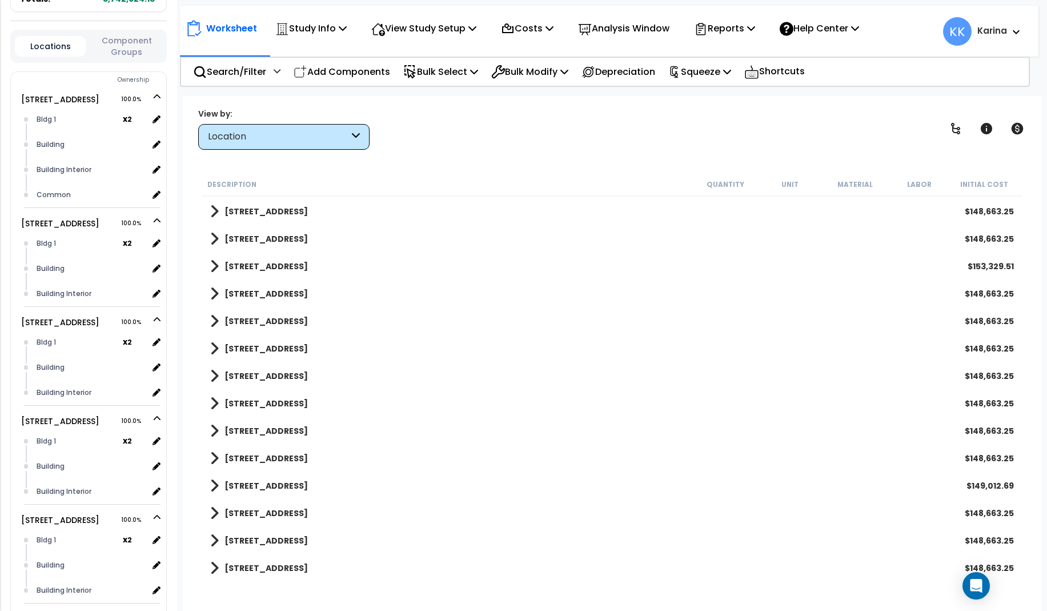
scroll to position [0, 0]
click at [287, 133] on div "Location" at bounding box center [278, 136] width 141 height 13
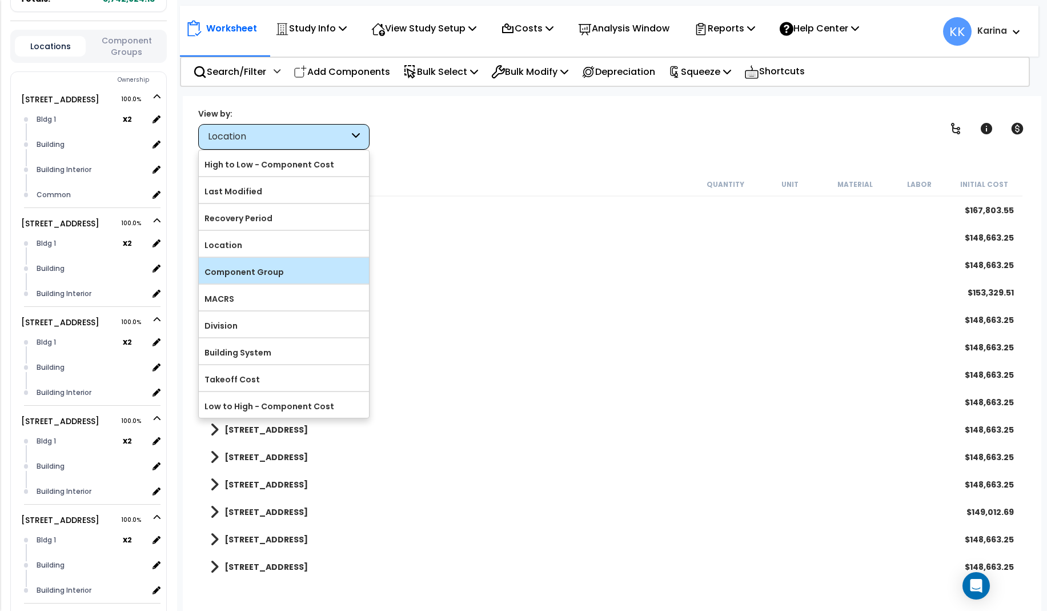
click at [245, 269] on label "Component Group" at bounding box center [284, 271] width 170 height 17
click at [0, 0] on input "Component Group" at bounding box center [0, 0] width 0 height 0
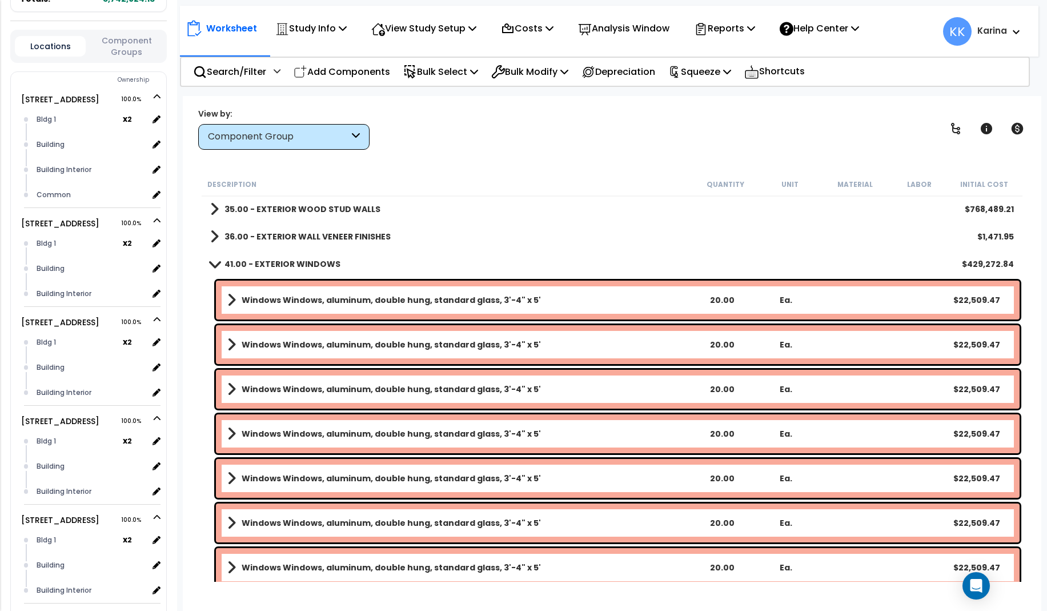
scroll to position [274, 0]
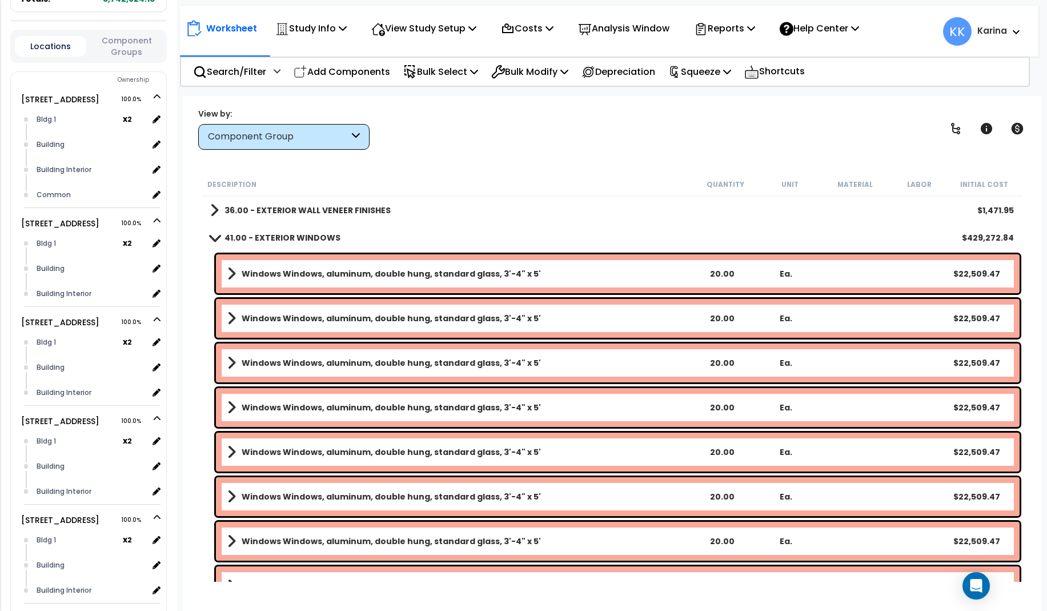
click at [213, 234] on span at bounding box center [214, 237] width 16 height 9
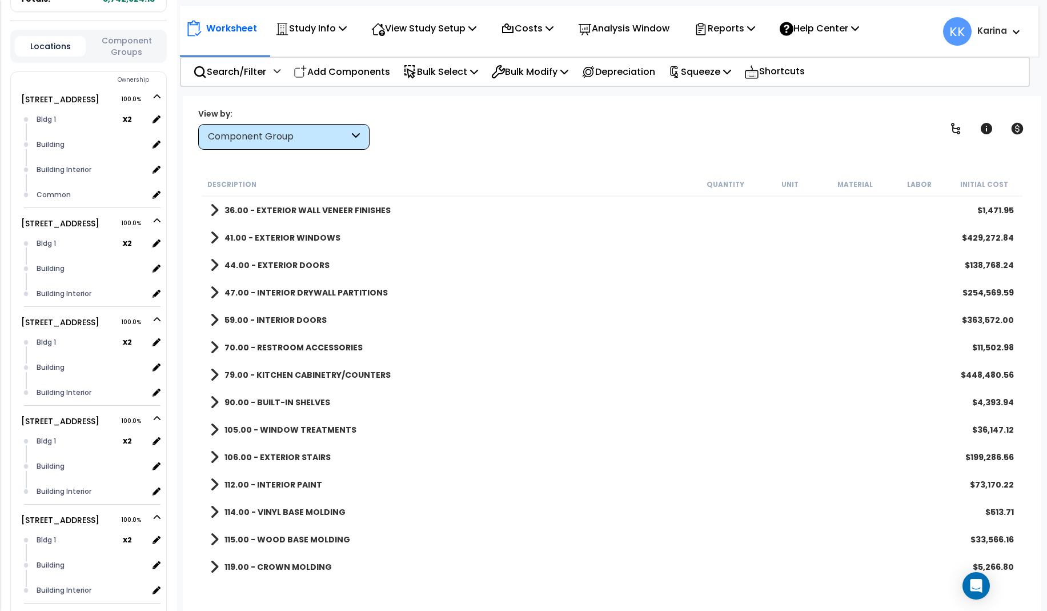
click at [211, 288] on span at bounding box center [214, 292] width 9 height 16
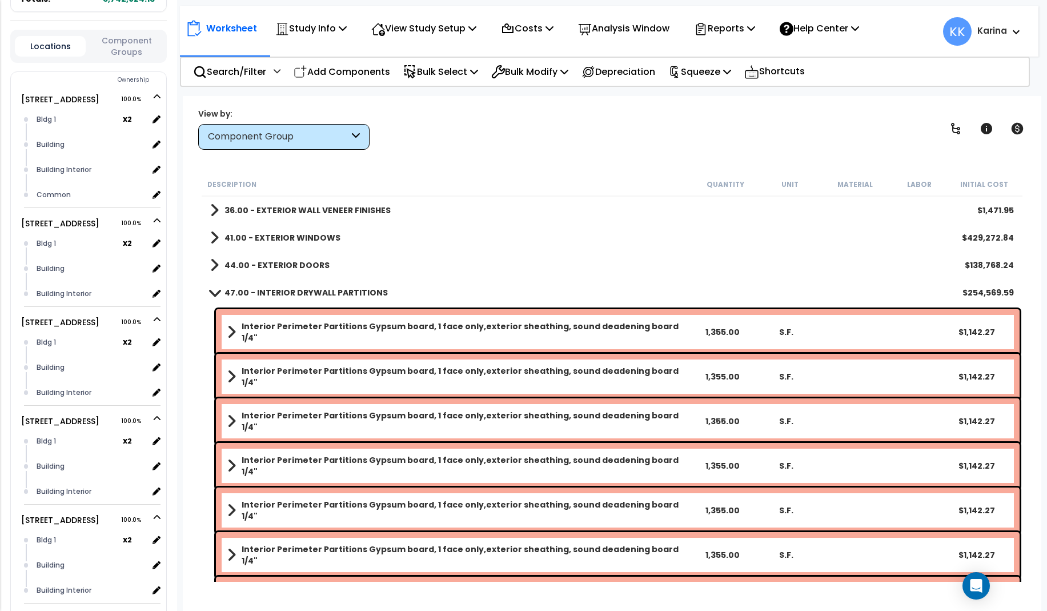
click at [308, 326] on b "Interior Perimeter Partitions Gypsum board, 1 face only,exterior sheathing, sou…" at bounding box center [466, 331] width 448 height 23
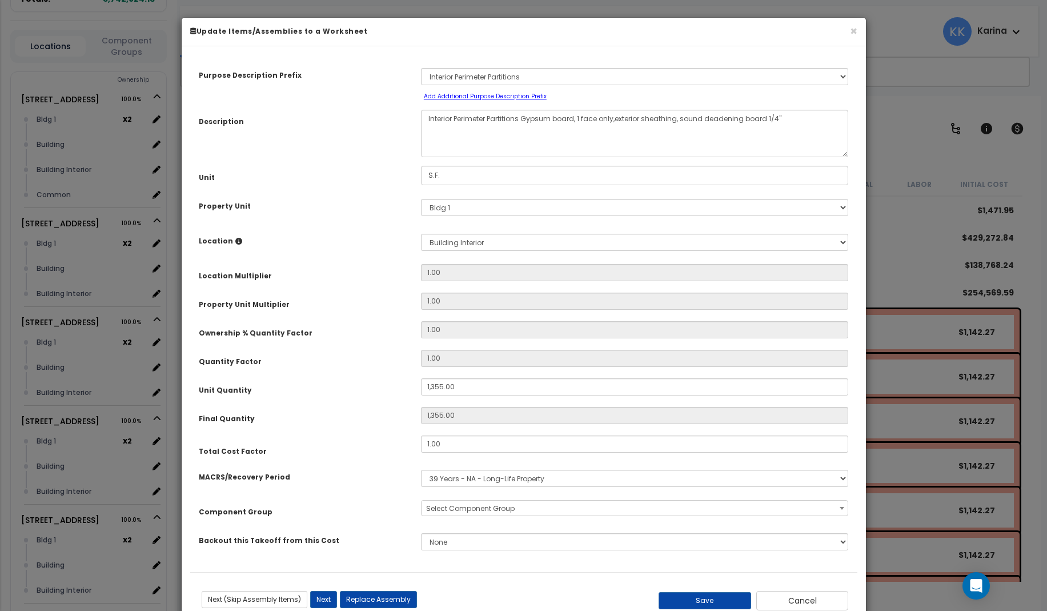
select select "56869"
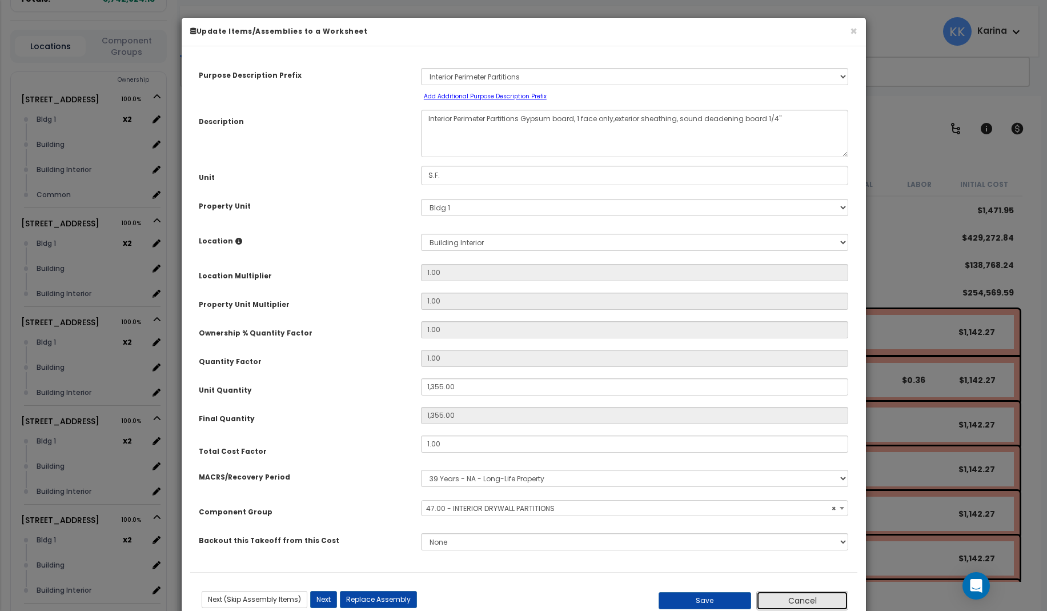
click at [796, 599] on button "Cancel" at bounding box center [802, 600] width 93 height 19
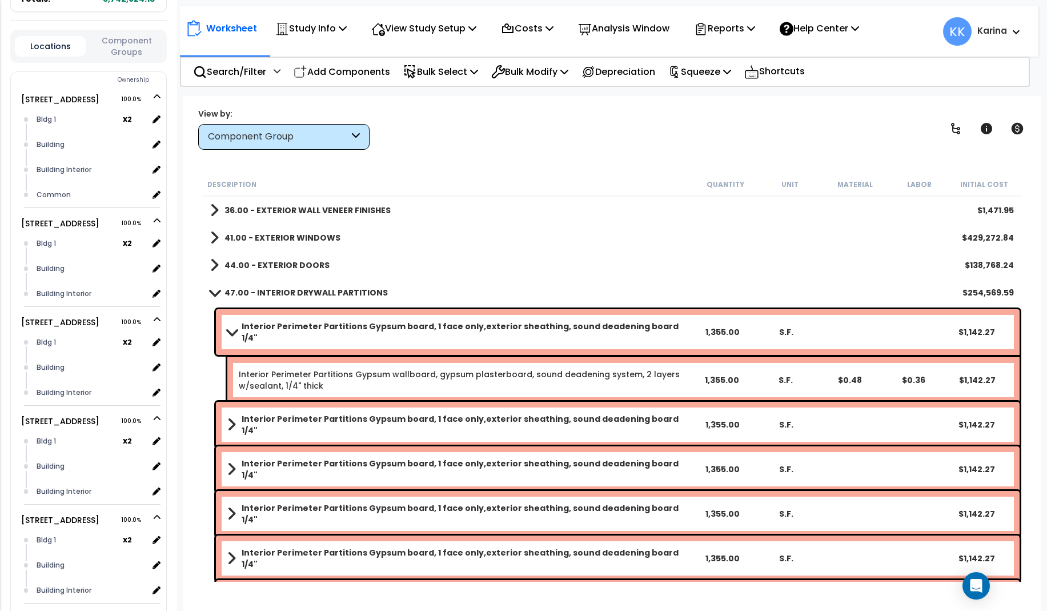
click at [331, 416] on b "Interior Perimeter Partitions Gypsum board, 1 face only,exterior sheathing, sou…" at bounding box center [466, 424] width 448 height 23
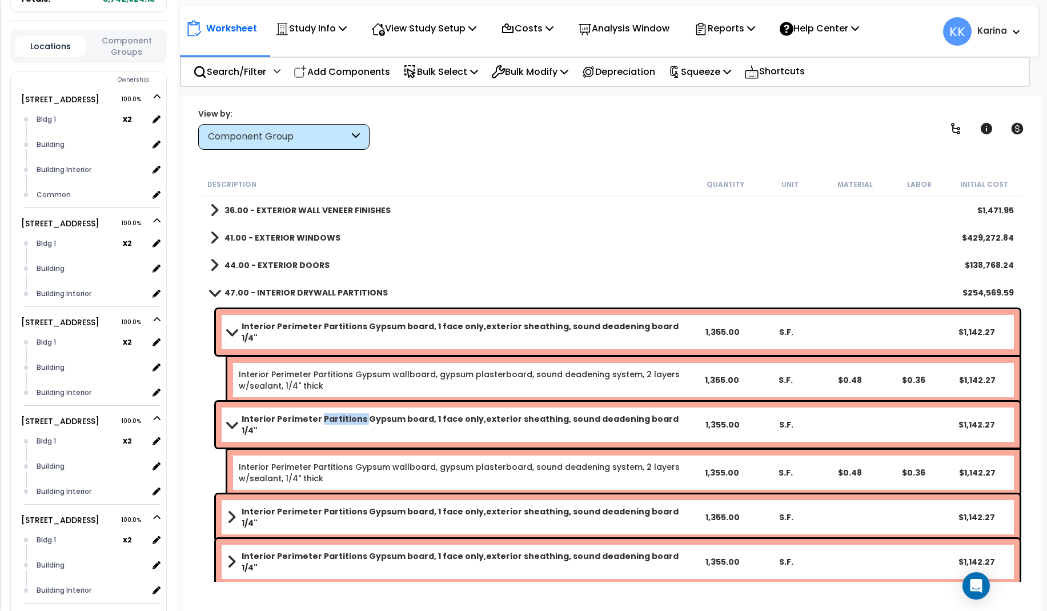
click at [331, 416] on b "Interior Perimeter Partitions Gypsum board, 1 face only,exterior sheathing, sou…" at bounding box center [466, 424] width 448 height 23
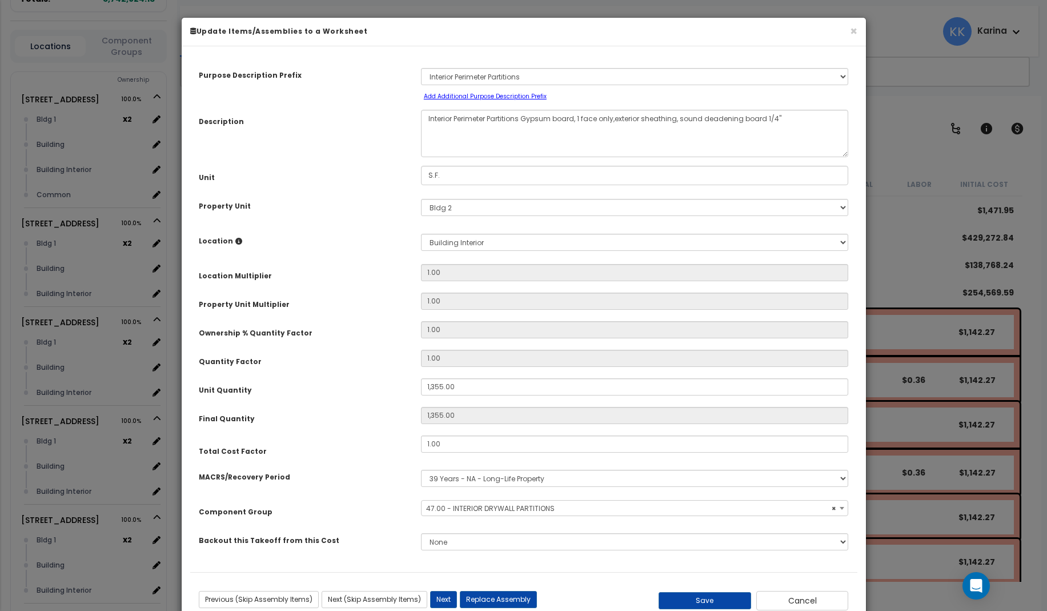
select select "56869"
click at [807, 599] on button "Cancel" at bounding box center [802, 600] width 93 height 19
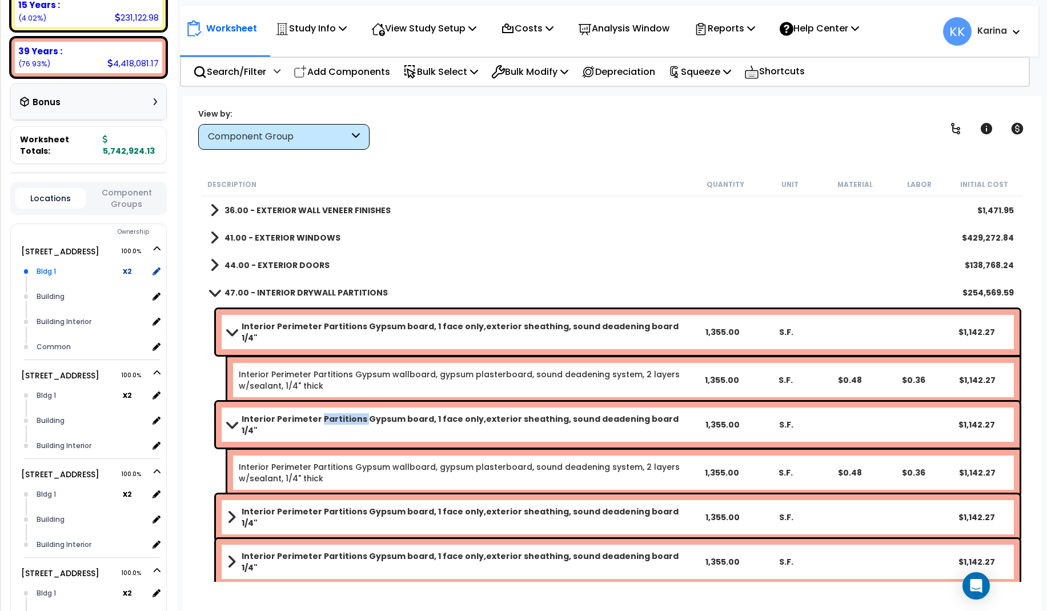
scroll to position [275, 0]
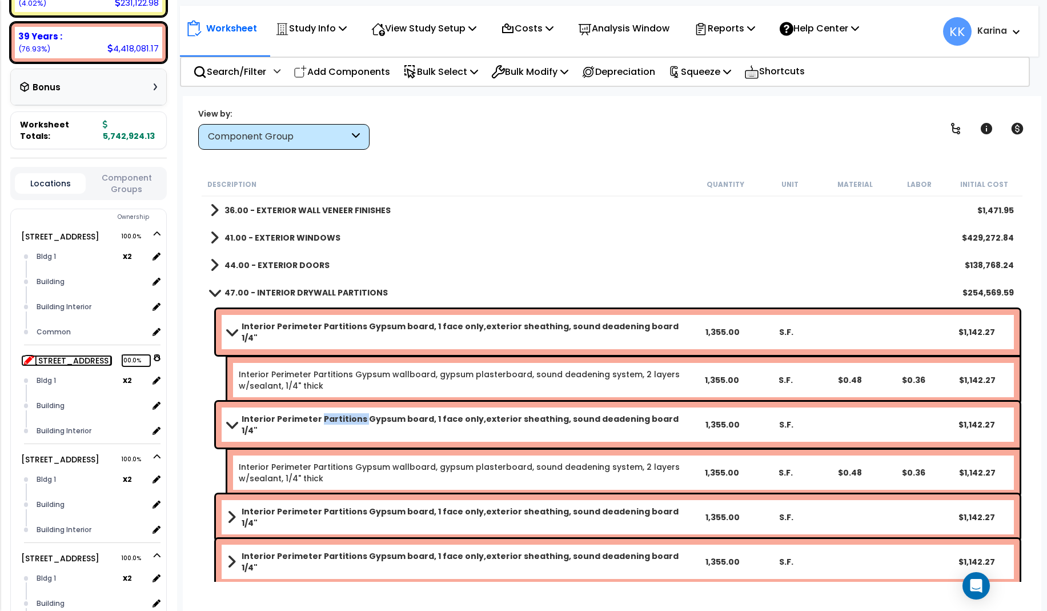
click at [30, 354] on icon at bounding box center [29, 359] width 10 height 10
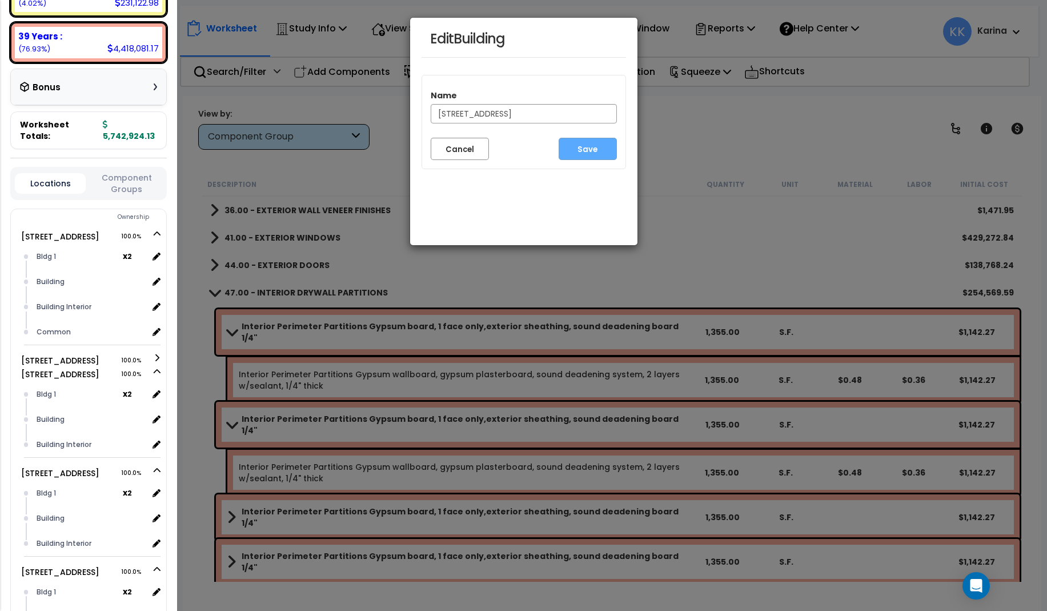
drag, startPoint x: 556, startPoint y: 114, endPoint x: 430, endPoint y: 113, distance: 125.7
click at [431, 113] on input "[STREET_ADDRESS]" at bounding box center [524, 113] width 186 height 19
type input "Bldg 4"
click at [594, 144] on button "Save" at bounding box center [588, 149] width 58 height 22
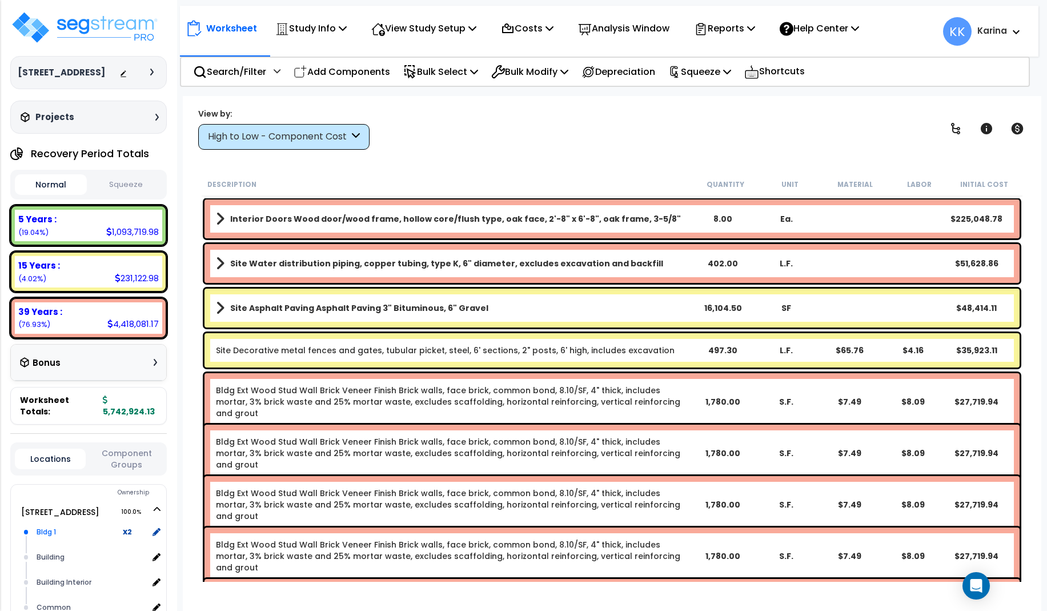
scroll to position [275, 0]
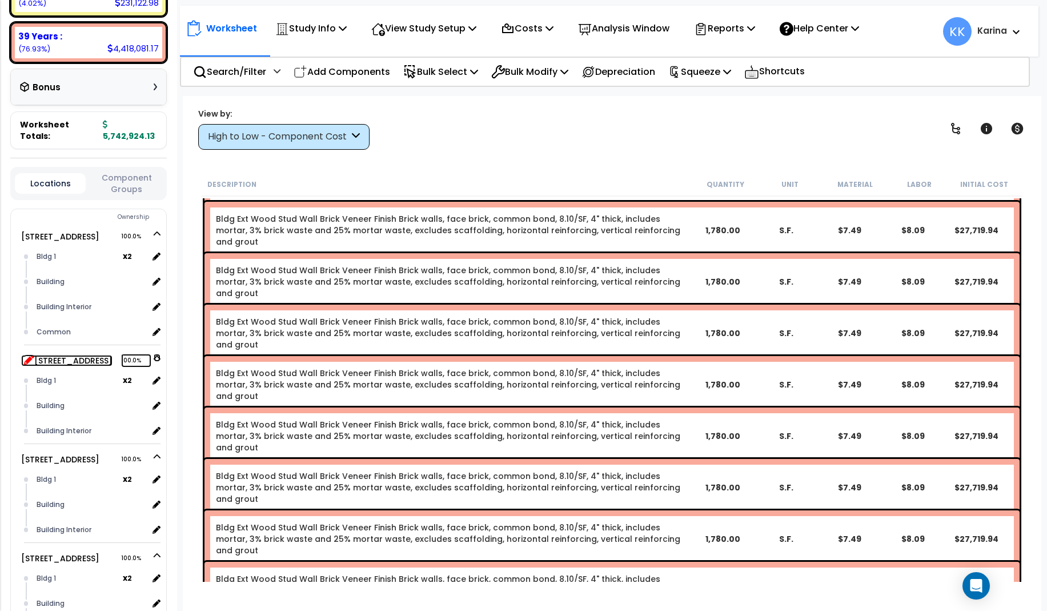
click at [25, 354] on icon at bounding box center [29, 359] width 10 height 10
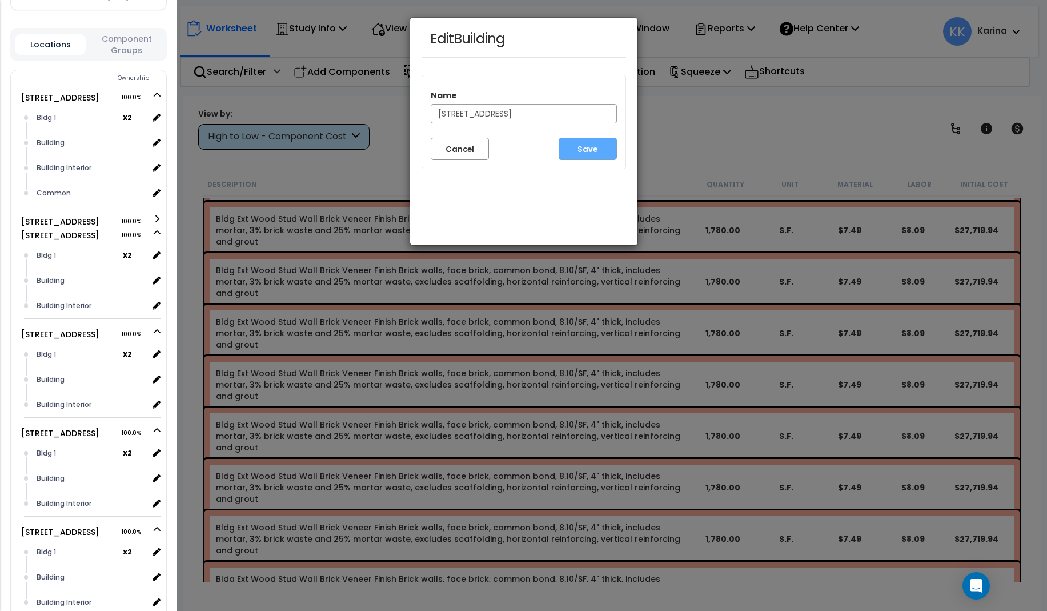
drag, startPoint x: 558, startPoint y: 113, endPoint x: 411, endPoint y: 110, distance: 146.8
click at [431, 110] on input "[STREET_ADDRESS]" at bounding box center [524, 113] width 186 height 19
type input "Bldg 5"
click at [579, 149] on button "Save" at bounding box center [588, 149] width 58 height 22
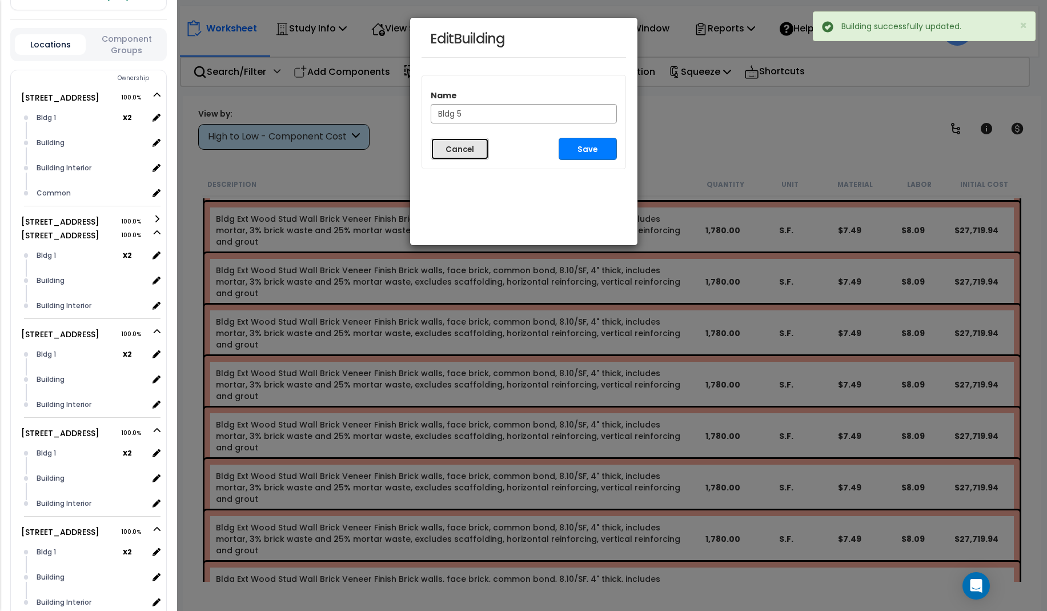
click at [447, 151] on button "Cancel" at bounding box center [460, 149] width 58 height 22
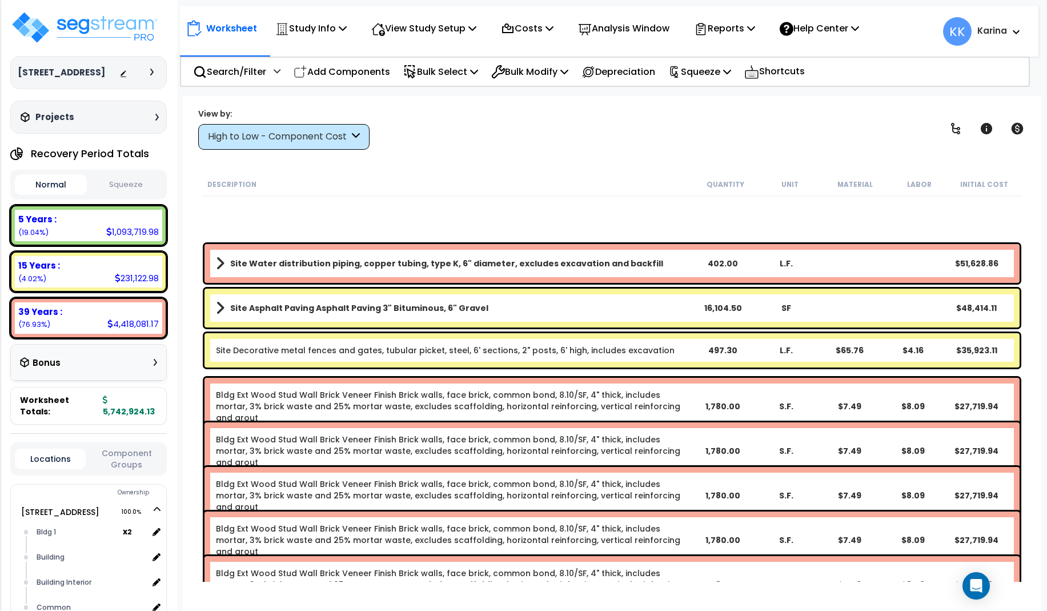
scroll to position [414, 0]
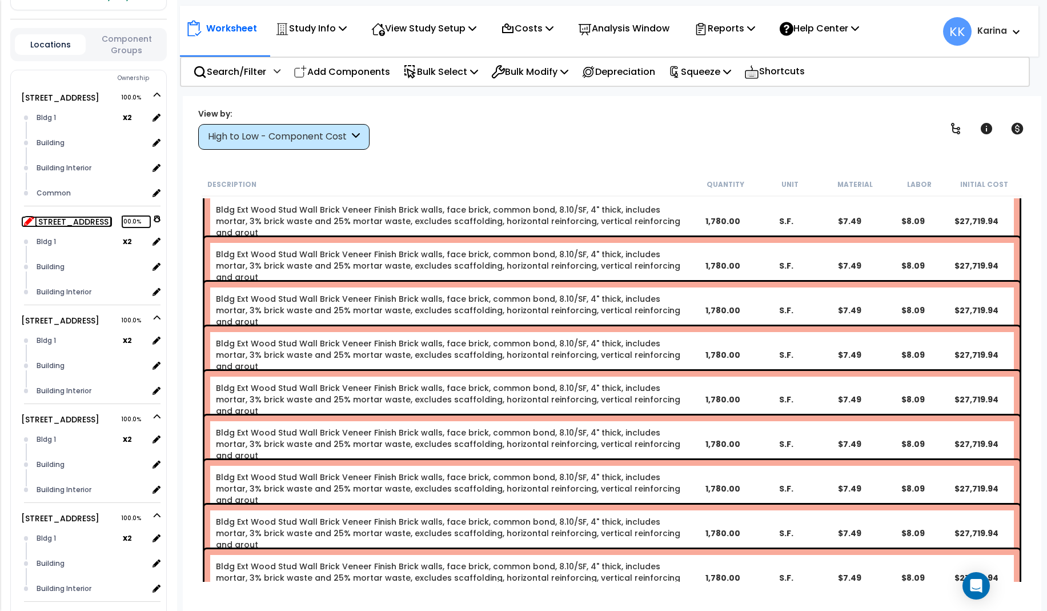
click at [25, 215] on icon at bounding box center [29, 220] width 10 height 10
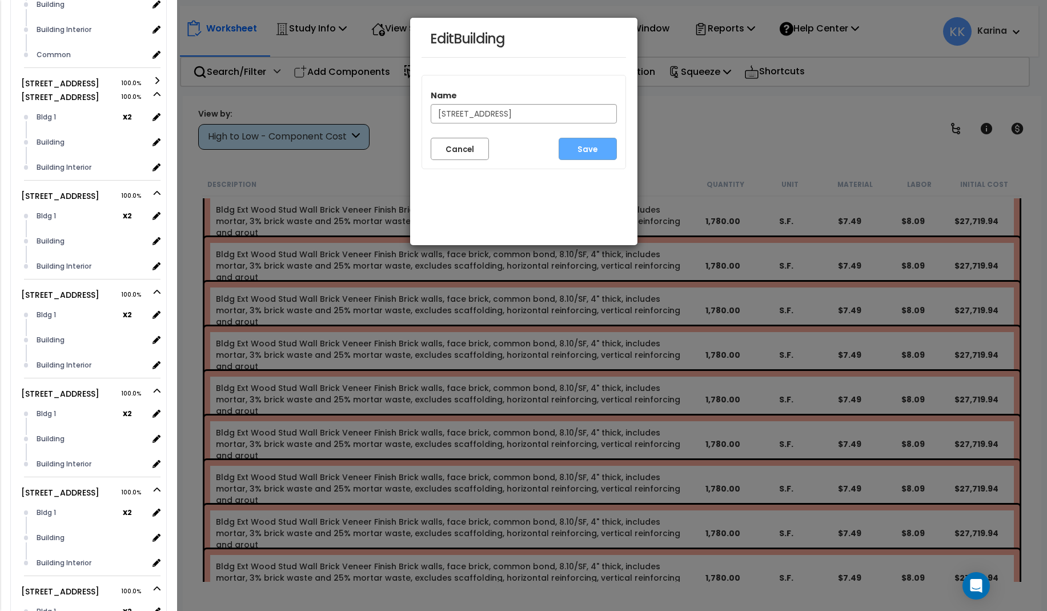
drag, startPoint x: 556, startPoint y: 112, endPoint x: 405, endPoint y: 107, distance: 151.5
click at [431, 107] on input "[STREET_ADDRESS]" at bounding box center [524, 113] width 186 height 19
type input "Bldg 6"
click at [572, 150] on button "Save" at bounding box center [588, 149] width 58 height 22
click at [456, 151] on button "Cancel" at bounding box center [460, 149] width 58 height 22
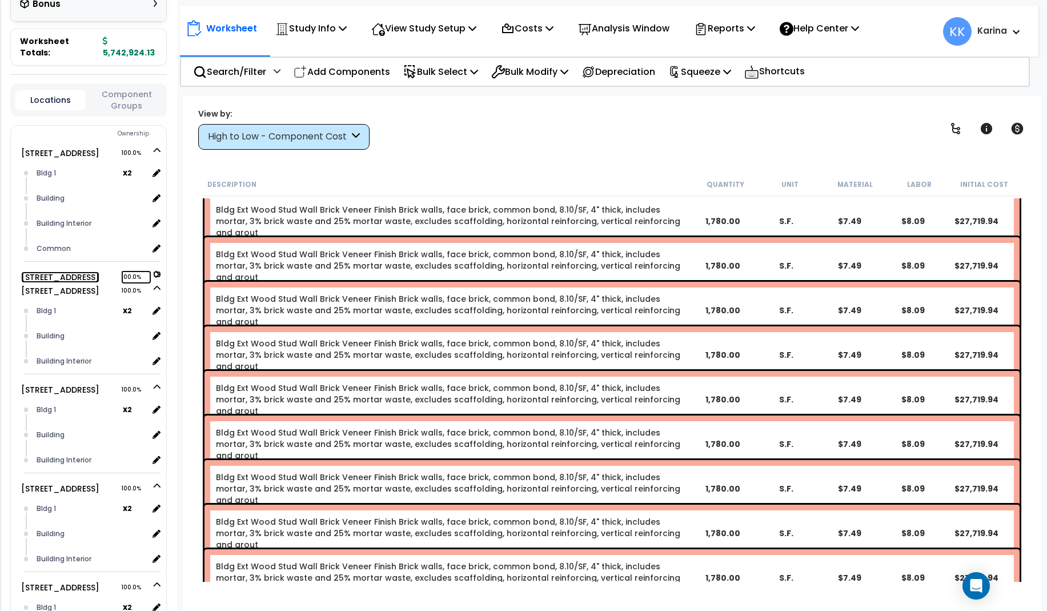
scroll to position [347, 0]
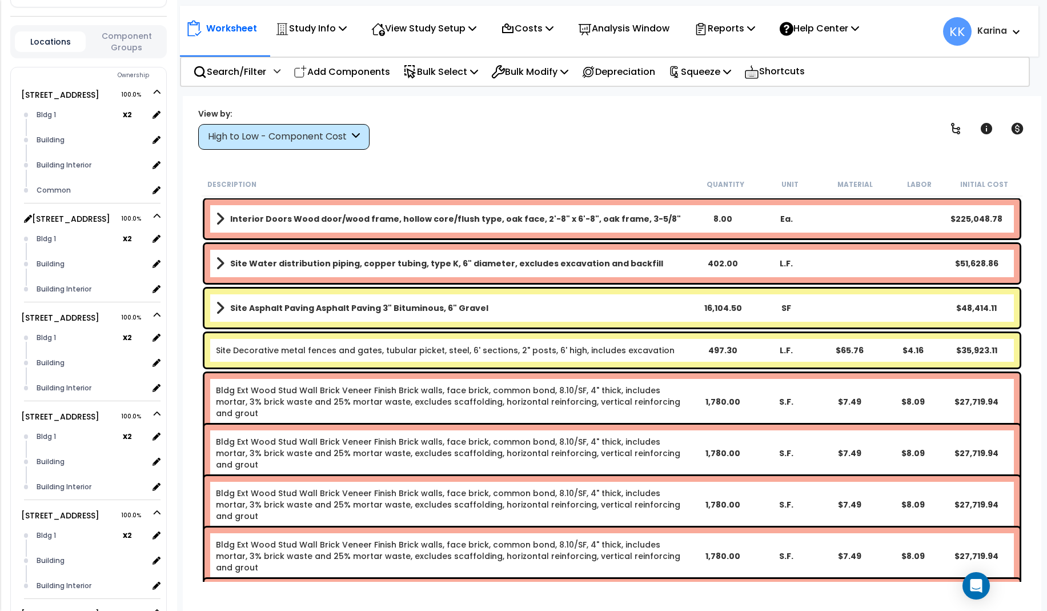
scroll to position [274, 0]
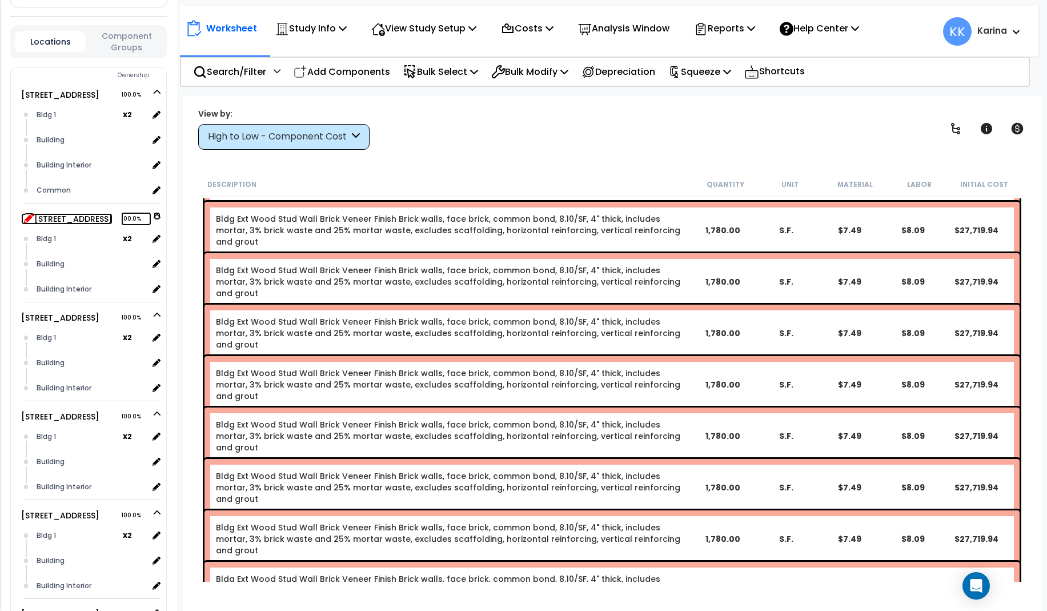
click at [26, 213] on icon at bounding box center [29, 218] width 10 height 10
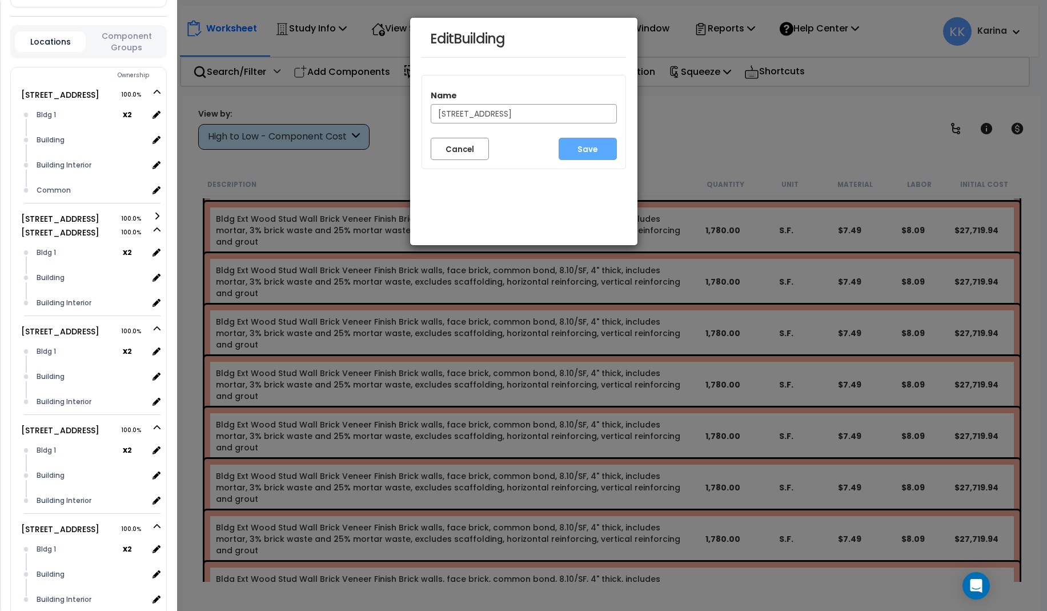
drag, startPoint x: 555, startPoint y: 114, endPoint x: 431, endPoint y: 111, distance: 123.4
click at [431, 111] on input "3620 Southmore Blvd Clone #7" at bounding box center [524, 113] width 186 height 19
type input "Bldg 7"
click at [585, 148] on button "Save" at bounding box center [588, 149] width 58 height 22
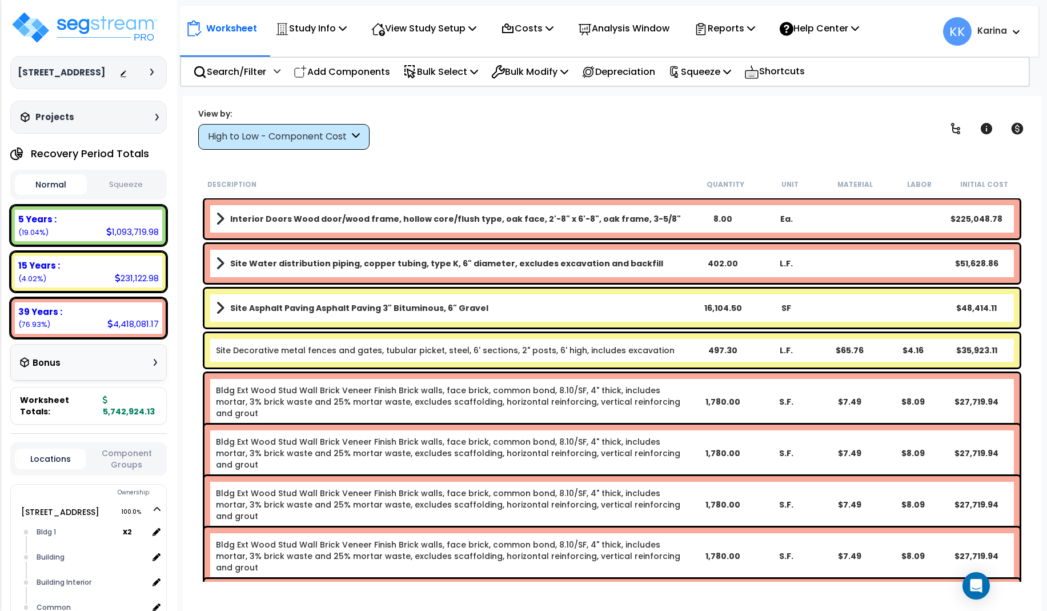
scroll to position [417, 0]
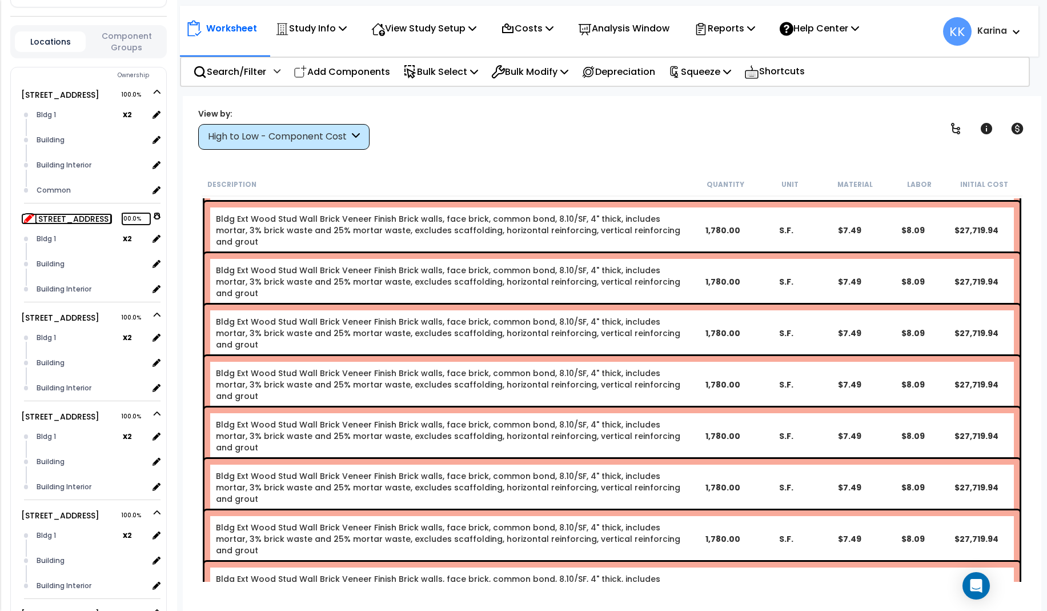
click at [30, 213] on icon at bounding box center [29, 218] width 10 height 10
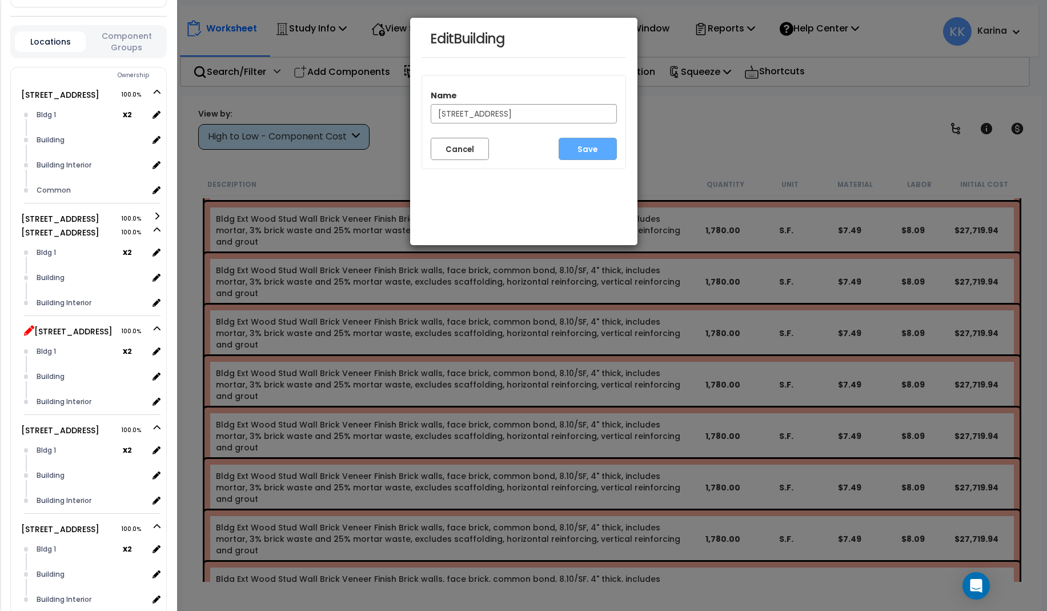
scroll to position [556, 0]
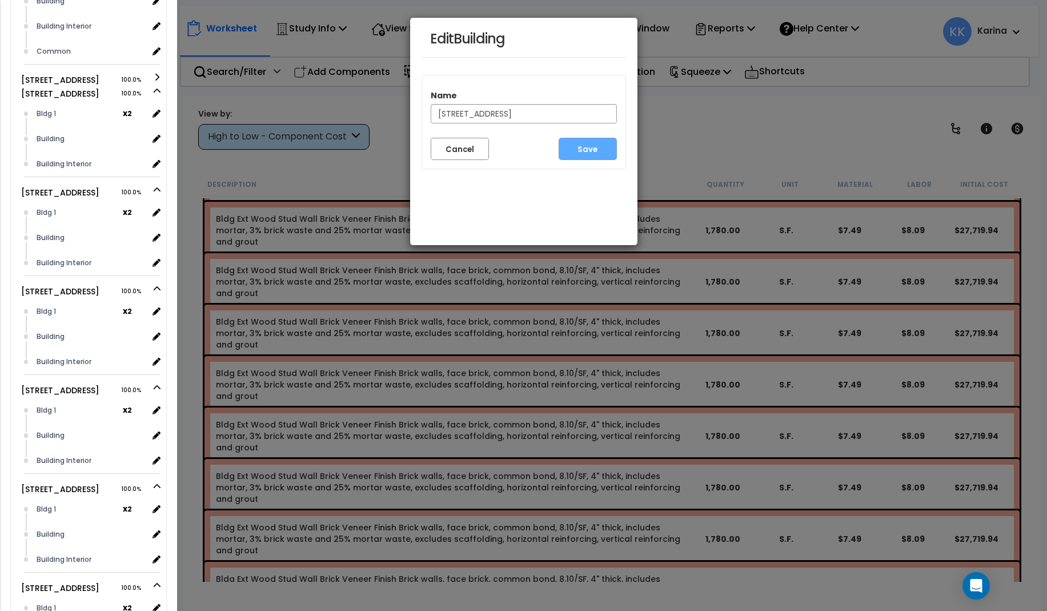
drag, startPoint x: 556, startPoint y: 114, endPoint x: 421, endPoint y: 111, distance: 135.4
click at [431, 111] on input "[STREET_ADDRESS]" at bounding box center [524, 113] width 186 height 19
type input "Bldg 8"
click at [592, 145] on button "Save" at bounding box center [588, 149] width 58 height 22
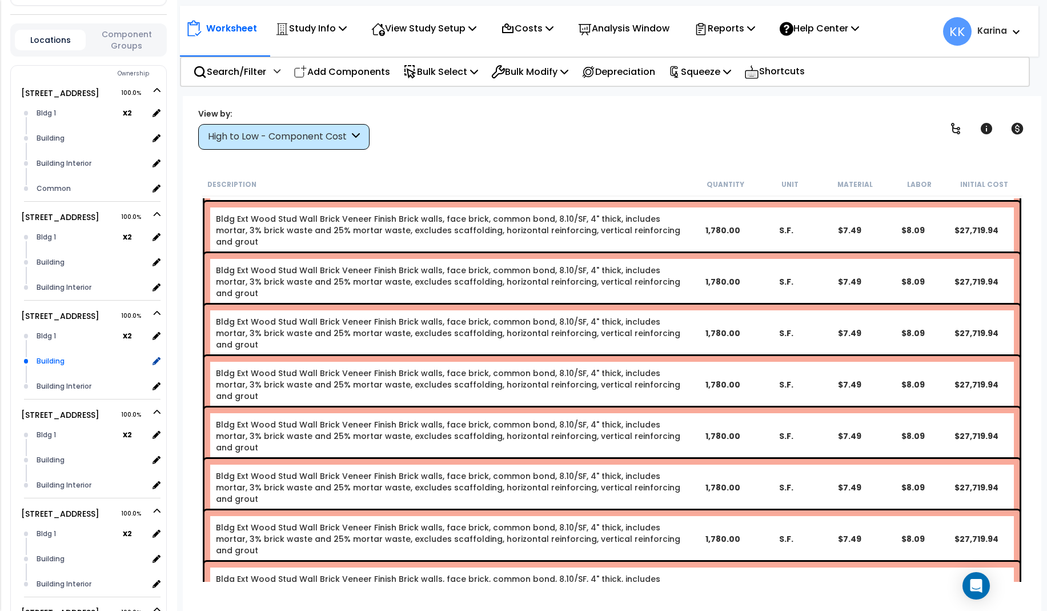
scroll to position [350, 0]
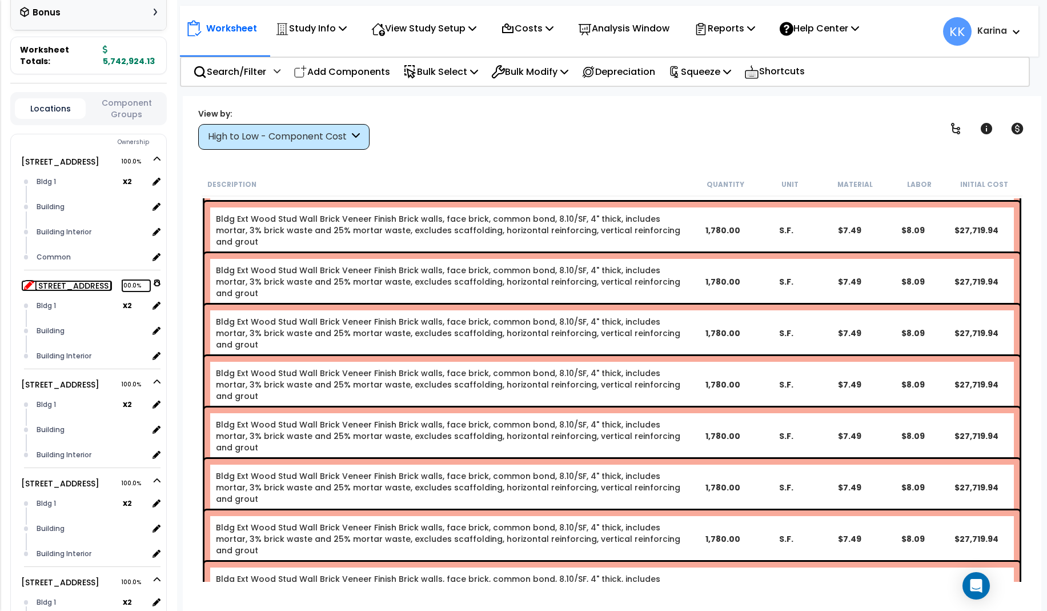
click at [26, 279] on icon at bounding box center [29, 284] width 10 height 10
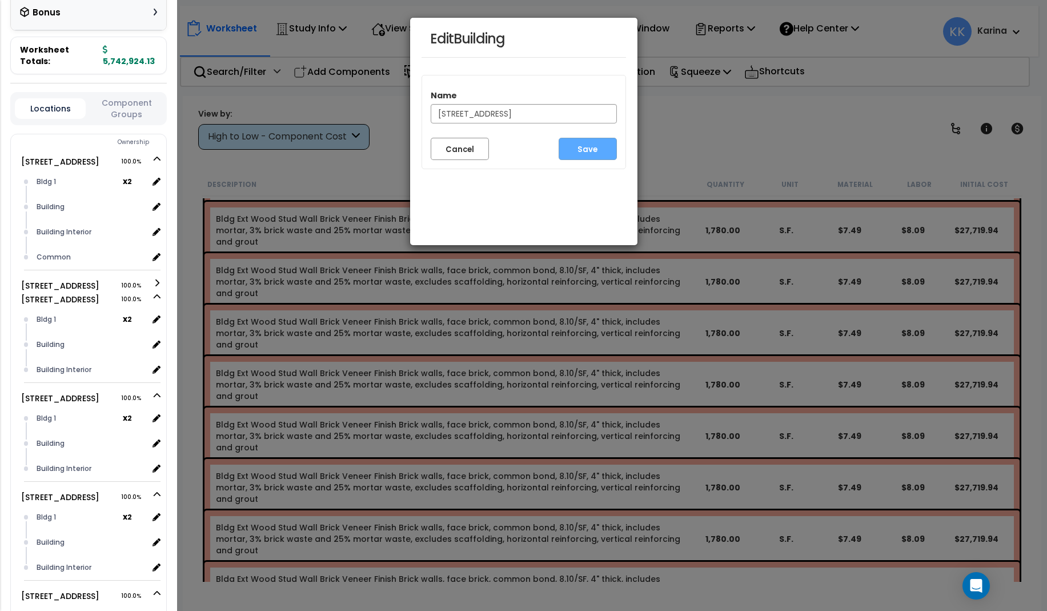
drag, startPoint x: 558, startPoint y: 113, endPoint x: 418, endPoint y: 114, distance: 140.0
click at [431, 114] on input "3620 Southmore Blvd Clone #9" at bounding box center [524, 113] width 186 height 19
type input "Bldg 9"
click at [583, 145] on button "Save" at bounding box center [588, 149] width 58 height 22
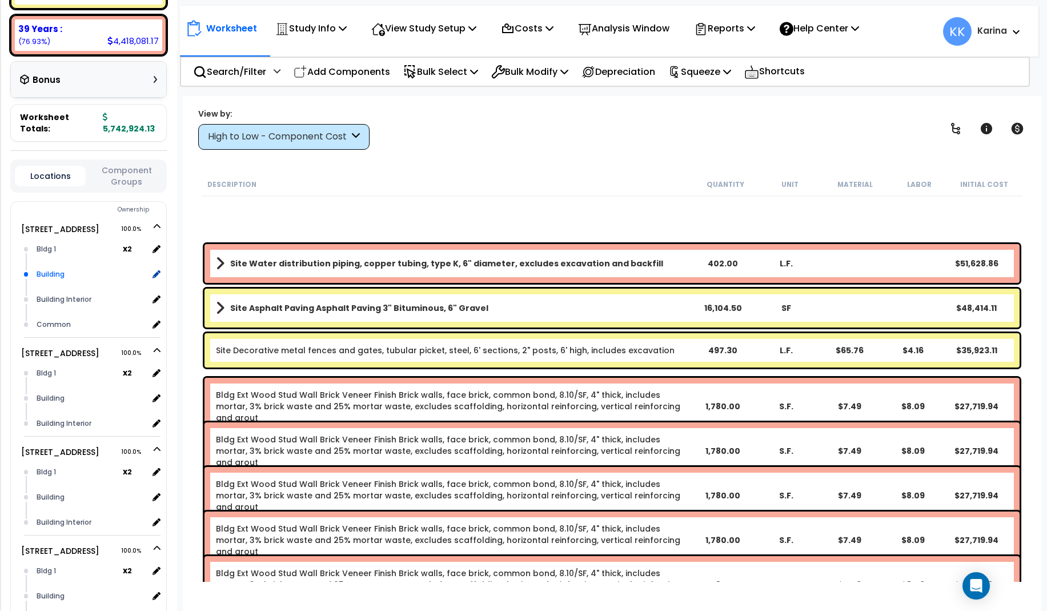
scroll to position [274, 0]
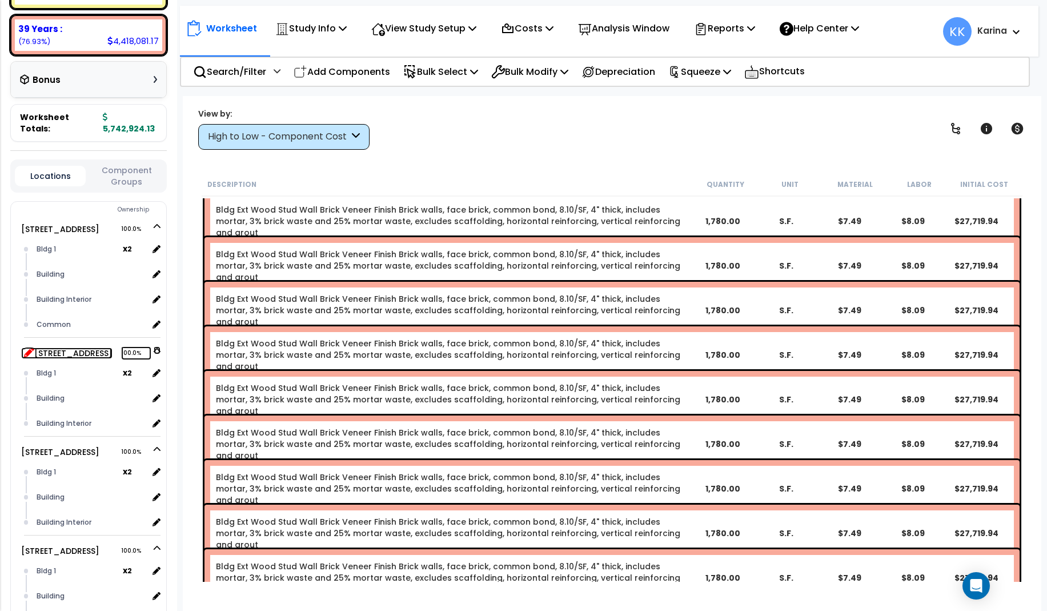
click at [29, 347] on icon at bounding box center [29, 352] width 10 height 10
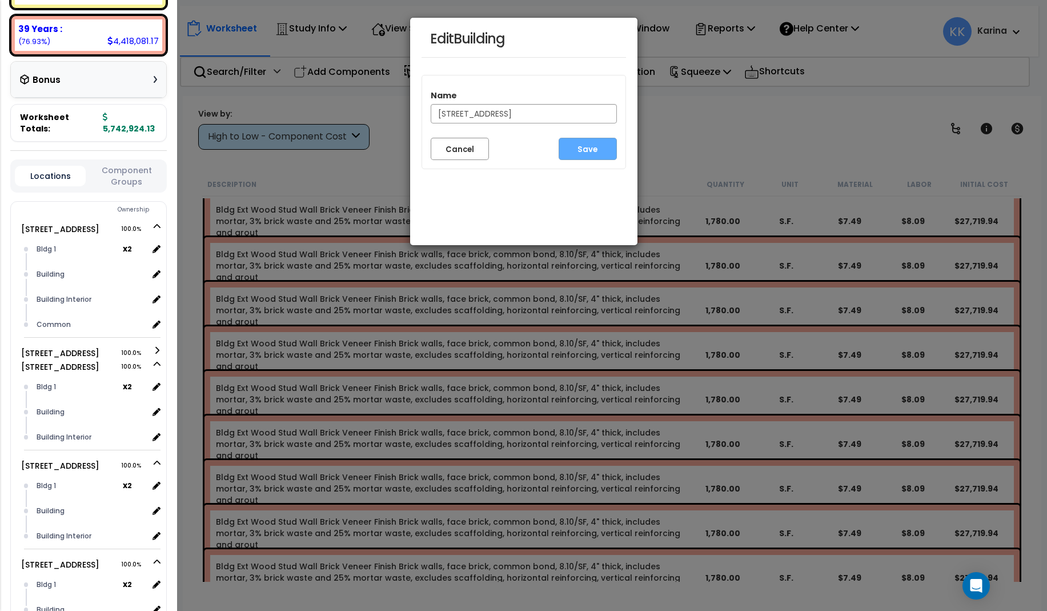
drag, startPoint x: 556, startPoint y: 111, endPoint x: 433, endPoint y: 110, distance: 123.4
click at [433, 110] on input "3620 Southmore Blvd Clone #10" at bounding box center [524, 113] width 186 height 19
type input "Bldg 10"
click at [576, 149] on button "Save" at bounding box center [588, 149] width 58 height 22
click at [458, 149] on button "Cancel" at bounding box center [460, 149] width 58 height 22
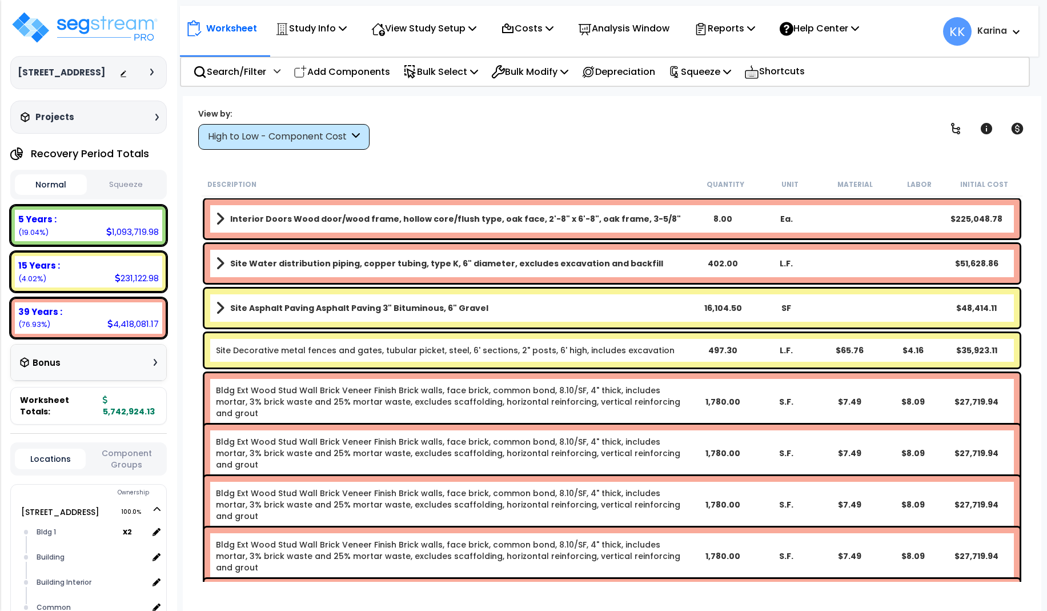
scroll to position [283, 0]
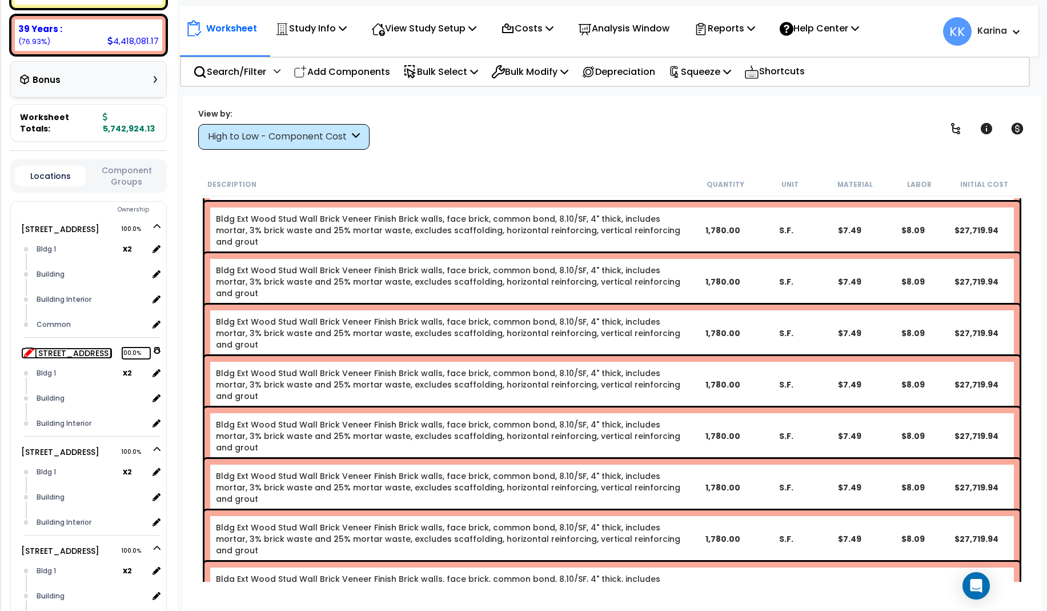
click at [26, 347] on icon at bounding box center [29, 352] width 10 height 10
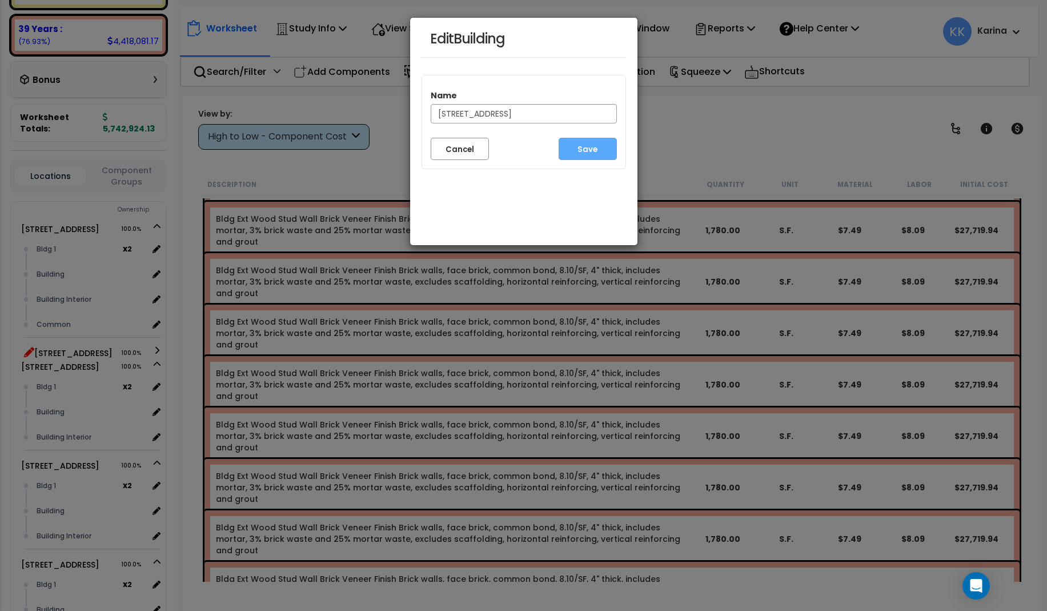
scroll to position [422, 0]
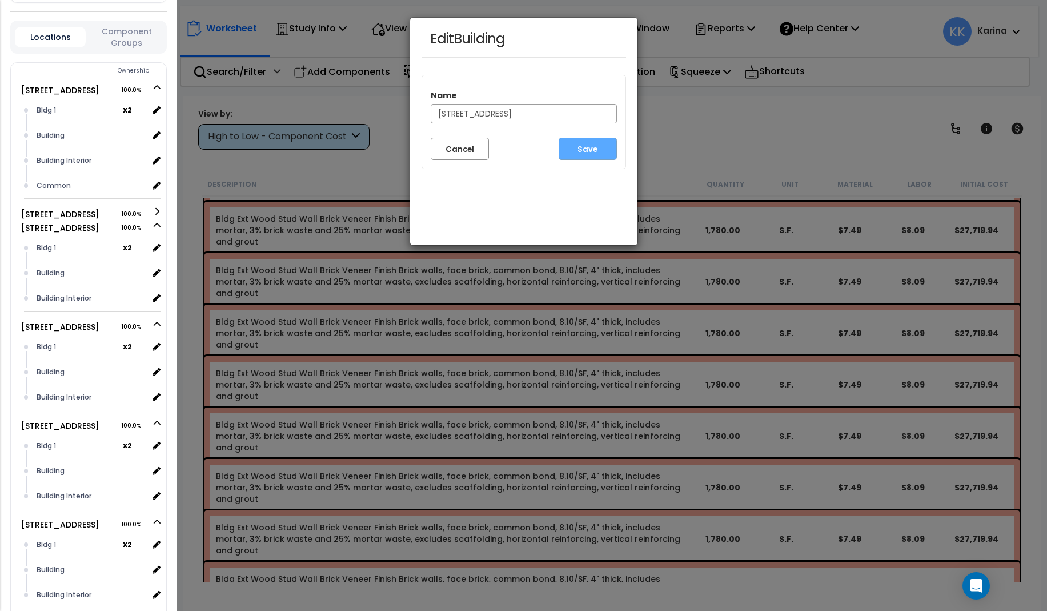
drag, startPoint x: 555, startPoint y: 113, endPoint x: 424, endPoint y: 111, distance: 131.4
click at [431, 111] on input "[STREET_ADDRESS]" at bounding box center [524, 113] width 186 height 19
type input "Bldg 11"
click at [587, 149] on button "Save" at bounding box center [588, 149] width 58 height 22
click at [461, 150] on button "Cancel" at bounding box center [460, 149] width 58 height 22
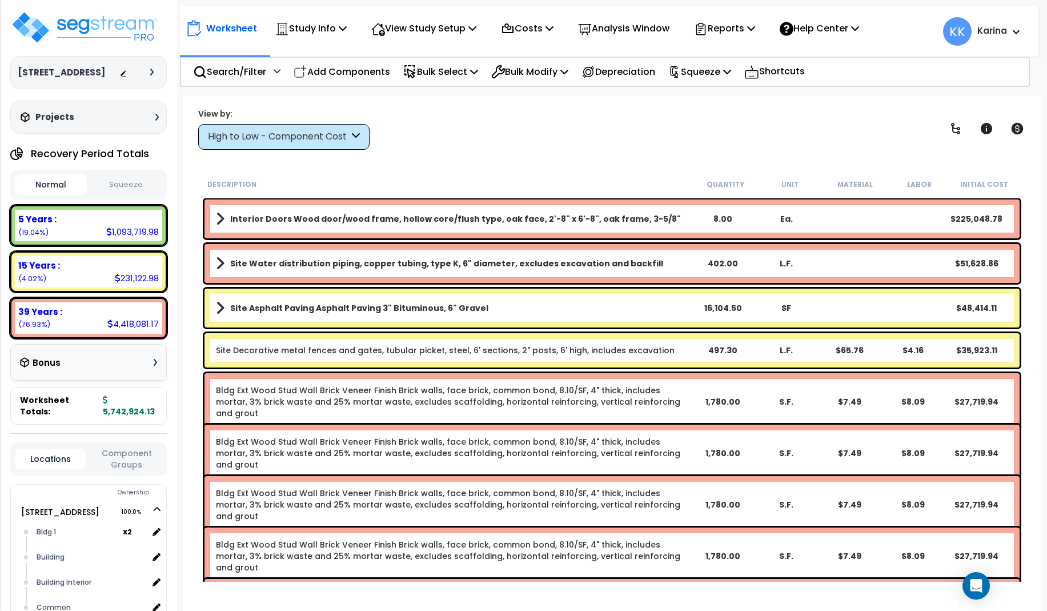
scroll to position [422, 0]
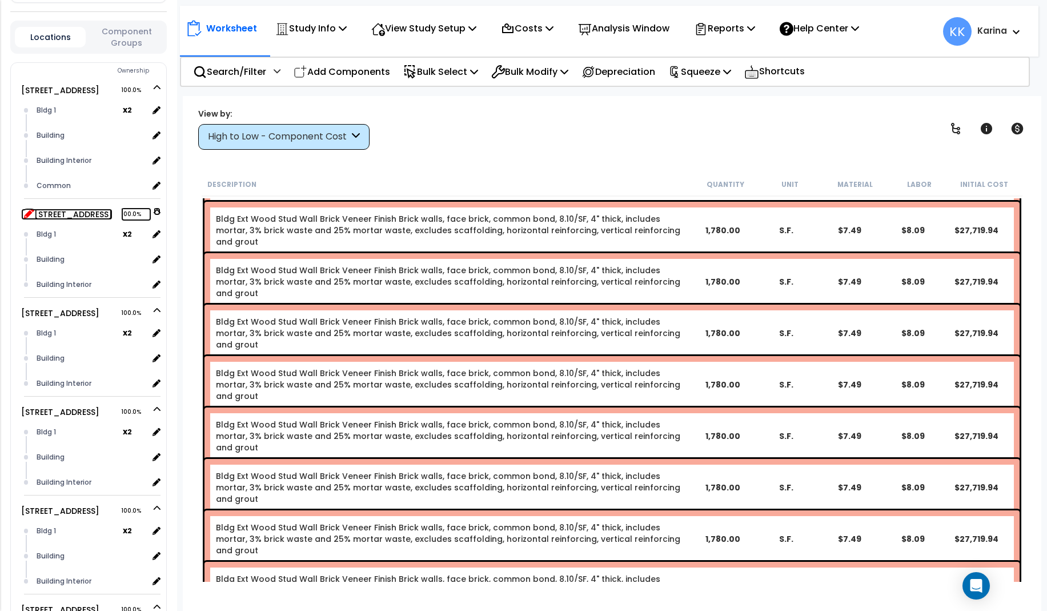
click at [29, 208] on icon at bounding box center [29, 213] width 10 height 10
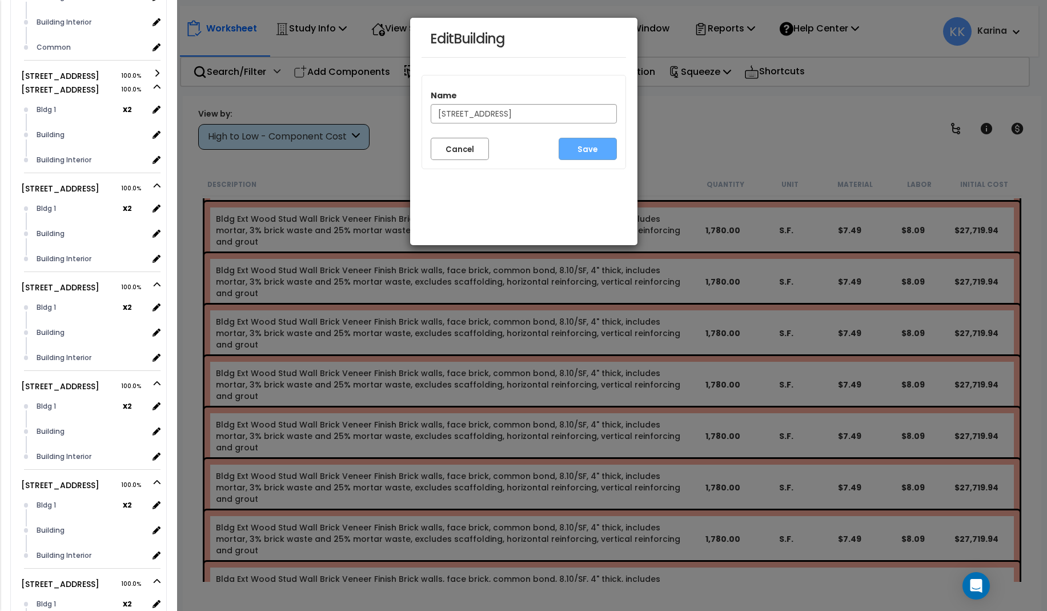
drag, startPoint x: 556, startPoint y: 111, endPoint x: 431, endPoint y: 108, distance: 125.1
click at [431, 108] on input "3620 Southmore Blvd Clone #12" at bounding box center [524, 113] width 186 height 19
type input "Bldg 12"
click at [583, 146] on button "Save" at bounding box center [588, 149] width 58 height 22
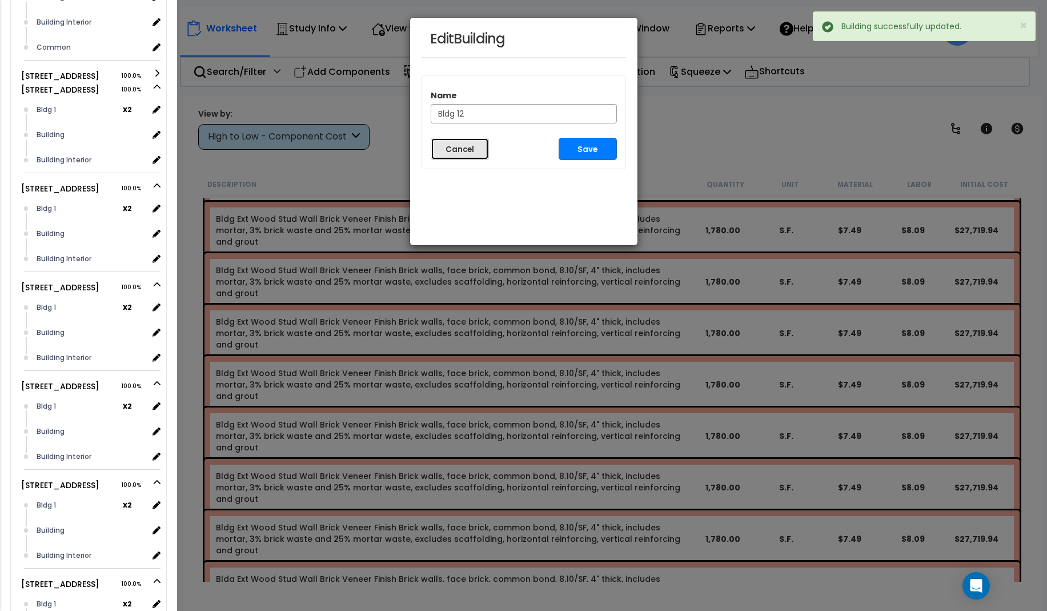
click at [463, 147] on button "Cancel" at bounding box center [460, 149] width 58 height 22
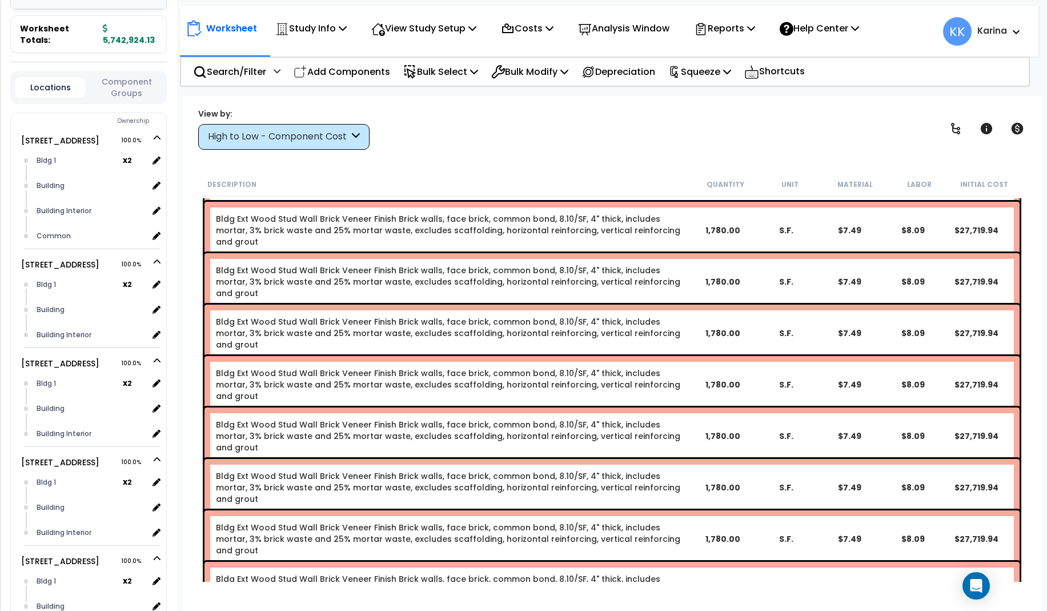
scroll to position [356, 0]
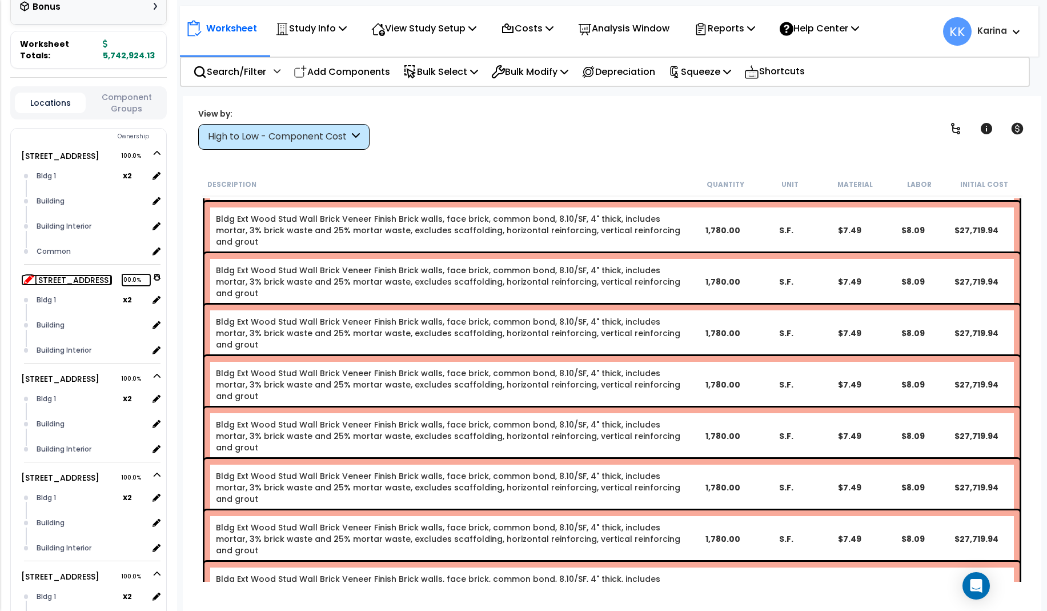
click at [26, 274] on icon at bounding box center [29, 279] width 10 height 10
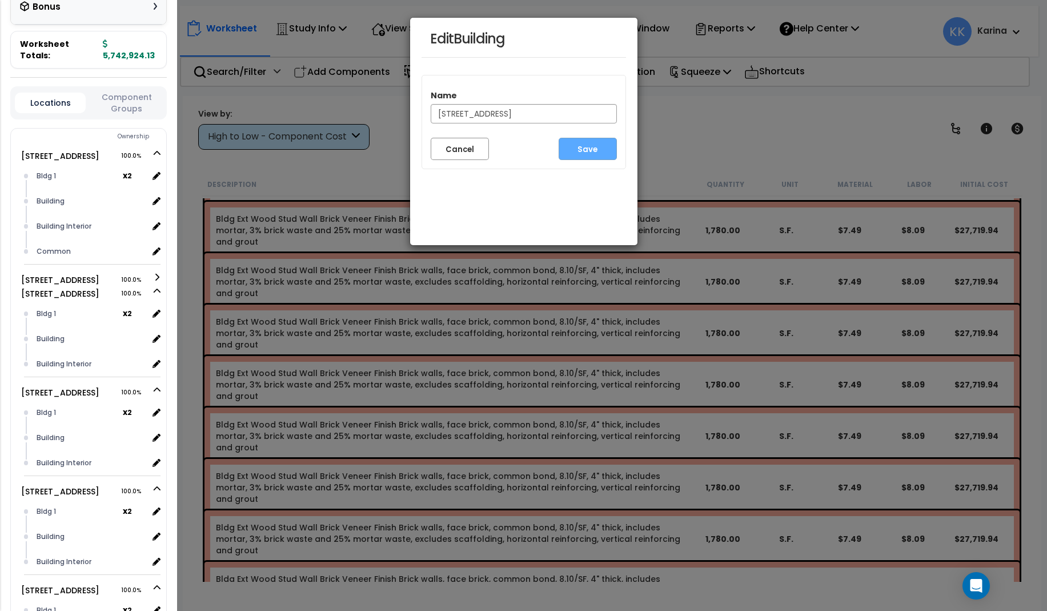
drag, startPoint x: 556, startPoint y: 115, endPoint x: 425, endPoint y: 114, distance: 131.4
click at [431, 114] on input "[STREET_ADDRESS]" at bounding box center [524, 113] width 186 height 19
type input "Bldg 13"
click at [571, 148] on button "Save" at bounding box center [588, 149] width 58 height 22
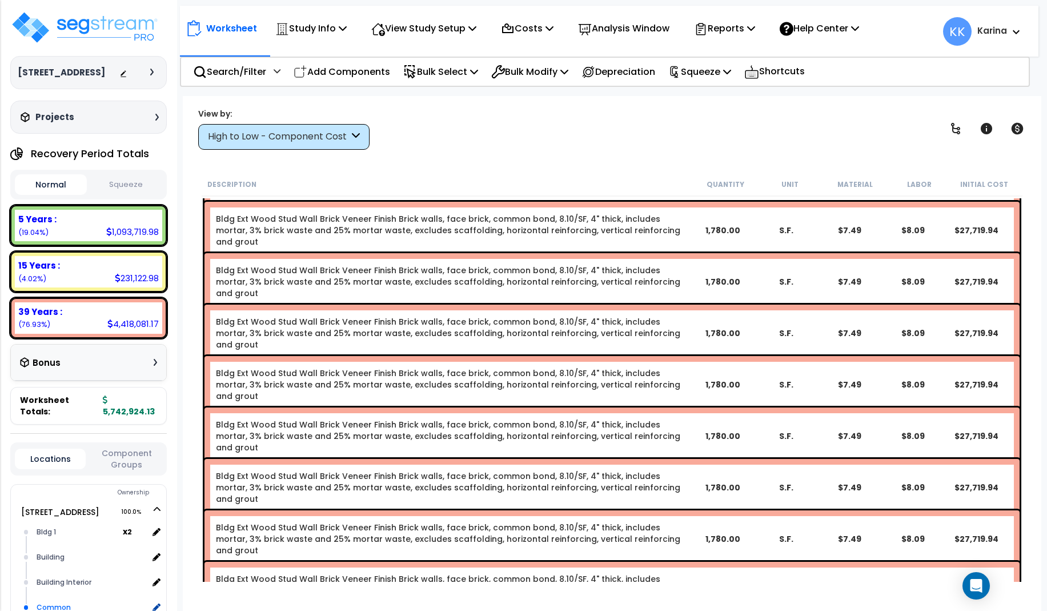
scroll to position [356, 0]
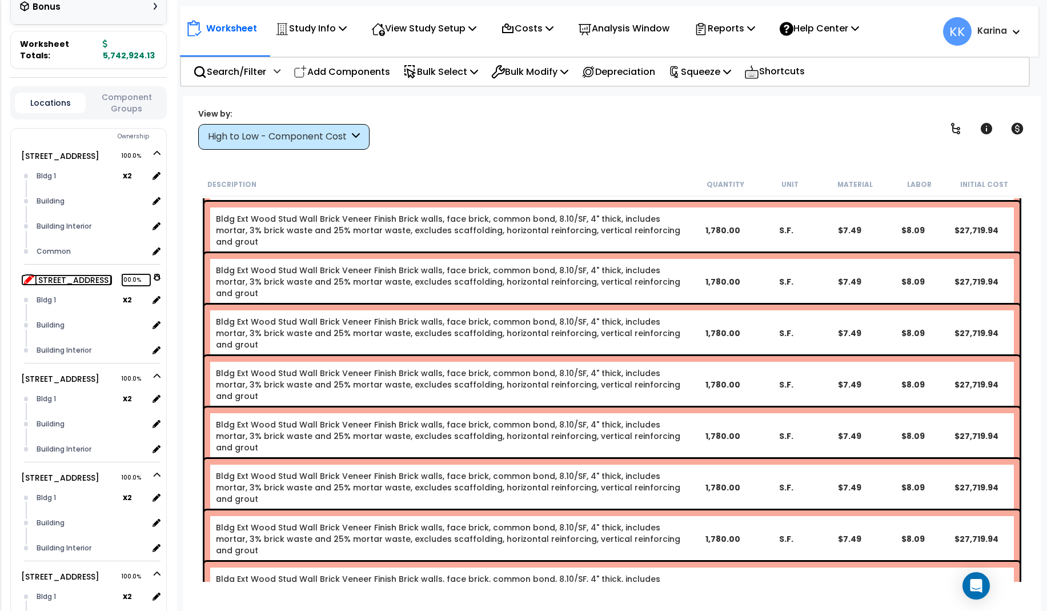
click at [29, 274] on icon at bounding box center [29, 279] width 10 height 10
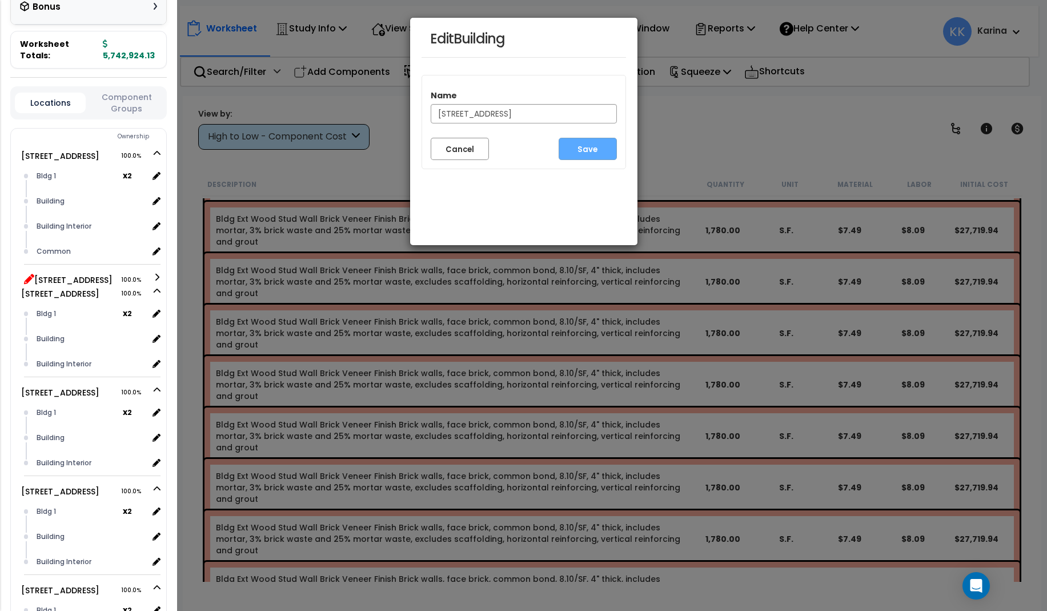
scroll to position [495, 0]
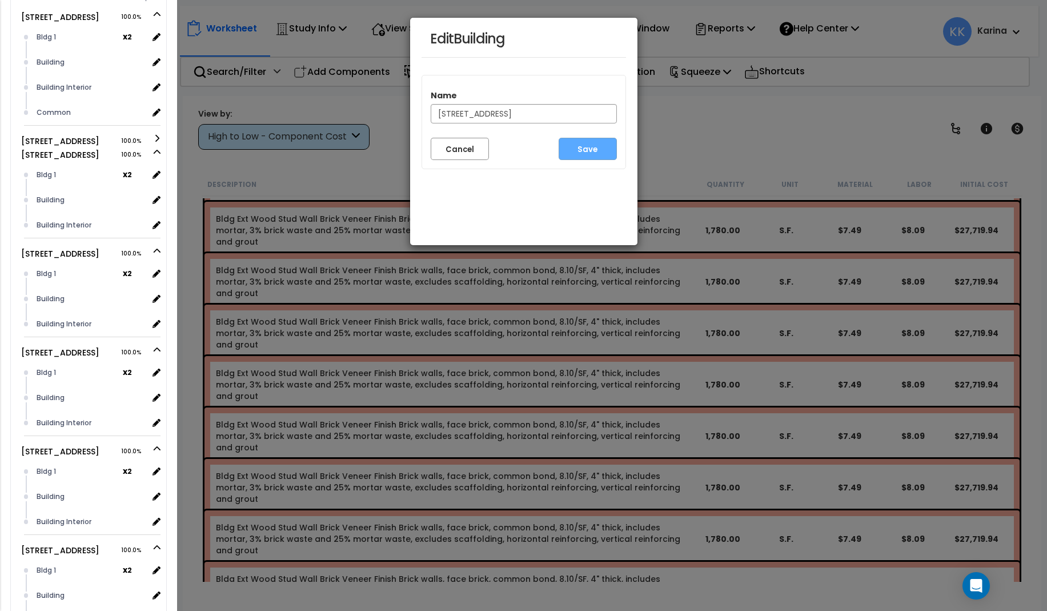
drag, startPoint x: 556, startPoint y: 117, endPoint x: 404, endPoint y: 113, distance: 151.4
click at [431, 113] on input "3620 Southmore Blvd Clone #14" at bounding box center [524, 113] width 186 height 19
type input "Bldg 14"
click at [598, 147] on button "Save" at bounding box center [588, 149] width 58 height 22
click at [454, 150] on button "Cancel" at bounding box center [460, 149] width 58 height 22
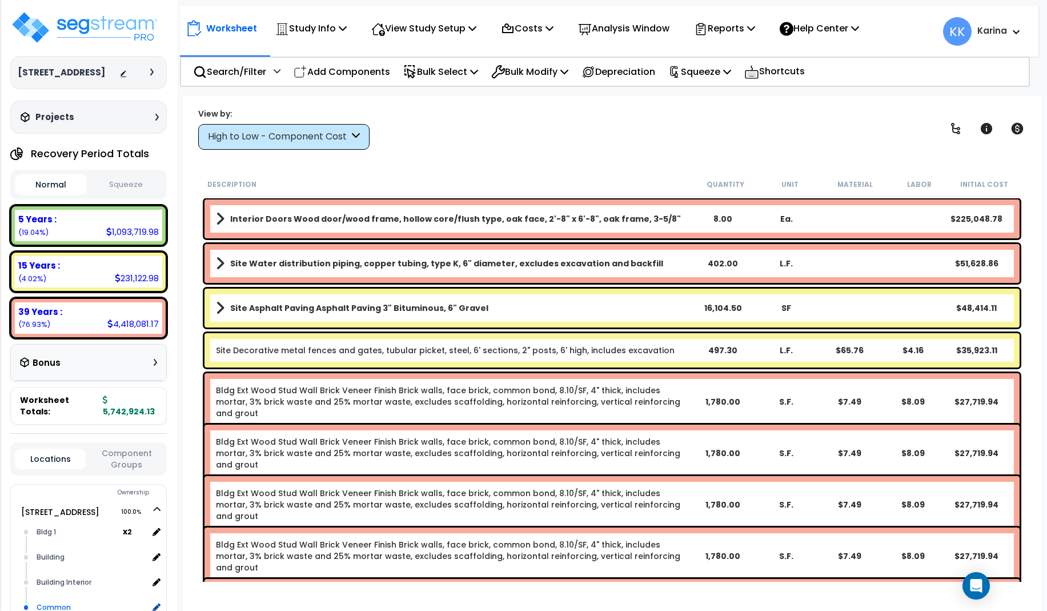
scroll to position [495, 0]
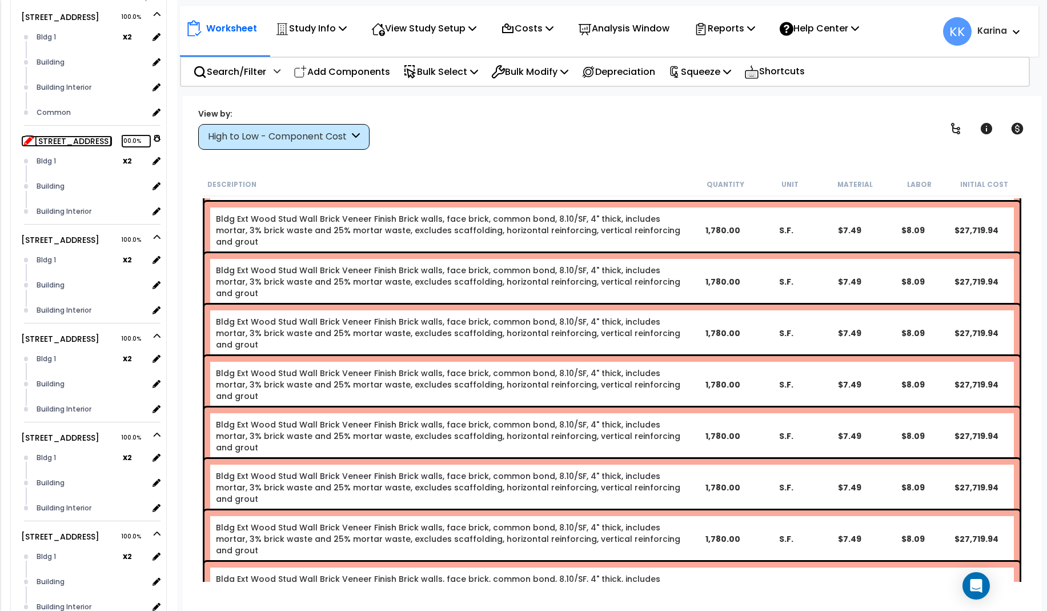
click at [27, 135] on icon at bounding box center [29, 140] width 10 height 10
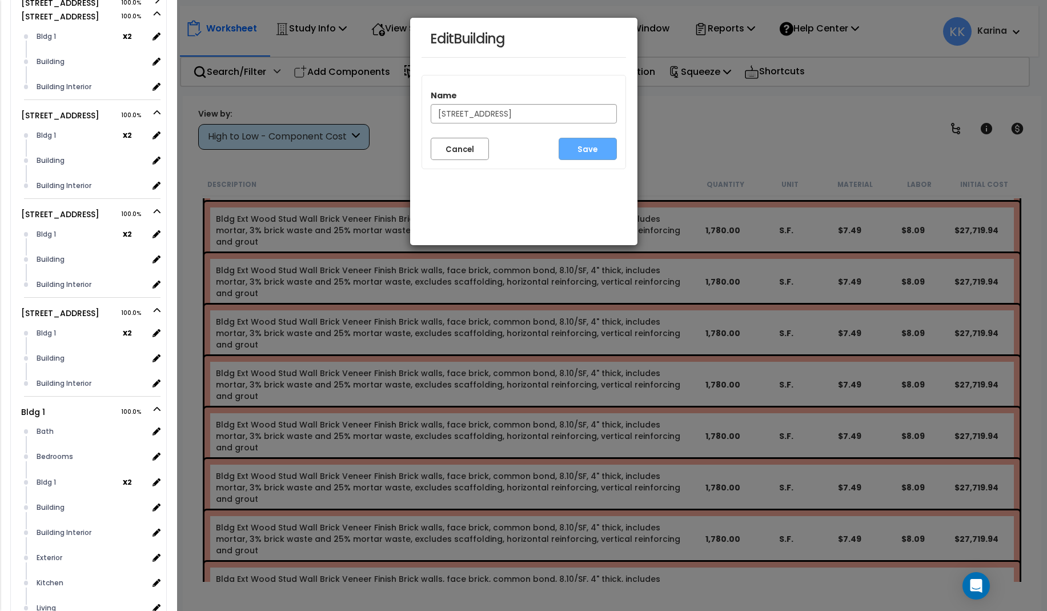
drag, startPoint x: 559, startPoint y: 111, endPoint x: 438, endPoint y: 113, distance: 121.1
click at [438, 113] on input "3620 Southmore Blvd Clone #15" at bounding box center [524, 113] width 186 height 19
click at [548, 119] on input "3620 Southmore Blvd Clone #15" at bounding box center [524, 113] width 186 height 19
drag, startPoint x: 555, startPoint y: 113, endPoint x: 421, endPoint y: 115, distance: 133.7
click at [431, 115] on input "3620 Southmore Blvd Clone #15" at bounding box center [524, 113] width 186 height 19
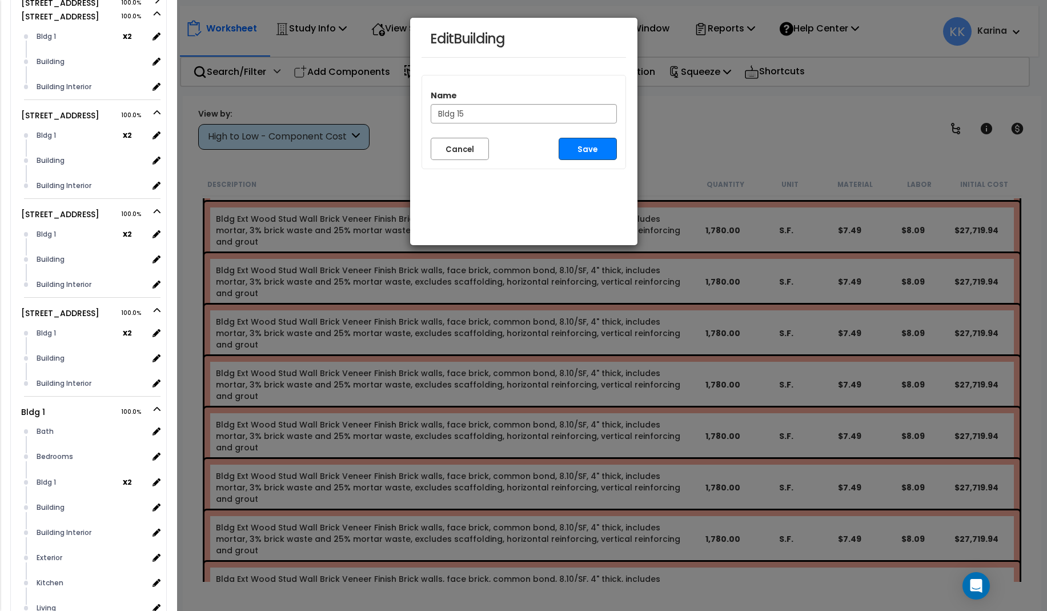
type input "Bldg 15"
click at [586, 150] on button "Save" at bounding box center [588, 149] width 58 height 22
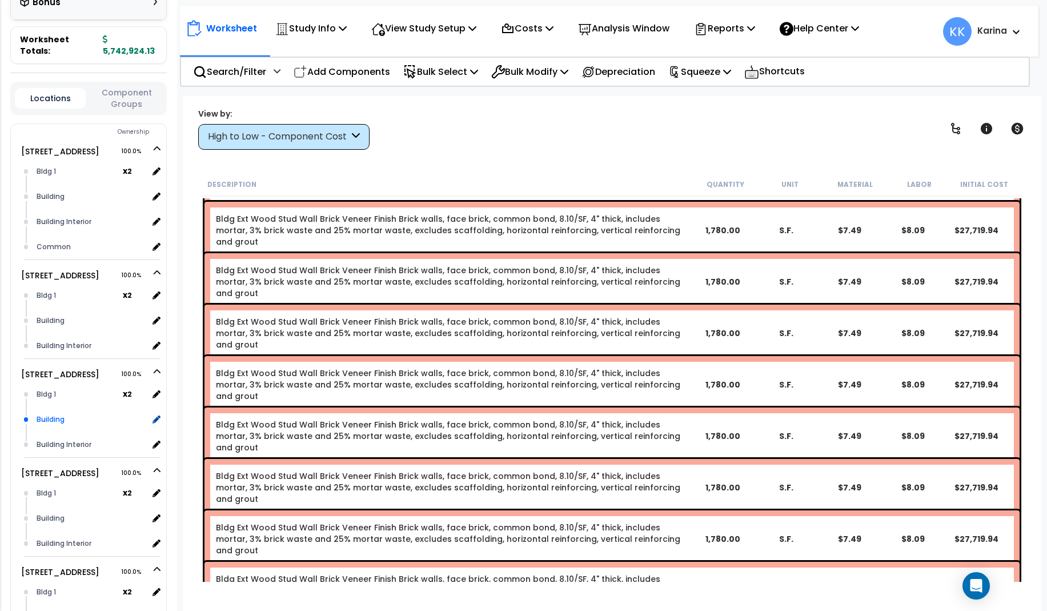
scroll to position [359, 0]
click at [29, 271] on icon at bounding box center [29, 276] width 10 height 10
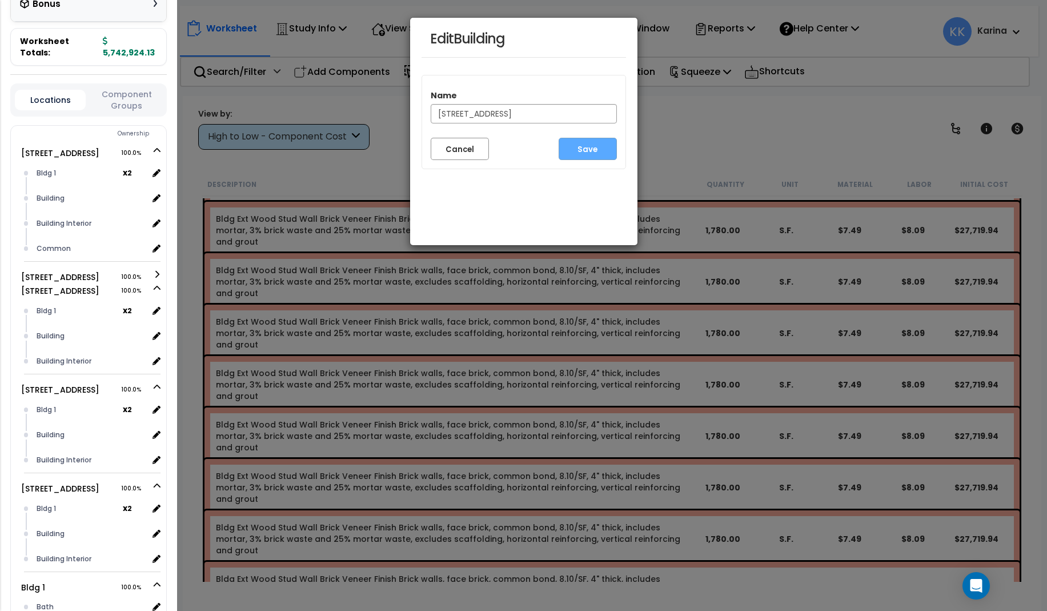
drag, startPoint x: 556, startPoint y: 117, endPoint x: 434, endPoint y: 111, distance: 123.0
click at [434, 111] on input "[STREET_ADDRESS]" at bounding box center [524, 113] width 186 height 19
type input "Bldg 16"
click at [581, 146] on button "Save" at bounding box center [588, 149] width 58 height 22
click at [462, 146] on button "Cancel" at bounding box center [460, 149] width 58 height 22
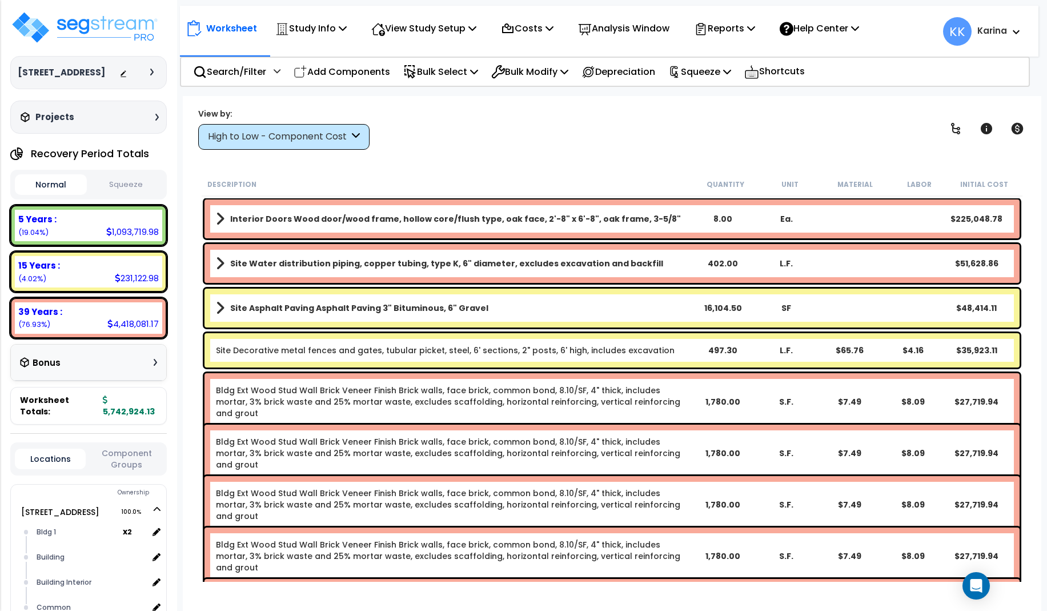
scroll to position [359, 0]
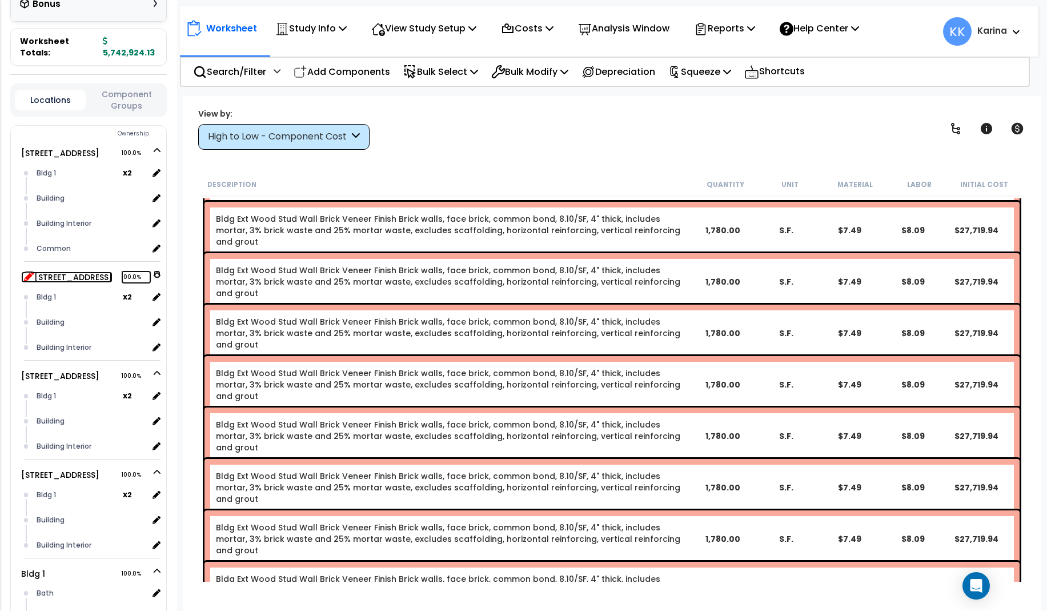
click at [27, 271] on icon at bounding box center [29, 276] width 10 height 10
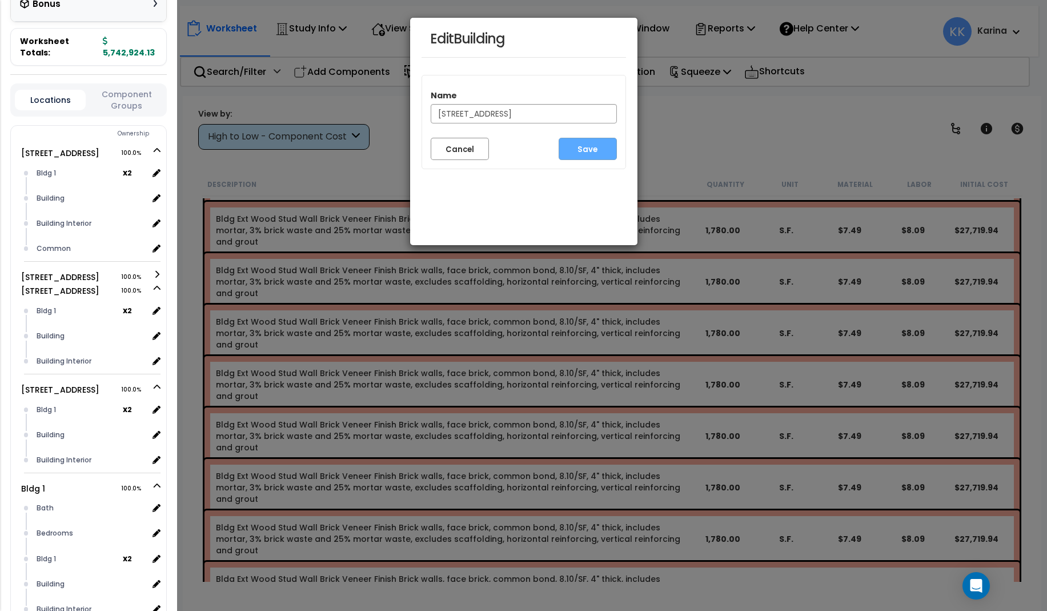
drag, startPoint x: 555, startPoint y: 113, endPoint x: 419, endPoint y: 110, distance: 136.0
click at [431, 110] on input "3620 Southmore Blvd Clone #17" at bounding box center [524, 113] width 186 height 19
type input "Bldg 17"
click at [583, 146] on button "Save" at bounding box center [588, 149] width 58 height 22
click at [452, 149] on button "Cancel" at bounding box center [460, 149] width 58 height 22
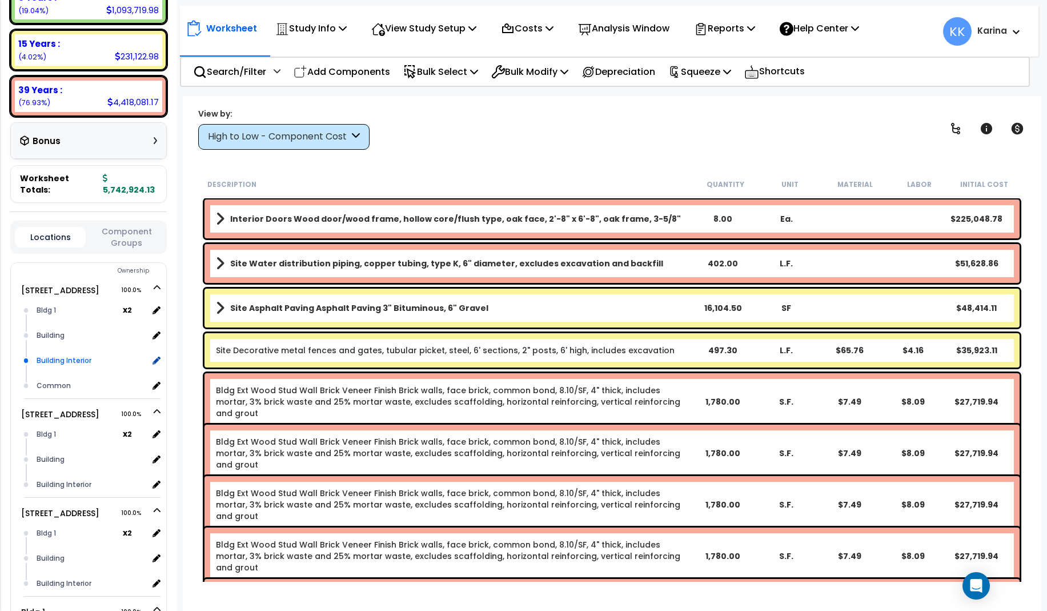
scroll to position [274, 0]
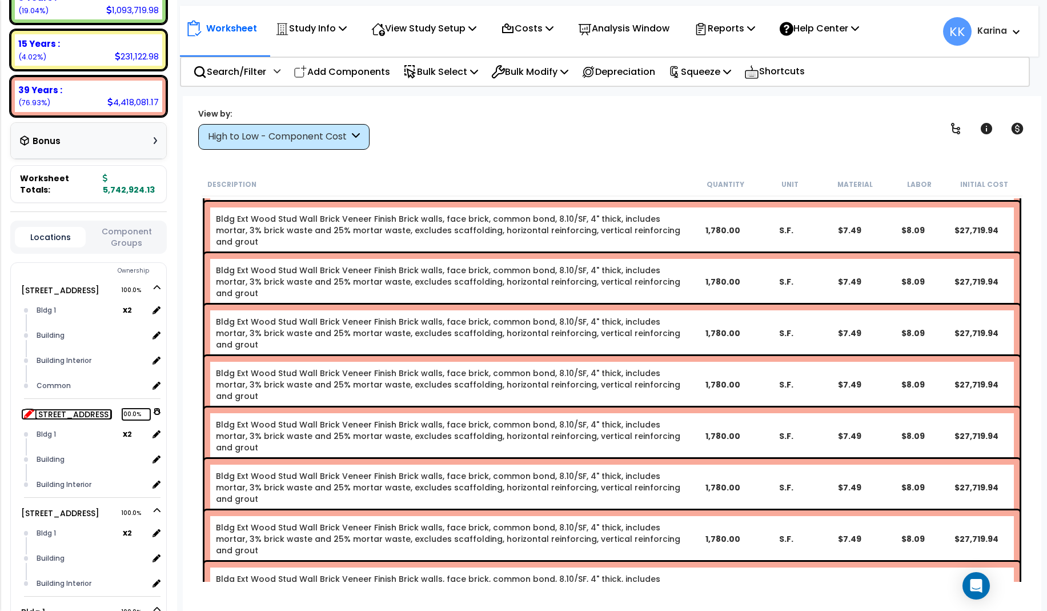
click at [26, 408] on icon at bounding box center [29, 413] width 10 height 10
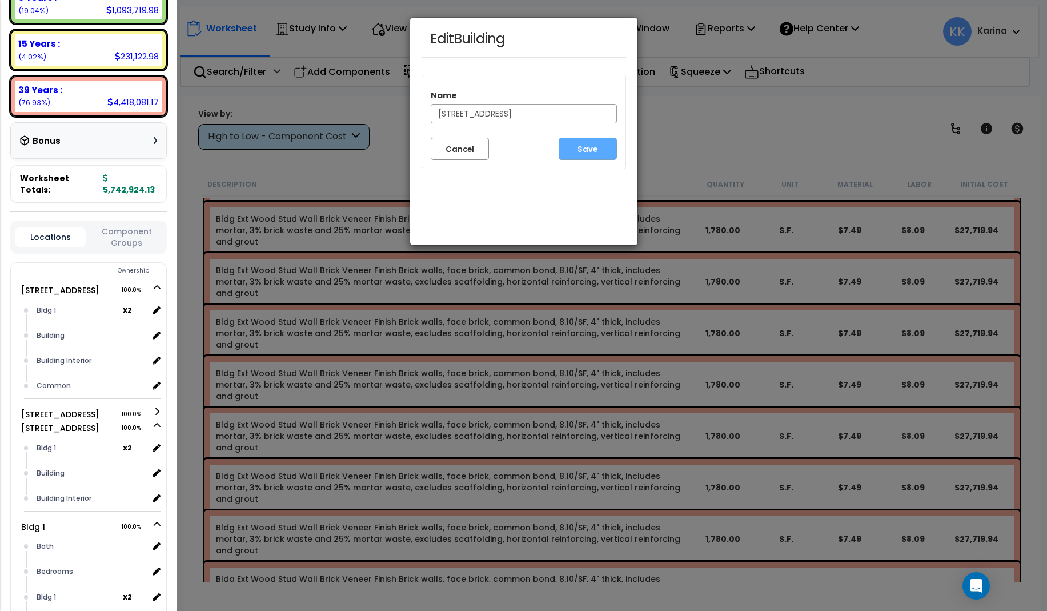
drag, startPoint x: 555, startPoint y: 116, endPoint x: 416, endPoint y: 116, distance: 138.8
click at [431, 116] on input "[STREET_ADDRESS]" at bounding box center [524, 113] width 186 height 19
type input "Bldg 18"
click at [581, 151] on button "Save" at bounding box center [588, 149] width 58 height 22
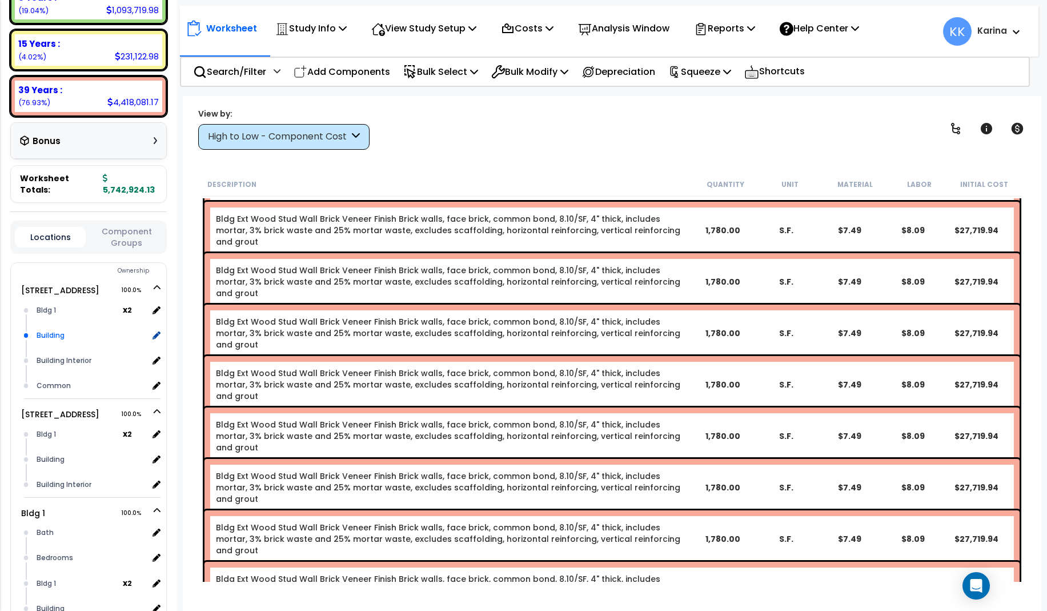
scroll to position [290, 0]
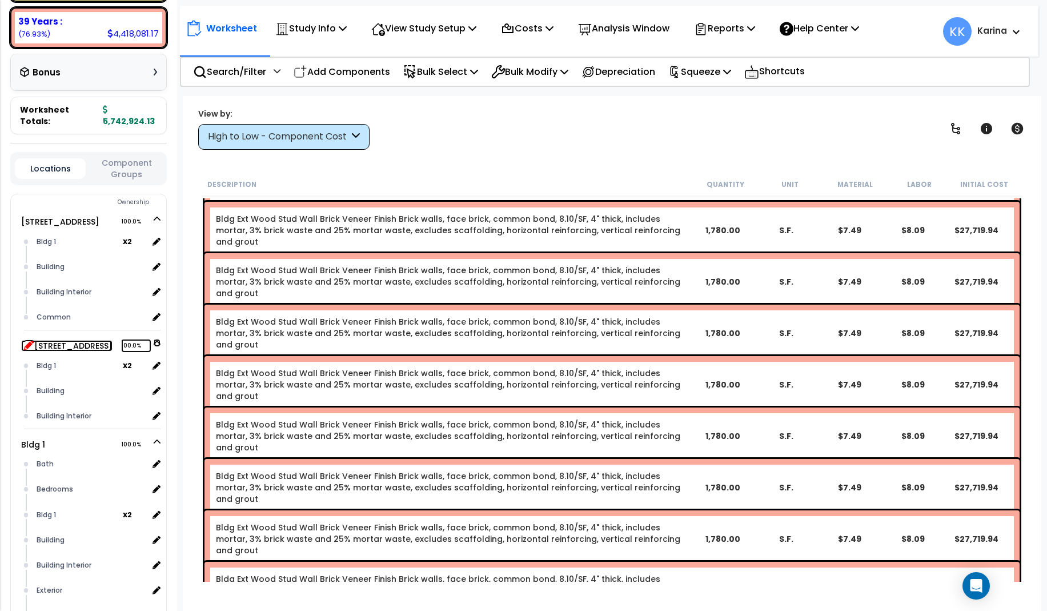
click at [27, 339] on icon at bounding box center [29, 344] width 10 height 10
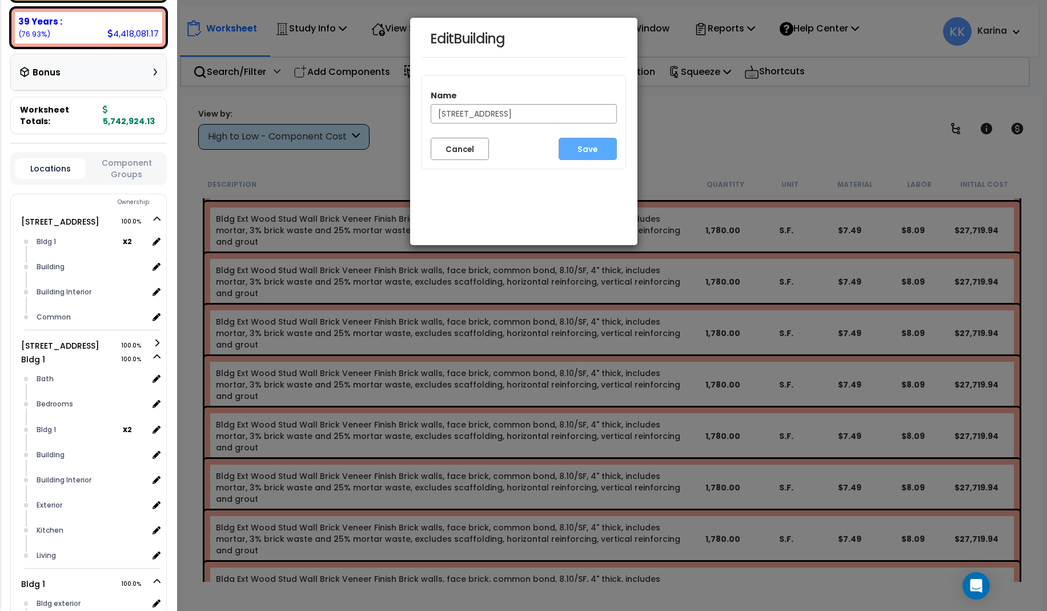
drag, startPoint x: 554, startPoint y: 114, endPoint x: 418, endPoint y: 114, distance: 136.5
click at [431, 114] on input "[STREET_ADDRESS]" at bounding box center [524, 113] width 186 height 19
type input "Bldg 19"
click at [596, 147] on button "Save" at bounding box center [588, 149] width 58 height 22
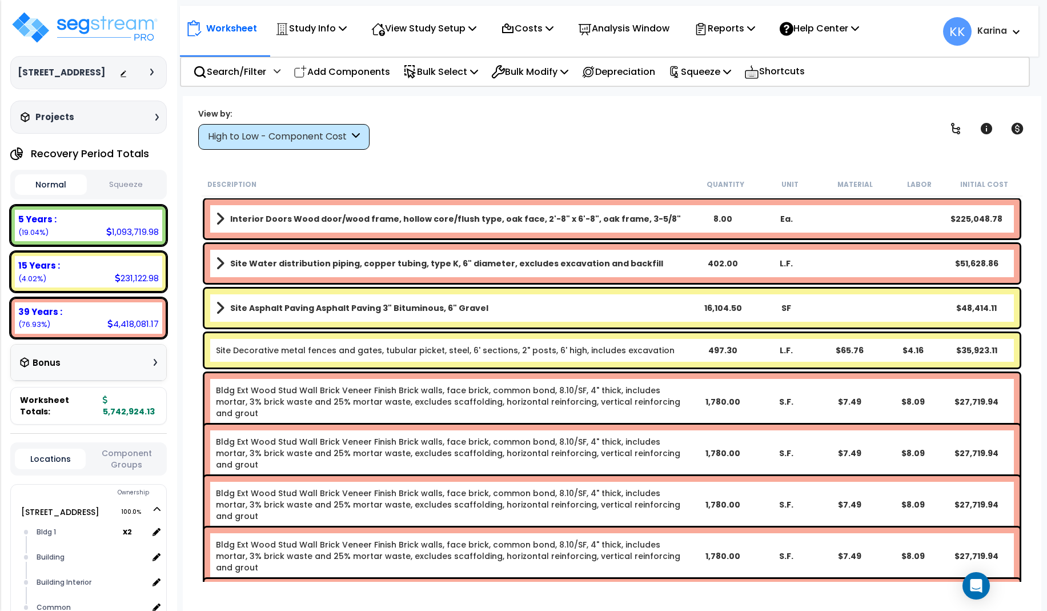
click at [298, 140] on div "High to Low - Component Cost" at bounding box center [278, 136] width 141 height 13
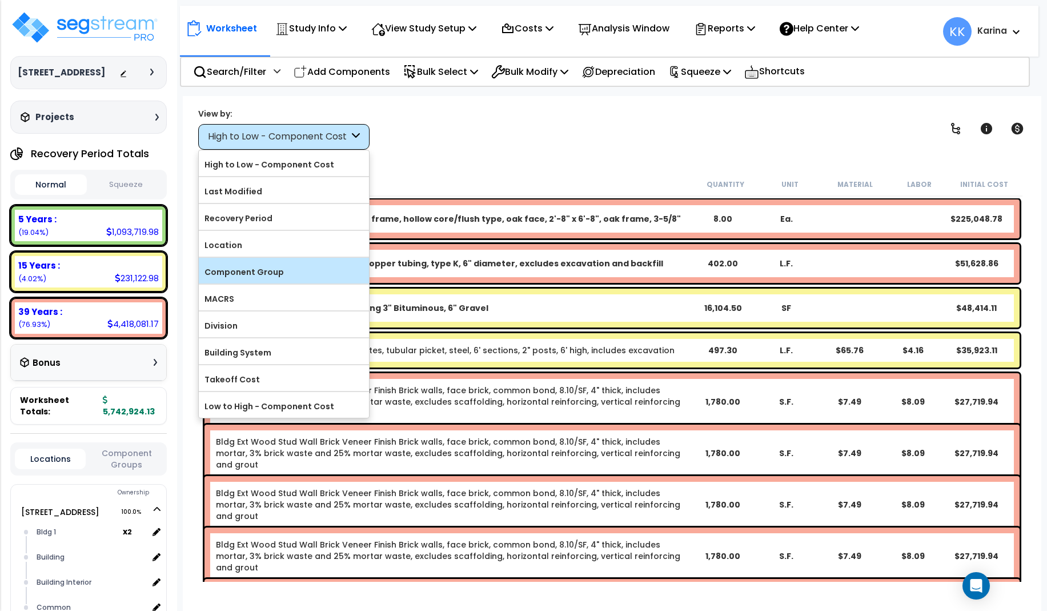
click at [267, 267] on label "Component Group" at bounding box center [284, 271] width 170 height 17
click at [0, 0] on input "Component Group" at bounding box center [0, 0] width 0 height 0
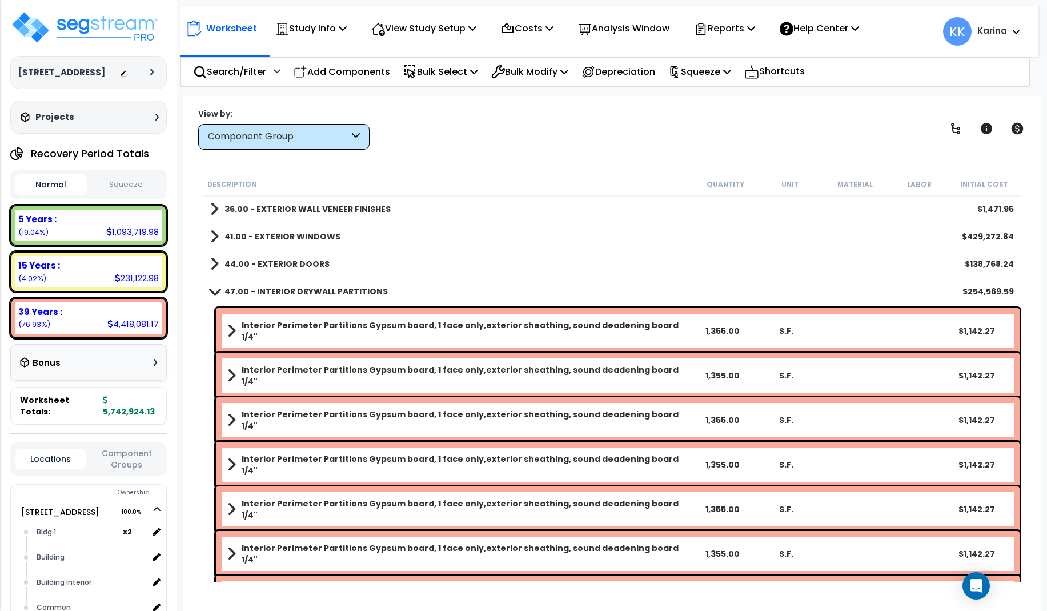
scroll to position [274, 0]
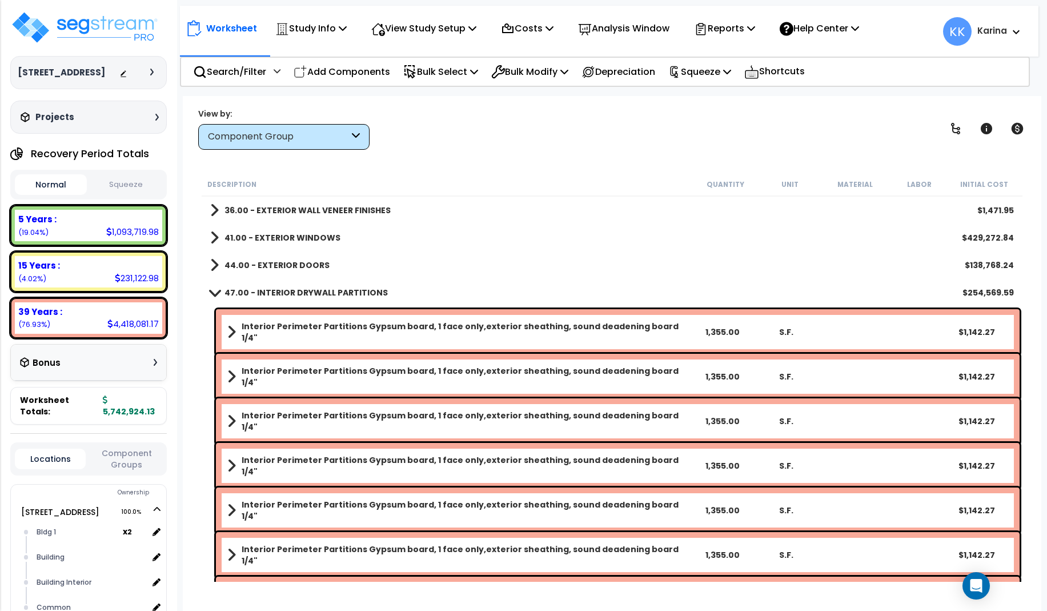
click at [360, 323] on b "Interior Perimeter Partitions Gypsum board, 1 face only,exterior sheathing, sou…" at bounding box center [466, 331] width 448 height 23
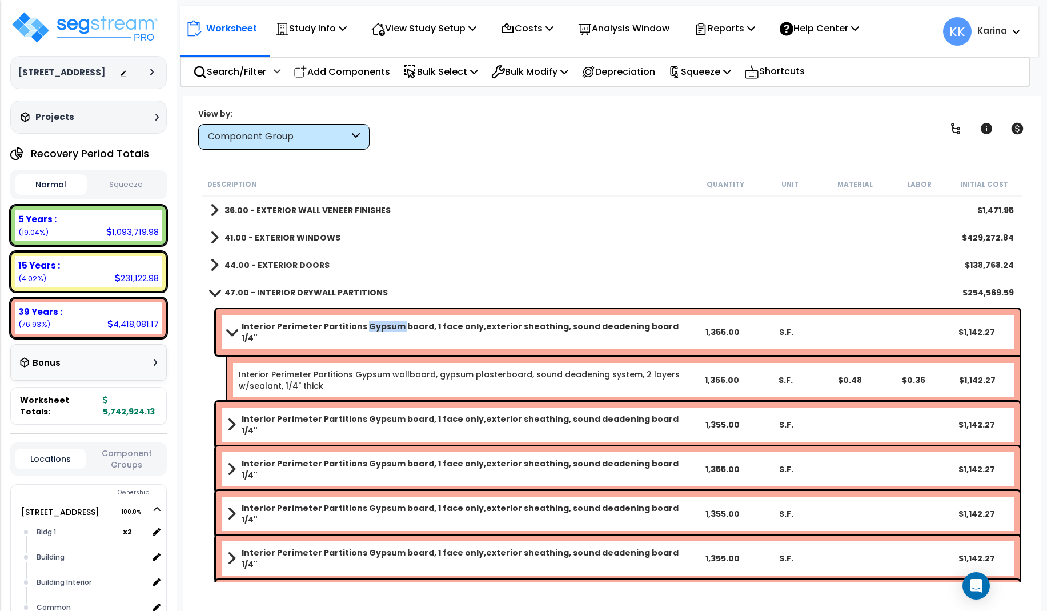
click at [360, 323] on b "Interior Perimeter Partitions Gypsum board, 1 face only,exterior sheathing, sou…" at bounding box center [466, 331] width 448 height 23
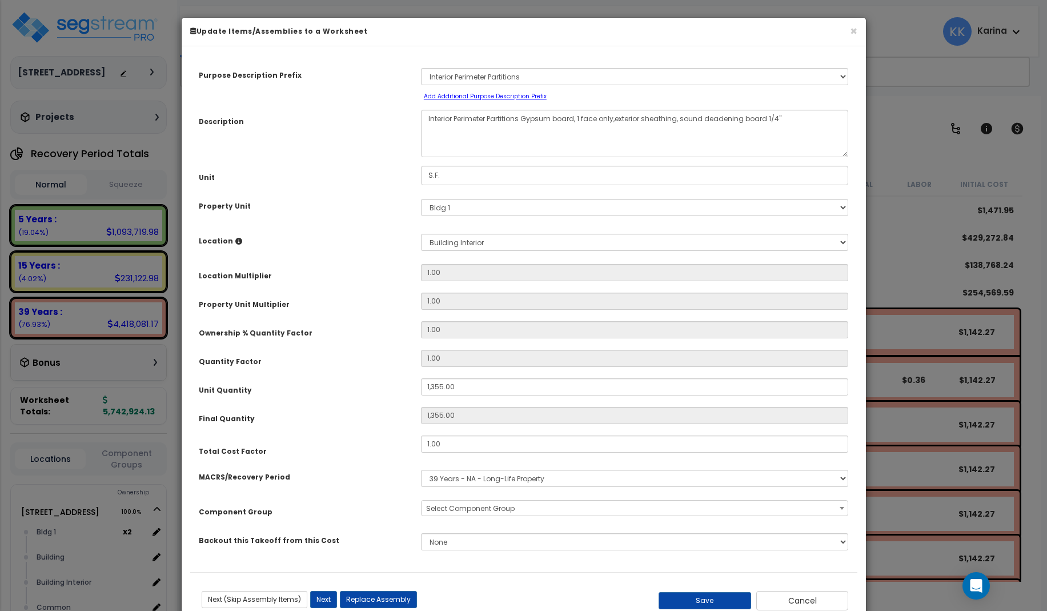
select select "56869"
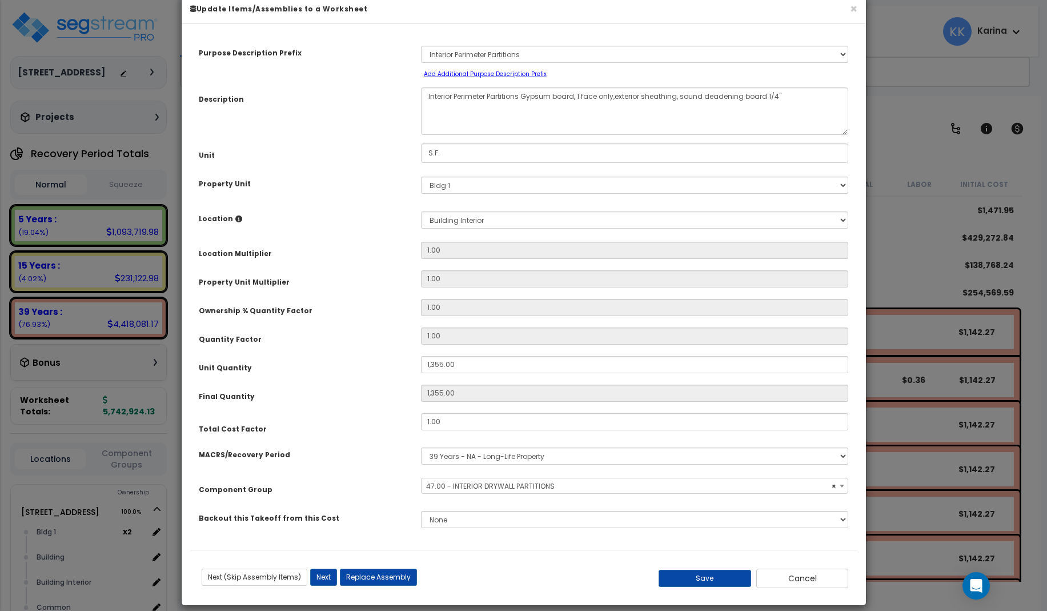
scroll to position [34, 0]
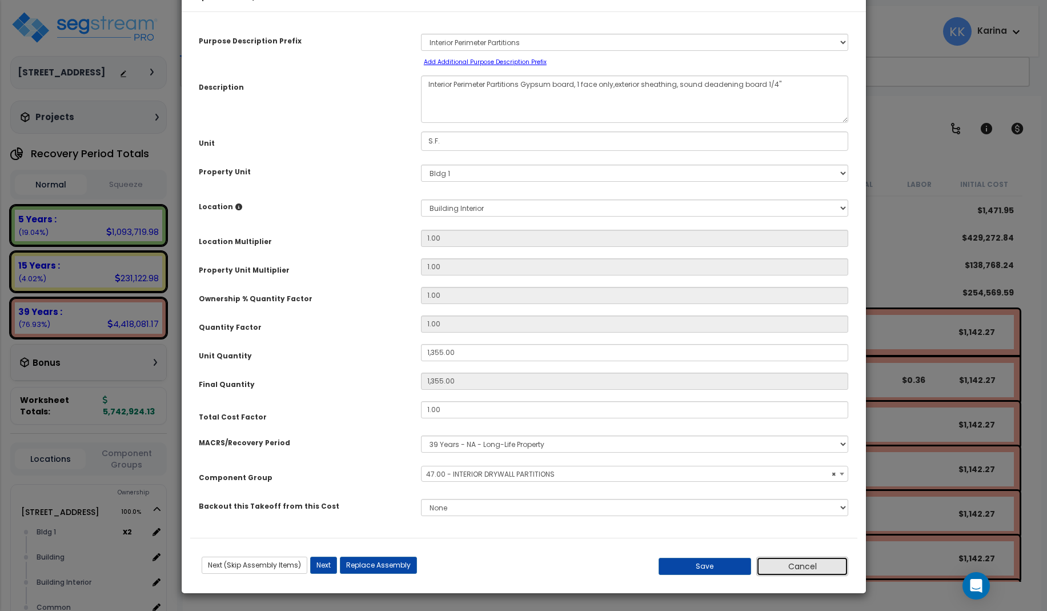
click at [784, 563] on button "Cancel" at bounding box center [802, 565] width 93 height 19
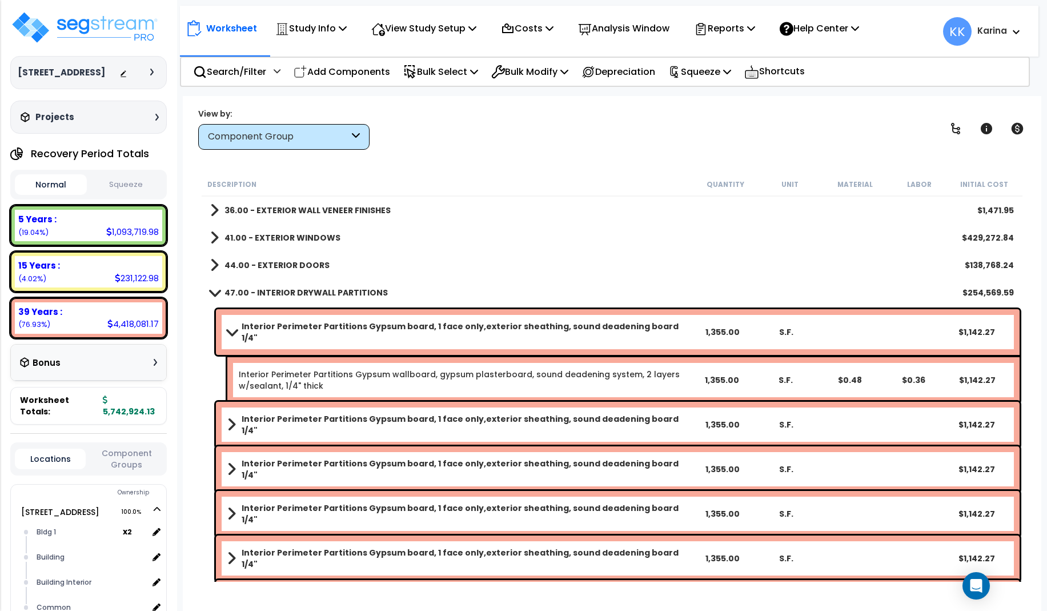
click at [378, 416] on b "Interior Perimeter Partitions Gypsum board, 1 face only,exterior sheathing, sou…" at bounding box center [466, 424] width 448 height 23
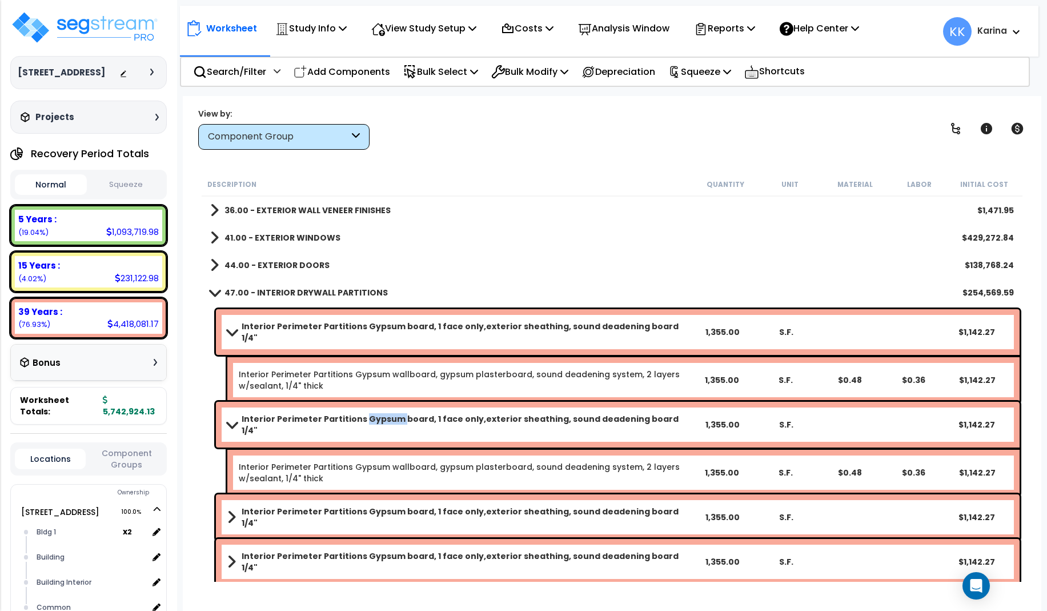
click at [378, 416] on b "Interior Perimeter Partitions Gypsum board, 1 face only,exterior sheathing, sou…" at bounding box center [466, 424] width 448 height 23
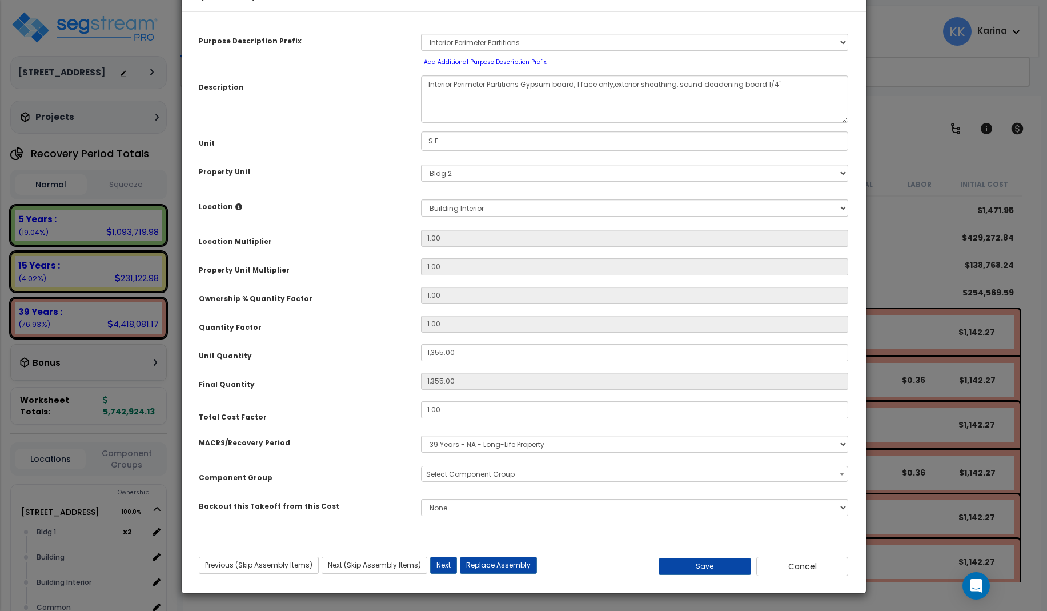
select select "56869"
click at [779, 567] on button "Cancel" at bounding box center [802, 565] width 93 height 19
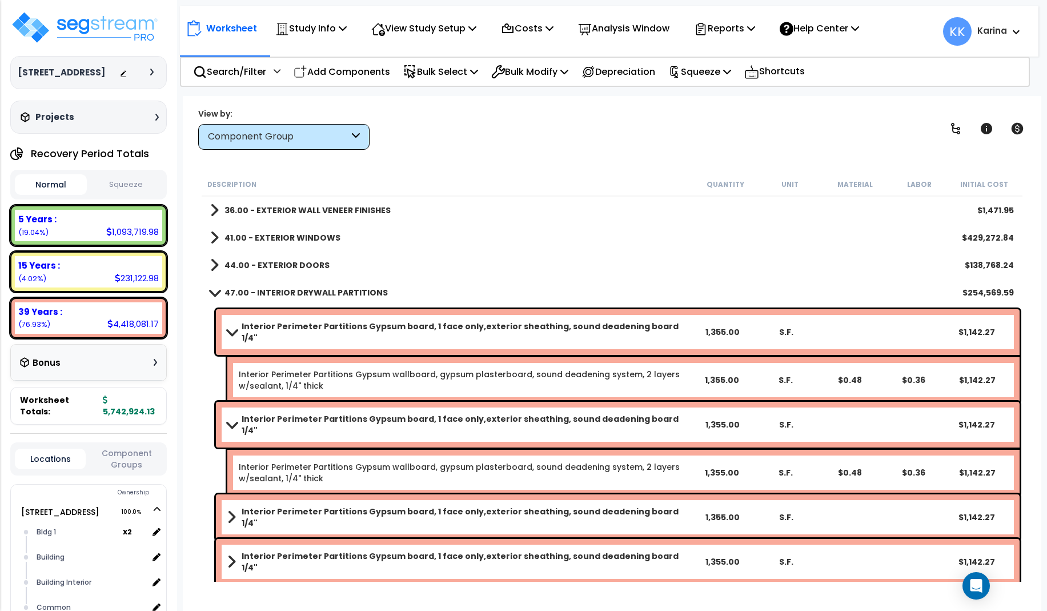
click at [336, 506] on link "Interior Perimeter Partitions Gypsum board, 1 face only,exterior sheathing, sou…" at bounding box center [458, 517] width 463 height 23
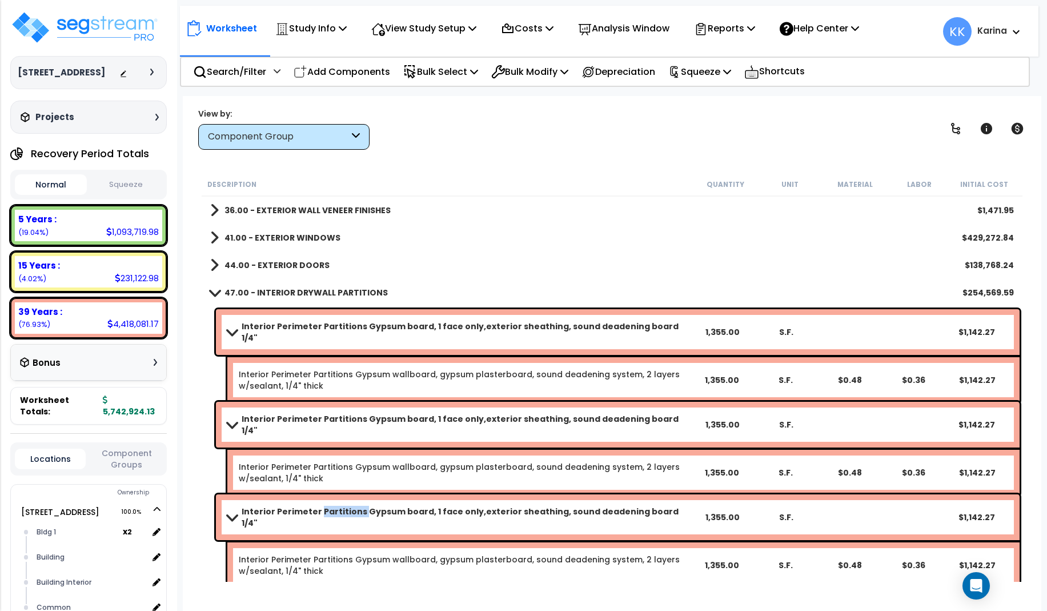
click at [336, 506] on link "Interior Perimeter Partitions Gypsum board, 1 face only,exterior sheathing, sou…" at bounding box center [458, 517] width 463 height 23
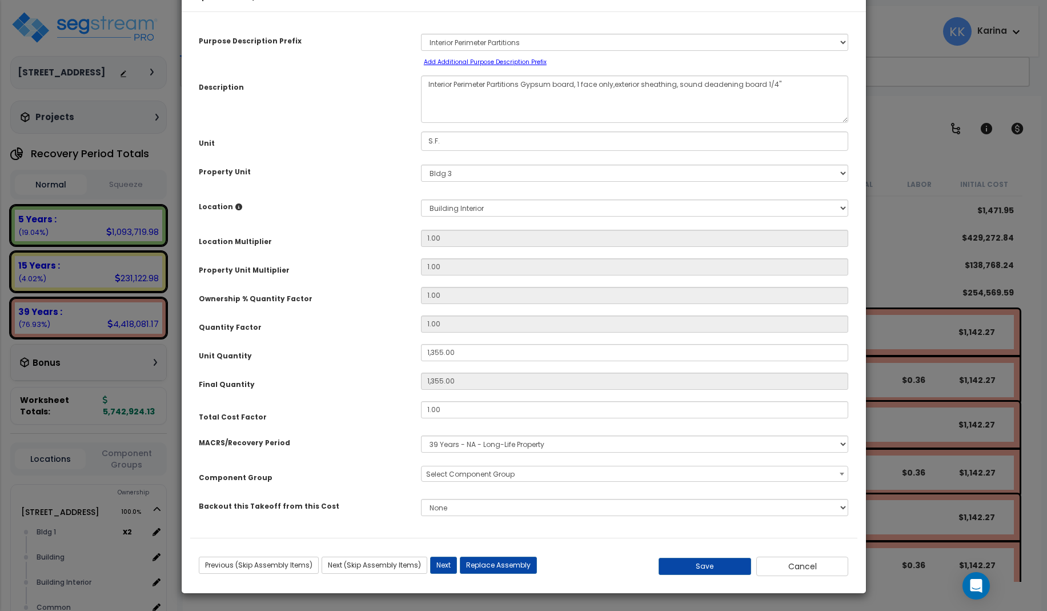
select select "56869"
click at [803, 568] on button "Cancel" at bounding box center [802, 565] width 93 height 19
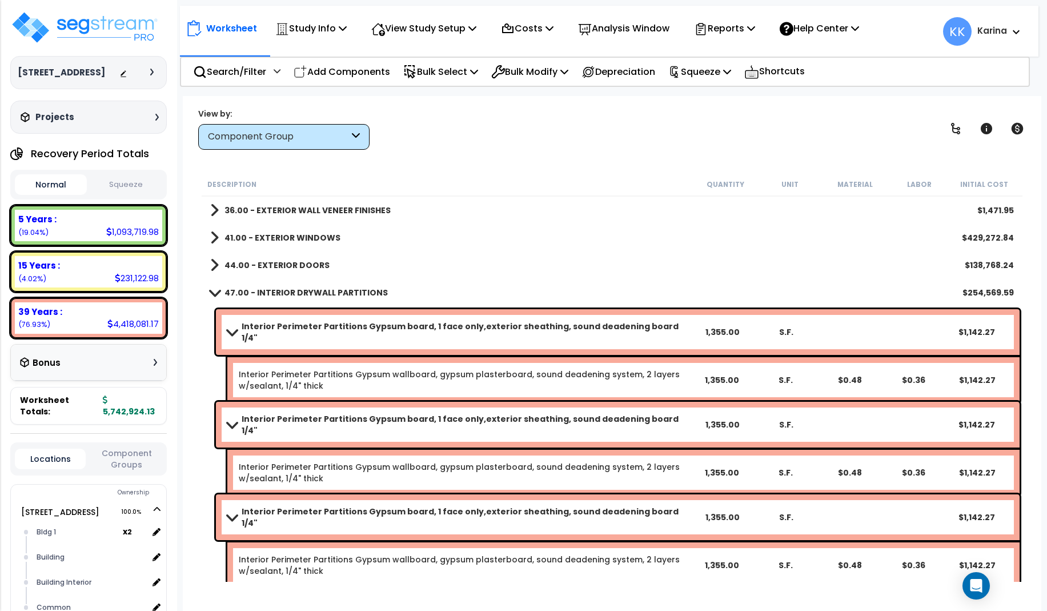
click at [214, 288] on link "47.00 - INTERIOR DRYWALL PARTITIONS" at bounding box center [299, 292] width 178 height 16
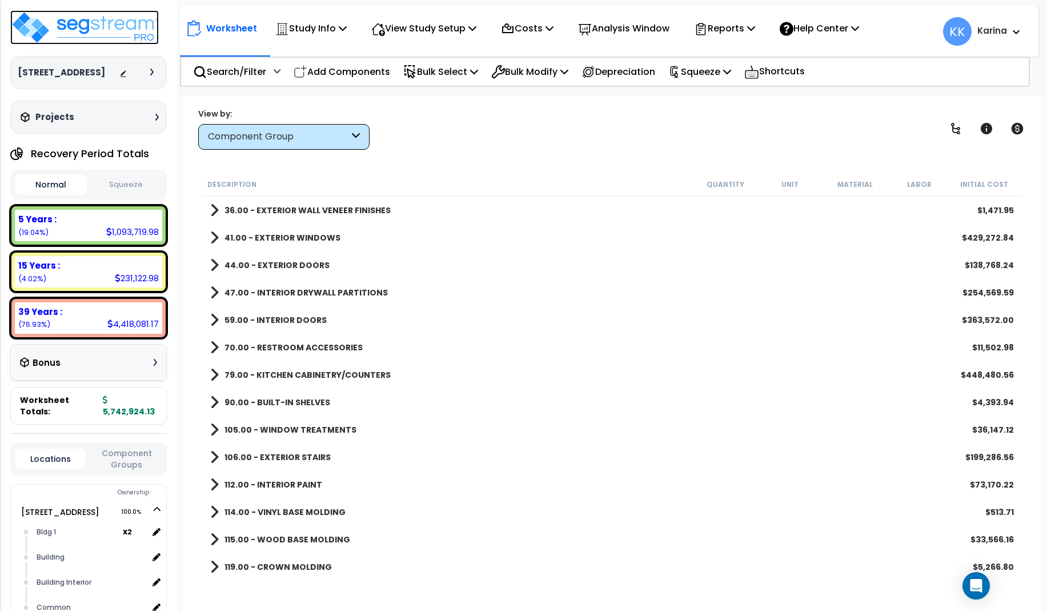
click at [97, 21] on img at bounding box center [84, 27] width 149 height 34
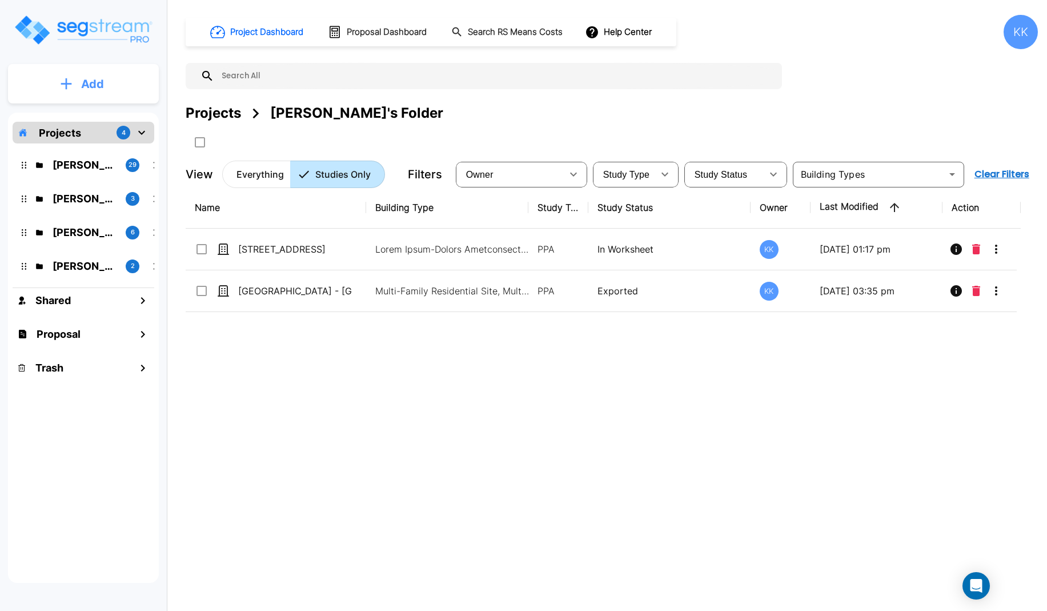
click at [81, 79] on button "Add" at bounding box center [83, 83] width 151 height 33
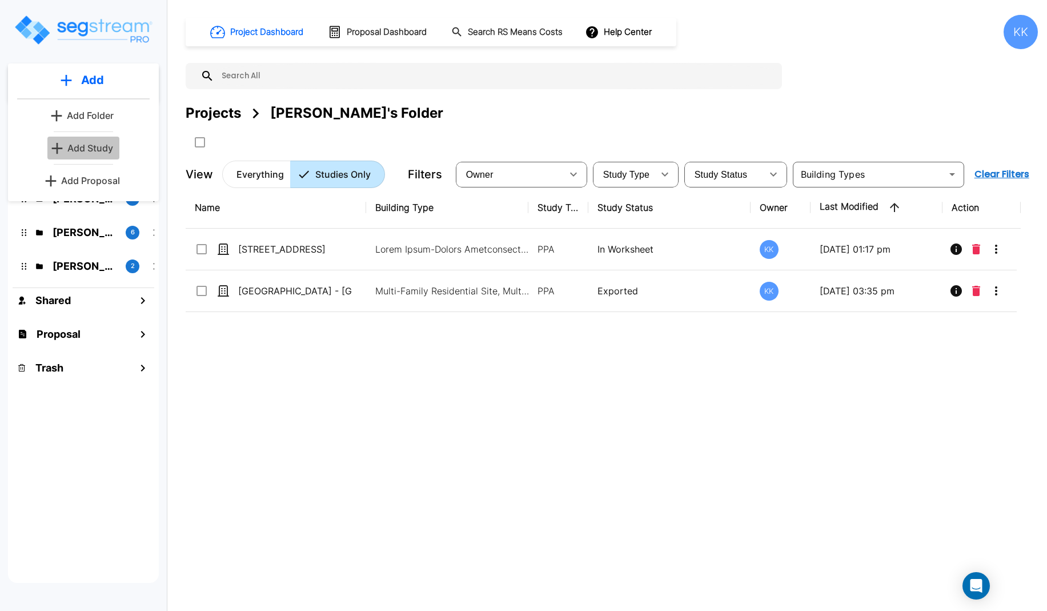
click at [87, 148] on p "Add Study" at bounding box center [90, 148] width 46 height 14
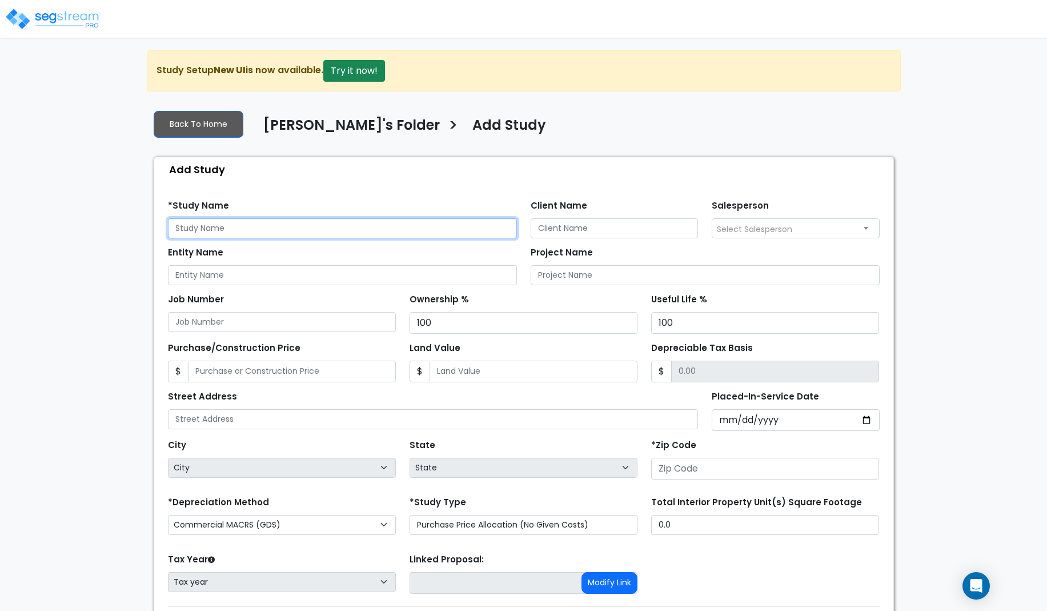
click at [235, 227] on input "text" at bounding box center [342, 228] width 349 height 20
click at [243, 226] on input "950 Wayzata -" at bounding box center [342, 228] width 349 height 20
drag, startPoint x: 227, startPoint y: 227, endPoint x: 130, endPoint y: 227, distance: 97.1
click at [168, 227] on input "950 Wayzata - [PERSON_NAME] Fargo 2nd Floor" at bounding box center [342, 228] width 349 height 20
type input "950 Wayzata - [PERSON_NAME] Fargo 2nd Floor"
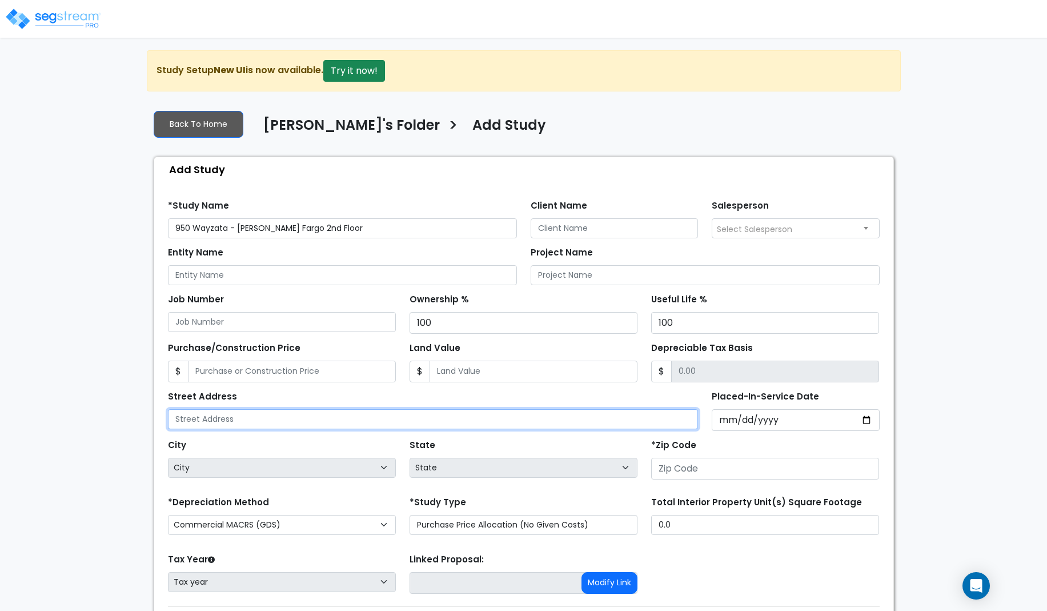
click at [262, 419] on input "text" at bounding box center [433, 419] width 531 height 20
paste input "950 Wayzata"
click at [239, 426] on input "950 Wayzata" at bounding box center [433, 419] width 531 height 20
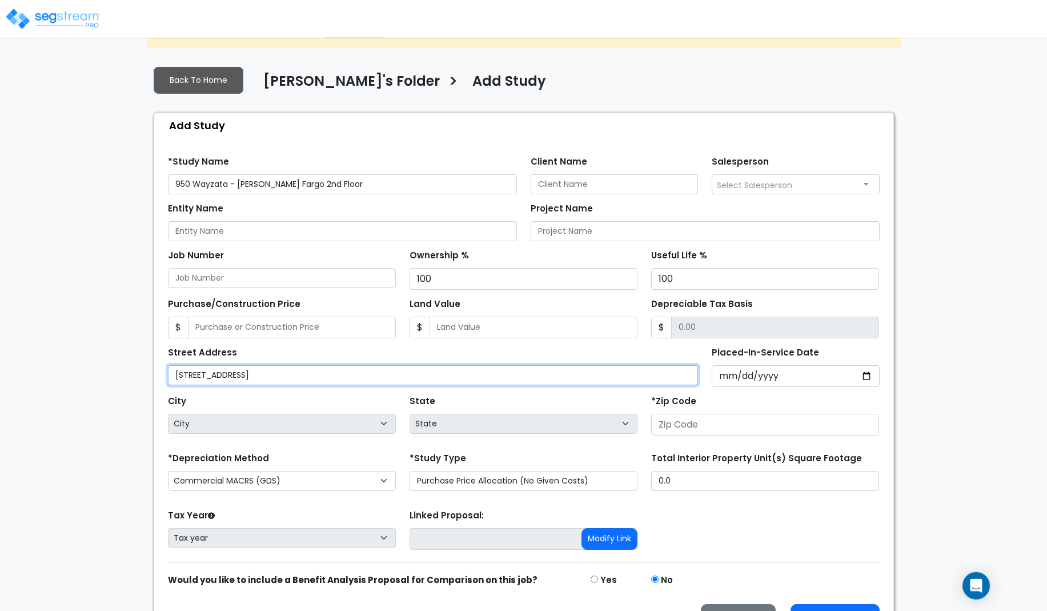
scroll to position [58, 0]
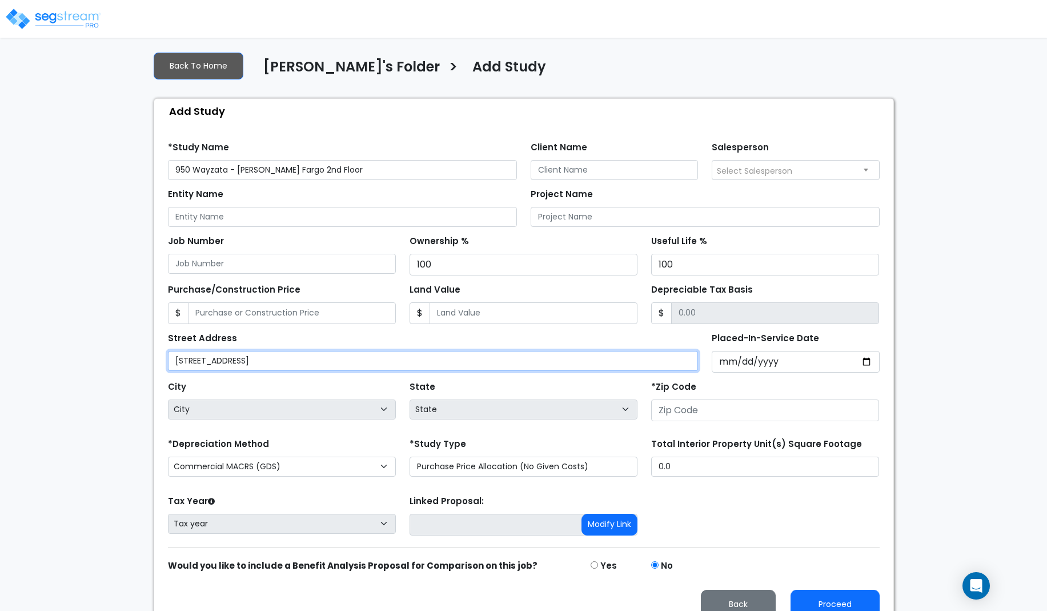
type input "950 Wayzata Blvd"
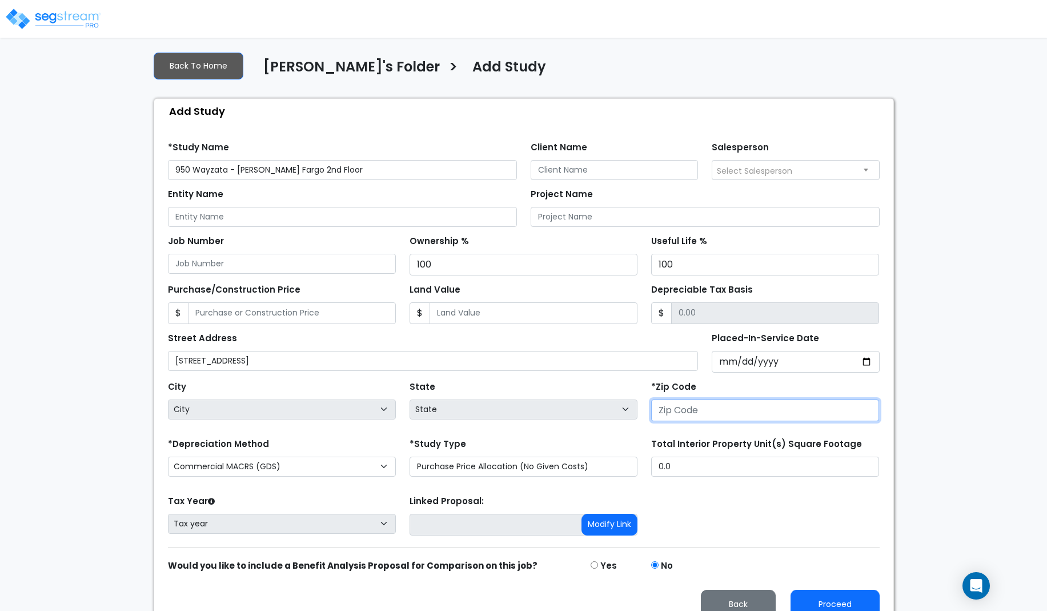
click at [690, 414] on input "number" at bounding box center [765, 410] width 228 height 22
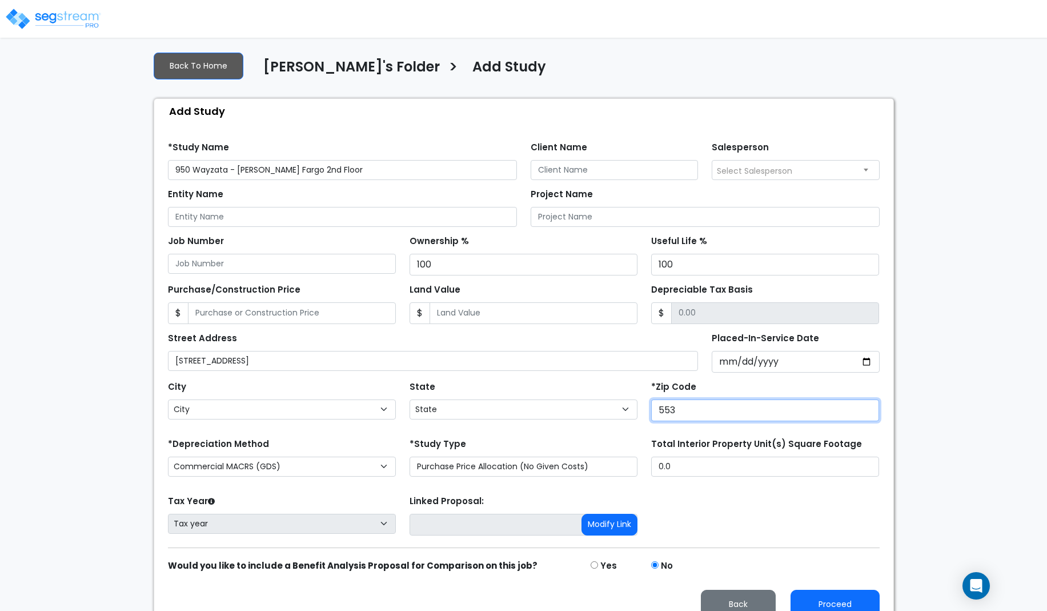
type input "5539"
select select "MN"
type input "55391"
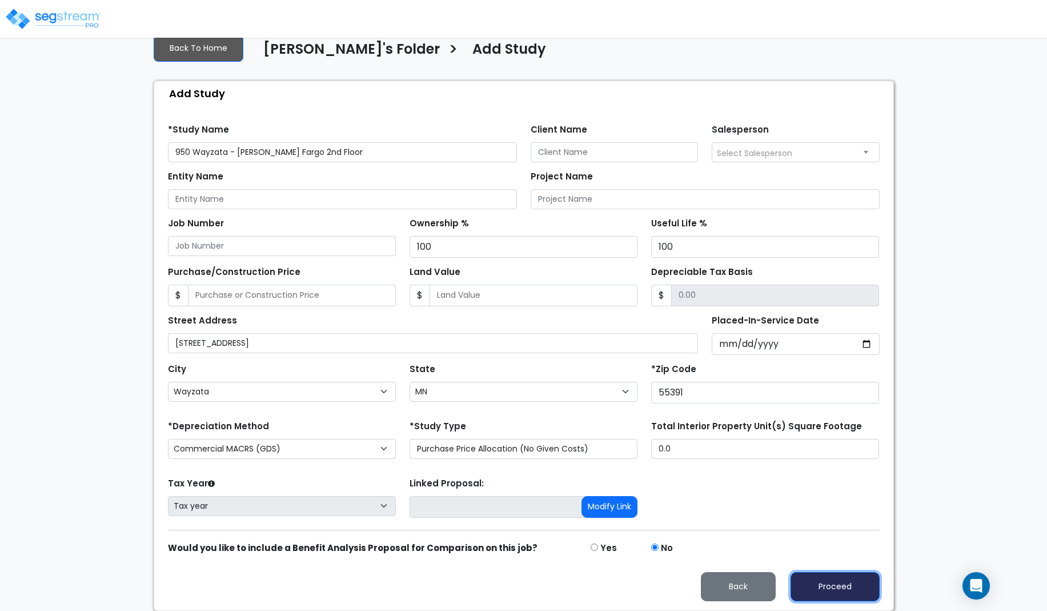
click at [837, 587] on button "Proceed" at bounding box center [835, 586] width 89 height 29
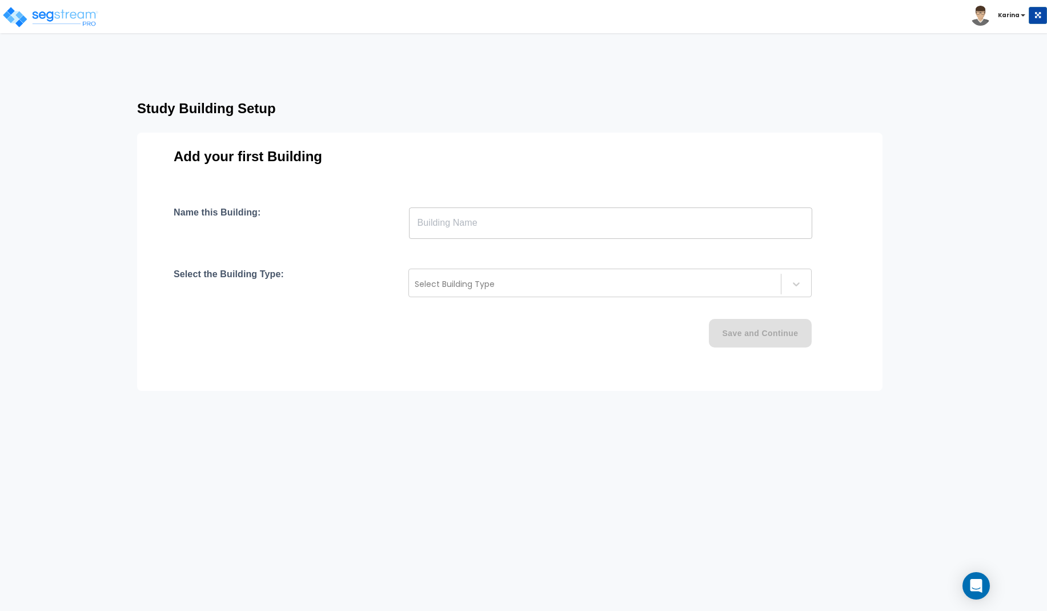
click at [451, 224] on input "text" at bounding box center [610, 223] width 403 height 32
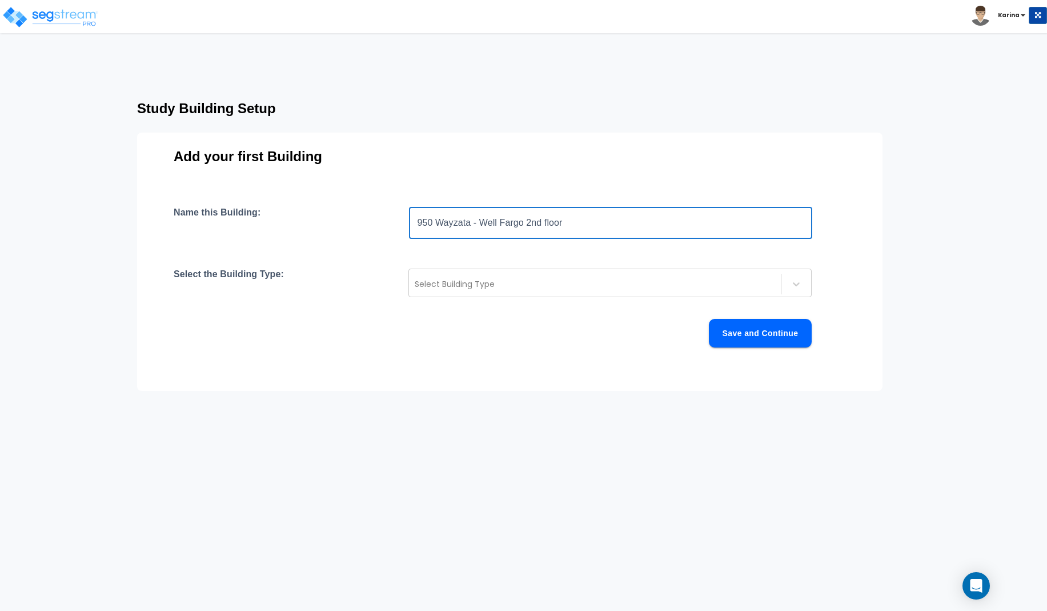
click at [547, 223] on input "950 Wayzata - Well Fargo 2nd floor" at bounding box center [610, 223] width 403 height 32
type input "950 Wayzata - Well Fargo 2nd Floor"
click at [481, 283] on div at bounding box center [595, 284] width 360 height 14
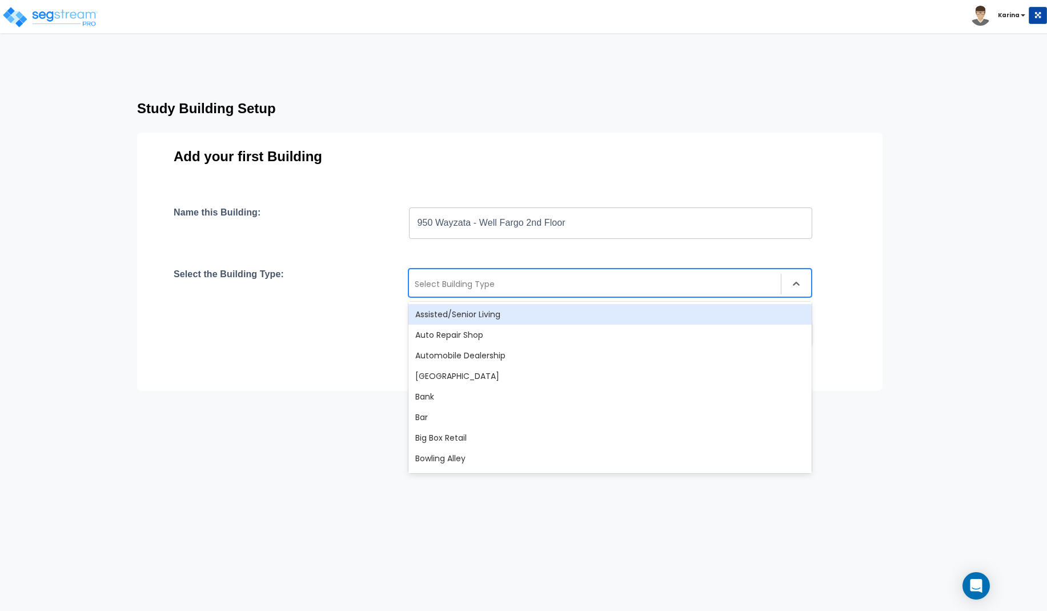
click at [499, 276] on div "Select Building Type" at bounding box center [595, 284] width 372 height 18
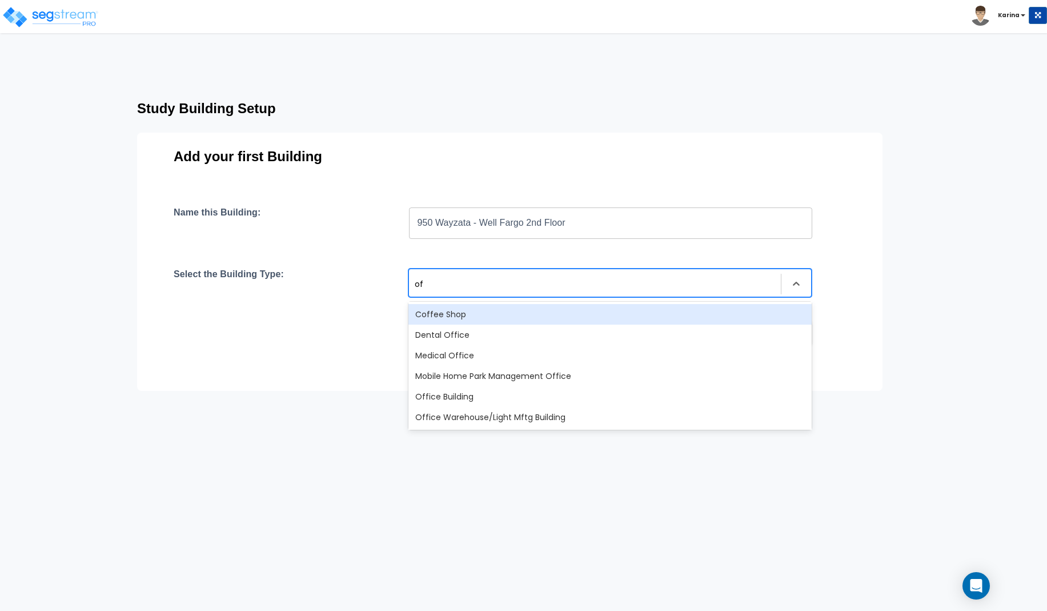
type input "off"
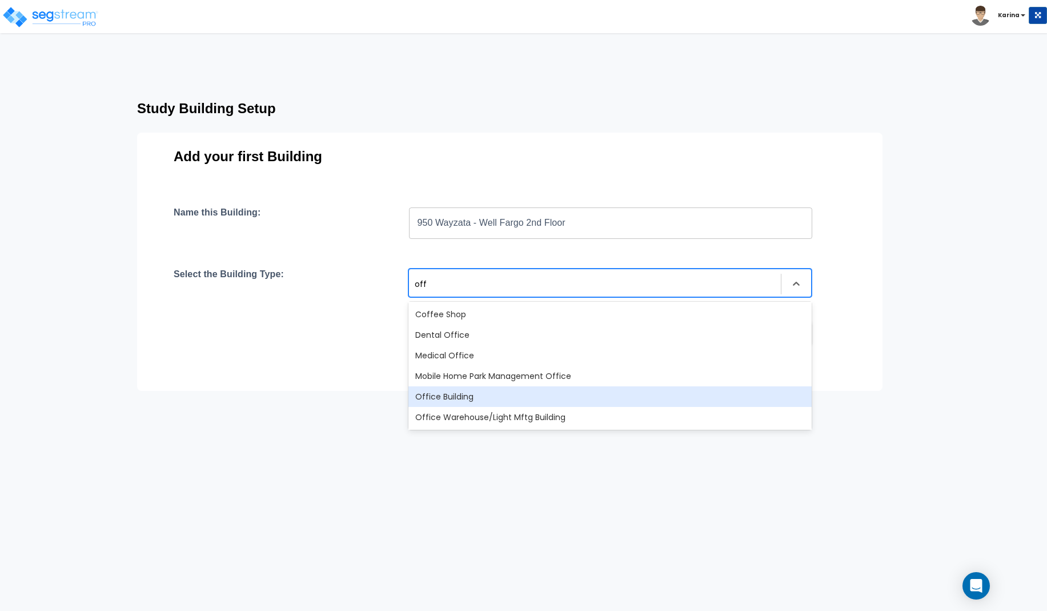
click at [451, 397] on div "Office Building" at bounding box center [609, 396] width 403 height 21
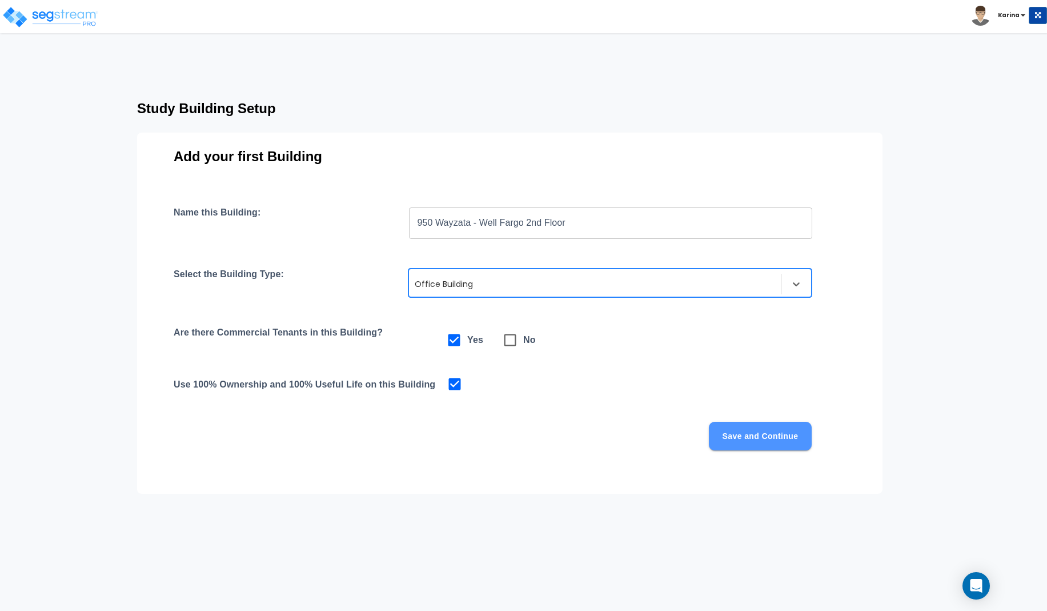
click at [730, 431] on button "Save and Continue" at bounding box center [760, 436] width 103 height 29
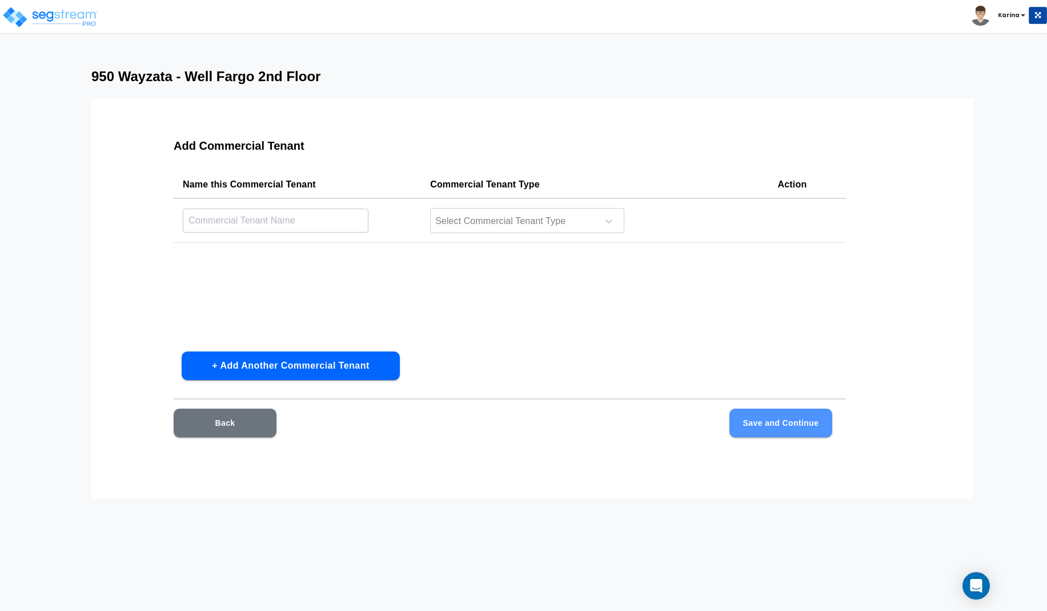
click at [762, 419] on button "Save and Continue" at bounding box center [781, 422] width 103 height 29
click at [237, 422] on button "Back" at bounding box center [225, 422] width 103 height 29
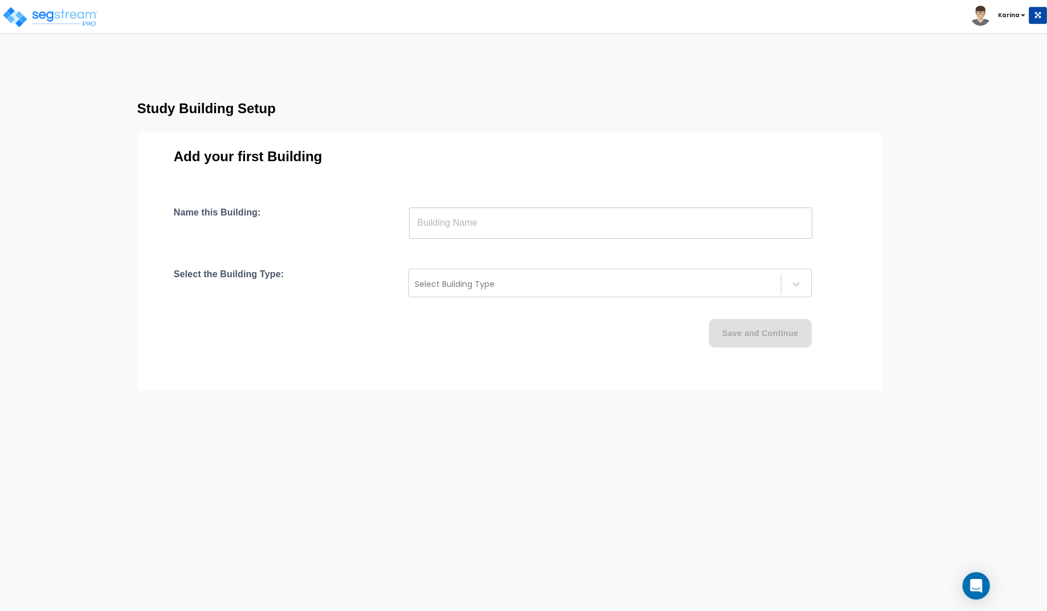
type input "950 Wayzata - Well Fargo 2nd Floor"
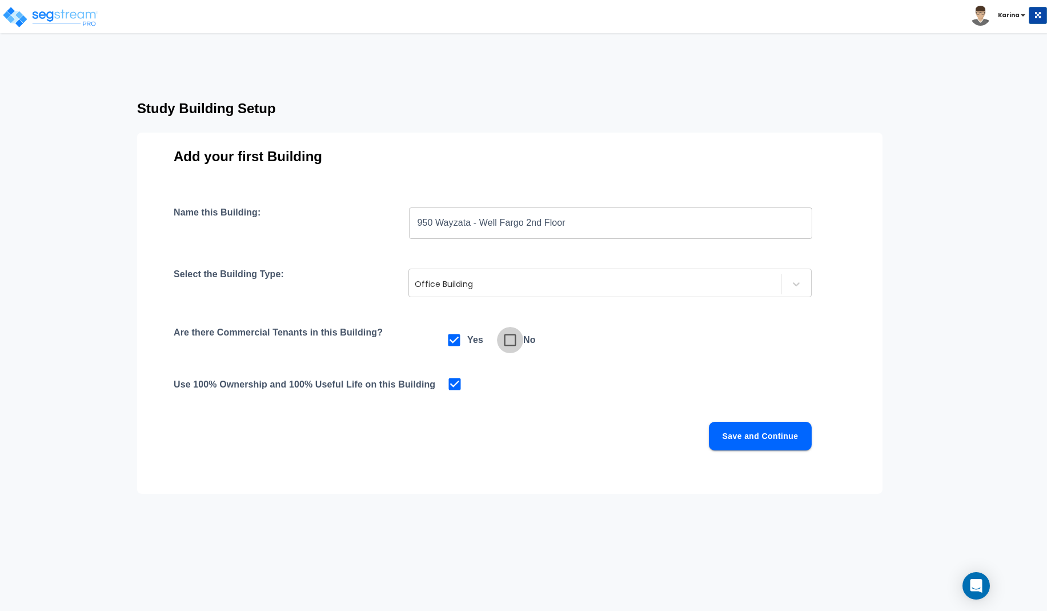
click at [507, 338] on input "checkbox" at bounding box center [502, 334] width 11 height 10
checkbox input "true"
checkbox input "false"
click at [762, 432] on button "Save and Continue" at bounding box center [760, 436] width 103 height 29
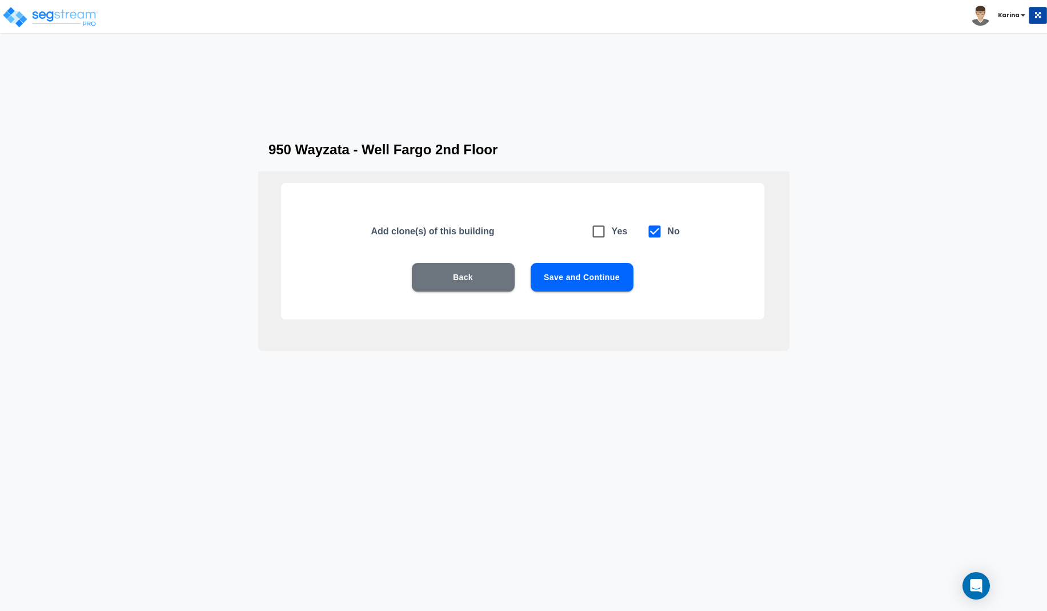
click at [573, 271] on button "Save and Continue" at bounding box center [582, 277] width 103 height 29
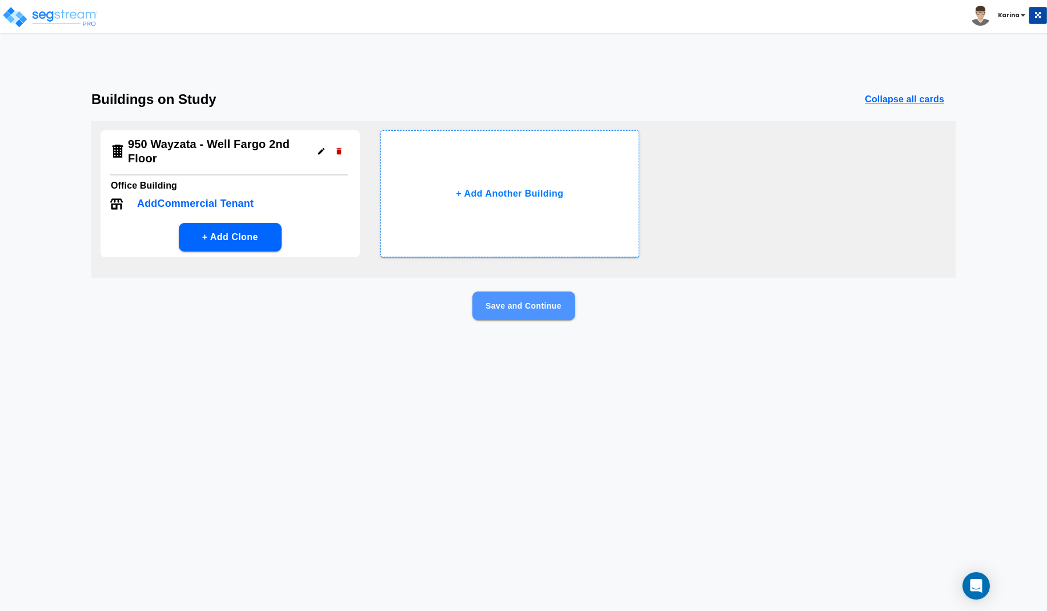
click at [508, 303] on button "Save and Continue" at bounding box center [523, 305] width 103 height 29
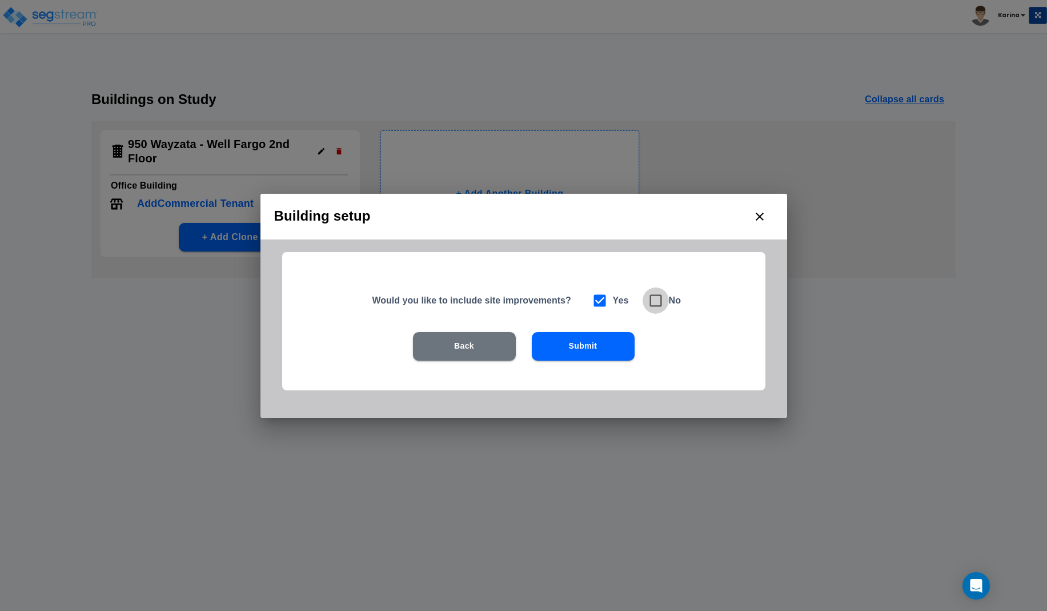
click at [658, 301] on icon at bounding box center [656, 300] width 16 height 16
checkbox input "false"
checkbox input "true"
click at [569, 345] on button "Submit" at bounding box center [583, 346] width 103 height 29
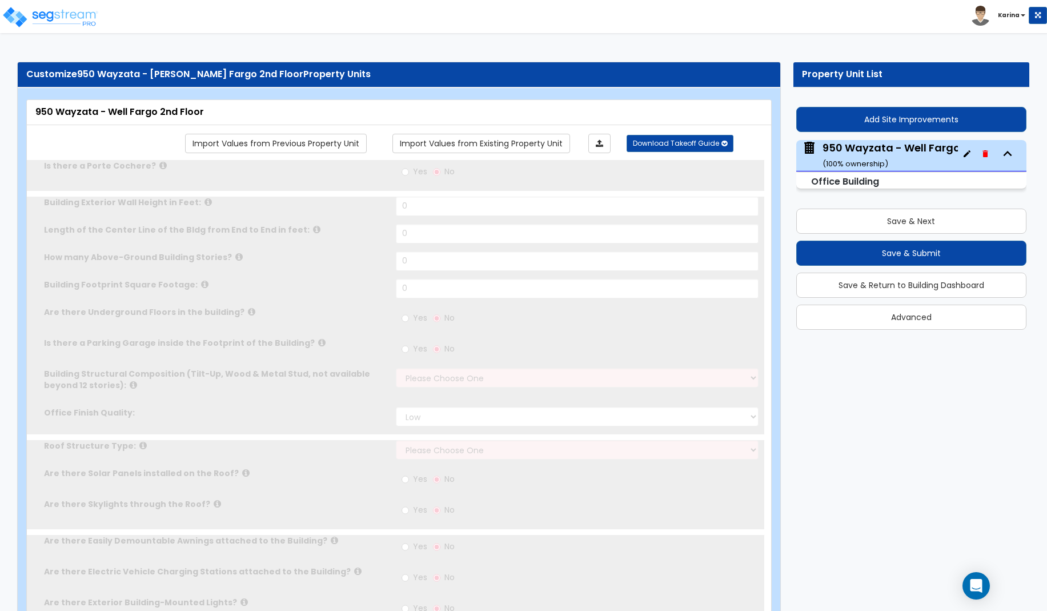
type input "1"
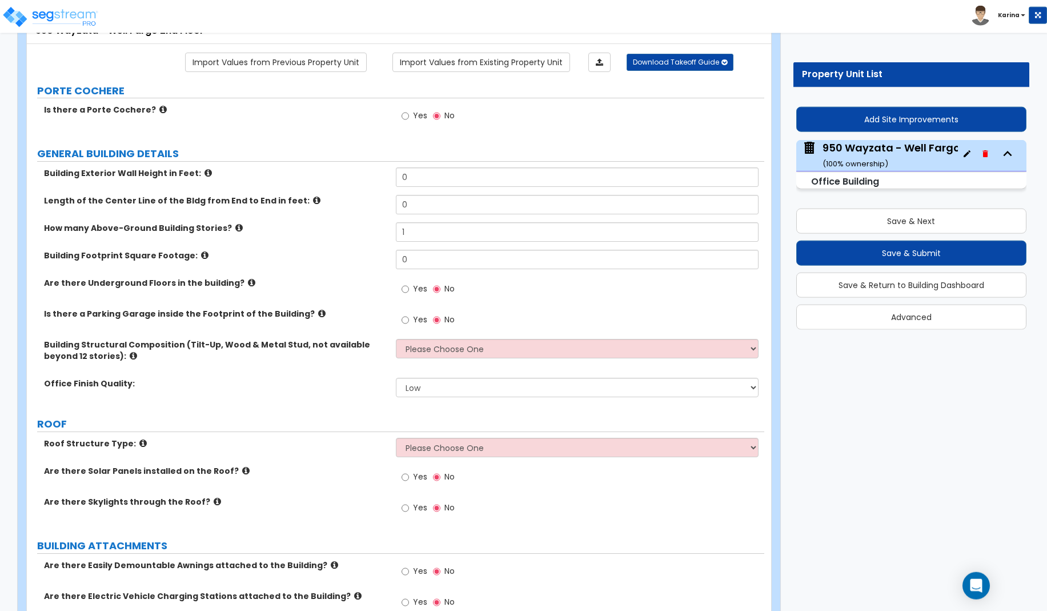
scroll to position [63, 0]
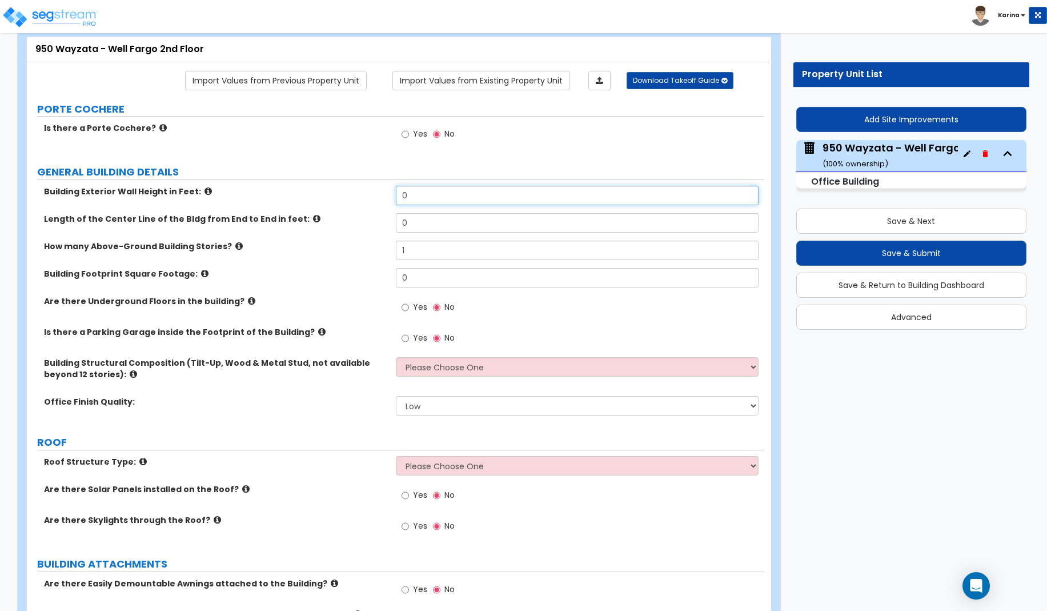
drag, startPoint x: 422, startPoint y: 195, endPoint x: 367, endPoint y: 195, distance: 54.8
click at [367, 195] on div "Building Exterior Wall Height in Feet: 0" at bounding box center [396, 199] width 738 height 27
drag, startPoint x: 415, startPoint y: 192, endPoint x: 370, endPoint y: 193, distance: 45.7
click at [396, 193] on input "0" at bounding box center [577, 195] width 363 height 19
type input "25"
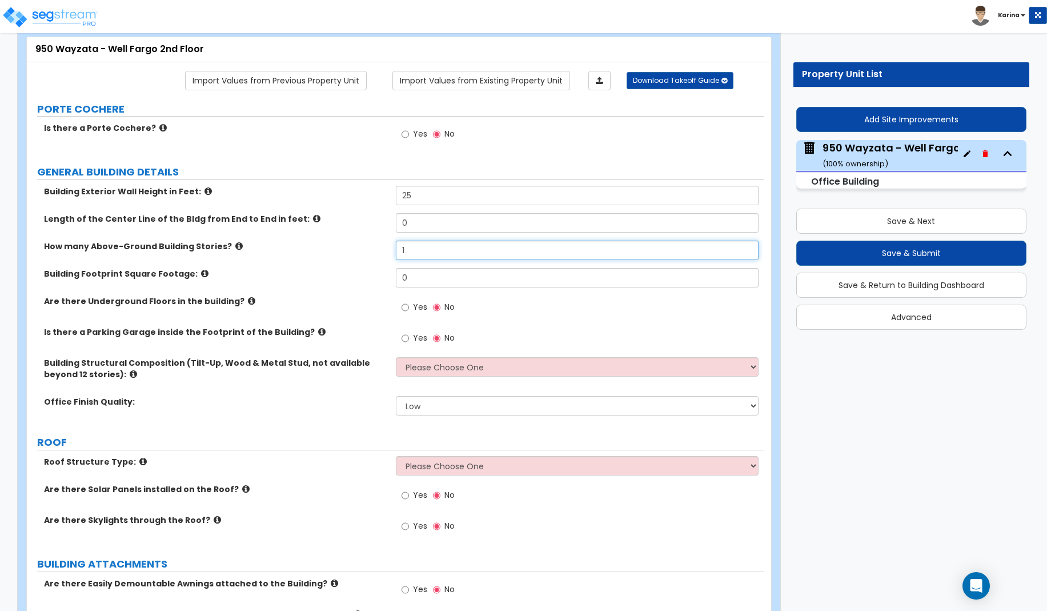
drag, startPoint x: 413, startPoint y: 252, endPoint x: 382, endPoint y: 250, distance: 30.9
click at [396, 250] on input "1" at bounding box center [577, 250] width 363 height 19
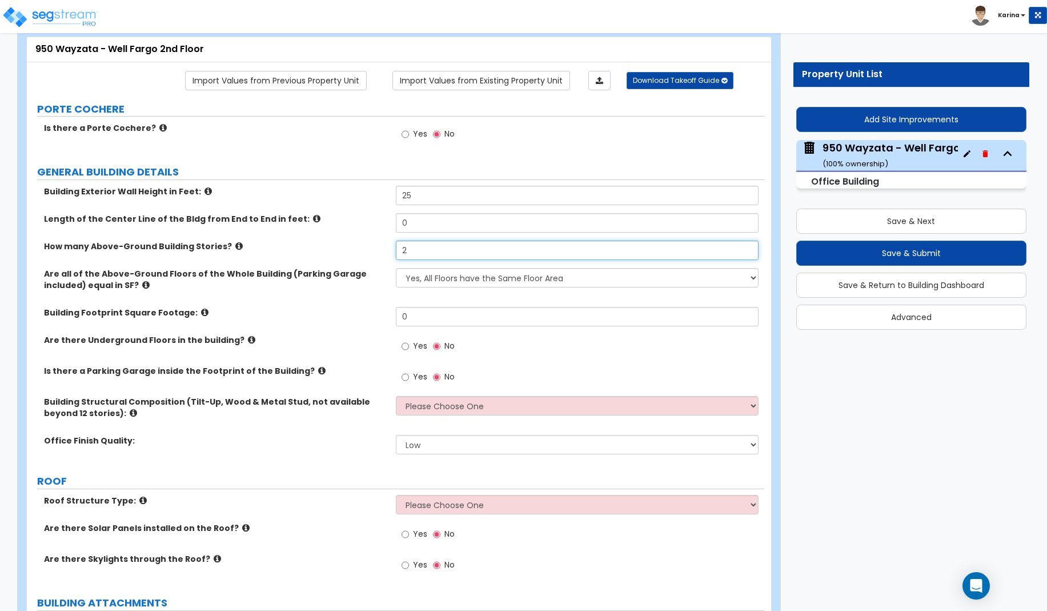
type input "2"
click at [396, 435] on select "Low Average High" at bounding box center [577, 444] width 363 height 19
select select "1"
click option "Average" at bounding box center [0, 0] width 0 height 0
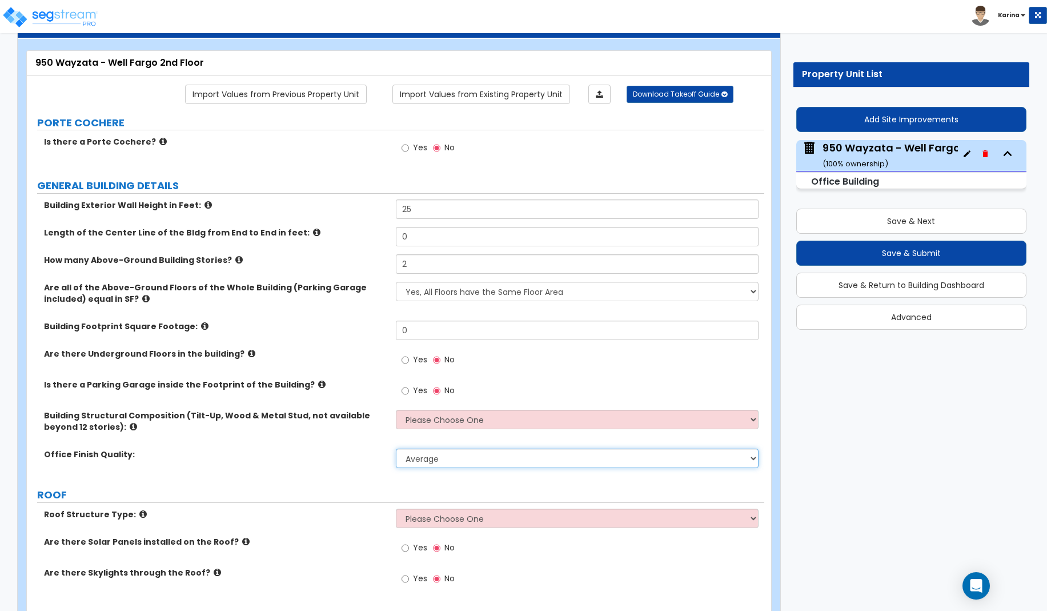
scroll to position [48, 0]
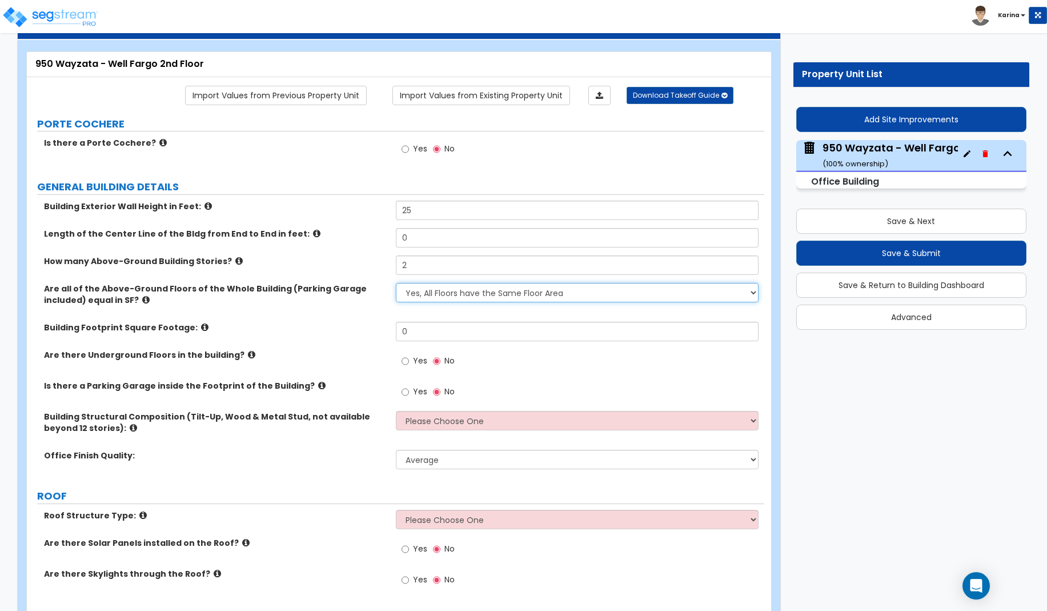
click at [396, 283] on select "Yes, All Floors have the Same Floor Area No, Not All Floor Areas are the Same" at bounding box center [577, 292] width 363 height 19
select select "1"
click option "No, Not All Floor Areas are the Same" at bounding box center [0, 0] width 0 height 0
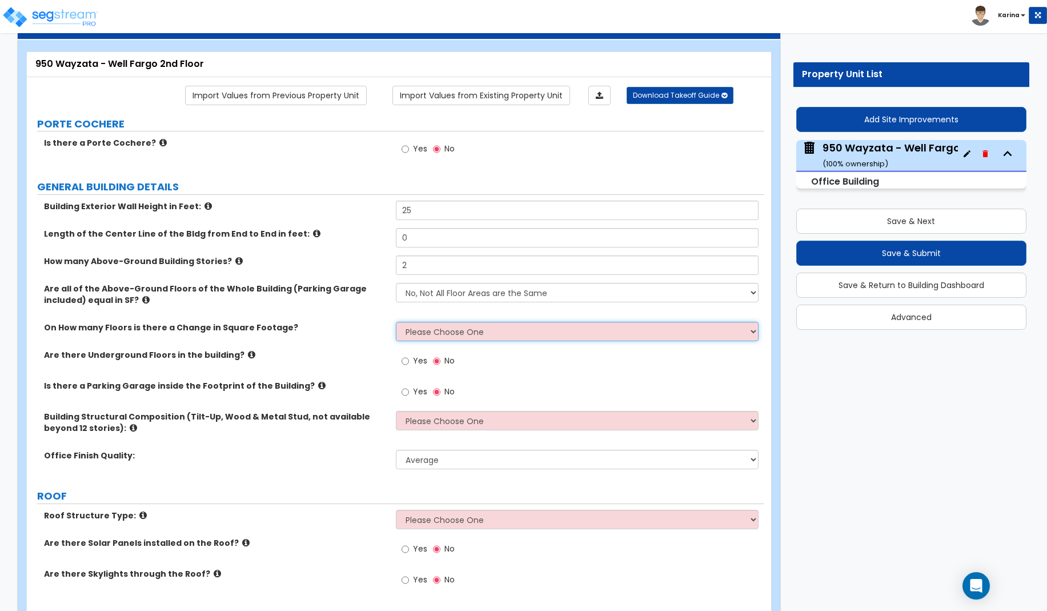
click at [396, 322] on select "Please Choose One 1 2 3 4 5" at bounding box center [577, 331] width 363 height 19
select select "1"
click option "1" at bounding box center [0, 0] width 0 height 0
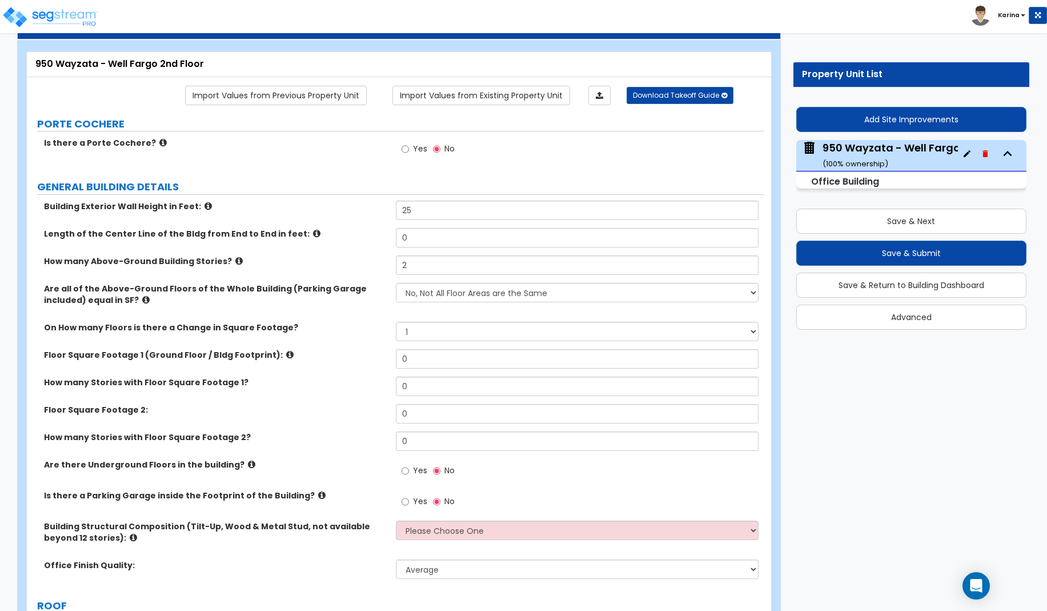
click at [302, 562] on label "Office Finish Quality:" at bounding box center [215, 564] width 343 height 11
click at [396, 322] on select "Please Choose One 1 2 3 4 5" at bounding box center [577, 331] width 363 height 19
click option "1" at bounding box center [0, 0] width 0 height 0
click at [410, 360] on input "0" at bounding box center [577, 358] width 363 height 19
drag, startPoint x: 412, startPoint y: 386, endPoint x: 398, endPoint y: 387, distance: 14.9
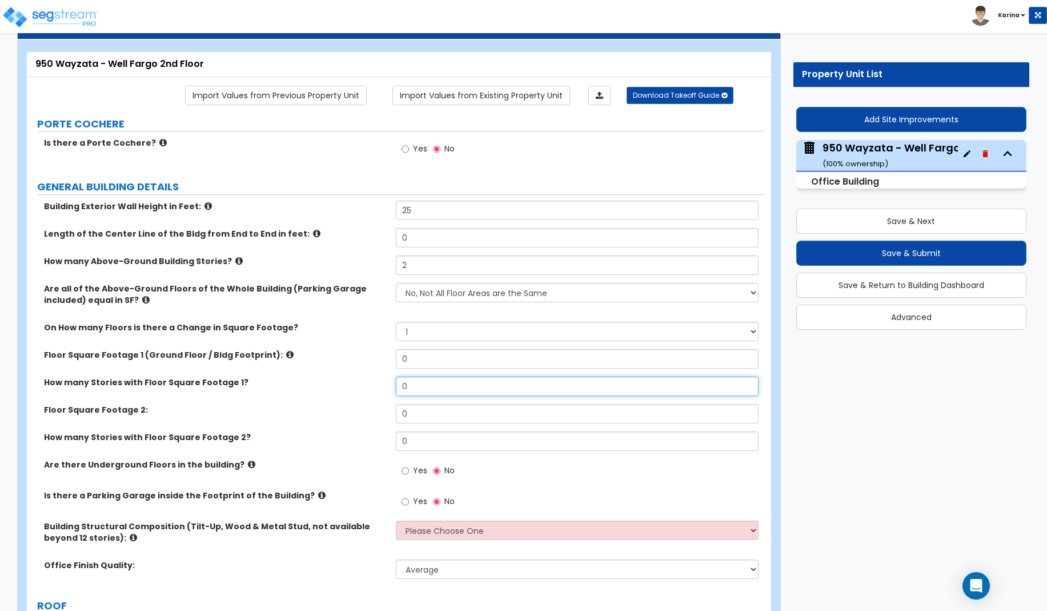
click at [398, 387] on input "0" at bounding box center [577, 385] width 363 height 19
type input "1"
drag, startPoint x: 410, startPoint y: 414, endPoint x: 392, endPoint y: 414, distance: 18.3
click at [396, 414] on input "0" at bounding box center [577, 413] width 363 height 19
type input "15,662"
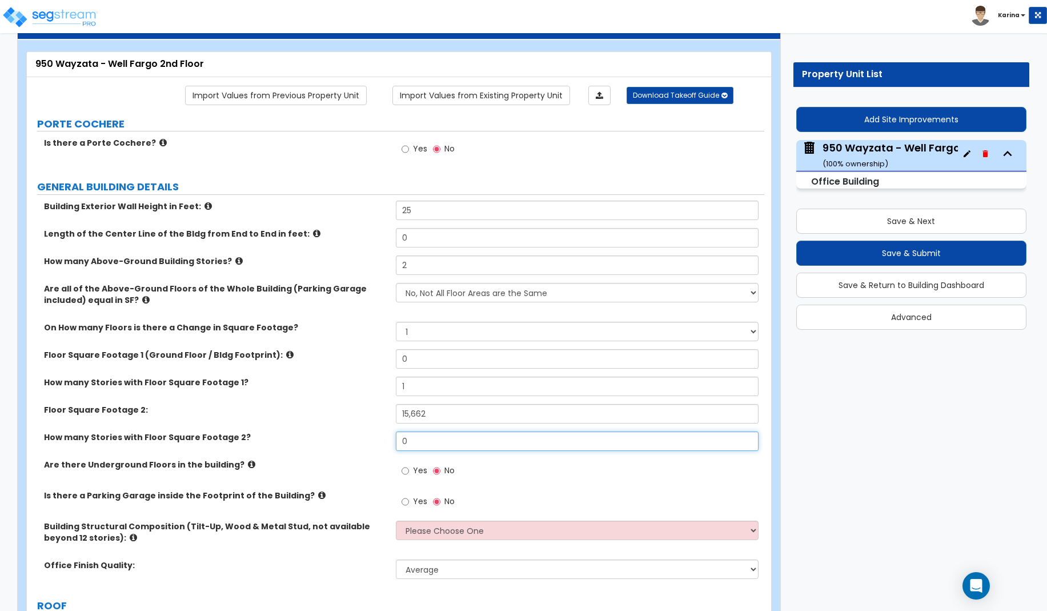
drag, startPoint x: 414, startPoint y: 439, endPoint x: 384, endPoint y: 440, distance: 30.3
click at [396, 440] on input "0" at bounding box center [577, 440] width 363 height 19
type input "1"
click at [352, 423] on div "Floor Square Footage 2: 15,662" at bounding box center [396, 417] width 738 height 27
click at [323, 572] on div "Office Finish Quality: Low Average High" at bounding box center [396, 572] width 738 height 27
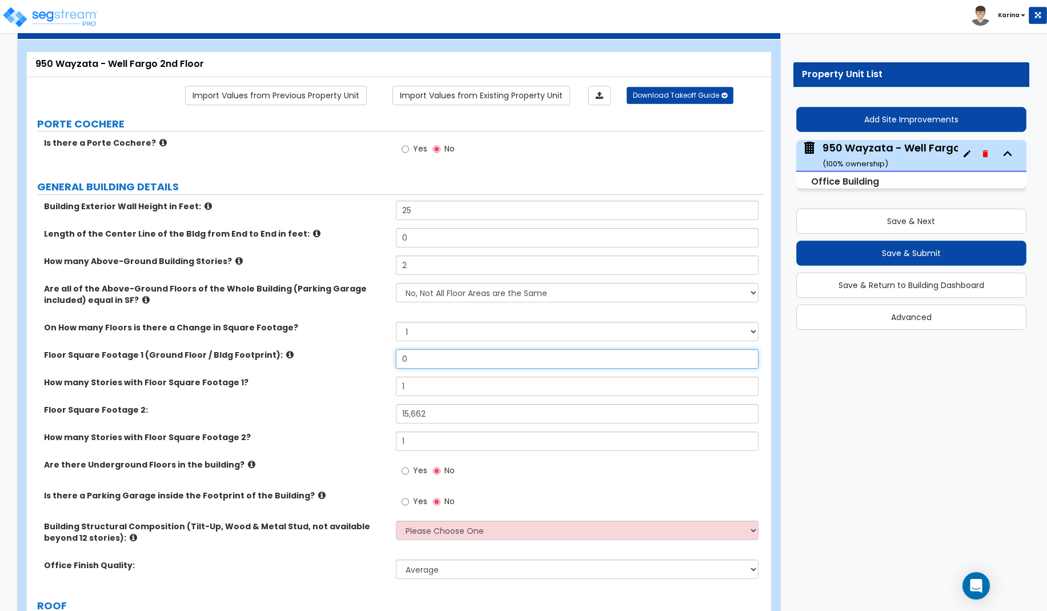
drag, startPoint x: 418, startPoint y: 362, endPoint x: 370, endPoint y: 359, distance: 48.0
click at [396, 359] on input "0" at bounding box center [577, 358] width 363 height 19
click at [355, 378] on label "How many Stories with Floor Square Footage 1?" at bounding box center [215, 381] width 343 height 11
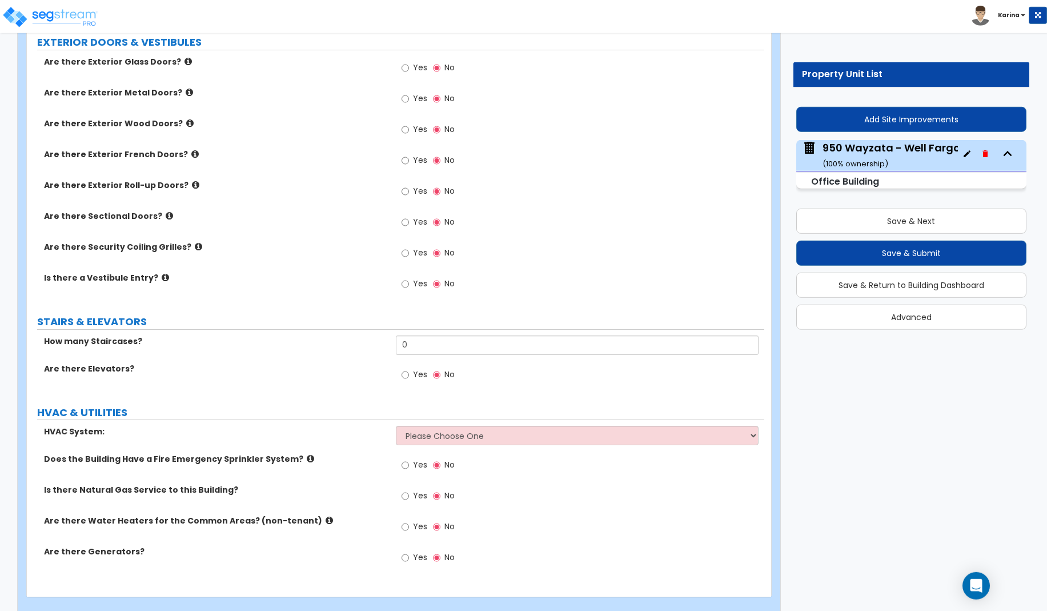
scroll to position [1032, 0]
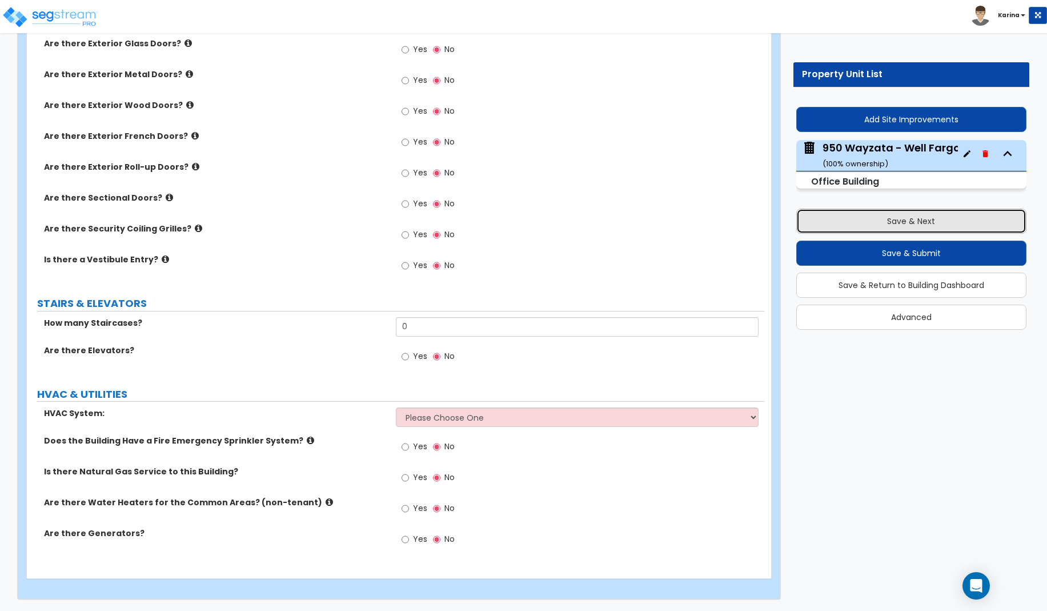
click at [876, 222] on button "Save & Next" at bounding box center [911, 221] width 230 height 25
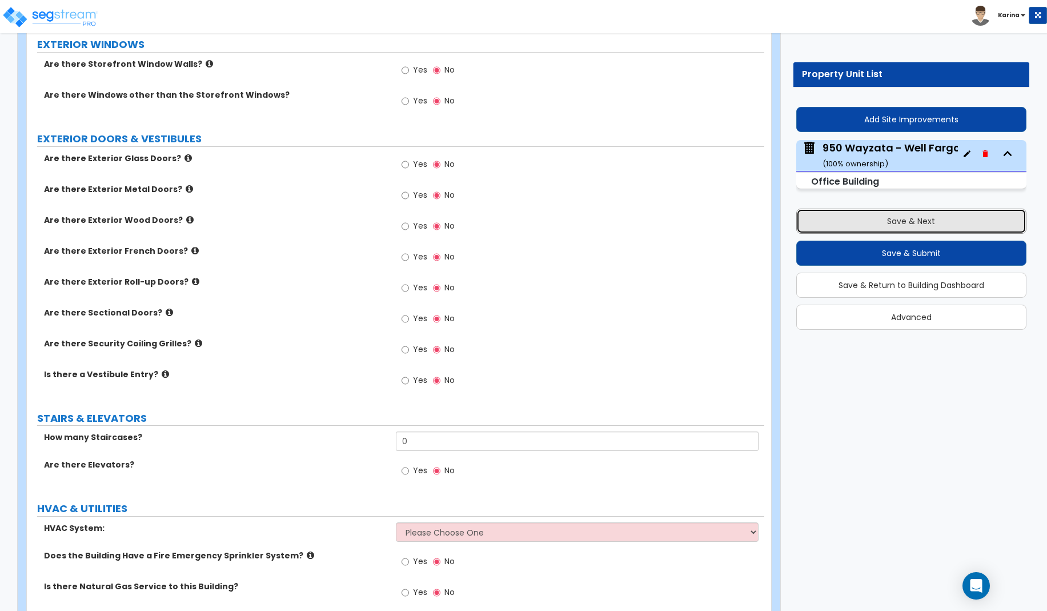
type input "5089.4"
type input "15662"
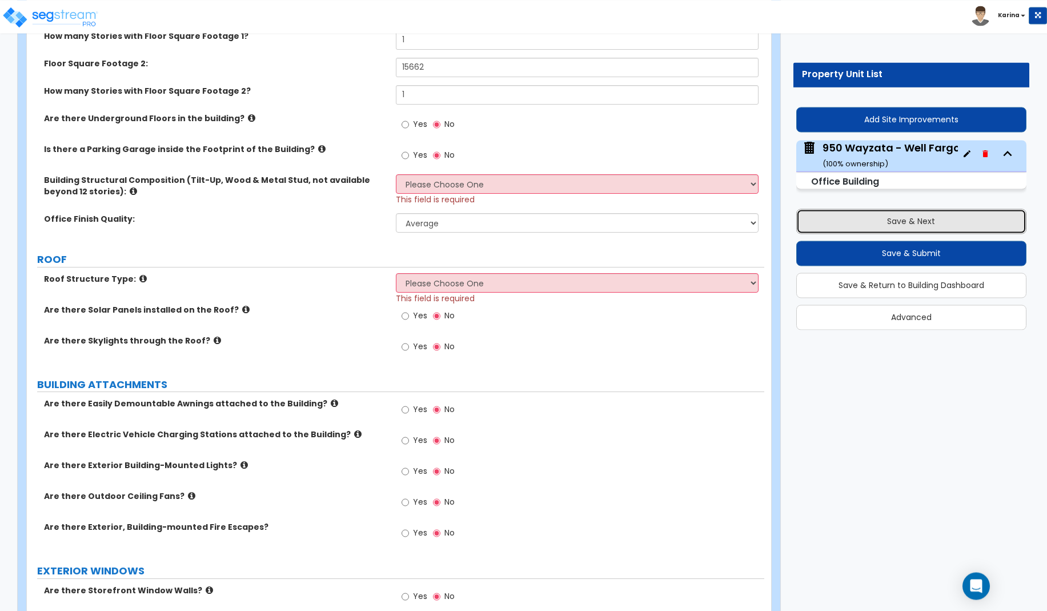
scroll to position [505, 0]
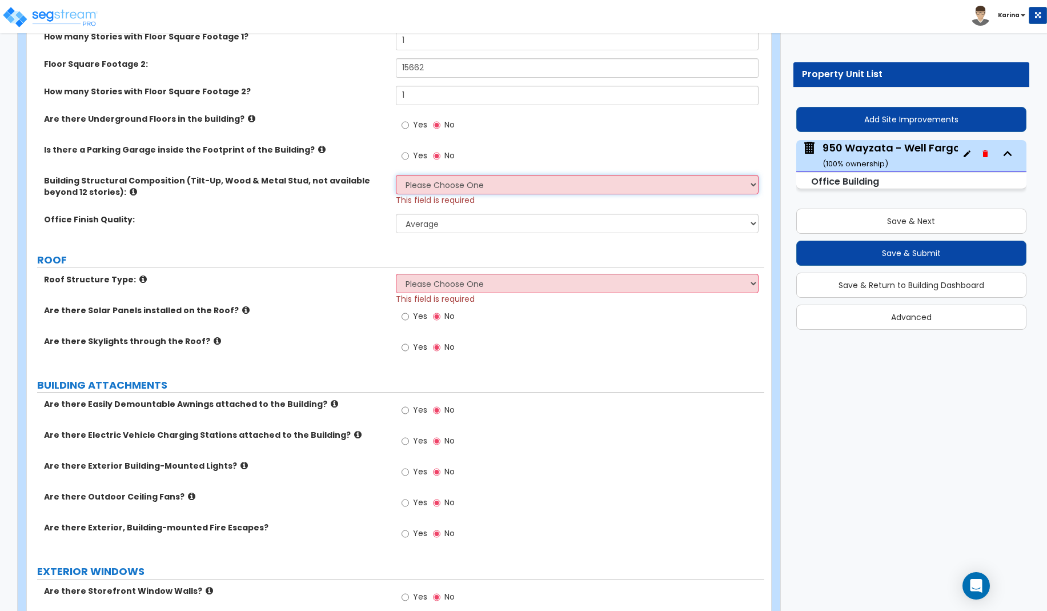
click at [396, 175] on select "Please Choose One Tilt-up Wall Construction Reinforced Concrete Structural Stee…" at bounding box center [577, 184] width 363 height 19
select select "8"
click option "Metal Stud" at bounding box center [0, 0] width 0 height 0
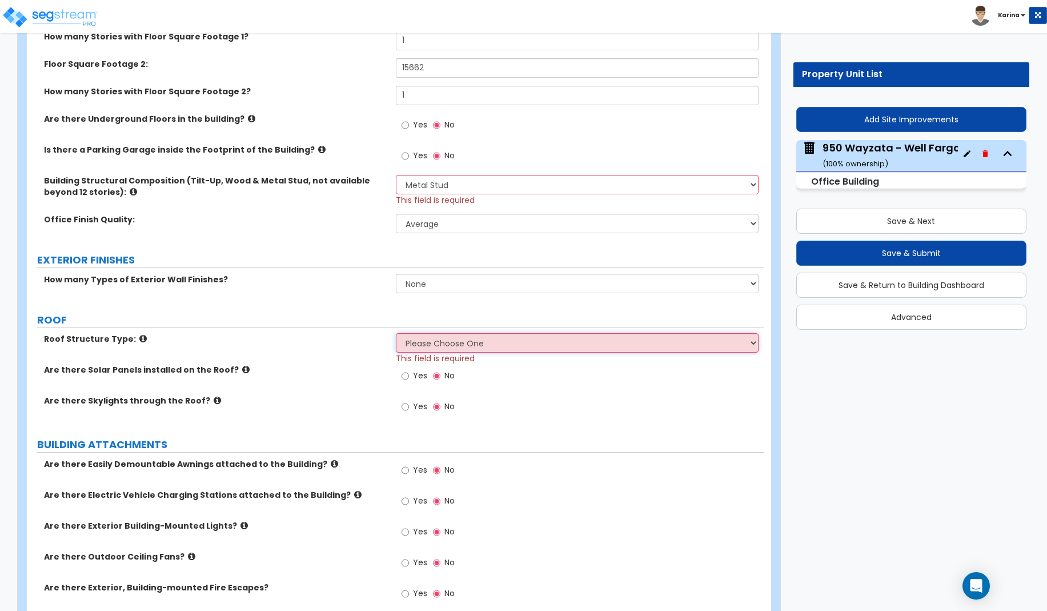
click at [396, 333] on select "Please Choose One Gable Roof Flat Roof Hybrid Gable & Flat Roof" at bounding box center [577, 342] width 363 height 19
select select "1"
click option "Gable Roof" at bounding box center [0, 0] width 0 height 0
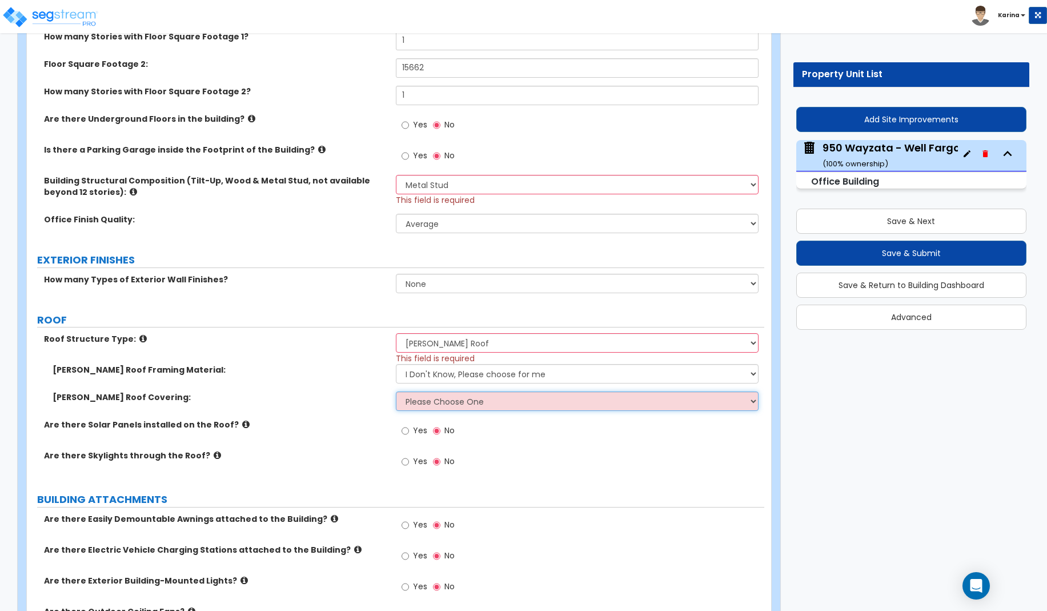
click at [396, 391] on select "Please Choose One Asphalt Shingle Clay Tile Wood Shingle Metal Shingle Standing…" at bounding box center [577, 400] width 363 height 19
select select "2"
click option "Clay Tile" at bounding box center [0, 0] width 0 height 0
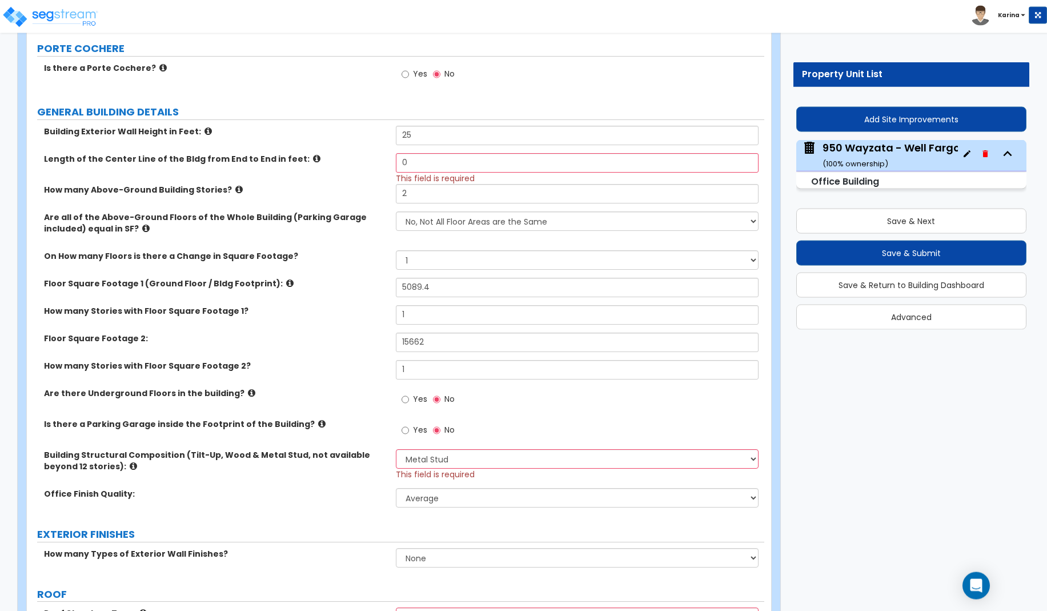
scroll to position [214, 0]
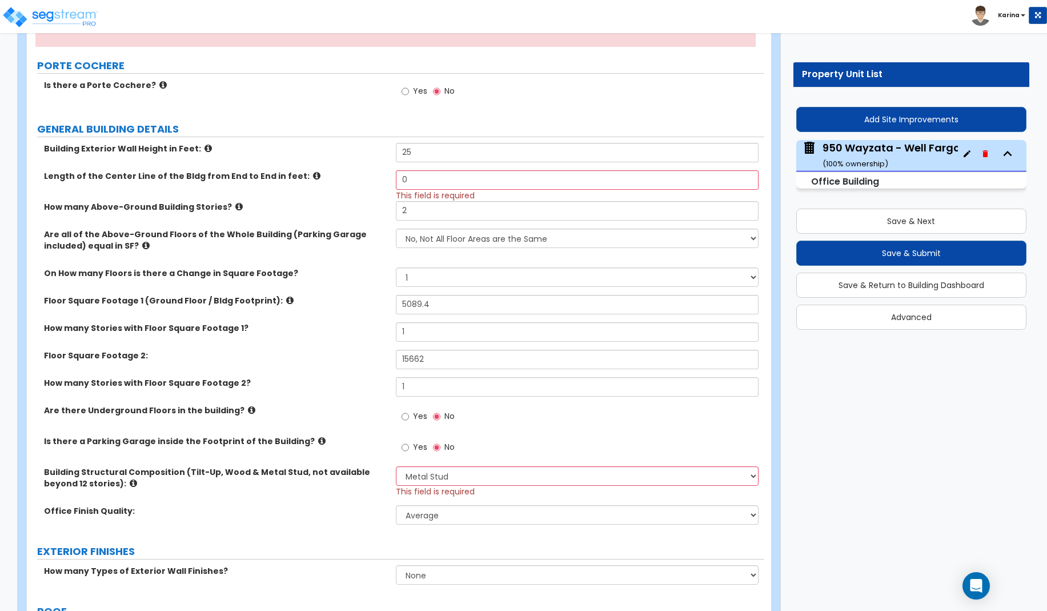
click at [352, 550] on label "EXTERIOR FINISHES" at bounding box center [400, 551] width 727 height 15
click at [434, 181] on input "0" at bounding box center [577, 179] width 363 height 19
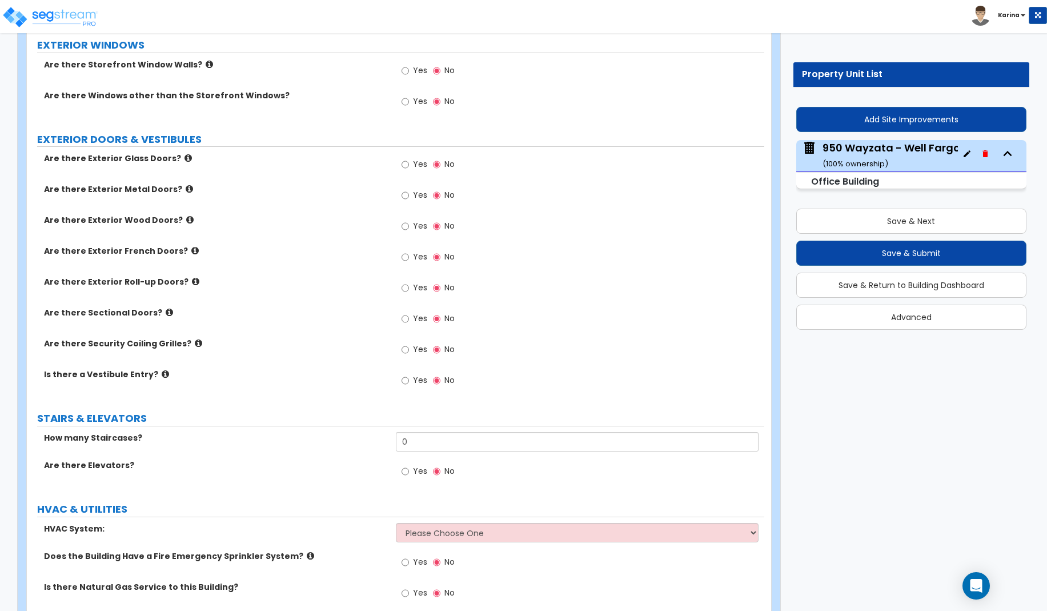
scroll to position [1261, 0]
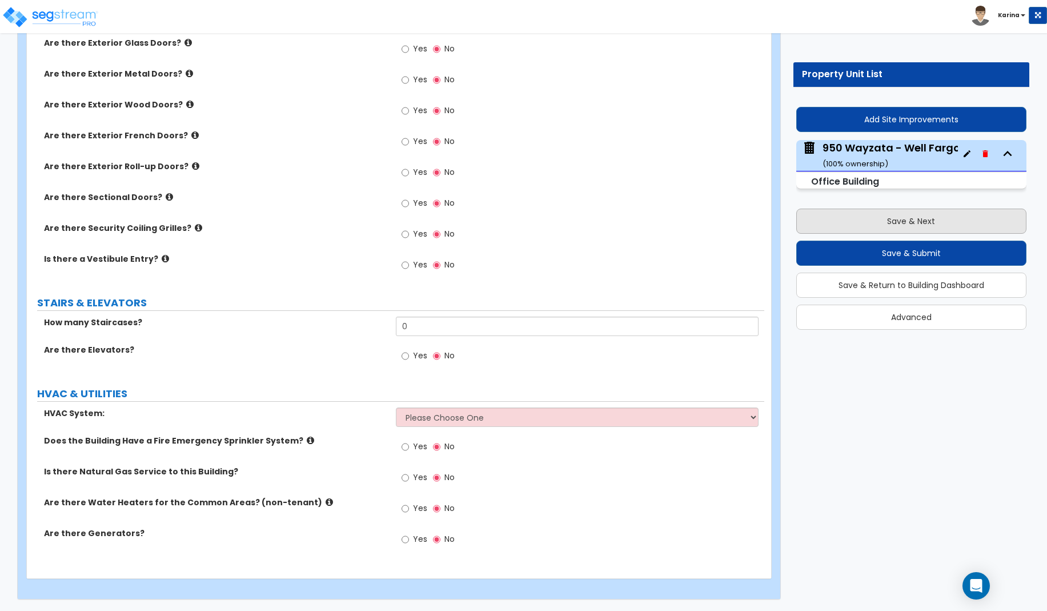
type input "143.5"
click at [860, 224] on button "Save & Next" at bounding box center [911, 221] width 230 height 25
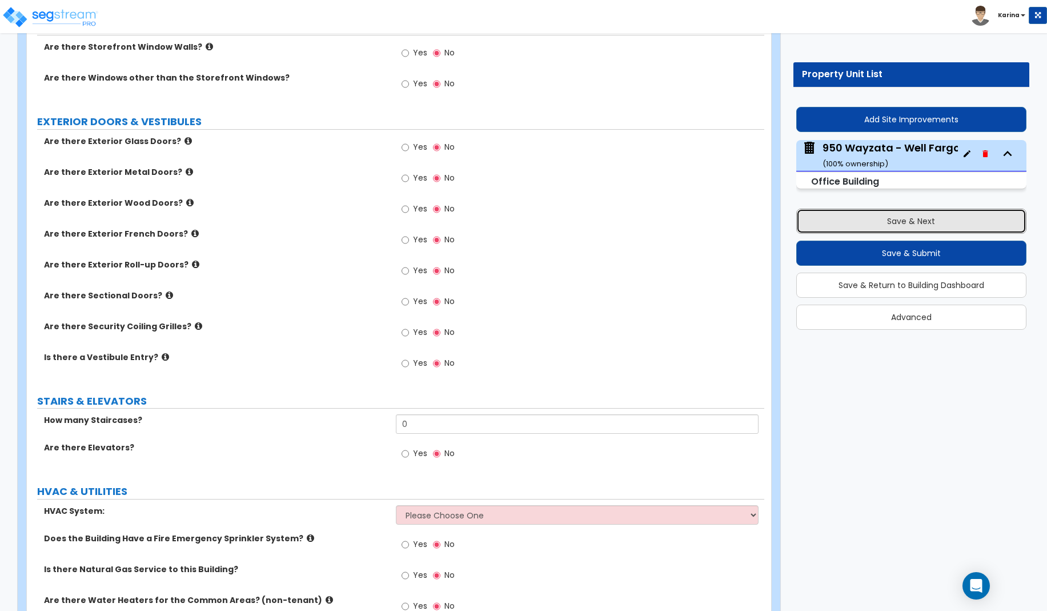
scroll to position [1147, 0]
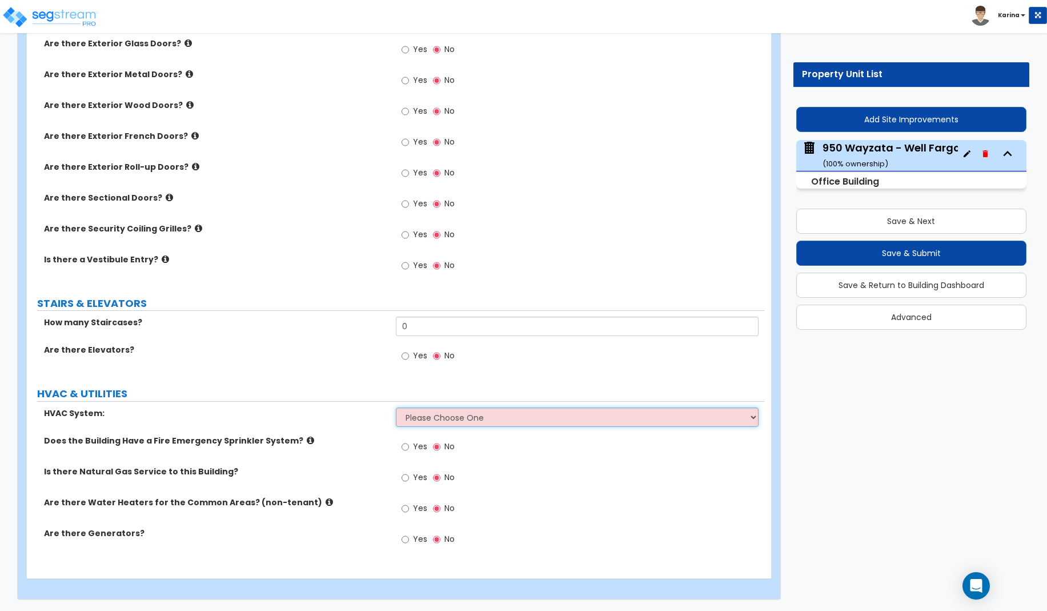
click at [396, 407] on select "Please Choose One Rooftop Unit Furnace-Condenser Forced Air Split Heating/Cooli…" at bounding box center [577, 416] width 363 height 19
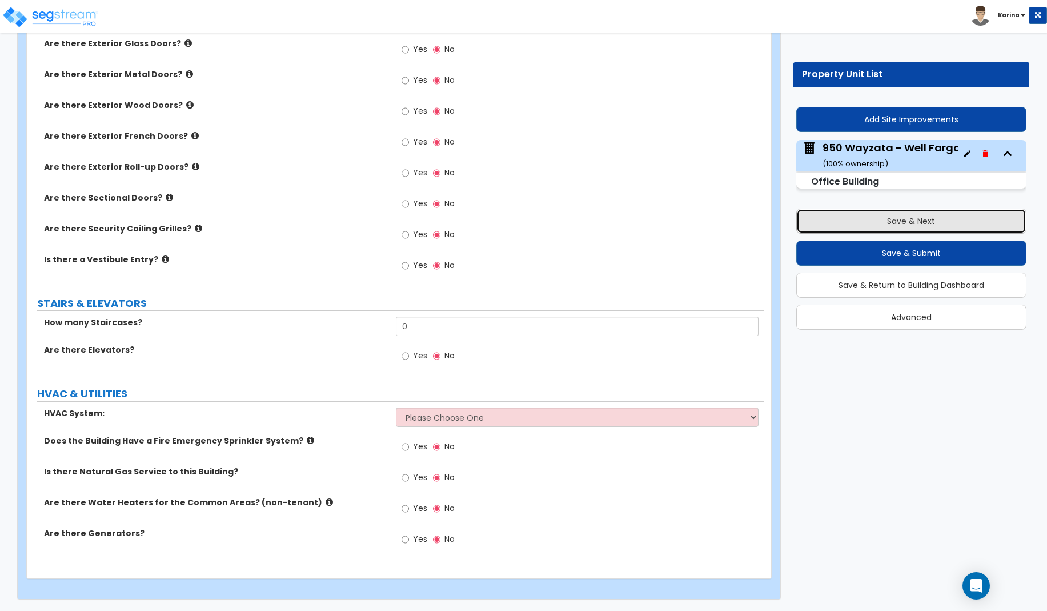
click at [872, 223] on button "Save & Next" at bounding box center [911, 221] width 230 height 25
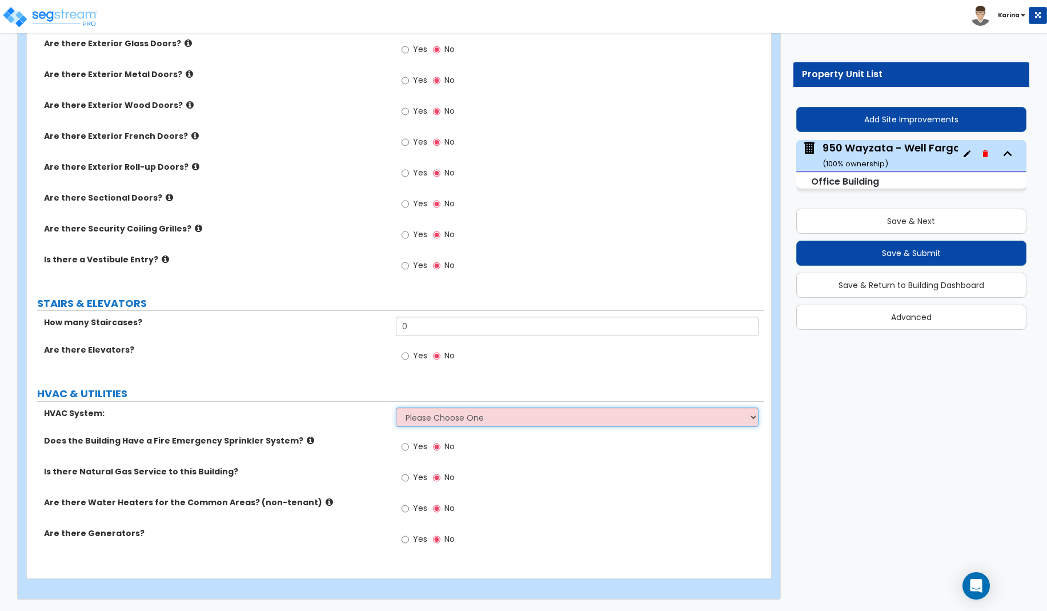
click at [396, 407] on select "Please Choose One Rooftop Unit Furnace-Condenser Forced Air Split Heating/Cooli…" at bounding box center [577, 416] width 363 height 19
select select "1"
click option "Rooftop Unit" at bounding box center [0, 0] width 0 height 0
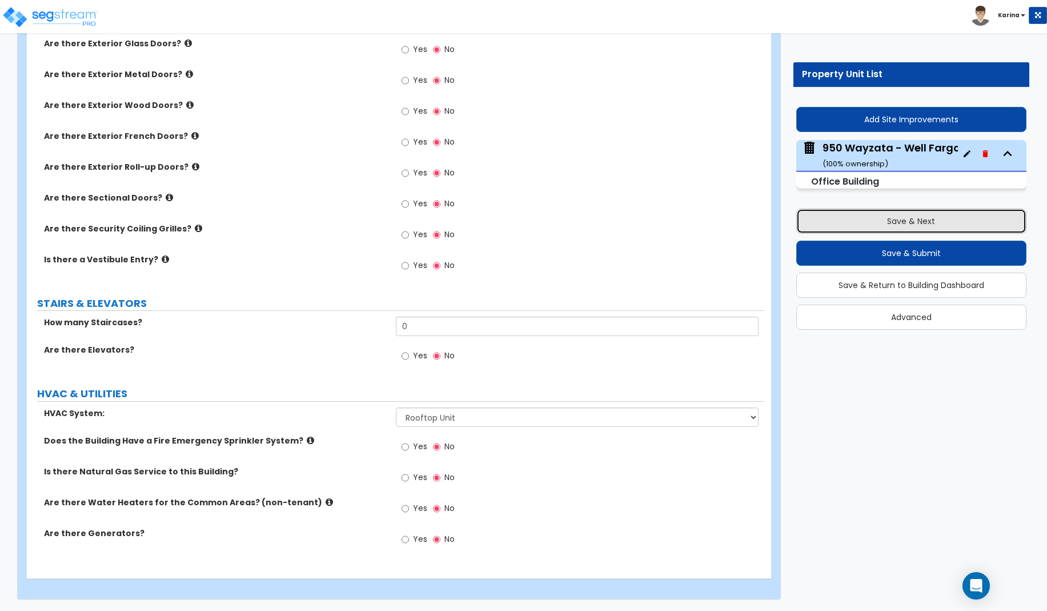
click at [831, 225] on button "Save & Next" at bounding box center [911, 221] width 230 height 25
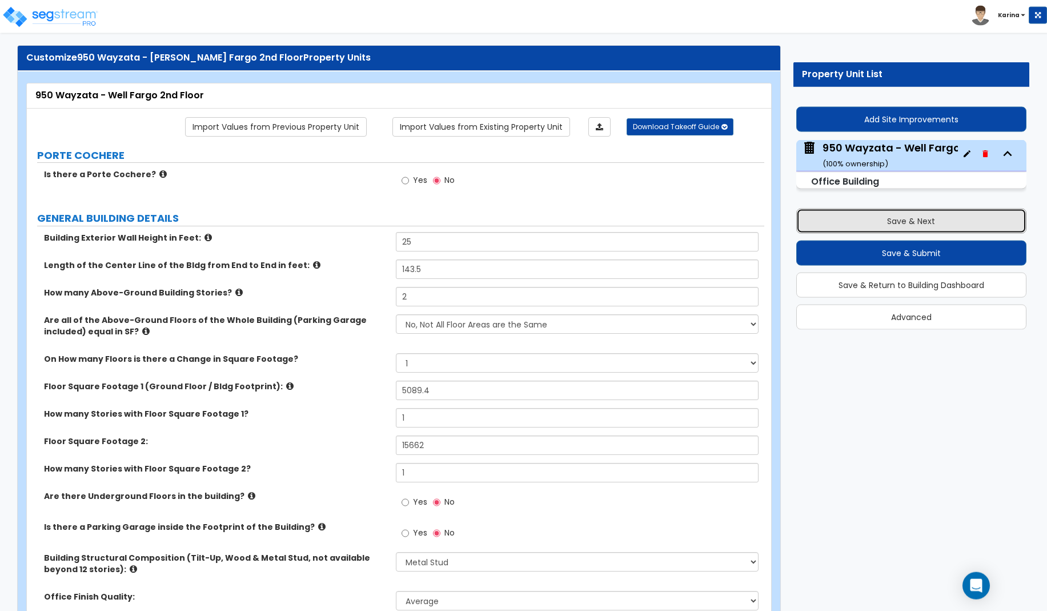
scroll to position [0, 0]
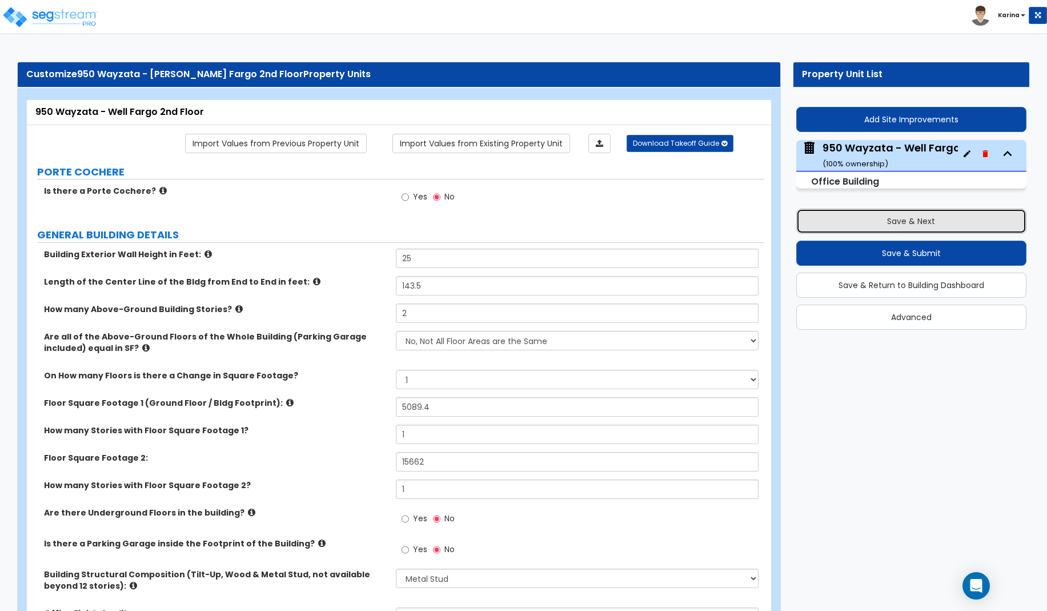
click at [844, 219] on button "Save & Next" at bounding box center [911, 221] width 230 height 25
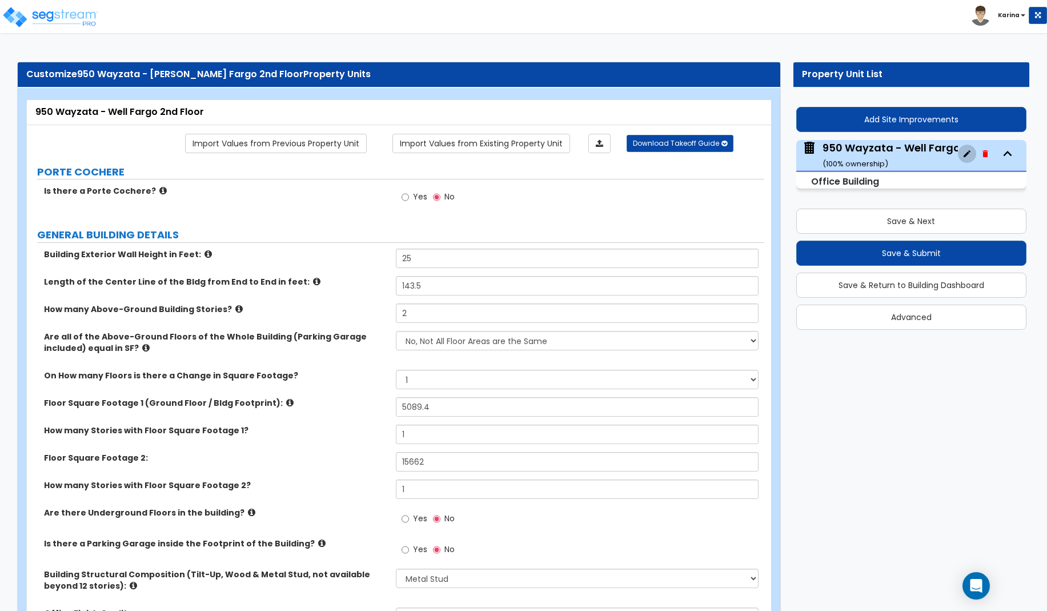
click at [967, 153] on icon "button" at bounding box center [967, 153] width 9 height 9
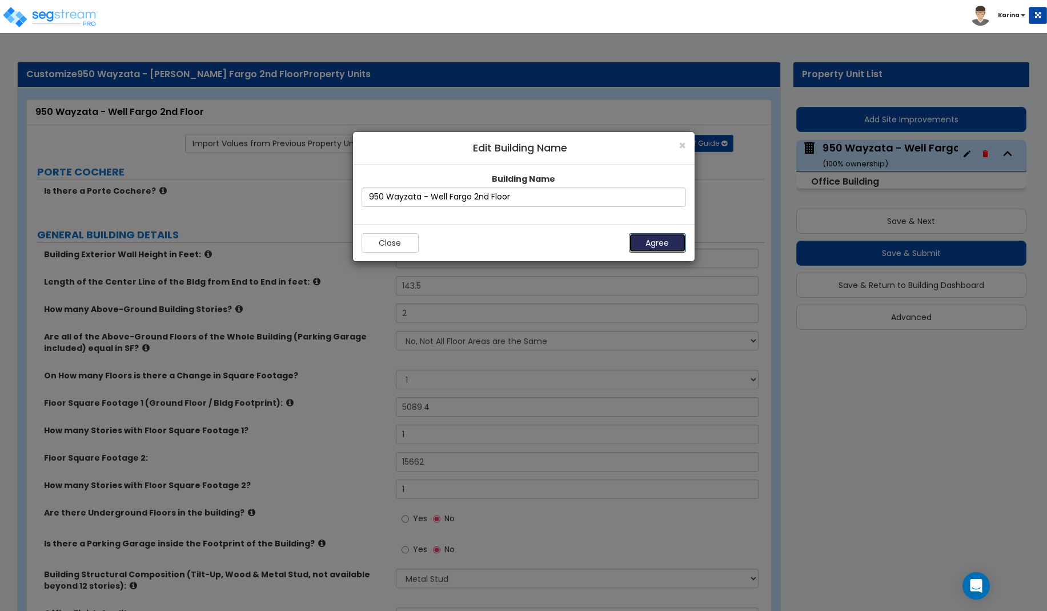
click at [643, 237] on button "Agree" at bounding box center [657, 242] width 57 height 19
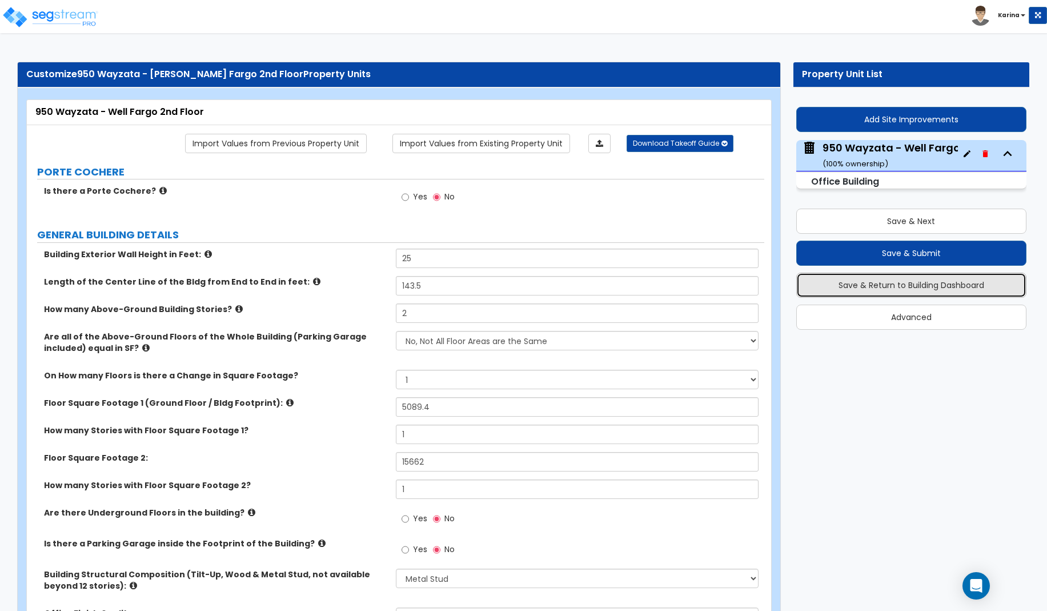
click at [871, 284] on button "Save & Return to Building Dashboard" at bounding box center [911, 284] width 230 height 25
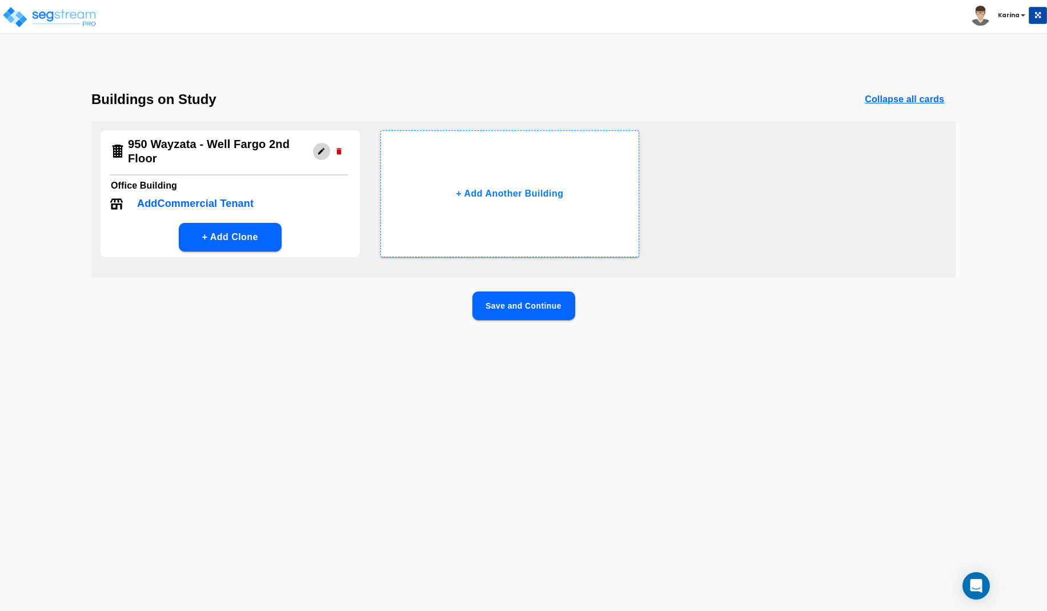
click at [320, 151] on icon "button" at bounding box center [321, 151] width 9 height 9
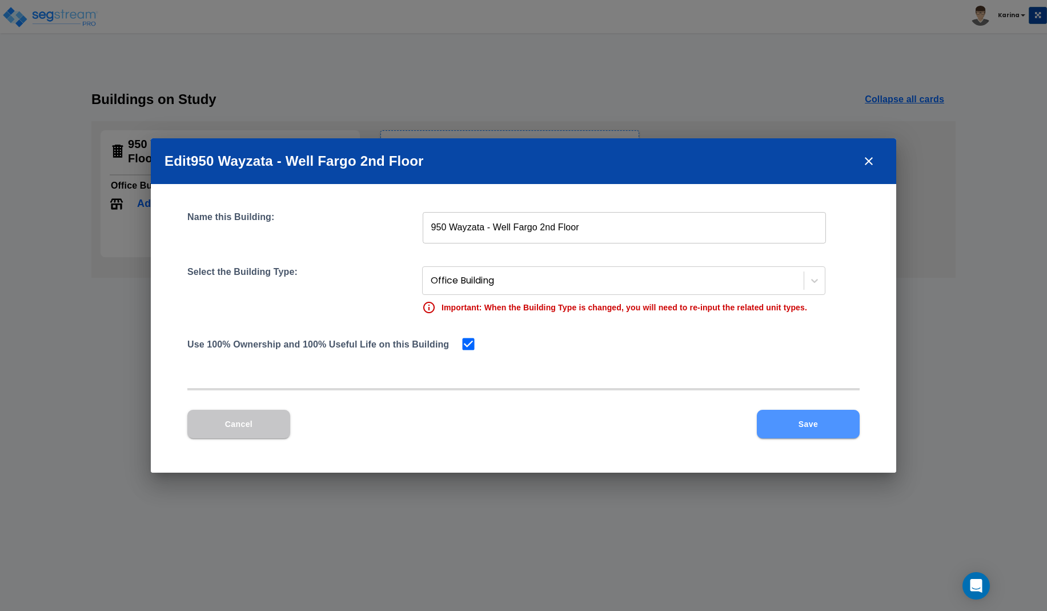
click at [780, 422] on button "Save" at bounding box center [808, 424] width 103 height 29
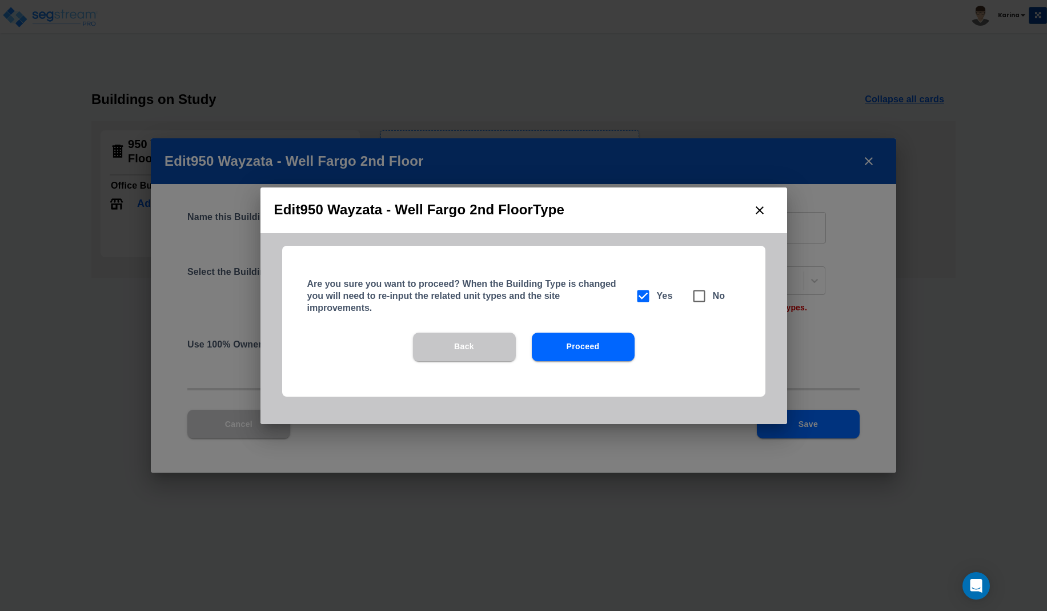
click at [579, 344] on button "Proceed" at bounding box center [583, 346] width 103 height 29
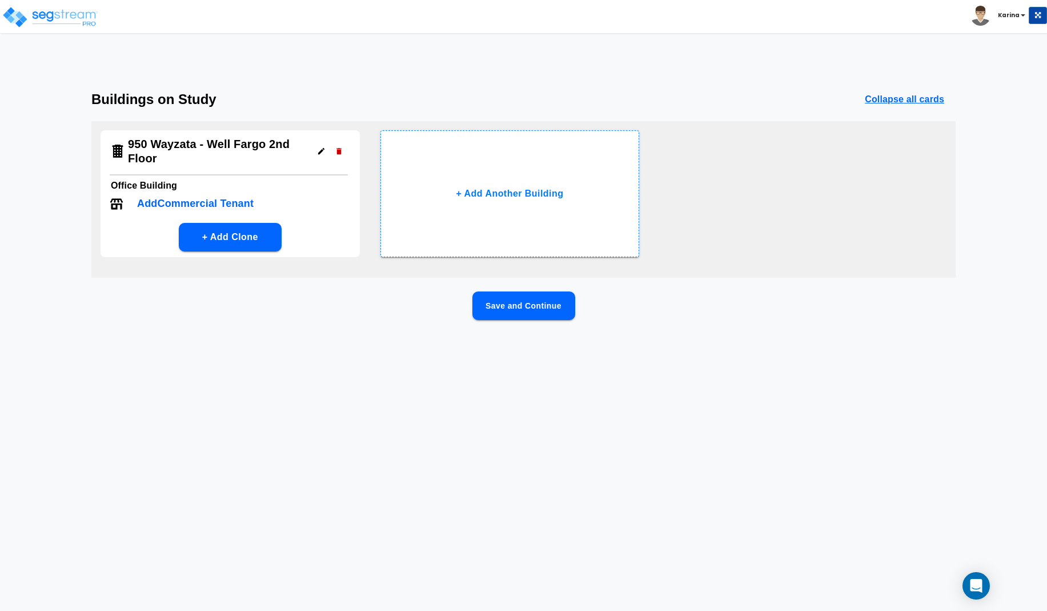
click at [202, 203] on p "Add Commercial Tenant" at bounding box center [195, 203] width 117 height 15
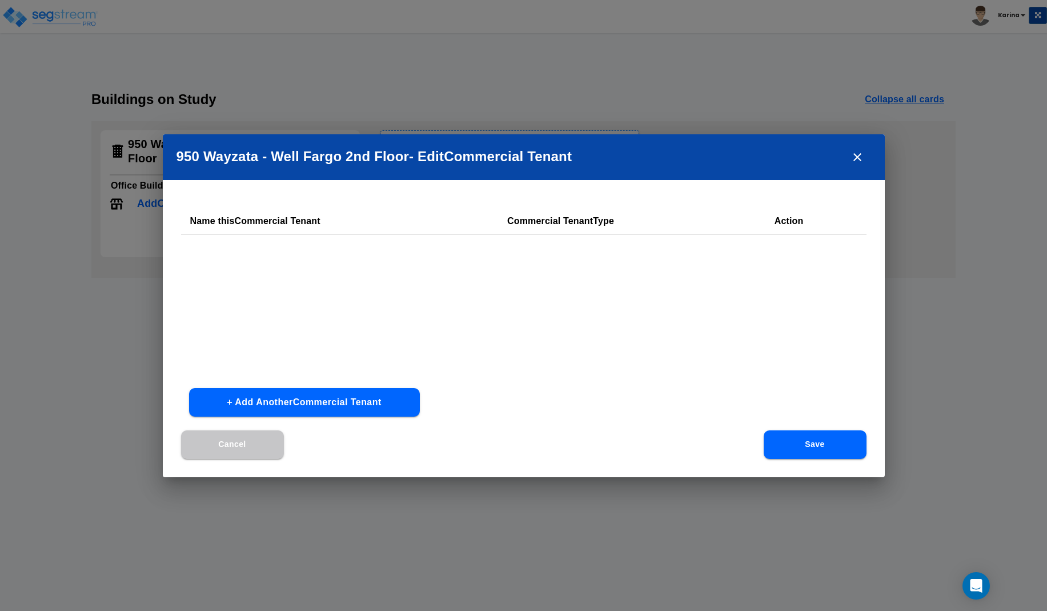
click at [296, 399] on button "+ Add Another Commercial Tenant" at bounding box center [304, 402] width 231 height 29
click at [294, 255] on input "text" at bounding box center [283, 257] width 187 height 25
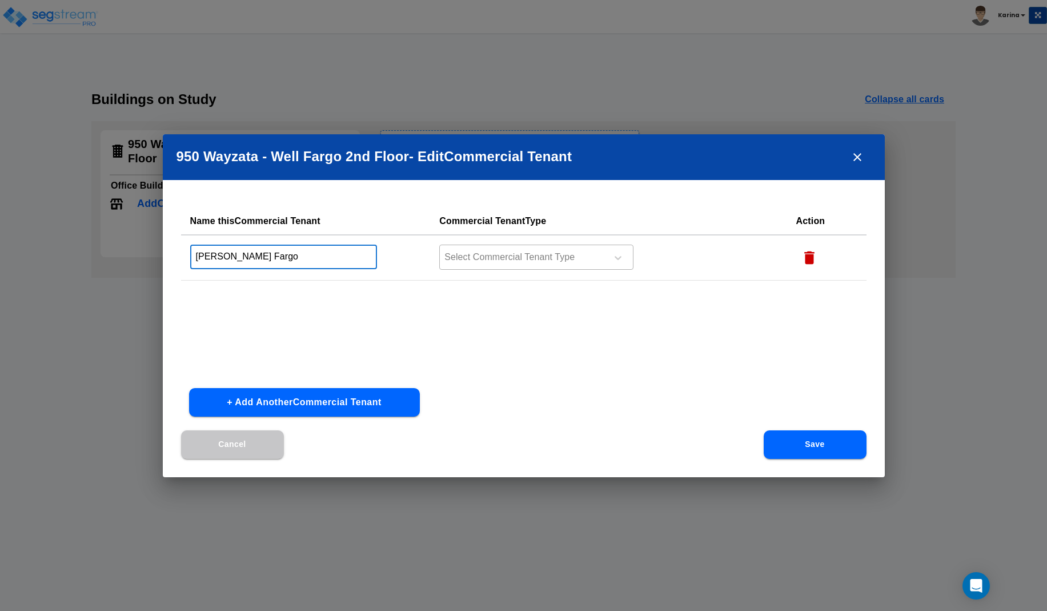
type input "Wells Fargo"
click at [485, 258] on div at bounding box center [521, 257] width 157 height 15
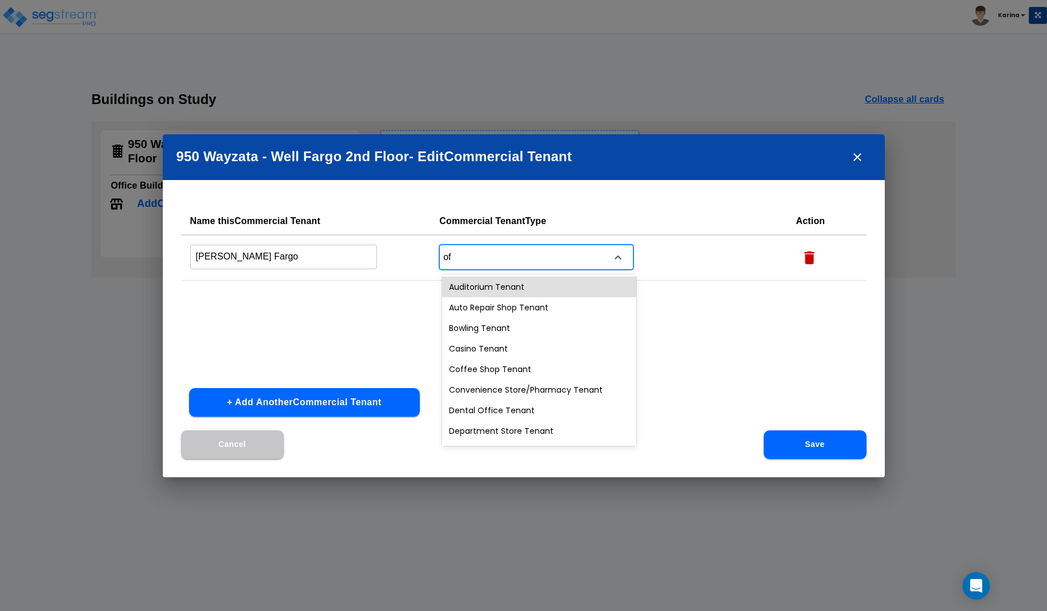
type input "off"
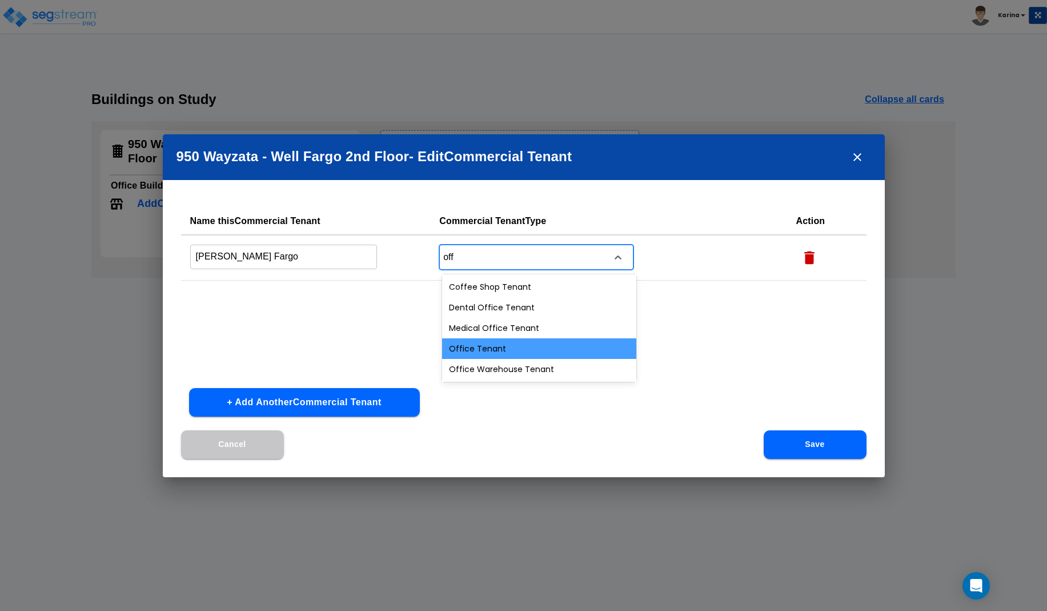
click at [474, 342] on div "Office Tenant" at bounding box center [539, 348] width 194 height 21
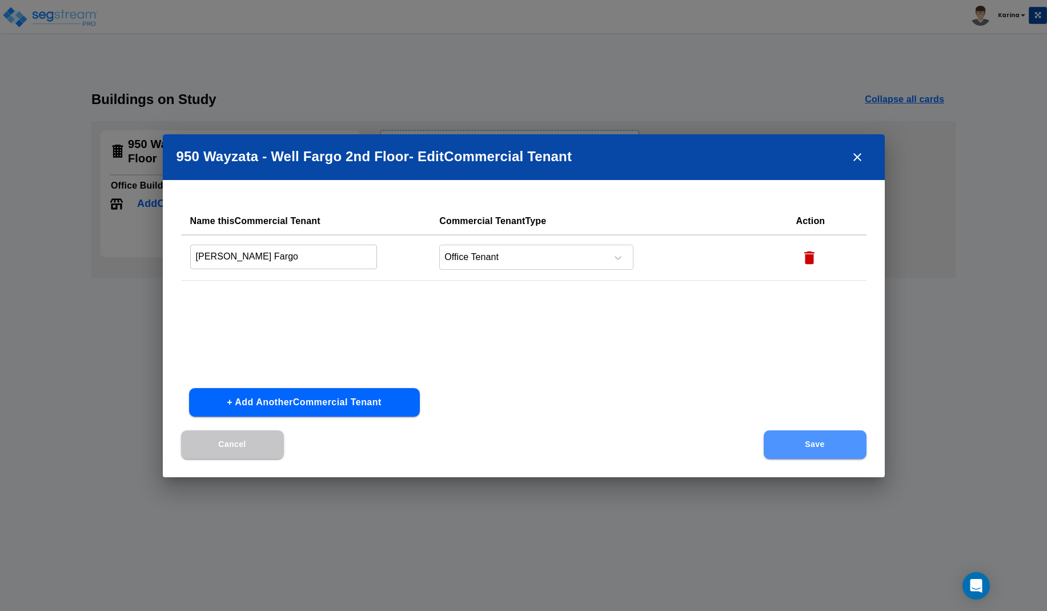
click at [792, 441] on button "Save" at bounding box center [815, 444] width 103 height 29
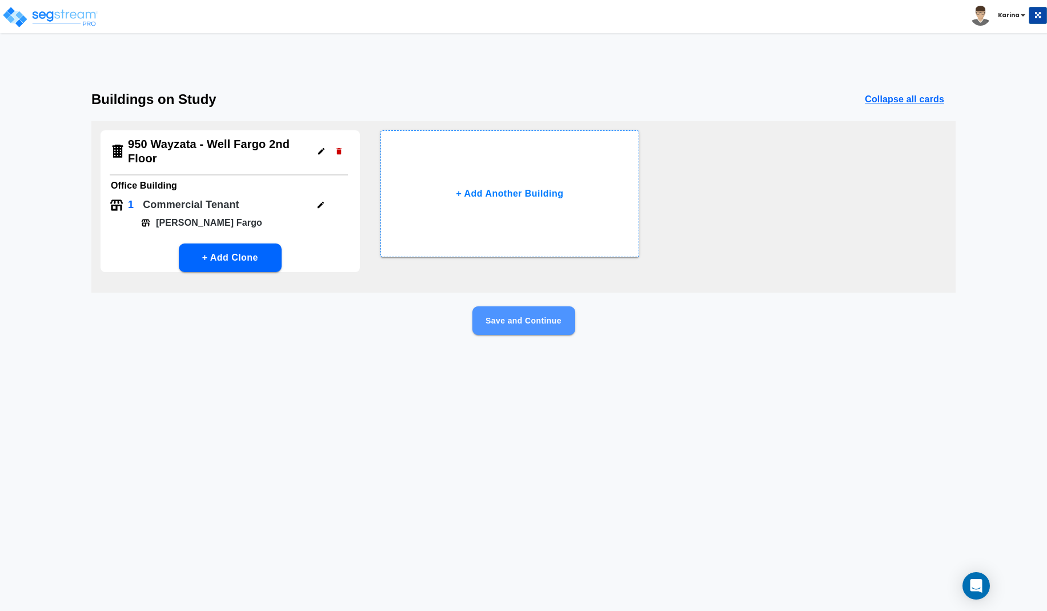
click at [526, 317] on button "Save and Continue" at bounding box center [523, 320] width 103 height 29
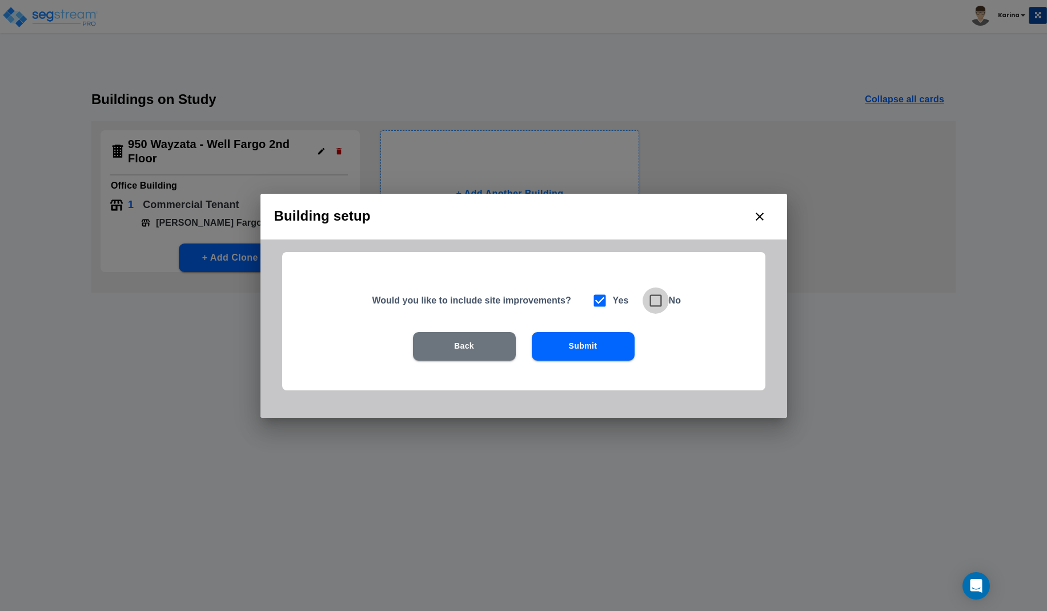
click at [656, 300] on icon at bounding box center [656, 300] width 16 height 16
checkbox input "false"
checkbox input "true"
click at [572, 340] on button "Submit" at bounding box center [583, 346] width 103 height 29
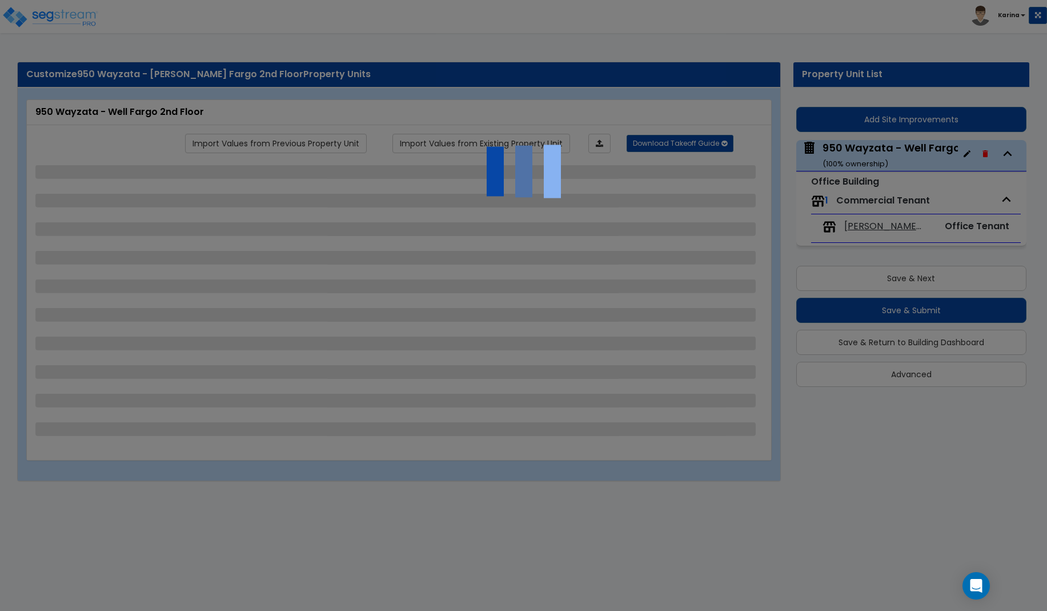
select select "1"
select select "8"
select select "1"
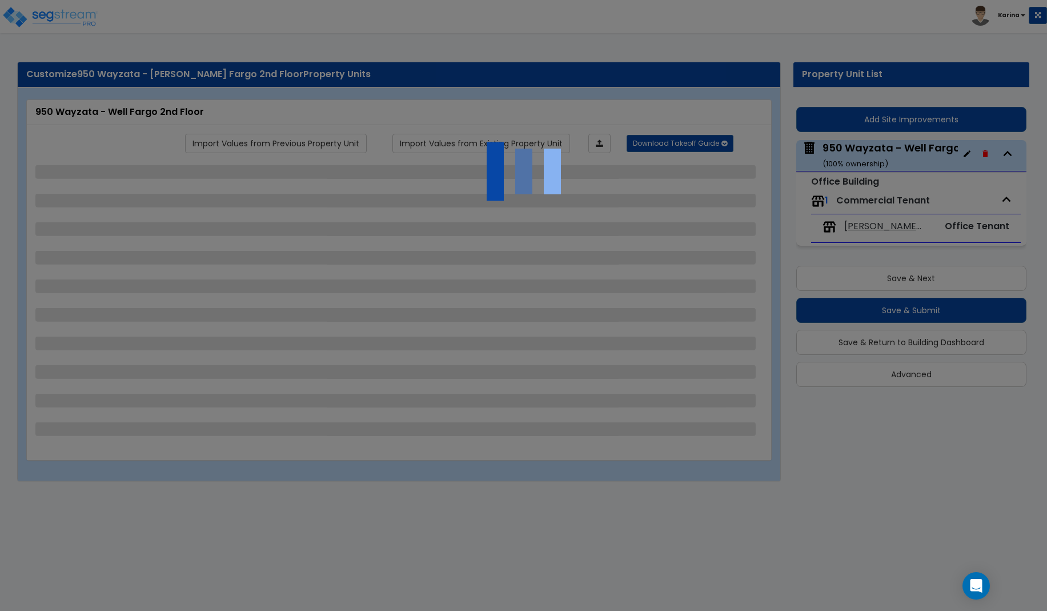
select select "2"
select select "1"
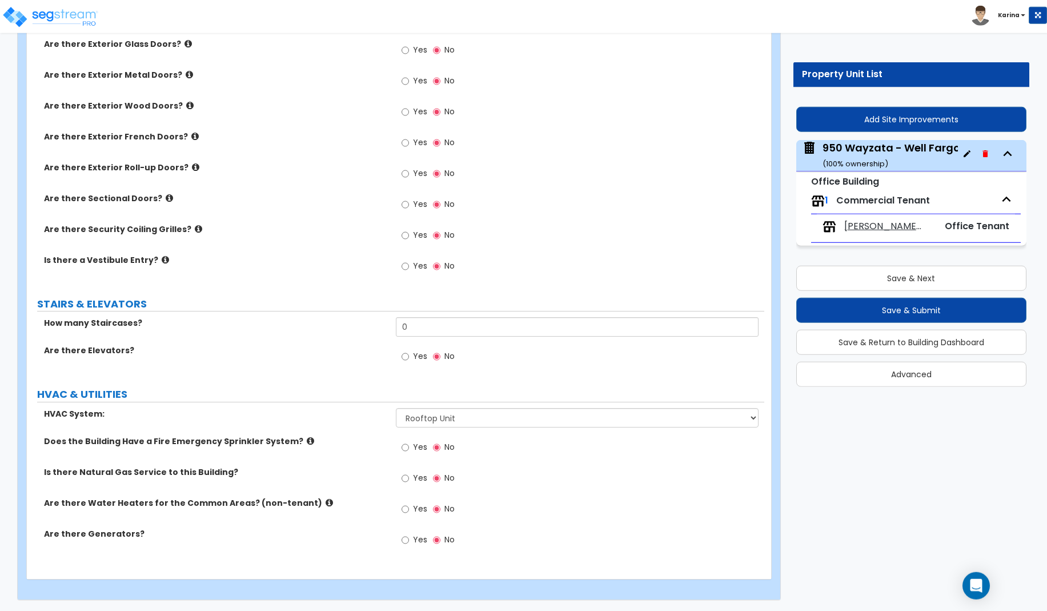
scroll to position [1147, 0]
click at [879, 280] on button "Save & Next" at bounding box center [911, 278] width 230 height 25
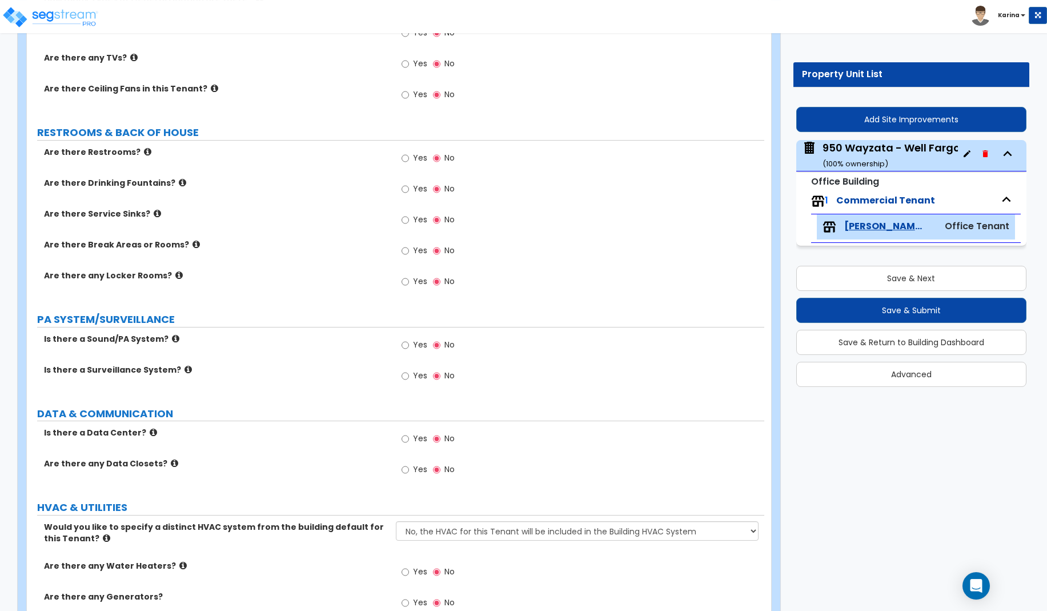
scroll to position [1053, 0]
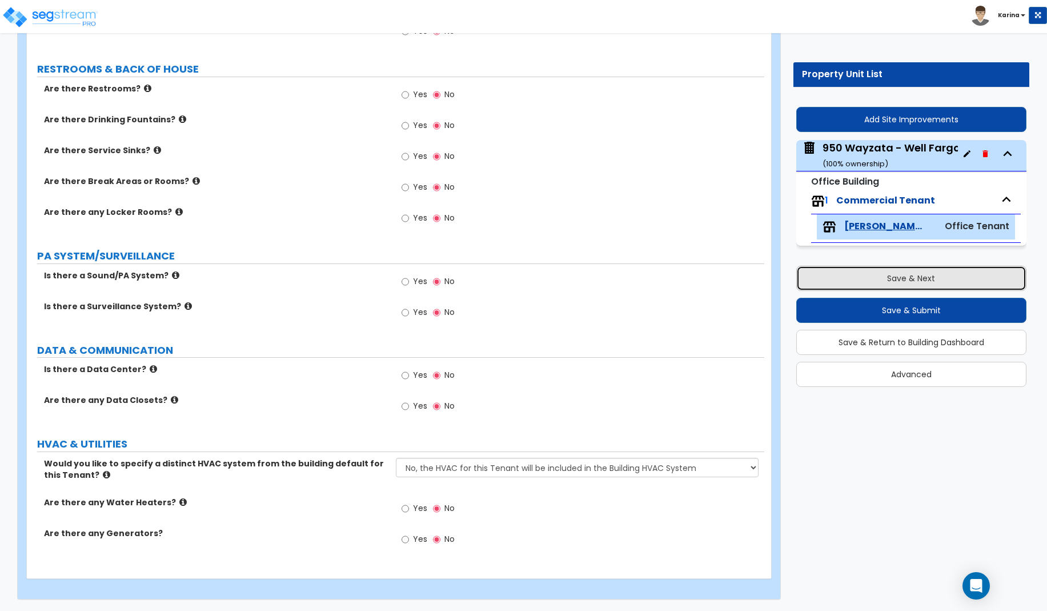
click at [881, 279] on button "Save & Next" at bounding box center [911, 278] width 230 height 25
select select "1"
select select "8"
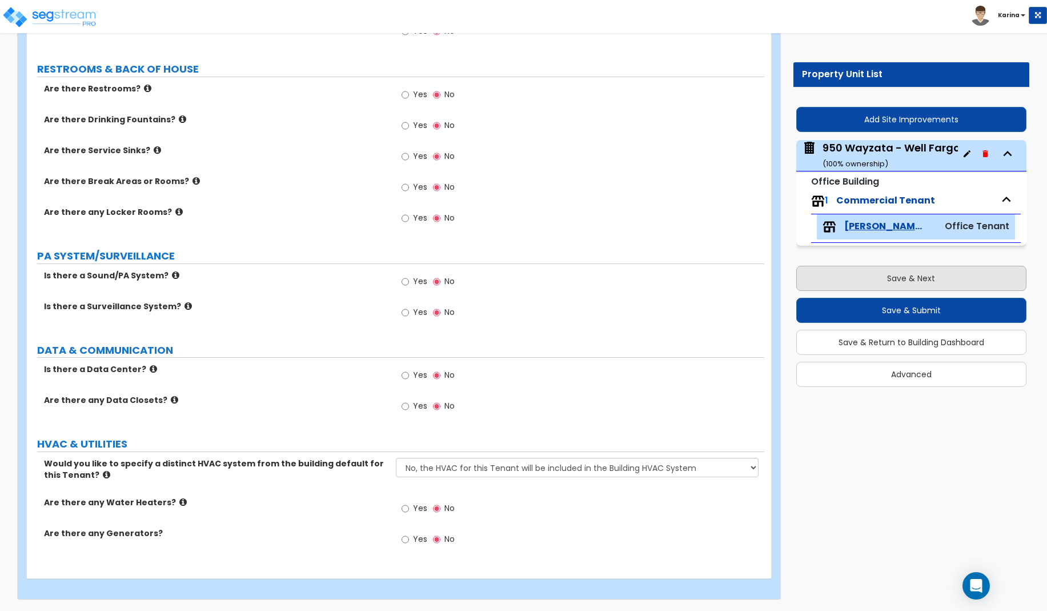
select select "1"
select select "2"
select select "1"
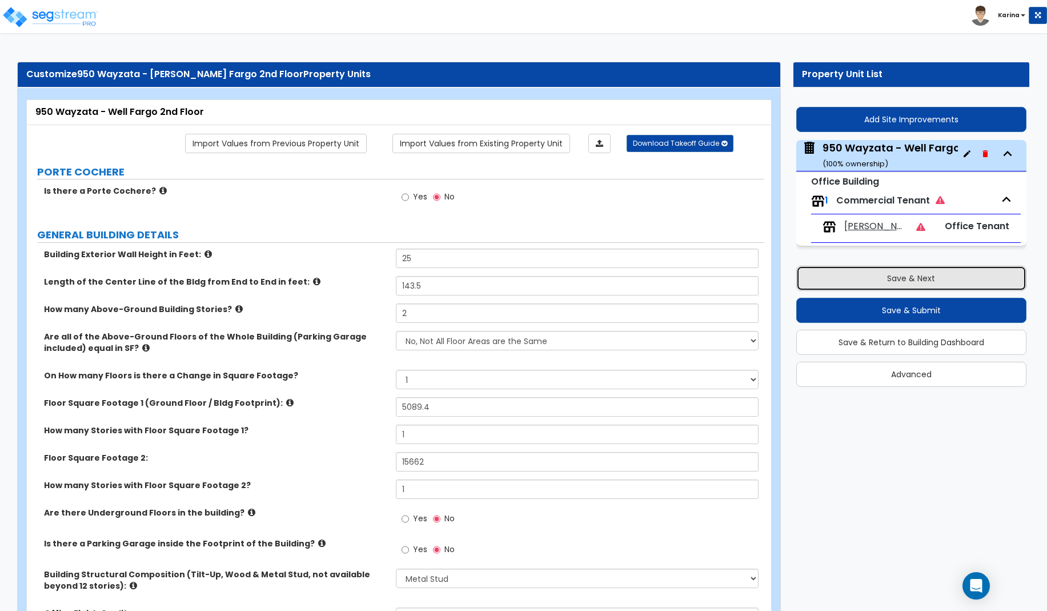
click at [881, 279] on button "Save & Next" at bounding box center [911, 278] width 230 height 25
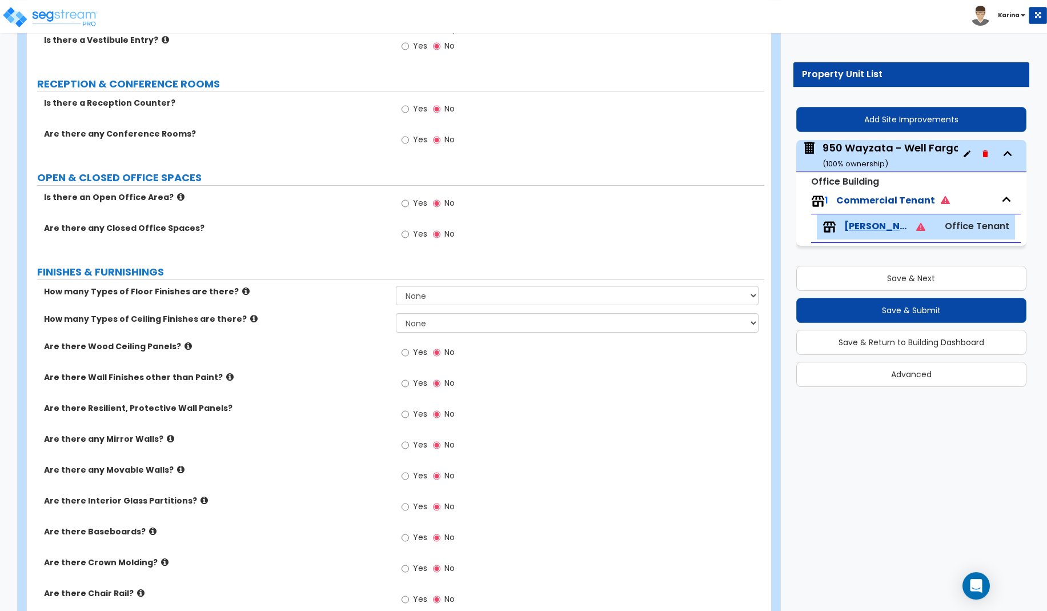
scroll to position [18, 0]
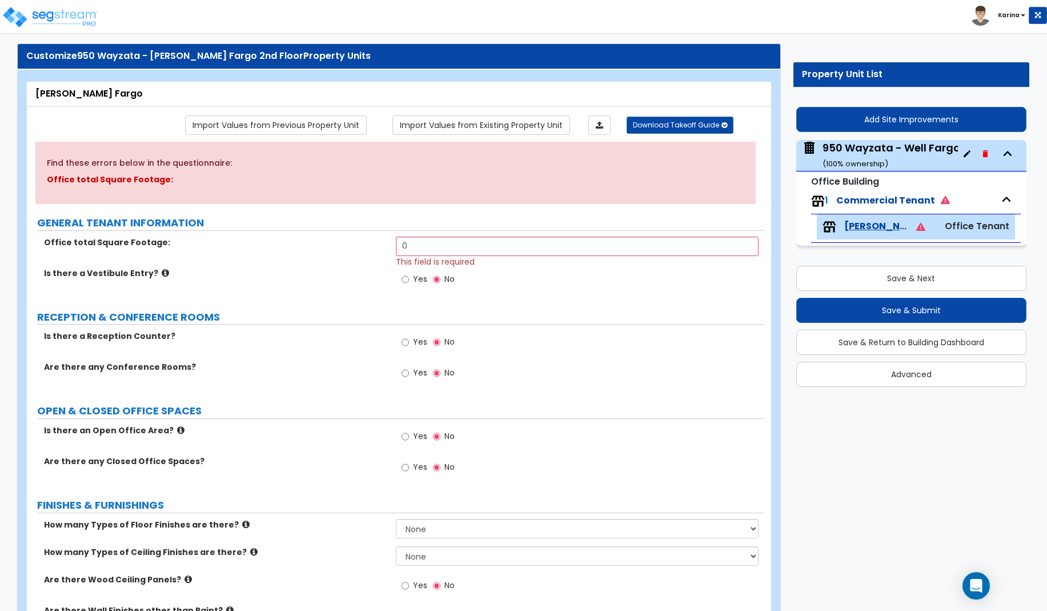
click at [338, 574] on label "Are there Wood Ceiling Panels?" at bounding box center [215, 579] width 343 height 11
click at [430, 239] on input "0" at bounding box center [577, 246] width 363 height 19
type input "20,751.4"
click at [378, 274] on label "Is there a Vestibule Entry?" at bounding box center [215, 272] width 343 height 11
click at [404, 436] on input "Yes" at bounding box center [405, 436] width 7 height 13
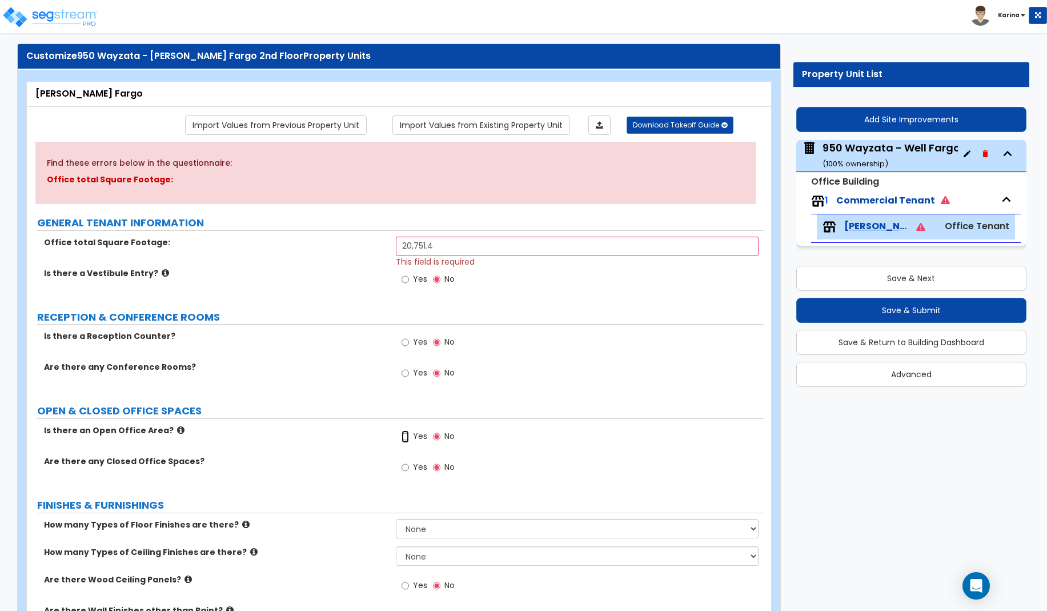
radio input "true"
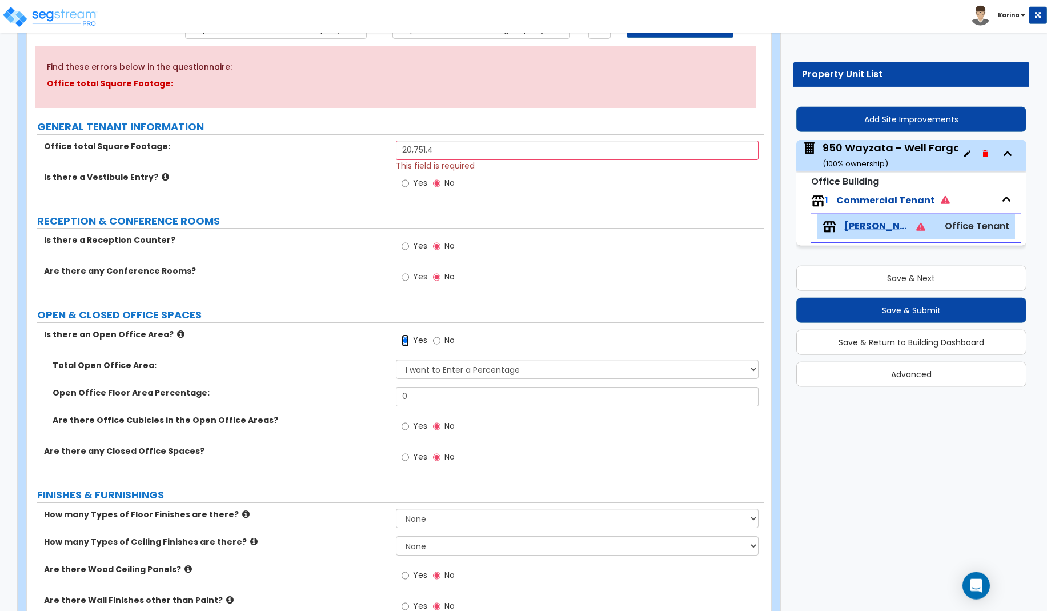
scroll to position [135, 0]
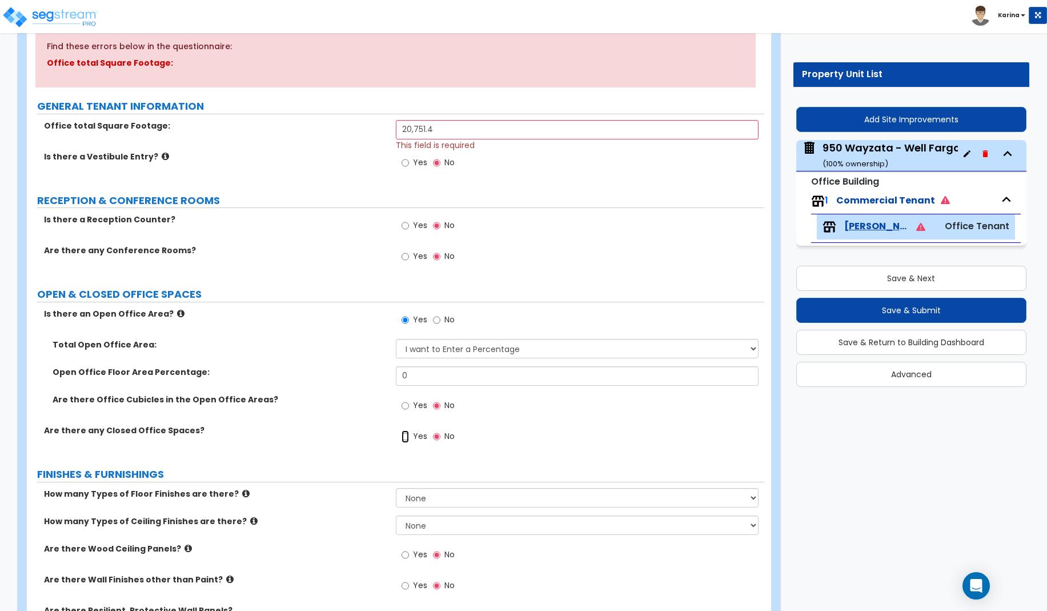
click at [406, 434] on input "Yes" at bounding box center [405, 436] width 7 height 13
radio input "true"
select select "1"
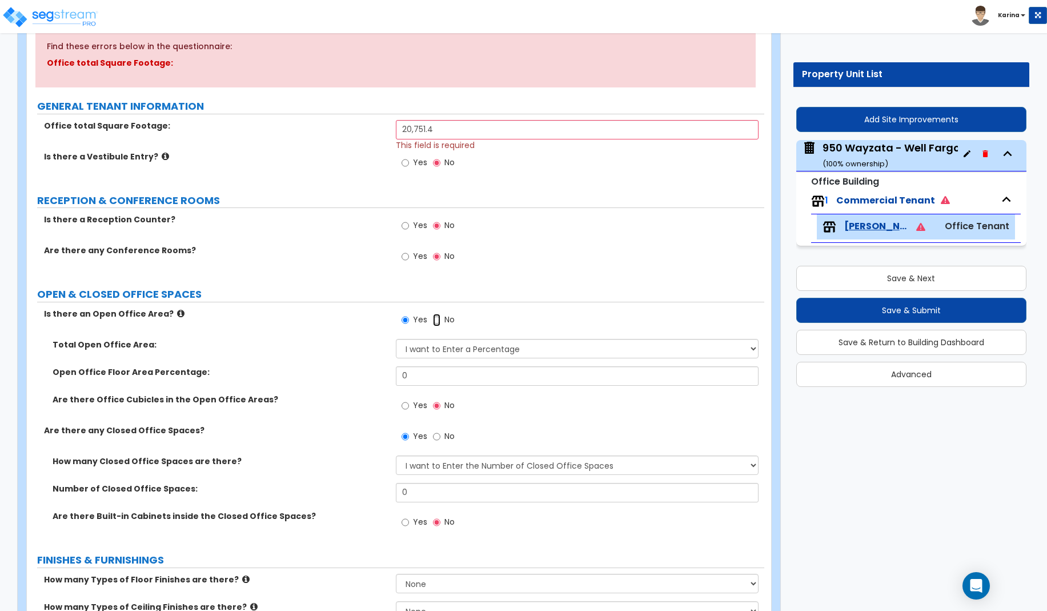
click at [436, 320] on input "No" at bounding box center [436, 320] width 7 height 13
radio input "false"
radio input "true"
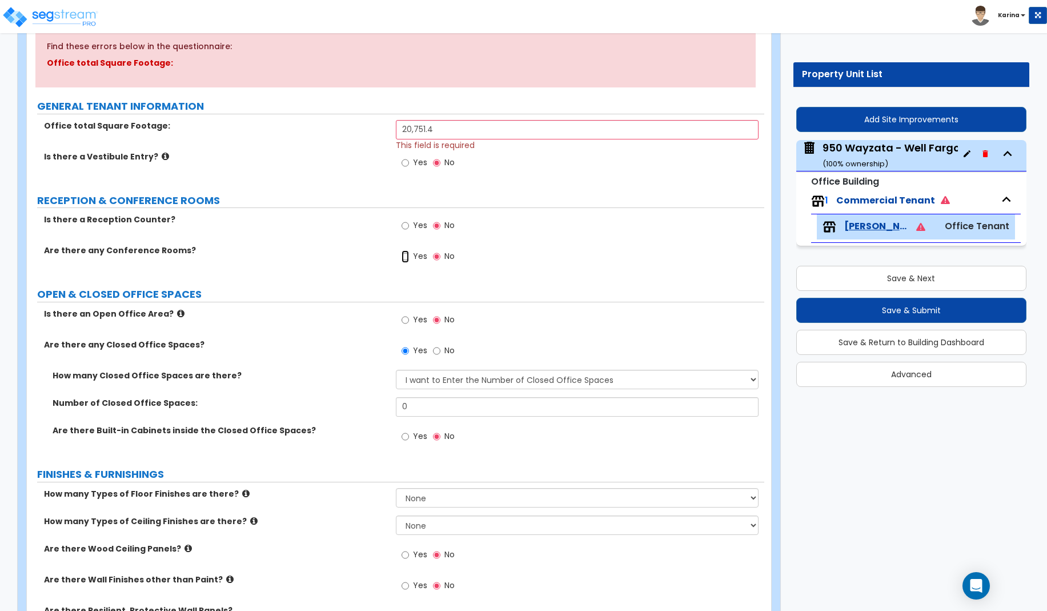
click at [406, 256] on input "Yes" at bounding box center [405, 256] width 7 height 13
radio input "true"
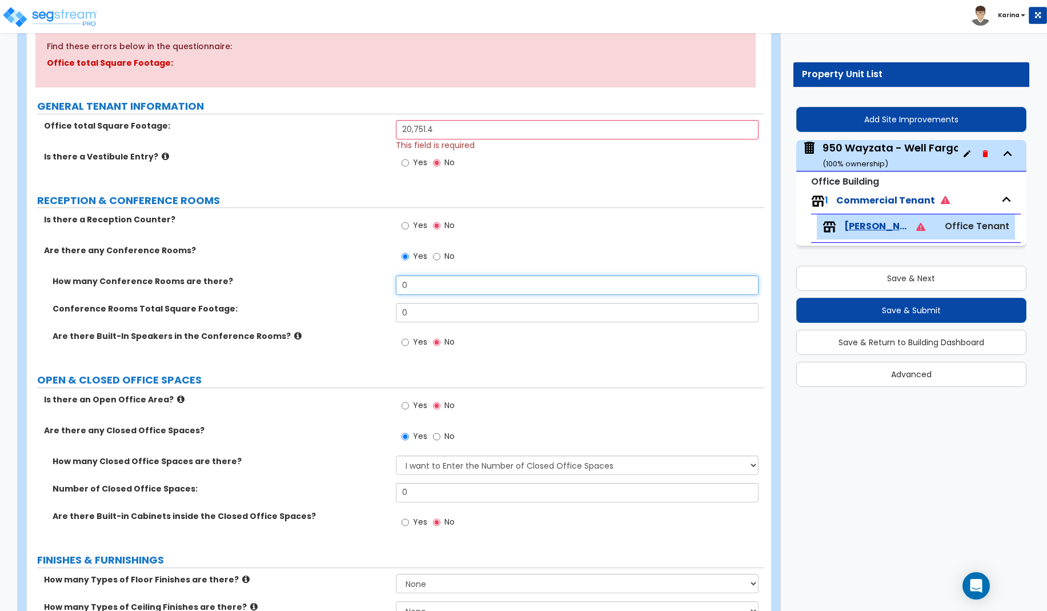
drag, startPoint x: 414, startPoint y: 287, endPoint x: 378, endPoint y: 281, distance: 37.0
click at [396, 281] on input "0" at bounding box center [577, 284] width 363 height 19
type input "4"
click at [421, 317] on input "0" at bounding box center [577, 312] width 363 height 19
click at [96, 266] on div "Are there any Conference Rooms? Yes No" at bounding box center [396, 260] width 738 height 31
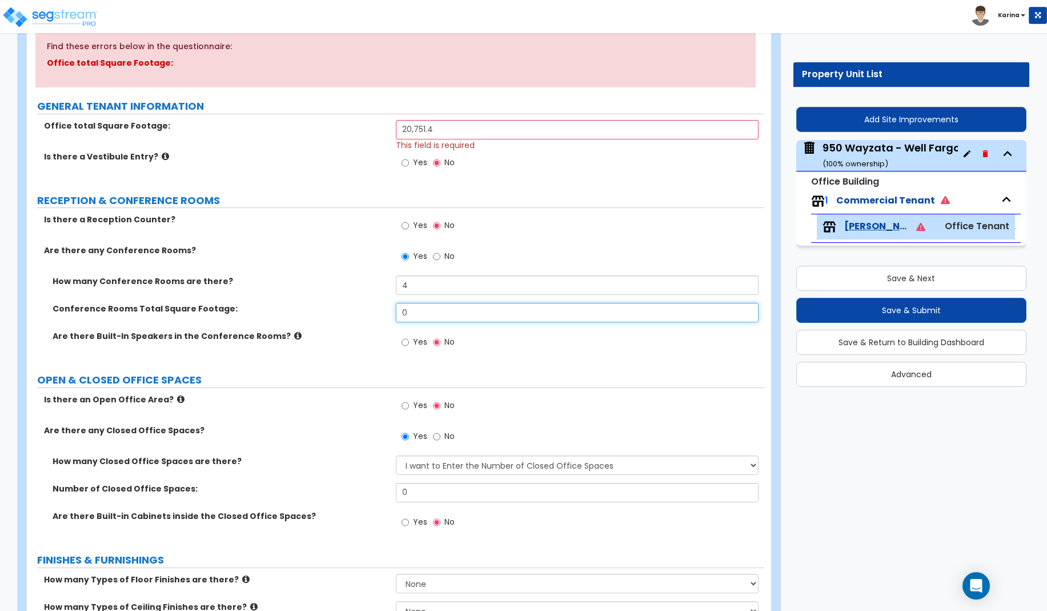
drag, startPoint x: 422, startPoint y: 314, endPoint x: 388, endPoint y: 308, distance: 34.7
click at [396, 308] on input "0" at bounding box center [577, 312] width 363 height 19
type input "1,318.3"
click at [319, 343] on div "Are there Built-In Speakers in the Conference Rooms? Yes No" at bounding box center [396, 345] width 738 height 31
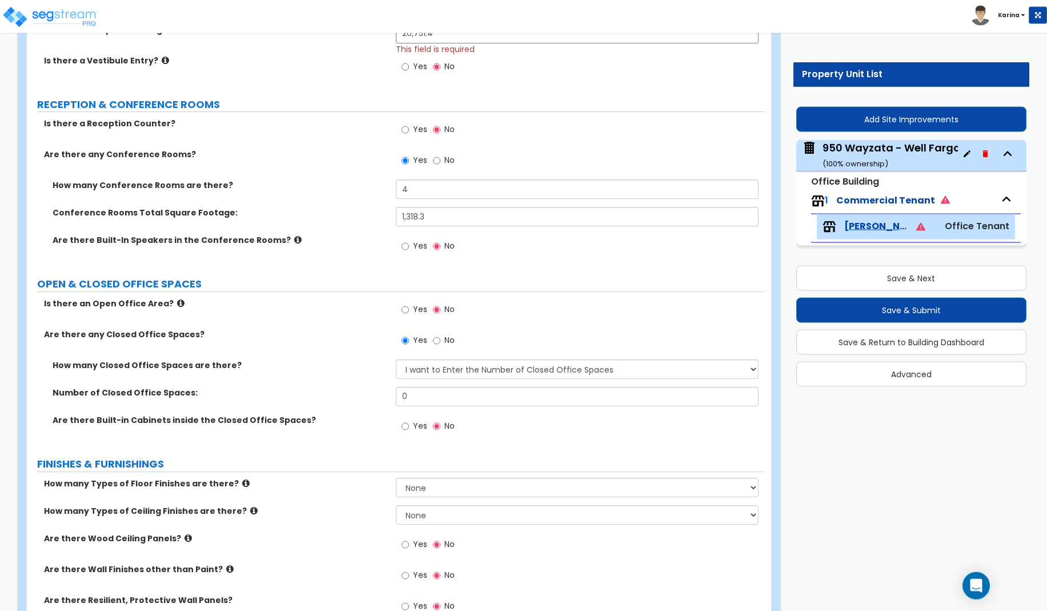
scroll to position [251, 0]
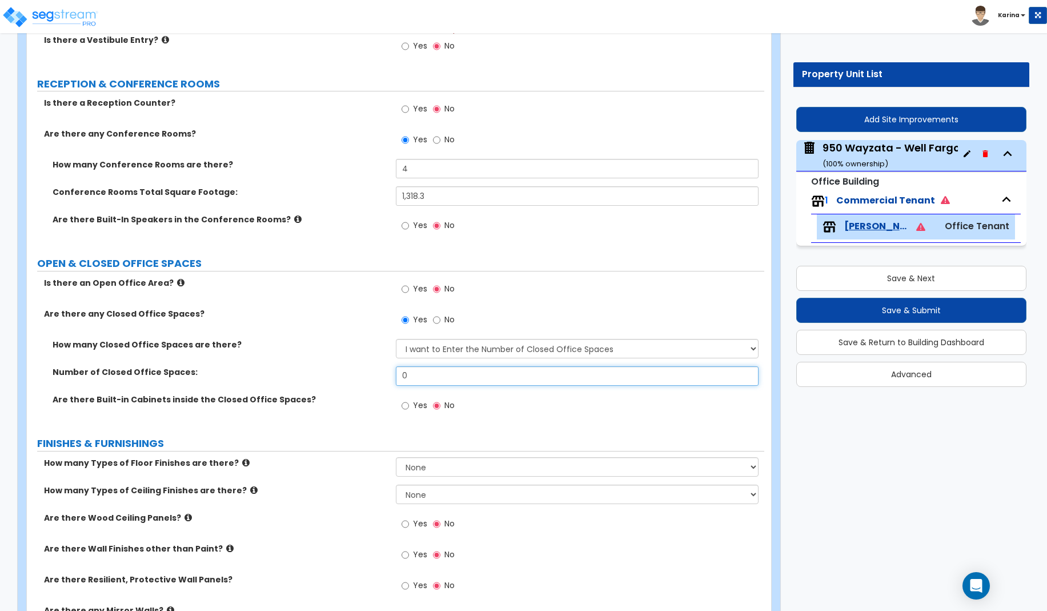
drag, startPoint x: 438, startPoint y: 376, endPoint x: 386, endPoint y: 375, distance: 52.6
click at [396, 375] on input "0" at bounding box center [577, 375] width 363 height 19
type input "43"
click at [355, 406] on div "Are there Built-in Cabinets inside the Closed Office Spaces? Yes No" at bounding box center [396, 409] width 738 height 31
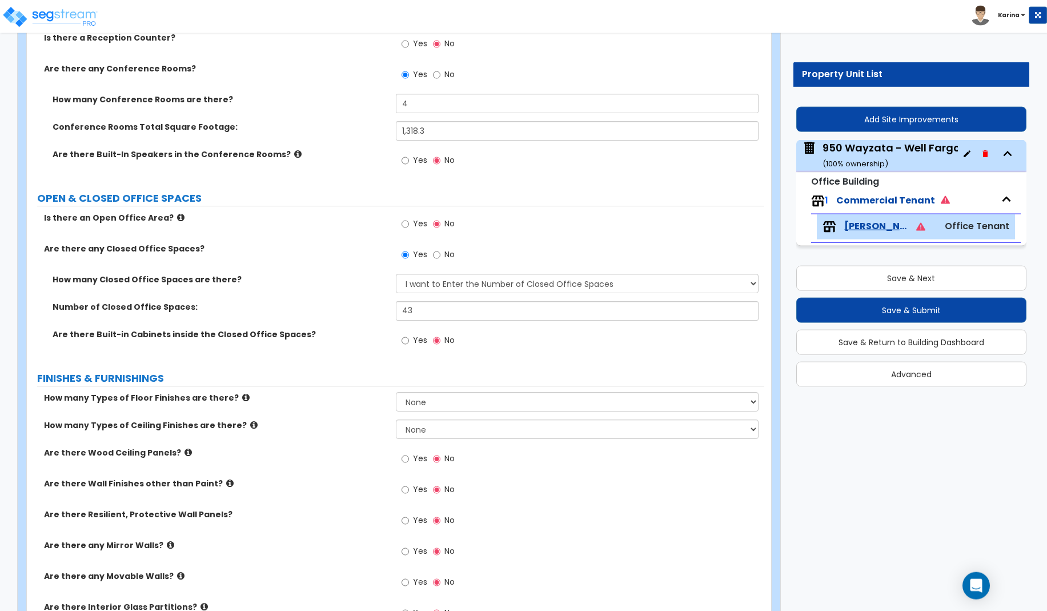
scroll to position [368, 0]
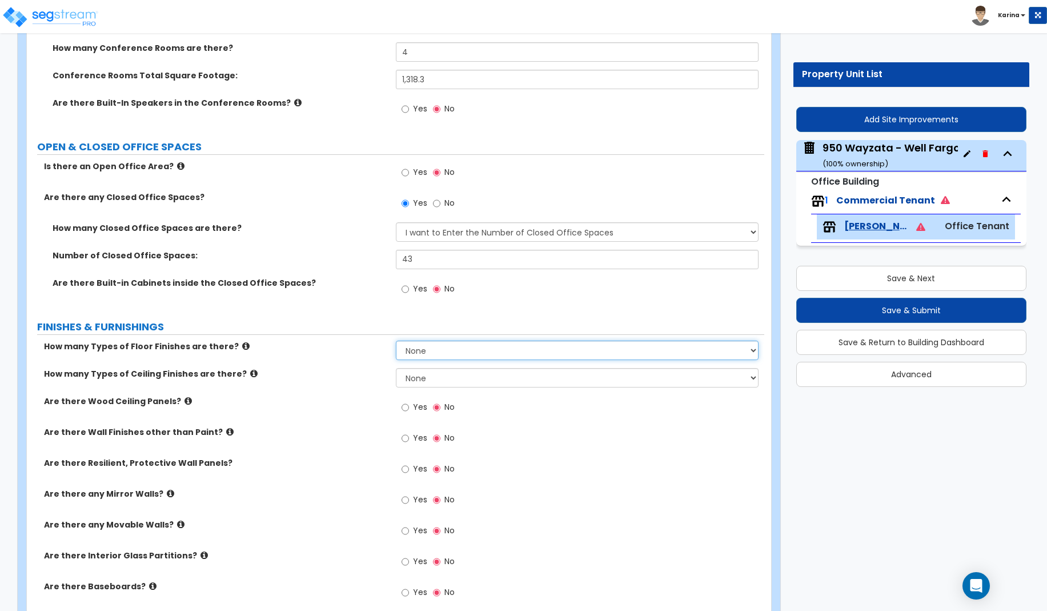
click at [396, 340] on select "None 1 2 3 4" at bounding box center [577, 349] width 363 height 19
select select "3"
click option "3" at bounding box center [0, 0] width 0 height 0
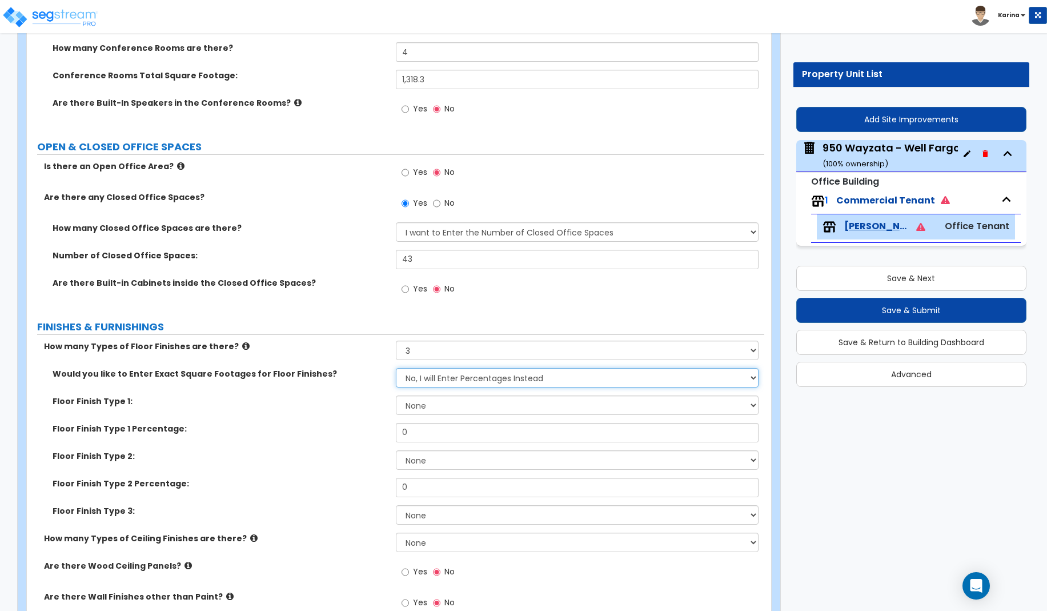
click at [396, 368] on select "No, I will Enter Percentages Instead Yes, I will Enter Exact Square Footages" at bounding box center [577, 377] width 363 height 19
click at [370, 383] on div "Would you like to Enter Exact Square Footages for Floor Finishes? No, I will En…" at bounding box center [396, 381] width 738 height 27
click at [382, 365] on div "How many Types of Floor Finishes are there? None 1 2 3 4" at bounding box center [396, 353] width 738 height 27
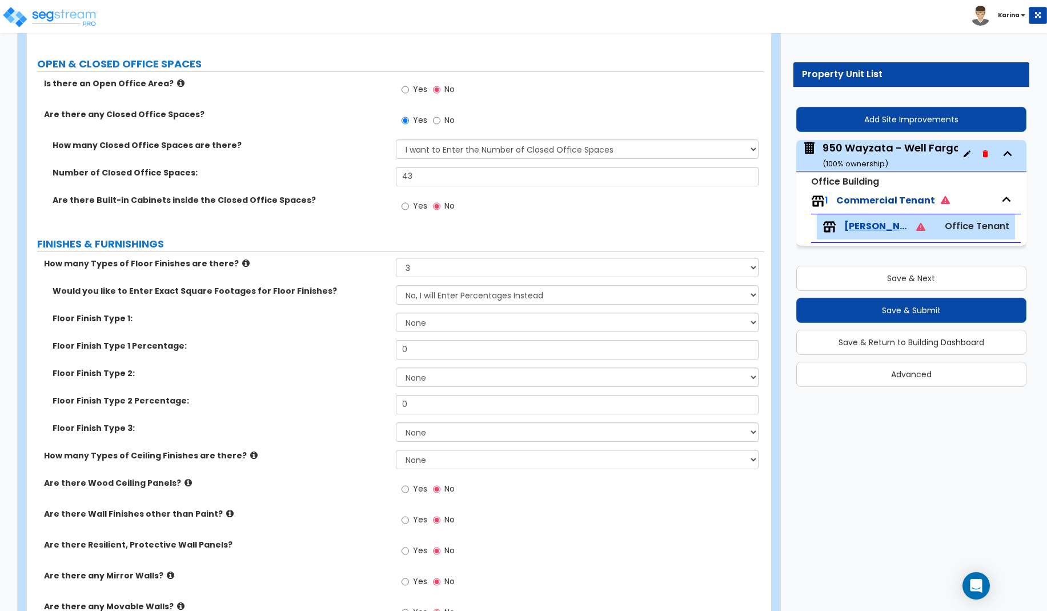
scroll to position [426, 0]
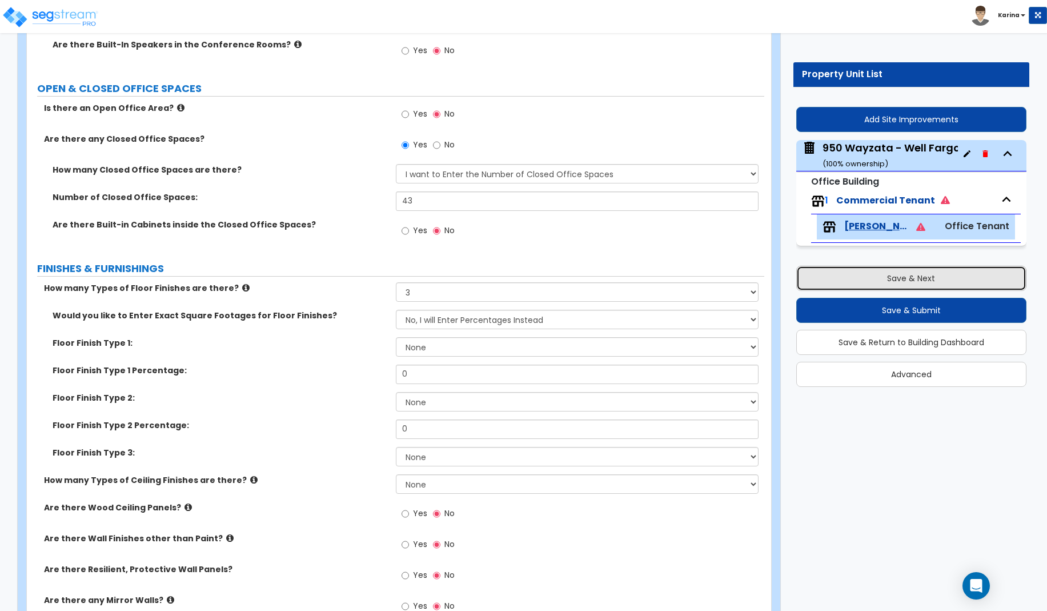
click at [854, 281] on button "Save & Next" at bounding box center [911, 278] width 230 height 25
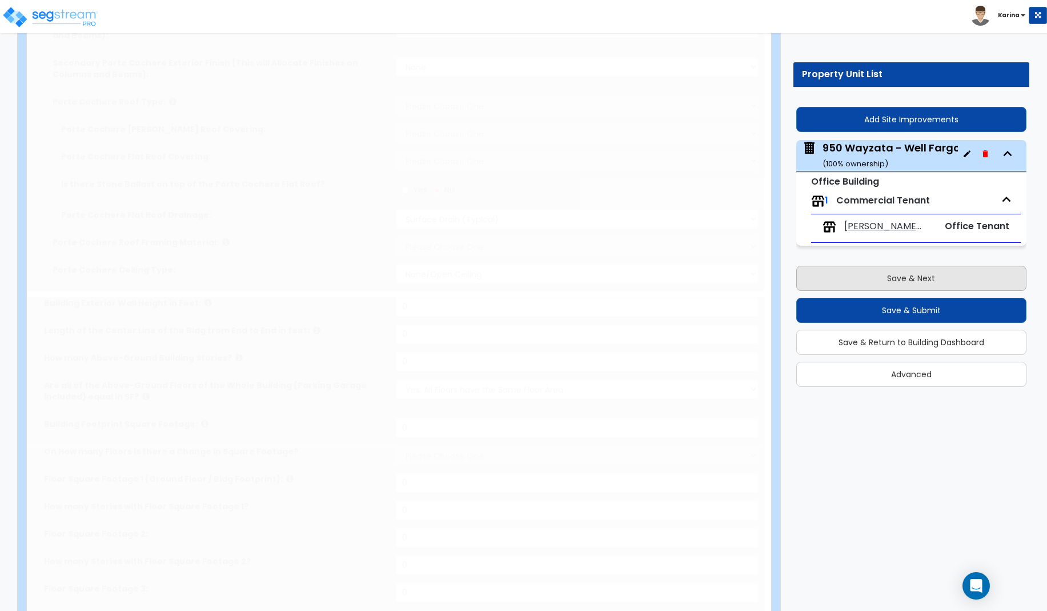
type input "25"
type input "143.5"
type input "2"
select select "1"
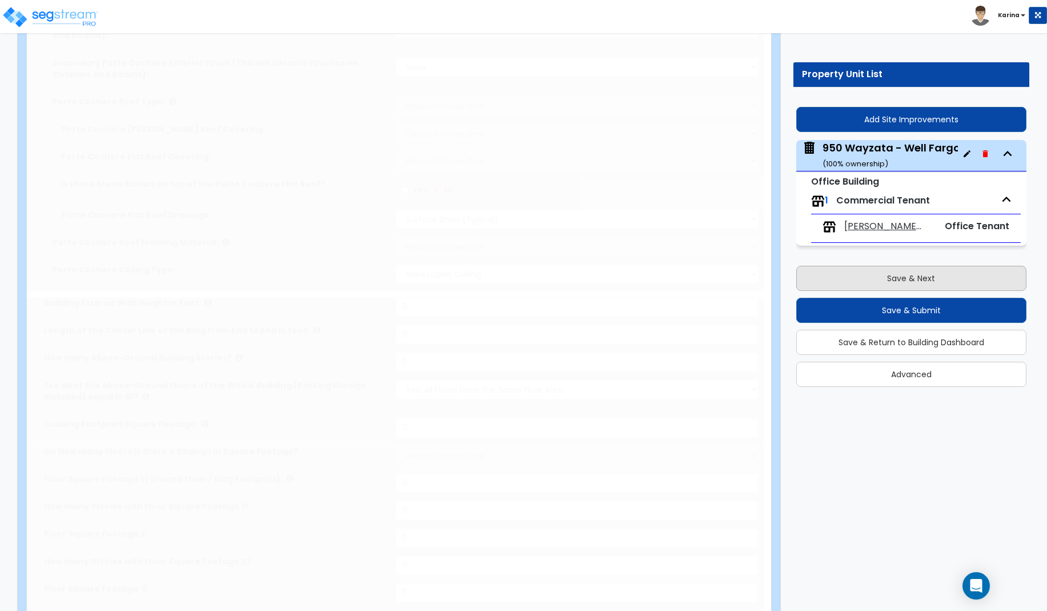
type input "5089.4"
type input "1"
type input "15662"
type input "1"
select select "8"
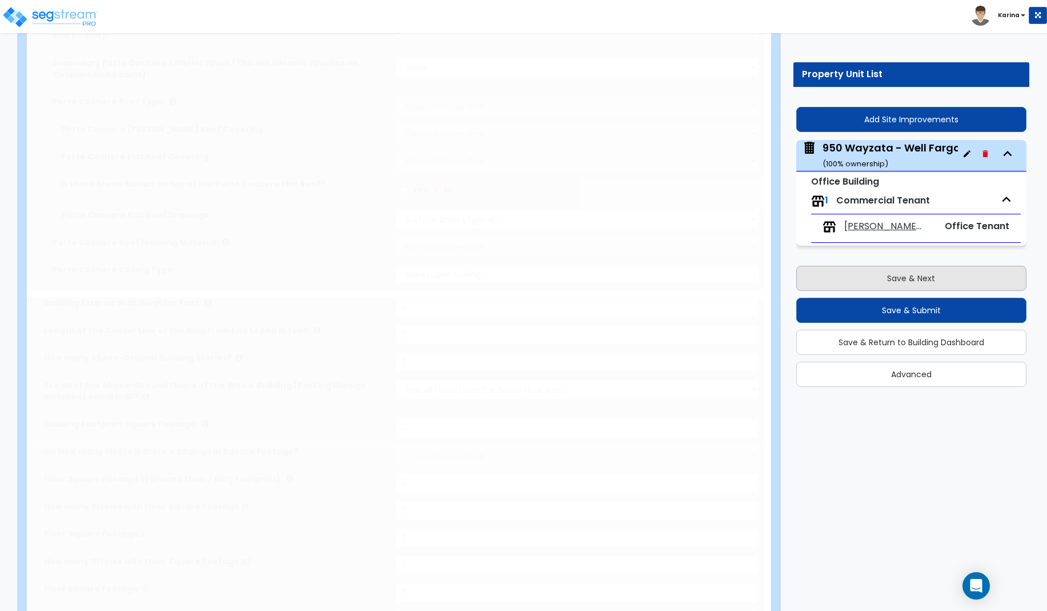
select select "1"
select select "2"
select select "1"
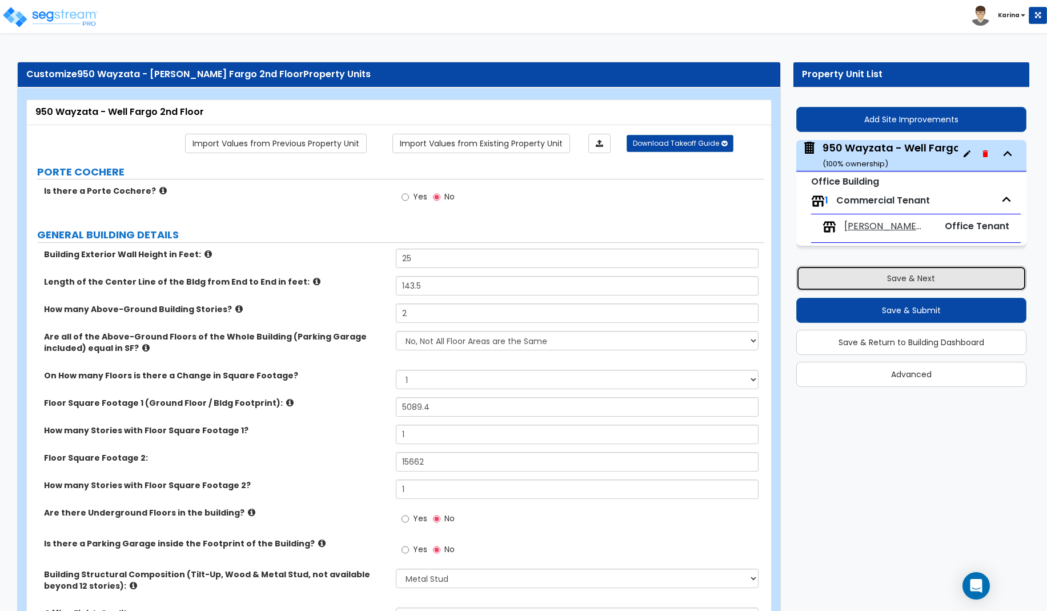
click at [864, 280] on button "Save & Next" at bounding box center [911, 278] width 230 height 25
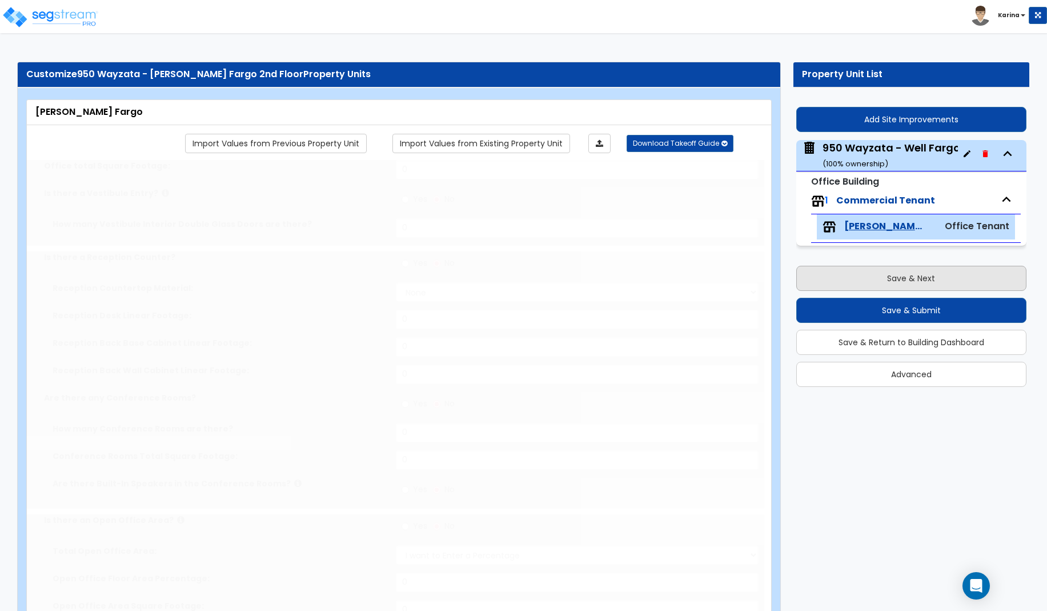
type input "20751.4"
radio input "true"
type input "4"
type input "1318.3"
radio input "true"
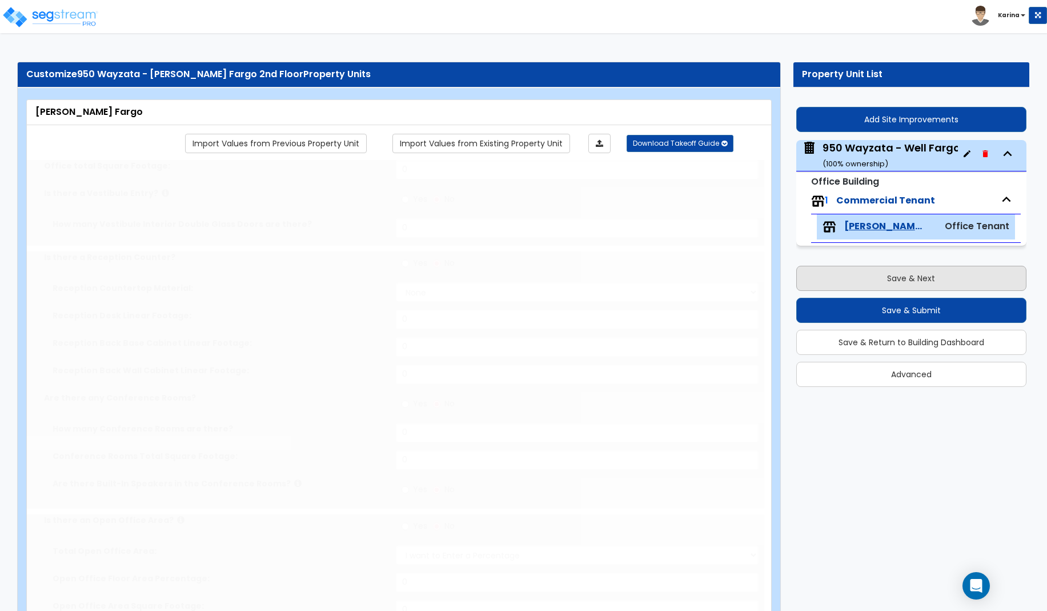
select select "1"
type input "43"
select select "3"
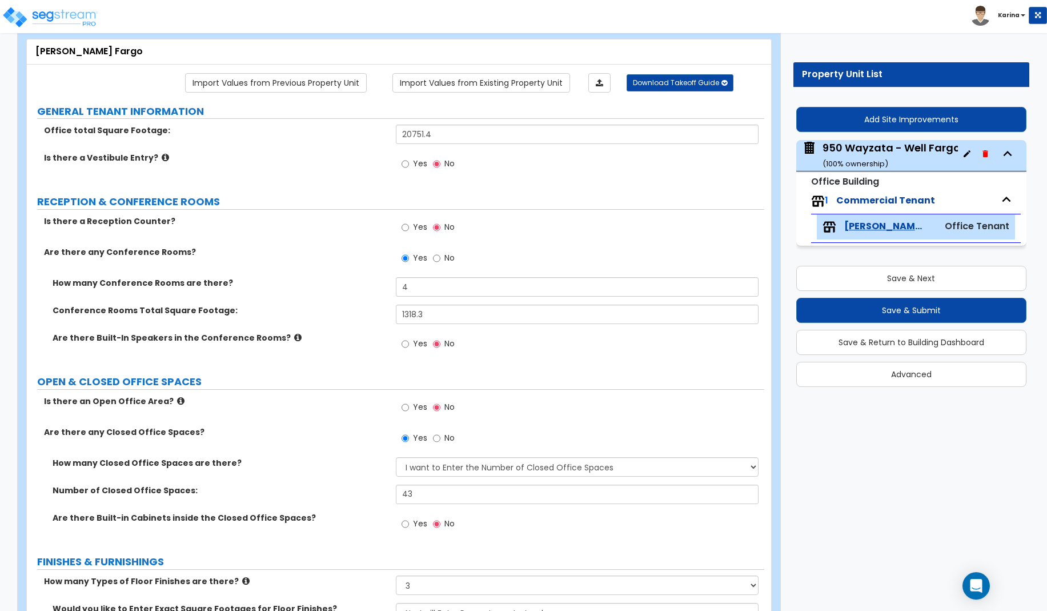
scroll to position [58, 0]
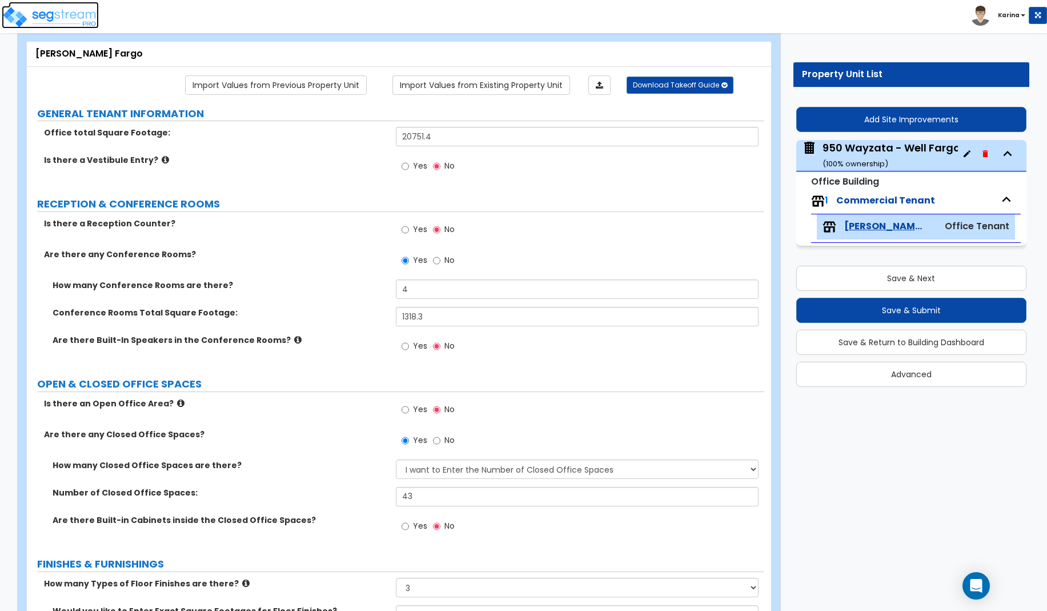
click at [63, 14] on img at bounding box center [50, 17] width 97 height 23
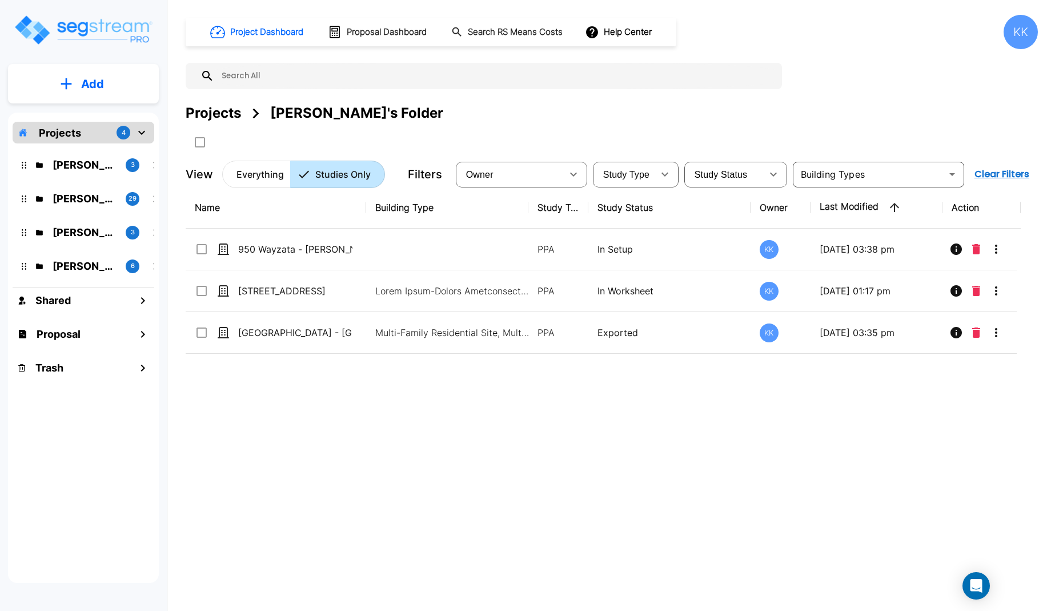
click at [444, 455] on div "Name Building Type Study Type Study Status Owner Last Modified Action 950 Wayza…" at bounding box center [603, 376] width 835 height 379
